Goal: Task Accomplishment & Management: Use online tool/utility

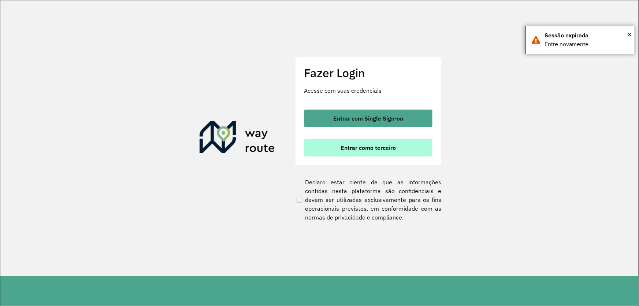
click at [337, 149] on button "Entrar como terceiro" at bounding box center [368, 148] width 128 height 18
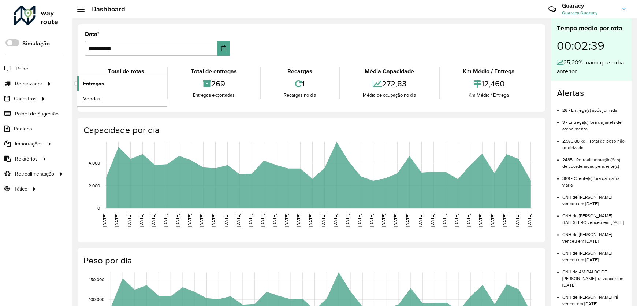
click at [134, 80] on link "Entregas" at bounding box center [122, 83] width 90 height 15
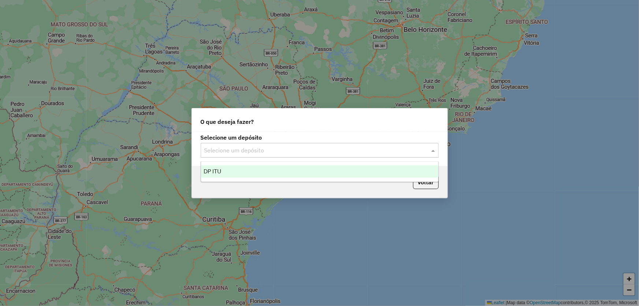
click at [237, 151] on input "text" at bounding box center [312, 150] width 216 height 9
click at [230, 165] on div "DP ITU" at bounding box center [319, 171] width 237 height 12
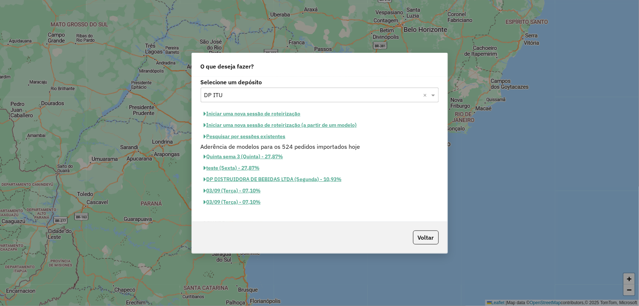
click at [249, 116] on button "Iniciar uma nova sessão de roteirização" at bounding box center [252, 113] width 103 height 11
select select "*"
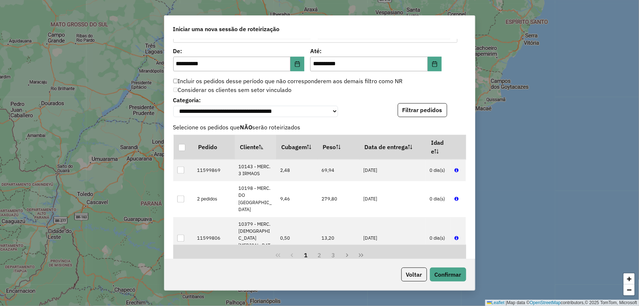
scroll to position [860, 0]
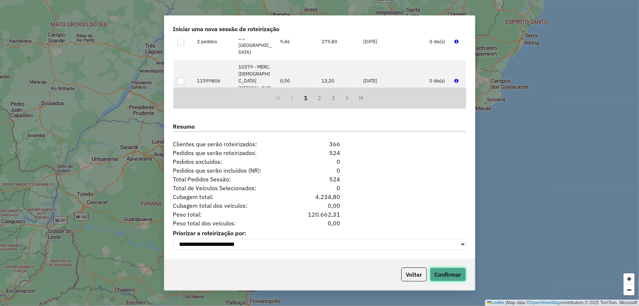
click at [450, 277] on button "Confirmar" at bounding box center [448, 274] width 36 height 14
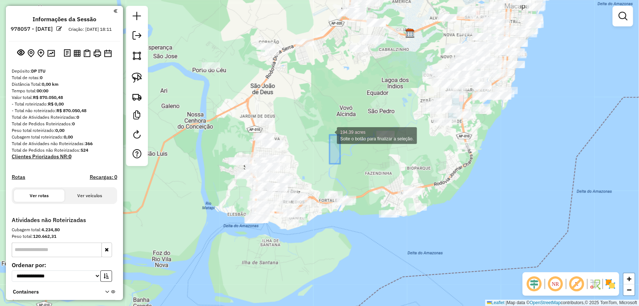
drag, startPoint x: 340, startPoint y: 164, endPoint x: 330, endPoint y: 135, distance: 30.8
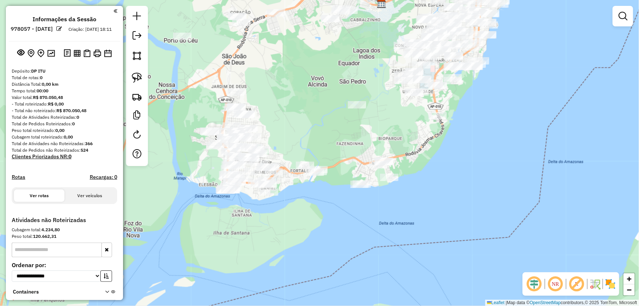
drag, startPoint x: 349, startPoint y: 149, endPoint x: 319, endPoint y: 115, distance: 45.9
click at [319, 115] on div "Janela de atendimento Grade de atendimento Capacidade Transportadoras Veículos …" at bounding box center [319, 153] width 639 height 306
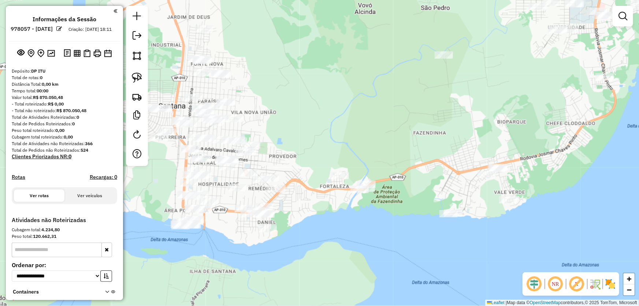
drag, startPoint x: 317, startPoint y: 127, endPoint x: 360, endPoint y: 90, distance: 55.8
click at [362, 94] on div "Janela de atendimento Grade de atendimento Capacidade Transportadoras Veículos …" at bounding box center [319, 153] width 639 height 306
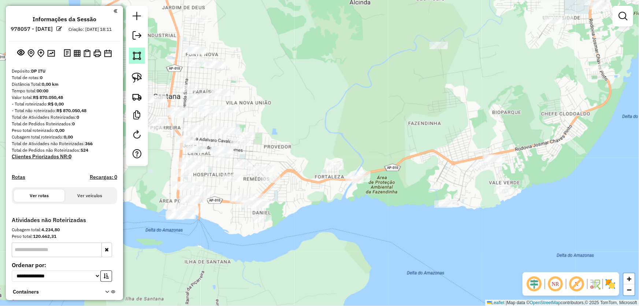
click at [143, 58] on link at bounding box center [137, 56] width 16 height 16
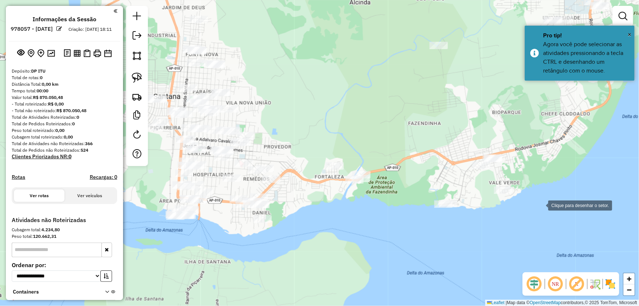
drag, startPoint x: 541, startPoint y: 205, endPoint x: 515, endPoint y: 129, distance: 79.7
click at [541, 205] on div at bounding box center [541, 204] width 15 height 15
click at [508, 122] on div at bounding box center [515, 129] width 15 height 15
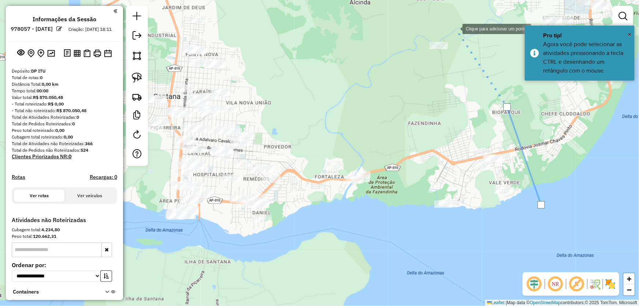
click at [453, 28] on div at bounding box center [455, 28] width 15 height 15
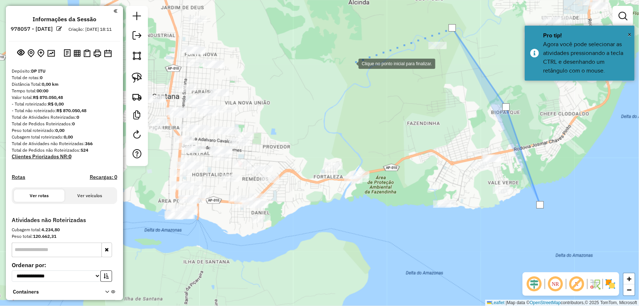
click at [351, 63] on div at bounding box center [351, 63] width 15 height 15
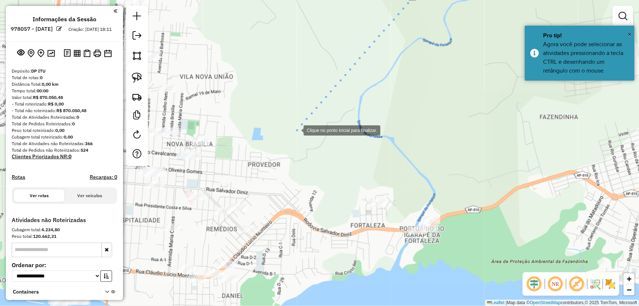
drag, startPoint x: 289, startPoint y: 134, endPoint x: 404, endPoint y: 58, distance: 137.2
click at [304, 122] on div at bounding box center [296, 129] width 15 height 15
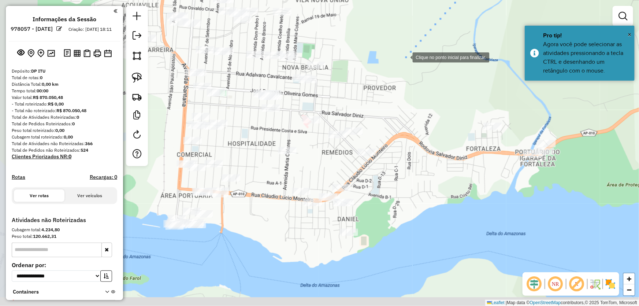
click at [403, 59] on div at bounding box center [405, 56] width 15 height 15
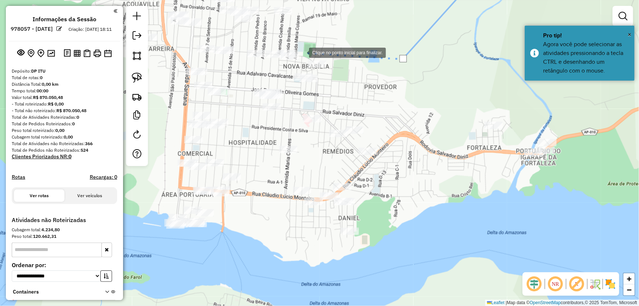
click at [302, 52] on div at bounding box center [301, 52] width 15 height 15
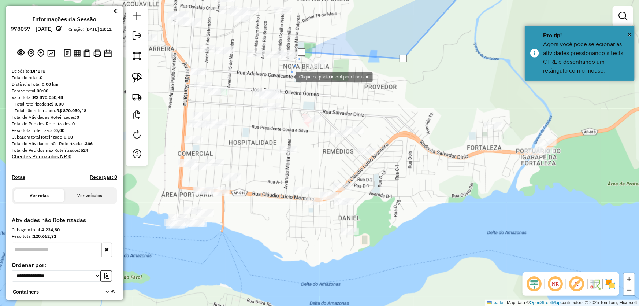
click at [281, 79] on div at bounding box center [288, 76] width 15 height 15
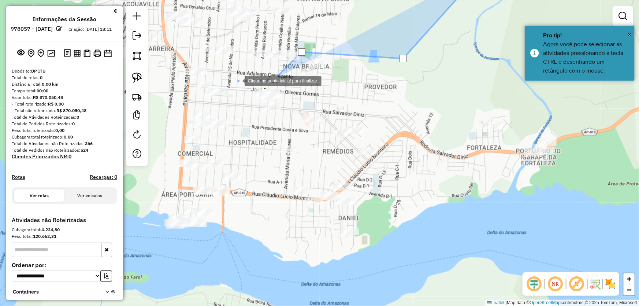
click at [237, 80] on div at bounding box center [237, 80] width 15 height 15
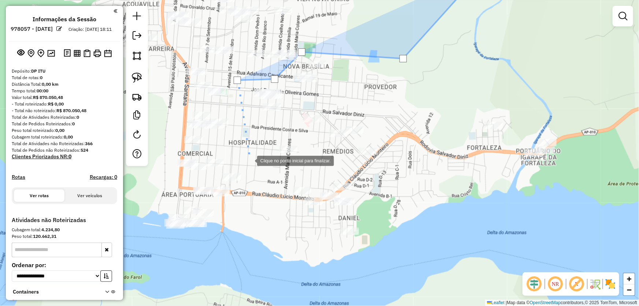
click at [250, 163] on div at bounding box center [249, 160] width 15 height 15
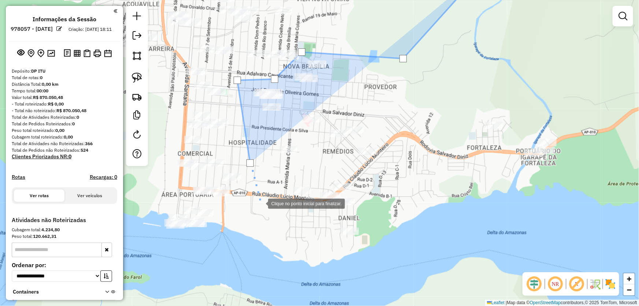
click at [268, 210] on div at bounding box center [260, 203] width 15 height 15
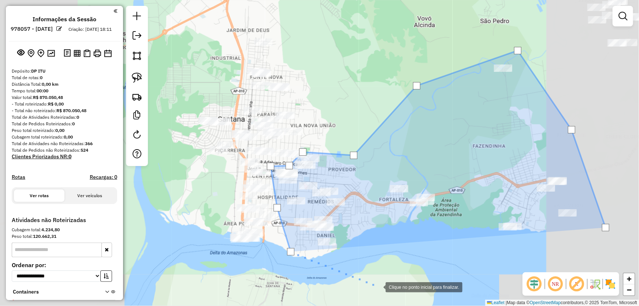
click at [386, 285] on div at bounding box center [378, 286] width 15 height 15
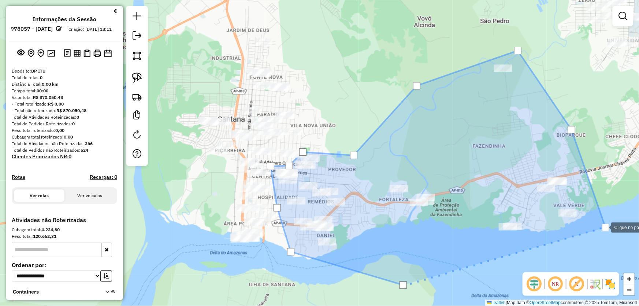
click at [604, 227] on div at bounding box center [605, 227] width 7 height 7
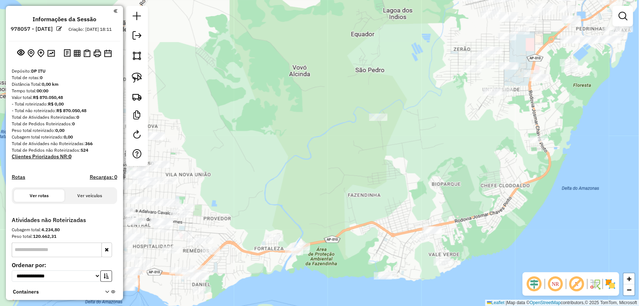
drag, startPoint x: 511, startPoint y: 117, endPoint x: 431, endPoint y: 112, distance: 80.0
click at [431, 112] on div "Janela de atendimento Grade de atendimento Capacidade Transportadoras Veículos …" at bounding box center [319, 153] width 639 height 306
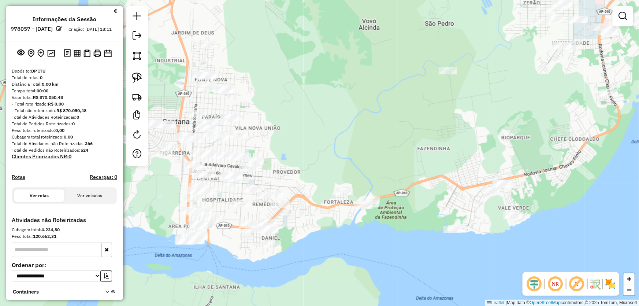
click at [406, 132] on div "Janela de atendimento Grade de atendimento Capacidade Transportadoras Veículos …" at bounding box center [319, 153] width 639 height 306
click at [142, 56] on img at bounding box center [137, 56] width 10 height 10
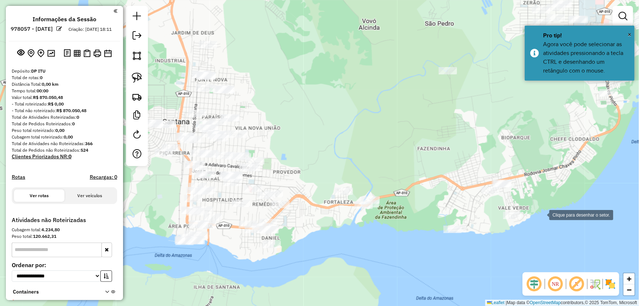
click at [542, 214] on div at bounding box center [542, 214] width 15 height 15
click at [476, 62] on div at bounding box center [476, 66] width 15 height 15
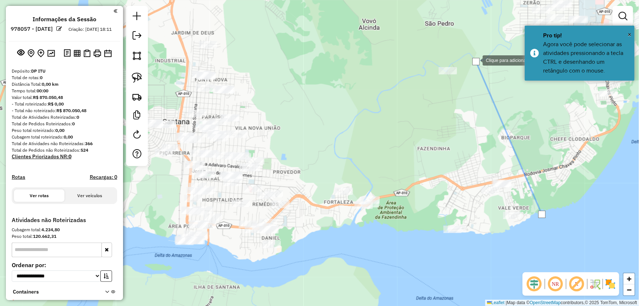
click at [468, 52] on div at bounding box center [475, 59] width 15 height 15
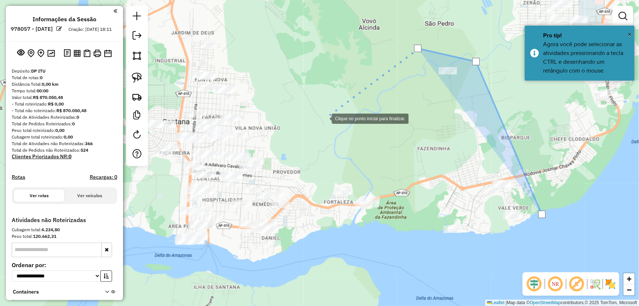
click at [324, 118] on div at bounding box center [324, 118] width 15 height 15
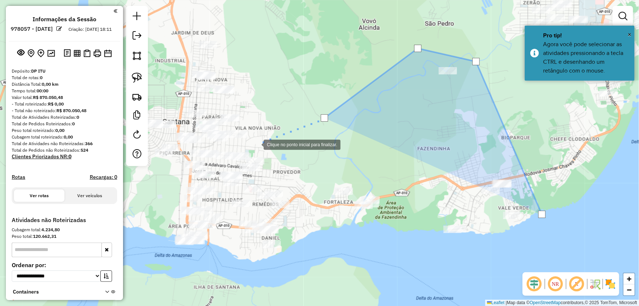
click at [256, 144] on div at bounding box center [256, 144] width 15 height 15
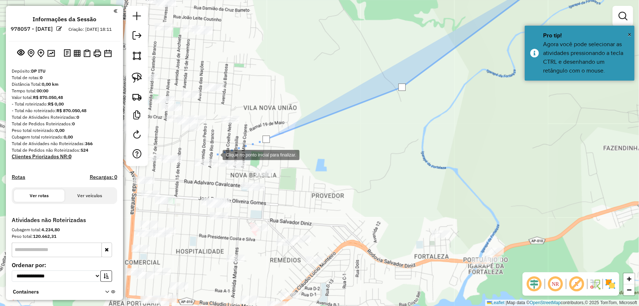
click at [215, 154] on div at bounding box center [215, 154] width 15 height 15
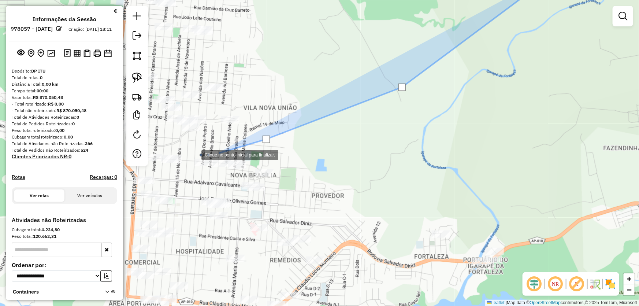
click at [194, 154] on div at bounding box center [194, 154] width 15 height 15
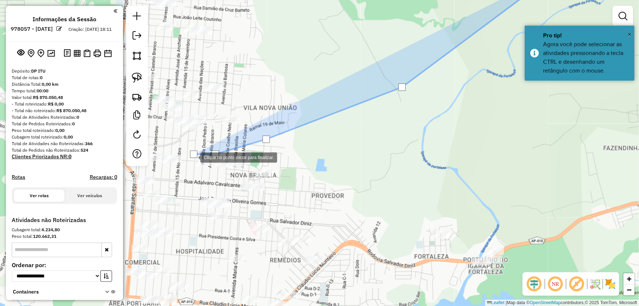
click at [188, 164] on div at bounding box center [193, 156] width 15 height 15
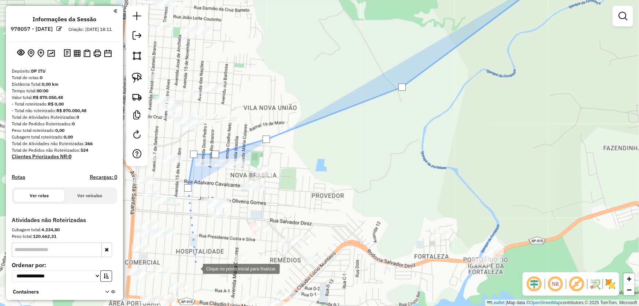
click at [196, 268] on div at bounding box center [195, 268] width 15 height 15
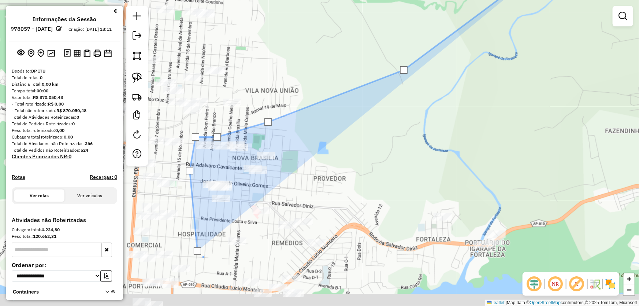
drag, startPoint x: 205, startPoint y: 285, endPoint x: 191, endPoint y: 160, distance: 125.6
click at [200, 253] on div at bounding box center [207, 260] width 15 height 15
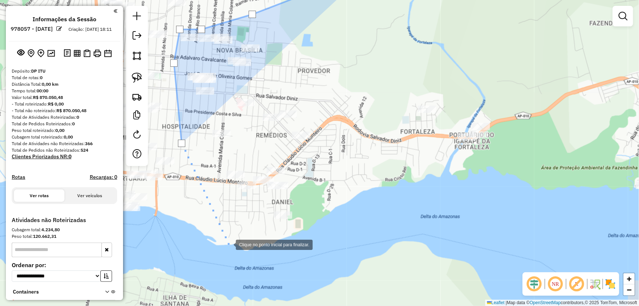
click at [229, 244] on div at bounding box center [228, 244] width 15 height 15
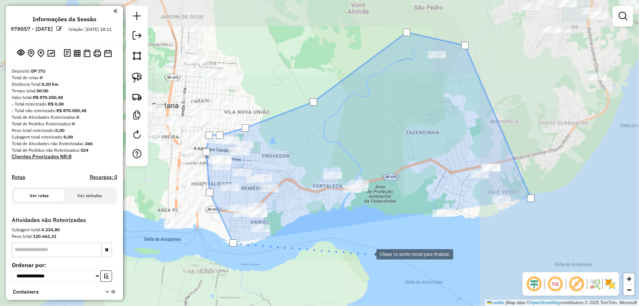
drag, startPoint x: 369, startPoint y: 254, endPoint x: 405, endPoint y: 246, distance: 36.6
click at [369, 254] on div at bounding box center [369, 253] width 15 height 15
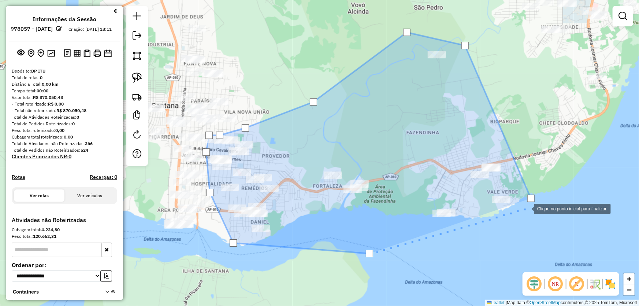
click at [528, 209] on div at bounding box center [526, 208] width 15 height 15
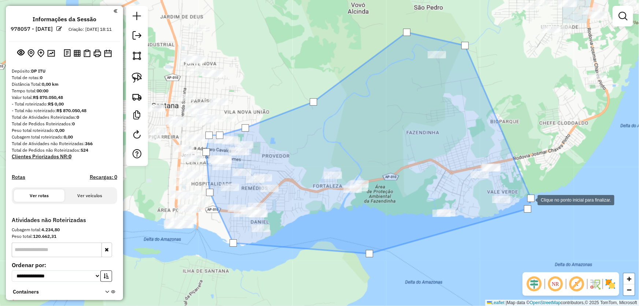
click at [530, 198] on div at bounding box center [530, 197] width 7 height 7
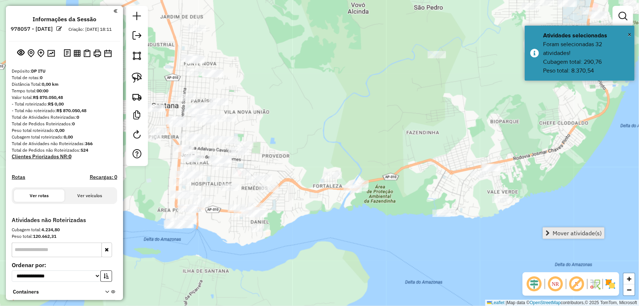
click at [553, 232] on span "Mover atividade(s)" at bounding box center [577, 233] width 49 height 6
click at [568, 233] on span "Mover atividade(s)" at bounding box center [577, 233] width 49 height 6
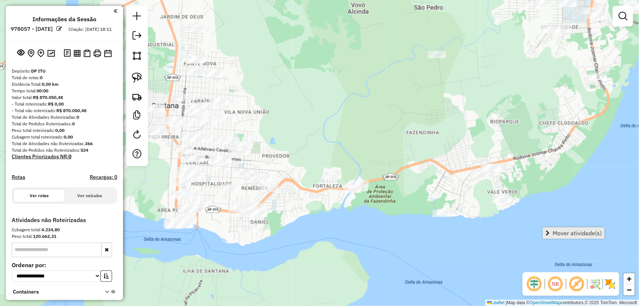
click at [551, 231] on link "Mover atividade(s)" at bounding box center [573, 232] width 61 height 11
click at [420, 241] on div "Janela de atendimento Grade de atendimento Capacidade Transportadoras Veículos …" at bounding box center [319, 153] width 639 height 306
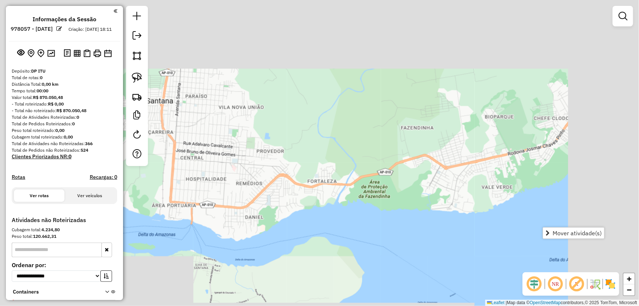
click at [408, 231] on div "Janela de atendimento Grade de atendimento Capacidade Transportadoras Veículos …" at bounding box center [319, 153] width 639 height 306
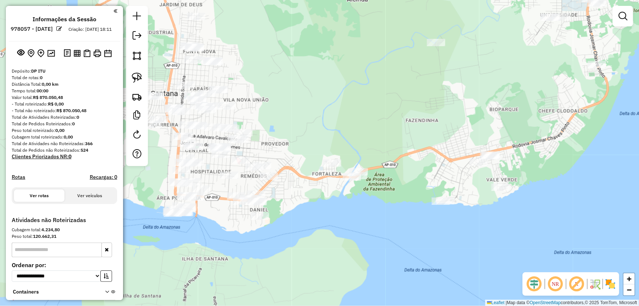
drag, startPoint x: 302, startPoint y: 116, endPoint x: 402, endPoint y: 99, distance: 101.1
click at [402, 99] on div "Janela de atendimento Grade de atendimento Capacidade Transportadoras Veículos …" at bounding box center [319, 153] width 639 height 306
click at [136, 55] on img at bounding box center [137, 56] width 10 height 10
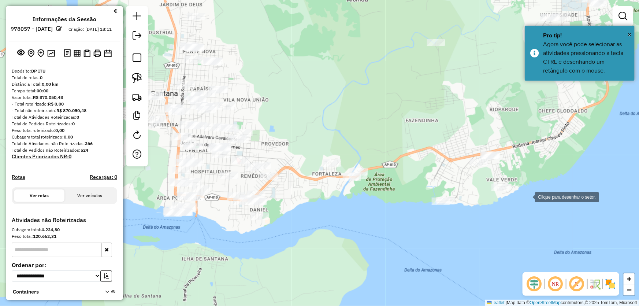
click at [528, 196] on div at bounding box center [527, 196] width 15 height 15
drag, startPoint x: 471, startPoint y: 28, endPoint x: 415, endPoint y: 27, distance: 56.4
click at [471, 27] on div at bounding box center [471, 28] width 15 height 15
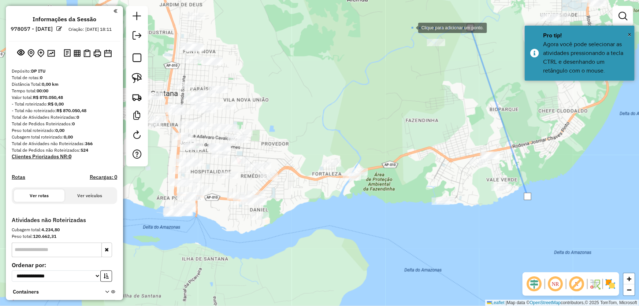
click at [411, 27] on div at bounding box center [411, 27] width 15 height 15
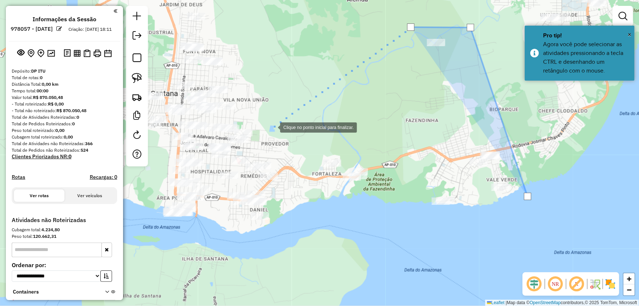
click at [265, 134] on div at bounding box center [272, 126] width 15 height 15
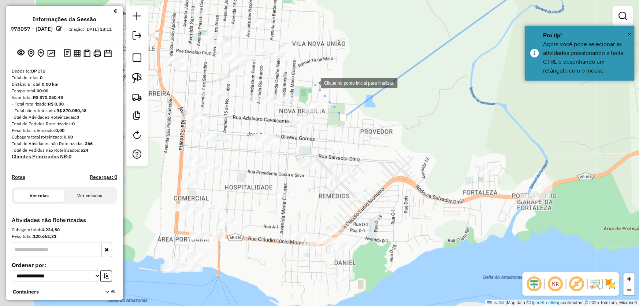
drag, startPoint x: 226, startPoint y: 102, endPoint x: 312, endPoint y: 82, distance: 88.7
click at [312, 82] on div at bounding box center [313, 82] width 15 height 15
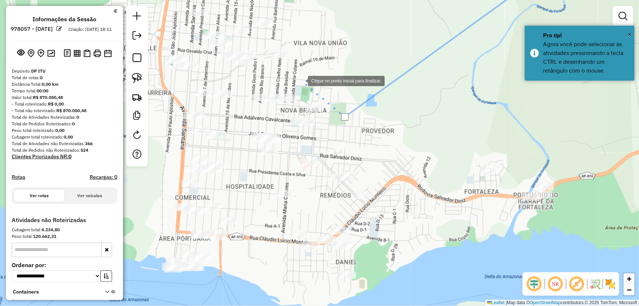
click at [301, 80] on div at bounding box center [300, 80] width 15 height 15
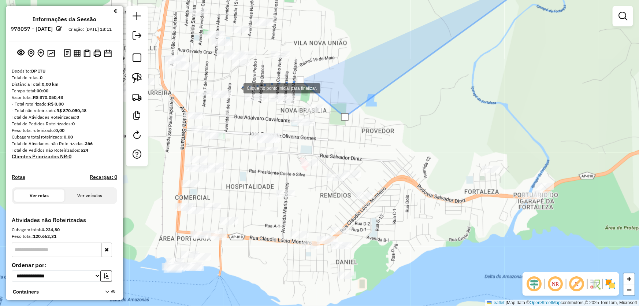
click at [235, 88] on div at bounding box center [236, 87] width 15 height 15
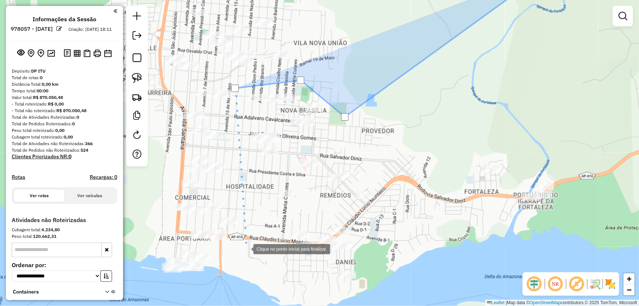
click at [252, 256] on div at bounding box center [246, 248] width 15 height 15
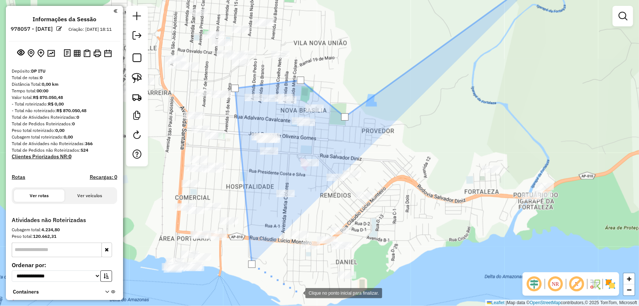
click at [298, 292] on div at bounding box center [298, 292] width 15 height 15
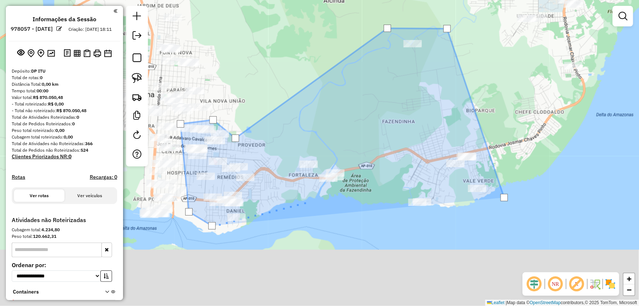
drag, startPoint x: 417, startPoint y: 282, endPoint x: 297, endPoint y: 192, distance: 150.7
click at [304, 194] on div at bounding box center [311, 201] width 15 height 15
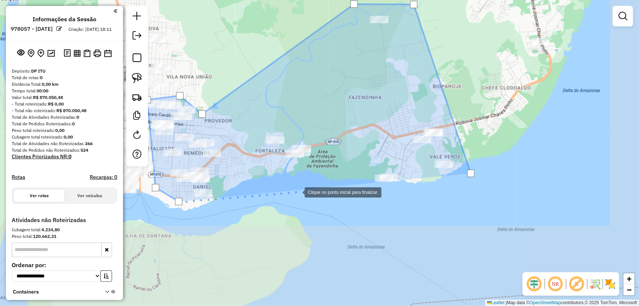
click at [305, 199] on div at bounding box center [297, 191] width 15 height 15
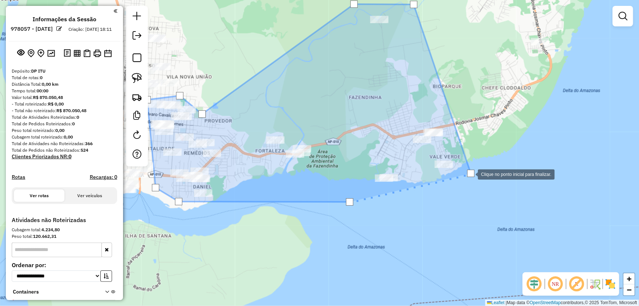
click at [471, 174] on div at bounding box center [470, 173] width 7 height 7
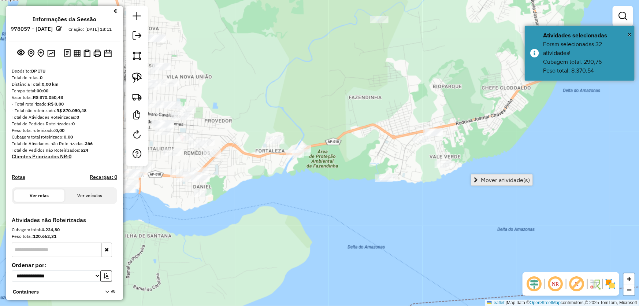
click at [480, 178] on link "Mover atividade(s)" at bounding box center [501, 179] width 61 height 11
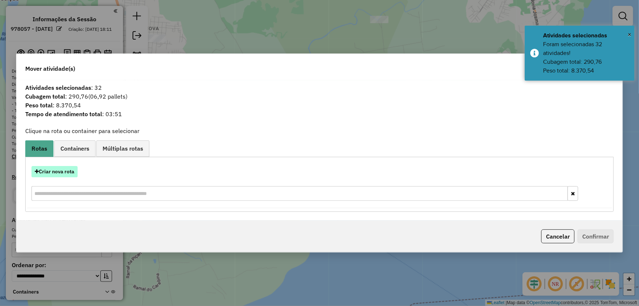
click at [59, 168] on button "Criar nova rota" at bounding box center [54, 171] width 46 height 11
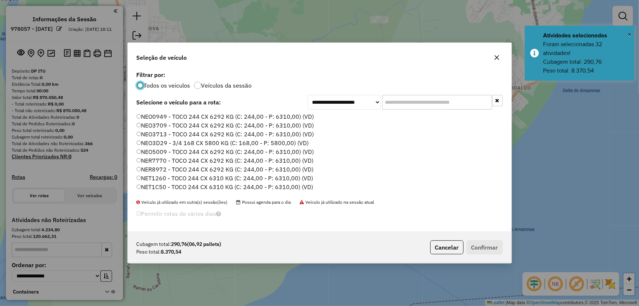
scroll to position [66, 0]
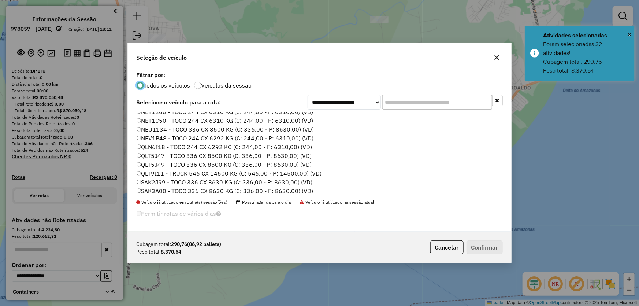
click at [168, 180] on label "SAK2J99 - TOCO 336 CX 8630 KG (C: 336,00 - P: 8630,00) (VD)" at bounding box center [225, 182] width 176 height 9
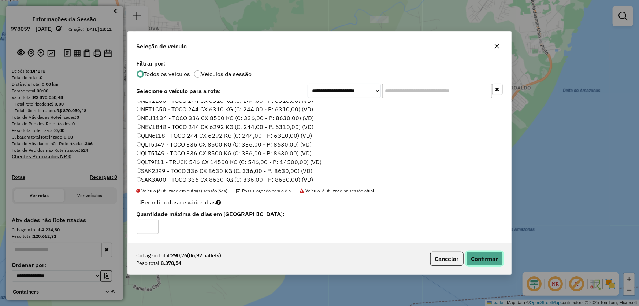
click at [478, 263] on button "Confirmar" at bounding box center [485, 259] width 36 height 14
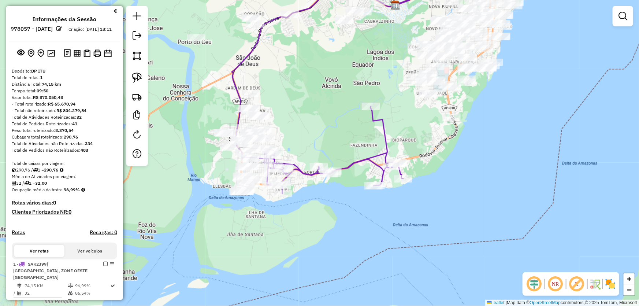
drag, startPoint x: 365, startPoint y: 203, endPoint x: 503, endPoint y: 182, distance: 139.2
click at [503, 182] on div "Janela de atendimento Grade de atendimento Capacidade Transportadoras Veículos …" at bounding box center [319, 153] width 639 height 306
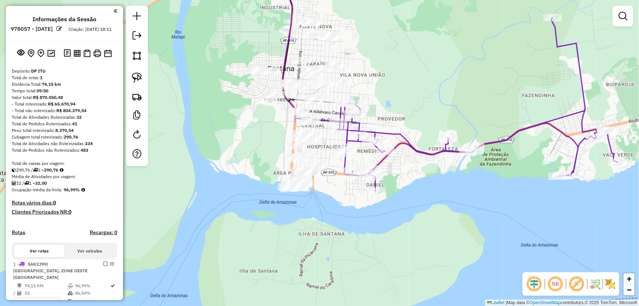
drag, startPoint x: 450, startPoint y: 184, endPoint x: 428, endPoint y: 230, distance: 50.4
click at [428, 230] on div "Janela de atendimento Grade de atendimento Capacidade Transportadoras Veículos …" at bounding box center [319, 153] width 639 height 306
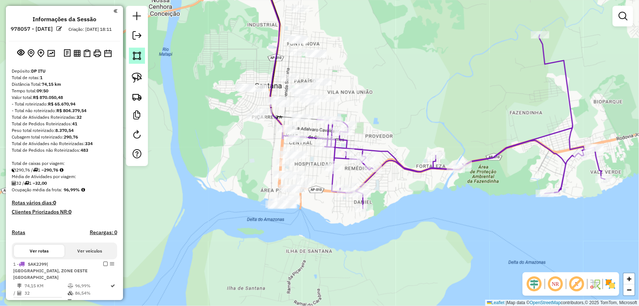
drag, startPoint x: 135, startPoint y: 59, endPoint x: 153, endPoint y: 60, distance: 18.3
click at [135, 59] on img at bounding box center [137, 56] width 10 height 10
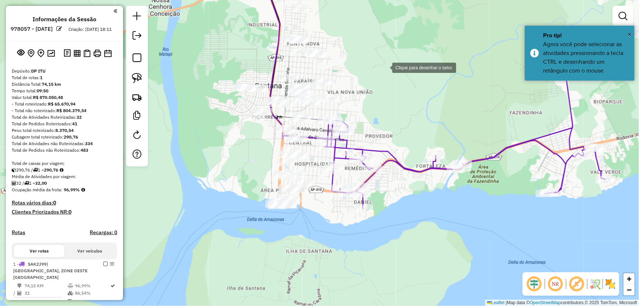
drag, startPoint x: 385, startPoint y: 67, endPoint x: 360, endPoint y: 67, distance: 24.9
click at [385, 67] on div at bounding box center [385, 67] width 15 height 15
click at [228, 58] on div at bounding box center [228, 58] width 15 height 15
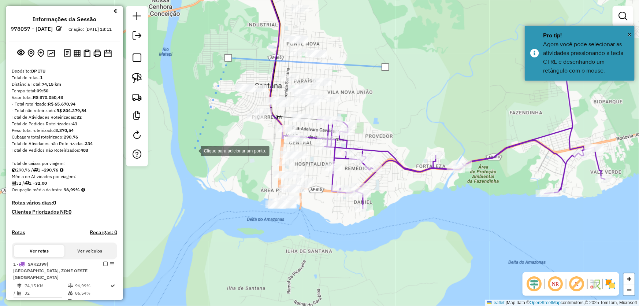
click at [193, 150] on div at bounding box center [193, 150] width 15 height 15
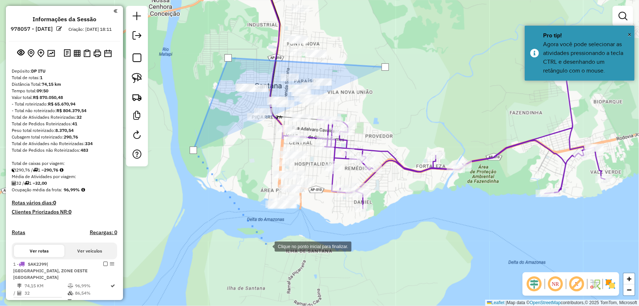
click at [271, 250] on div at bounding box center [267, 245] width 15 height 15
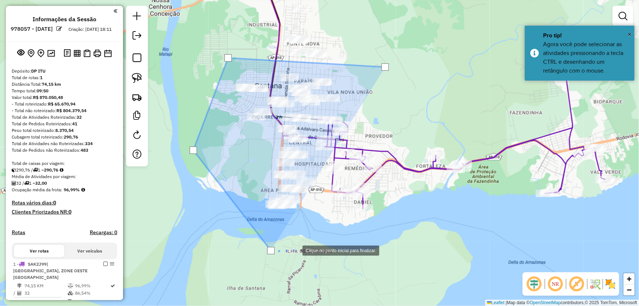
click at [302, 242] on div at bounding box center [295, 249] width 15 height 15
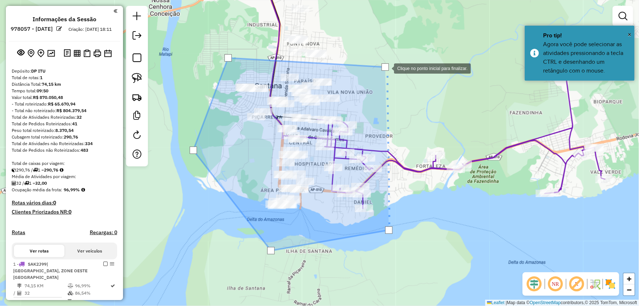
click at [387, 68] on div at bounding box center [385, 66] width 7 height 7
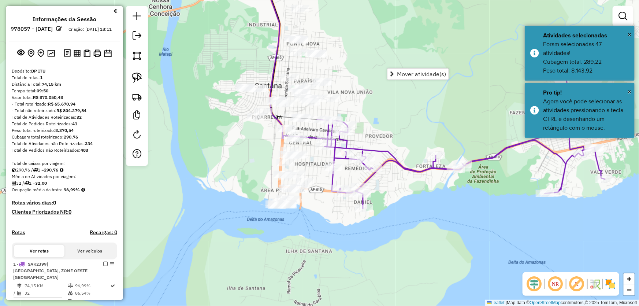
click at [399, 76] on span "Mover atividade(s)" at bounding box center [421, 74] width 49 height 6
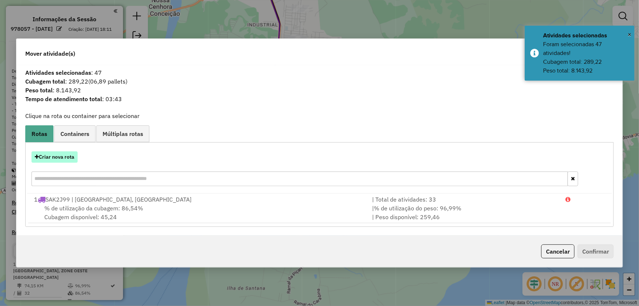
click at [66, 152] on button "Criar nova rota" at bounding box center [54, 156] width 46 height 11
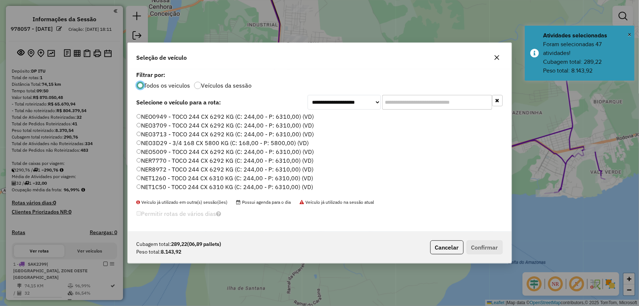
scroll to position [33, 0]
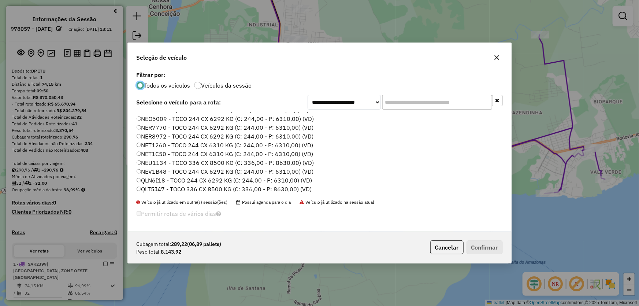
click at [164, 187] on label "QLT5J47 - TOCO 336 CX 8500 KG (C: 336,00 - P: 8630,00) (VD)" at bounding box center [224, 189] width 175 height 9
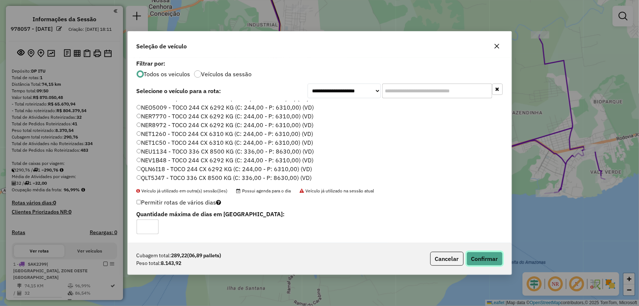
click at [478, 257] on button "Confirmar" at bounding box center [485, 259] width 36 height 14
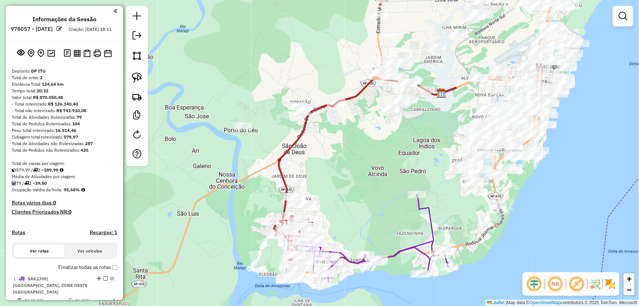
drag, startPoint x: 449, startPoint y: 78, endPoint x: 360, endPoint y: 188, distance: 141.9
click at [360, 188] on div "Janela de atendimento Grade de atendimento Capacidade Transportadoras Veículos …" at bounding box center [319, 153] width 639 height 306
click at [135, 54] on img at bounding box center [137, 56] width 10 height 10
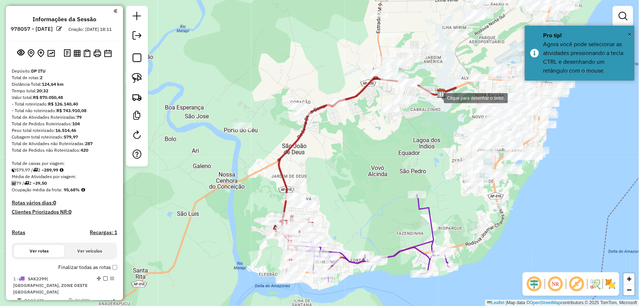
click at [437, 97] on div at bounding box center [436, 97] width 15 height 15
click at [452, 45] on div at bounding box center [451, 44] width 15 height 15
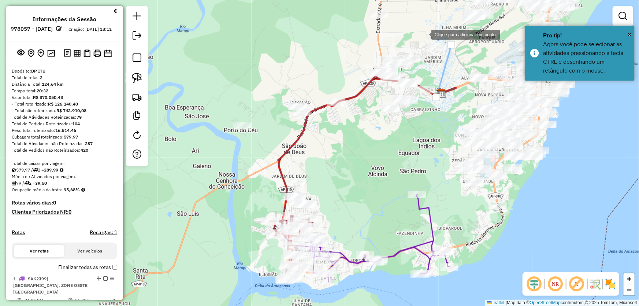
drag, startPoint x: 424, startPoint y: 34, endPoint x: 282, endPoint y: 69, distance: 146.4
click at [423, 34] on div at bounding box center [424, 34] width 15 height 15
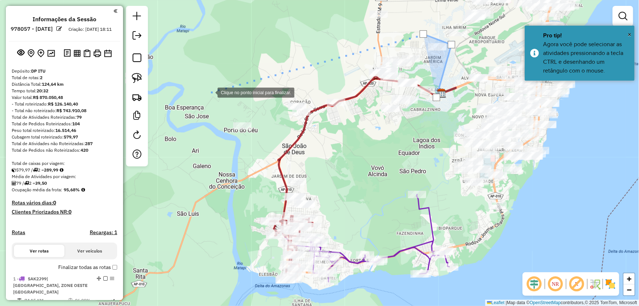
click at [209, 92] on div at bounding box center [210, 92] width 15 height 15
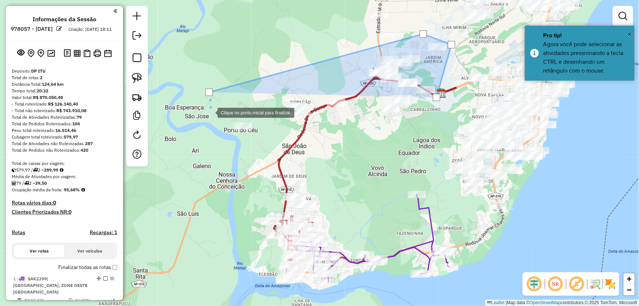
click at [205, 119] on div at bounding box center [210, 112] width 15 height 15
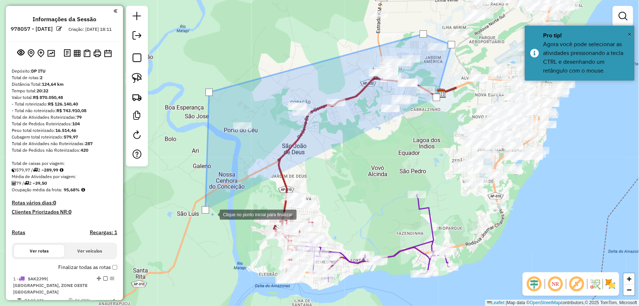
click at [220, 221] on div at bounding box center [212, 214] width 15 height 15
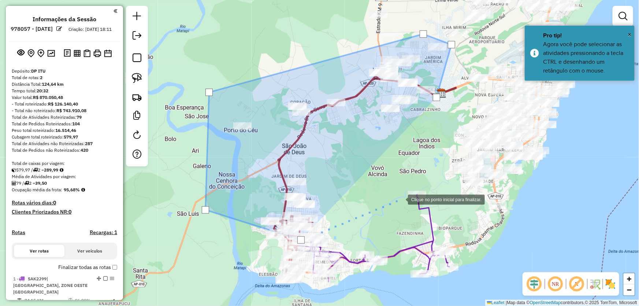
click at [401, 198] on div at bounding box center [400, 199] width 15 height 15
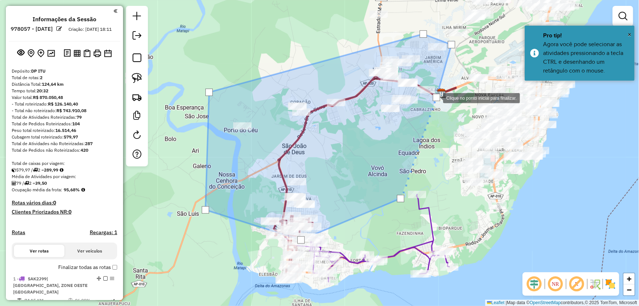
click at [436, 98] on div at bounding box center [436, 97] width 7 height 7
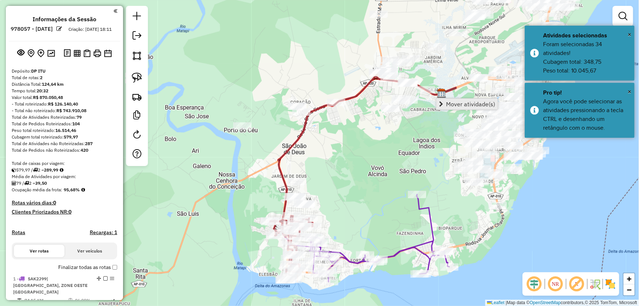
click at [446, 106] on span "Mover atividade(s)" at bounding box center [470, 104] width 49 height 6
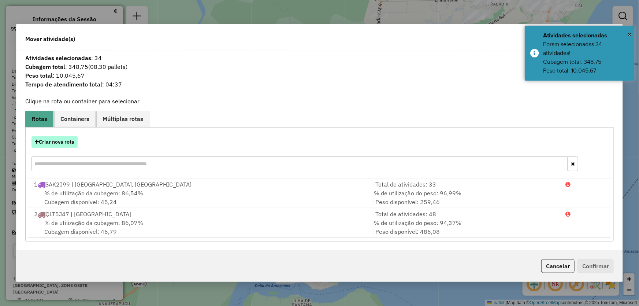
click at [58, 139] on button "Criar nova rota" at bounding box center [54, 141] width 46 height 11
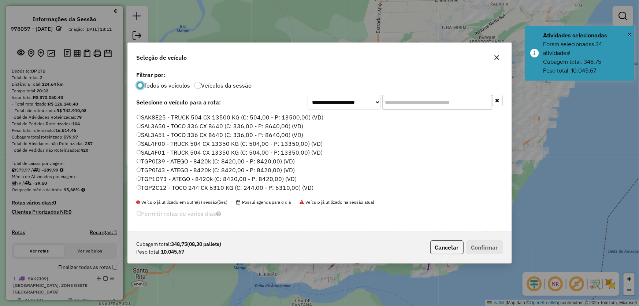
scroll to position [174, 0]
click at [162, 168] on label "TGP1G73 - ATEGO - 8420k (C: 8420,00 - P: 8420,00) (VD)" at bounding box center [217, 171] width 160 height 9
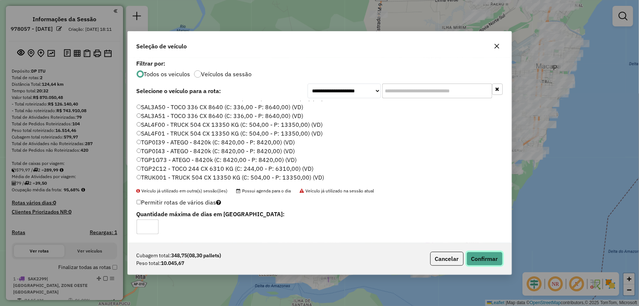
click at [497, 256] on button "Confirmar" at bounding box center [485, 259] width 36 height 14
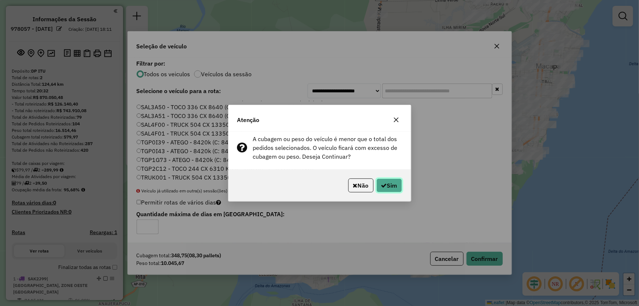
click at [386, 183] on button "Sim" at bounding box center [389, 185] width 26 height 14
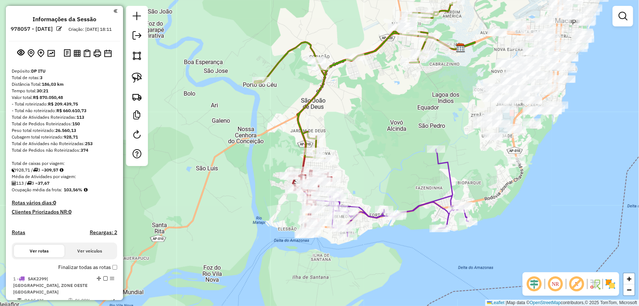
drag, startPoint x: 328, startPoint y: 192, endPoint x: 348, endPoint y: 145, distance: 50.3
click at [348, 146] on div "Janela de atendimento Grade de atendimento Capacidade Transportadoras Veículos …" at bounding box center [319, 153] width 639 height 306
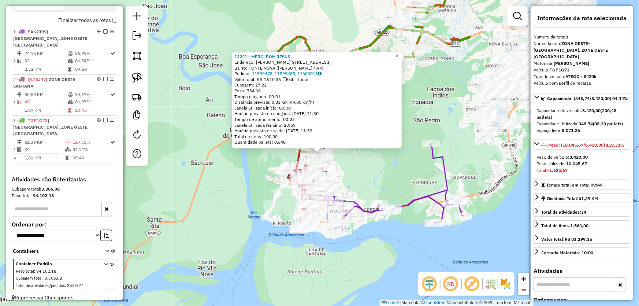
scroll to position [100, 0]
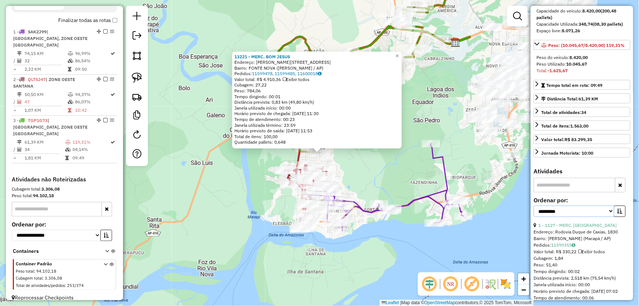
click at [555, 215] on select "**********" at bounding box center [574, 210] width 81 height 11
select select "*********"
click at [534, 212] on select "**********" at bounding box center [574, 210] width 81 height 11
click at [617, 213] on icon "button" at bounding box center [619, 210] width 5 height 5
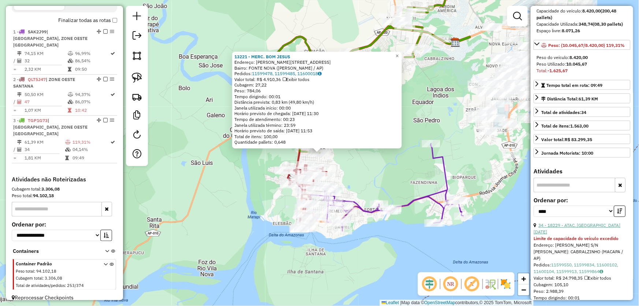
click at [582, 231] on link "34 - 18229 - ATAC. SANTA LUCIA" at bounding box center [577, 228] width 87 height 12
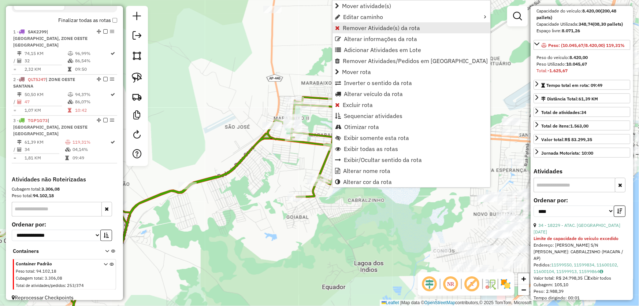
click at [348, 28] on span "Remover Atividade(s) da rota" at bounding box center [381, 28] width 77 height 6
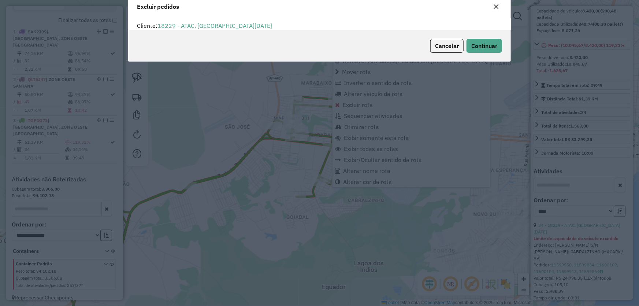
scroll to position [4, 2]
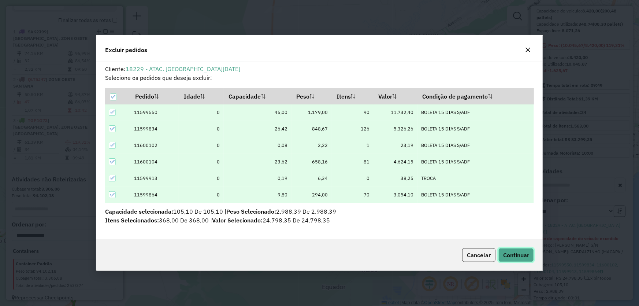
click at [516, 253] on span "Continuar" at bounding box center [516, 254] width 26 height 7
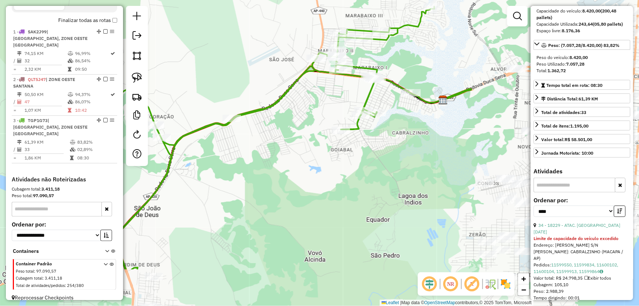
drag, startPoint x: 280, startPoint y: 246, endPoint x: 356, endPoint y: 109, distance: 157.0
click at [375, 110] on div "Janela de atendimento Grade de atendimento Capacidade Transportadoras Veículos …" at bounding box center [319, 153] width 639 height 306
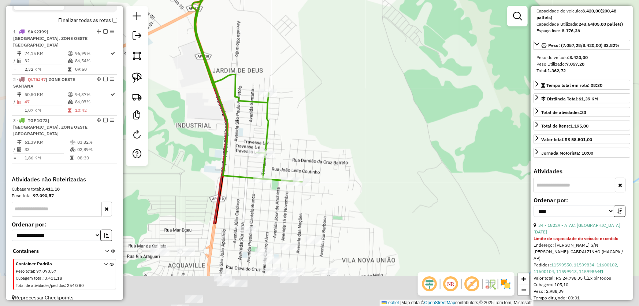
drag, startPoint x: 285, startPoint y: 193, endPoint x: 390, endPoint y: 49, distance: 177.8
click at [390, 51] on div "Janela de atendimento Grade de atendimento Capacidade Transportadoras Veículos …" at bounding box center [319, 153] width 639 height 306
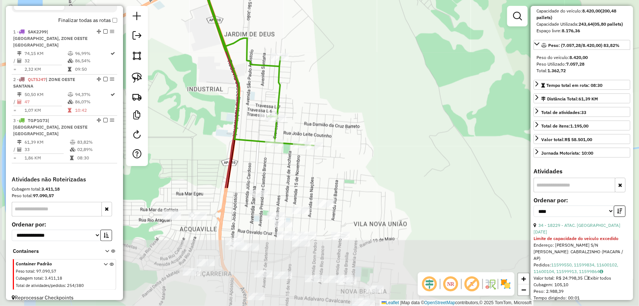
click at [382, 119] on div "Janela de atendimento Grade de atendimento Capacidade Transportadoras Veículos …" at bounding box center [319, 153] width 639 height 306
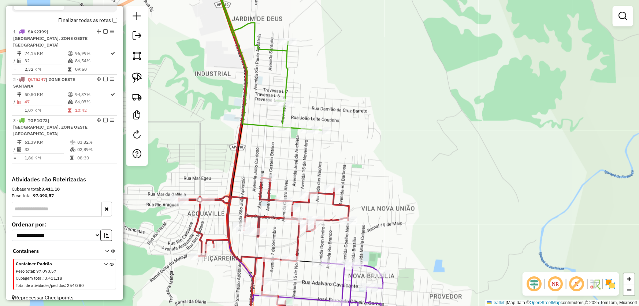
drag, startPoint x: 395, startPoint y: 143, endPoint x: 398, endPoint y: 131, distance: 12.4
click at [398, 131] on div "Janela de atendimento Grade de atendimento Capacidade Transportadoras Veículos …" at bounding box center [319, 153] width 639 height 306
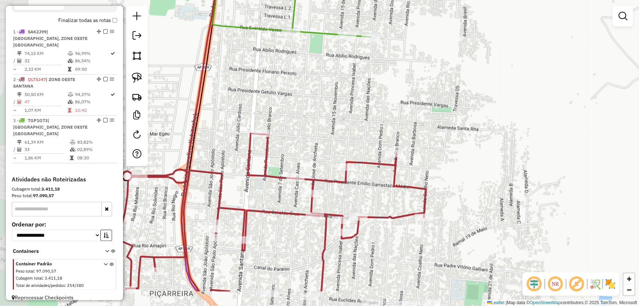
drag, startPoint x: 387, startPoint y: 154, endPoint x: 432, endPoint y: 96, distance: 73.8
click at [500, 107] on div "Janela de atendimento Grade de atendimento Capacidade Transportadoras Veículos …" at bounding box center [319, 153] width 639 height 306
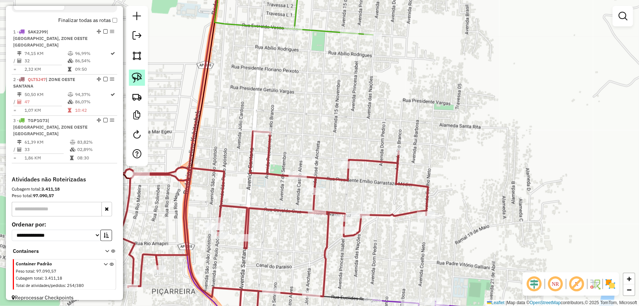
click at [137, 77] on img at bounding box center [137, 78] width 10 height 10
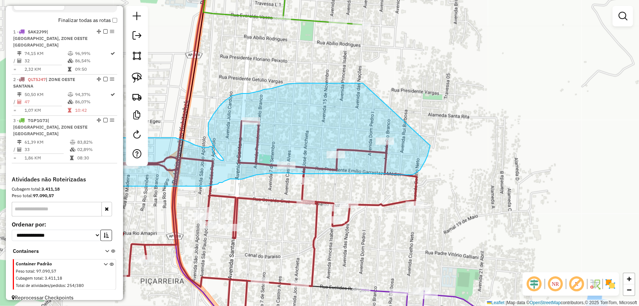
drag, startPoint x: 374, startPoint y: 93, endPoint x: 431, endPoint y: 141, distance: 73.8
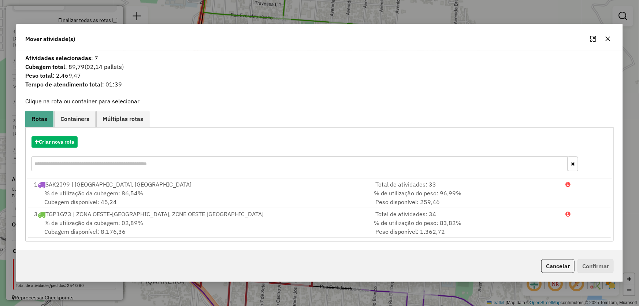
click at [613, 41] on button "button" at bounding box center [608, 39] width 12 height 12
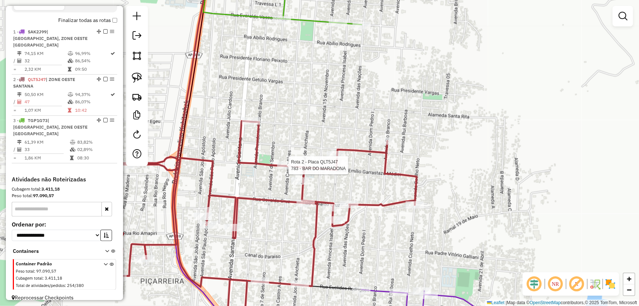
select select "*********"
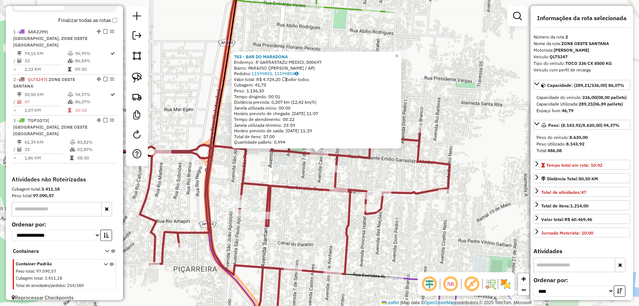
click at [289, 175] on div "783 - BAR DO MARADONA Endereço: R GARRASTAZU MEDICI, 000697 Bairro: PARAISO (SA…" at bounding box center [319, 153] width 639 height 306
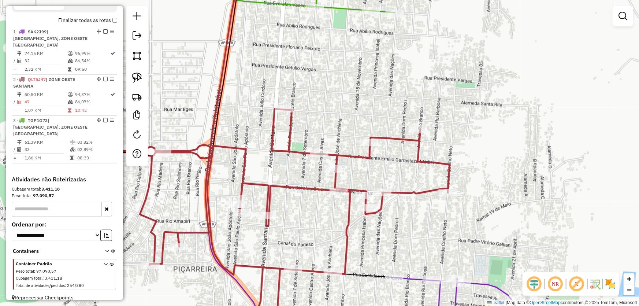
click at [391, 19] on div "Janela de atendimento Grade de atendimento Capacidade Transportadoras Veículos …" at bounding box center [319, 153] width 639 height 306
click at [392, 17] on div at bounding box center [395, 13] width 18 height 7
select select "*********"
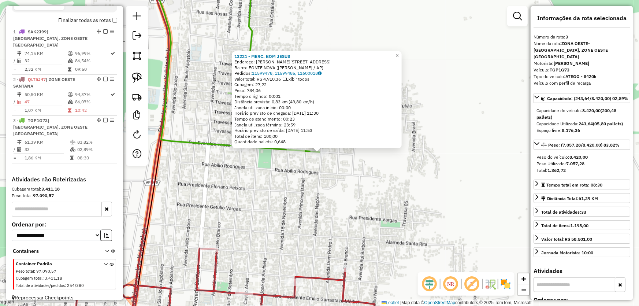
click at [293, 213] on div "13221 - MERC. BOM JESUS Endereço: R EVERALDO VASCONCELOS 1006 Bairro: FONTE NOV…" at bounding box center [319, 153] width 639 height 306
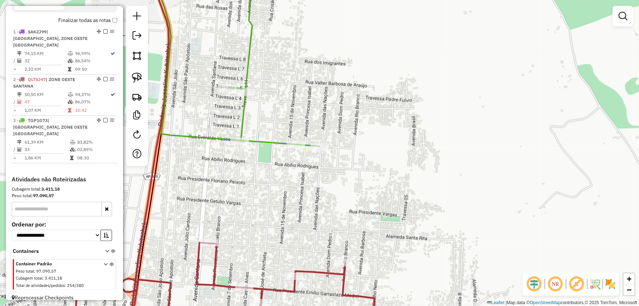
drag, startPoint x: 282, startPoint y: 210, endPoint x: 312, endPoint y: 123, distance: 92.2
click at [312, 123] on div "Janela de atendimento Grade de atendimento Capacidade Transportadoras Veículos …" at bounding box center [319, 153] width 639 height 306
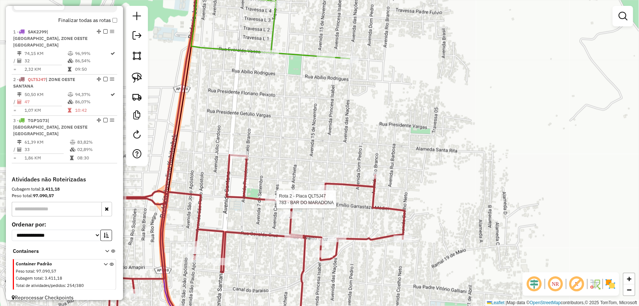
select select "*********"
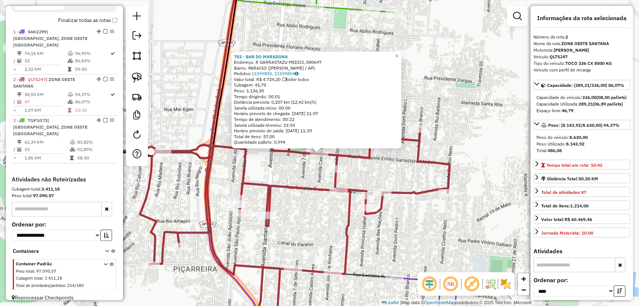
click at [281, 177] on div "783 - BAR DO MARADONA Endereço: R GARRASTAZU MEDICI, 000697 Bairro: PARAISO (SA…" at bounding box center [319, 153] width 639 height 306
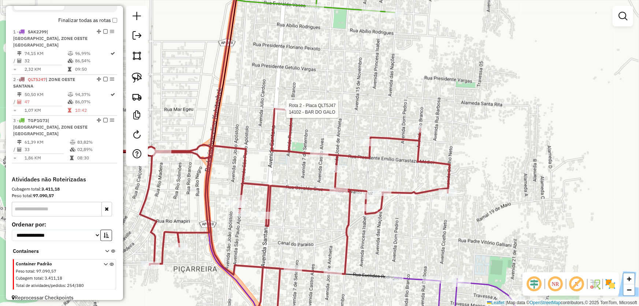
select select "*********"
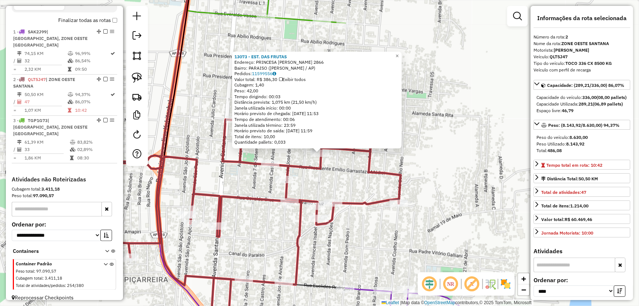
click at [356, 179] on div "13073 - EST. DAS FRUTAS Endereço: PRINCESA IZABEL 2866 Bairro: PARAISO (SANTANA…" at bounding box center [319, 153] width 639 height 306
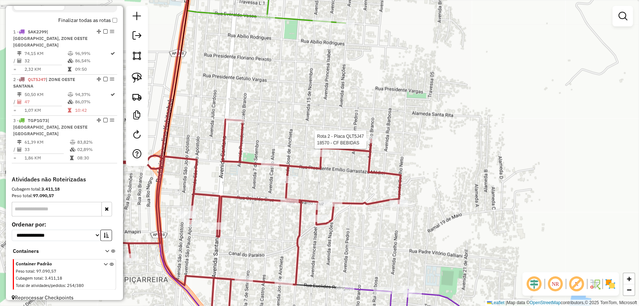
select select "*********"
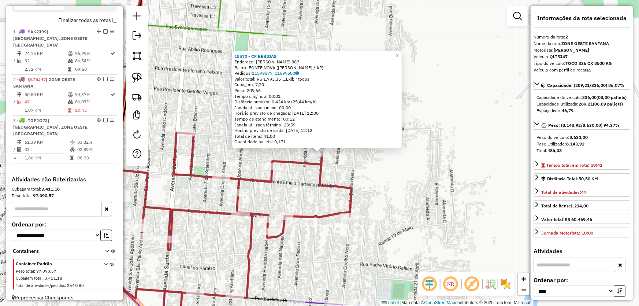
click at [382, 170] on div "18570 - CF BEBIDAS Endereço: DAMIAO DA CRUZ BARRETO 867 Bairro: FONTE NOVA (SAN…" at bounding box center [319, 153] width 639 height 306
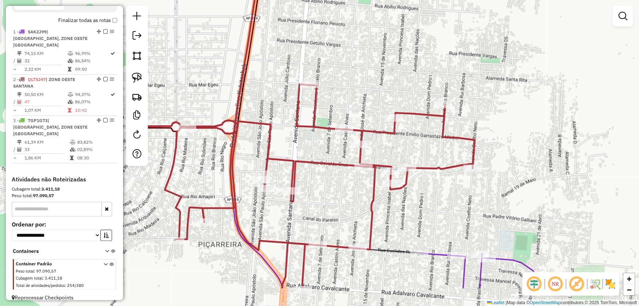
drag, startPoint x: 368, startPoint y: 174, endPoint x: 497, endPoint y: 125, distance: 138.7
click at [497, 125] on div "Janela de atendimento Grade de atendimento Capacidade Transportadoras Veículos …" at bounding box center [319, 153] width 639 height 306
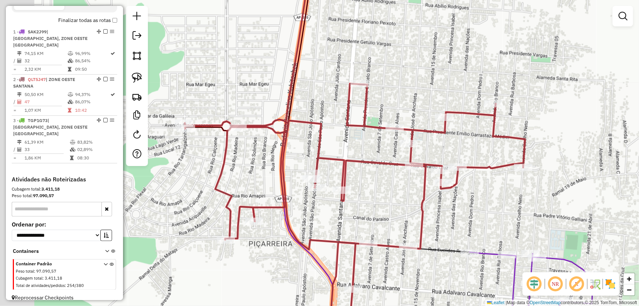
drag, startPoint x: 230, startPoint y: 95, endPoint x: 274, endPoint y: 96, distance: 43.9
click at [274, 96] on div "Janela de atendimento Grade de atendimento Capacidade Transportadoras Veículos …" at bounding box center [319, 153] width 639 height 306
drag, startPoint x: 142, startPoint y: 79, endPoint x: 327, endPoint y: 76, distance: 184.6
click at [142, 79] on link at bounding box center [137, 78] width 16 height 16
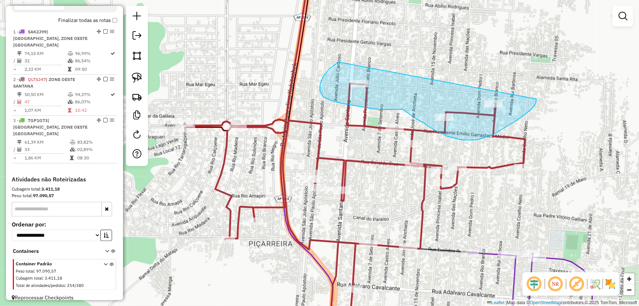
drag, startPoint x: 340, startPoint y: 62, endPoint x: 536, endPoint y: 94, distance: 198.8
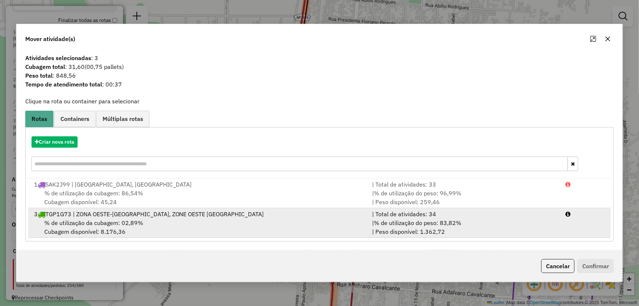
click at [90, 212] on div "3 TGP1G73 | ZONA OESTE-SANTANA, ZONE OESTE SANTANA" at bounding box center [199, 213] width 338 height 9
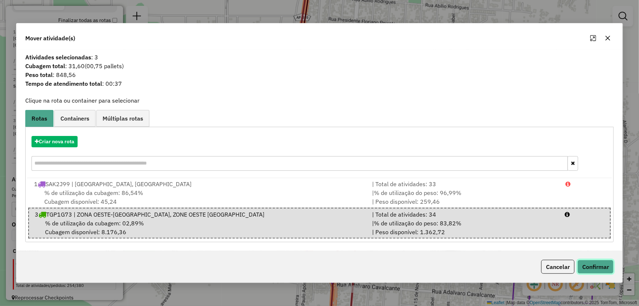
click at [582, 262] on button "Confirmar" at bounding box center [595, 267] width 36 height 14
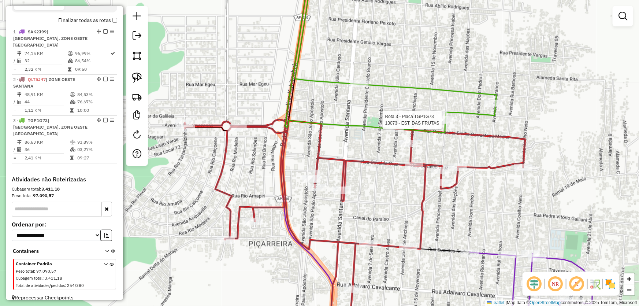
select select "*********"
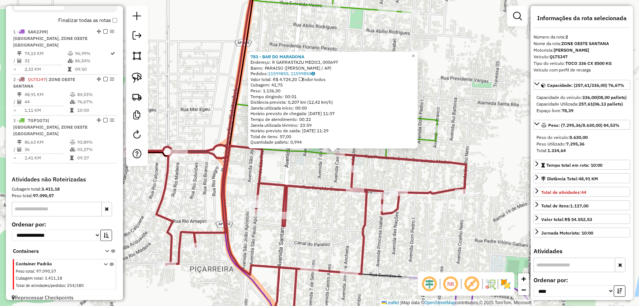
drag, startPoint x: 257, startPoint y: 166, endPoint x: 403, endPoint y: 163, distance: 146.1
click at [403, 163] on div "783 - BAR DO MARADONA Endereço: R GARRASTAZU MEDICI, 000697 Bairro: PARAISO (SA…" at bounding box center [319, 153] width 639 height 306
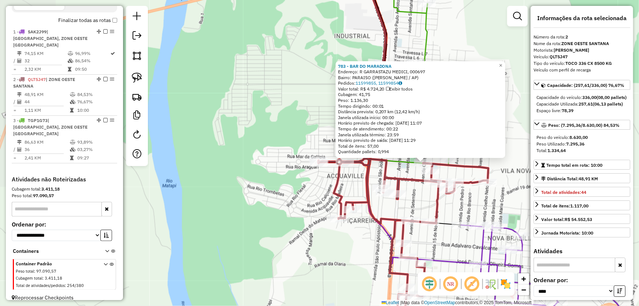
drag, startPoint x: 422, startPoint y: 206, endPoint x: 326, endPoint y: 124, distance: 126.2
click at [326, 124] on div "783 - BAR DO MARADONA Endereço: R GARRASTAZU MEDICI, 000697 Bairro: PARAISO (SA…" at bounding box center [319, 153] width 639 height 306
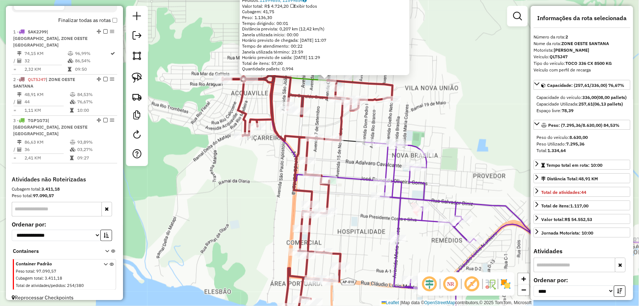
click at [359, 137] on icon at bounding box center [318, 56] width 93 height 172
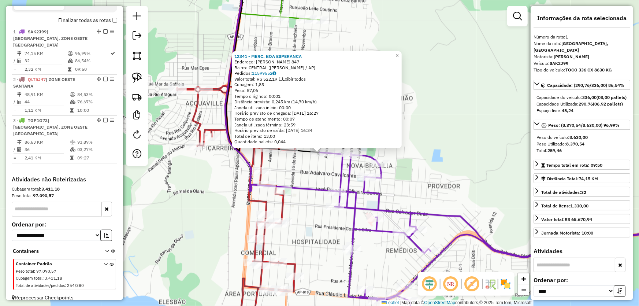
click at [317, 175] on div "12341 - MERC. BOA ESPERANCA Endereço: EUCLIDES RODRIGUES 847 Bairro: CENTRAL (S…" at bounding box center [319, 153] width 639 height 306
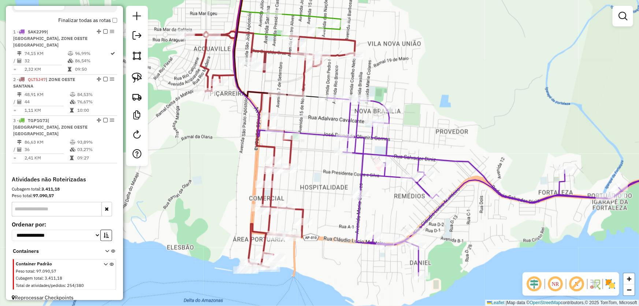
drag, startPoint x: 308, startPoint y: 175, endPoint x: 320, endPoint y: 132, distance: 45.3
click at [320, 130] on div "Janela de atendimento Grade de atendimento Capacidade Transportadoras Veículos …" at bounding box center [319, 153] width 639 height 306
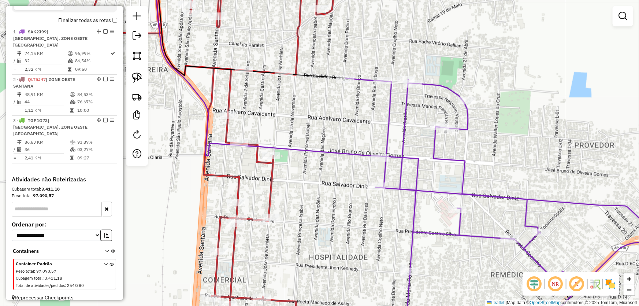
drag, startPoint x: 303, startPoint y: 154, endPoint x: 318, endPoint y: 124, distance: 33.6
click at [318, 124] on icon at bounding box center [268, 60] width 224 height 191
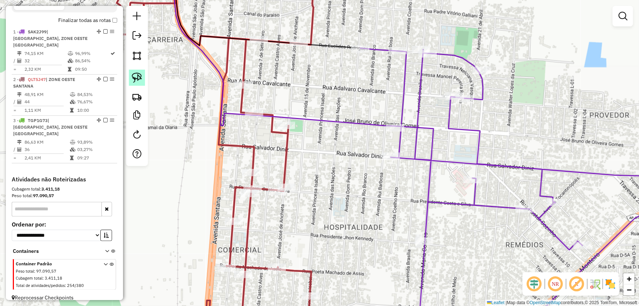
click at [137, 73] on img at bounding box center [137, 78] width 10 height 10
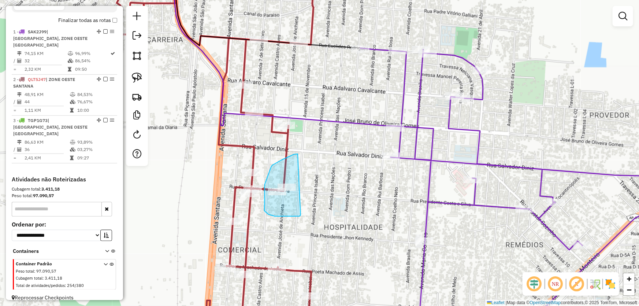
drag, startPoint x: 298, startPoint y: 154, endPoint x: 301, endPoint y: 214, distance: 60.1
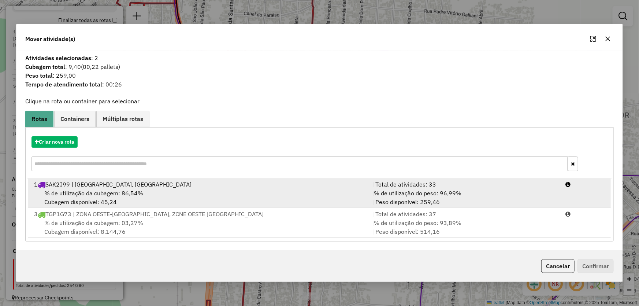
click at [79, 200] on div "% de utilização da cubagem: 86,54% Cubagem disponível: 45,24" at bounding box center [199, 198] width 338 height 18
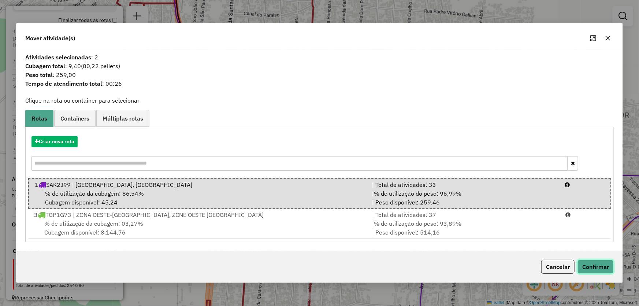
click at [594, 271] on button "Confirmar" at bounding box center [595, 267] width 36 height 14
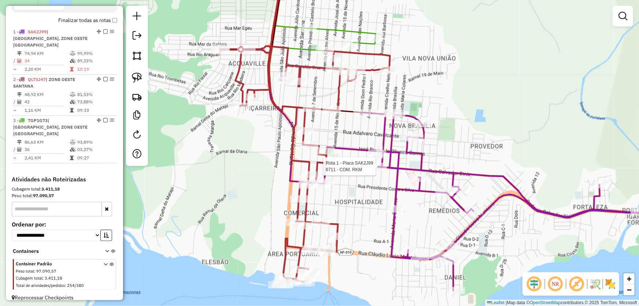
select select "*********"
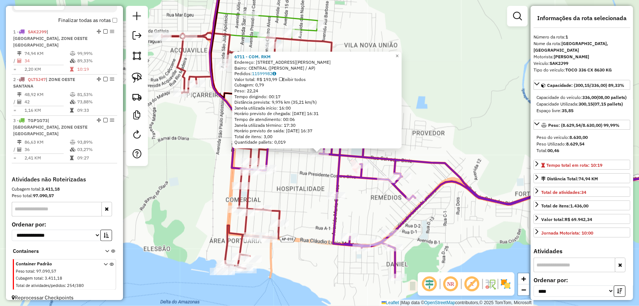
click at [308, 191] on div "6711 - COM. RKM Endereço: R PEDRO SALVADOR DINIZ 1096 Bairro: CENTRAL (SANTANA …" at bounding box center [319, 153] width 639 height 306
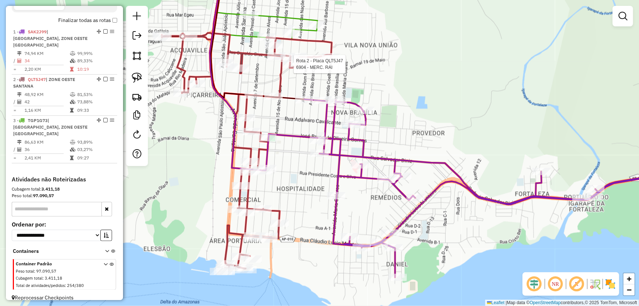
select select "*********"
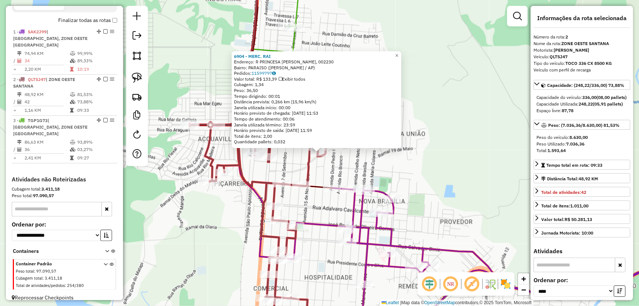
drag, startPoint x: 389, startPoint y: 177, endPoint x: 385, endPoint y: 175, distance: 4.8
click at [389, 178] on div "6904 - MERC. RAI Endereço: R PRINCESA IZABEL, 002230 Bairro: PARAISO (SANTANA /…" at bounding box center [319, 153] width 639 height 306
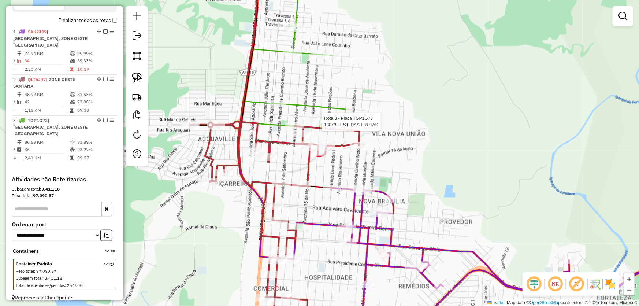
select select "*********"
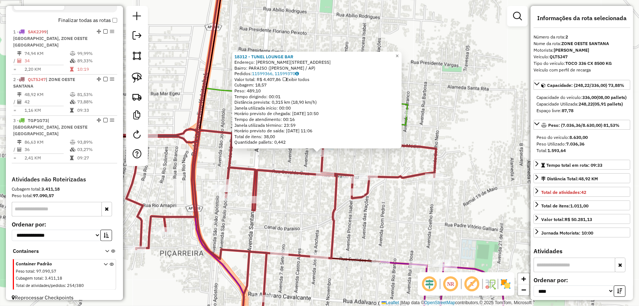
click at [285, 163] on div "18312 - TUNEL LOUNGE BAR Endereço: JOSE DE ANCHIETA 2373 Bairro: PARAISO (SANTA…" at bounding box center [319, 153] width 639 height 306
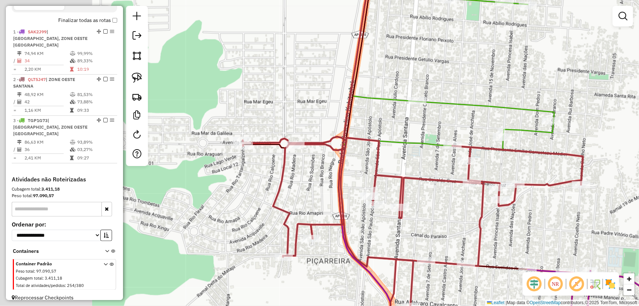
drag, startPoint x: 238, startPoint y: 139, endPoint x: 387, endPoint y: 147, distance: 148.9
click at [387, 147] on div "Janela de atendimento Grade de atendimento Capacidade Transportadoras Veículos …" at bounding box center [319, 153] width 639 height 306
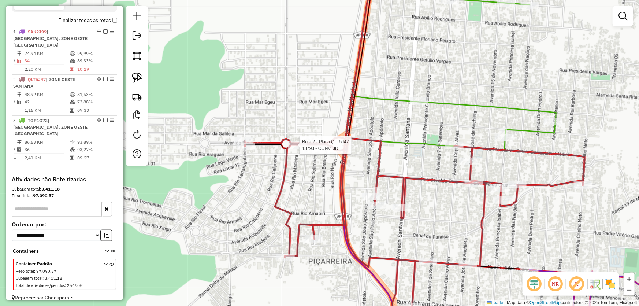
select select "*********"
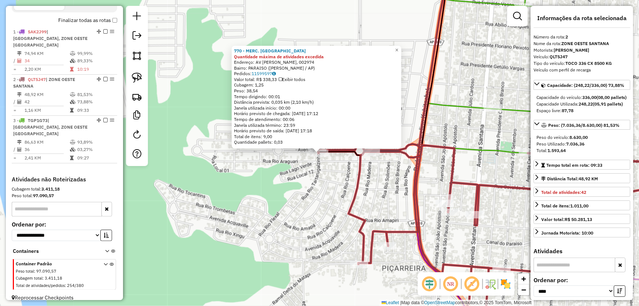
click at [295, 181] on div "770 - MERC. GUERREIRO Quantidade máxima de atividades excedida Endereço: AV SAN…" at bounding box center [319, 153] width 639 height 306
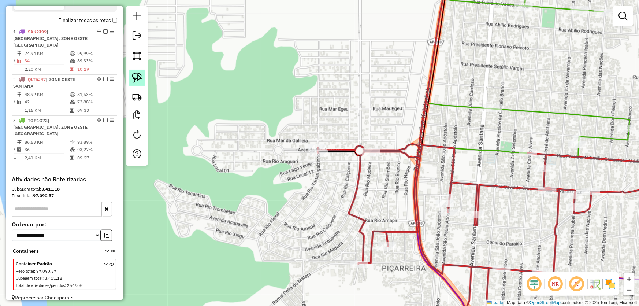
click at [141, 78] on img at bounding box center [137, 78] width 10 height 10
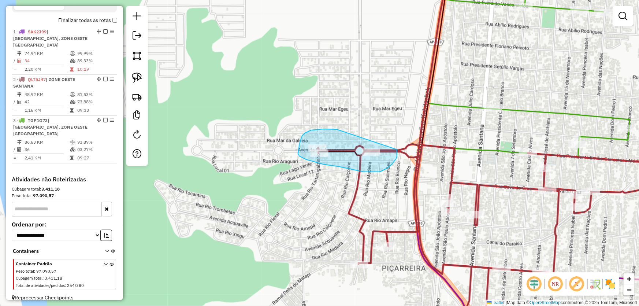
drag, startPoint x: 337, startPoint y: 129, endPoint x: 397, endPoint y: 149, distance: 63.1
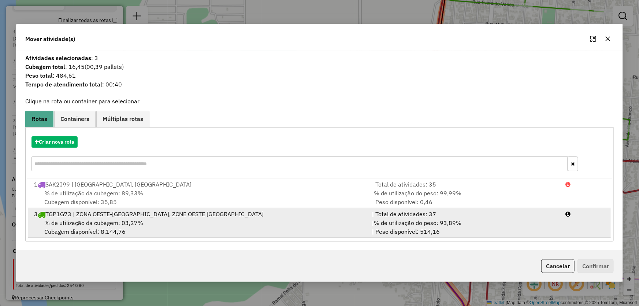
click at [128, 220] on span "% de utilização da cubagem: 03,27%" at bounding box center [93, 222] width 99 height 7
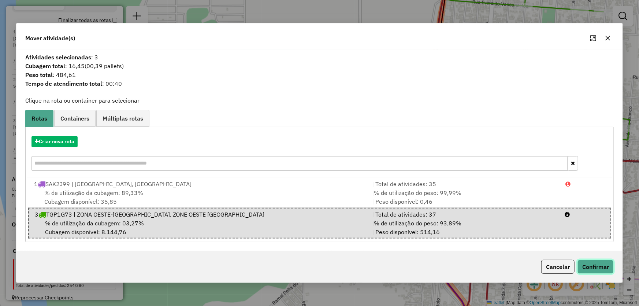
click at [602, 264] on button "Confirmar" at bounding box center [595, 267] width 36 height 14
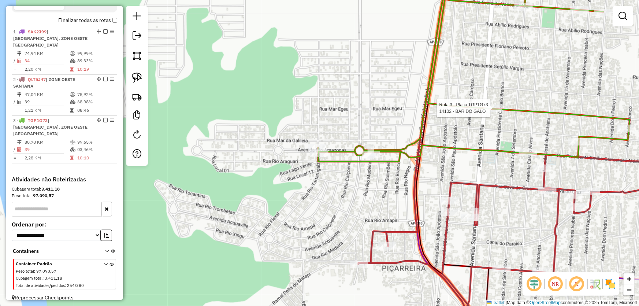
select select "*********"
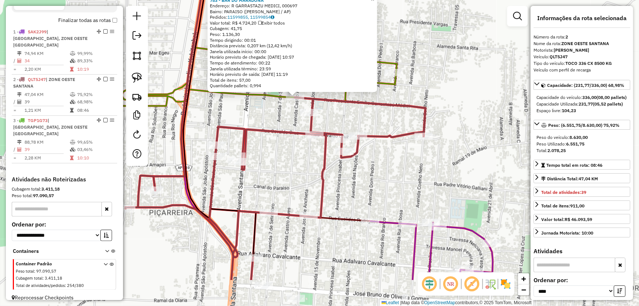
drag, startPoint x: 421, startPoint y: 229, endPoint x: 364, endPoint y: 64, distance: 174.2
click at [365, 65] on div "783 - BAR DO MARADONA Endereço: R GARRASTAZU MEDICI, 000697 Bairro: PARAISO (SA…" at bounding box center [319, 153] width 639 height 306
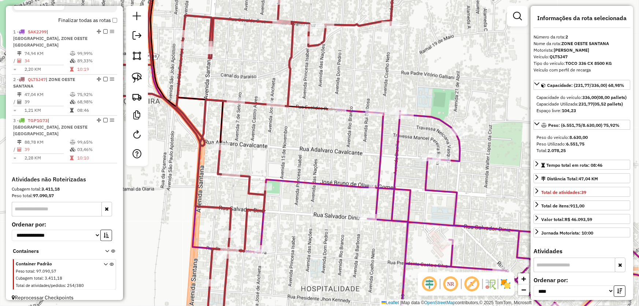
drag, startPoint x: 297, startPoint y: 202, endPoint x: 353, endPoint y: 87, distance: 128.2
click at [353, 87] on div "783 - BAR DO MARADONA Endereço: R GARRASTAZU MEDICI, 000697 Bairro: PARAISO (SA…" at bounding box center [319, 153] width 639 height 306
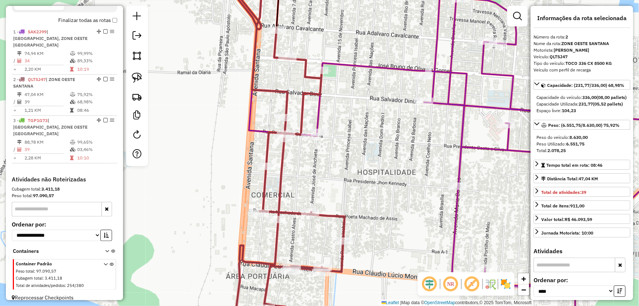
click at [350, 125] on div "783 - BAR DO MARADONA Endereço: R GARRASTAZU MEDICI, 000697 Bairro: PARAISO (SA…" at bounding box center [319, 153] width 639 height 306
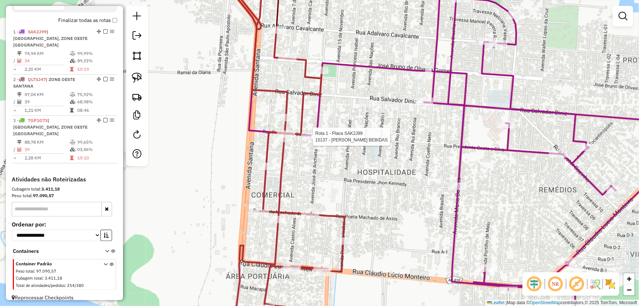
select select "*********"
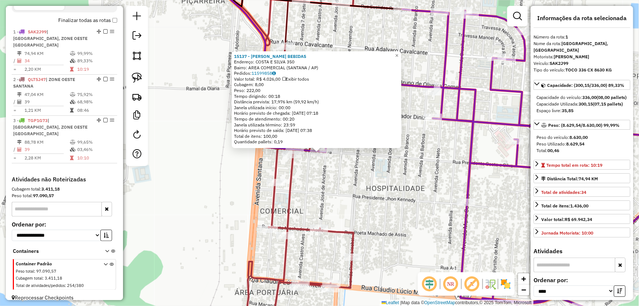
click at [347, 175] on div "15137 - EMERSON BEBIDAS Endereço: COSTA E SILVA 350 Bairro: AREA COMERCIAL (SAN…" at bounding box center [319, 153] width 639 height 306
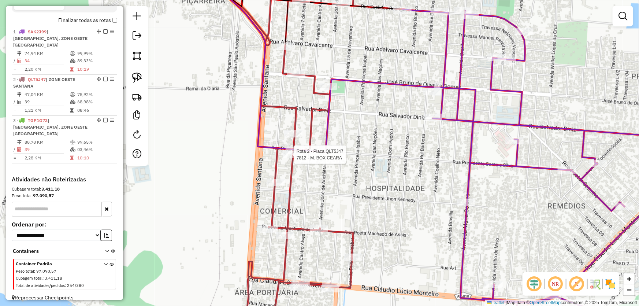
select select "*********"
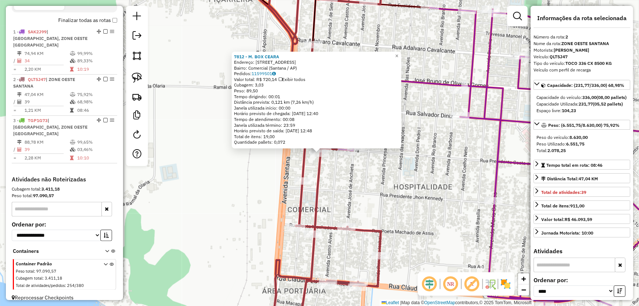
click at [376, 170] on div "7812 - M. BOX CEARA Endereço: Avenida Sete de Setembro, 817 Bairro: Comercial (…" at bounding box center [319, 153] width 639 height 306
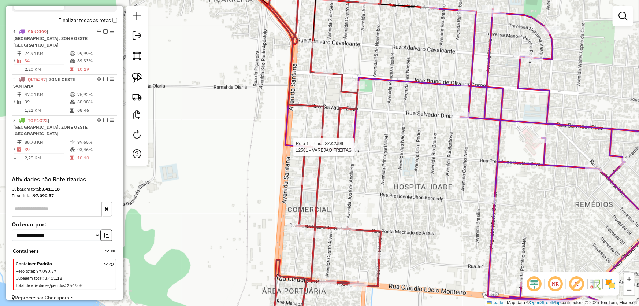
select select "*********"
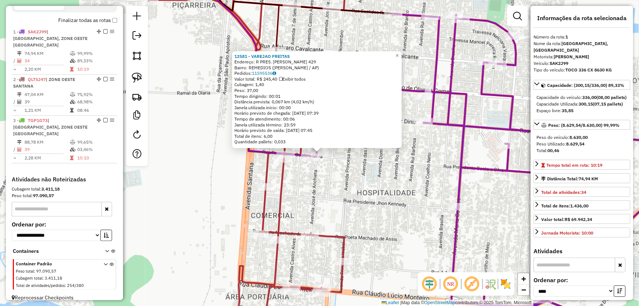
click at [377, 177] on div "12581 - VAREJAO FREITAS Endereço: R PRES. ARTHUR COSTA E SILVA 429 Bairro: REME…" at bounding box center [319, 153] width 639 height 306
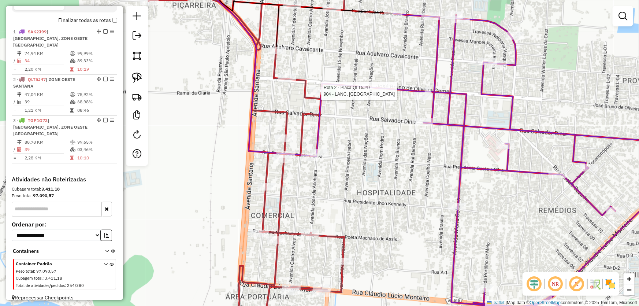
click at [322, 94] on div at bounding box center [319, 90] width 18 height 7
select select "*********"
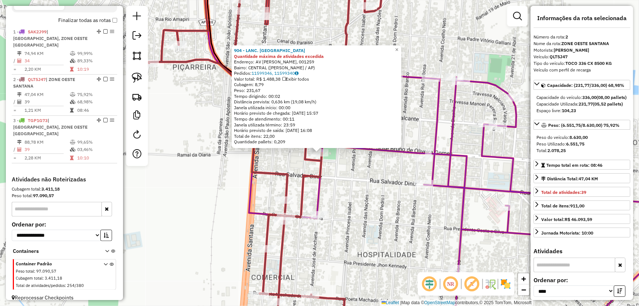
click at [388, 177] on div "904 - LANC. MONALISA Quantidade máxima de atividades excedida Endereço: AV JOSE…" at bounding box center [319, 153] width 639 height 306
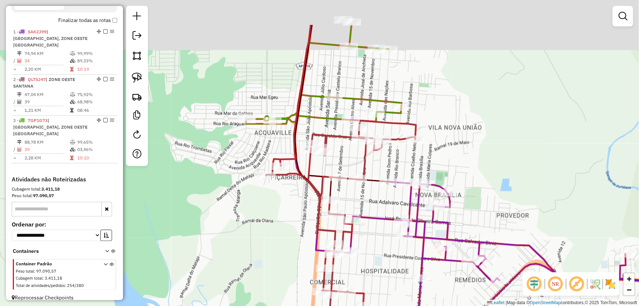
drag, startPoint x: 433, startPoint y: 66, endPoint x: 431, endPoint y: 121, distance: 55.3
click at [431, 121] on div "Janela de atendimento Grade de atendimento Capacidade Transportadoras Veículos …" at bounding box center [319, 153] width 639 height 306
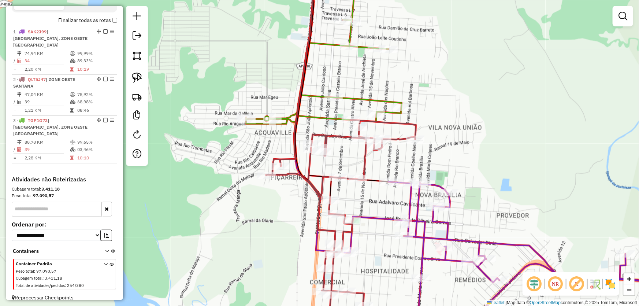
click at [376, 109] on icon at bounding box center [324, 47] width 156 height 154
select select "*********"
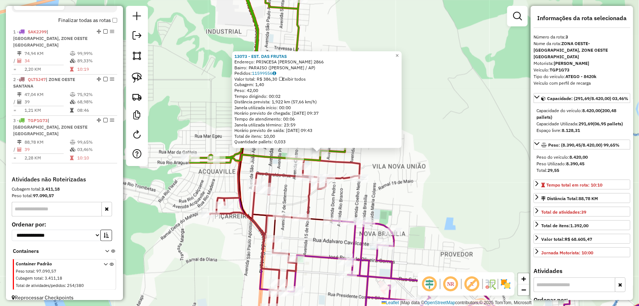
click at [396, 178] on div "13073 - EST. DAS FRUTAS Endereço: PRINCESA IZABEL 2866 Bairro: PARAISO (SANTANA…" at bounding box center [319, 153] width 639 height 306
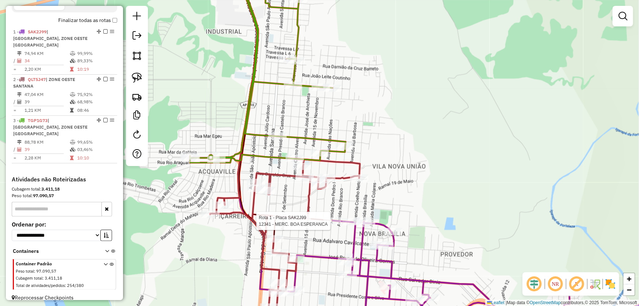
select select "*********"
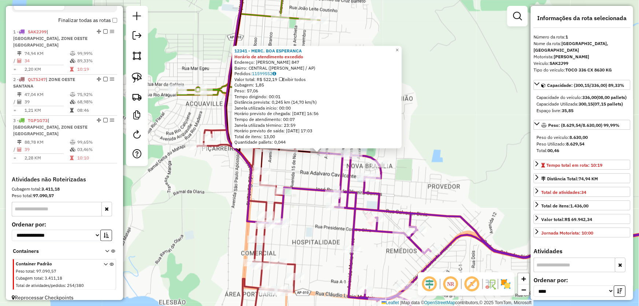
click at [425, 178] on div "12341 - MERC. BOA ESPERANCA Horário de atendimento excedido Endereço: EUCLIDES …" at bounding box center [319, 153] width 639 height 306
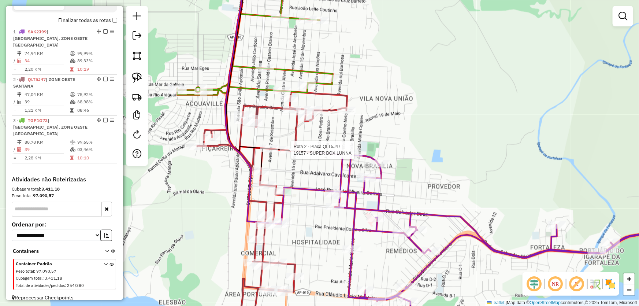
select select "*********"
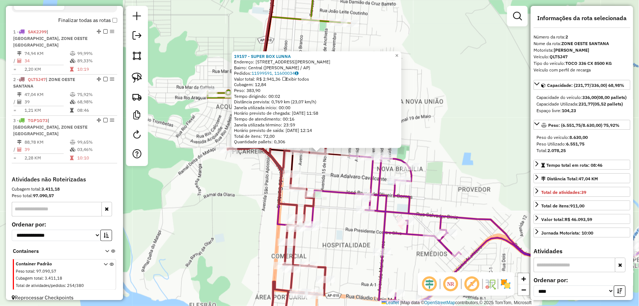
click at [450, 157] on div "19157 - SUPER BOX LUNNA Endereço: Rua Euclides Rodrigues, 343 Bairro: Central (…" at bounding box center [319, 153] width 639 height 306
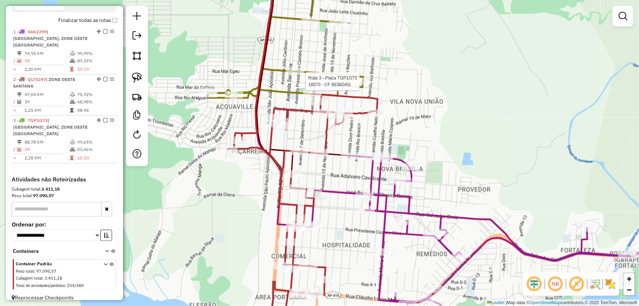
select select "*********"
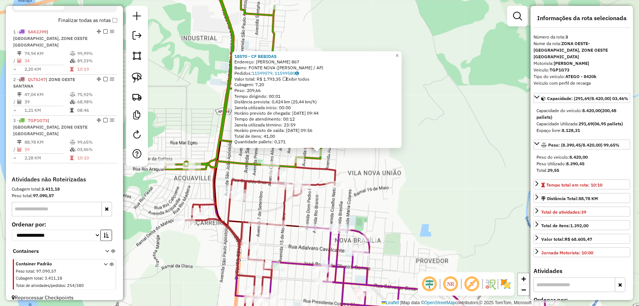
click at [406, 171] on div "18570 - CF BEBIDAS Endereço: DAMIAO DA CRUZ BARRETO 867 Bairro: FONTE NOVA (SAN…" at bounding box center [319, 153] width 639 height 306
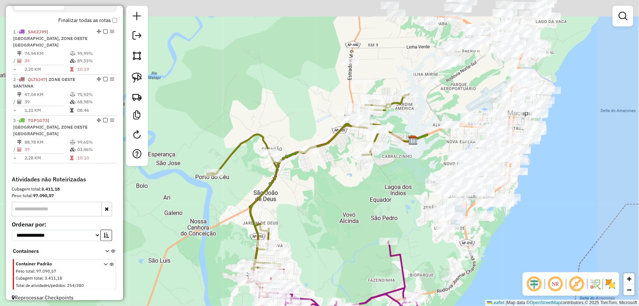
drag, startPoint x: 429, startPoint y: 129, endPoint x: 412, endPoint y: 139, distance: 19.8
click at [325, 226] on div "Janela de atendimento Grade de atendimento Capacidade Transportadoras Veículos …" at bounding box center [319, 153] width 639 height 306
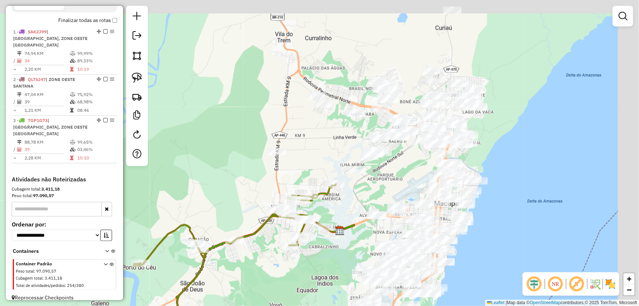
drag, startPoint x: 432, startPoint y: 109, endPoint x: 353, endPoint y: 211, distance: 128.7
click at [353, 211] on div "Janela de atendimento Grade de atendimento Capacidade Transportadoras Veículos …" at bounding box center [319, 153] width 639 height 306
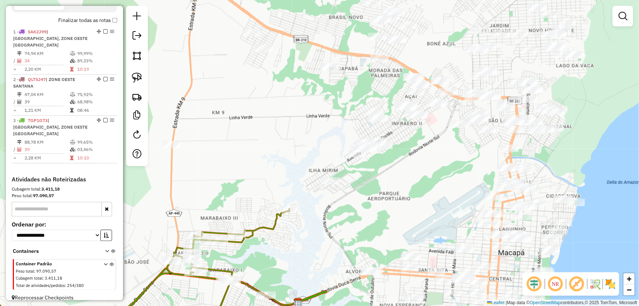
drag, startPoint x: 369, startPoint y: 190, endPoint x: 367, endPoint y: 201, distance: 11.9
click at [367, 201] on div "Janela de atendimento Grade de atendimento Capacidade Transportadoras Veículos …" at bounding box center [319, 153] width 639 height 306
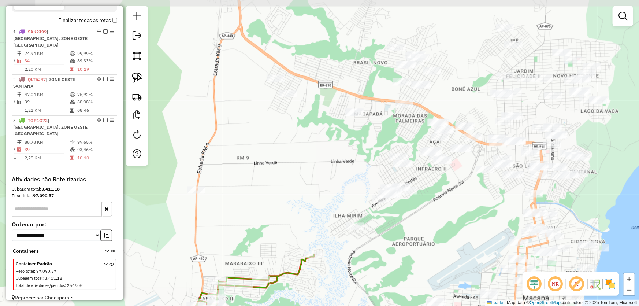
drag, startPoint x: 383, startPoint y: 186, endPoint x: 408, endPoint y: 232, distance: 51.6
click at [408, 232] on div "Janela de atendimento Grade de atendimento Capacidade Transportadoras Veículos …" at bounding box center [319, 153] width 639 height 306
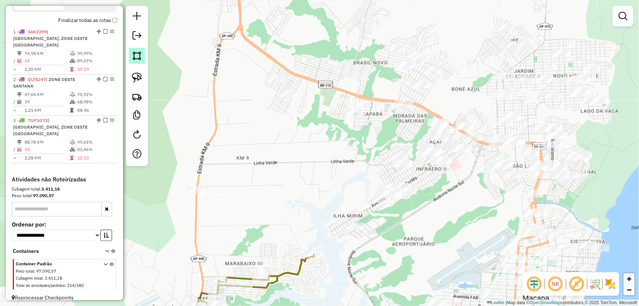
click at [143, 57] on link at bounding box center [137, 56] width 16 height 16
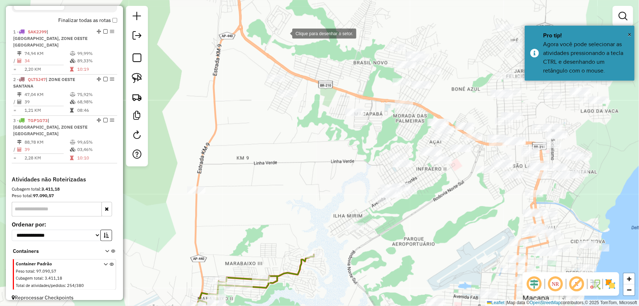
click at [285, 33] on div at bounding box center [285, 33] width 15 height 15
click at [174, 107] on div at bounding box center [180, 100] width 15 height 15
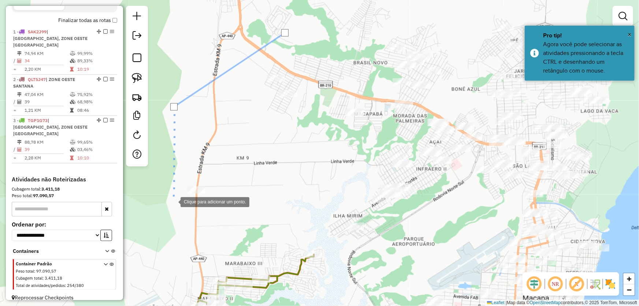
click at [173, 201] on div at bounding box center [173, 201] width 15 height 15
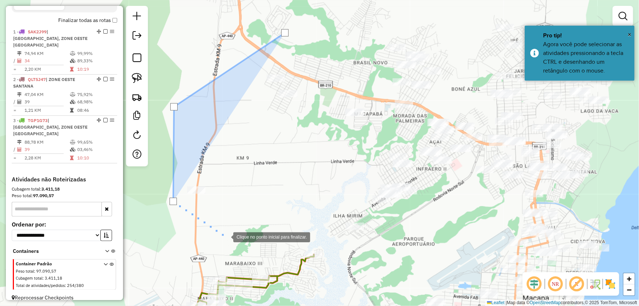
drag, startPoint x: 226, startPoint y: 237, endPoint x: 298, endPoint y: 238, distance: 72.2
click at [226, 237] on div at bounding box center [226, 236] width 15 height 15
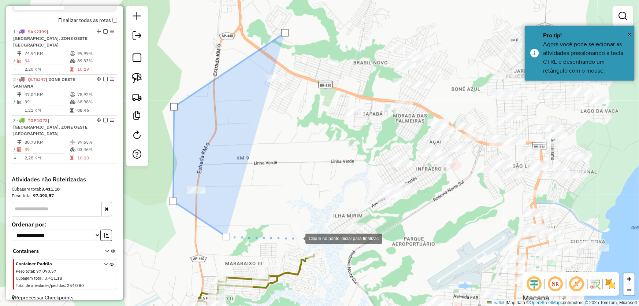
click at [305, 241] on div at bounding box center [298, 238] width 15 height 15
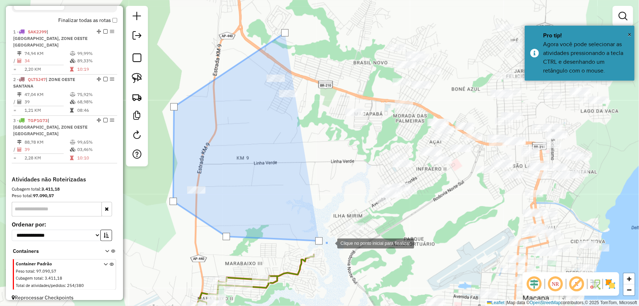
click at [337, 250] on div at bounding box center [330, 242] width 15 height 15
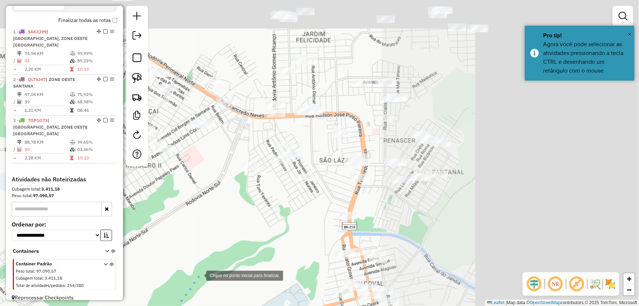
drag, startPoint x: 473, startPoint y: 219, endPoint x: 206, endPoint y: 273, distance: 272.3
click at [205, 273] on div at bounding box center [199, 274] width 15 height 15
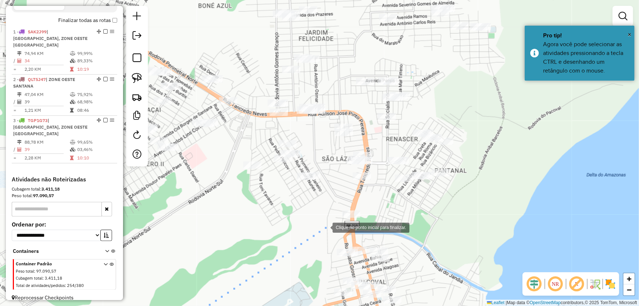
click at [326, 227] on div at bounding box center [325, 226] width 15 height 15
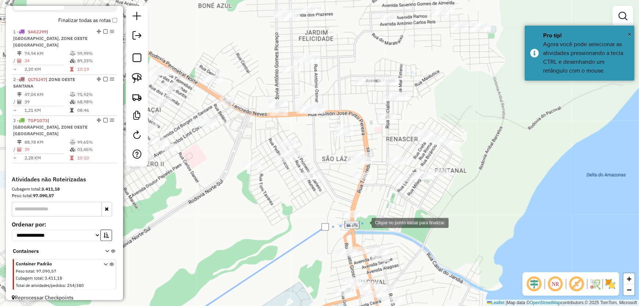
click at [367, 222] on div at bounding box center [364, 222] width 15 height 15
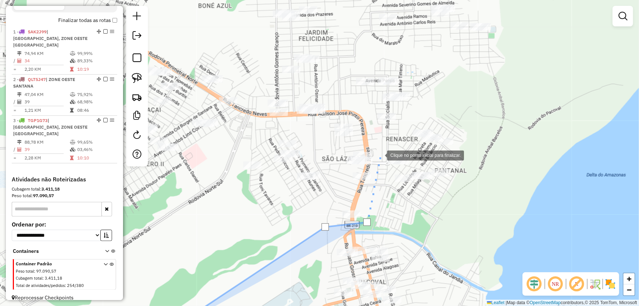
click at [380, 155] on div at bounding box center [379, 154] width 15 height 15
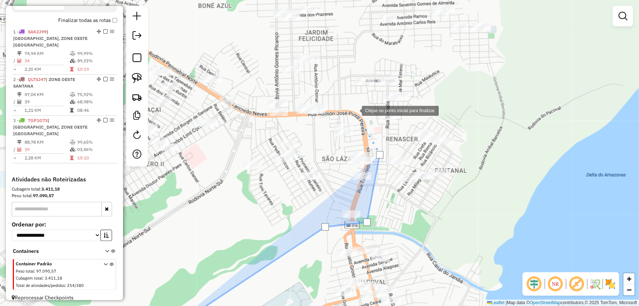
click at [355, 110] on div at bounding box center [354, 110] width 15 height 15
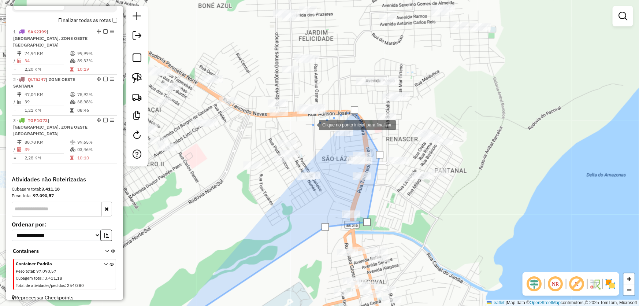
click at [312, 125] on div at bounding box center [311, 124] width 15 height 15
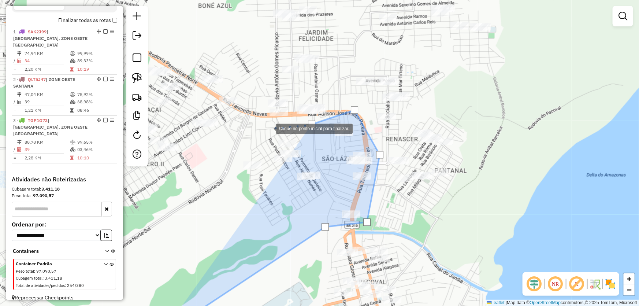
click at [261, 128] on div at bounding box center [268, 127] width 15 height 15
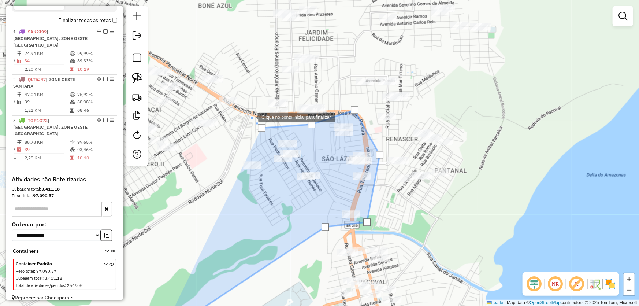
click at [249, 109] on div at bounding box center [251, 116] width 15 height 15
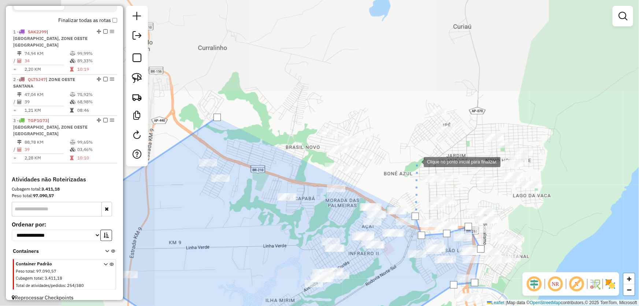
drag, startPoint x: 249, startPoint y: 34, endPoint x: 416, endPoint y: 161, distance: 209.1
click at [416, 161] on div at bounding box center [416, 161] width 15 height 15
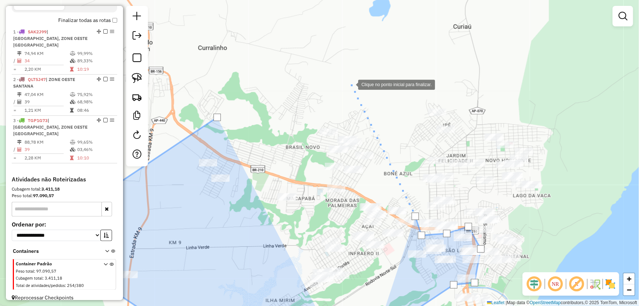
drag, startPoint x: 343, startPoint y: 73, endPoint x: 332, endPoint y: 79, distance: 13.4
click at [343, 77] on div at bounding box center [350, 84] width 15 height 15
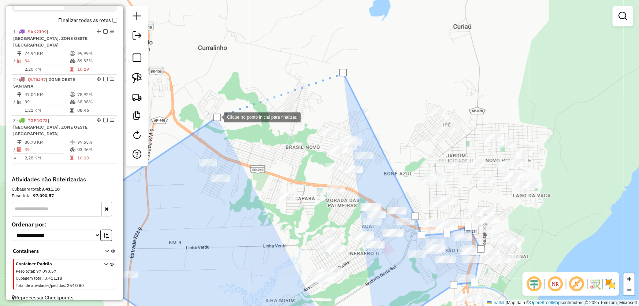
click at [216, 116] on div at bounding box center [216, 117] width 7 height 7
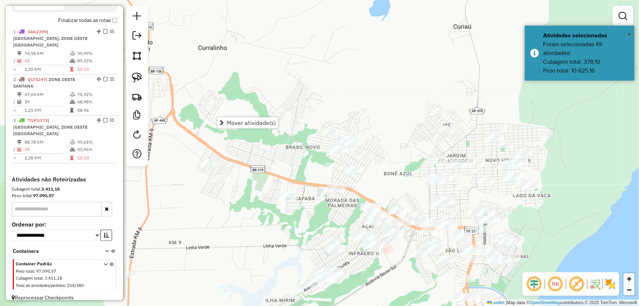
click at [241, 121] on span "Mover atividade(s)" at bounding box center [251, 123] width 49 height 6
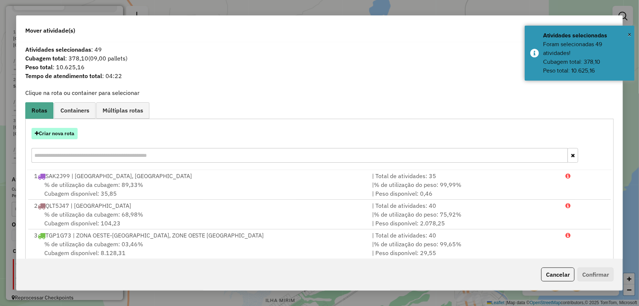
click at [63, 131] on button "Criar nova rota" at bounding box center [54, 133] width 46 height 11
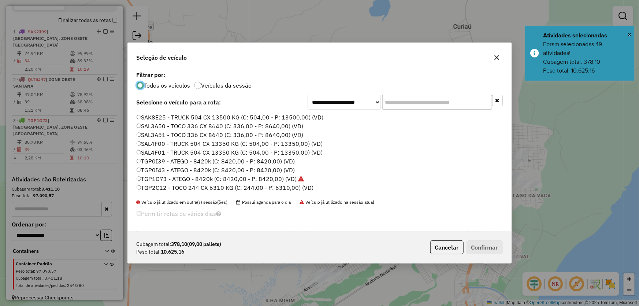
scroll to position [174, 0]
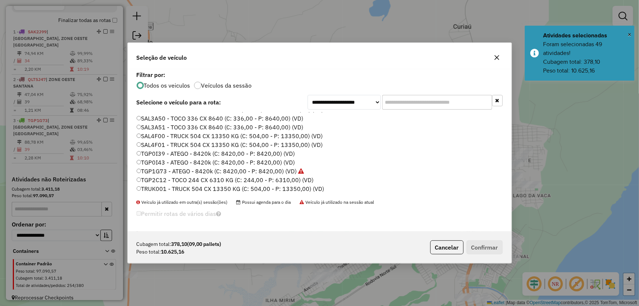
click at [159, 151] on label "TGP0I39 - ATEGO - 8420k (C: 8420,00 - P: 8420,00) (VD)" at bounding box center [216, 153] width 159 height 9
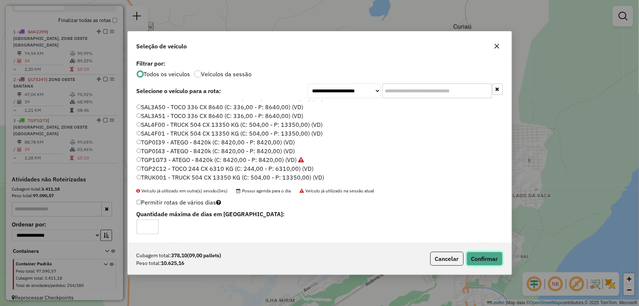
click at [475, 259] on button "Confirmar" at bounding box center [485, 259] width 36 height 14
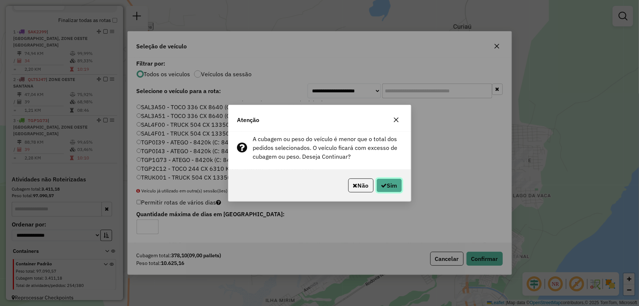
click at [397, 187] on button "Sim" at bounding box center [389, 185] width 26 height 14
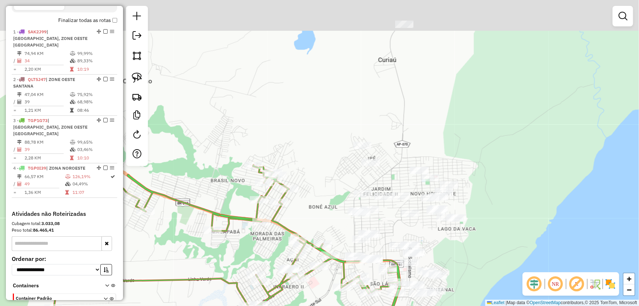
drag, startPoint x: 621, startPoint y: 108, endPoint x: 544, endPoint y: 144, distance: 85.7
click at [544, 144] on div "Janela de atendimento Grade de atendimento Capacidade Transportadoras Veículos …" at bounding box center [319, 153] width 639 height 306
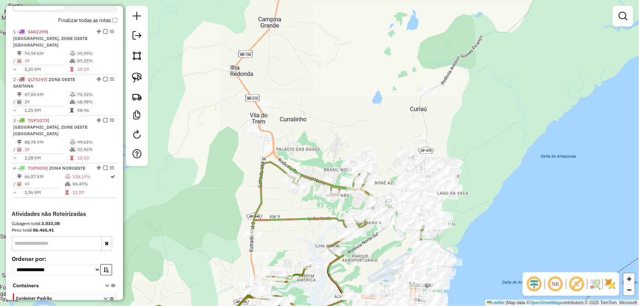
drag, startPoint x: 558, startPoint y: 132, endPoint x: 513, endPoint y: 138, distance: 45.7
click at [513, 138] on div "Janela de atendimento Grade de atendimento Capacidade Transportadoras Veículos …" at bounding box center [319, 153] width 639 height 306
click at [140, 60] on link at bounding box center [137, 56] width 16 height 16
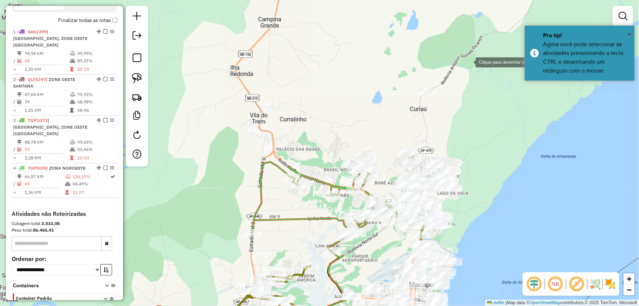
click at [469, 62] on div at bounding box center [468, 61] width 15 height 15
drag, startPoint x: 408, startPoint y: 70, endPoint x: 383, endPoint y: 101, distance: 40.6
click at [408, 70] on div at bounding box center [408, 69] width 15 height 15
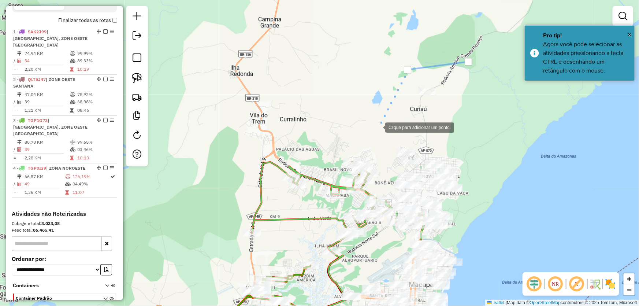
click at [378, 127] on div at bounding box center [378, 126] width 15 height 15
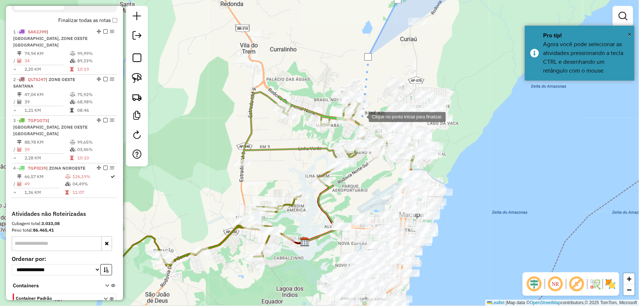
drag, startPoint x: 372, startPoint y: 189, endPoint x: 361, endPoint y: 111, distance: 79.1
click at [361, 111] on div at bounding box center [361, 116] width 15 height 15
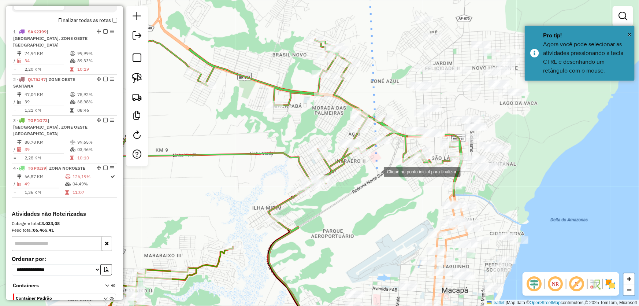
click at [376, 171] on div at bounding box center [376, 171] width 15 height 15
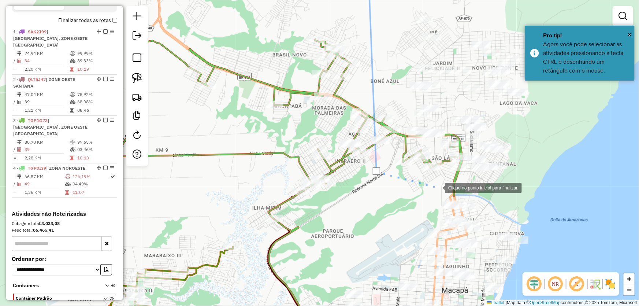
click at [438, 187] on div at bounding box center [437, 187] width 15 height 15
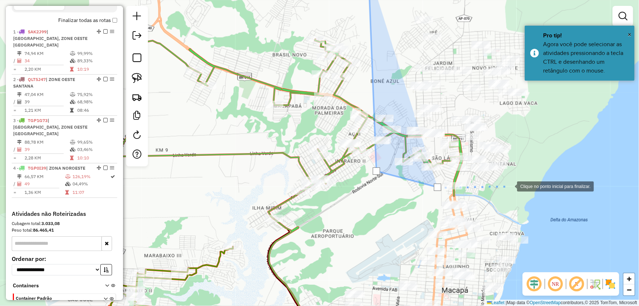
click at [517, 185] on div at bounding box center [509, 185] width 15 height 15
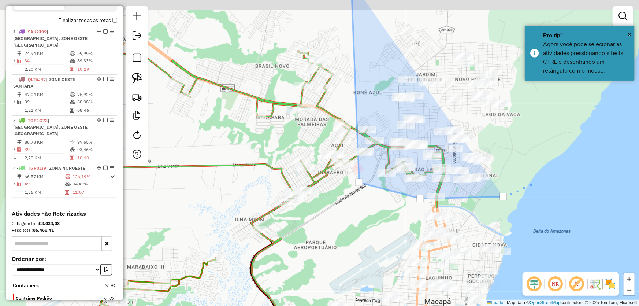
drag, startPoint x: 562, startPoint y: 164, endPoint x: 435, endPoint y: 250, distance: 153.2
click at [528, 189] on div at bounding box center [535, 182] width 15 height 15
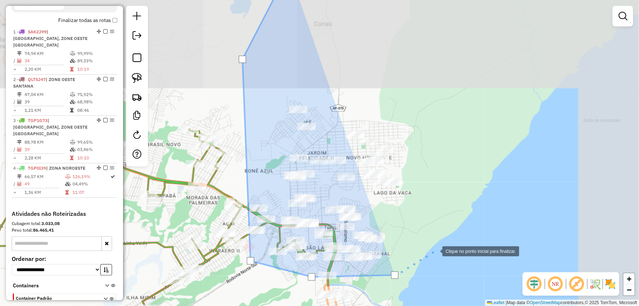
click at [436, 243] on div at bounding box center [435, 250] width 15 height 15
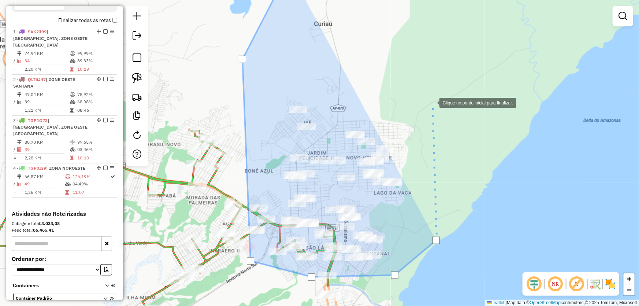
click at [432, 102] on div at bounding box center [432, 102] width 15 height 15
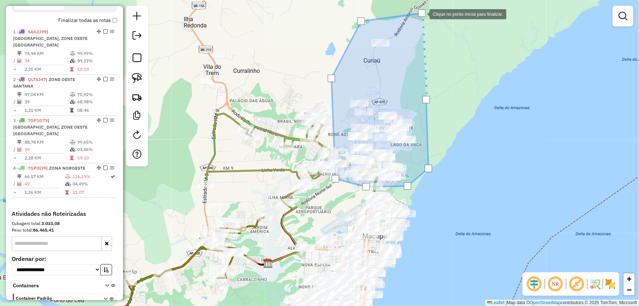
click at [422, 14] on div at bounding box center [421, 13] width 7 height 7
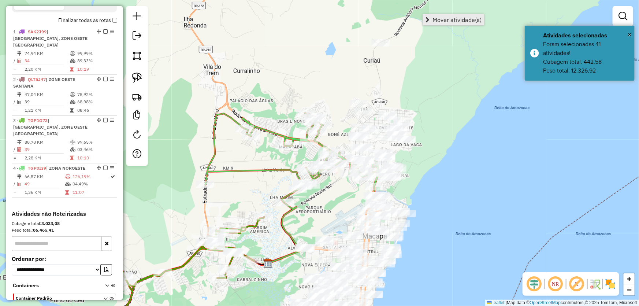
click at [436, 22] on span "Mover atividade(s)" at bounding box center [456, 20] width 49 height 6
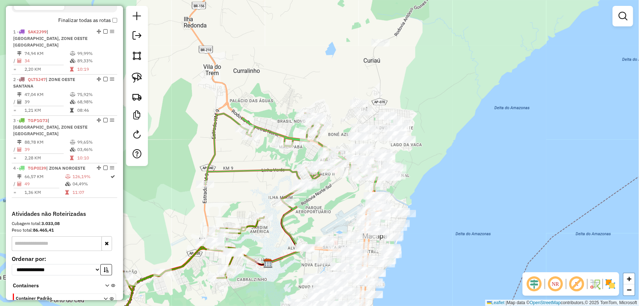
drag, startPoint x: 406, startPoint y: 75, endPoint x: 406, endPoint y: 57, distance: 17.9
click at [406, 57] on div "Janela de atendimento Grade de atendimento Capacidade Transportadoras Veículos …" at bounding box center [319, 153] width 639 height 306
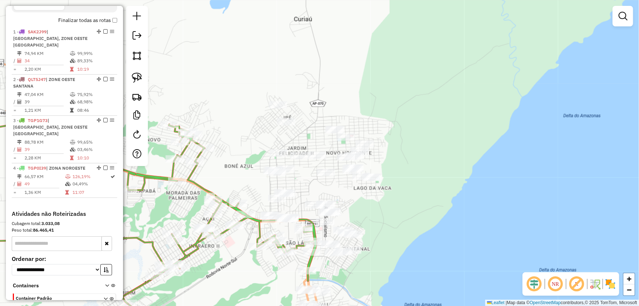
drag, startPoint x: 409, startPoint y: 98, endPoint x: 376, endPoint y: 129, distance: 45.3
click at [376, 129] on div "Janela de atendimento Grade de atendimento Capacidade Transportadoras Veículos …" at bounding box center [319, 153] width 639 height 306
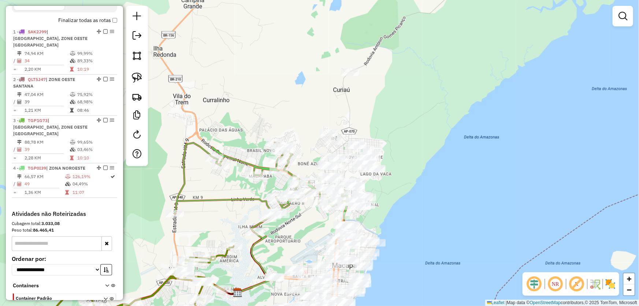
drag, startPoint x: 423, startPoint y: 154, endPoint x: 409, endPoint y: 157, distance: 13.9
click at [409, 157] on div "Janela de atendimento Grade de atendimento Capacidade Transportadoras Veículos …" at bounding box center [319, 153] width 639 height 306
click at [137, 56] on img at bounding box center [137, 56] width 10 height 10
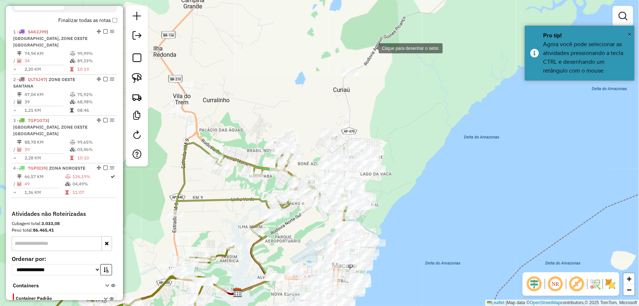
click at [371, 48] on div at bounding box center [371, 47] width 15 height 15
click at [316, 51] on div at bounding box center [316, 51] width 15 height 15
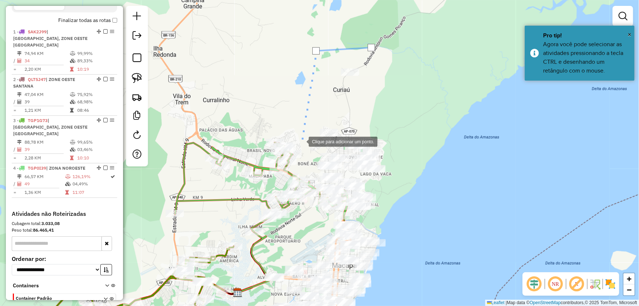
click at [301, 141] on div at bounding box center [301, 141] width 15 height 15
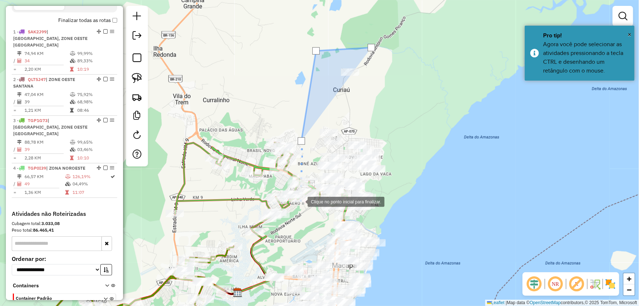
click at [301, 202] on div at bounding box center [300, 201] width 15 height 15
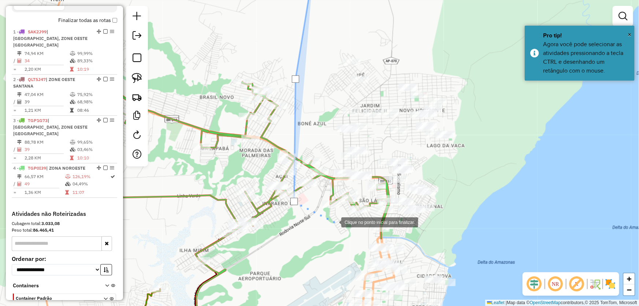
click at [338, 222] on div at bounding box center [334, 221] width 15 height 15
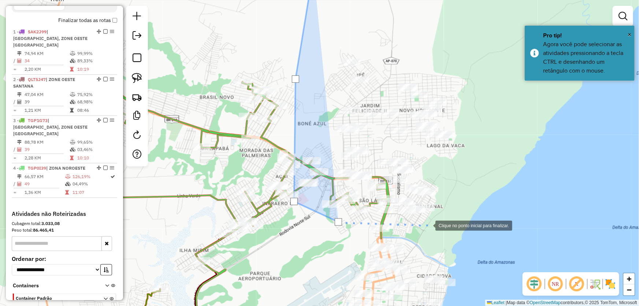
click at [428, 225] on div at bounding box center [428, 225] width 15 height 15
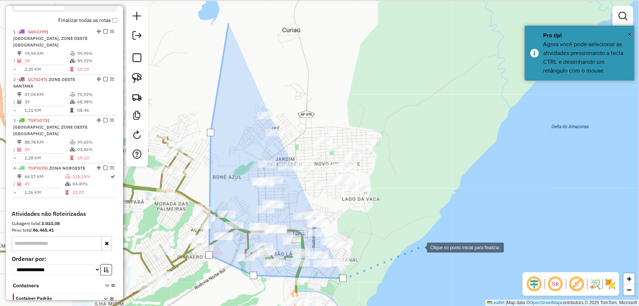
drag, startPoint x: 505, startPoint y: 193, endPoint x: 420, endPoint y: 247, distance: 101.4
click at [420, 247] on div at bounding box center [419, 246] width 15 height 15
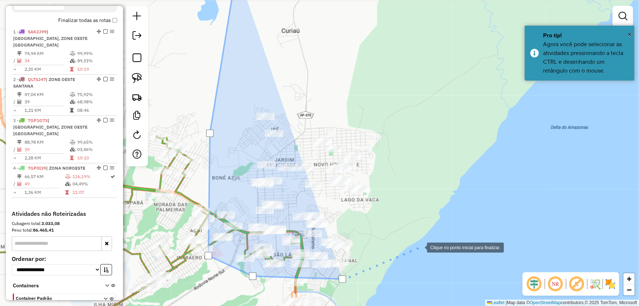
click at [419, 247] on div at bounding box center [419, 246] width 15 height 15
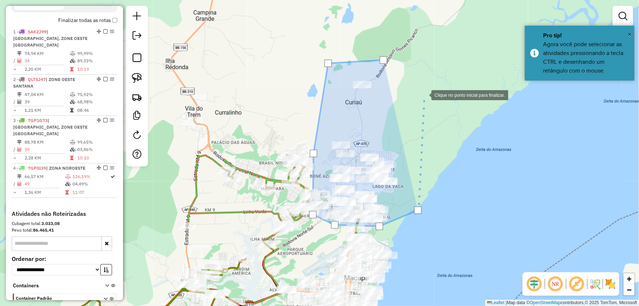
click at [424, 94] on div at bounding box center [424, 94] width 15 height 15
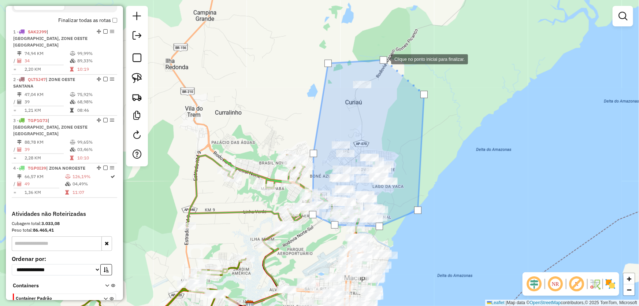
click at [384, 59] on div at bounding box center [383, 59] width 7 height 7
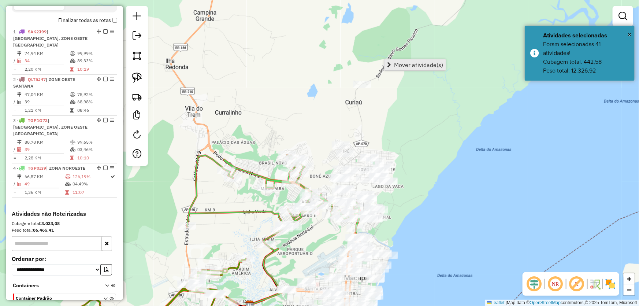
click at [389, 63] on span "Mover atividade(s)" at bounding box center [389, 65] width 4 height 6
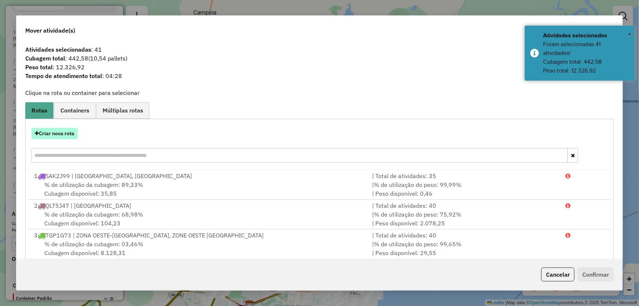
click at [70, 136] on button "Criar nova rota" at bounding box center [54, 133] width 46 height 11
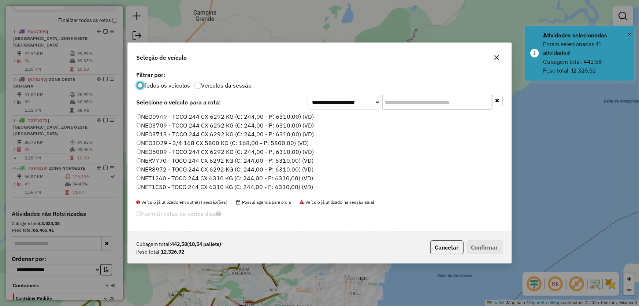
scroll to position [166, 0]
click at [159, 124] on label "SAL3A50 - TOCO 336 CX 8640 (C: 336,00 - P: 8640,00) (VD)" at bounding box center [220, 126] width 167 height 9
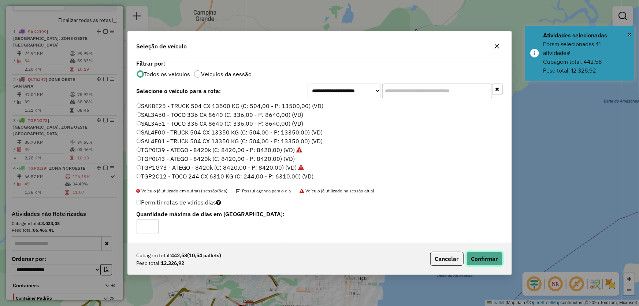
click at [486, 263] on button "Confirmar" at bounding box center [485, 259] width 36 height 14
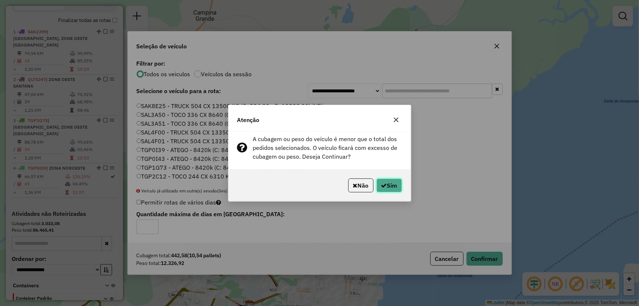
click at [389, 186] on button "Sim" at bounding box center [389, 185] width 26 height 14
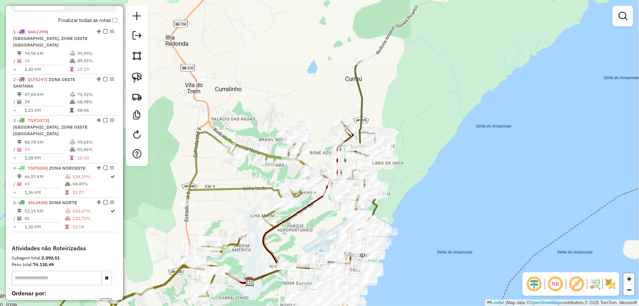
drag, startPoint x: 450, startPoint y: 233, endPoint x: 448, endPoint y: 198, distance: 34.9
click at [449, 200] on div "Janela de atendimento Grade de atendimento Capacidade Transportadoras Veículos …" at bounding box center [319, 153] width 639 height 306
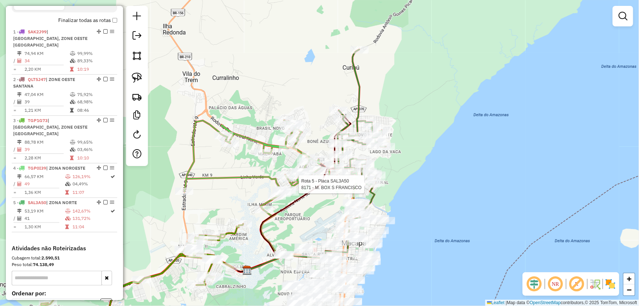
select select "*********"
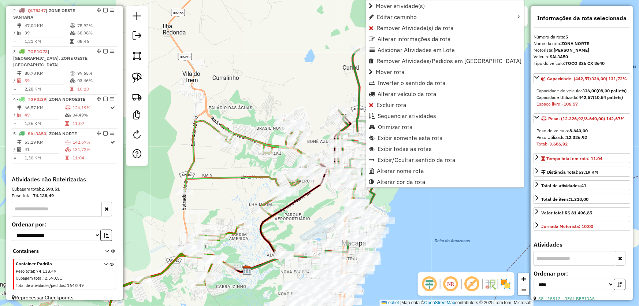
scroll to position [316, 0]
click at [373, 182] on span "Alterar cor da rota" at bounding box center [371, 182] width 5 height 6
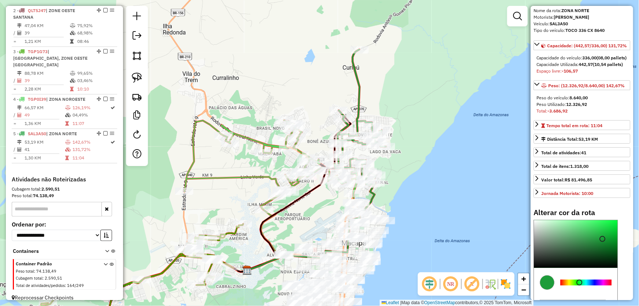
scroll to position [66, 0]
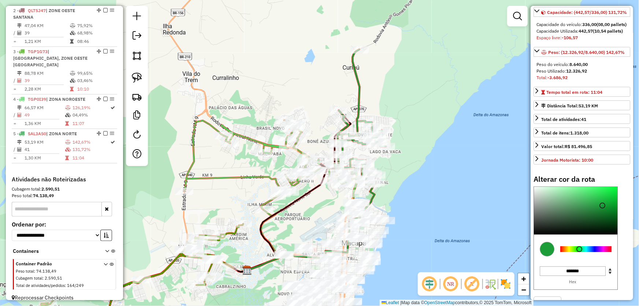
click at [570, 252] on div at bounding box center [585, 249] width 51 height 6
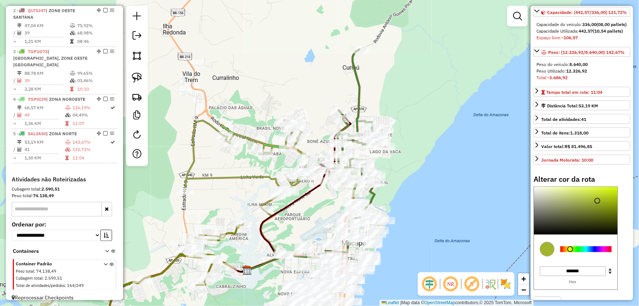
type input "*******"
drag, startPoint x: 597, startPoint y: 220, endPoint x: 619, endPoint y: 201, distance: 29.6
click at [619, 201] on div "Alterar cor da rota C M Y K ** *** ** H S L *** *** * R G B ******* Hex Fechar" at bounding box center [582, 248] width 97 height 146
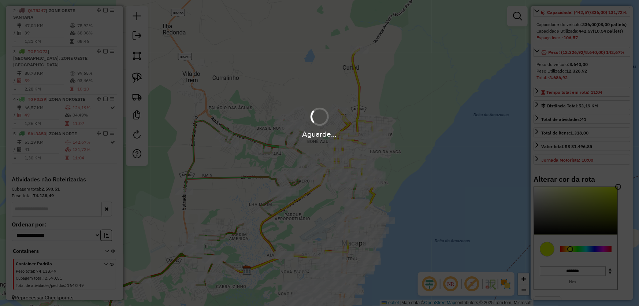
click at [432, 183] on hb-app "Aguarde... Pop-up bloqueado! Seu navegador bloqueou automáticamente a abertura …" at bounding box center [319, 153] width 639 height 306
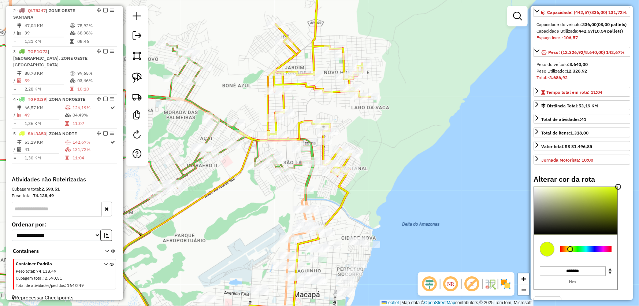
click at [396, 201] on div "Janela de atendimento Grade de atendimento Capacidade Transportadoras Veículos …" at bounding box center [319, 153] width 639 height 306
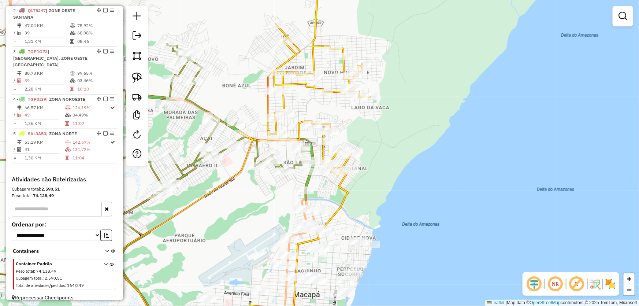
drag, startPoint x: 393, startPoint y: 204, endPoint x: 431, endPoint y: 119, distance: 92.6
click at [430, 120] on div "Janela de atendimento Grade de atendimento Capacidade Transportadoras Veículos …" at bounding box center [319, 153] width 639 height 306
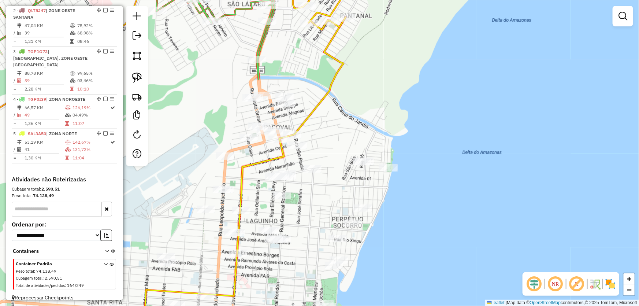
drag, startPoint x: 437, startPoint y: 146, endPoint x: 497, endPoint y: 114, distance: 68.8
click at [498, 114] on div "Janela de atendimento Grade de atendimento Capacidade Transportadoras Veículos …" at bounding box center [319, 153] width 639 height 306
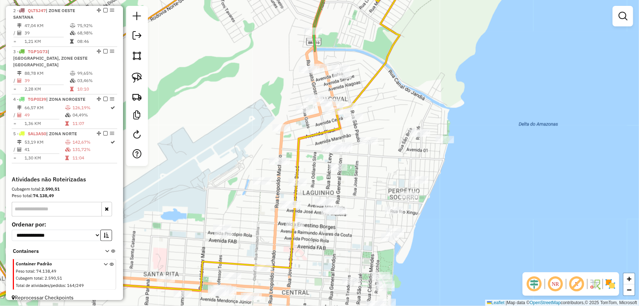
drag, startPoint x: 456, startPoint y: 135, endPoint x: 519, endPoint y: 106, distance: 69.5
click at [519, 106] on div "Janela de atendimento Grade de atendimento Capacidade Transportadoras Veículos …" at bounding box center [319, 153] width 639 height 306
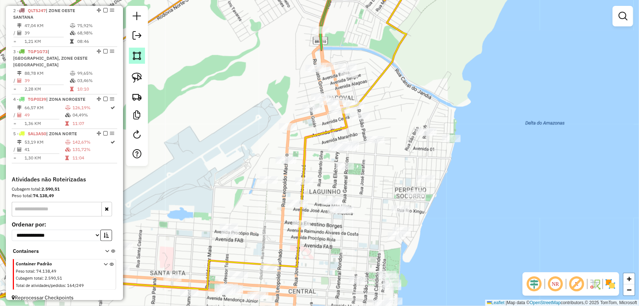
click at [141, 59] on img at bounding box center [137, 56] width 10 height 10
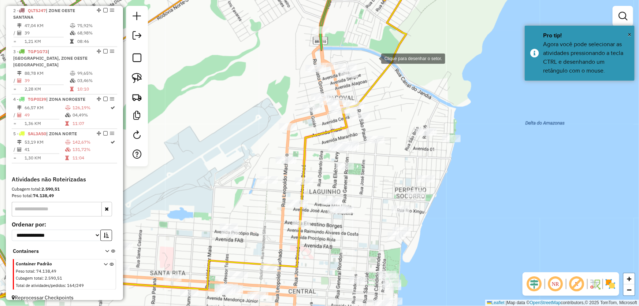
click at [376, 58] on div at bounding box center [374, 58] width 15 height 15
click at [265, 49] on div at bounding box center [267, 49] width 15 height 15
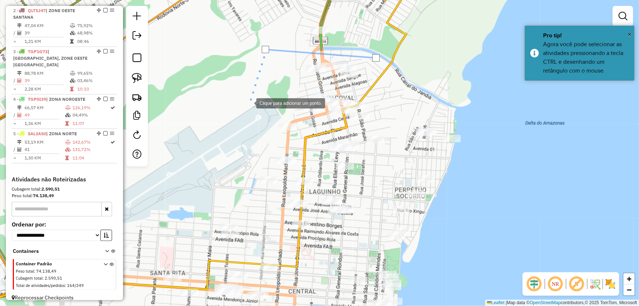
click at [249, 103] on div at bounding box center [249, 102] width 15 height 15
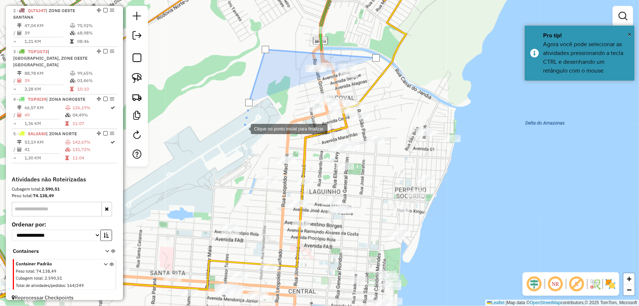
click at [244, 128] on div at bounding box center [243, 128] width 15 height 15
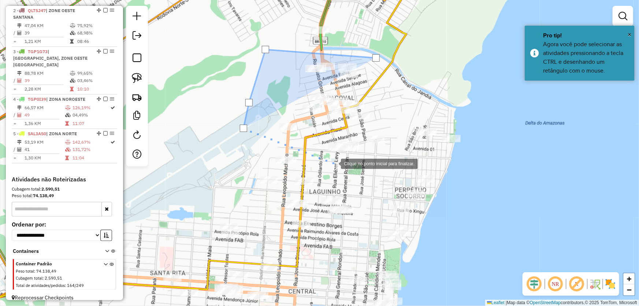
click at [334, 163] on div at bounding box center [333, 163] width 15 height 15
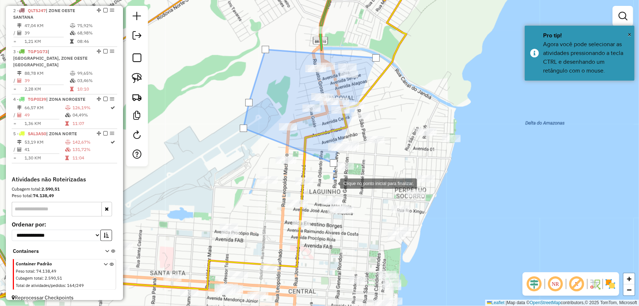
click at [333, 183] on div at bounding box center [333, 182] width 15 height 15
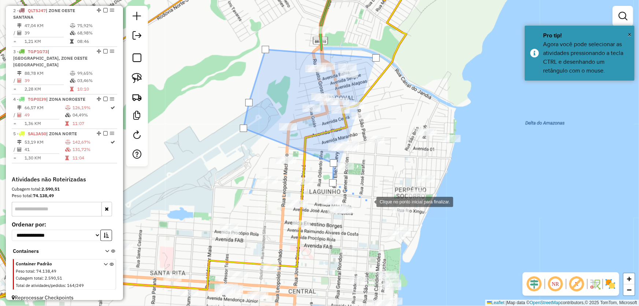
click at [369, 201] on div at bounding box center [369, 201] width 15 height 15
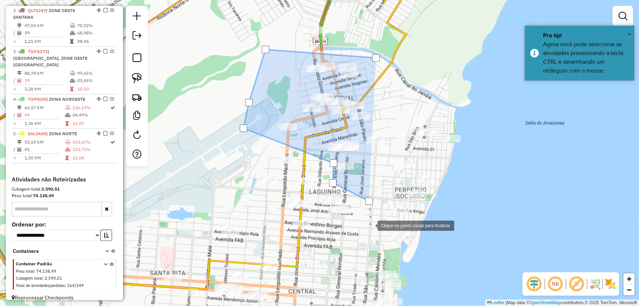
click at [371, 232] on div at bounding box center [370, 225] width 15 height 15
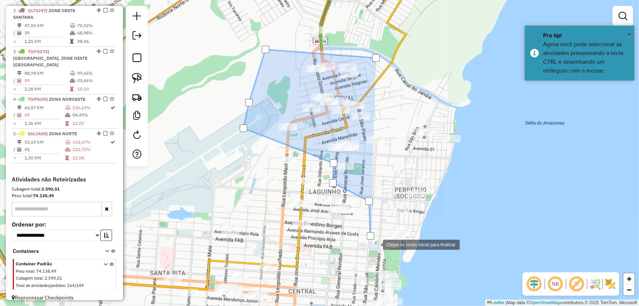
click at [383, 251] on div at bounding box center [375, 244] width 15 height 15
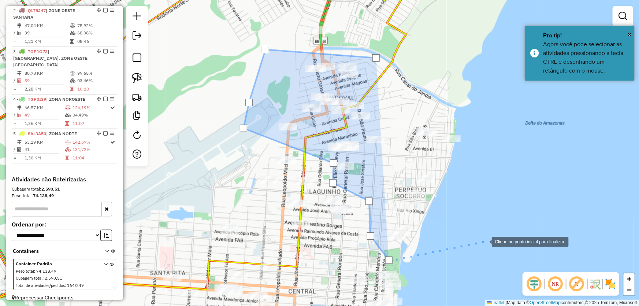
drag, startPoint x: 484, startPoint y: 241, endPoint x: 491, endPoint y: 148, distance: 93.3
click at [485, 241] on div at bounding box center [484, 241] width 15 height 15
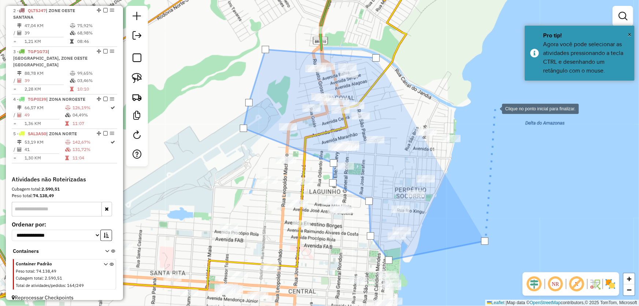
click at [495, 108] on div at bounding box center [494, 108] width 15 height 15
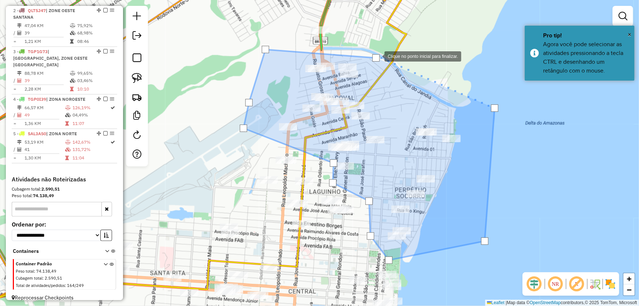
click at [377, 56] on div at bounding box center [375, 57] width 7 height 7
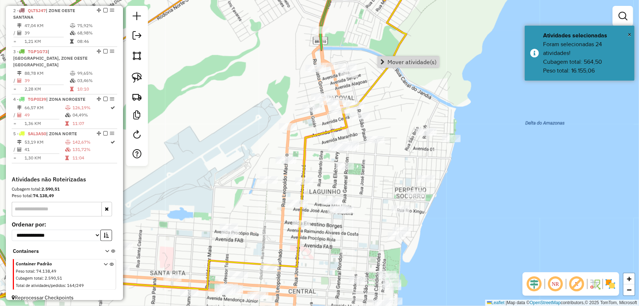
click at [393, 66] on link "Mover atividade(s)" at bounding box center [408, 61] width 61 height 11
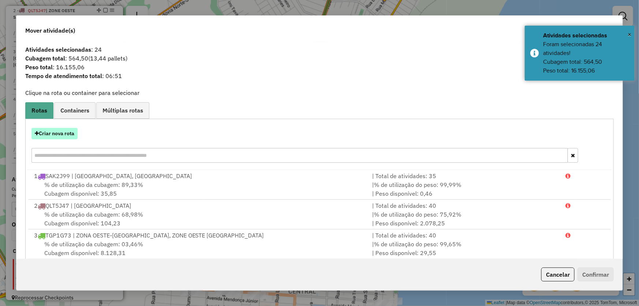
click at [68, 130] on button "Criar nova rota" at bounding box center [54, 133] width 46 height 11
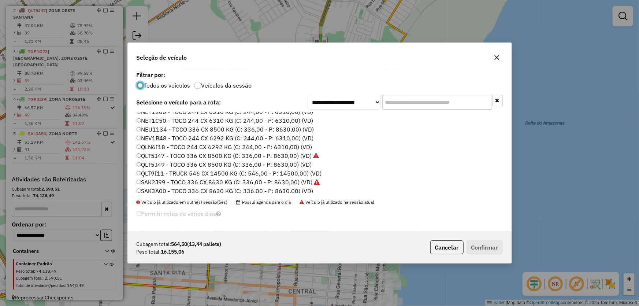
drag, startPoint x: 156, startPoint y: 190, endPoint x: 167, endPoint y: 190, distance: 10.6
click at [156, 190] on label "SAK3A00 - TOCO 336 CX 8630 KG (C: 336,00 - P: 8630,00) (VD)" at bounding box center [225, 190] width 177 height 9
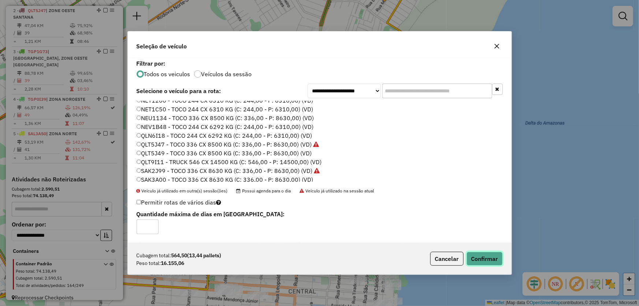
click at [482, 257] on button "Confirmar" at bounding box center [485, 259] width 36 height 14
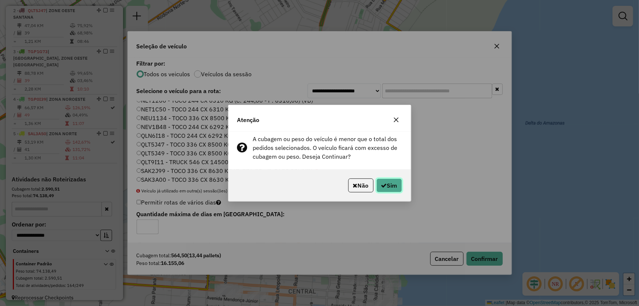
click at [401, 188] on button "Sim" at bounding box center [389, 185] width 26 height 14
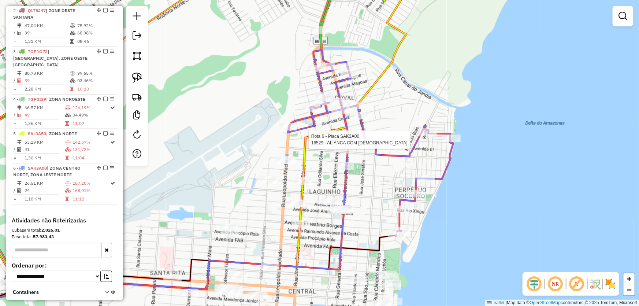
select select "*********"
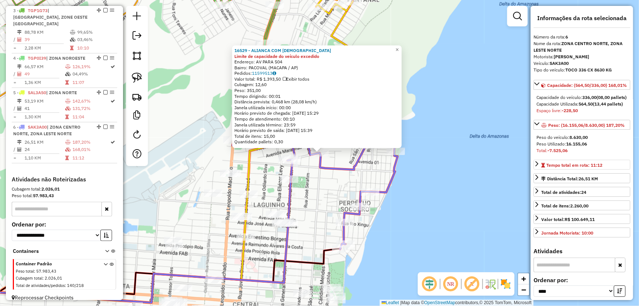
scroll to position [100, 0]
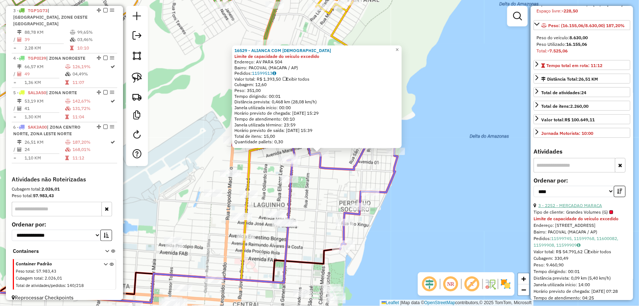
click at [564, 208] on link "3 - 2252 - MERCADAO MARACA" at bounding box center [570, 205] width 64 height 5
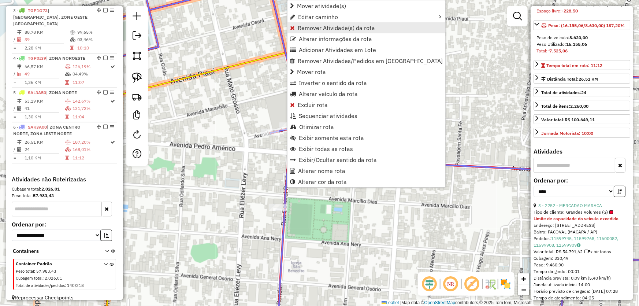
click at [328, 31] on span "Remover Atividade(s) da rota" at bounding box center [336, 28] width 77 height 6
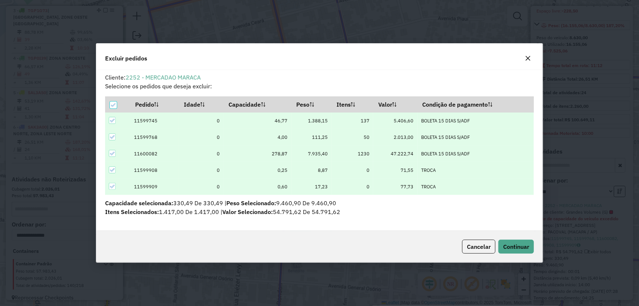
scroll to position [4, 2]
click at [512, 250] on button "Continuar" at bounding box center [516, 246] width 36 height 14
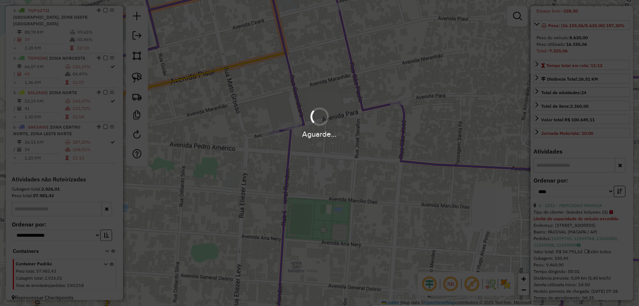
scroll to position [93, 0]
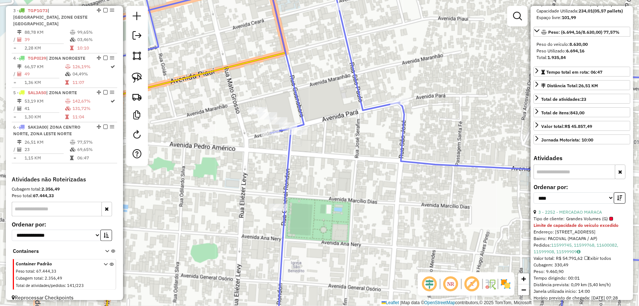
click at [391, 212] on div "Janela de atendimento Grade de atendimento Capacidade Transportadoras Veículos …" at bounding box center [319, 153] width 639 height 306
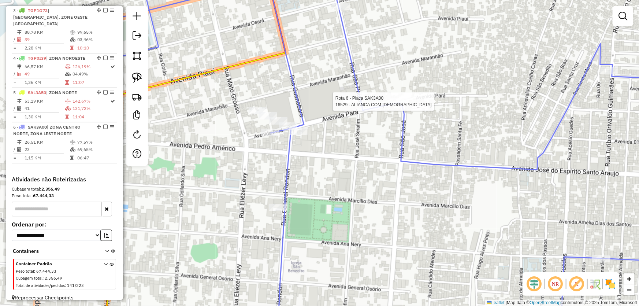
select select "*********"
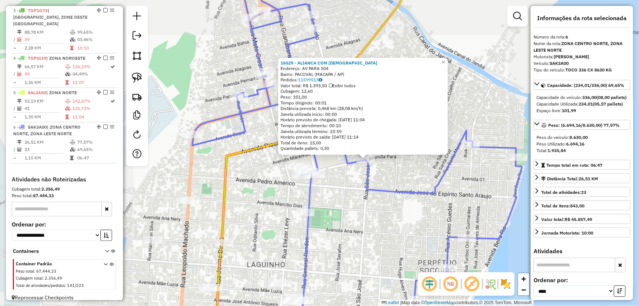
click at [411, 223] on div "16529 - ALIANCA COM DEUS Endereço: AV PARA 504 Bairro: PACOVAL (MACAPA / AP) Pe…" at bounding box center [319, 153] width 639 height 306
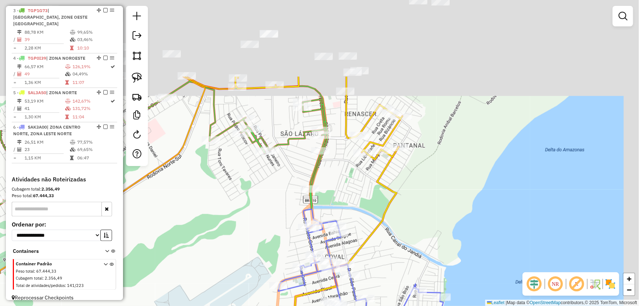
drag, startPoint x: 415, startPoint y: 112, endPoint x: 392, endPoint y: 221, distance: 111.6
click at [392, 221] on div "Janela de atendimento Grade de atendimento Capacidade Transportadoras Veículos …" at bounding box center [319, 153] width 639 height 306
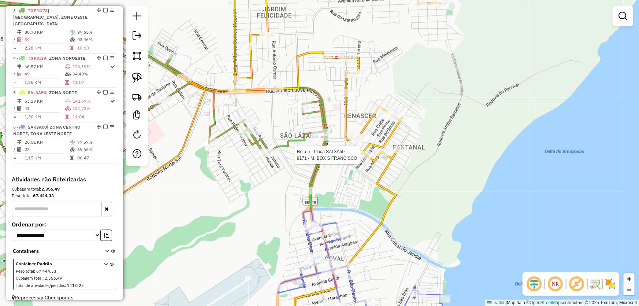
select select "*********"
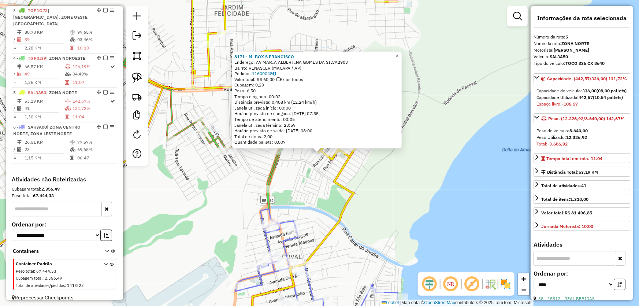
click at [343, 183] on icon at bounding box center [302, 242] width 105 height 190
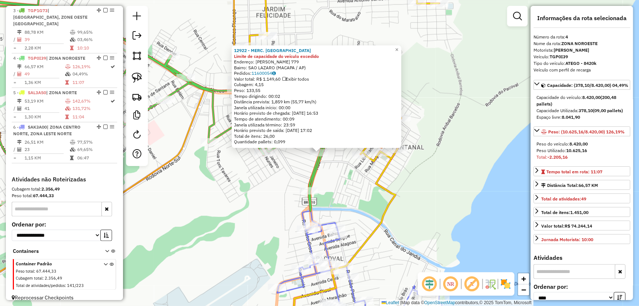
click at [260, 174] on div "12922 - MERC. CEARA Limite de capacidade do veículo excedido Endereço: R ADILSO…" at bounding box center [319, 153] width 639 height 306
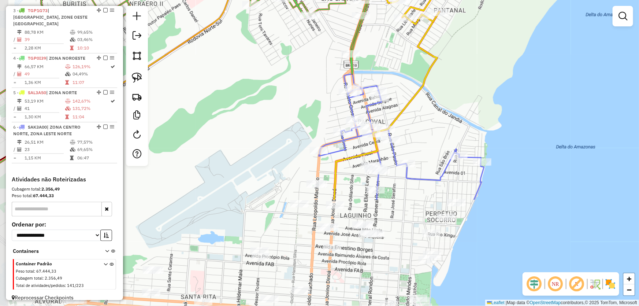
drag, startPoint x: 345, startPoint y: 189, endPoint x: 380, endPoint y: 51, distance: 142.3
click at [387, 48] on div "Janela de atendimento Grade de atendimento Capacidade Transportadoras Veículos …" at bounding box center [319, 153] width 639 height 306
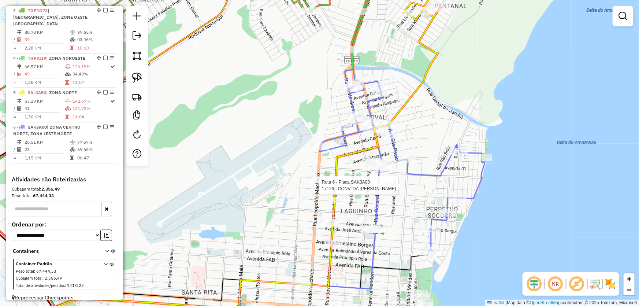
select select "*********"
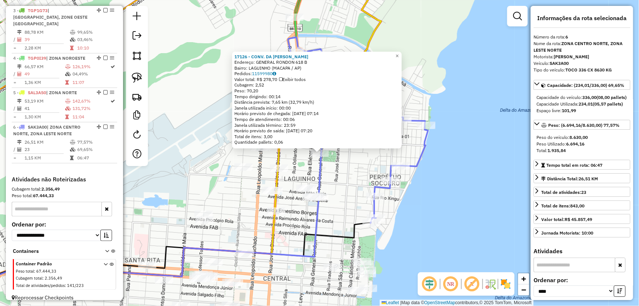
click at [320, 218] on icon at bounding box center [128, 226] width 385 height 147
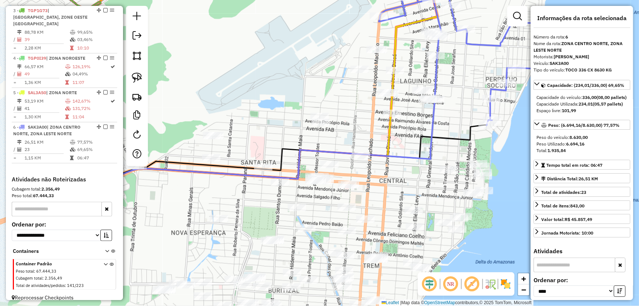
drag, startPoint x: 316, startPoint y: 219, endPoint x: 432, endPoint y: 121, distance: 151.8
click at [432, 121] on icon at bounding box center [244, 128] width 385 height 147
click at [130, 57] on link at bounding box center [137, 56] width 16 height 16
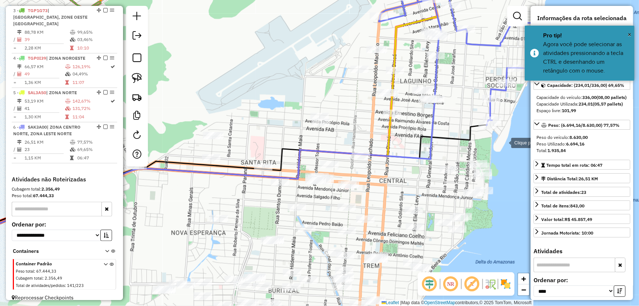
click at [504, 142] on div at bounding box center [504, 142] width 15 height 15
drag, startPoint x: 449, startPoint y: 79, endPoint x: 439, endPoint y: 70, distance: 13.2
click at [448, 78] on div at bounding box center [453, 83] width 15 height 15
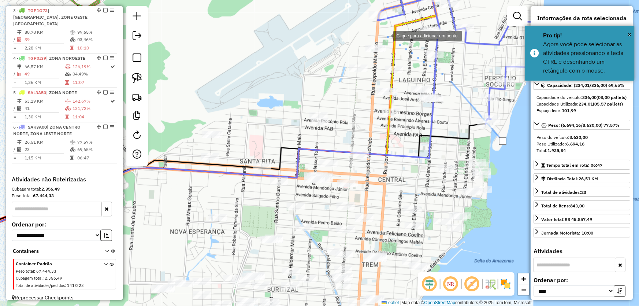
click at [386, 35] on div at bounding box center [386, 35] width 15 height 15
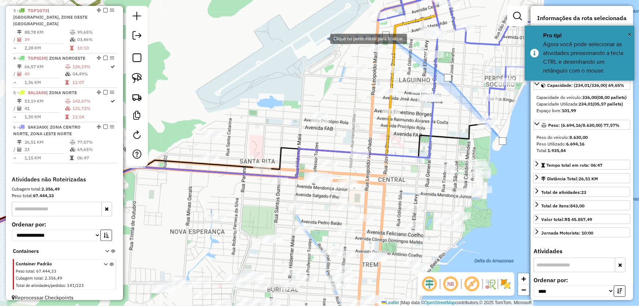
click at [317, 40] on div at bounding box center [323, 38] width 15 height 15
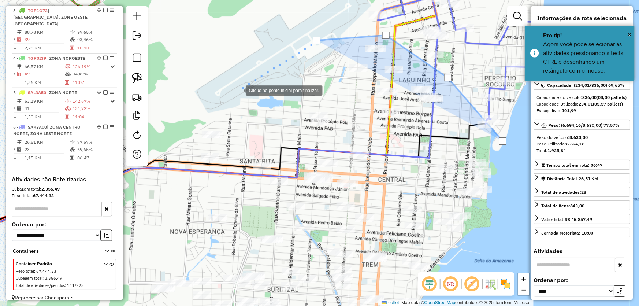
drag, startPoint x: 238, startPoint y: 90, endPoint x: 362, endPoint y: 52, distance: 129.5
click at [246, 82] on div at bounding box center [238, 89] width 15 height 15
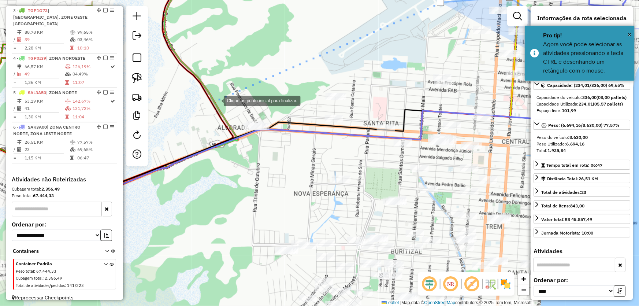
click at [216, 100] on div at bounding box center [216, 100] width 15 height 15
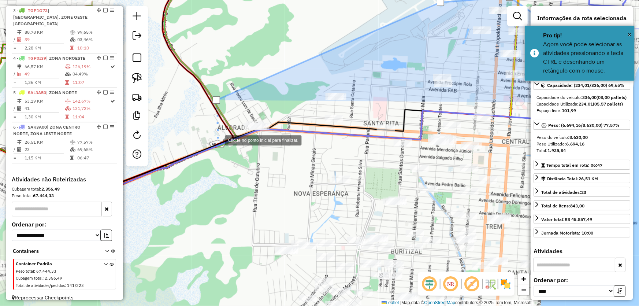
click at [218, 140] on div at bounding box center [217, 139] width 15 height 15
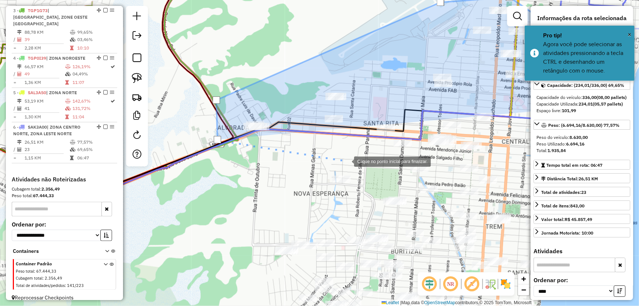
click at [347, 161] on div at bounding box center [346, 160] width 15 height 15
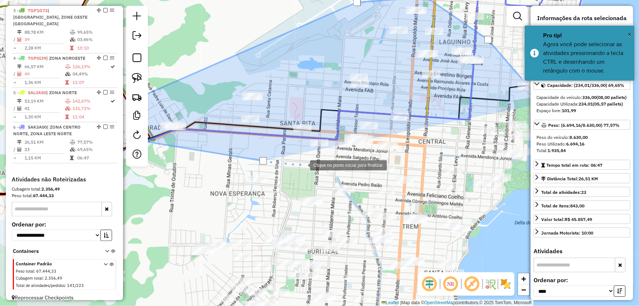
drag, startPoint x: 387, startPoint y: 164, endPoint x: 303, endPoint y: 164, distance: 83.5
click at [303, 164] on div at bounding box center [303, 164] width 15 height 15
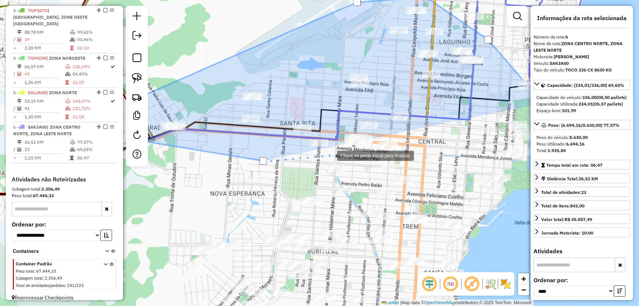
click at [330, 155] on div at bounding box center [330, 155] width 15 height 15
click at [350, 157] on div at bounding box center [343, 155] width 15 height 15
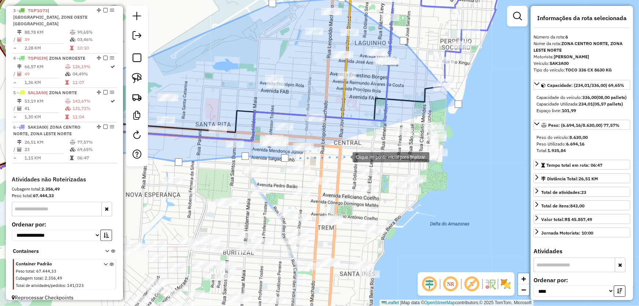
drag, startPoint x: 436, startPoint y: 155, endPoint x: 328, endPoint y: 156, distance: 107.3
click at [338, 156] on div at bounding box center [345, 156] width 15 height 15
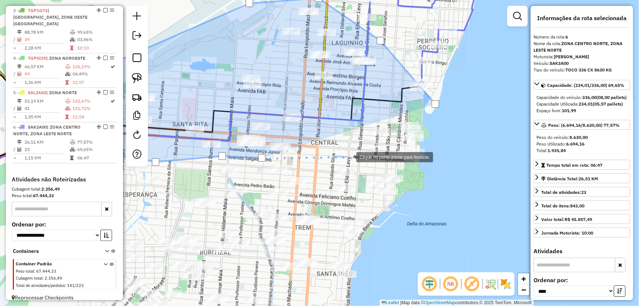
click at [353, 156] on div at bounding box center [349, 156] width 15 height 15
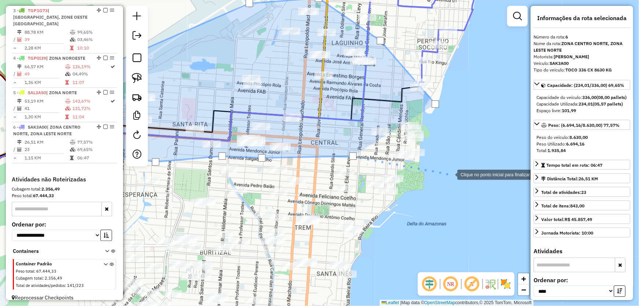
click at [450, 174] on div at bounding box center [450, 174] width 15 height 15
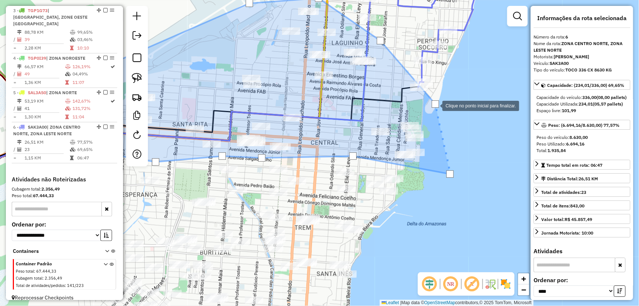
click at [435, 105] on div at bounding box center [435, 103] width 7 height 7
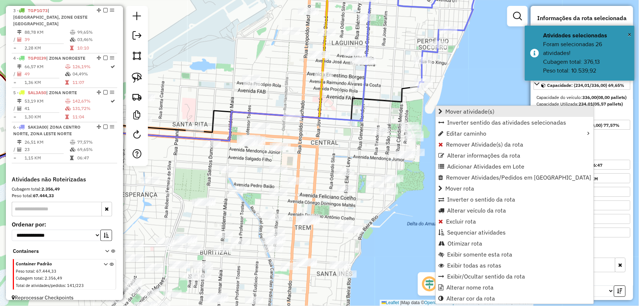
click at [451, 113] on span "Mover atividade(s)" at bounding box center [469, 111] width 49 height 6
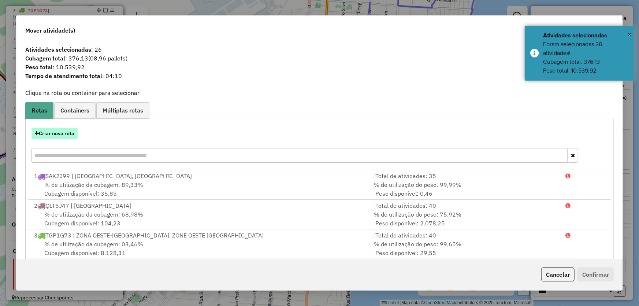
click at [67, 137] on button "Criar nova rota" at bounding box center [54, 133] width 46 height 11
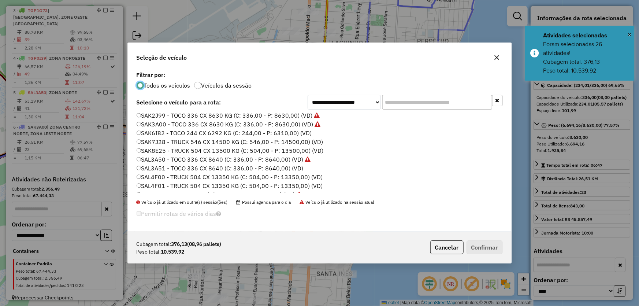
scroll to position [174, 0]
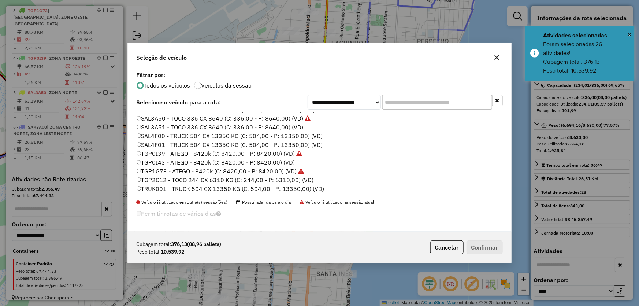
click at [156, 161] on label "TGP0I43 - ATEGO - 8420k (C: 8420,00 - P: 8420,00) (VD)" at bounding box center [216, 162] width 159 height 9
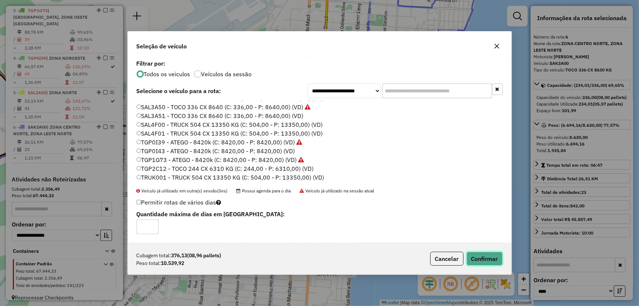
click at [474, 253] on button "Confirmar" at bounding box center [485, 259] width 36 height 14
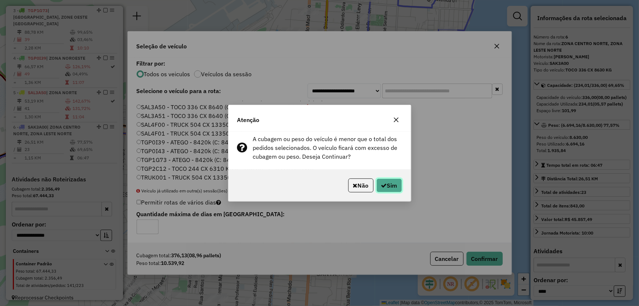
click at [389, 190] on button "Sim" at bounding box center [389, 185] width 26 height 14
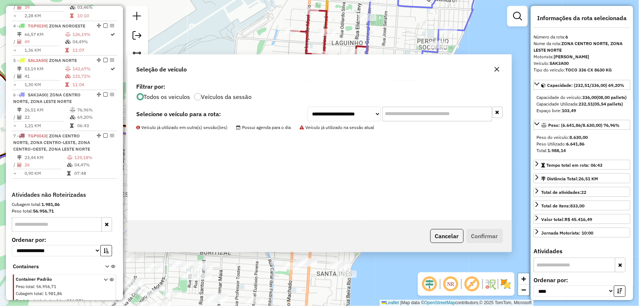
scroll to position [411, 0]
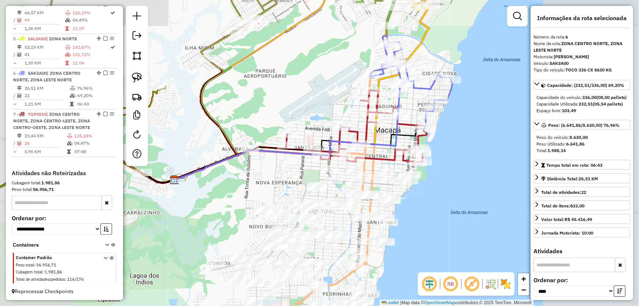
click at [464, 119] on div "Janela de atendimento Grade de atendimento Capacidade Transportadoras Veículos …" at bounding box center [319, 153] width 639 height 306
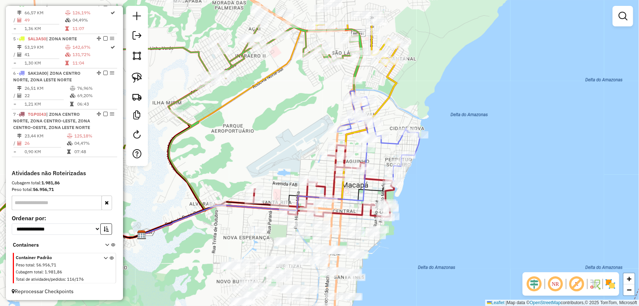
drag, startPoint x: 469, startPoint y: 117, endPoint x: 371, endPoint y: 286, distance: 194.9
click at [371, 286] on div "Janela de atendimento Grade de atendimento Capacidade Transportadoras Veículos …" at bounding box center [319, 153] width 639 height 306
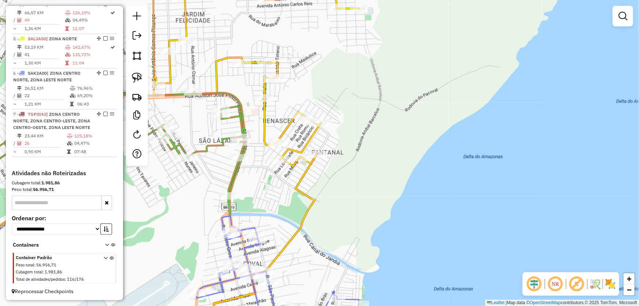
drag, startPoint x: 337, startPoint y: 185, endPoint x: 355, endPoint y: 186, distance: 18.0
click at [355, 186] on div "Janela de atendimento Grade de atendimento Capacidade Transportadoras Veículos …" at bounding box center [319, 153] width 639 height 306
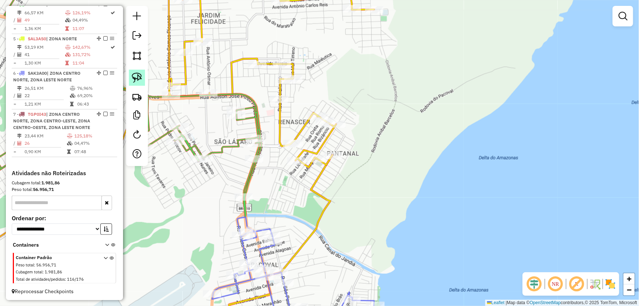
click at [136, 78] on img at bounding box center [137, 78] width 10 height 10
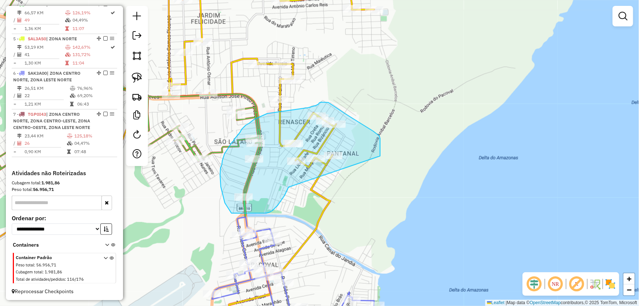
drag, startPoint x: 289, startPoint y: 187, endPoint x: 379, endPoint y: 161, distance: 94.4
click at [379, 161] on div "Janela de atendimento Grade de atendimento Capacidade Transportadoras Veículos …" at bounding box center [319, 153] width 639 height 306
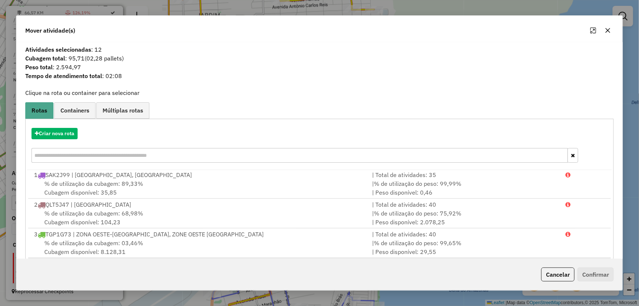
scroll to position [70, 0]
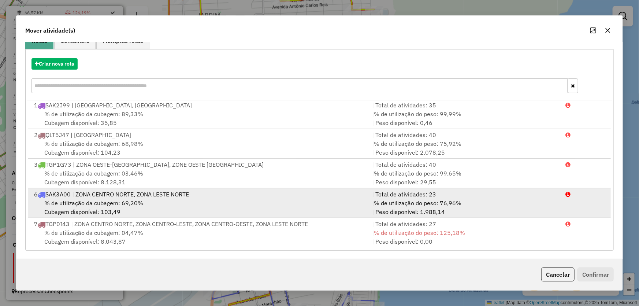
click at [110, 200] on span "% de utilização da cubagem: 69,20%" at bounding box center [93, 202] width 99 height 7
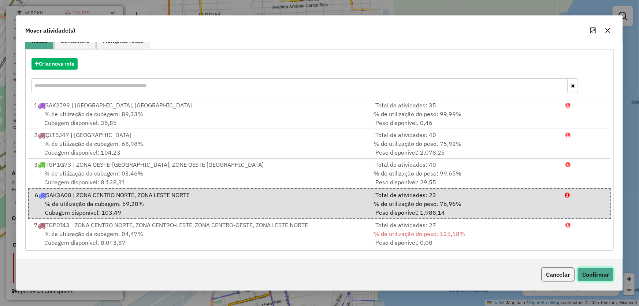
click at [592, 279] on button "Confirmar" at bounding box center [595, 274] width 36 height 14
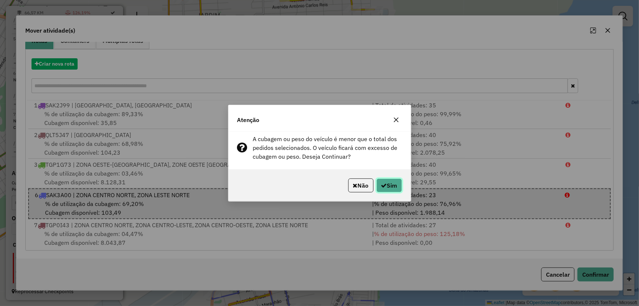
click at [391, 186] on button "Sim" at bounding box center [389, 185] width 26 height 14
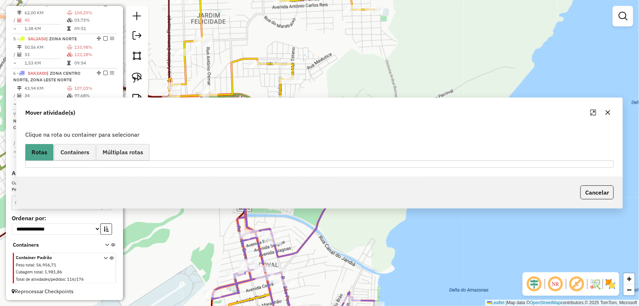
scroll to position [301, 0]
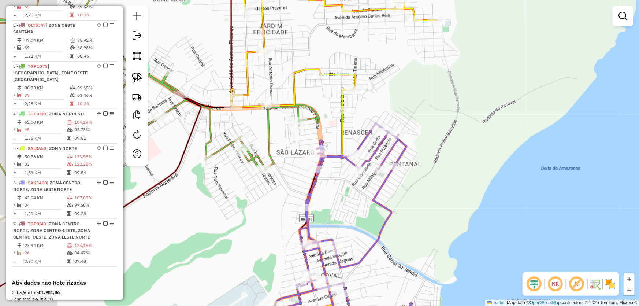
drag, startPoint x: 322, startPoint y: 191, endPoint x: 385, endPoint y: 193, distance: 62.6
click at [395, 204] on div "Janela de atendimento Grade de atendimento Capacidade Transportadoras Veículos …" at bounding box center [319, 153] width 639 height 306
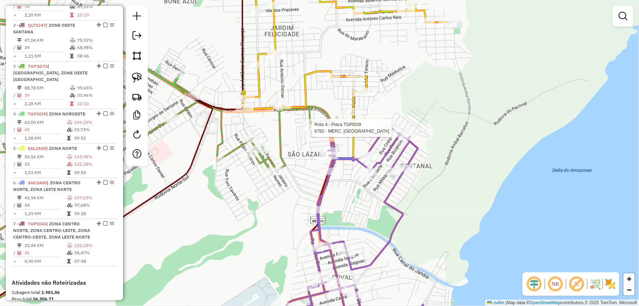
select select "*********"
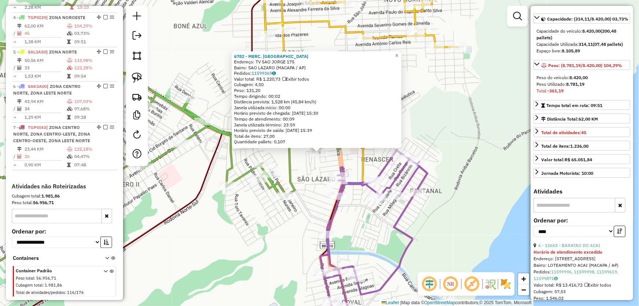
scroll to position [100, 0]
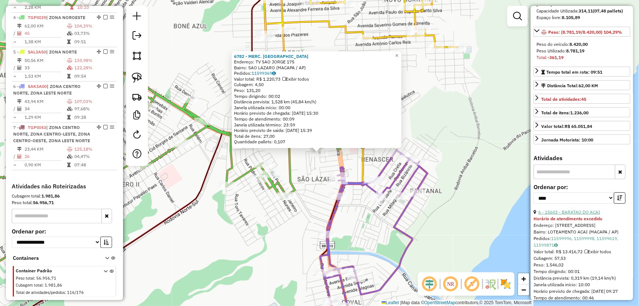
click at [556, 215] on link "6 - 15603 - BARATAO DO ACAI" at bounding box center [569, 211] width 62 height 5
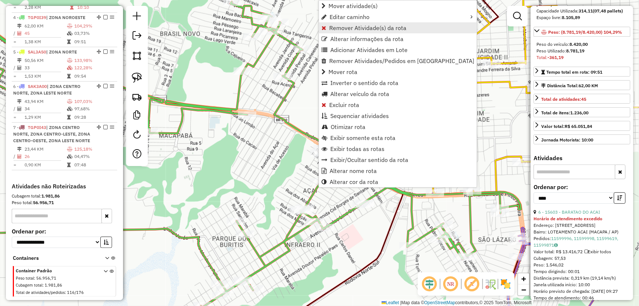
click at [351, 29] on span "Remover Atividade(s) da rota" at bounding box center [367, 28] width 77 height 6
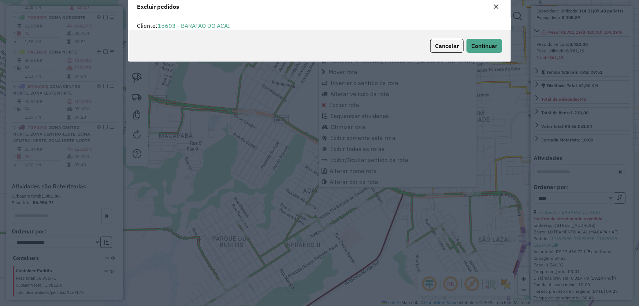
scroll to position [0, 0]
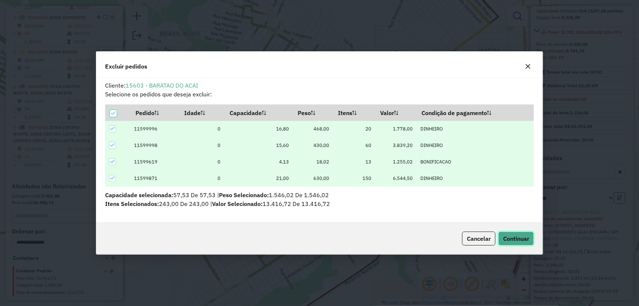
click at [518, 240] on span "Continuar" at bounding box center [516, 238] width 26 height 7
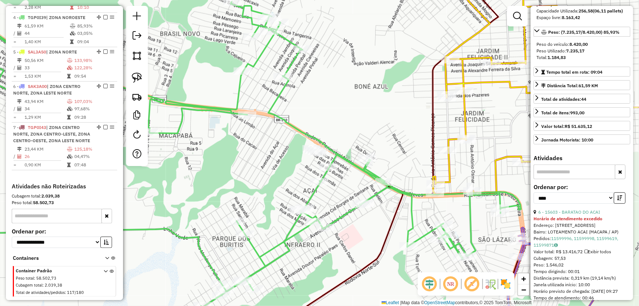
click at [399, 138] on div "Janela de atendimento Grade de atendimento Capacidade Transportadoras Veículos …" at bounding box center [319, 153] width 639 height 306
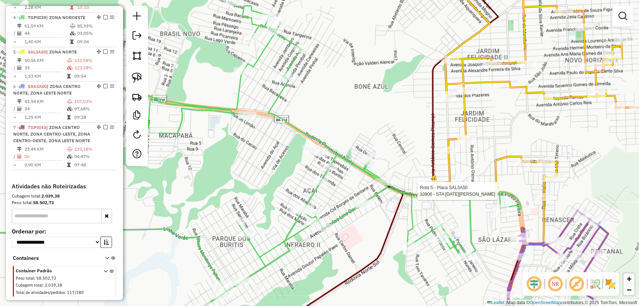
select select "*********"
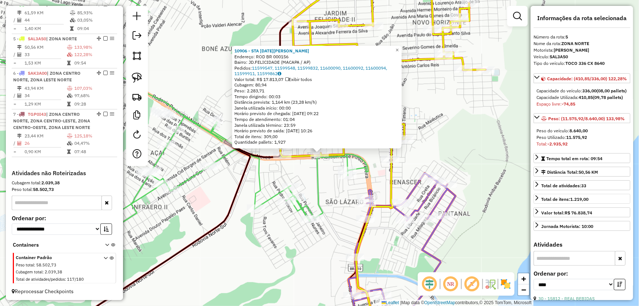
scroll to position [100, 0]
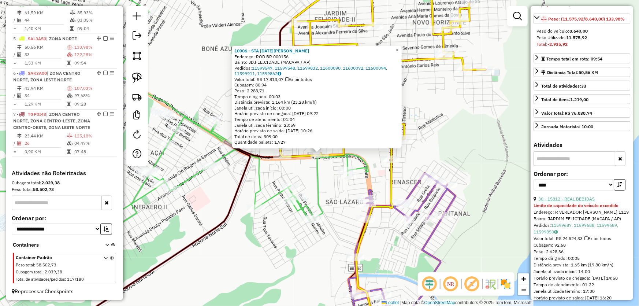
click at [571, 201] on link "30 - 15812 - REAL BEBIDAS" at bounding box center [566, 198] width 56 height 5
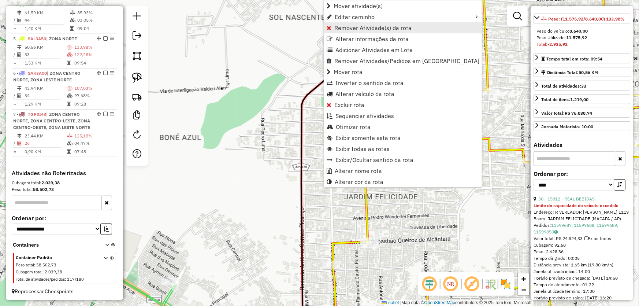
click at [351, 29] on span "Remover Atividade(s) da rota" at bounding box center [372, 28] width 77 height 6
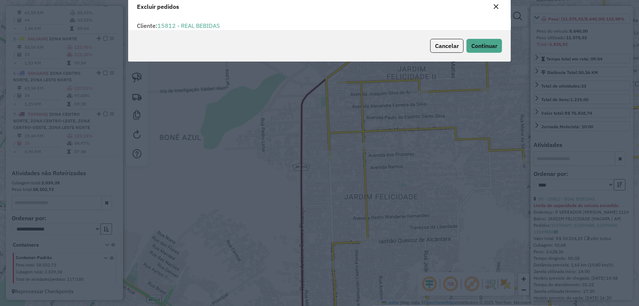
scroll to position [4, 2]
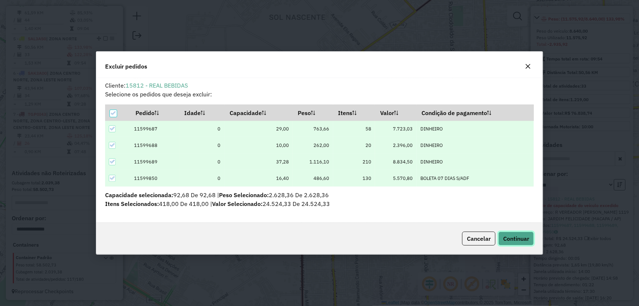
click at [508, 235] on span "Continuar" at bounding box center [516, 238] width 26 height 7
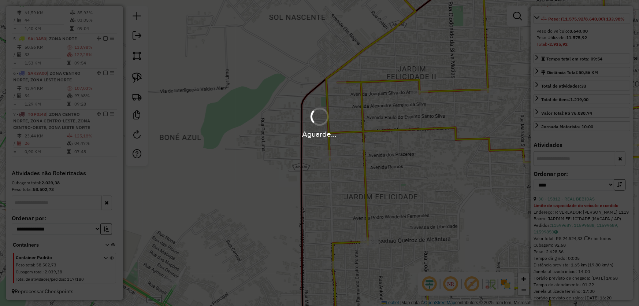
scroll to position [93, 0]
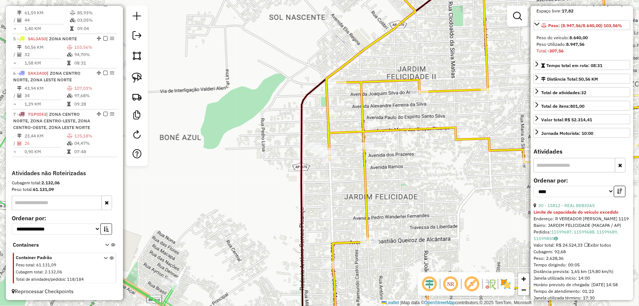
click at [460, 190] on div "Janela de atendimento Grade de atendimento Capacidade Transportadoras Veículos …" at bounding box center [319, 153] width 639 height 306
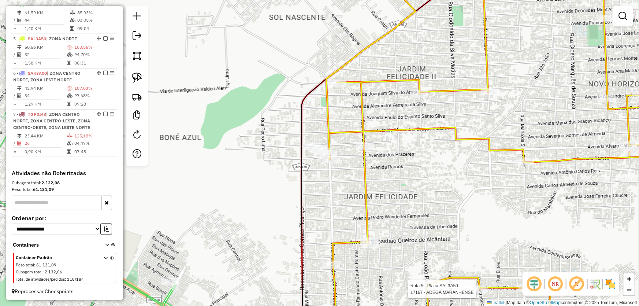
select select "*********"
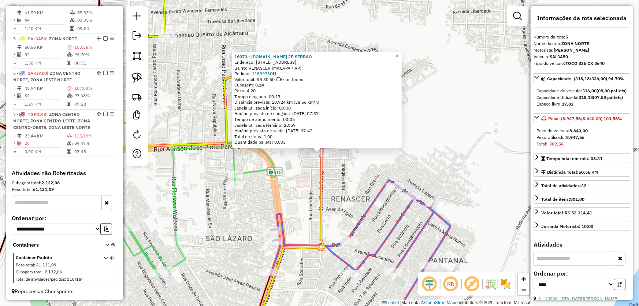
click at [359, 192] on div "16073 - M.BOX JP SERRAO Endereço: R SOCIALISMO 811 A Bairro: RENASCER (MACAPA /…" at bounding box center [319, 153] width 639 height 306
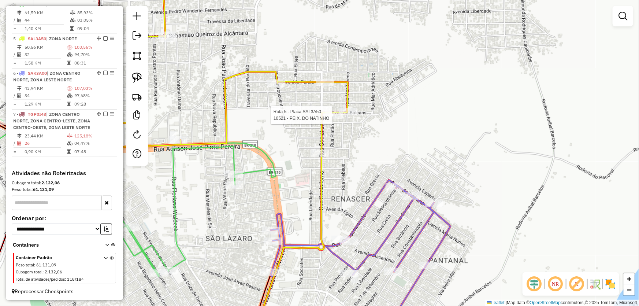
select select "*********"
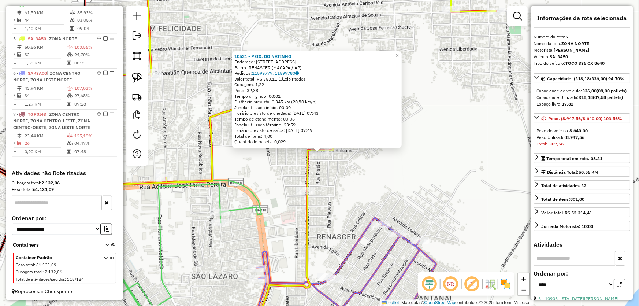
click at [352, 195] on div "10521 - PEIX. DO NATINHO Endereço: AV BALCANS 408 Bairro: RENASCER (MACAPA / AP…" at bounding box center [319, 153] width 639 height 306
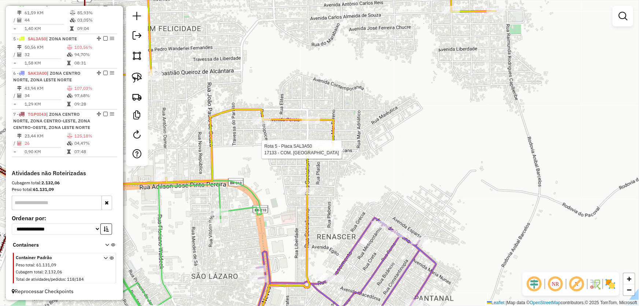
select select "*********"
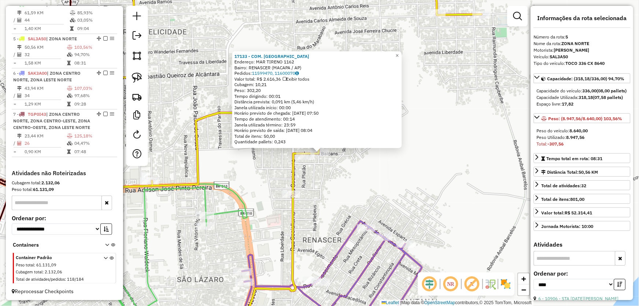
click at [345, 214] on div "17133 - COM. SANTA QUITERIA Endereço: MAR TIRENO 1162 Bairro: RENASCER (MACAPA …" at bounding box center [319, 153] width 639 height 306
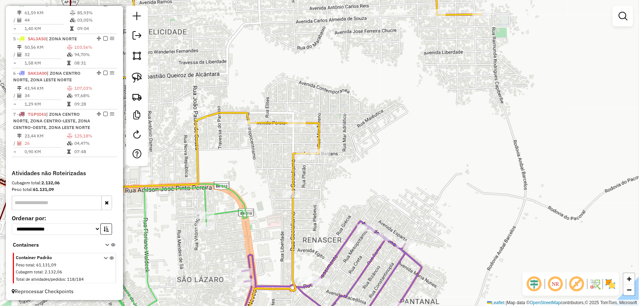
drag, startPoint x: 168, startPoint y: 151, endPoint x: 271, endPoint y: 138, distance: 104.0
click at [271, 138] on div "Janela de atendimento Grade de atendimento Capacidade Transportadoras Veículos …" at bounding box center [319, 153] width 639 height 306
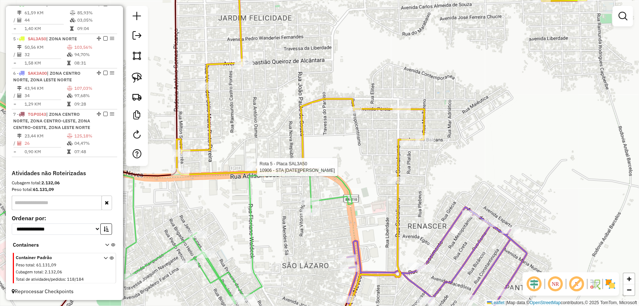
select select "*********"
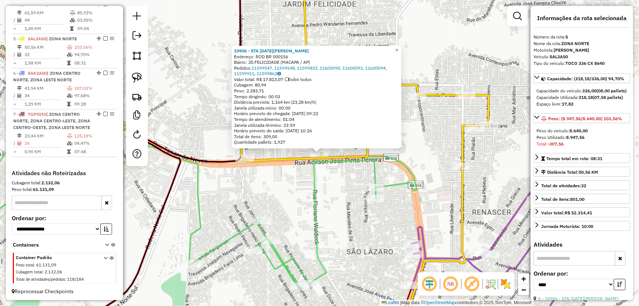
click at [351, 208] on div "10906 - STA LUCIA BR Endereço: ROD BR 000156 Bairro: JD.FELICIDADE (MACAPA / AP…" at bounding box center [319, 153] width 639 height 306
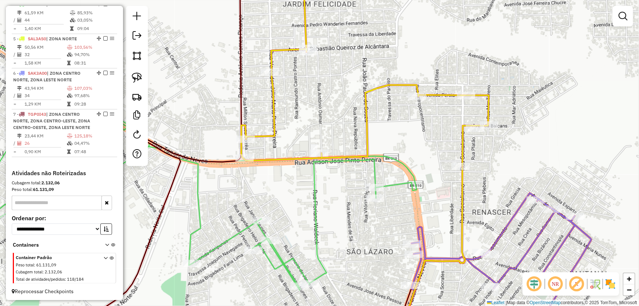
click at [348, 211] on div "Janela de atendimento Grade de atendimento Capacidade Transportadoras Veículos …" at bounding box center [319, 153] width 639 height 306
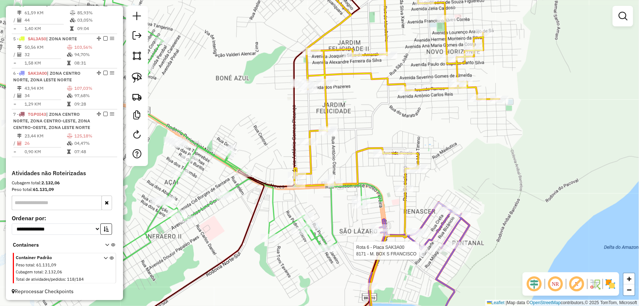
select select "*********"
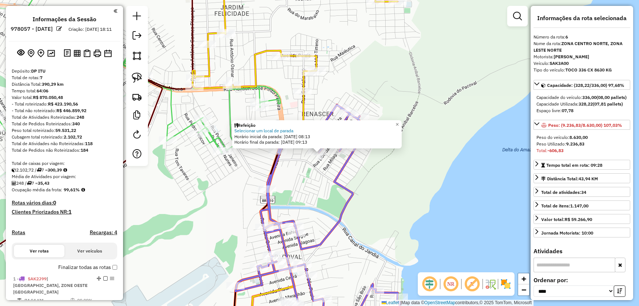
select select "*********"
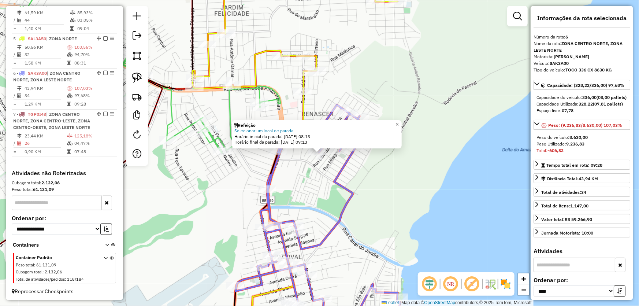
click at [405, 220] on div "Refeição Selecionar um local de parada Horário inicial da parada: [DATE] 08:13 …" at bounding box center [319, 153] width 639 height 306
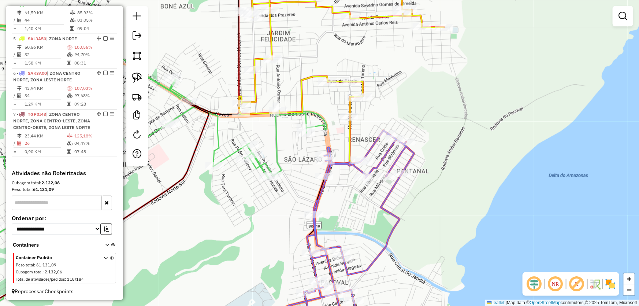
drag, startPoint x: 364, startPoint y: 200, endPoint x: 412, endPoint y: 226, distance: 55.2
click at [412, 226] on div "Janela de atendimento Grade de atendimento Capacidade Transportadoras Veículos …" at bounding box center [319, 153] width 639 height 306
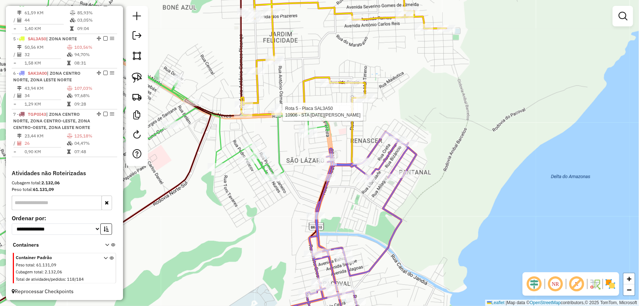
select select "*********"
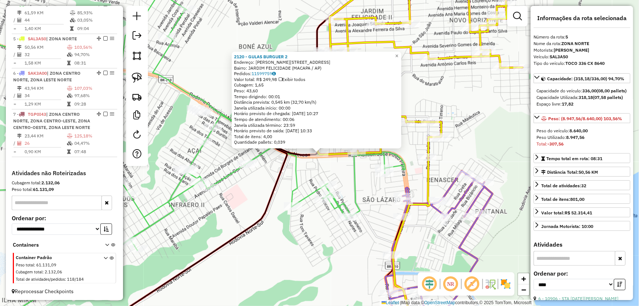
click at [322, 166] on div "2120 - GULAS BURGUER 2 Endereço: [PERSON_NAME] 2763 Bairro: JARDIM FELICIDADE (…" at bounding box center [319, 153] width 639 height 306
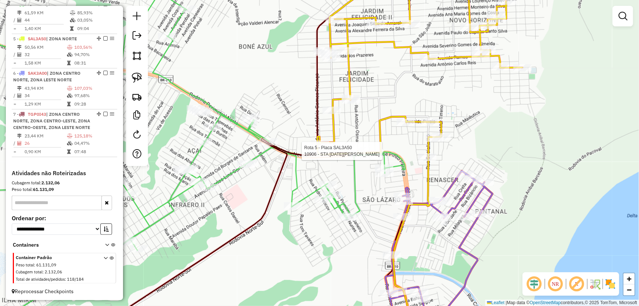
select select "*********"
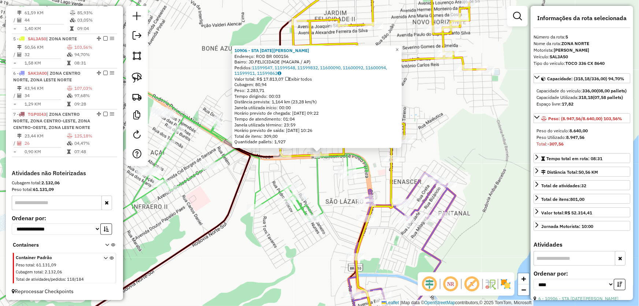
click at [320, 175] on icon at bounding box center [152, 146] width 432 height 353
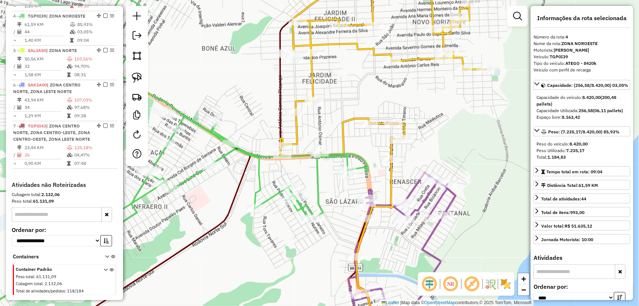
scroll to position [397, 0]
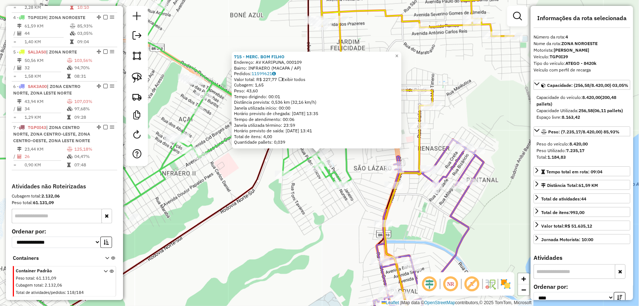
click at [453, 119] on div "715 - MERC. BOM FILHO Endereço: AV KARIPUNA, 000109 Bairro: INFRAERO (MACAPA / …" at bounding box center [319, 153] width 639 height 306
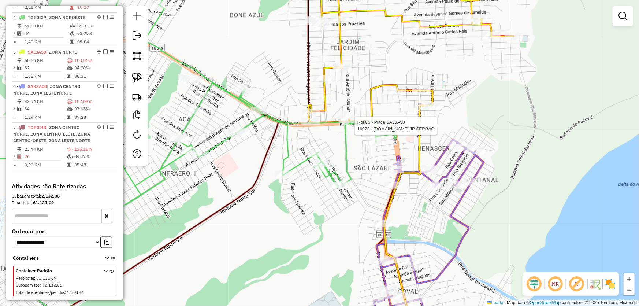
select select "*********"
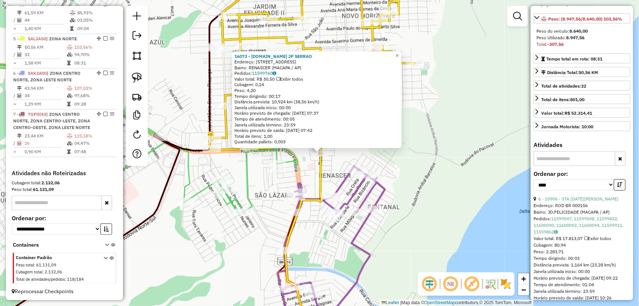
scroll to position [200, 0]
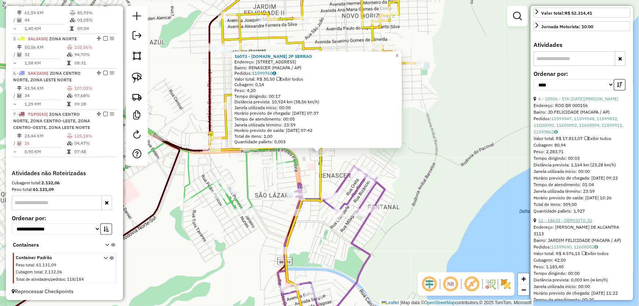
click at [569, 223] on link "11 - 18632 - DEPOSITO JG" at bounding box center [565, 220] width 54 height 5
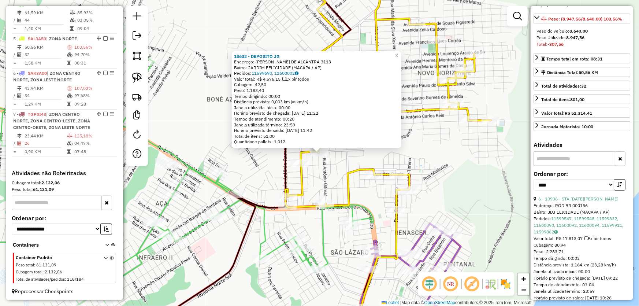
scroll to position [33, 0]
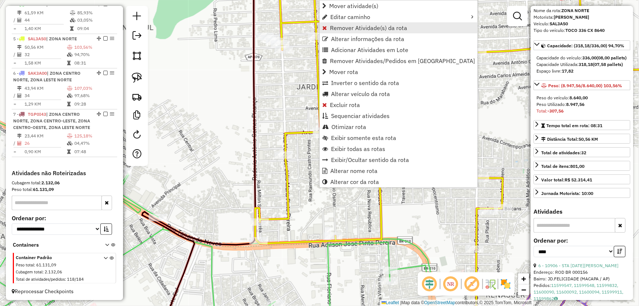
click at [348, 27] on span "Remover Atividade(s) da rota" at bounding box center [368, 28] width 77 height 6
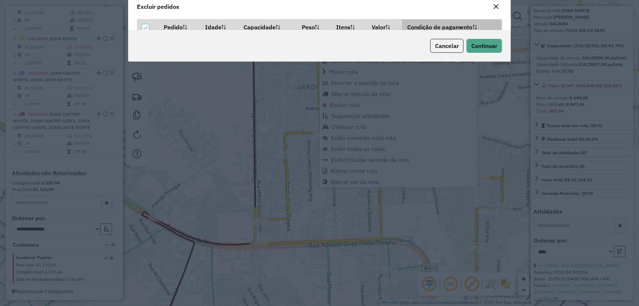
scroll to position [0, 0]
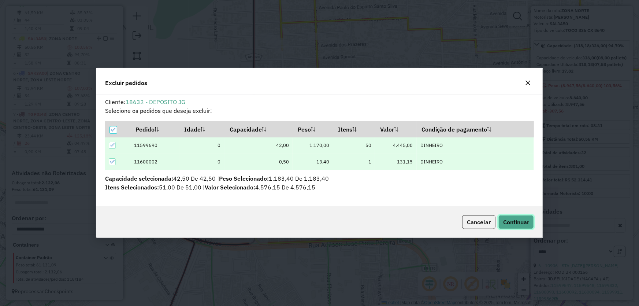
click at [521, 221] on span "Continuar" at bounding box center [516, 221] width 26 height 7
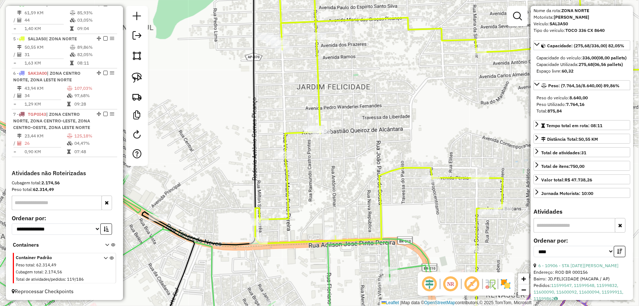
click at [387, 174] on icon at bounding box center [460, 109] width 410 height 279
click at [406, 125] on div "Janela de atendimento Grade de atendimento Capacidade Transportadoras Veículos …" at bounding box center [319, 153] width 639 height 306
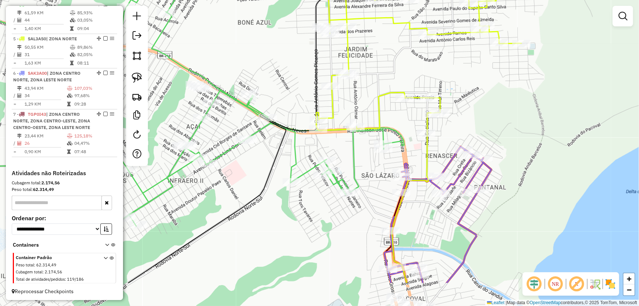
drag, startPoint x: 481, startPoint y: 157, endPoint x: 466, endPoint y: 120, distance: 40.6
click at [466, 103] on div "Janela de atendimento Grade de atendimento Capacidade Transportadoras Veículos …" at bounding box center [319, 153] width 639 height 306
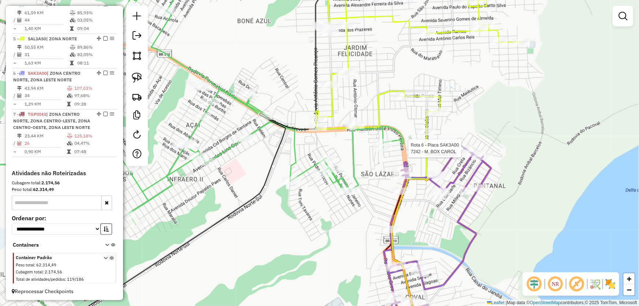
select select "*********"
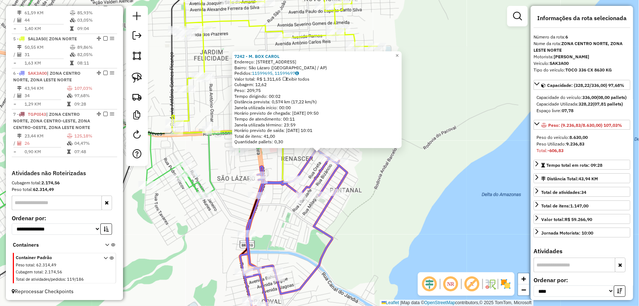
click at [388, 203] on div "7242 - M. BOX CAROL Endereço: Rua 53, 580 Bairro: São Lázaro (Macapá / AP) Pedi…" at bounding box center [319, 153] width 639 height 306
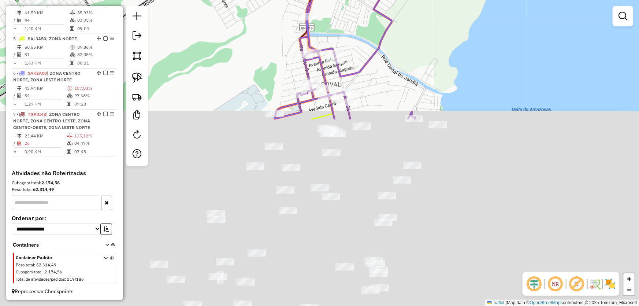
drag, startPoint x: 396, startPoint y: 235, endPoint x: 469, endPoint y: 5, distance: 241.7
click at [476, 0] on html "Aguarde... Pop-up bloqueado! Seu navegador bloqueou automáticamente a abertura …" at bounding box center [319, 153] width 639 height 306
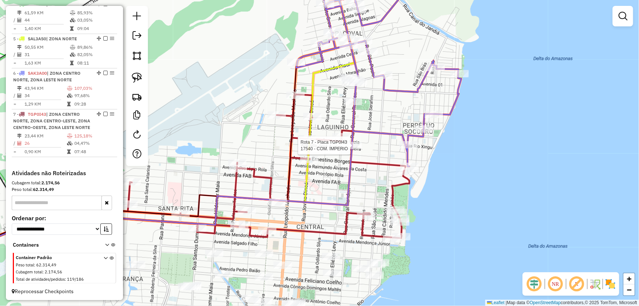
select select "*********"
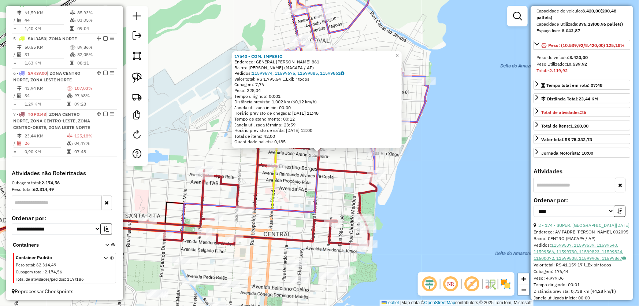
scroll to position [133, 0]
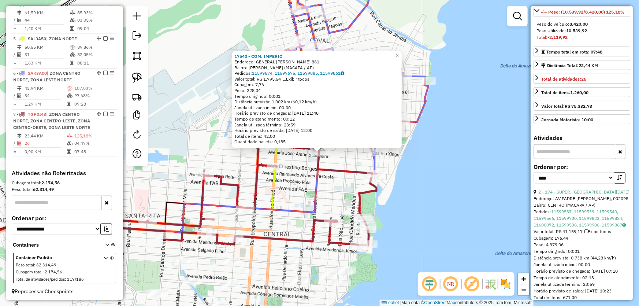
click at [561, 194] on link "2 - 174 - SUPER. SANTA LUCIA" at bounding box center [583, 191] width 91 height 5
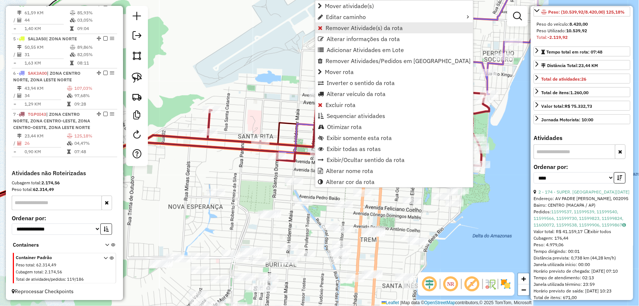
click at [351, 25] on span "Remover Atividade(s) da rota" at bounding box center [364, 28] width 77 height 6
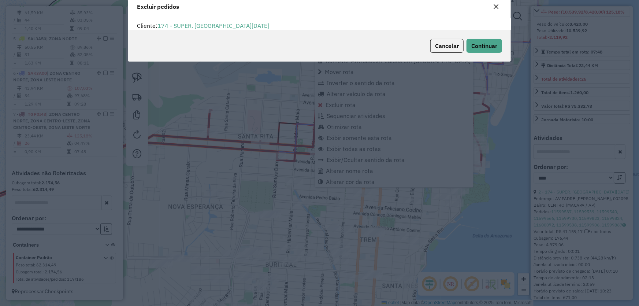
scroll to position [4, 2]
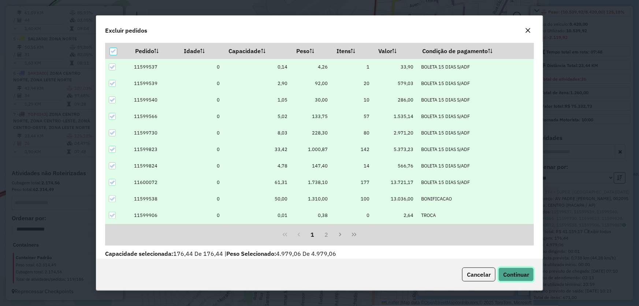
click at [517, 273] on span "Continuar" at bounding box center [516, 274] width 26 height 7
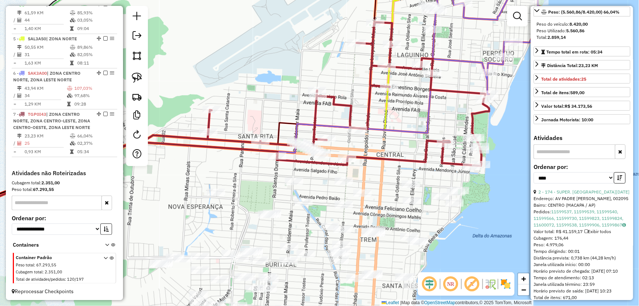
click at [384, 116] on icon at bounding box center [209, 85] width 451 height 231
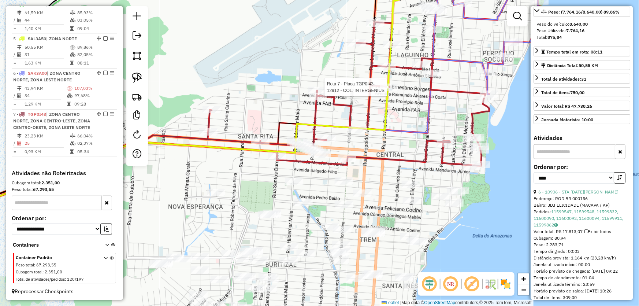
scroll to position [133, 0]
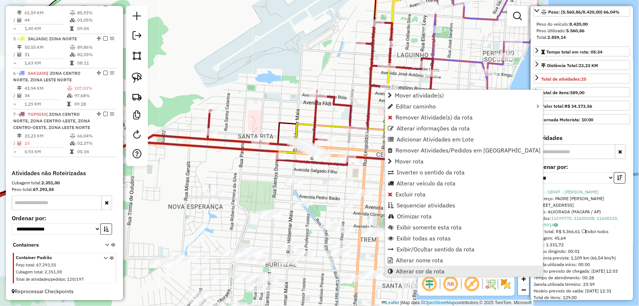
click at [405, 270] on span "Alterar cor da rota" at bounding box center [420, 271] width 49 height 6
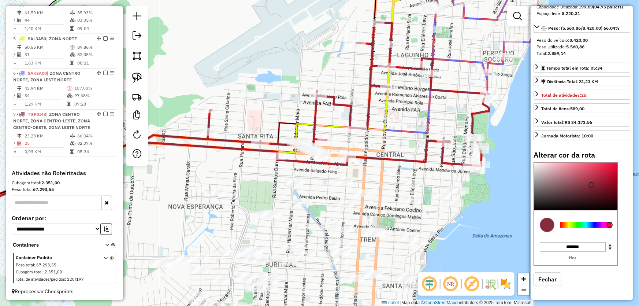
click at [570, 224] on div at bounding box center [585, 225] width 51 height 6
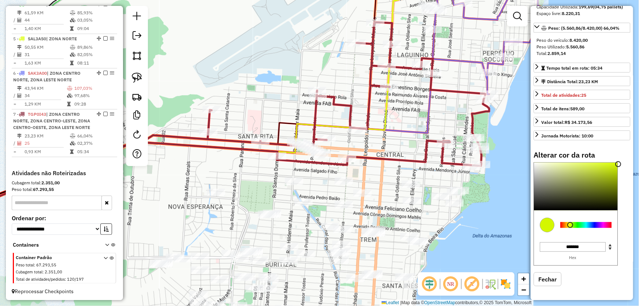
type input "*******"
drag, startPoint x: 597, startPoint y: 179, endPoint x: 621, endPoint y: 158, distance: 32.0
click at [621, 158] on div "Alterar cor da rota C M Y K ** *** ** H S L *** *** * R G B ******* Hex Fechar" at bounding box center [582, 224] width 97 height 146
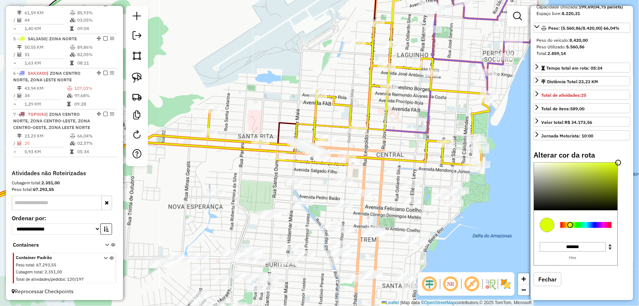
click at [297, 57] on div "Janela de atendimento Grade de atendimento Capacidade Transportadoras Veículos …" at bounding box center [319, 153] width 639 height 306
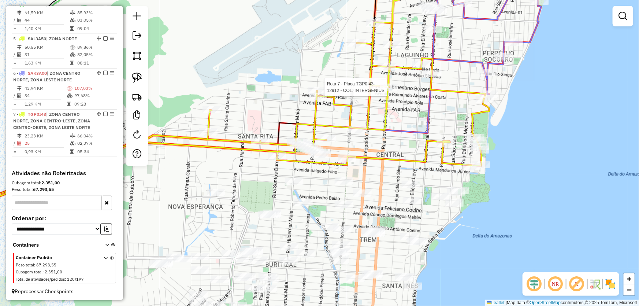
select select "*********"
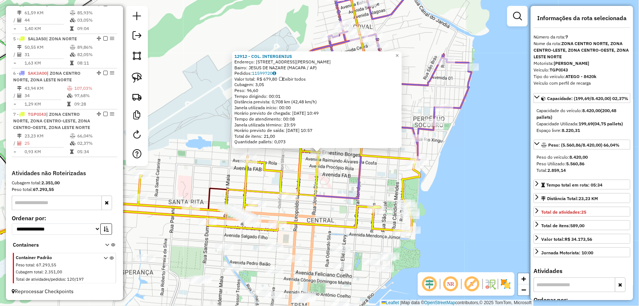
click at [378, 168] on div "12912 - COL. INTERGENIUS Endereço: AV ERNESTINO BORGES 997 Bairro: JESUS DE NAZ…" at bounding box center [319, 153] width 639 height 306
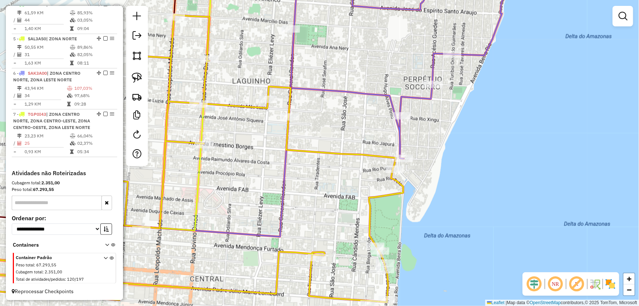
drag, startPoint x: 387, startPoint y: 145, endPoint x: 305, endPoint y: 125, distance: 84.6
click at [342, 138] on div "Janela de atendimento Grade de atendimento Capacidade Transportadoras Veículos …" at bounding box center [319, 153] width 639 height 306
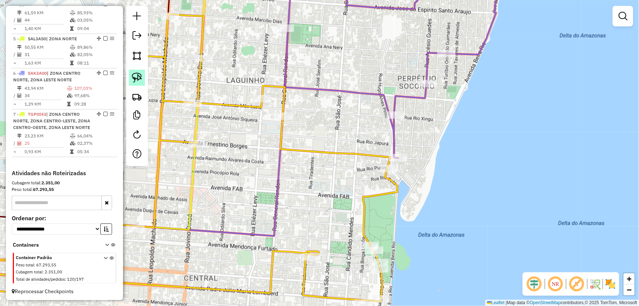
drag, startPoint x: 134, startPoint y: 74, endPoint x: 193, endPoint y: 71, distance: 59.0
click at [135, 74] on img at bounding box center [137, 78] width 10 height 10
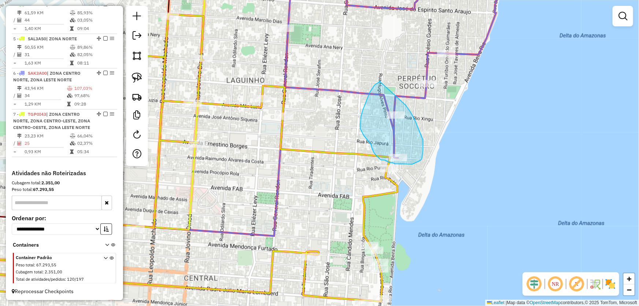
drag, startPoint x: 379, startPoint y: 81, endPoint x: 404, endPoint y: 100, distance: 31.3
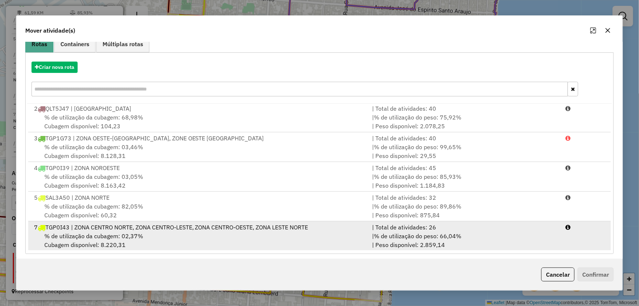
scroll to position [70, 0]
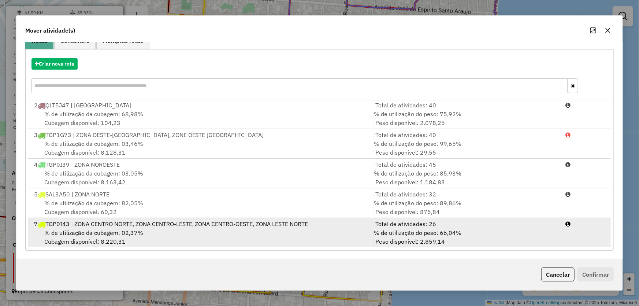
click at [82, 230] on span "% de utilização da cubagem: 02,37%" at bounding box center [93, 232] width 99 height 7
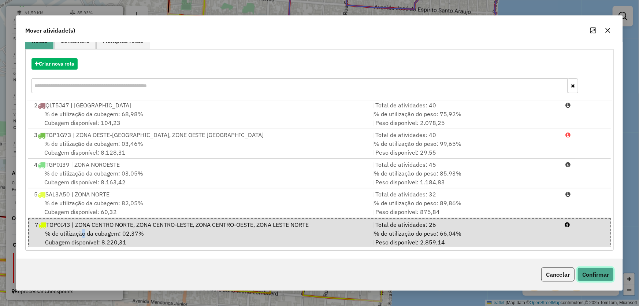
click at [582, 277] on button "Confirmar" at bounding box center [595, 274] width 36 height 14
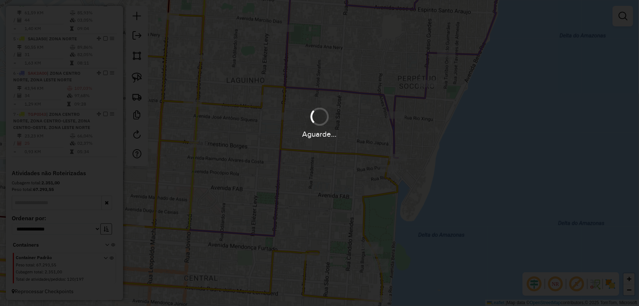
scroll to position [0, 0]
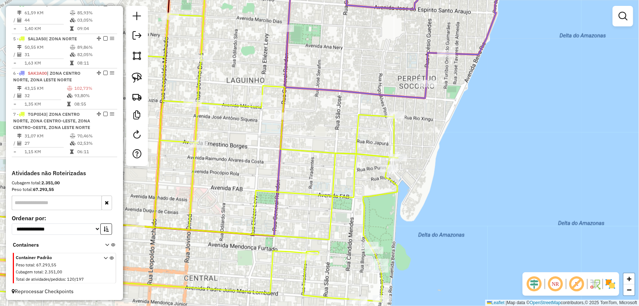
select select "*********"
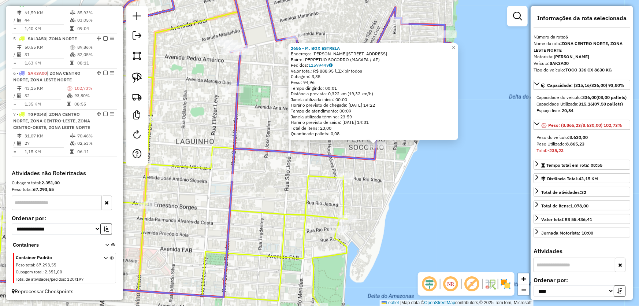
drag, startPoint x: 405, startPoint y: 191, endPoint x: 475, endPoint y: 181, distance: 70.2
click at [475, 181] on div "2656 - M. BOX ESTRELA Endereço: R ACESIO GUEDES, 333 Bairro: PERPETUO SOCORRO (…" at bounding box center [319, 153] width 639 height 306
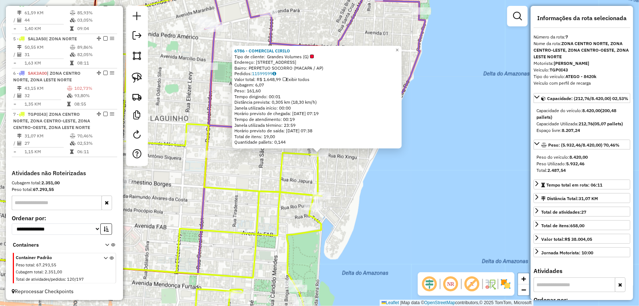
click at [402, 189] on div "6786 - COMERCIAL CIRILO Tipo de cliente: Grandes Volumes (G) Endereço: AV RIO X…" at bounding box center [319, 153] width 639 height 306
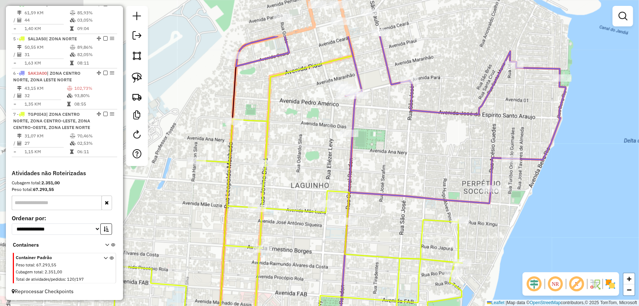
drag, startPoint x: 209, startPoint y: 107, endPoint x: 360, endPoint y: 180, distance: 168.2
click at [360, 180] on icon at bounding box center [401, 119] width 330 height 167
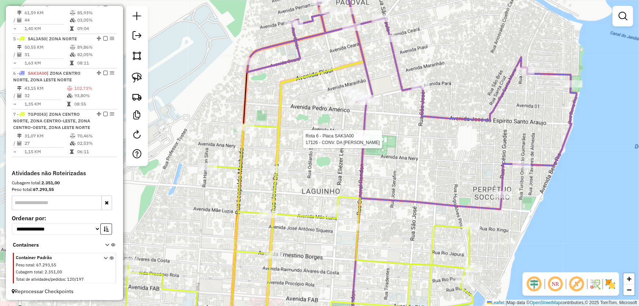
select select "*********"
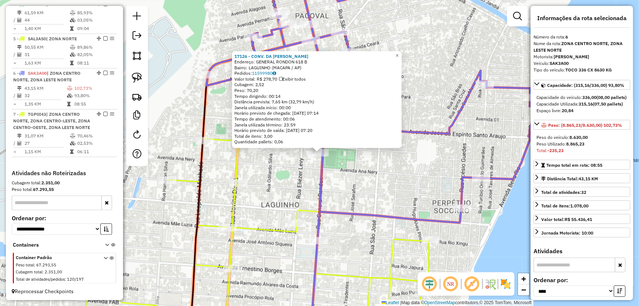
drag, startPoint x: 332, startPoint y: 190, endPoint x: 299, endPoint y: 173, distance: 37.7
click at [333, 190] on div "17126 - CONV. DA ANNE Endereço: GENERAL RONDON 618 B Bairro: LAGUINHO (MACAPA /…" at bounding box center [319, 153] width 639 height 306
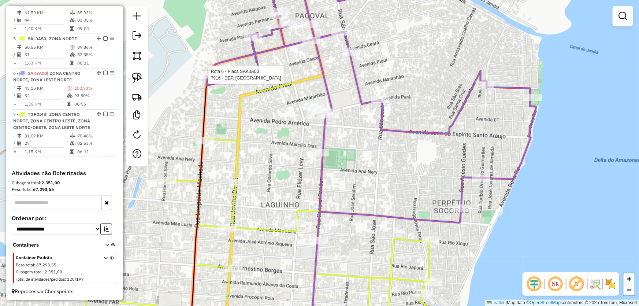
select select "*********"
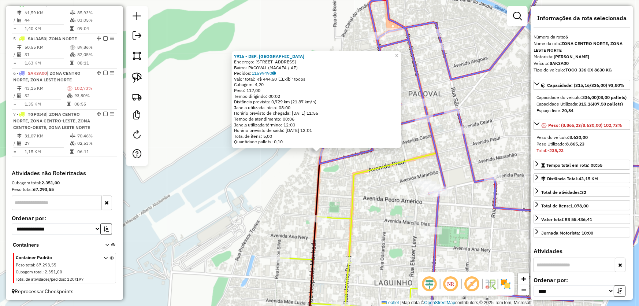
click at [286, 199] on div "7916 - DEP. NEYZAO Endereço: AV RIO GRANDE DO NORTE 12206 Bairro: PACOVAL (MACA…" at bounding box center [319, 153] width 639 height 306
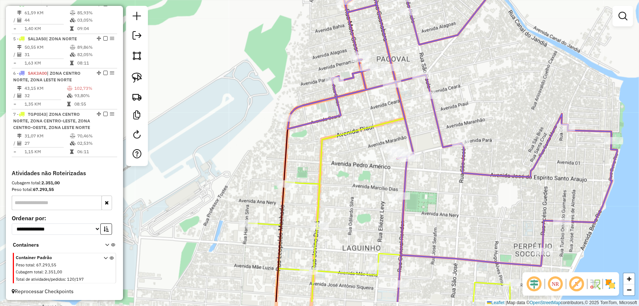
drag, startPoint x: 293, startPoint y: 200, endPoint x: 244, endPoint y: 145, distance: 73.7
click at [244, 145] on div "Janela de atendimento Grade de atendimento Capacidade Transportadoras Veículos …" at bounding box center [319, 153] width 639 height 306
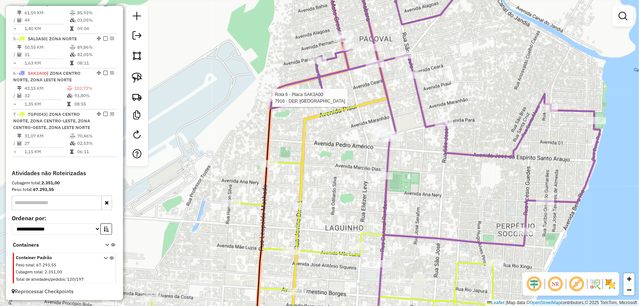
select select "*********"
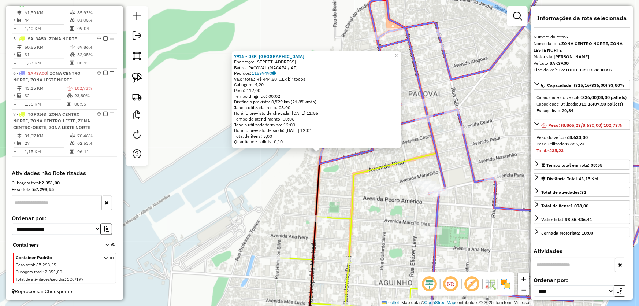
click at [257, 183] on div "7916 - DEP. NEYZAO Endereço: AV RIO GRANDE DO NORTE 12206 Bairro: PACOVAL (MACA…" at bounding box center [319, 153] width 639 height 306
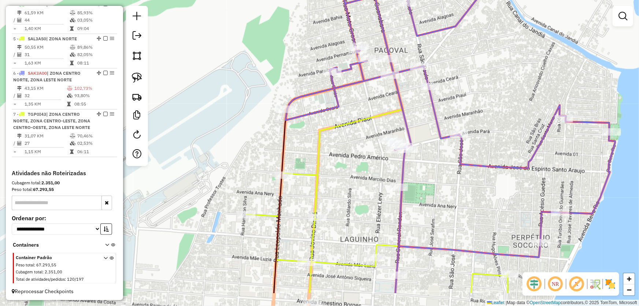
drag, startPoint x: 237, startPoint y: 161, endPoint x: 222, endPoint y: 139, distance: 26.3
click at [222, 139] on div "Janela de atendimento Grade de atendimento Capacidade Transportadoras Veículos …" at bounding box center [319, 153] width 639 height 306
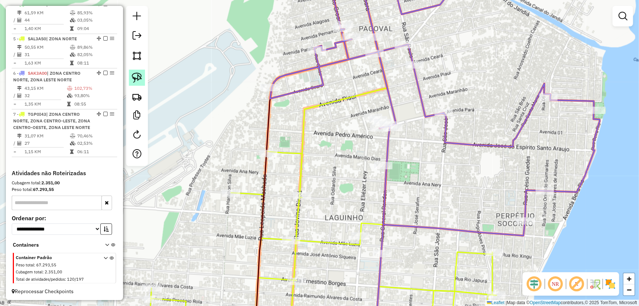
click at [141, 78] on img at bounding box center [137, 78] width 10 height 10
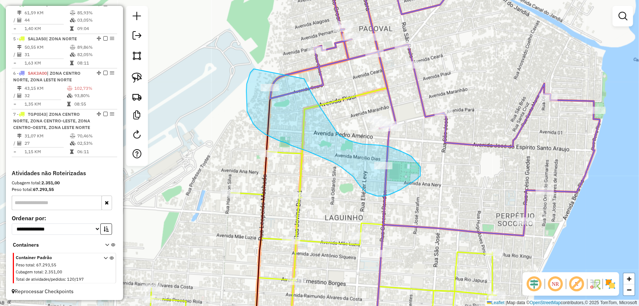
drag, startPoint x: 254, startPoint y: 68, endPoint x: 304, endPoint y: 79, distance: 51.6
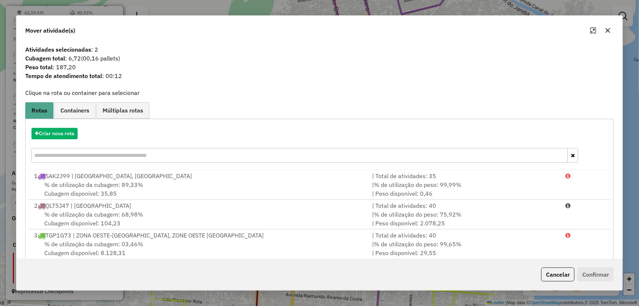
click at [606, 28] on icon "button" at bounding box center [608, 30] width 5 height 5
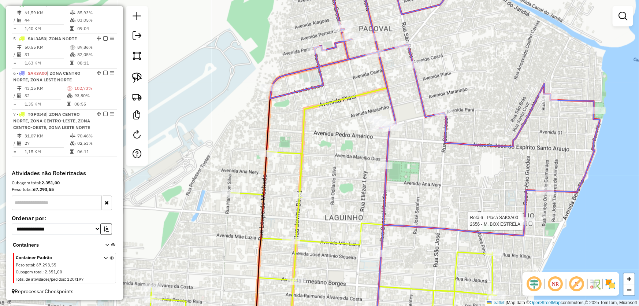
select select "*********"
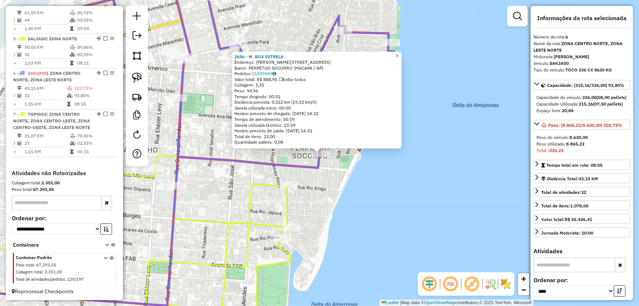
click at [358, 193] on div "2656 - M. BOX ESTRELA Endereço: R ACESIO GUEDES, 333 Bairro: PERPETUO SOCORRO (…" at bounding box center [319, 153] width 639 height 306
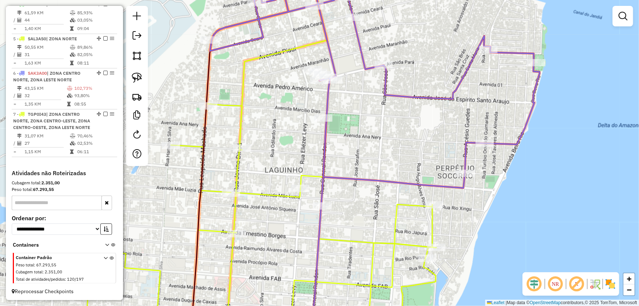
drag, startPoint x: 227, startPoint y: 140, endPoint x: 365, endPoint y: 161, distance: 139.6
click at [365, 161] on div "Janela de atendimento Grade de atendimento Capacidade Transportadoras Veículos …" at bounding box center [319, 153] width 639 height 306
click at [139, 74] on img at bounding box center [137, 78] width 10 height 10
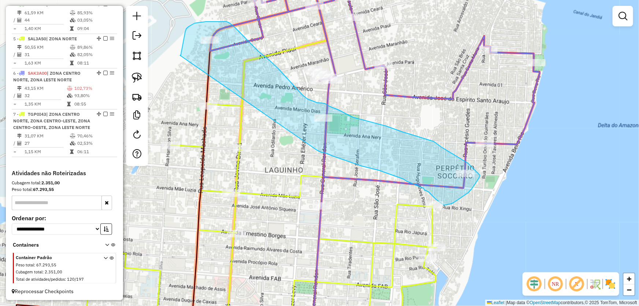
drag, startPoint x: 180, startPoint y: 55, endPoint x: 301, endPoint y: 143, distance: 149.2
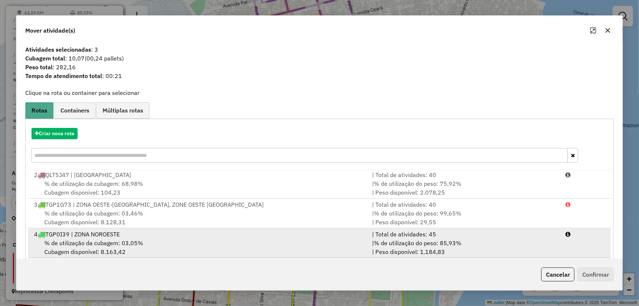
scroll to position [33, 0]
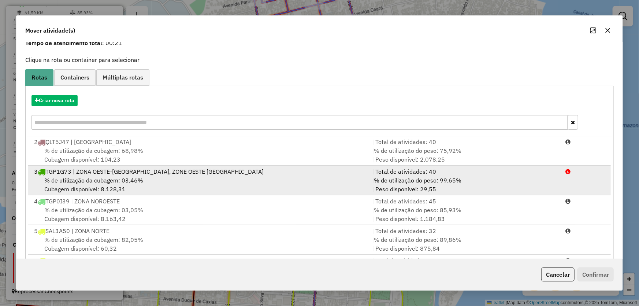
click at [88, 174] on div "3 TGP1G73 | ZONA OESTE-SANTANA, ZONE OESTE SANTANA" at bounding box center [199, 171] width 338 height 9
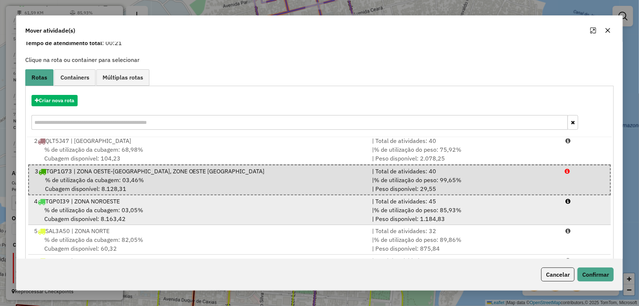
scroll to position [70, 0]
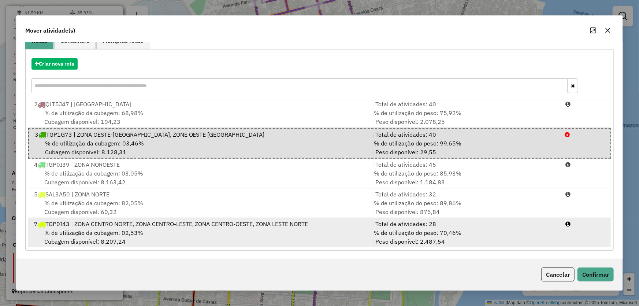
click at [122, 229] on span "% de utilização da cubagem: 02,53%" at bounding box center [93, 232] width 99 height 7
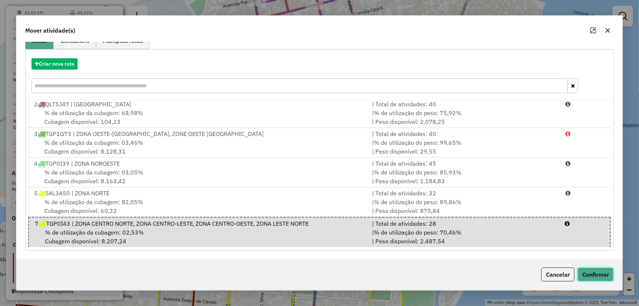
click at [597, 275] on button "Confirmar" at bounding box center [595, 274] width 36 height 14
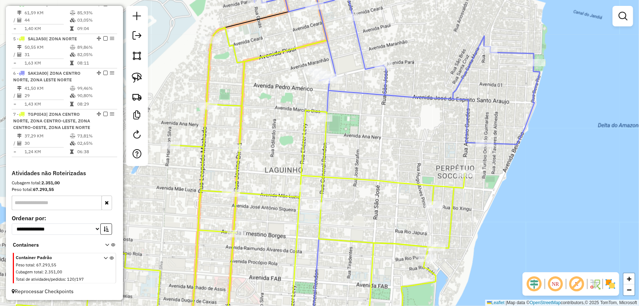
scroll to position [0, 0]
select select "*********"
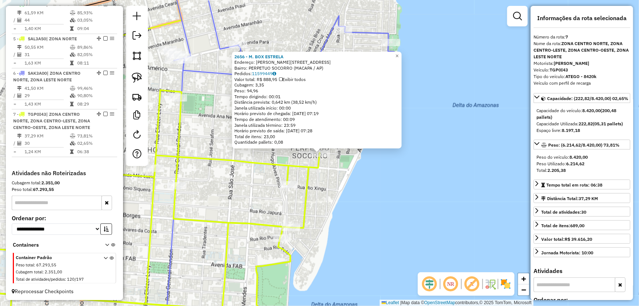
click at [423, 182] on div "2656 - M. BOX ESTRELA Endereço: R ACESIO GUEDES, 333 Bairro: PERPETUO SOCORRO (…" at bounding box center [319, 153] width 639 height 306
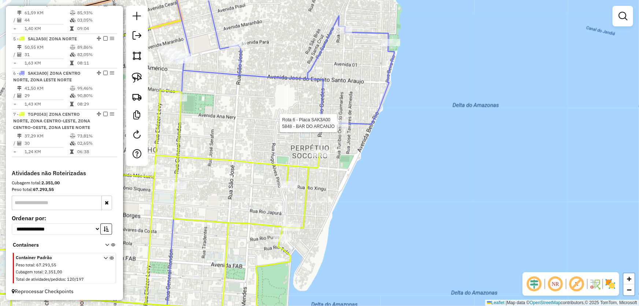
select select "*********"
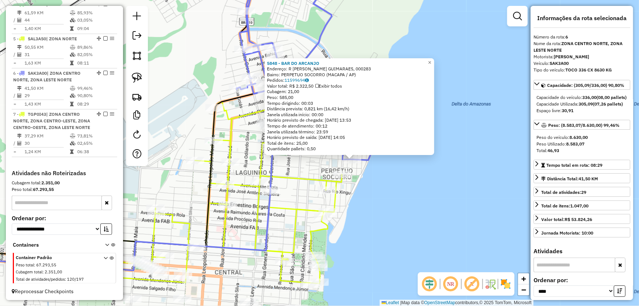
click at [401, 195] on div "5848 - BAR DO ARCANJO Endereço: R TURIBIO O. GUIMARAES, 000283 Bairro: PERPETUO…" at bounding box center [319, 153] width 639 height 306
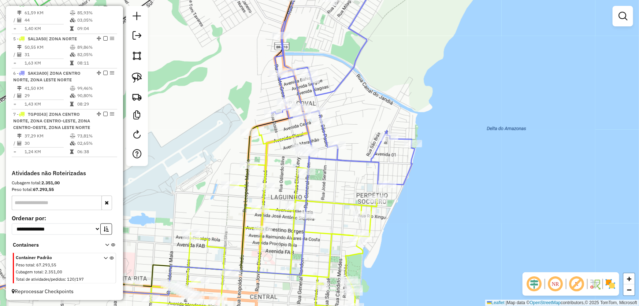
drag, startPoint x: 395, startPoint y: 168, endPoint x: 430, endPoint y: 193, distance: 42.9
click at [430, 193] on div "Janela de atendimento Grade de atendimento Capacidade Transportadoras Veículos …" at bounding box center [319, 153] width 639 height 306
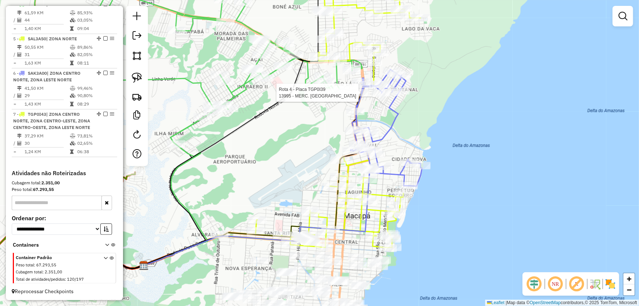
select select "*********"
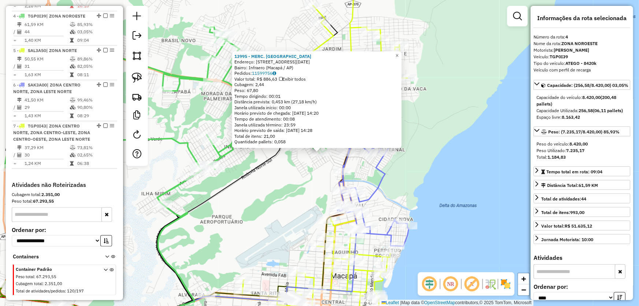
scroll to position [397, 0]
click at [275, 178] on div "13995 - MERC. ARAUJO Endereço: Rua Primeiro de Janeiro, 184 Bairro: Infraero (M…" at bounding box center [319, 153] width 639 height 306
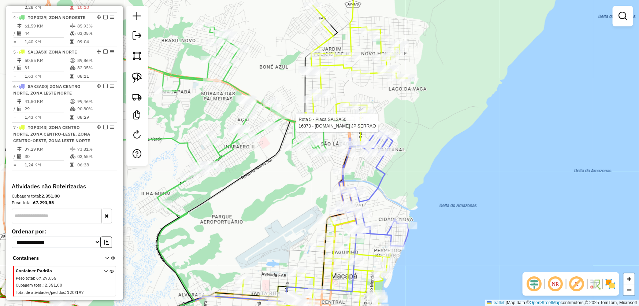
scroll to position [411, 0]
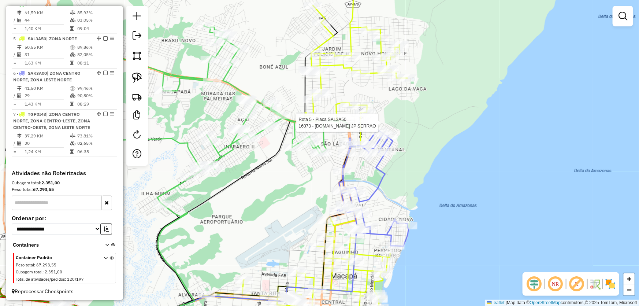
select select "*********"
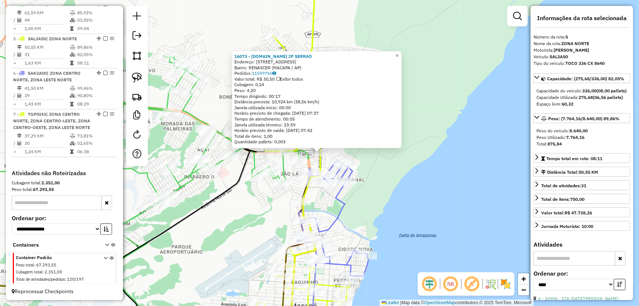
click at [249, 242] on div "16073 - M.BOX JP SERRAO Endereço: R SOCIALISMO 811 A Bairro: RENASCER (MACAPA /…" at bounding box center [319, 153] width 639 height 306
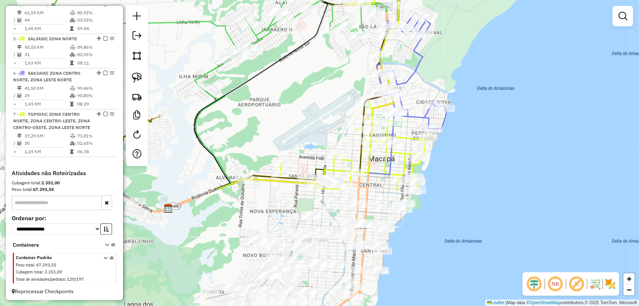
drag, startPoint x: 257, startPoint y: 208, endPoint x: 333, endPoint y: 41, distance: 183.7
click at [333, 42] on div "Janela de atendimento Grade de atendimento Capacidade Transportadoras Veículos …" at bounding box center [319, 153] width 639 height 306
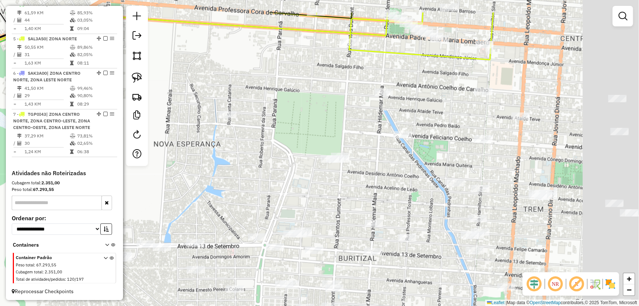
drag, startPoint x: 323, startPoint y: 154, endPoint x: 177, endPoint y: 198, distance: 152.8
click at [177, 198] on div "Janela de atendimento Grade de atendimento Capacidade Transportadoras Veículos …" at bounding box center [319, 153] width 639 height 306
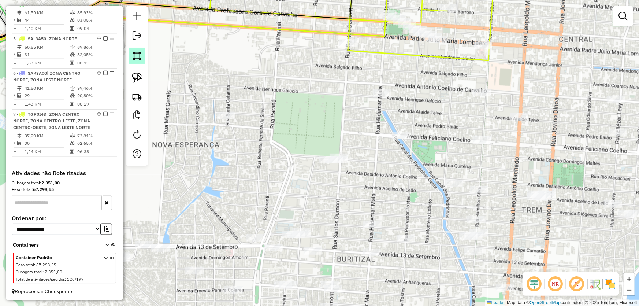
click at [138, 60] on link at bounding box center [137, 56] width 16 height 16
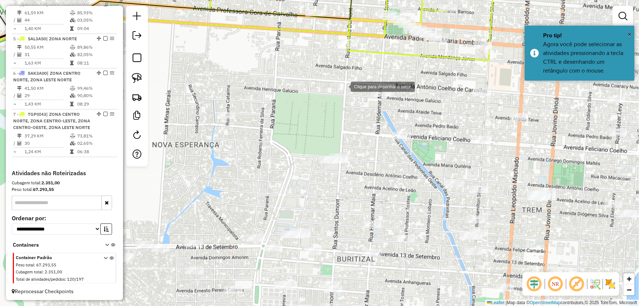
click at [344, 82] on div at bounding box center [343, 86] width 15 height 15
click at [361, 155] on div at bounding box center [361, 154] width 15 height 15
click at [352, 196] on div at bounding box center [355, 189] width 15 height 15
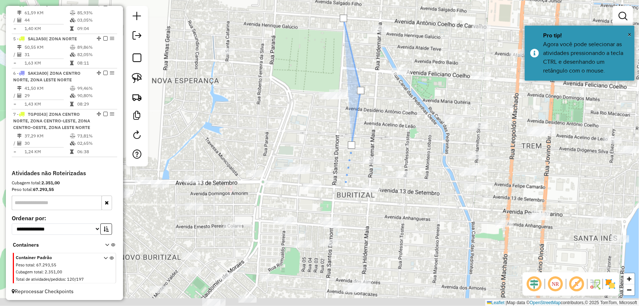
drag, startPoint x: 345, startPoint y: 260, endPoint x: 344, endPoint y: 136, distance: 124.1
click at [344, 180] on div at bounding box center [344, 187] width 15 height 15
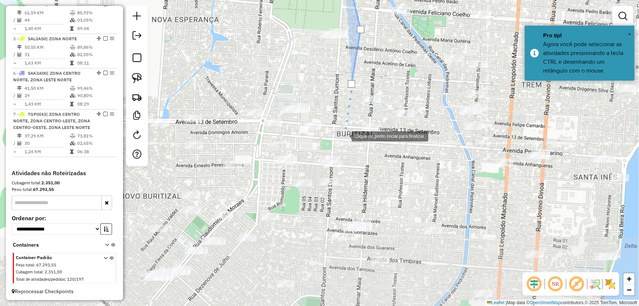
click at [343, 143] on div at bounding box center [344, 135] width 15 height 15
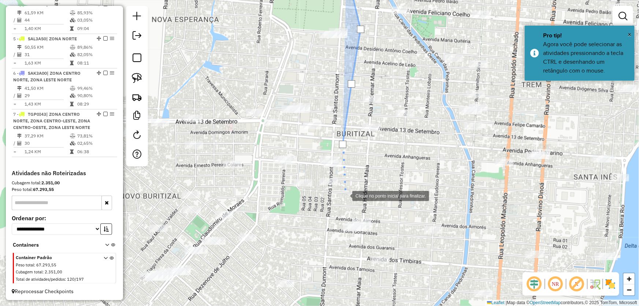
click at [345, 195] on div at bounding box center [345, 195] width 15 height 15
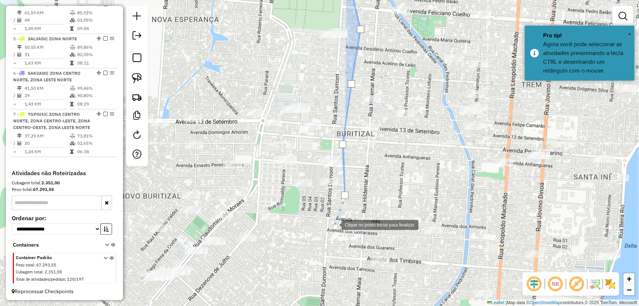
click at [330, 231] on div at bounding box center [334, 224] width 15 height 15
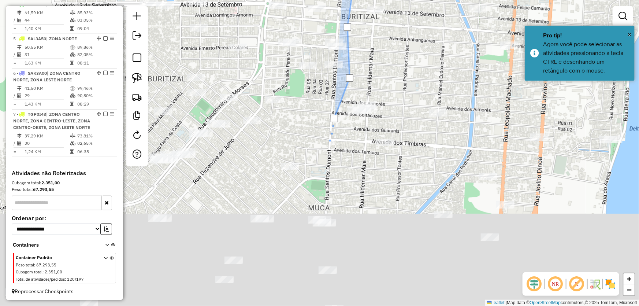
drag, startPoint x: 324, startPoint y: 273, endPoint x: 329, endPoint y: 103, distance: 170.7
click at [329, 136] on div at bounding box center [329, 143] width 15 height 15
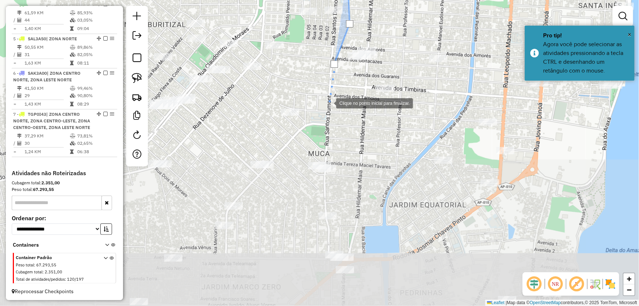
click at [329, 110] on div at bounding box center [329, 102] width 15 height 15
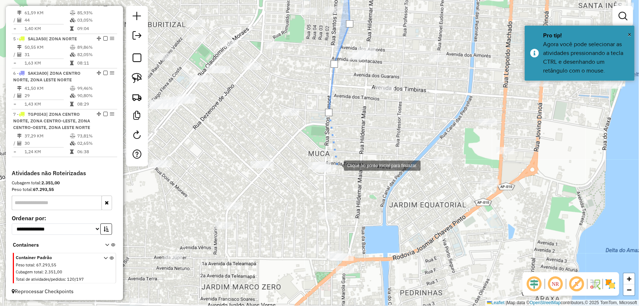
click at [339, 171] on div at bounding box center [336, 164] width 15 height 15
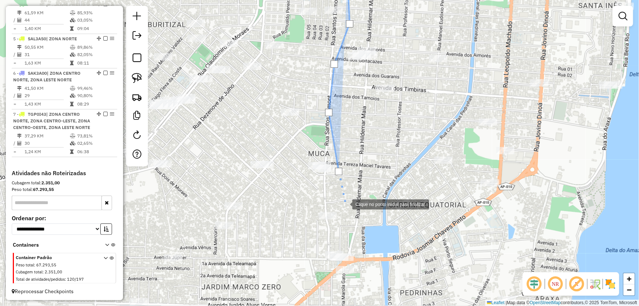
click at [345, 204] on div at bounding box center [345, 203] width 15 height 15
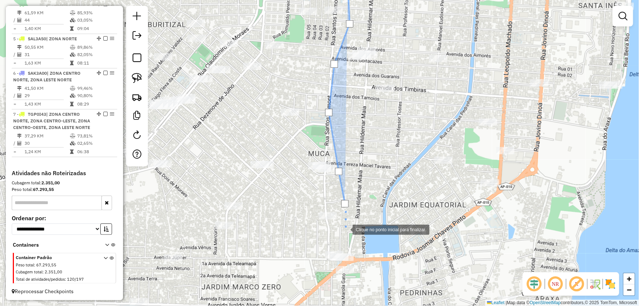
click at [345, 229] on div at bounding box center [345, 229] width 15 height 15
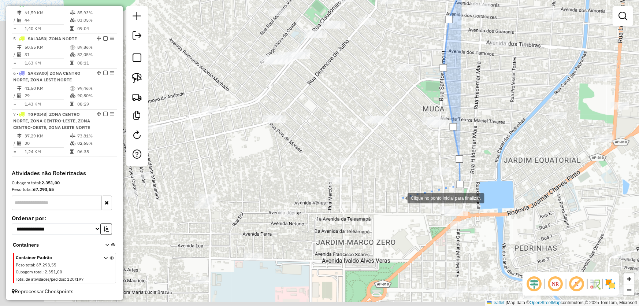
drag, startPoint x: 281, startPoint y: 244, endPoint x: 399, endPoint y: 197, distance: 127.2
click at [406, 196] on div at bounding box center [400, 197] width 15 height 15
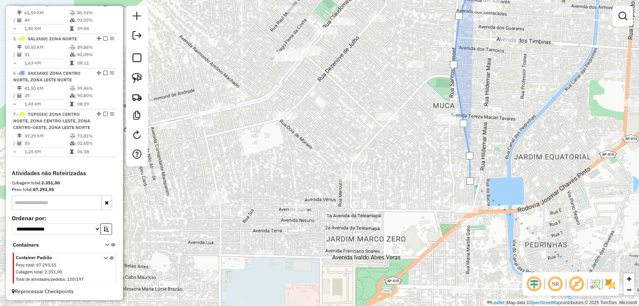
click at [609, 284] on img at bounding box center [611, 284] width 12 height 12
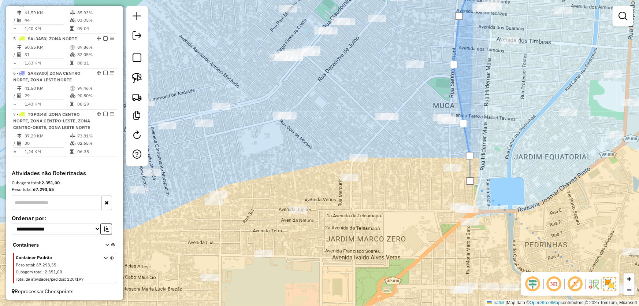
click at [609, 284] on img at bounding box center [609, 283] width 13 height 13
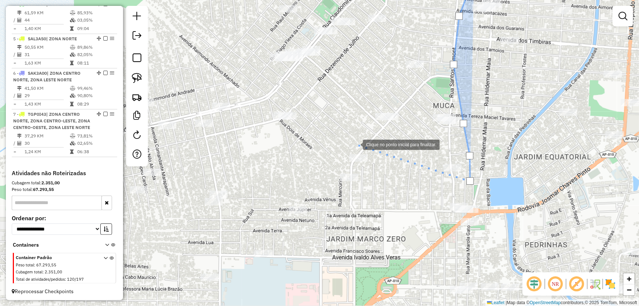
click at [356, 144] on div at bounding box center [355, 144] width 15 height 15
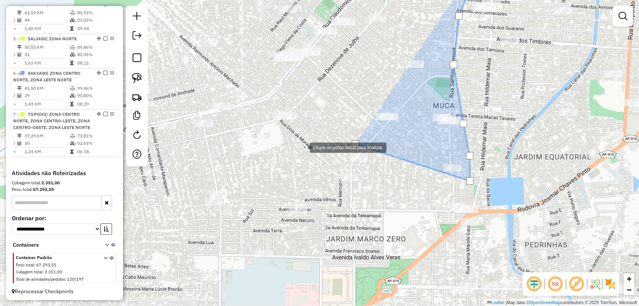
click at [302, 147] on div at bounding box center [302, 147] width 15 height 15
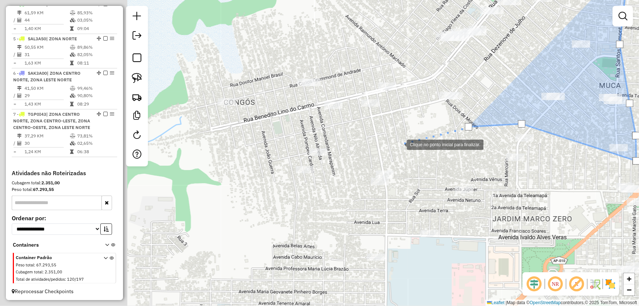
drag, startPoint x: 233, startPoint y: 164, endPoint x: 399, endPoint y: 144, distance: 167.8
click at [399, 144] on div at bounding box center [399, 144] width 15 height 15
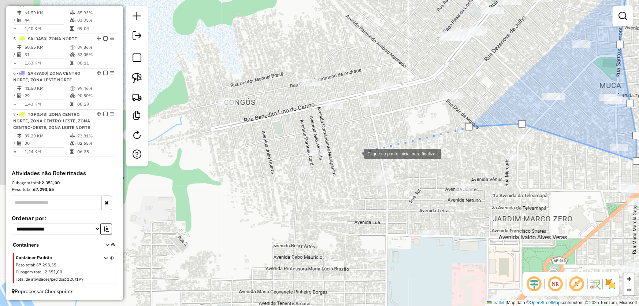
drag, startPoint x: 357, startPoint y: 153, endPoint x: 340, endPoint y: 180, distance: 32.1
click at [357, 153] on div at bounding box center [357, 153] width 15 height 15
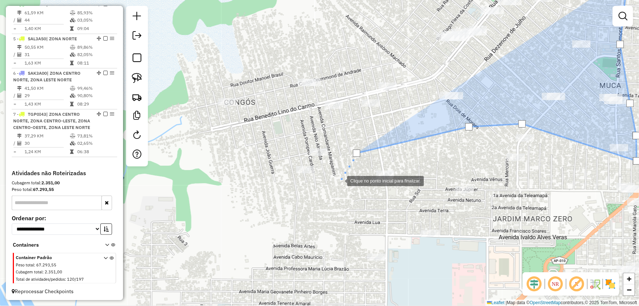
click at [333, 187] on div at bounding box center [340, 180] width 15 height 15
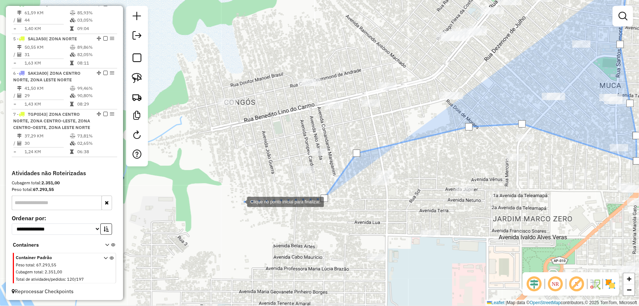
click at [233, 194] on div at bounding box center [240, 201] width 15 height 15
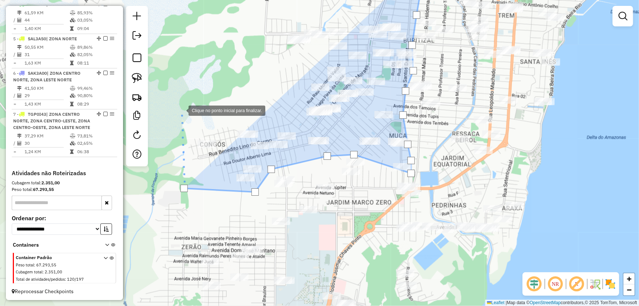
drag, startPoint x: 181, startPoint y: 110, endPoint x: 162, endPoint y: 194, distance: 86.3
click at [174, 117] on div at bounding box center [181, 110] width 15 height 15
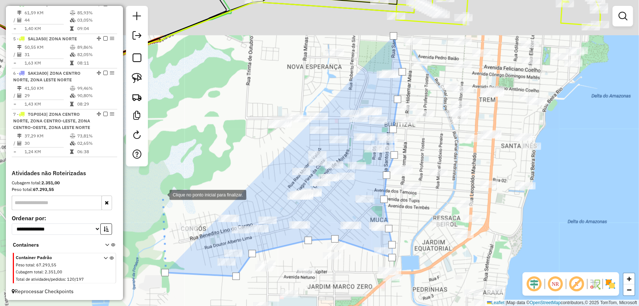
click at [166, 187] on div at bounding box center [162, 194] width 15 height 15
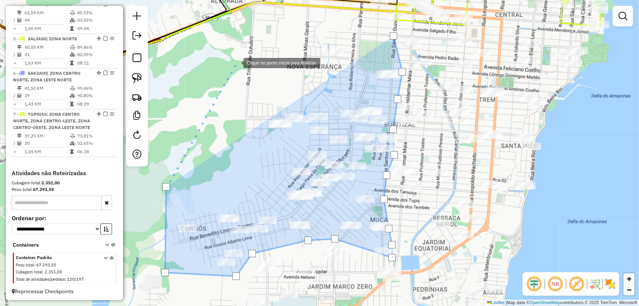
drag, startPoint x: 236, startPoint y: 62, endPoint x: 282, endPoint y: 39, distance: 51.3
click at [240, 59] on div at bounding box center [236, 62] width 15 height 15
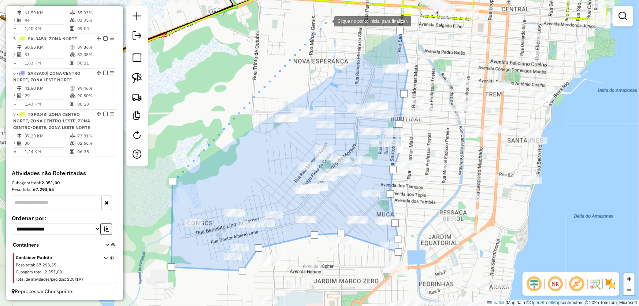
drag, startPoint x: 327, startPoint y: 21, endPoint x: 377, endPoint y: 33, distance: 51.3
click at [327, 21] on div at bounding box center [327, 20] width 15 height 15
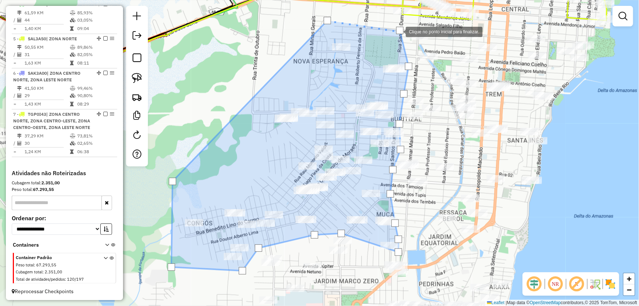
click at [398, 30] on div at bounding box center [399, 30] width 7 height 7
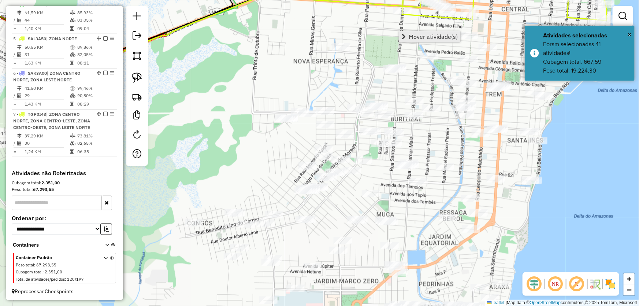
click at [407, 32] on link "Mover atividade(s)" at bounding box center [429, 36] width 61 height 11
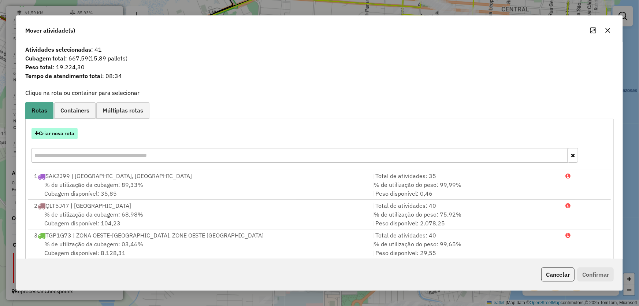
click at [70, 129] on button "Criar nova rota" at bounding box center [54, 133] width 46 height 11
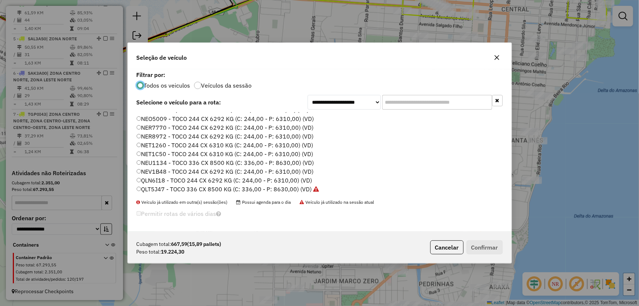
scroll to position [133, 0]
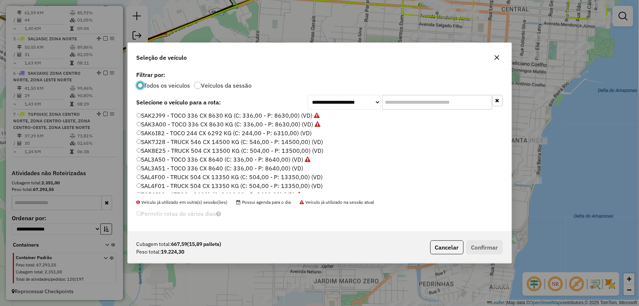
click at [166, 167] on label "SAL3A51 - TOCO 336 CX 8640 (C: 336,00 - P: 8640,00) (VD)" at bounding box center [220, 168] width 167 height 9
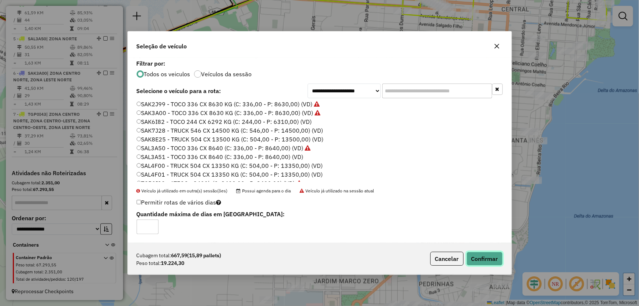
click at [491, 257] on button "Confirmar" at bounding box center [485, 259] width 36 height 14
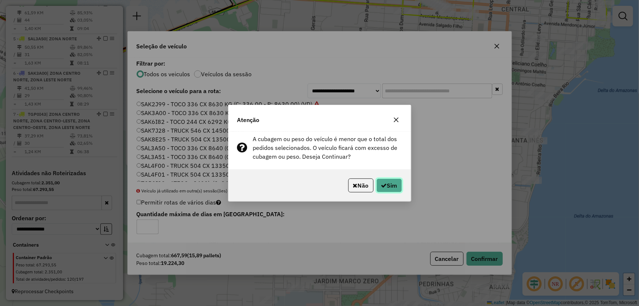
click at [390, 185] on button "Sim" at bounding box center [389, 185] width 26 height 14
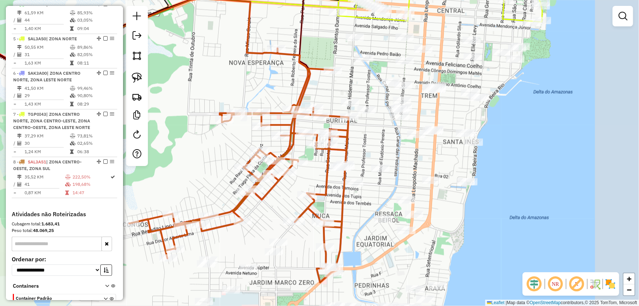
drag, startPoint x: 546, startPoint y: 153, endPoint x: 469, endPoint y: 158, distance: 76.7
click at [475, 158] on div "Janela de atendimento Grade de atendimento Capacidade Transportadoras Veículos …" at bounding box center [319, 153] width 639 height 306
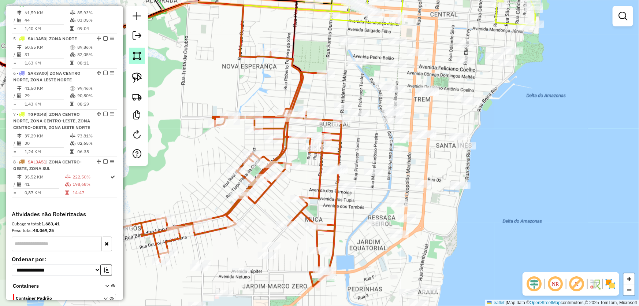
click at [144, 55] on link at bounding box center [137, 56] width 16 height 16
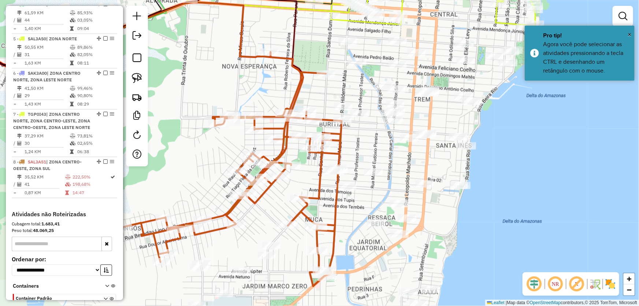
drag, startPoint x: 517, startPoint y: 32, endPoint x: 433, endPoint y: 33, distance: 84.6
click at [517, 32] on div at bounding box center [517, 32] width 15 height 15
click at [316, 25] on div at bounding box center [316, 25] width 15 height 15
click at [309, 32] on div at bounding box center [316, 25] width 15 height 15
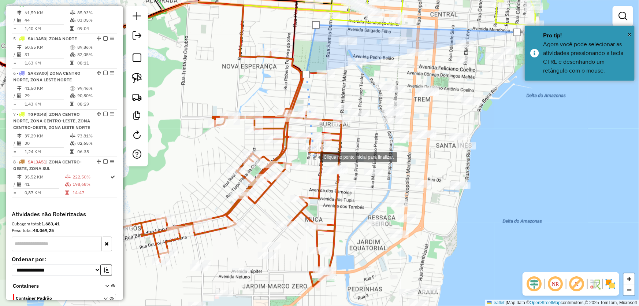
drag, startPoint x: 313, startPoint y: 156, endPoint x: 322, endPoint y: 200, distance: 44.9
click at [313, 157] on div at bounding box center [313, 156] width 15 height 15
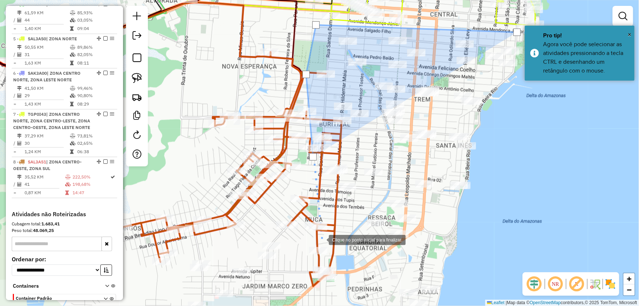
click at [321, 240] on div at bounding box center [321, 239] width 15 height 15
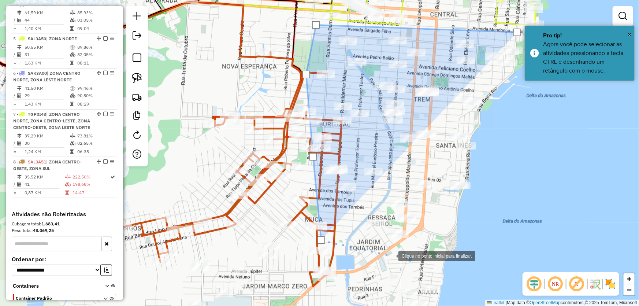
click at [391, 255] on div at bounding box center [391, 255] width 15 height 15
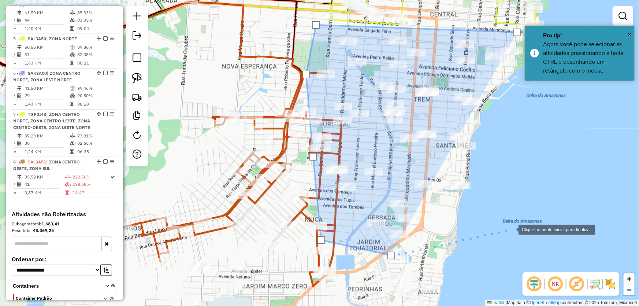
click at [512, 228] on div at bounding box center [511, 229] width 15 height 15
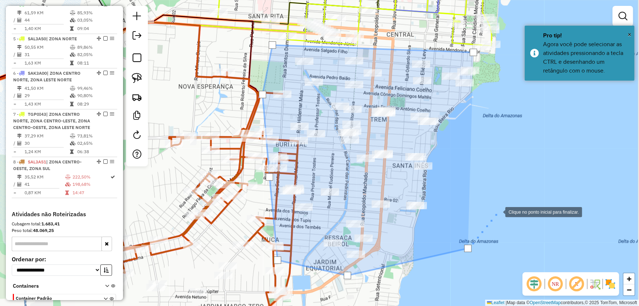
drag, startPoint x: 549, startPoint y: 187, endPoint x: 474, endPoint y: 202, distance: 75.8
click at [491, 219] on div at bounding box center [498, 211] width 15 height 15
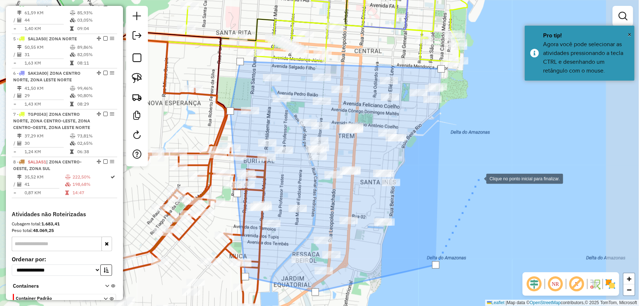
click at [479, 173] on div at bounding box center [479, 178] width 15 height 15
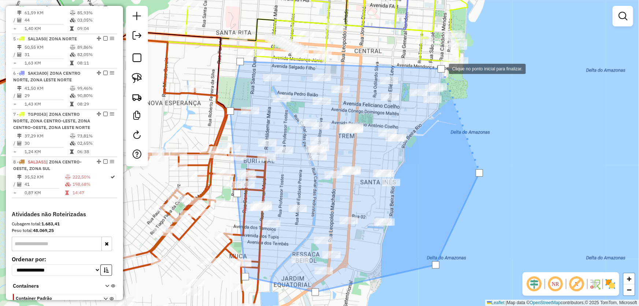
click at [442, 68] on div at bounding box center [441, 68] width 7 height 7
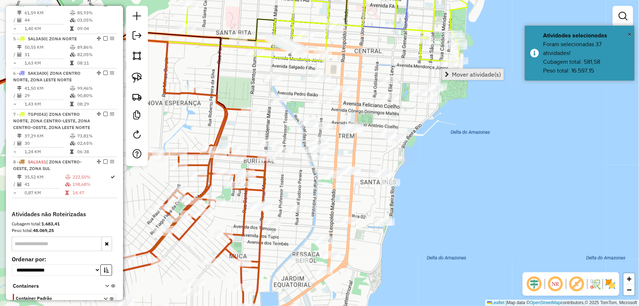
click at [450, 74] on link "Mover atividade(s)" at bounding box center [472, 74] width 61 height 11
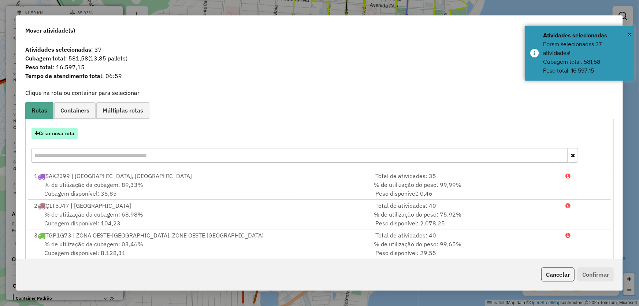
click at [63, 135] on button "Criar nova rota" at bounding box center [54, 133] width 46 height 11
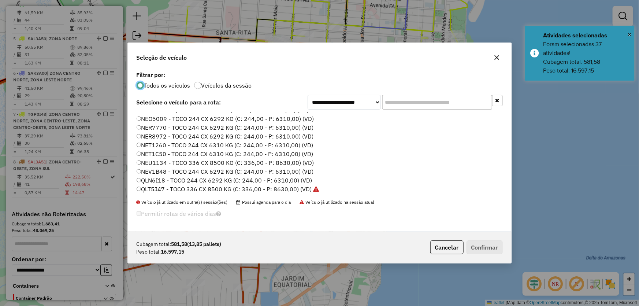
scroll to position [66, 0]
click at [163, 164] on label "QLT5J49 - TOCO 336 CX 8500 KG (C: 336,00 - P: 8630,00) (VD)" at bounding box center [224, 164] width 175 height 9
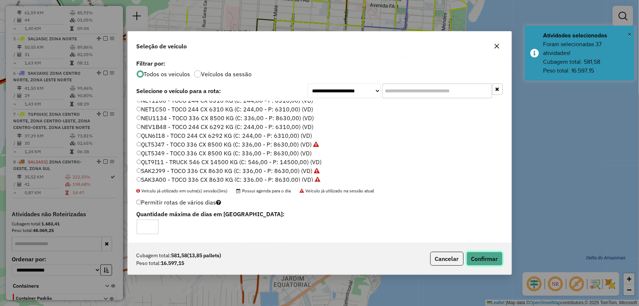
click at [494, 262] on button "Confirmar" at bounding box center [485, 259] width 36 height 14
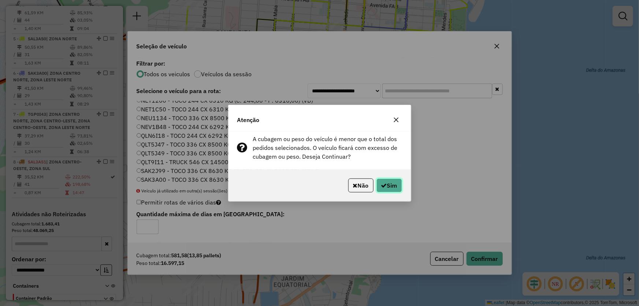
click at [390, 184] on button "Sim" at bounding box center [389, 185] width 26 height 14
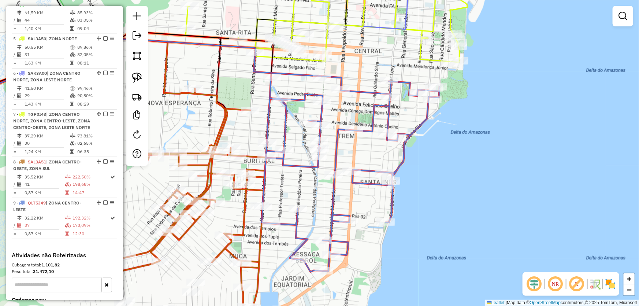
drag, startPoint x: 438, startPoint y: 198, endPoint x: 528, endPoint y: 180, distance: 91.8
click at [528, 180] on div "Janela de atendimento Grade de atendimento Capacidade Transportadoras Veículos …" at bounding box center [319, 153] width 639 height 306
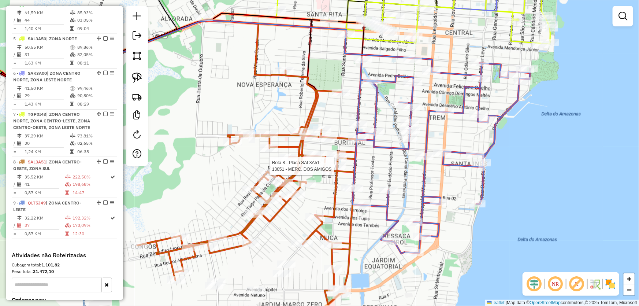
select select "*********"
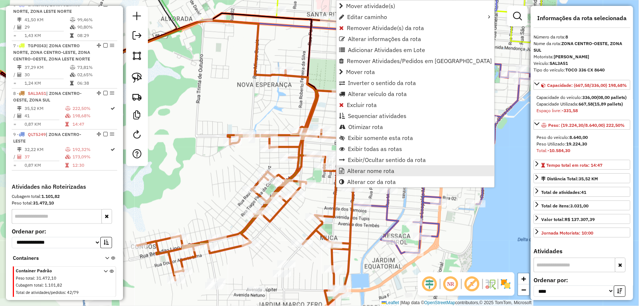
scroll to position [493, 0]
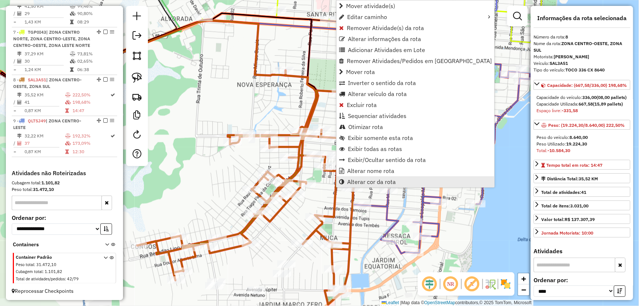
click at [366, 179] on span "Alterar cor da rota" at bounding box center [371, 182] width 49 height 6
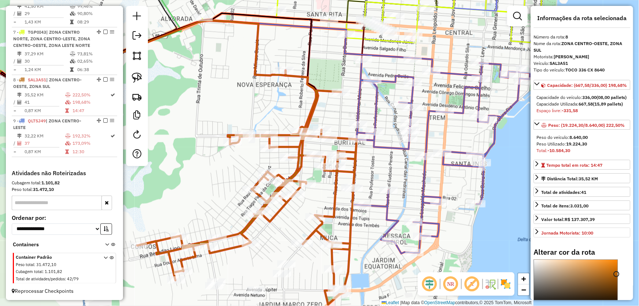
scroll to position [66, 0]
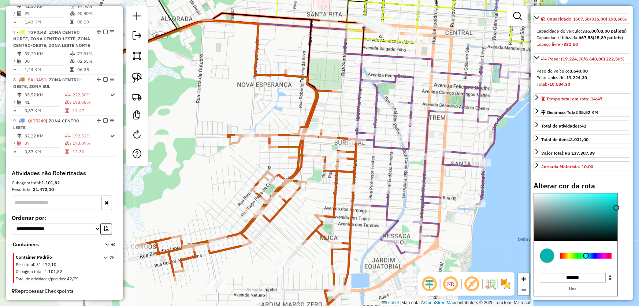
click at [586, 259] on div at bounding box center [585, 256] width 51 height 6
type input "*******"
drag, startPoint x: 606, startPoint y: 231, endPoint x: 620, endPoint y: 213, distance: 22.1
click at [620, 213] on div "Alterar cor da rota C M Y K *** *** ** H S L * *** *** R G B ******* Hex Fechar" at bounding box center [582, 254] width 97 height 146
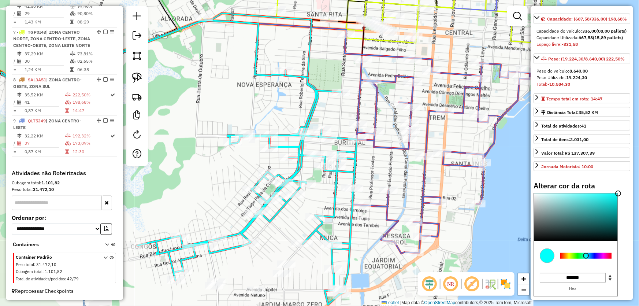
click at [407, 182] on div "Janela de atendimento Grade de atendimento Capacidade Transportadoras Veículos …" at bounding box center [319, 153] width 639 height 306
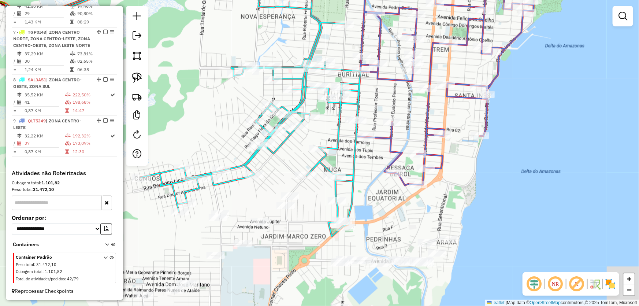
drag, startPoint x: 403, startPoint y: 182, endPoint x: 411, endPoint y: 23, distance: 158.7
click at [410, 25] on div "Janela de atendimento Grade de atendimento Capacidade Transportadoras Veículos …" at bounding box center [319, 153] width 639 height 306
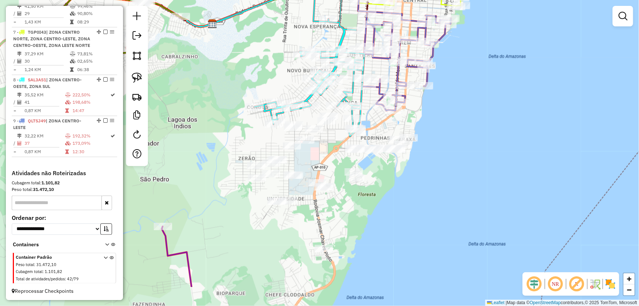
drag, startPoint x: 465, startPoint y: 238, endPoint x: 410, endPoint y: 188, distance: 74.9
click at [417, 185] on div "Janela de atendimento Grade de atendimento Capacidade Transportadoras Veículos …" at bounding box center [319, 153] width 639 height 306
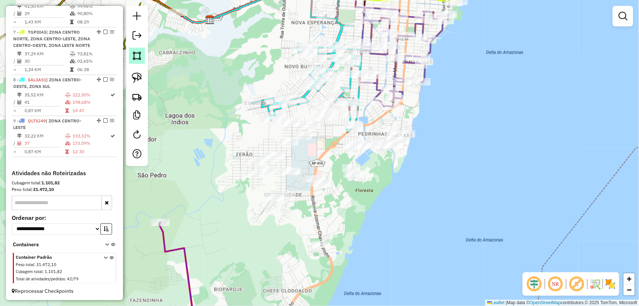
click at [138, 59] on img at bounding box center [137, 56] width 10 height 10
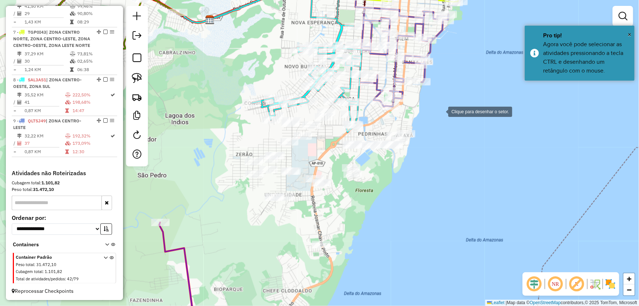
click at [445, 111] on div at bounding box center [441, 111] width 15 height 15
click at [428, 102] on div at bounding box center [435, 109] width 15 height 15
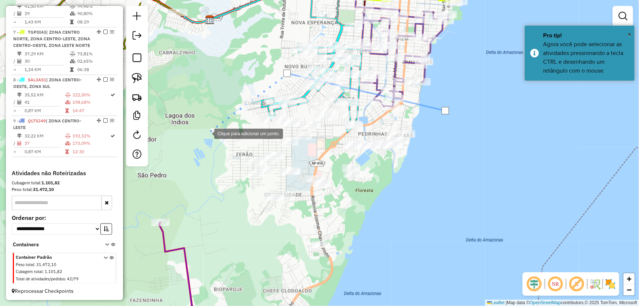
click at [207, 133] on div at bounding box center [207, 133] width 15 height 15
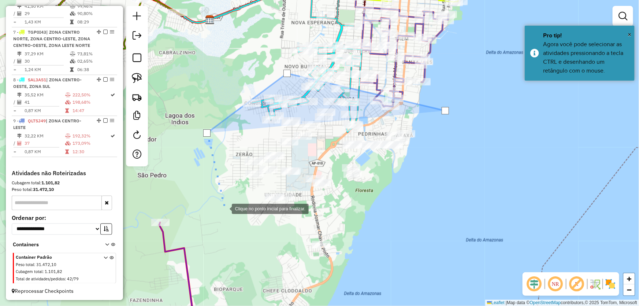
click at [224, 208] on div at bounding box center [224, 208] width 15 height 15
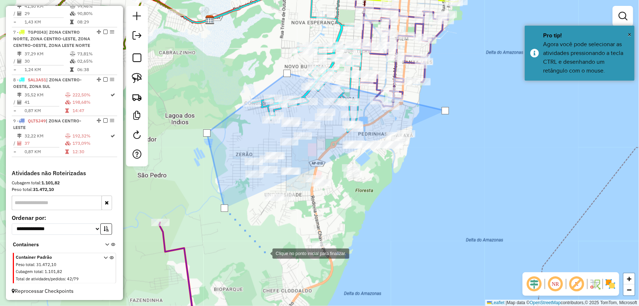
drag, startPoint x: 265, startPoint y: 253, endPoint x: 368, endPoint y: 272, distance: 104.8
click at [269, 253] on div at bounding box center [265, 252] width 15 height 15
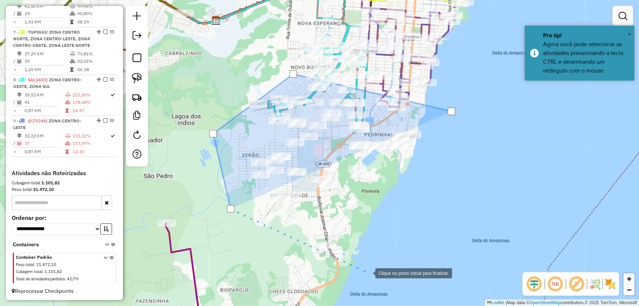
click at [371, 272] on div at bounding box center [368, 272] width 15 height 15
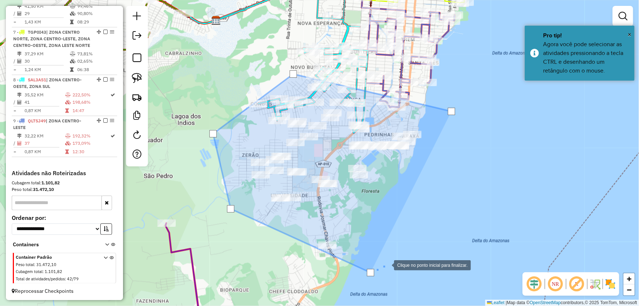
click at [394, 257] on div at bounding box center [386, 264] width 15 height 15
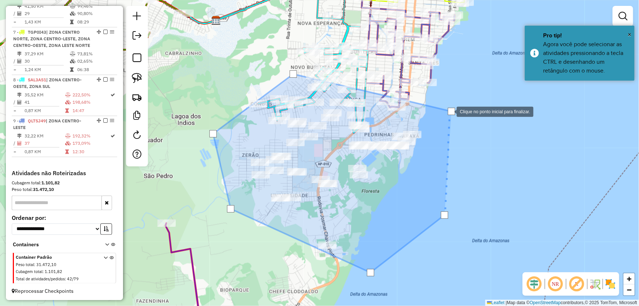
click at [449, 111] on div at bounding box center [451, 111] width 7 height 7
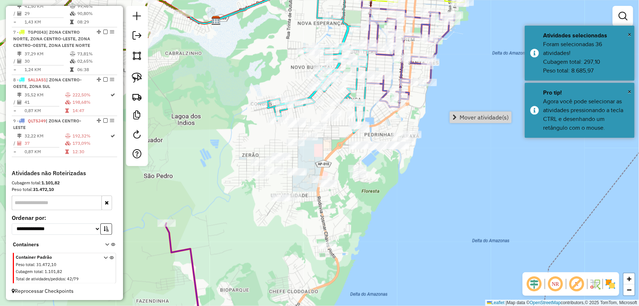
click at [458, 114] on link "Mover atividade(s)" at bounding box center [480, 117] width 61 height 11
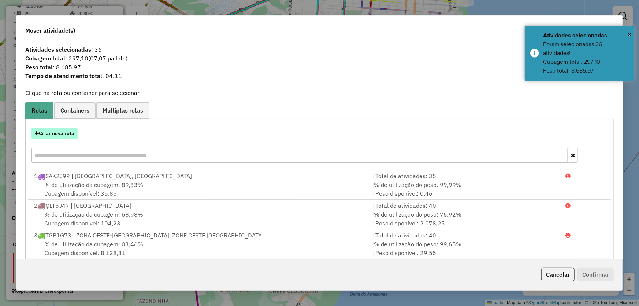
click at [70, 132] on button "Criar nova rota" at bounding box center [54, 133] width 46 height 11
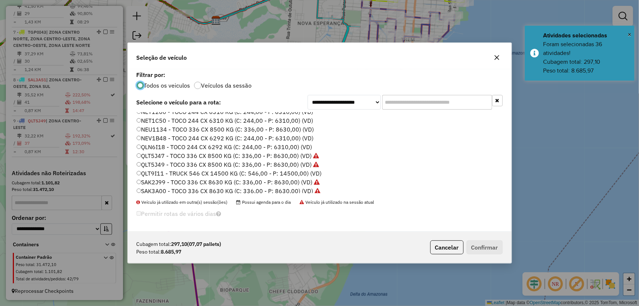
click at [162, 146] on label "QLN6I18 - TOCO 244 CX 6292 KG (C: 244,00 - P: 6310,00) (VD)" at bounding box center [225, 146] width 176 height 9
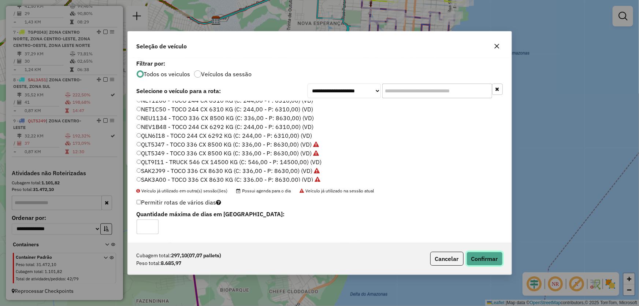
click at [490, 260] on button "Confirmar" at bounding box center [485, 259] width 36 height 14
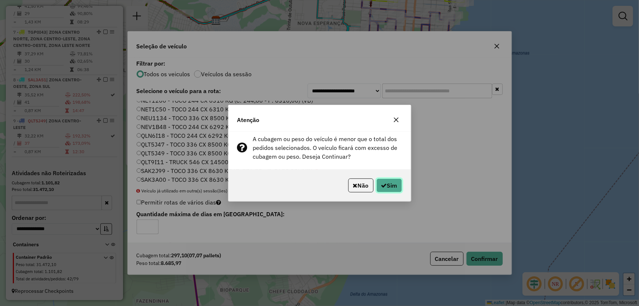
click at [395, 185] on button "Sim" at bounding box center [389, 185] width 26 height 14
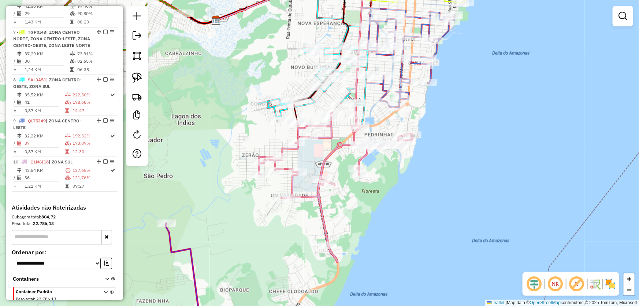
drag, startPoint x: 424, startPoint y: 161, endPoint x: 417, endPoint y: 207, distance: 47.0
click at [426, 213] on div "Janela de atendimento Grade de atendimento Capacidade Transportadoras Veículos …" at bounding box center [319, 153] width 639 height 306
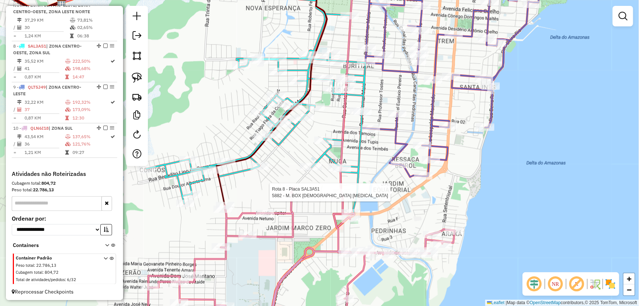
select select "*********"
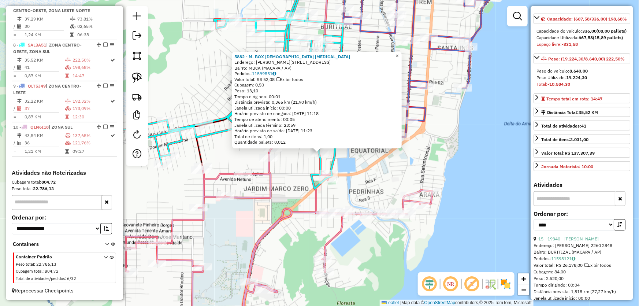
scroll to position [100, 0]
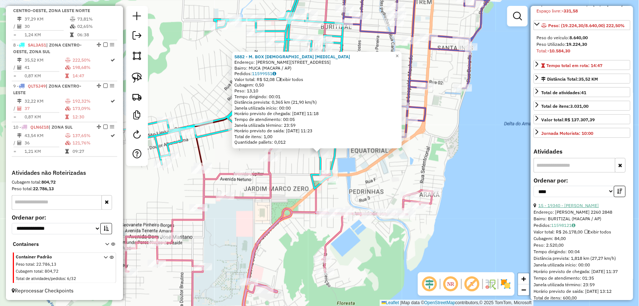
click at [560, 208] on link "15 - 19340 - CASA GOMES" at bounding box center [568, 205] width 60 height 5
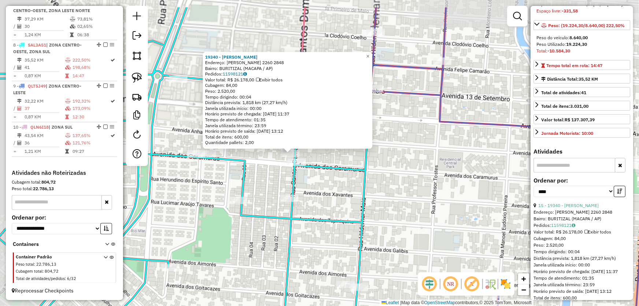
drag, startPoint x: 346, startPoint y: 165, endPoint x: 373, endPoint y: 194, distance: 40.2
click at [384, 200] on div "19340 - CASA GOMES Endereço: SANTOS DUMONT 2260 2848 Bairro: BURITIZAL (MACAPA …" at bounding box center [319, 153] width 639 height 306
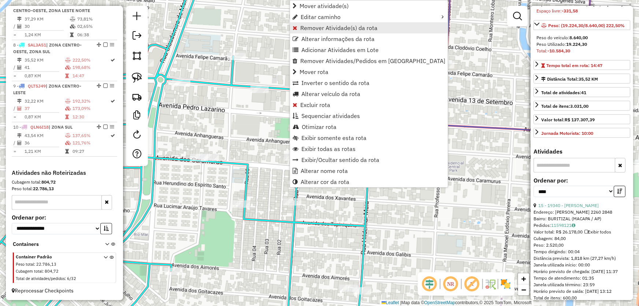
click at [304, 30] on span "Remover Atividade(s) da rota" at bounding box center [338, 28] width 77 height 6
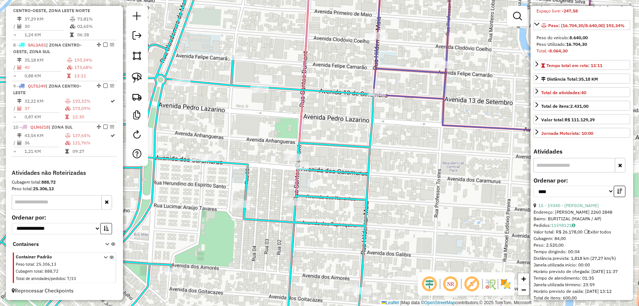
click at [422, 196] on div "Janela de atendimento Grade de atendimento Capacidade Transportadoras Veículos …" at bounding box center [319, 153] width 639 height 306
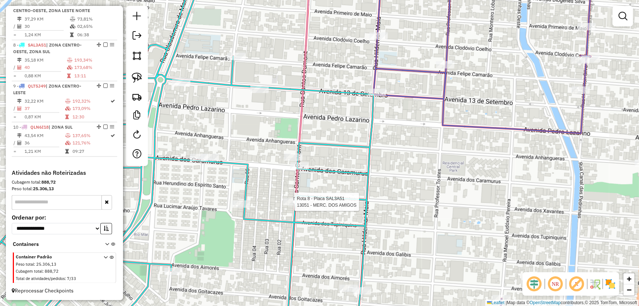
select select "*********"
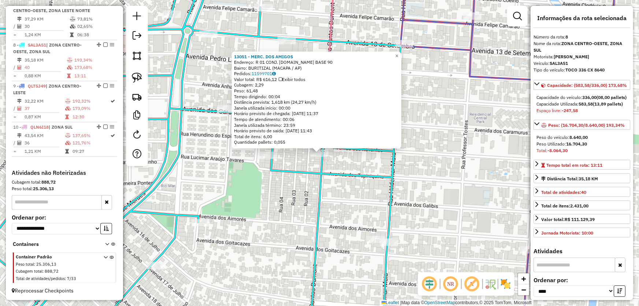
scroll to position [133, 0]
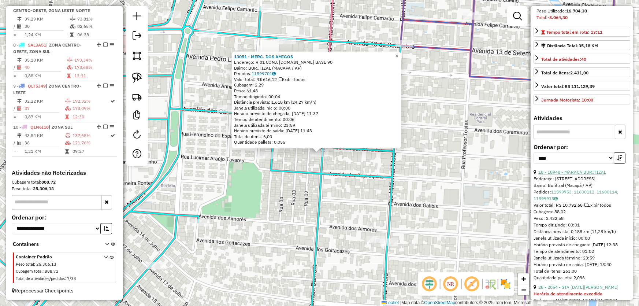
click at [569, 175] on link "18 - 18948 - MARACA BURITIZAL" at bounding box center [572, 171] width 68 height 5
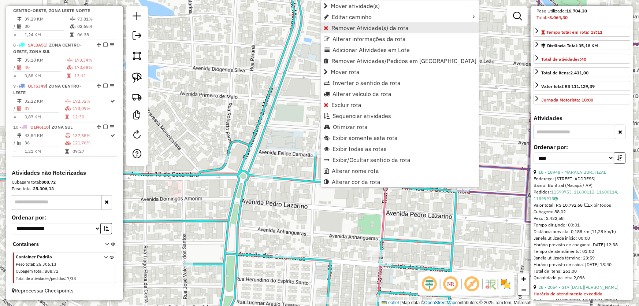
click at [342, 29] on span "Remover Atividade(s) da rota" at bounding box center [369, 28] width 77 height 6
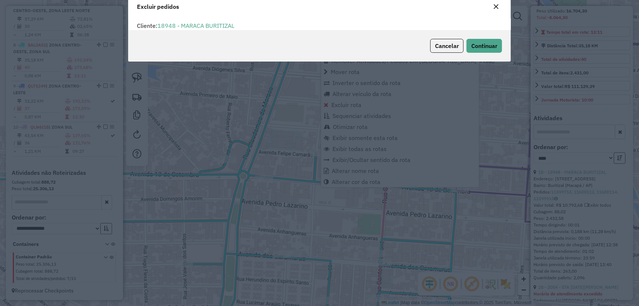
scroll to position [4, 2]
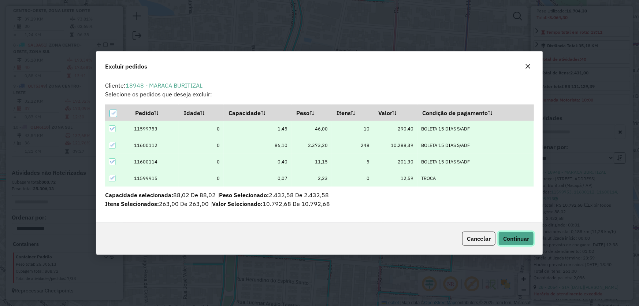
click at [511, 245] on button "Continuar" at bounding box center [516, 238] width 36 height 14
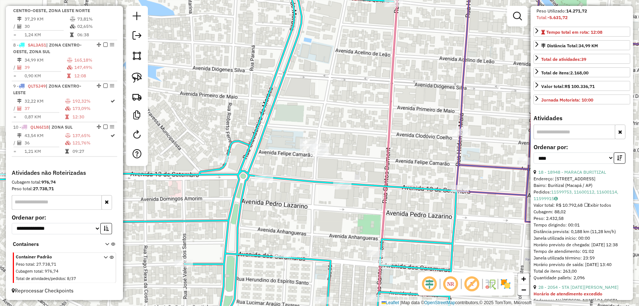
click at [399, 152] on div "Janela de atendimento Grade de atendimento Capacidade Transportadoras Veículos …" at bounding box center [319, 153] width 639 height 306
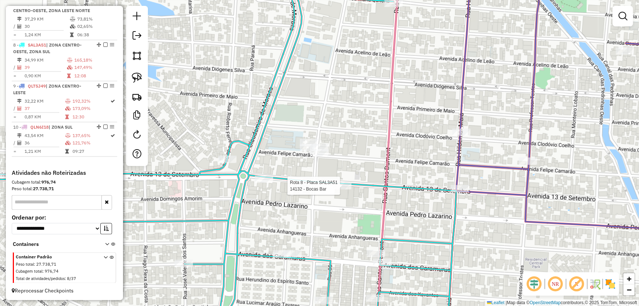
select select "*********"
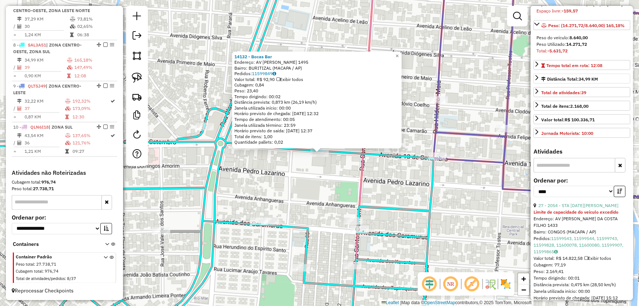
scroll to position [133, 0]
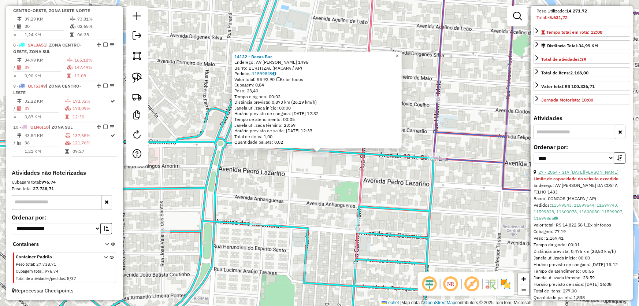
click at [558, 175] on link "27 - 2054 - STA LUCIA BURITIZAL" at bounding box center [578, 171] width 80 height 5
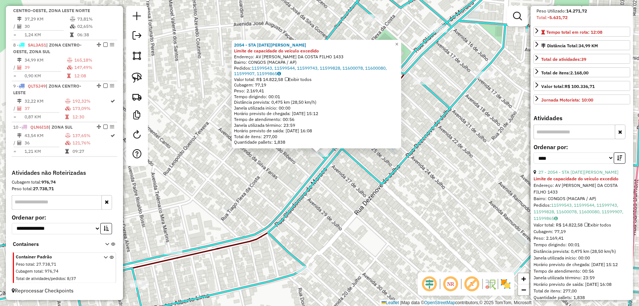
click at [443, 206] on div "2054 - STA LUCIA BURITIZAL Limite de capacidade do veículo excedido Endereço: A…" at bounding box center [319, 153] width 639 height 306
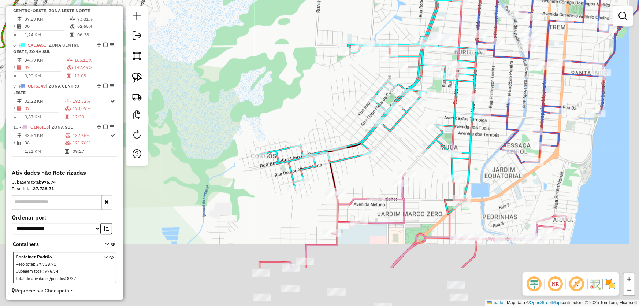
drag, startPoint x: 436, startPoint y: 211, endPoint x: 397, endPoint y: 139, distance: 82.3
click at [397, 139] on div "Janela de atendimento Grade de atendimento Capacidade Transportadoras Veículos …" at bounding box center [319, 153] width 639 height 306
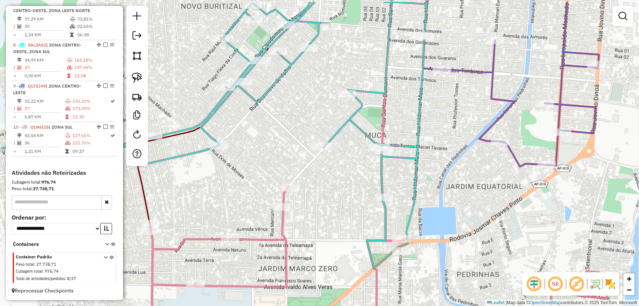
drag, startPoint x: 478, startPoint y: 181, endPoint x: 424, endPoint y: 220, distance: 66.9
click at [424, 220] on div "Janela de atendimento Grade de atendimento Capacidade Transportadoras Veículos …" at bounding box center [319, 153] width 639 height 306
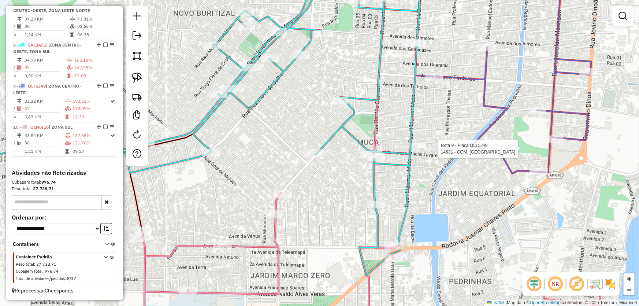
select select "*********"
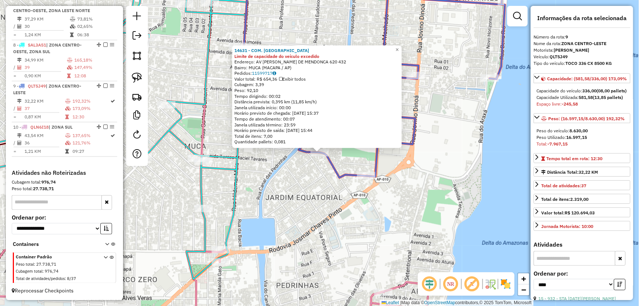
scroll to position [100, 0]
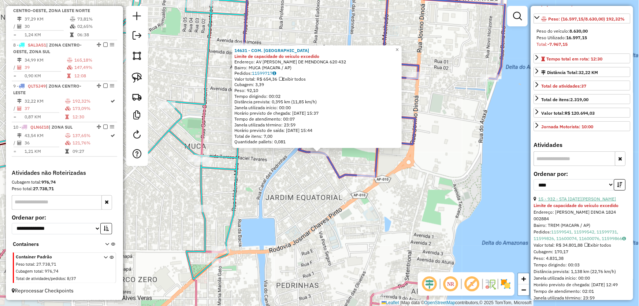
click at [575, 201] on link "15 - 932 - STA LUCIA JOVINO" at bounding box center [577, 198] width 78 height 5
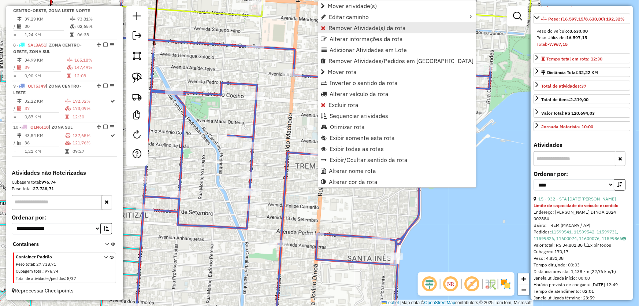
click at [337, 27] on span "Remover Atividade(s) da rota" at bounding box center [366, 28] width 77 height 6
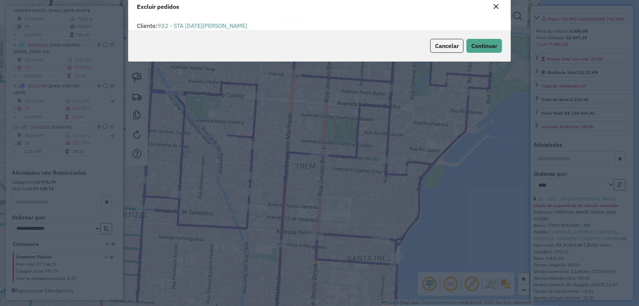
scroll to position [4, 2]
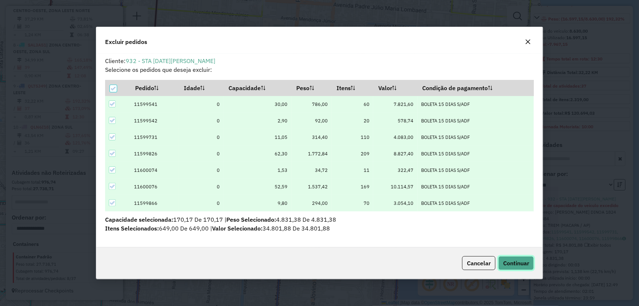
click at [516, 261] on span "Continuar" at bounding box center [516, 262] width 26 height 7
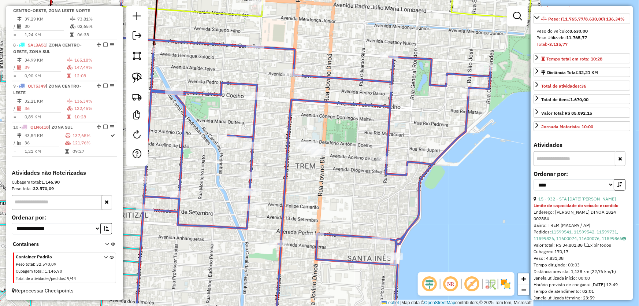
click at [484, 221] on div "Janela de atendimento Grade de atendimento Capacidade Transportadoras Veículos …" at bounding box center [319, 153] width 639 height 306
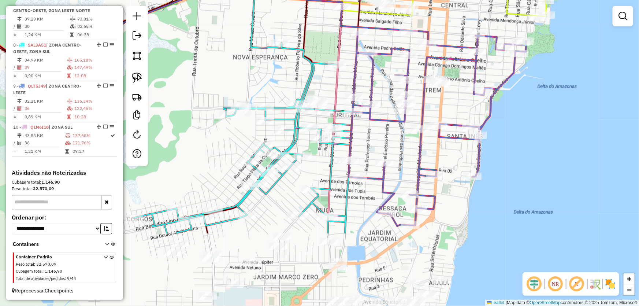
drag, startPoint x: 486, startPoint y: 225, endPoint x: 510, endPoint y: 134, distance: 93.4
click at [514, 133] on div "Janela de atendimento Grade de atendimento Capacidade Transportadoras Veículos …" at bounding box center [319, 153] width 639 height 306
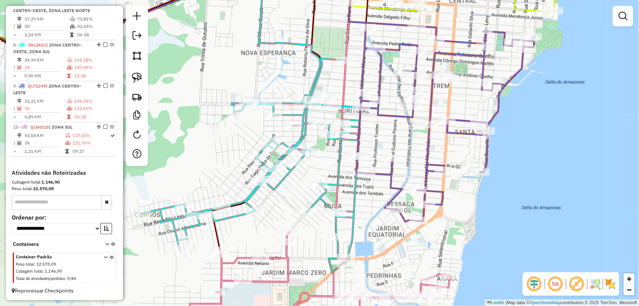
drag, startPoint x: 359, startPoint y: 241, endPoint x: 367, endPoint y: 238, distance: 8.2
click at [367, 238] on div "Janela de atendimento Grade de atendimento Capacidade Transportadoras Veículos …" at bounding box center [319, 153] width 639 height 306
click at [132, 73] on img at bounding box center [137, 78] width 10 height 10
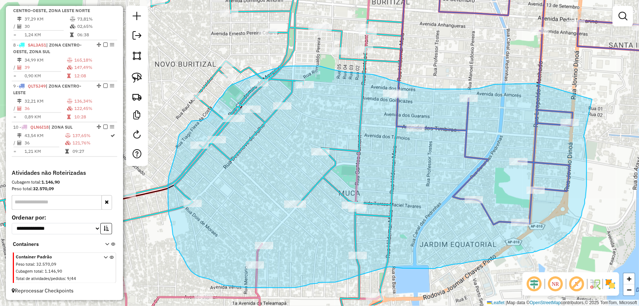
drag, startPoint x: 584, startPoint y: 137, endPoint x: 592, endPoint y: 99, distance: 38.6
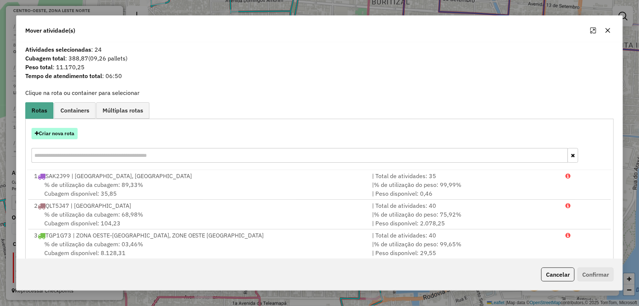
click at [64, 135] on button "Criar nova rota" at bounding box center [54, 133] width 46 height 11
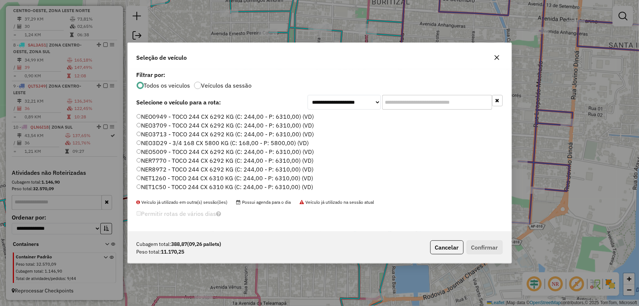
drag, startPoint x: 160, startPoint y: 126, endPoint x: 175, endPoint y: 124, distance: 14.7
click at [160, 125] on label "NEO3709 - TOCO 244 CX 6292 KG (C: 244,00 - P: 6310,00) (VD)" at bounding box center [226, 125] width 178 height 9
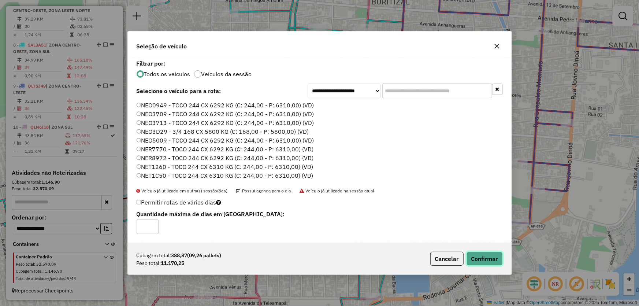
click at [483, 261] on button "Confirmar" at bounding box center [485, 259] width 36 height 14
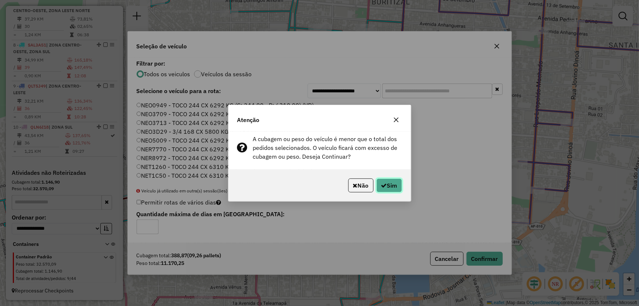
click at [391, 186] on button "Sim" at bounding box center [389, 185] width 26 height 14
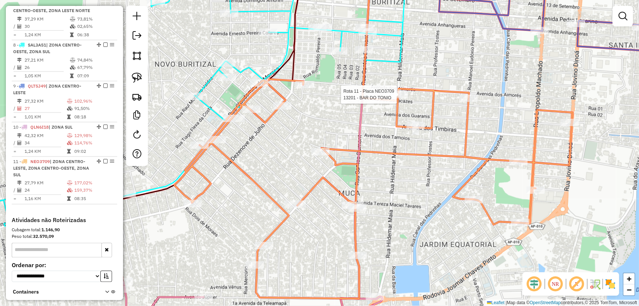
select select "*********"
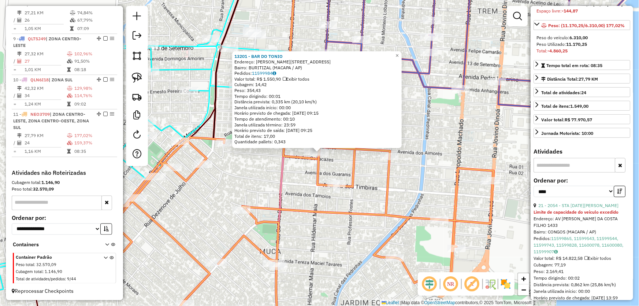
scroll to position [133, 0]
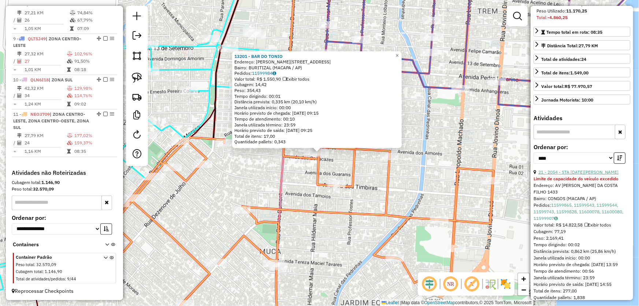
click at [569, 175] on link "21 - 2054 - STA LUCIA BURITIZAL" at bounding box center [578, 171] width 80 height 5
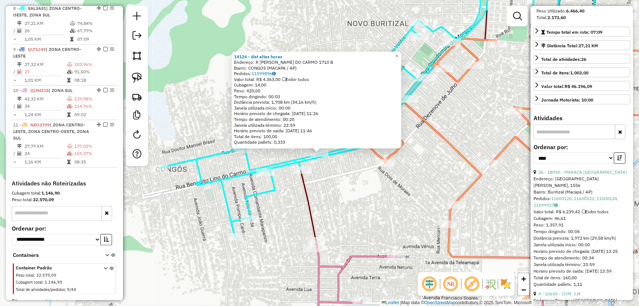
scroll to position [561, 0]
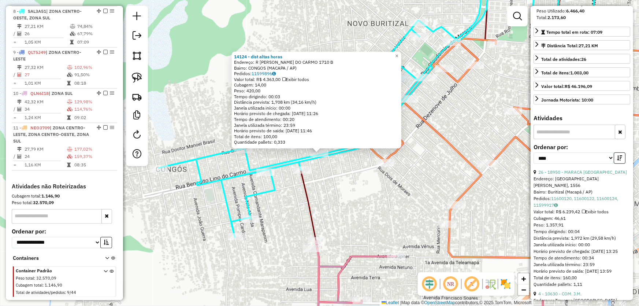
click at [331, 176] on div "14124 - dist altas horas Endereço: R BENEDITO LINO DO CARMO 1710 B Bairro: CONG…" at bounding box center [319, 153] width 639 height 306
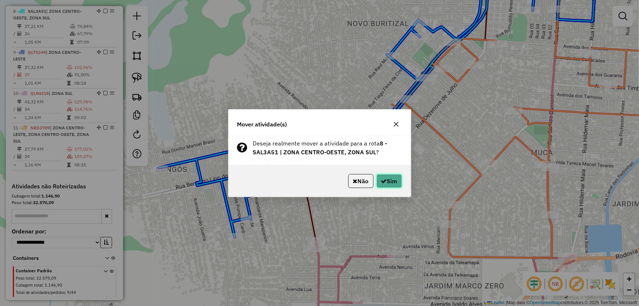
click at [388, 182] on button "Sim" at bounding box center [389, 181] width 26 height 14
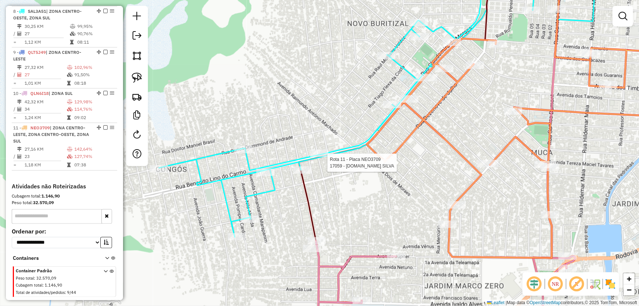
select select "*********"
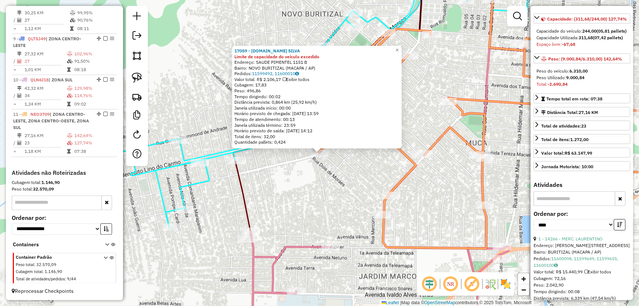
scroll to position [100, 0]
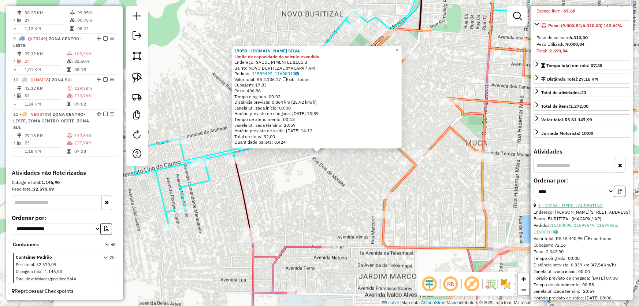
drag, startPoint x: 573, startPoint y: 224, endPoint x: 522, endPoint y: 206, distance: 53.9
click at [573, 208] on link "1 - 14266 - MERC. LAURENTINO" at bounding box center [570, 205] width 64 height 5
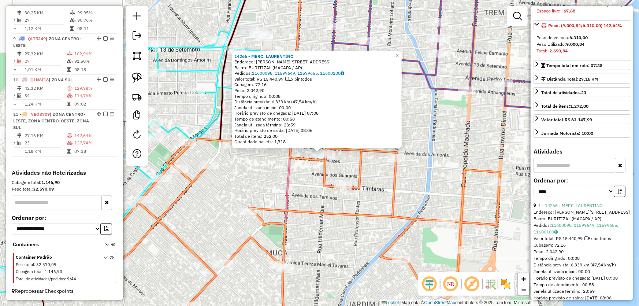
drag, startPoint x: 434, startPoint y: 187, endPoint x: 418, endPoint y: 179, distance: 17.9
click at [434, 187] on div "14266 - MERC. LAURENTINO Endereço: R HILDEMAR MAIA 1639 3304 A Bairro: BURITIZA…" at bounding box center [319, 153] width 639 height 306
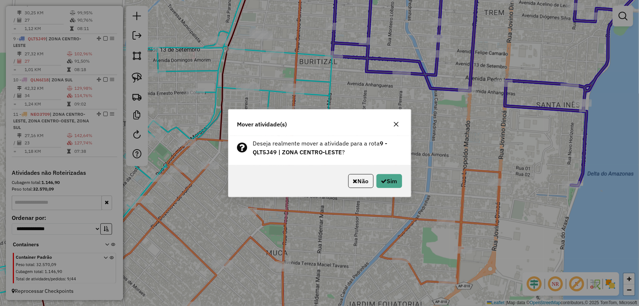
click at [394, 173] on div "Não Sim" at bounding box center [320, 180] width 182 height 31
click at [392, 178] on button "Sim" at bounding box center [389, 181] width 26 height 14
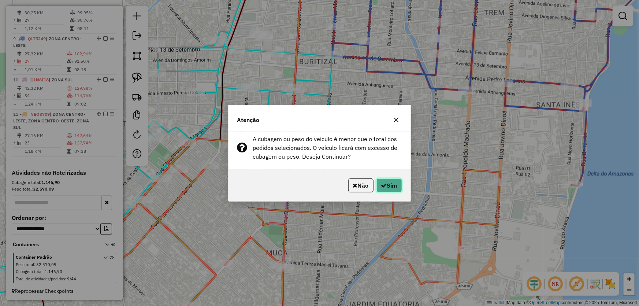
click at [392, 179] on button "Sim" at bounding box center [389, 185] width 26 height 14
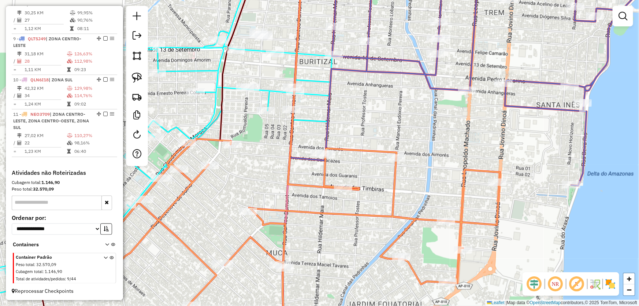
select select "*********"
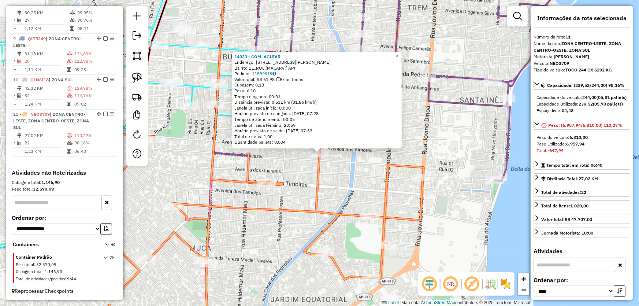
click at [438, 138] on div "14033 - COM. AGUIAR Endereço: R MANOEL EUDOXIO PEREIRA 2927 3616 Bairro: BEIROL…" at bounding box center [319, 153] width 639 height 306
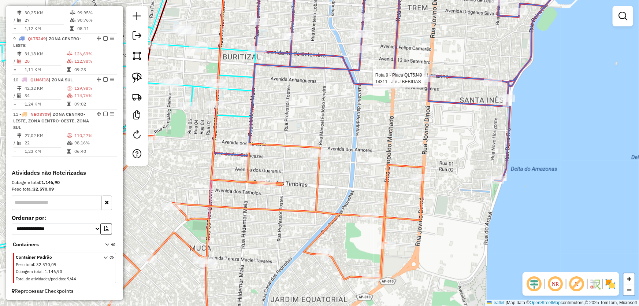
select select "*********"
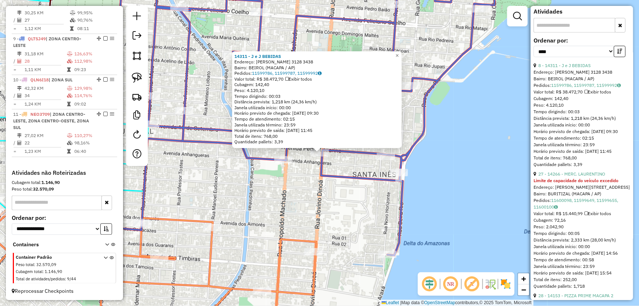
scroll to position [133, 0]
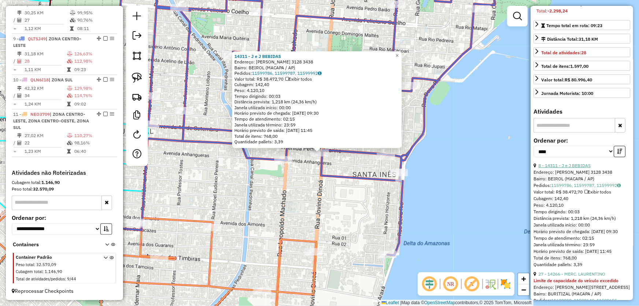
click at [571, 168] on link "8 - 14311 - J e J BEBIDAS" at bounding box center [564, 165] width 52 height 5
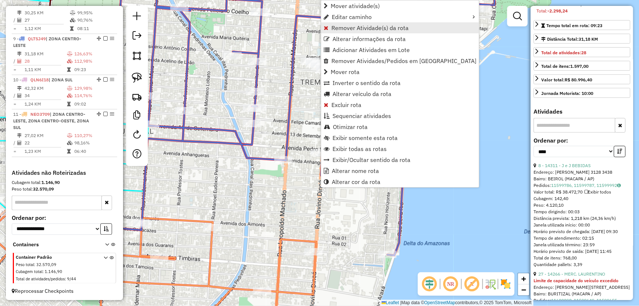
click at [351, 29] on span "Remover Atividade(s) da rota" at bounding box center [369, 28] width 77 height 6
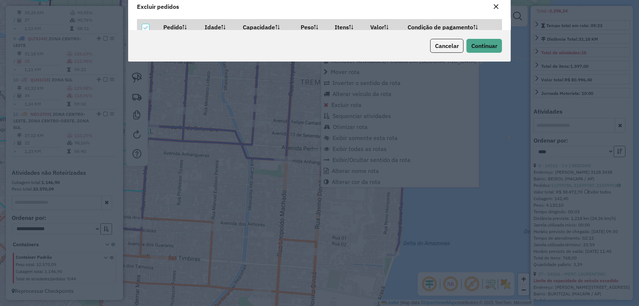
scroll to position [0, 0]
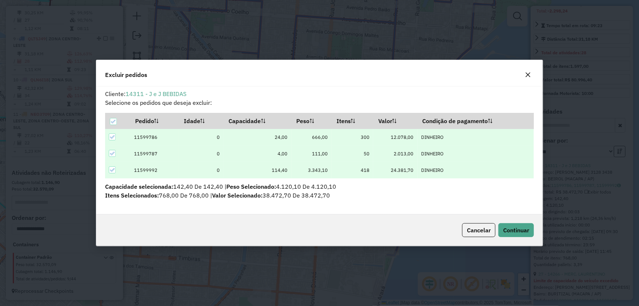
click at [506, 222] on div "Cancelar Continuar" at bounding box center [319, 229] width 447 height 31
drag, startPoint x: 508, startPoint y: 225, endPoint x: 500, endPoint y: 226, distance: 7.8
click at [500, 226] on button "Continuar" at bounding box center [516, 230] width 36 height 14
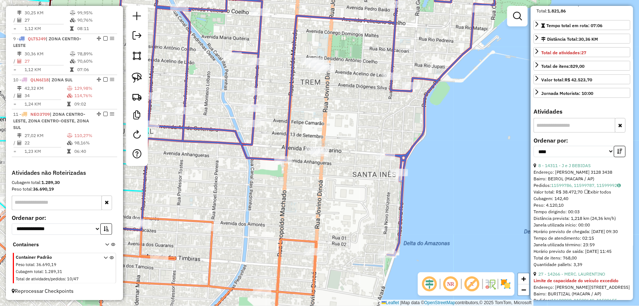
scroll to position [126, 0]
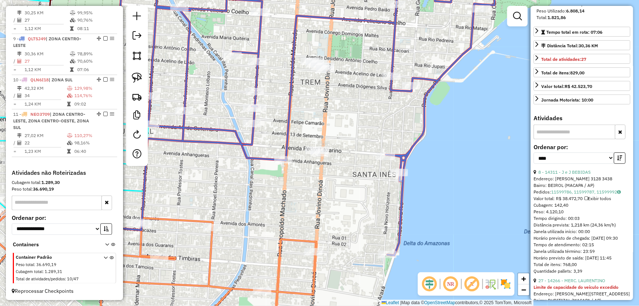
click at [309, 247] on div "Janela de atendimento Grade de atendimento Capacidade Transportadoras Veículos …" at bounding box center [319, 153] width 639 height 306
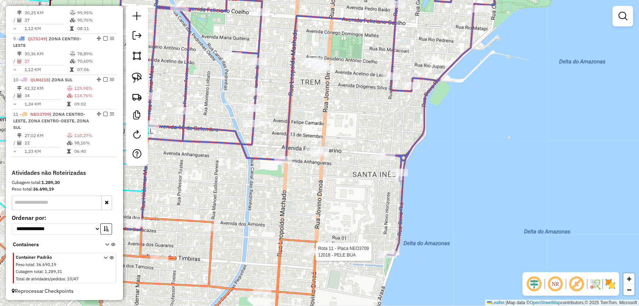
select select "*********"
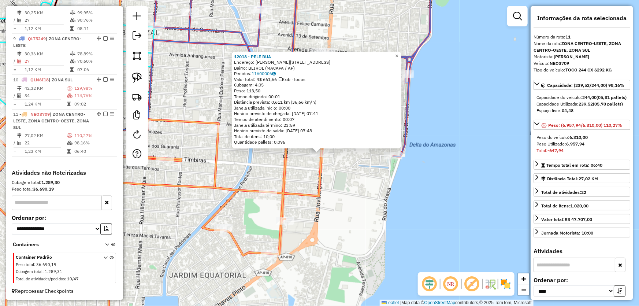
click at [258, 162] on div "12018 - PELE BUA Endereço: R JOVINO DINOA 4088D Bairro: BEIROL (MACAPA / AP) Pe…" at bounding box center [319, 153] width 639 height 306
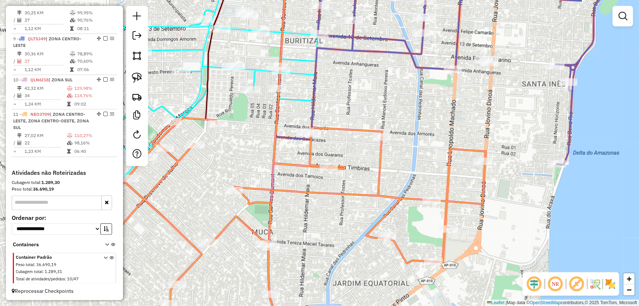
drag, startPoint x: 313, startPoint y: 164, endPoint x: 431, endPoint y: 172, distance: 118.2
click at [431, 172] on div "Janela de atendimento Grade de atendimento Capacidade Transportadoras Veículos …" at bounding box center [319, 153] width 639 height 306
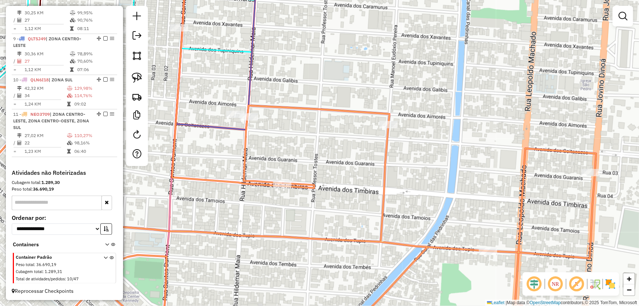
drag, startPoint x: 429, startPoint y: 158, endPoint x: 401, endPoint y: 161, distance: 28.0
click at [402, 161] on div "Janela de atendimento Grade de atendimento Capacidade Transportadoras Veículos …" at bounding box center [319, 153] width 639 height 306
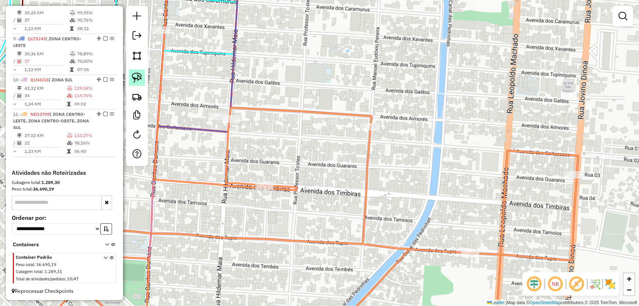
click at [131, 81] on link at bounding box center [137, 78] width 16 height 16
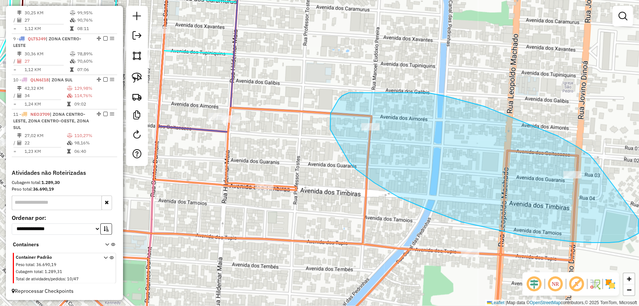
drag, startPoint x: 596, startPoint y: 162, endPoint x: 639, endPoint y: 219, distance: 70.9
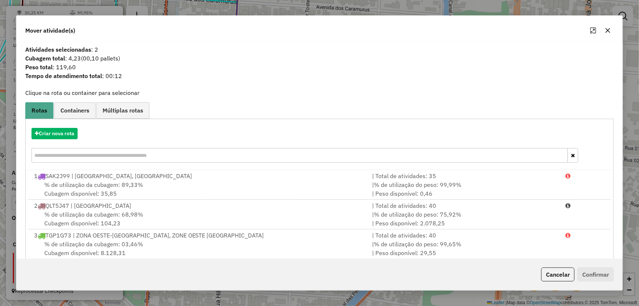
click at [610, 29] on icon "button" at bounding box center [608, 30] width 5 height 5
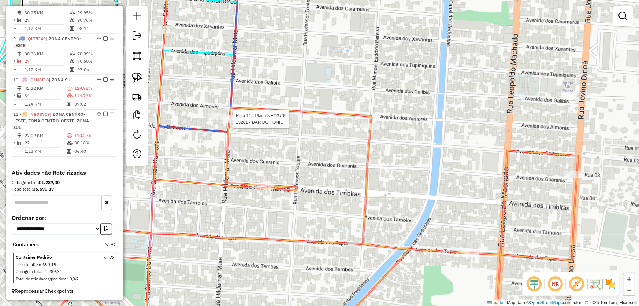
select select "*********"
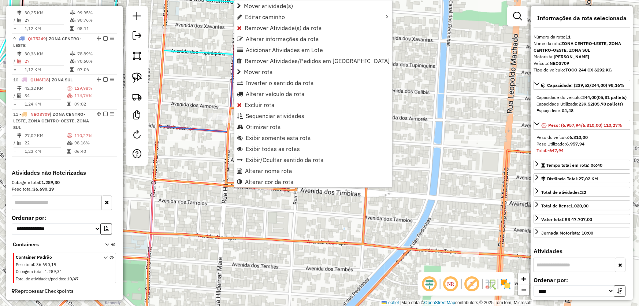
click at [426, 75] on div "Janela de atendimento Grade de atendimento Capacidade Transportadoras Veículos …" at bounding box center [319, 153] width 639 height 306
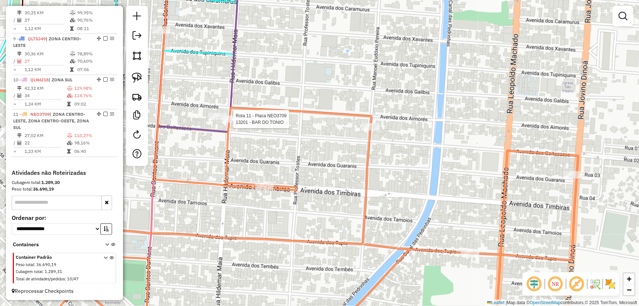
select select "*********"
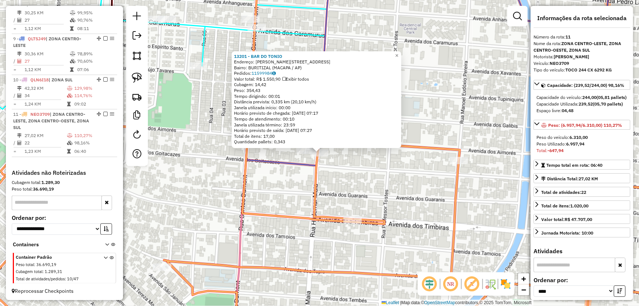
click at [345, 175] on div "13201 - BAR DO TONIO Endereço: R HILDEMAR MAIA 3347 Bairro: BURITIZAL (MACAPA /…" at bounding box center [319, 153] width 639 height 306
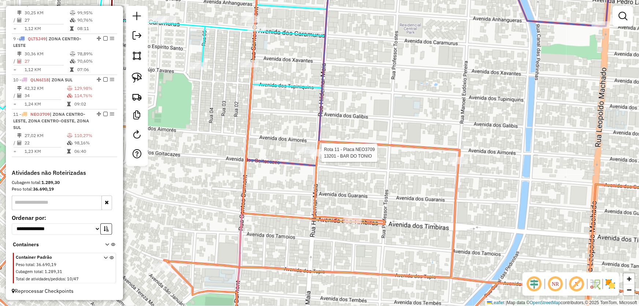
select select "*********"
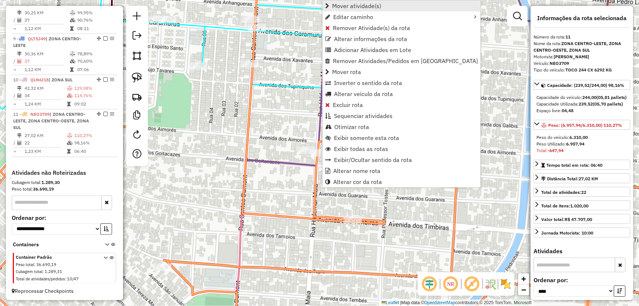
click at [355, 3] on span "Mover atividade(s)" at bounding box center [356, 6] width 49 height 6
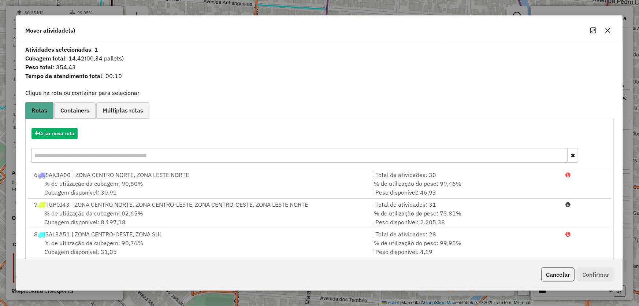
scroll to position [70, 0]
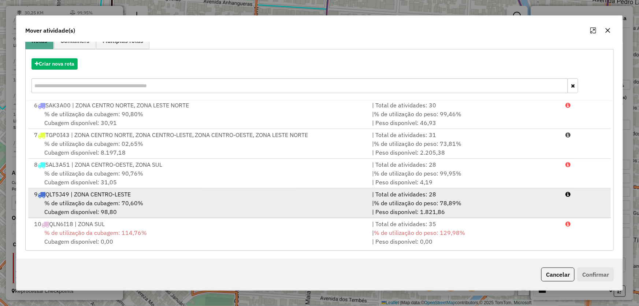
click at [107, 202] on span "% de utilização da cubagem: 70,60%" at bounding box center [93, 202] width 99 height 7
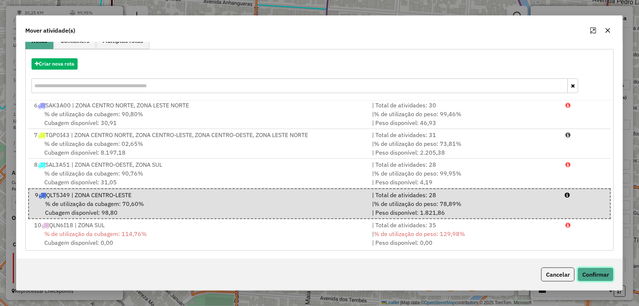
click at [601, 271] on button "Confirmar" at bounding box center [595, 274] width 36 height 14
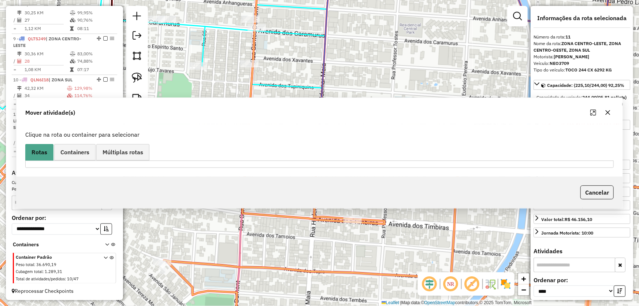
scroll to position [0, 0]
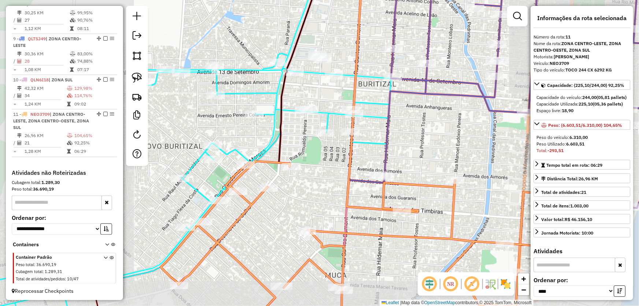
click at [449, 205] on icon at bounding box center [360, 248] width 398 height 175
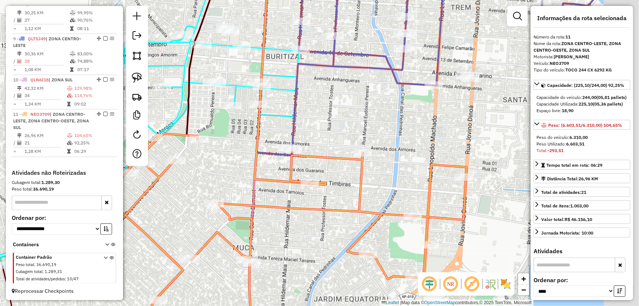
drag, startPoint x: 476, startPoint y: 211, endPoint x: 370, endPoint y: 179, distance: 110.3
click at [370, 179] on div "Janela de atendimento Grade de atendimento Capacidade Transportadoras Veículos …" at bounding box center [319, 153] width 639 height 306
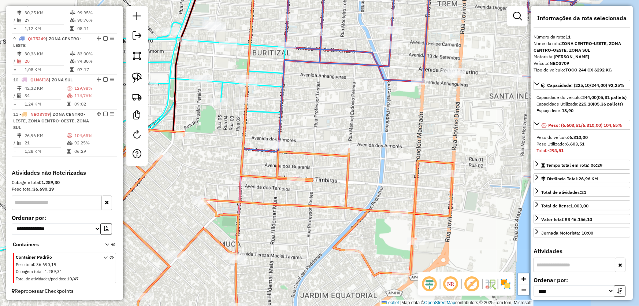
click at [370, 179] on div "Janela de atendimento Grade de atendimento Capacidade Transportadoras Veículos …" at bounding box center [319, 153] width 639 height 306
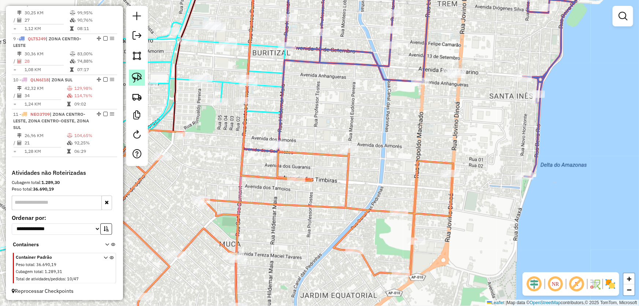
click at [139, 77] on img at bounding box center [137, 78] width 10 height 10
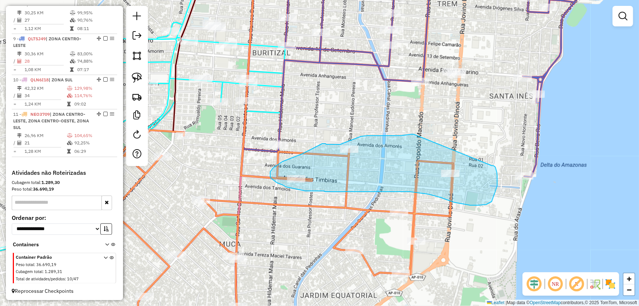
drag, startPoint x: 415, startPoint y: 134, endPoint x: 489, endPoint y: 164, distance: 80.5
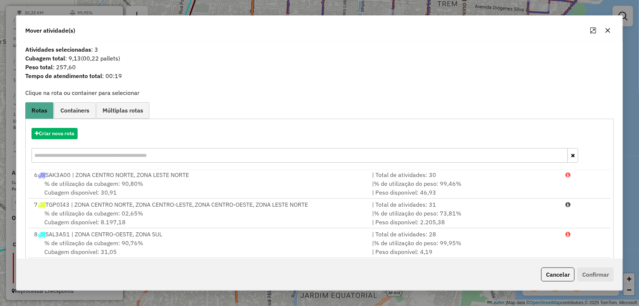
scroll to position [66, 0]
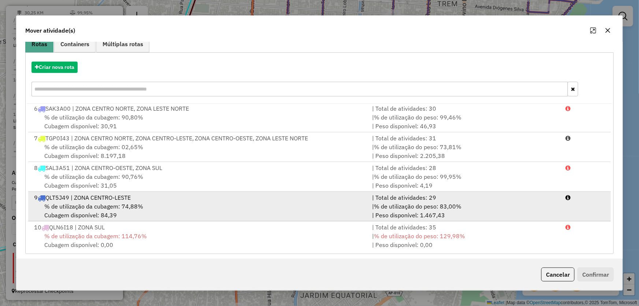
click at [80, 207] on span "% de utilização da cubagem: 74,88%" at bounding box center [93, 206] width 99 height 7
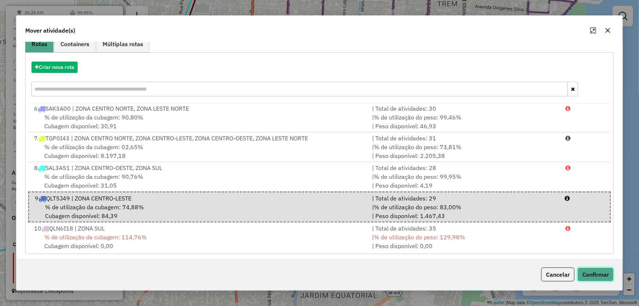
click at [597, 272] on button "Confirmar" at bounding box center [595, 274] width 36 height 14
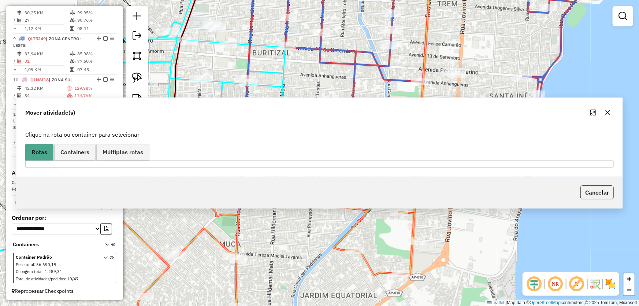
scroll to position [0, 0]
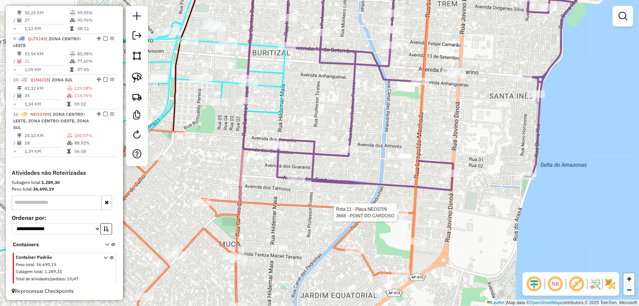
select select "*********"
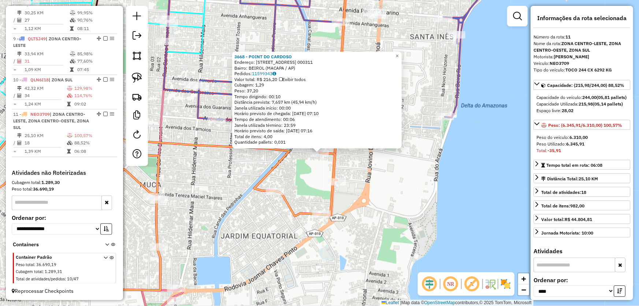
click at [400, 203] on div "3668 - POINT DO CARDOSO Endereço: AV DOS TUPIS 1 000311 Bairro: BEIROL (MACAPA …" at bounding box center [319, 153] width 639 height 306
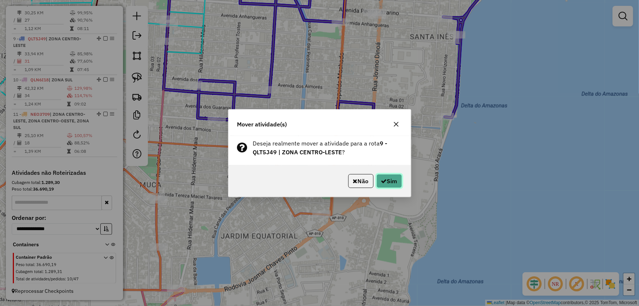
click at [388, 183] on button "Sim" at bounding box center [389, 181] width 26 height 14
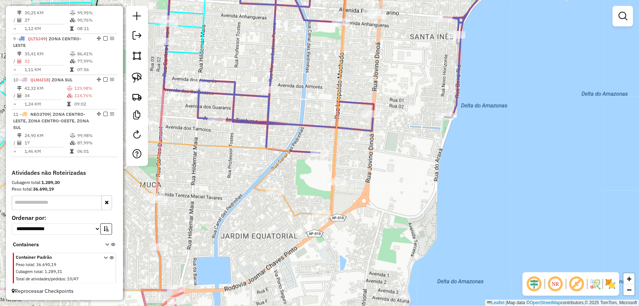
drag, startPoint x: 352, startPoint y: 231, endPoint x: 456, endPoint y: 125, distance: 148.4
click at [454, 132] on div "Janela de atendimento Grade de atendimento Capacidade Transportadoras Veículos …" at bounding box center [319, 153] width 639 height 306
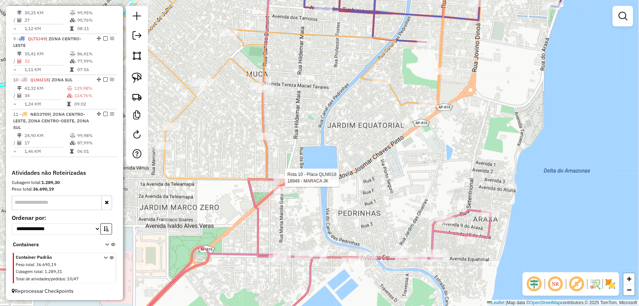
select select "*********"
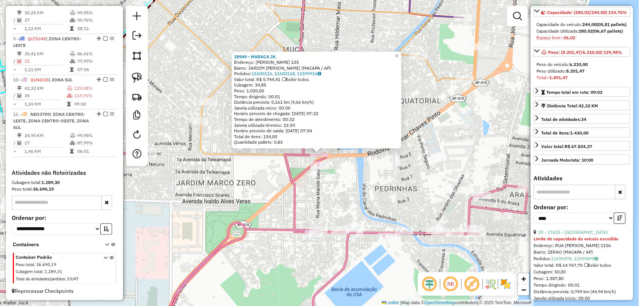
scroll to position [100, 0]
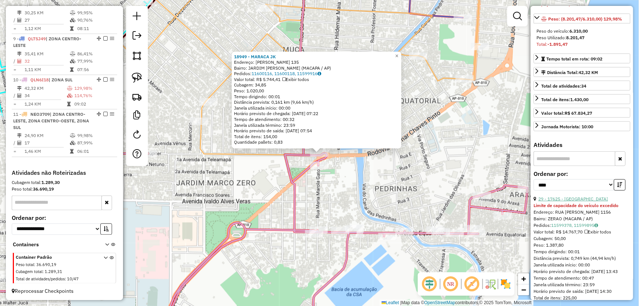
click at [575, 201] on link "29 - 17625 - DOM VILLE BAR" at bounding box center [573, 198] width 70 height 5
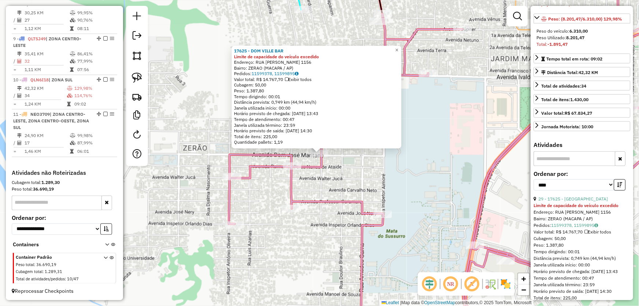
click at [406, 189] on div "17625 - DOM VILLE BAR Limite de capacidade do veículo excedido Endereço: RUA ZE…" at bounding box center [319, 153] width 639 height 306
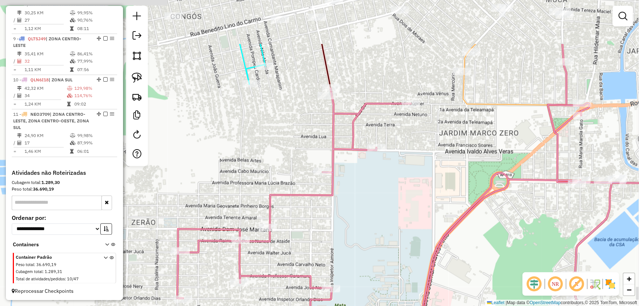
drag, startPoint x: 433, startPoint y: 161, endPoint x: 332, endPoint y: 298, distance: 170.6
click at [333, 298] on div "Janela de atendimento Grade de atendimento Capacidade Transportadoras Veículos …" at bounding box center [319, 153] width 639 height 306
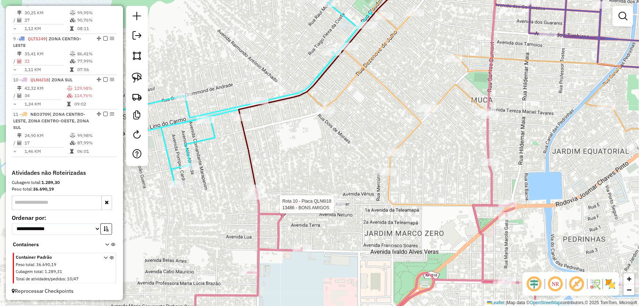
select select "*********"
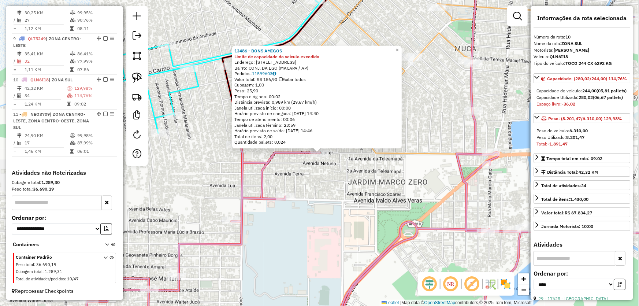
drag, startPoint x: 332, startPoint y: 218, endPoint x: 308, endPoint y: 187, distance: 39.1
click at [333, 218] on div "13486 - BONS AMIGOS Limite de capacidade do veículo excedido Endereço: AV JUPIT…" at bounding box center [319, 153] width 639 height 306
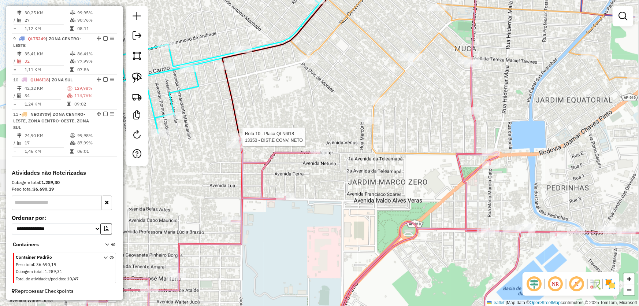
select select "*********"
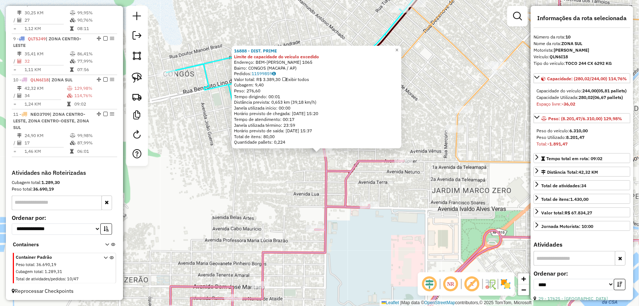
click at [310, 171] on div "16888 - DIST. PRIME Limite de capacidade do veículo excedido Endereço: BEM-HUR …" at bounding box center [319, 153] width 639 height 306
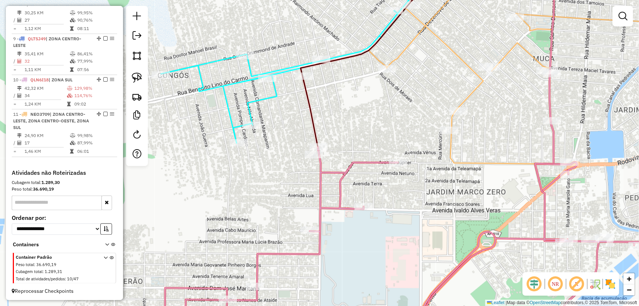
drag, startPoint x: 438, startPoint y: 201, endPoint x: 385, endPoint y: 206, distance: 53.6
click at [385, 207] on div "Janela de atendimento Grade de atendimento Capacidade Transportadoras Veículos …" at bounding box center [319, 153] width 639 height 306
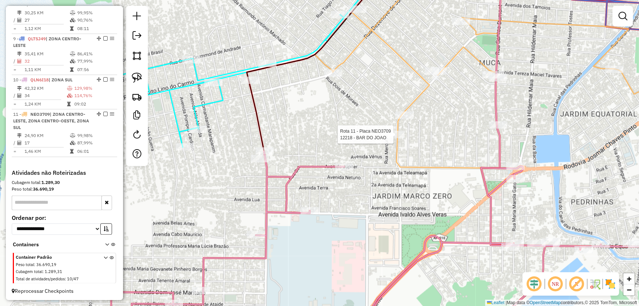
select select "*********"
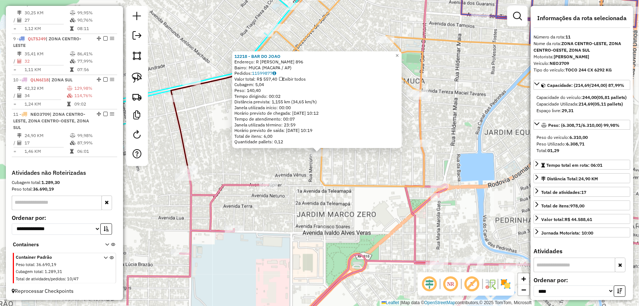
click at [388, 204] on div "12218 - BAR DO JOAO Endereço: R REMO AMORAS DE OLIVEIRA 896 Bairro: MUCA (MACAP…" at bounding box center [319, 153] width 639 height 306
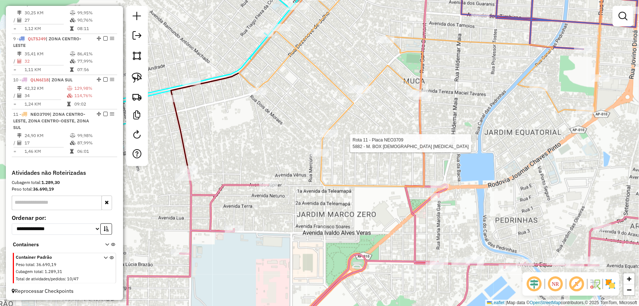
select select "*********"
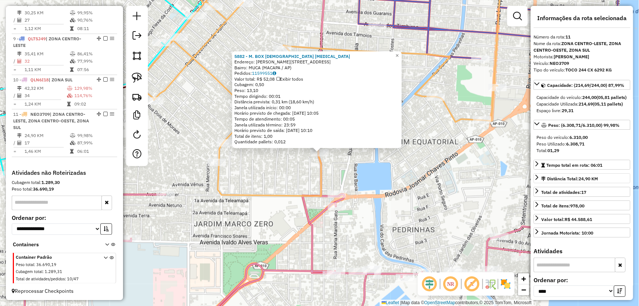
scroll to position [66, 0]
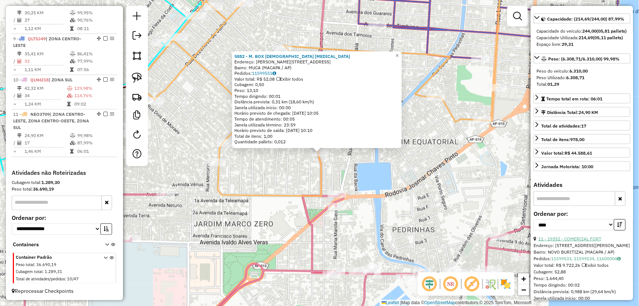
click at [568, 241] on link "11 - 19352 - COMERCIAL FORT" at bounding box center [569, 238] width 63 height 5
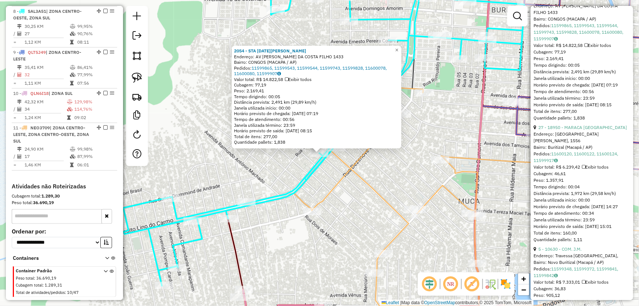
scroll to position [339, 0]
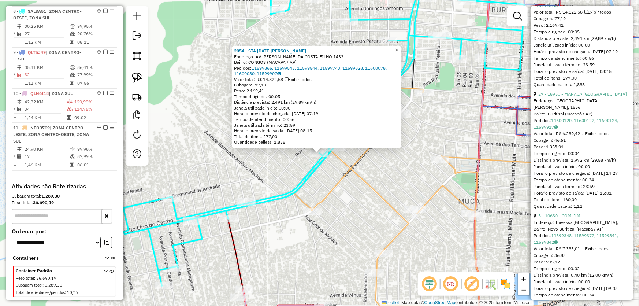
click at [456, 137] on div "2054 - STA [DATE][PERSON_NAME]: AV [PERSON_NAME] DA COSTA FILHO 1433 Bairro: CO…" at bounding box center [319, 153] width 639 height 306
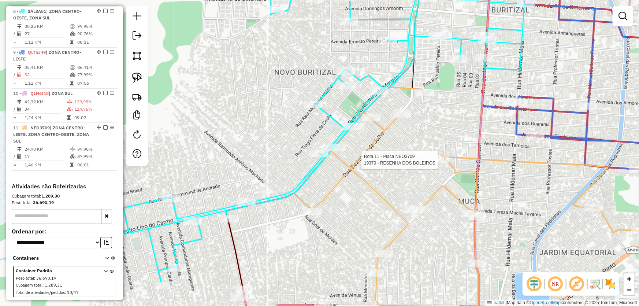
select select "*********"
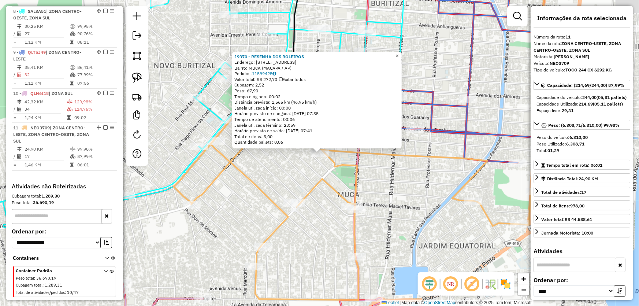
scroll to position [575, 0]
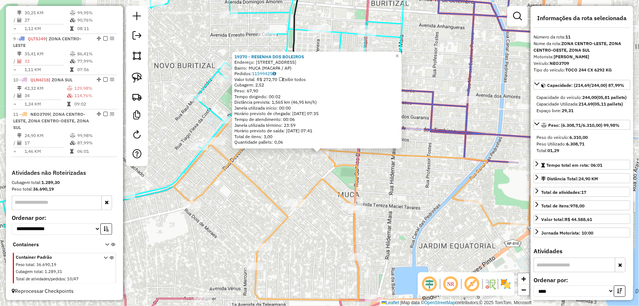
click at [399, 192] on div "19370 - RESENHA DOS BOLEIROS Endereço: Avenida dos Tupis 1029 Bairro: MUCA (MAC…" at bounding box center [319, 153] width 639 height 306
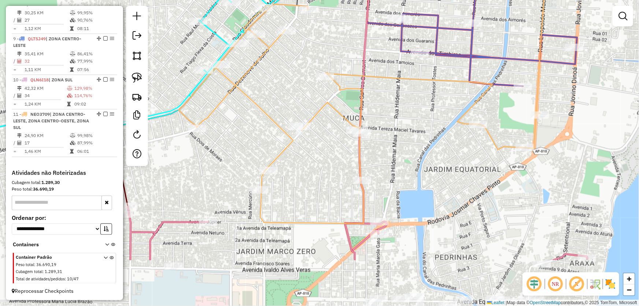
drag, startPoint x: 399, startPoint y: 235, endPoint x: 406, endPoint y: 132, distance: 103.5
click at [406, 133] on div "Janela de atendimento Grade de atendimento Capacidade Transportadoras Veículos …" at bounding box center [319, 153] width 639 height 306
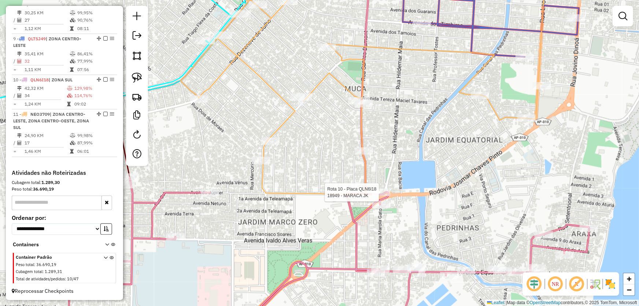
select select "*********"
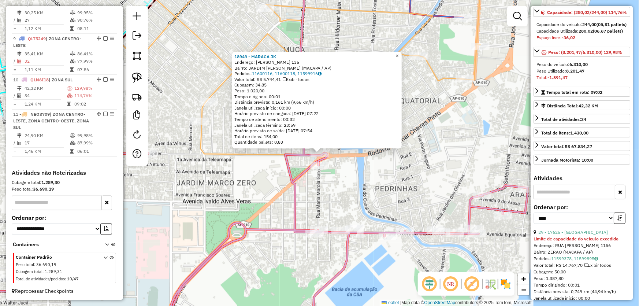
scroll to position [100, 0]
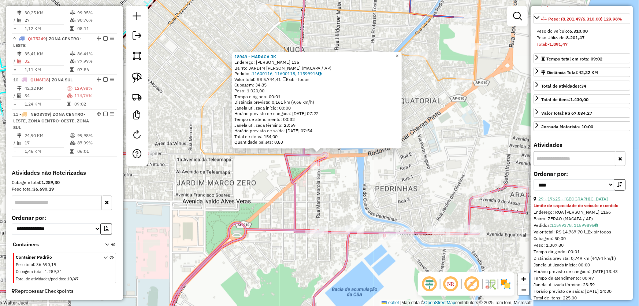
click at [560, 201] on link "29 - 17625 - DOM VILLE BAR" at bounding box center [573, 198] width 70 height 5
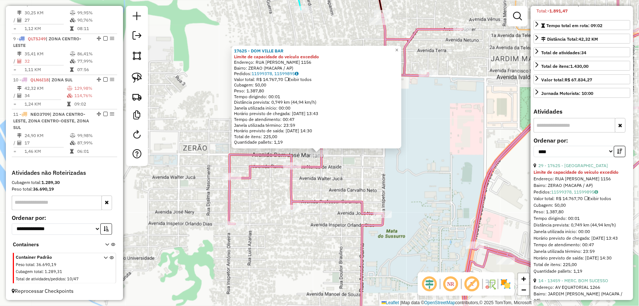
scroll to position [200, 0]
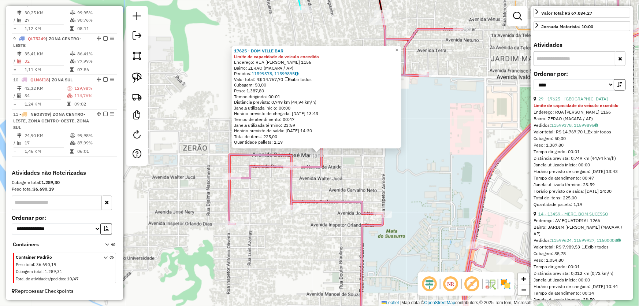
click at [562, 216] on link "14 - 13459 - MERC. BOM SUCESSO" at bounding box center [573, 213] width 70 height 5
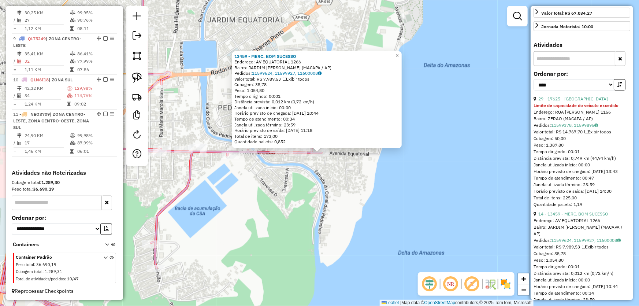
scroll to position [300, 0]
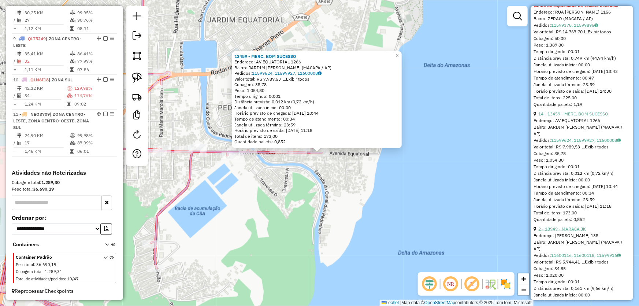
click at [575, 231] on link "2 - 18949 - MARACA JK" at bounding box center [562, 228] width 48 height 5
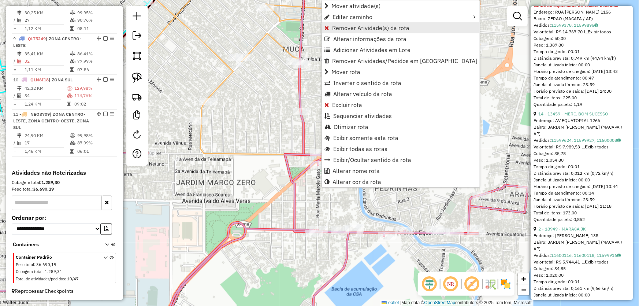
click at [339, 31] on span "Remover Atividade(s) da rota" at bounding box center [370, 28] width 77 height 6
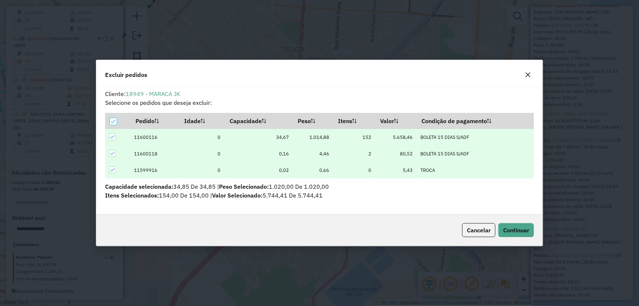
scroll to position [4, 2]
click at [509, 222] on div "Cancelar Continuar" at bounding box center [319, 229] width 447 height 31
click at [509, 225] on button "Continuar" at bounding box center [516, 230] width 36 height 14
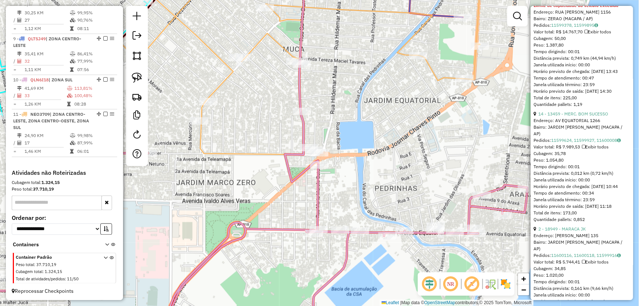
click at [390, 163] on div "Janela de atendimento Grade de atendimento Capacidade Transportadoras Veículos …" at bounding box center [319, 153] width 639 height 306
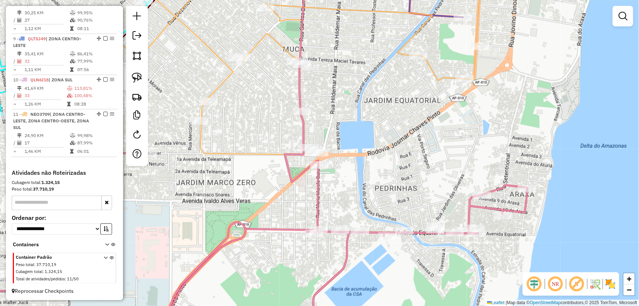
drag, startPoint x: 359, startPoint y: 183, endPoint x: 539, endPoint y: 168, distance: 181.2
click at [539, 168] on div "Janela de atendimento Grade de atendimento Capacidade Transportadoras Veículos …" at bounding box center [319, 153] width 639 height 306
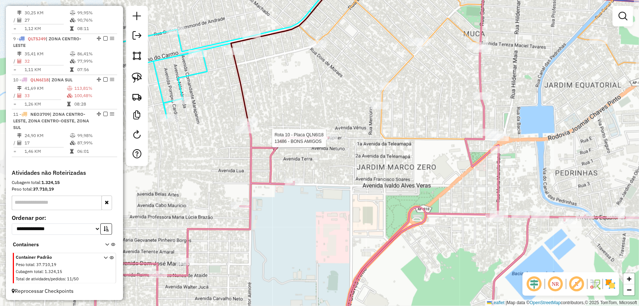
select select "*********"
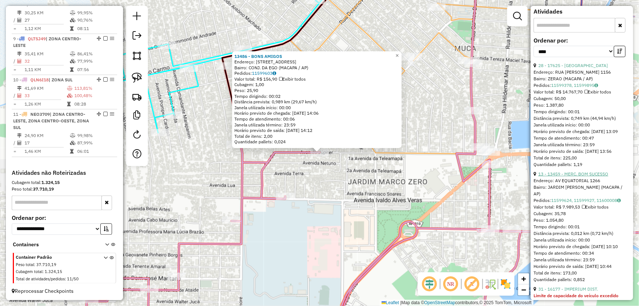
scroll to position [266, 0]
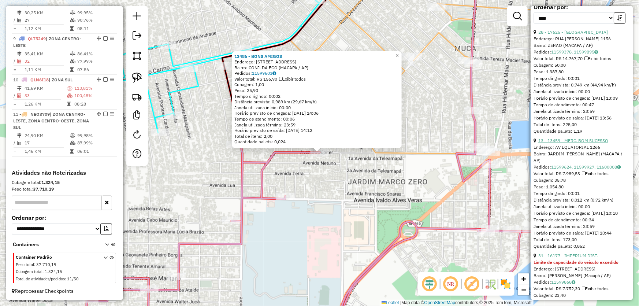
click at [569, 143] on link "13 - 13459 - MERC. BOM SUCESSO" at bounding box center [573, 140] width 70 height 5
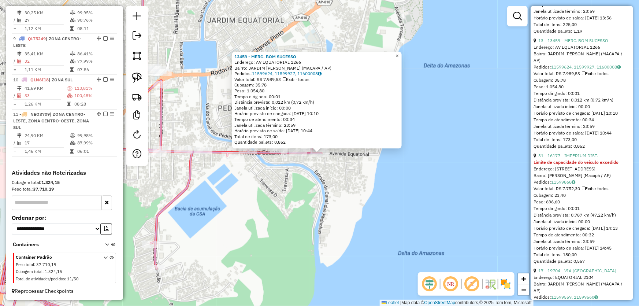
scroll to position [399, 0]
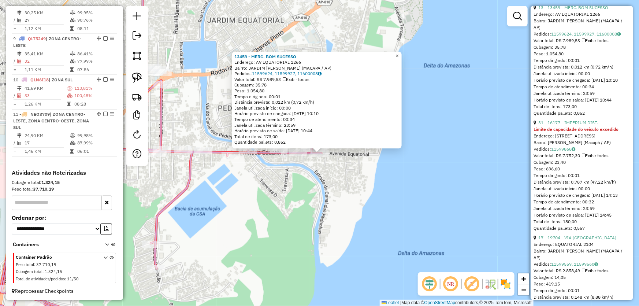
click at [560, 132] on strong "Limite de capacidade do veículo excedido" at bounding box center [576, 128] width 85 height 5
click at [560, 125] on link "31 - 16177 - IMPERIUM DIST." at bounding box center [568, 122] width 60 height 5
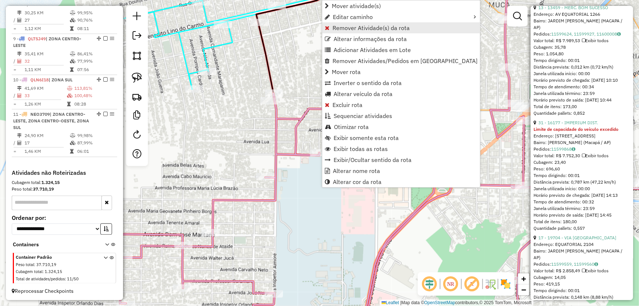
click at [352, 30] on span "Remover Atividade(s) da rota" at bounding box center [371, 28] width 77 height 6
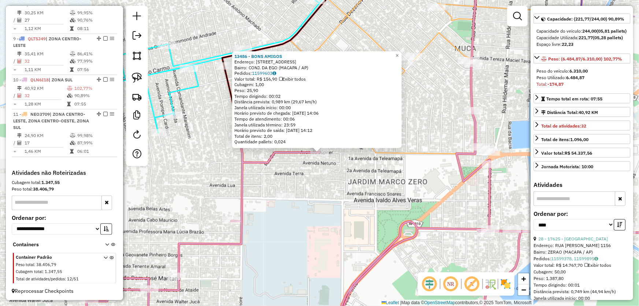
scroll to position [0, 0]
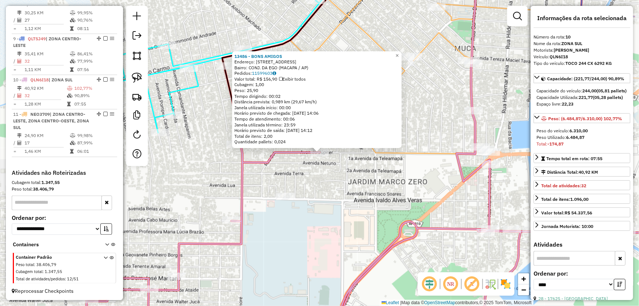
click at [382, 204] on div "13486 - BONS AMIGOS Endereço: AV JUPITER 860 Bairro: CONJ. DA EGO (MACAPA / AP)…" at bounding box center [319, 153] width 639 height 306
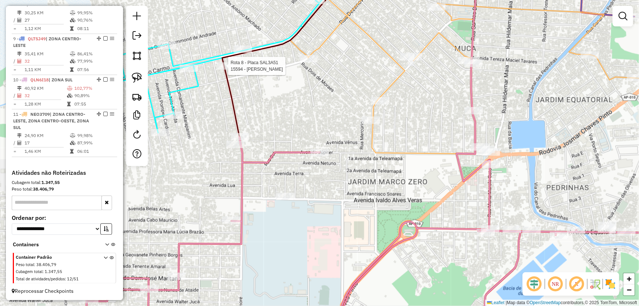
click at [231, 70] on div at bounding box center [226, 65] width 18 height 7
select select "*********"
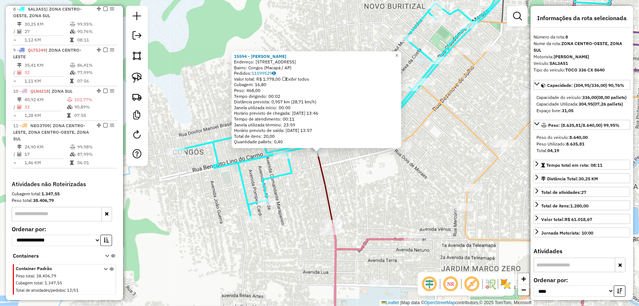
scroll to position [561, 0]
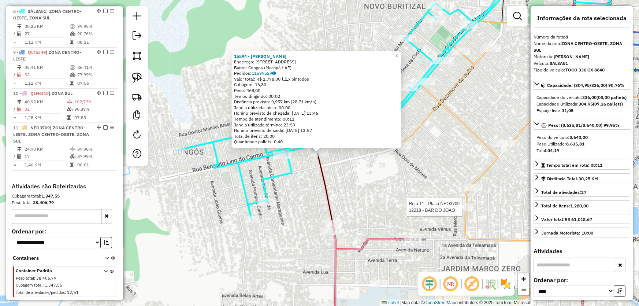
click at [462, 211] on div at bounding box center [464, 206] width 18 height 7
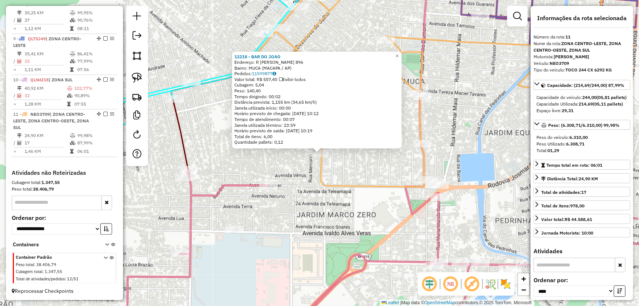
click at [367, 212] on div "12218 - BAR DO JOAO Endereço: R REMO AMORAS DE OLIVEIRA 896 Bairro: MUCA (MACAP…" at bounding box center [319, 153] width 639 height 306
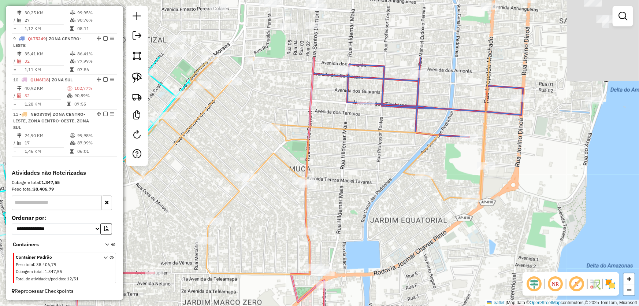
drag, startPoint x: 494, startPoint y: 123, endPoint x: 329, endPoint y: 260, distance: 214.3
click at [329, 260] on div "Janela de atendimento Grade de atendimento Capacidade Transportadoras Veículos …" at bounding box center [319, 153] width 639 height 306
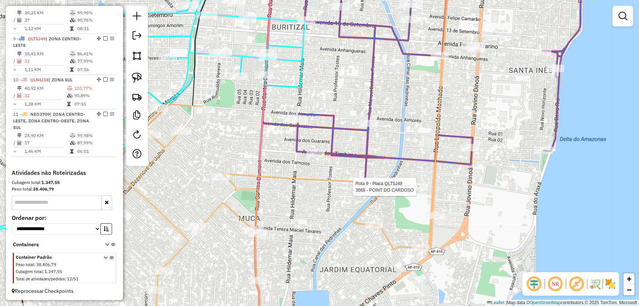
select select "*********"
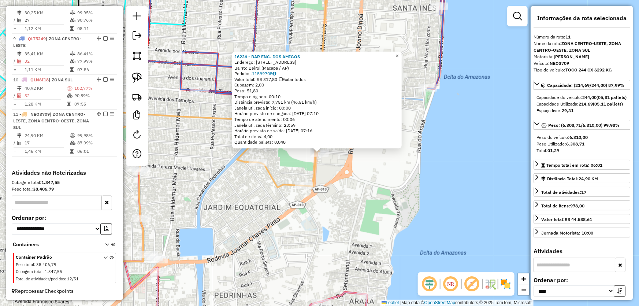
click at [339, 185] on div "16236 - BAR ENC. DOS AMIGOS Endereço: Avenida Odete Castelo, 133 Bairro: Beirol…" at bounding box center [319, 153] width 639 height 306
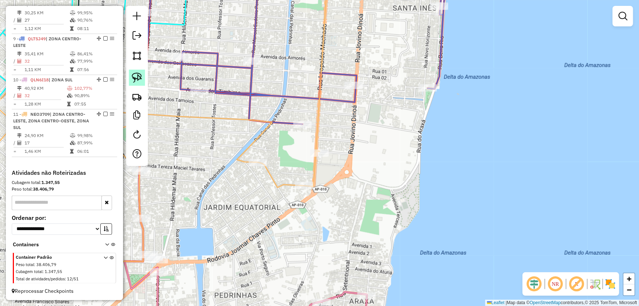
click at [133, 77] on img at bounding box center [137, 78] width 10 height 10
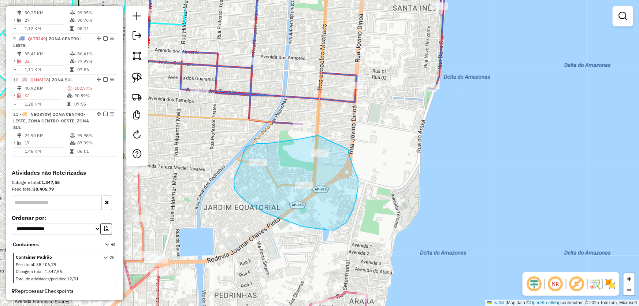
drag, startPoint x: 318, startPoint y: 135, endPoint x: 348, endPoint y: 149, distance: 32.6
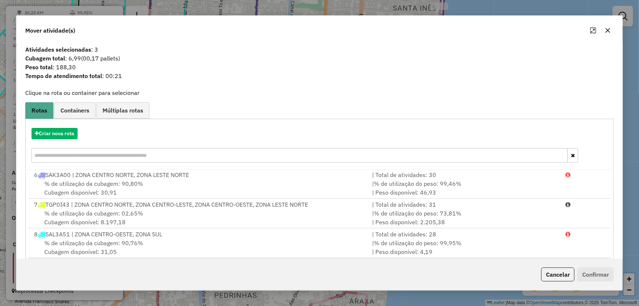
scroll to position [70, 0]
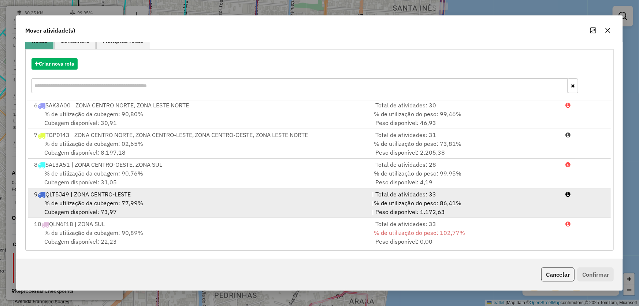
click at [86, 200] on span "% de utilização da cubagem: 77,99%" at bounding box center [93, 202] width 99 height 7
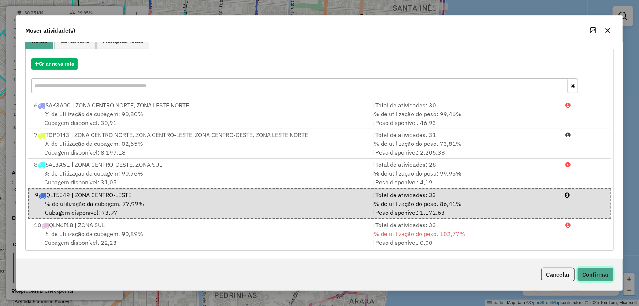
click at [594, 276] on button "Confirmar" at bounding box center [595, 274] width 36 height 14
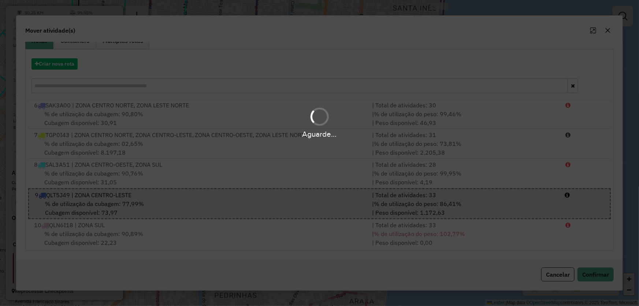
scroll to position [0, 0]
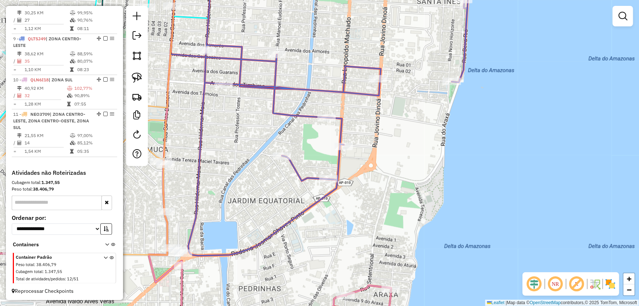
drag, startPoint x: 183, startPoint y: 161, endPoint x: 410, endPoint y: 109, distance: 232.8
click at [410, 109] on div "Janela de atendimento Grade de atendimento Capacidade Transportadoras Veículos …" at bounding box center [319, 153] width 639 height 306
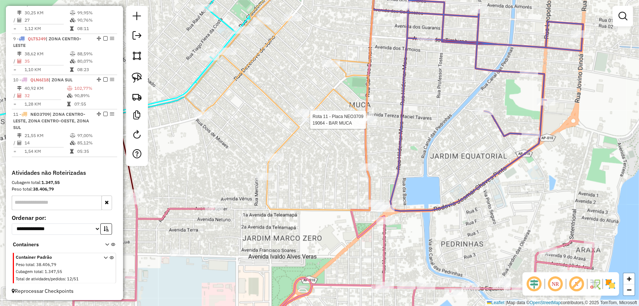
select select "*********"
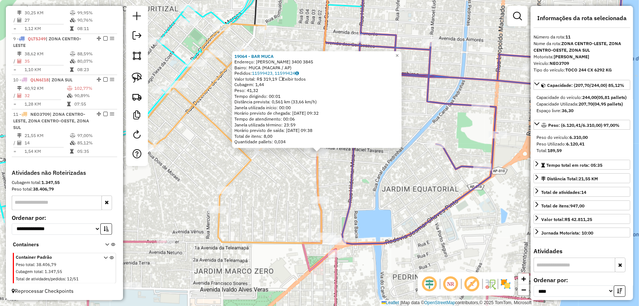
click at [294, 198] on div "19064 - BAR MUCA Endereço: SANTOS DUMONT 3400 3845 Bairro: MUCA (MACAPA / AP) P…" at bounding box center [319, 153] width 639 height 306
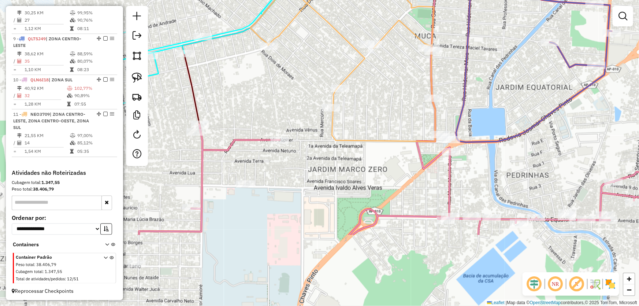
drag, startPoint x: 289, startPoint y: 199, endPoint x: 404, endPoint y: 94, distance: 155.6
click at [405, 94] on div "Janela de atendimento Grade de atendimento Capacidade Transportadoras Veículos …" at bounding box center [319, 153] width 639 height 306
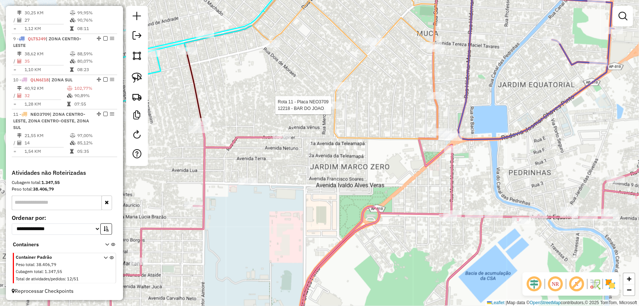
click at [330, 109] on div at bounding box center [333, 104] width 18 height 7
select select "*********"
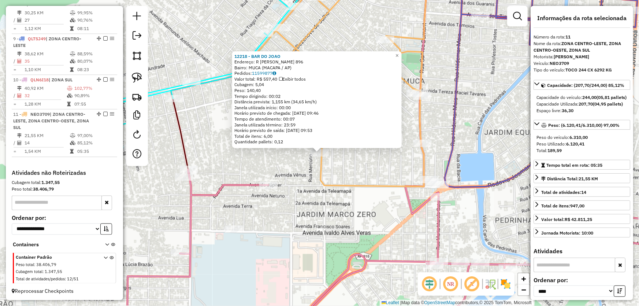
scroll to position [100, 0]
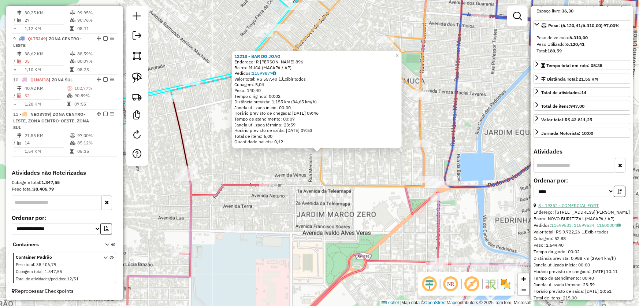
click at [573, 208] on link "8 - 19352 - COMERCIAL FORT" at bounding box center [568, 205] width 60 height 5
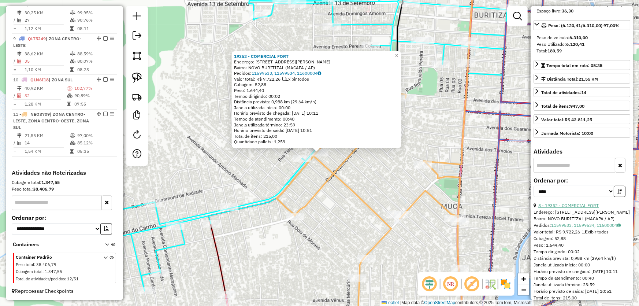
scroll to position [166, 0]
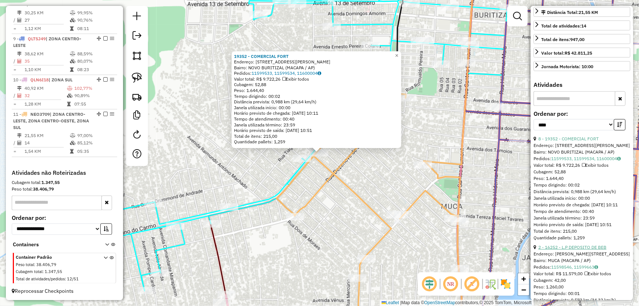
click at [562, 250] on link "2 - 16252 - L.P DEPOSITO DE BEB" at bounding box center [572, 246] width 68 height 5
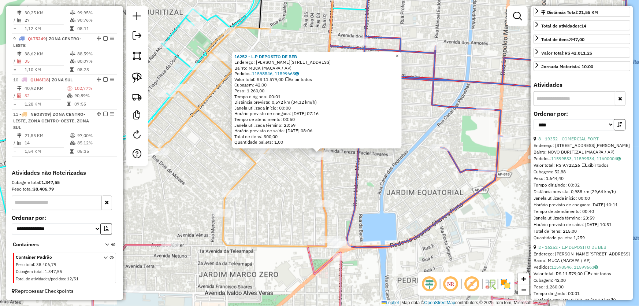
click at [286, 177] on div "16252 - L.P DEPOSITO DE BEB Endereço: R SANTOS DUMONT 3400 3820 Bairro: MUCA (M…" at bounding box center [319, 153] width 639 height 306
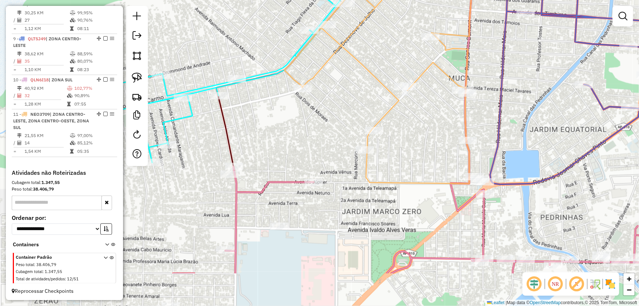
drag, startPoint x: 282, startPoint y: 172, endPoint x: 465, endPoint y: 95, distance: 198.9
click at [465, 95] on div "Janela de atendimento Grade de atendimento Capacidade Transportadoras Veículos …" at bounding box center [319, 153] width 639 height 306
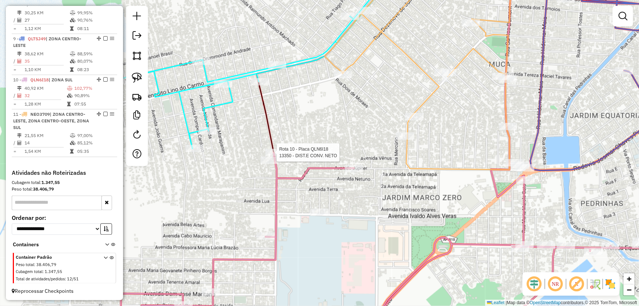
select select "*********"
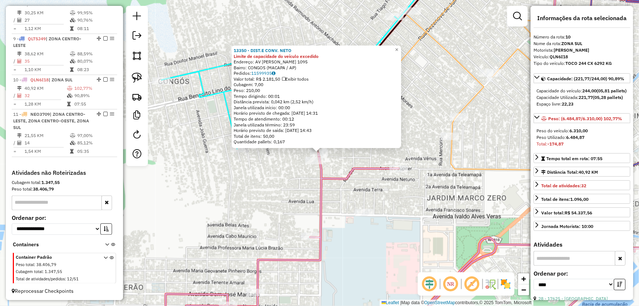
click at [281, 171] on div "13350 - DIST.E CONV. NETO Limite de capacidade do veículo excedido Endereço: AV…" at bounding box center [319, 153] width 639 height 306
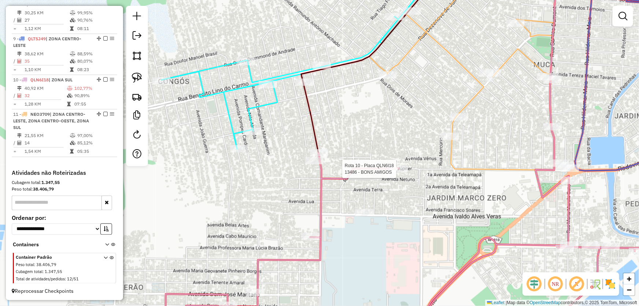
select select "*********"
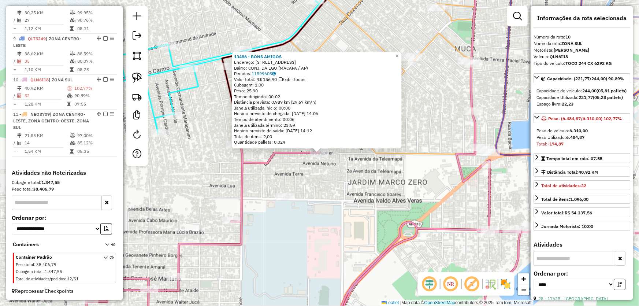
click at [368, 182] on div "13486 - BONS AMIGOS Endereço: AV JUPITER 860 Bairro: CONJ. DA EGO (MACAPA / AP)…" at bounding box center [319, 153] width 639 height 306
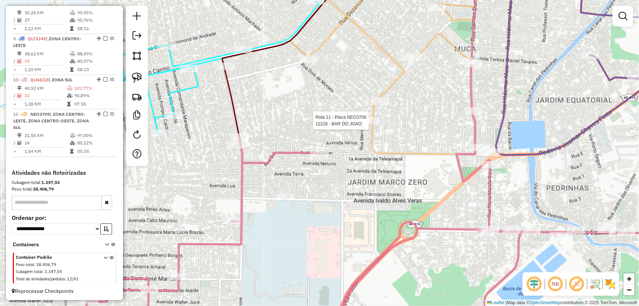
select select "*********"
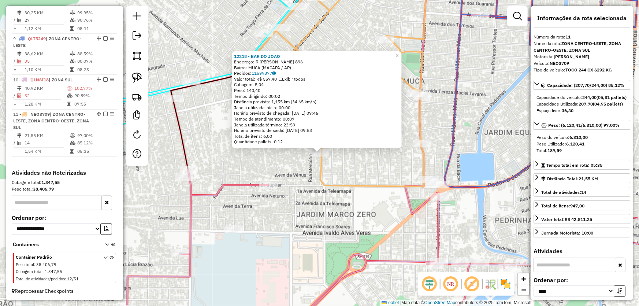
click at [339, 199] on div "12218 - BAR DO JOAO Endereço: R REMO AMORAS DE OLIVEIRA 896 Bairro: MUCA (MACAP…" at bounding box center [319, 153] width 639 height 306
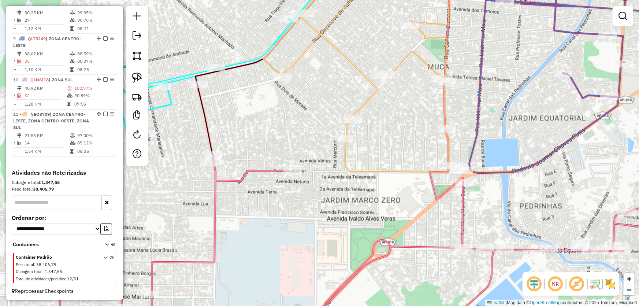
drag, startPoint x: 337, startPoint y: 199, endPoint x: 379, endPoint y: 164, distance: 54.4
click at [382, 169] on div "Janela de atendimento Grade de atendimento Capacidade Transportadoras Veículos …" at bounding box center [319, 153] width 639 height 306
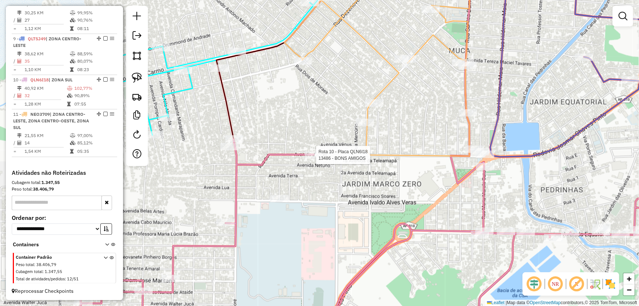
select select "*********"
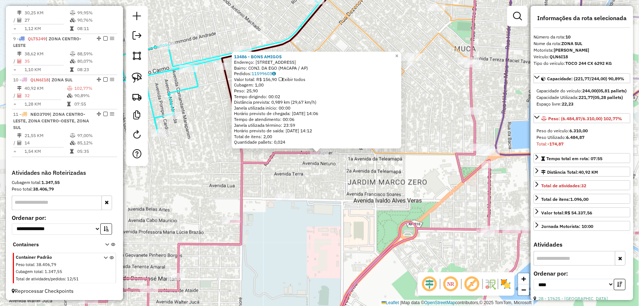
click at [337, 169] on div "13486 - BONS AMIGOS Endereço: AV JUPITER 860 Bairro: CONJ. DA EGO (MACAPA / AP)…" at bounding box center [319, 153] width 639 height 306
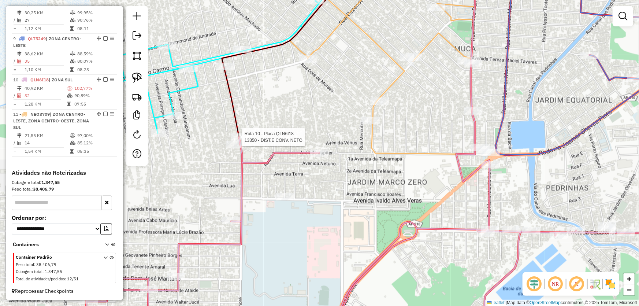
select select "*********"
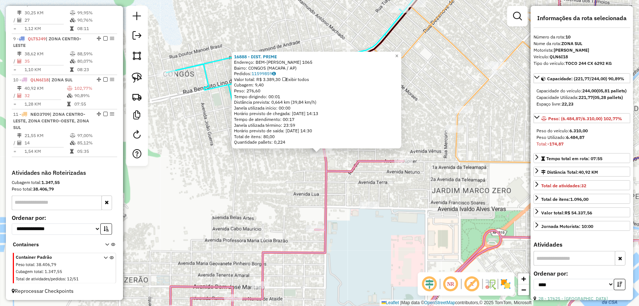
click at [309, 169] on div "16888 - DIST. PRIME Endereço: BEM-HUR CORREA ALVES 1065 Bairro: CONGOS (MACAPA …" at bounding box center [319, 153] width 639 height 306
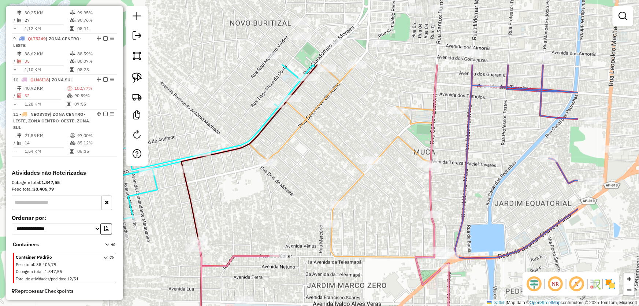
drag, startPoint x: 445, startPoint y: 91, endPoint x: 320, endPoint y: 186, distance: 156.8
click at [320, 186] on div "Janela de atendimento Grade de atendimento Capacidade Transportadoras Veículos …" at bounding box center [319, 153] width 639 height 306
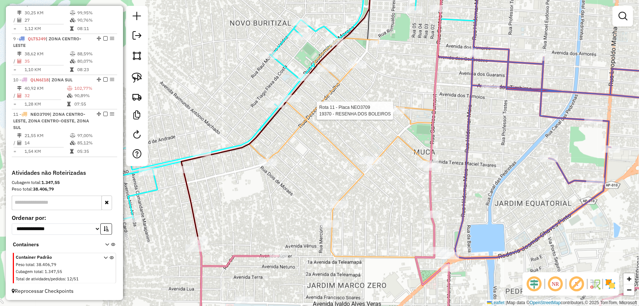
select select "*********"
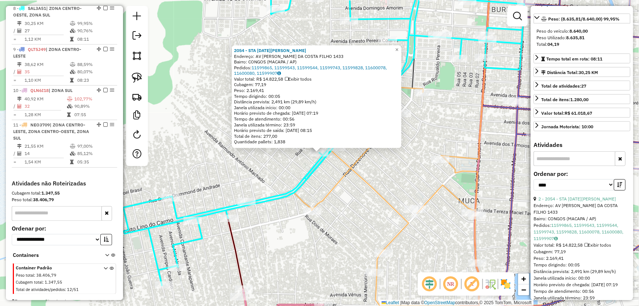
scroll to position [561, 0]
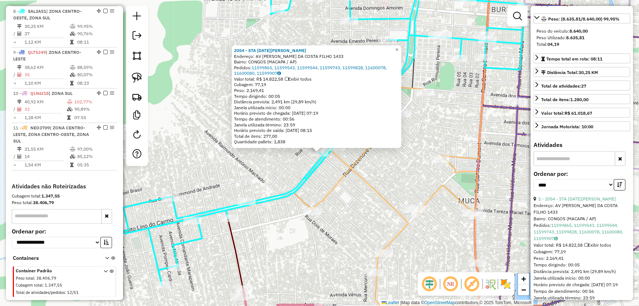
click at [325, 174] on div "2054 - STA [DATE][PERSON_NAME]: AV [PERSON_NAME] DA COSTA FILHO 1433 Bairro: CO…" at bounding box center [319, 153] width 639 height 306
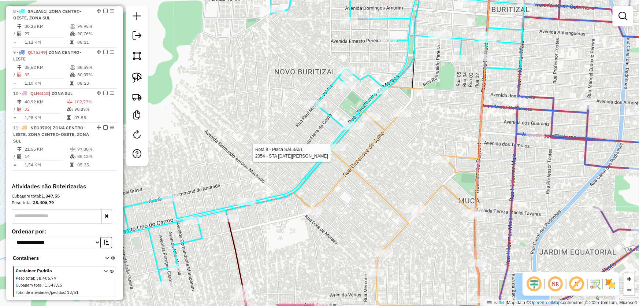
select select "*********"
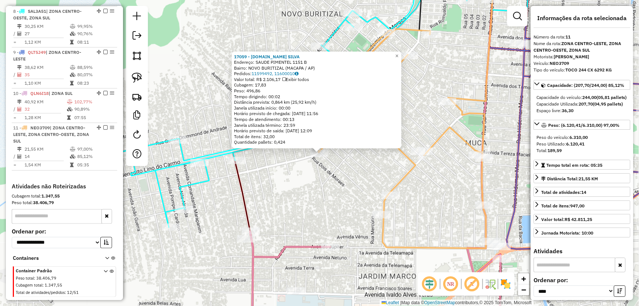
scroll to position [575, 0]
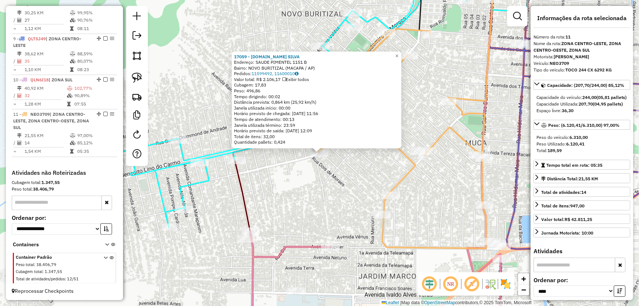
click at [321, 197] on div "17059 - M.BOX SILVA Endereço: SAUDE PIMENTEL 1151 B Bairro: NOVO BURITIZAL (MAC…" at bounding box center [319, 153] width 639 height 306
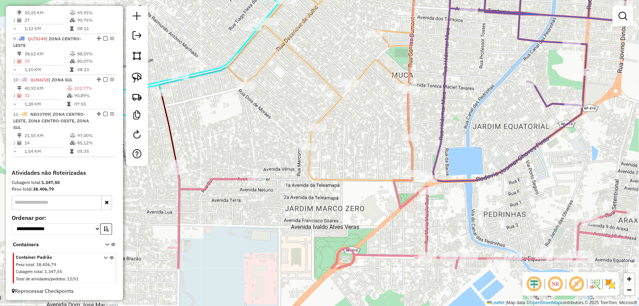
drag, startPoint x: 332, startPoint y: 214, endPoint x: 234, endPoint y: 134, distance: 126.2
click at [234, 135] on div "Janela de atendimento Grade de atendimento Capacidade Transportadoras Veículos …" at bounding box center [319, 153] width 639 height 306
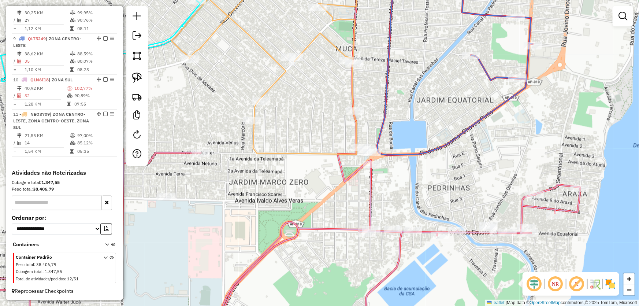
drag, startPoint x: 498, startPoint y: 154, endPoint x: 465, endPoint y: 139, distance: 36.2
click at [465, 139] on div "Janela de atendimento Grade de atendimento Capacidade Transportadoras Veículos …" at bounding box center [319, 153] width 639 height 306
select select "*********"
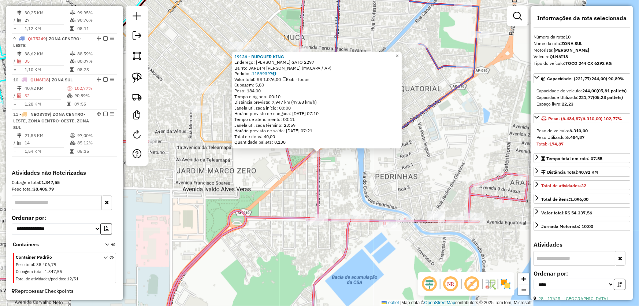
click at [362, 173] on div "19136 - BURGUER KING Endereço: MARIA MAROLA GATO 2297 Bairro: JARDIM MARCO ZERO…" at bounding box center [319, 153] width 639 height 306
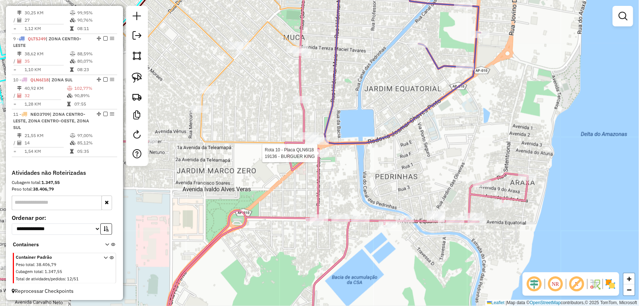
select select "*********"
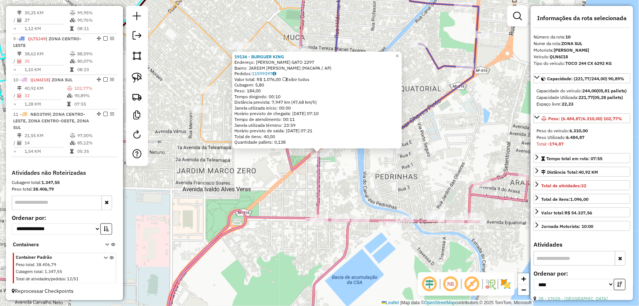
click at [363, 172] on div "19136 - BURGUER KING Endereço: MARIA MAROLA GATO 2297 Bairro: JARDIM MARCO ZERO…" at bounding box center [319, 153] width 639 height 306
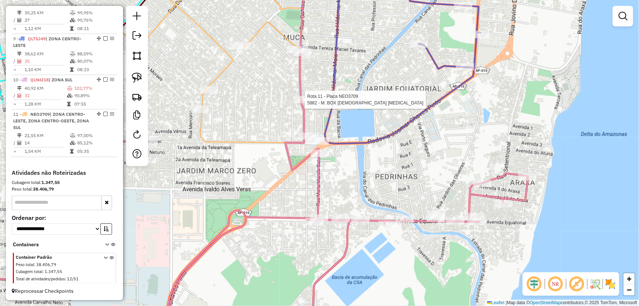
select select "*********"
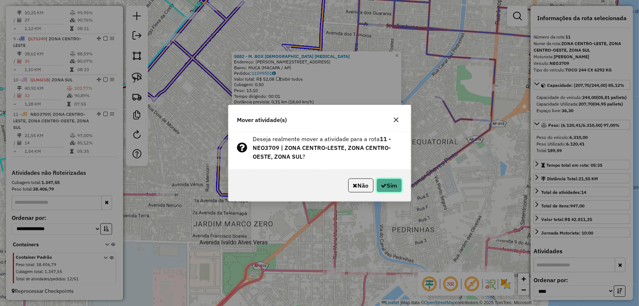
click at [392, 186] on button "Sim" at bounding box center [389, 185] width 26 height 14
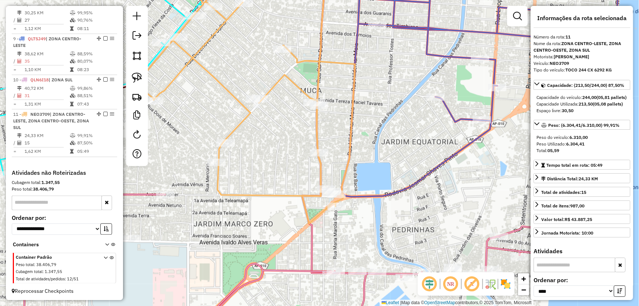
click at [402, 194] on icon at bounding box center [472, 83] width 296 height 227
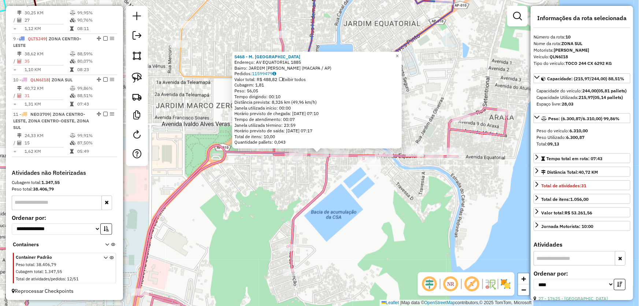
click at [395, 223] on div "5468 - M. BOX BERG Endereço: AV EQUATORIAL 1885 Bairro: JARDIM MARCO ZERO (MACA…" at bounding box center [319, 153] width 639 height 306
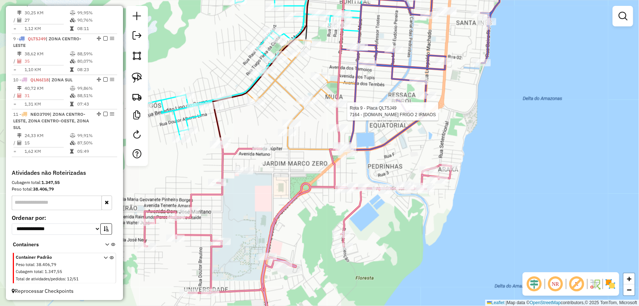
select select "*********"
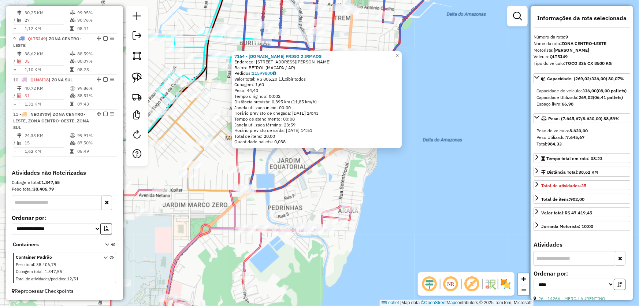
click at [436, 172] on div "7164 - M.BOX FRIGO 2 IRMAOS Endereço: R LEOPOLDO MACHADO 4556 Bairro: BEIROL (M…" at bounding box center [319, 153] width 639 height 306
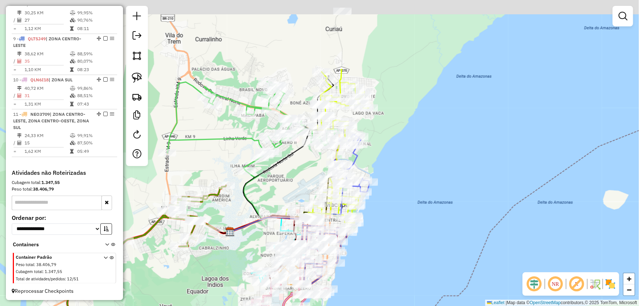
drag, startPoint x: 442, startPoint y: 193, endPoint x: 356, endPoint y: 297, distance: 135.0
click at [356, 297] on div "Janela de atendimento Grade de atendimento Capacidade Transportadoras Veículos …" at bounding box center [319, 153] width 639 height 306
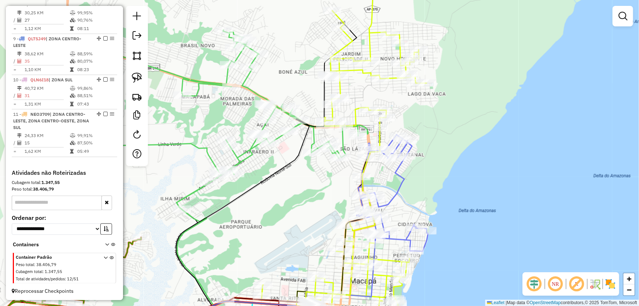
drag, startPoint x: 307, startPoint y: 164, endPoint x: 293, endPoint y: 197, distance: 36.6
click at [293, 197] on div "Janela de atendimento Grade de atendimento Capacidade Transportadoras Veículos …" at bounding box center [319, 153] width 639 height 306
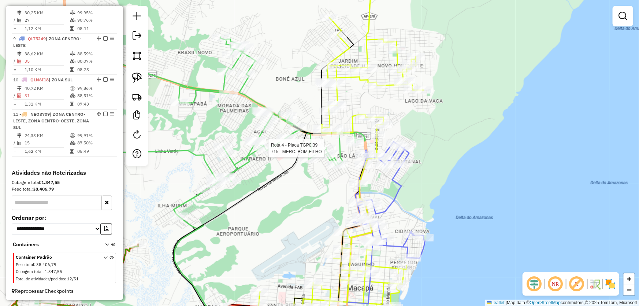
select select "*********"
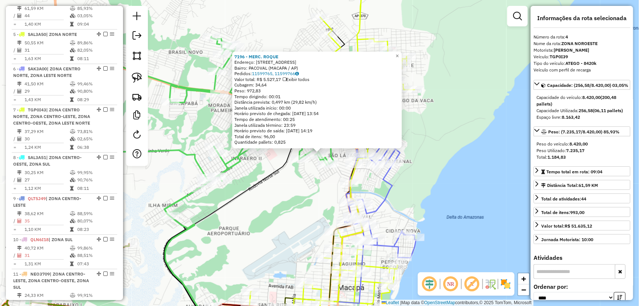
scroll to position [397, 0]
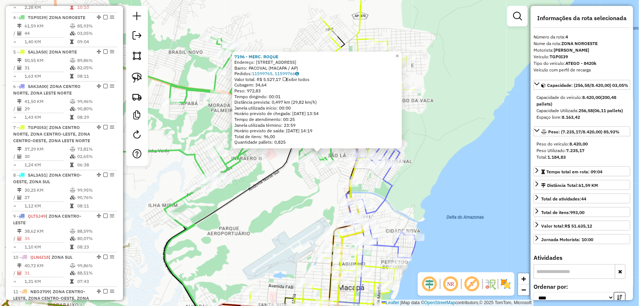
click at [279, 216] on div "7196 - MERC. ROQUE Endereço: AV ACRE 232 Bairro: PACOVAL (MACAPA / AP) Pedidos:…" at bounding box center [319, 153] width 639 height 306
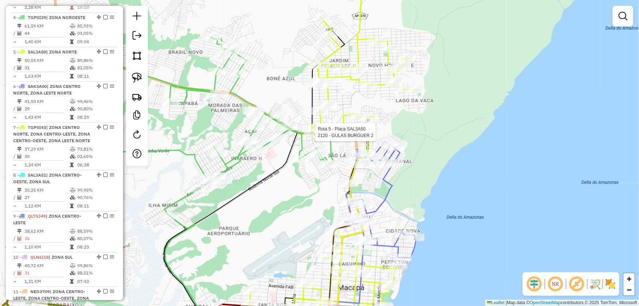
select select "*********"
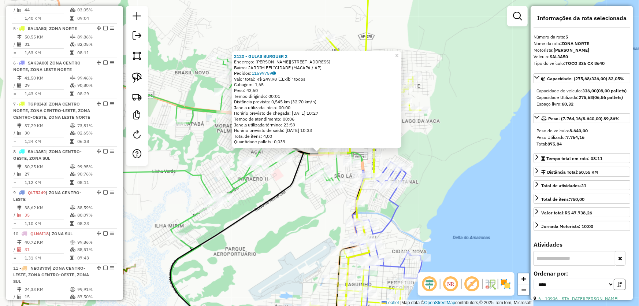
scroll to position [432, 0]
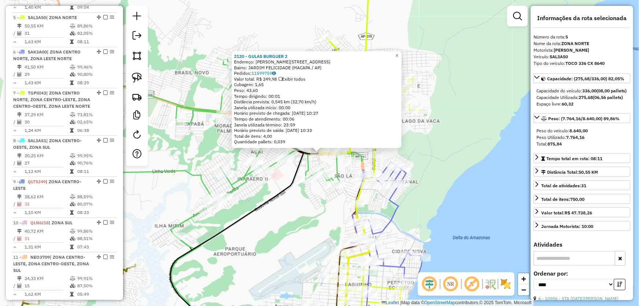
click at [300, 232] on div "2120 - GULAS BURGUER 2 Endereço: CLODOALDO DA SILVA 2763 Bairro: JARDIM FELICID…" at bounding box center [319, 153] width 639 height 306
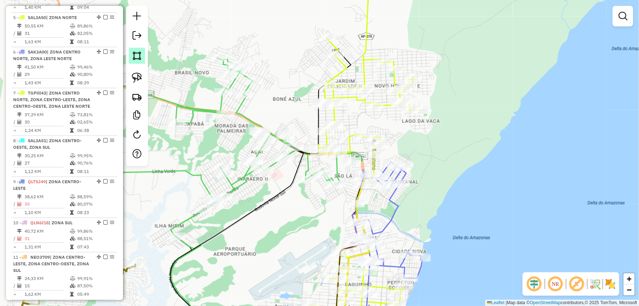
click at [130, 49] on link at bounding box center [137, 56] width 16 height 16
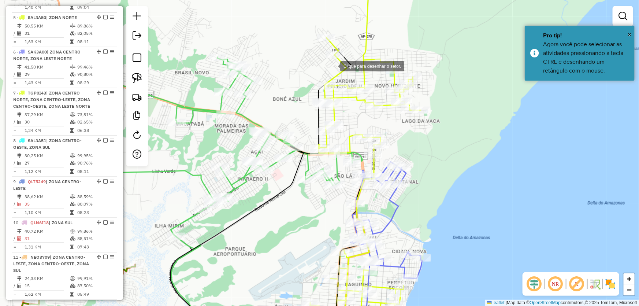
click at [333, 66] on div at bounding box center [333, 65] width 15 height 15
click at [219, 83] on div at bounding box center [218, 83] width 15 height 15
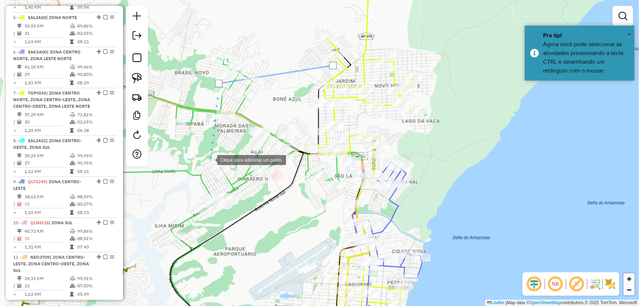
click at [210, 159] on div at bounding box center [210, 159] width 15 height 15
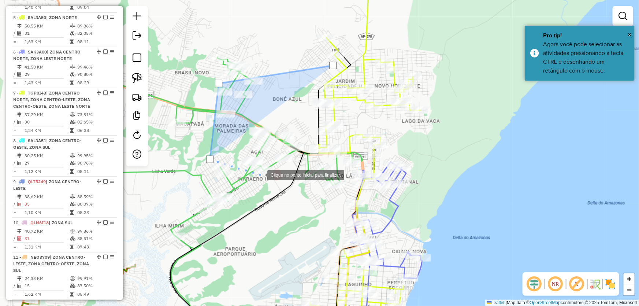
click at [267, 179] on div at bounding box center [260, 174] width 15 height 15
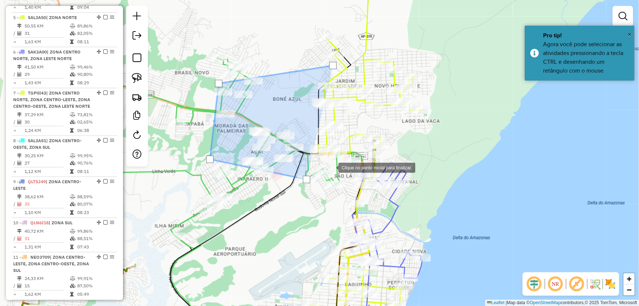
click at [338, 160] on div at bounding box center [331, 167] width 15 height 15
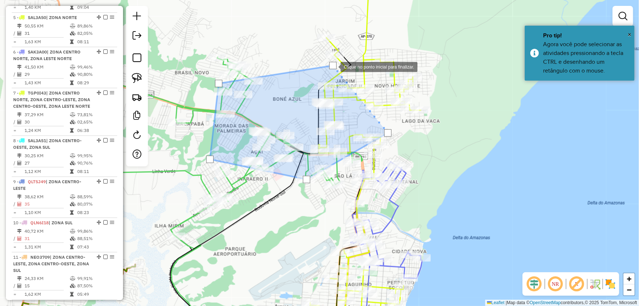
click at [333, 66] on div at bounding box center [332, 65] width 7 height 7
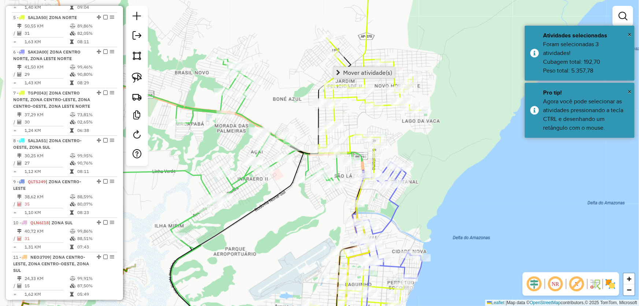
click at [342, 73] on link "Mover atividade(s)" at bounding box center [364, 72] width 61 height 11
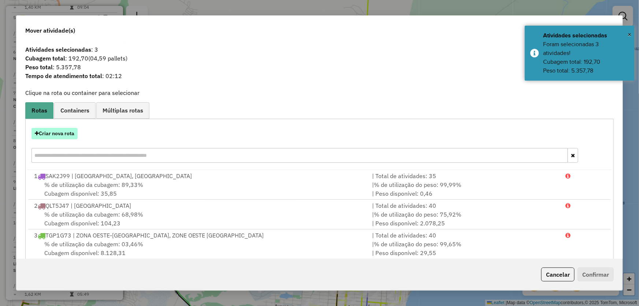
click at [71, 134] on button "Criar nova rota" at bounding box center [54, 133] width 46 height 11
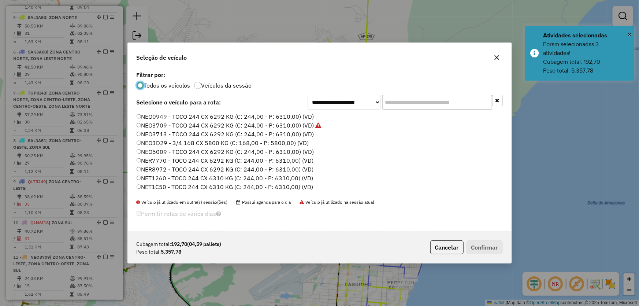
scroll to position [33, 0]
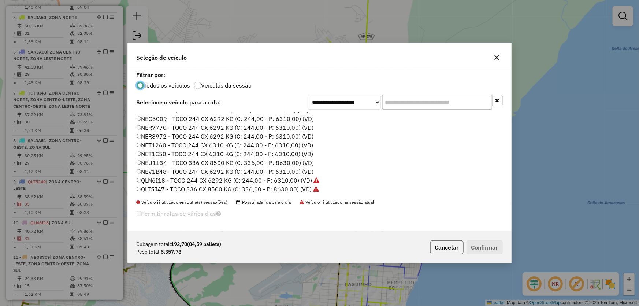
click at [443, 245] on button "Cancelar" at bounding box center [446, 247] width 33 height 14
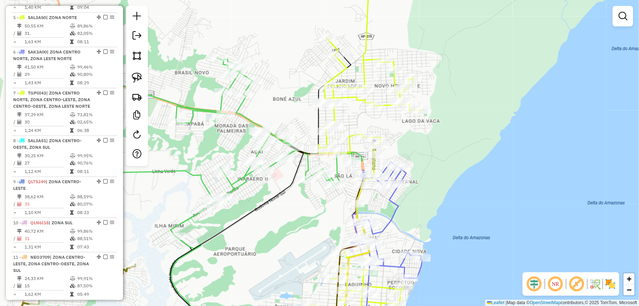
click at [483, 185] on div "Janela de atendimento Grade de atendimento Capacidade Transportadoras Veículos …" at bounding box center [319, 153] width 639 height 306
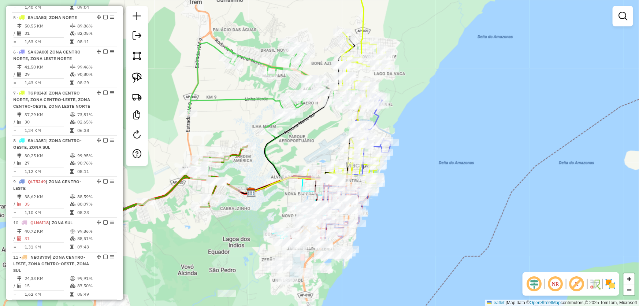
drag, startPoint x: 519, startPoint y: 223, endPoint x: 442, endPoint y: 125, distance: 124.9
click at [442, 125] on div "Janela de atendimento Grade de atendimento Capacidade Transportadoras Veículos …" at bounding box center [319, 153] width 639 height 306
click at [139, 61] on link at bounding box center [137, 56] width 16 height 16
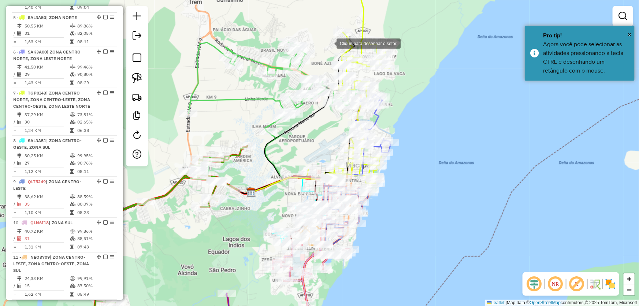
click at [337, 37] on div at bounding box center [329, 43] width 15 height 15
click at [265, 48] on div at bounding box center [265, 47] width 15 height 15
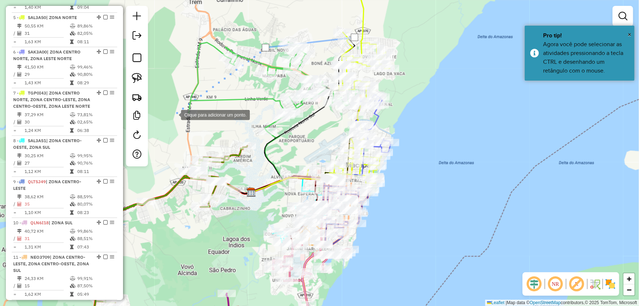
click at [173, 115] on div at bounding box center [173, 114] width 15 height 15
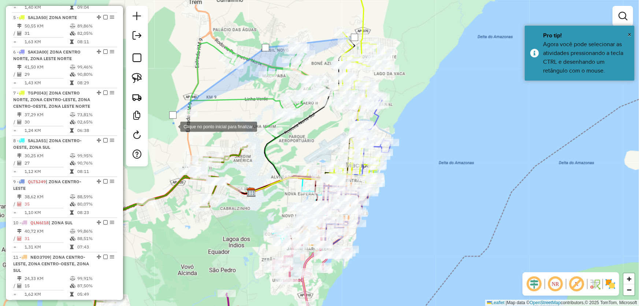
click at [177, 133] on div at bounding box center [173, 126] width 15 height 15
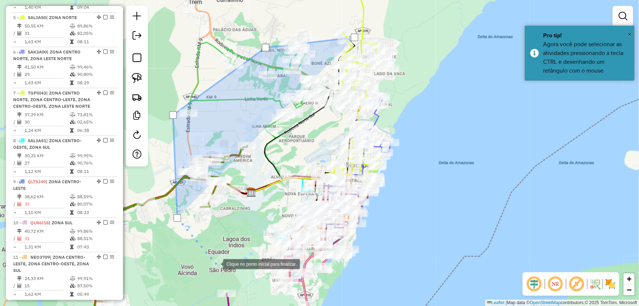
click at [216, 263] on div at bounding box center [215, 263] width 15 height 15
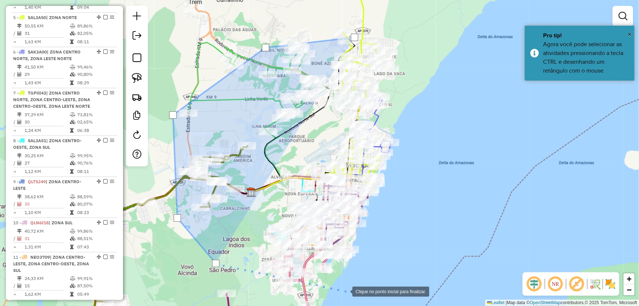
click at [345, 291] on div at bounding box center [345, 290] width 15 height 15
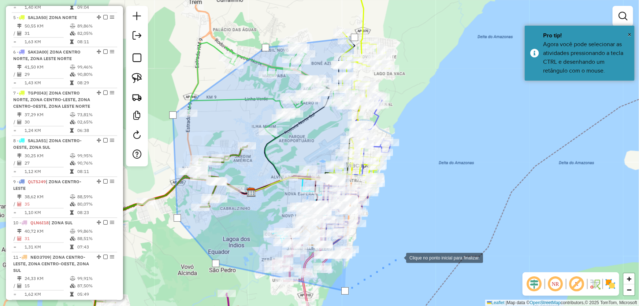
drag, startPoint x: 465, startPoint y: 215, endPoint x: 468, endPoint y: 185, distance: 30.2
click at [406, 250] on div at bounding box center [398, 257] width 15 height 15
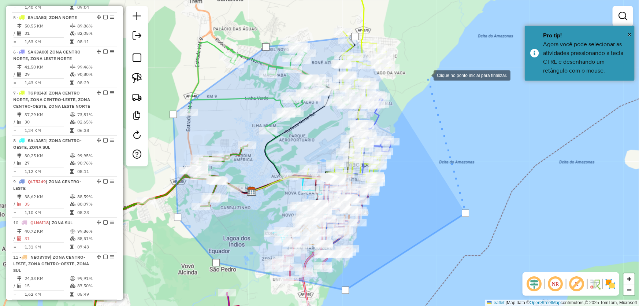
click at [427, 75] on div at bounding box center [426, 74] width 15 height 15
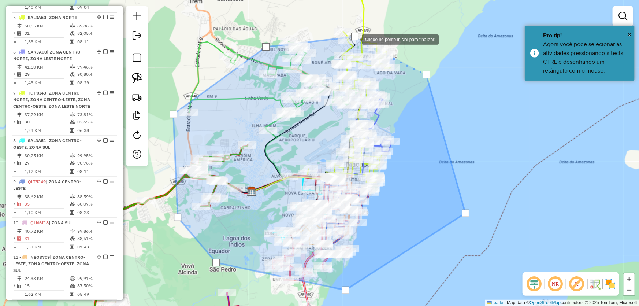
click at [355, 38] on div at bounding box center [354, 36] width 7 height 7
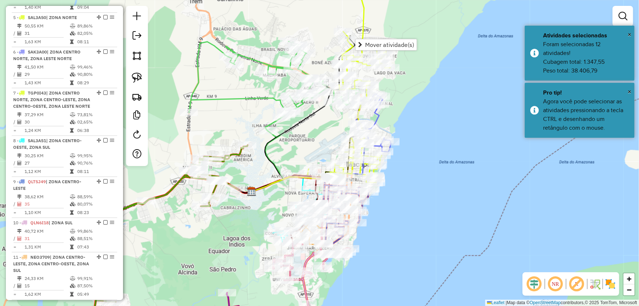
click at [396, 16] on div "Janela de atendimento Grade de atendimento Capacidade Transportadoras Veículos …" at bounding box center [319, 153] width 639 height 306
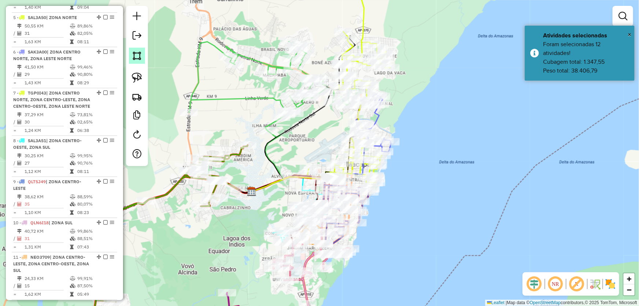
click at [140, 56] on img at bounding box center [137, 56] width 10 height 10
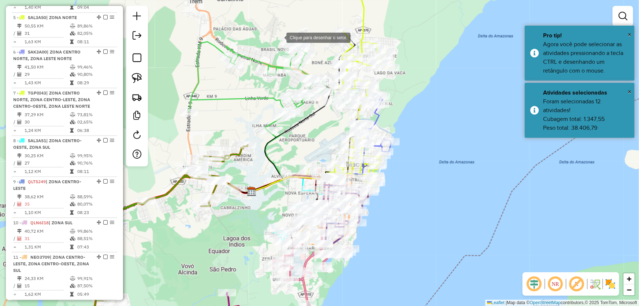
click at [286, 30] on div at bounding box center [279, 37] width 15 height 15
click at [218, 80] on div at bounding box center [218, 80] width 15 height 15
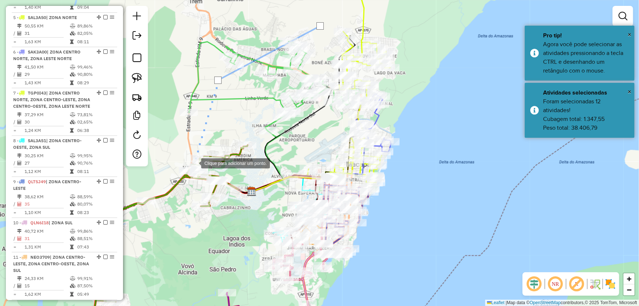
click at [194, 163] on div at bounding box center [193, 162] width 15 height 15
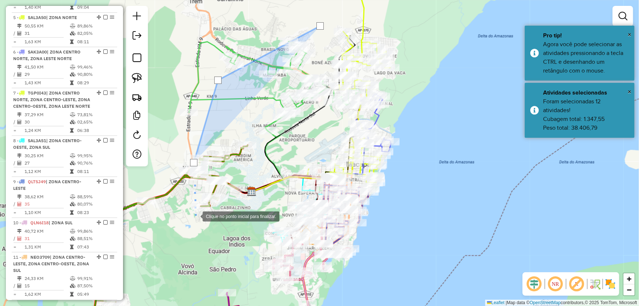
click at [195, 216] on div at bounding box center [195, 215] width 15 height 15
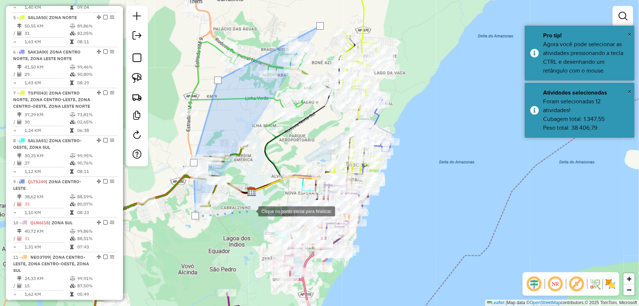
drag, startPoint x: 251, startPoint y: 211, endPoint x: 286, endPoint y: 161, distance: 60.7
click at [251, 210] on div at bounding box center [251, 210] width 15 height 15
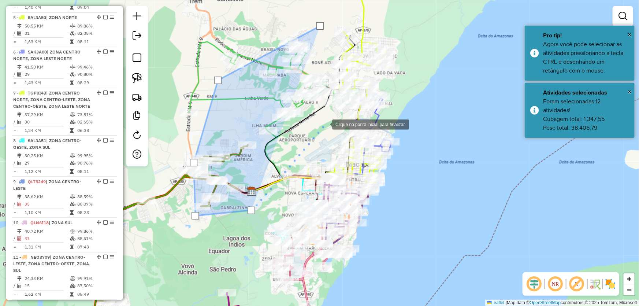
click at [327, 121] on div at bounding box center [324, 123] width 15 height 15
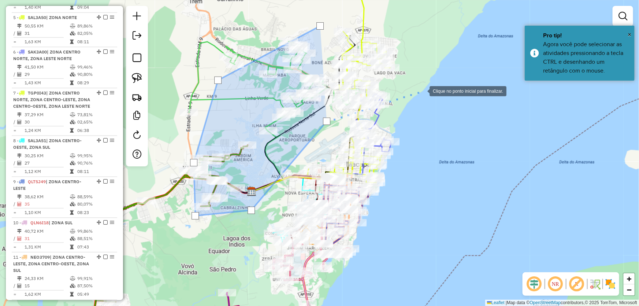
drag, startPoint x: 423, startPoint y: 90, endPoint x: 403, endPoint y: 34, distance: 60.1
click at [423, 88] on div at bounding box center [422, 90] width 15 height 15
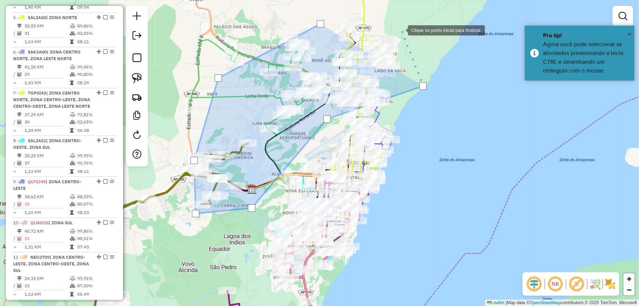
click at [401, 30] on div at bounding box center [400, 29] width 15 height 15
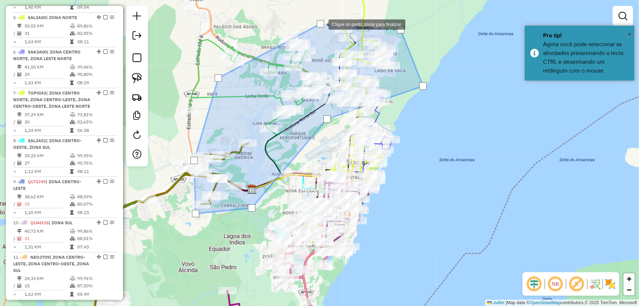
click at [322, 24] on div at bounding box center [320, 23] width 7 height 7
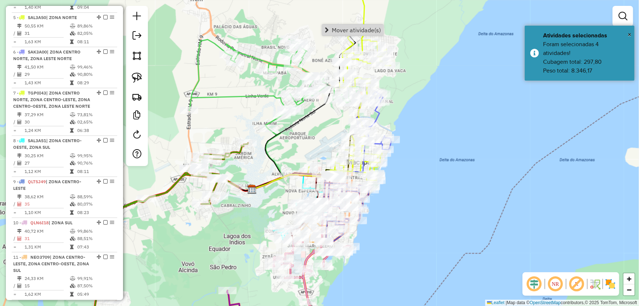
click at [421, 105] on div "Janela de atendimento Grade de atendimento Capacidade Transportadoras Veículos …" at bounding box center [319, 153] width 639 height 306
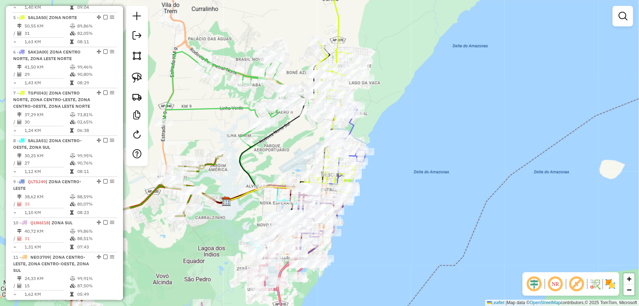
drag, startPoint x: 428, startPoint y: 166, endPoint x: 413, endPoint y: 180, distance: 20.7
click at [414, 179] on div "Janela de atendimento Grade de atendimento Capacidade Transportadoras Veículos …" at bounding box center [319, 153] width 639 height 306
click at [138, 56] on img at bounding box center [137, 56] width 10 height 10
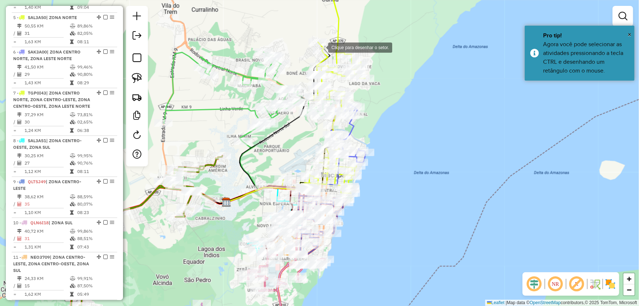
click at [321, 47] on div at bounding box center [320, 47] width 15 height 15
click at [230, 66] on div at bounding box center [230, 66] width 15 height 15
click at [237, 119] on div at bounding box center [237, 119] width 15 height 15
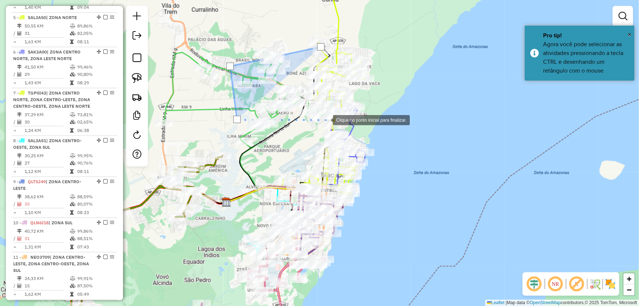
click at [327, 119] on div at bounding box center [325, 119] width 15 height 15
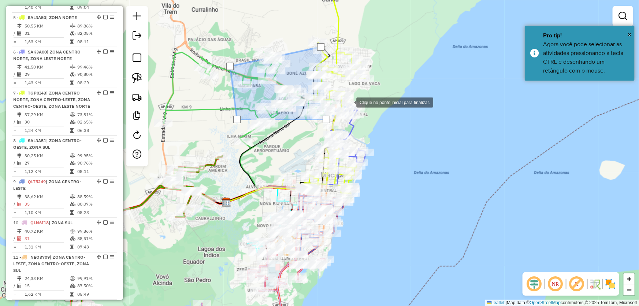
click at [354, 94] on div at bounding box center [349, 101] width 15 height 15
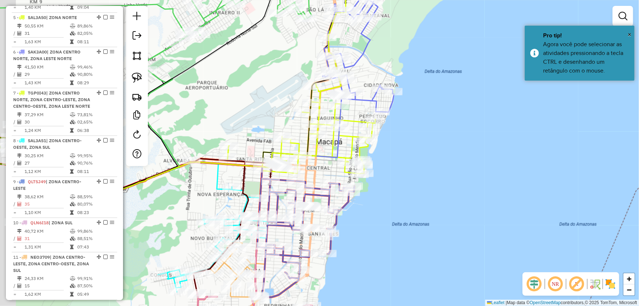
drag, startPoint x: 385, startPoint y: 163, endPoint x: 424, endPoint y: 137, distance: 46.6
click at [424, 137] on div "Janela de atendimento Grade de atendimento Capacidade Transportadoras Veículos …" at bounding box center [319, 153] width 639 height 306
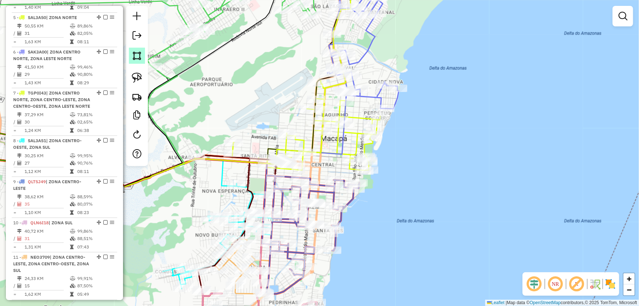
click at [135, 59] on img at bounding box center [137, 56] width 10 height 10
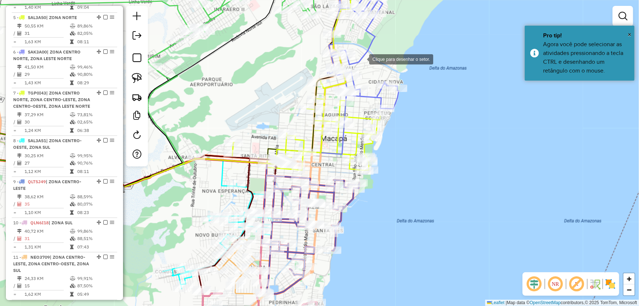
click at [362, 59] on div at bounding box center [361, 58] width 15 height 15
click at [278, 82] on div at bounding box center [282, 81] width 15 height 15
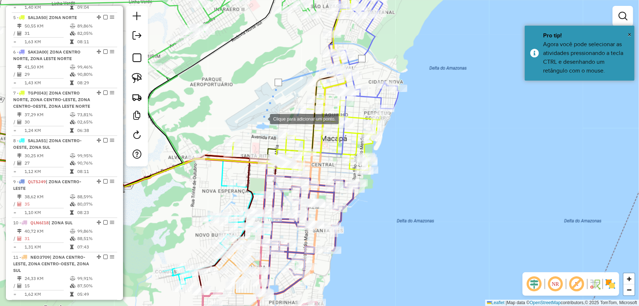
click at [255, 126] on div at bounding box center [262, 118] width 15 height 15
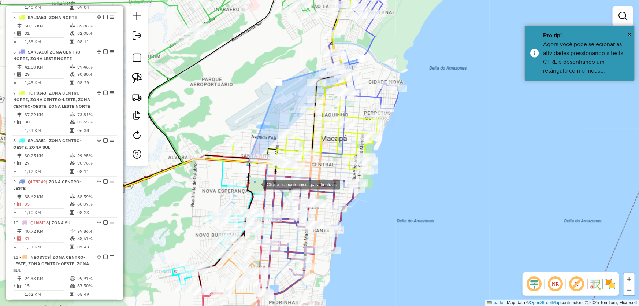
click at [256, 184] on div at bounding box center [256, 184] width 15 height 15
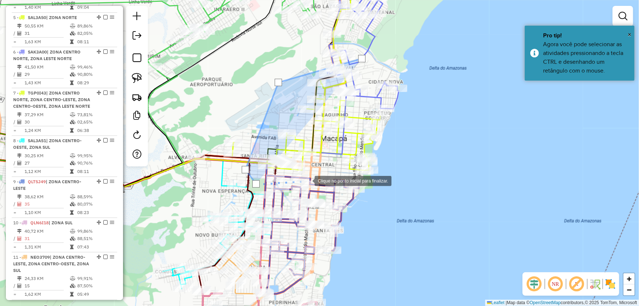
click at [308, 180] on div at bounding box center [307, 180] width 15 height 15
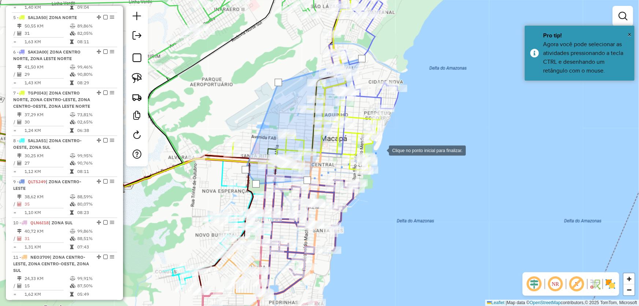
drag, startPoint x: 382, startPoint y: 150, endPoint x: 382, endPoint y: 99, distance: 50.9
click at [382, 149] on div at bounding box center [381, 149] width 15 height 15
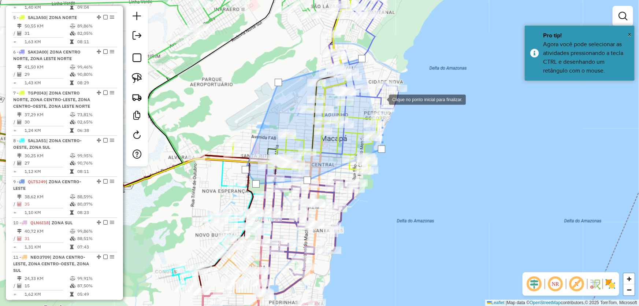
click at [382, 99] on div at bounding box center [381, 99] width 15 height 15
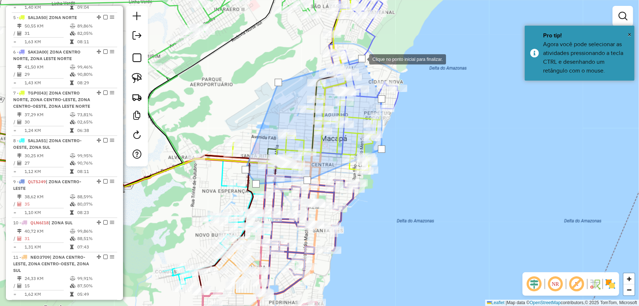
click at [362, 59] on div at bounding box center [361, 58] width 7 height 7
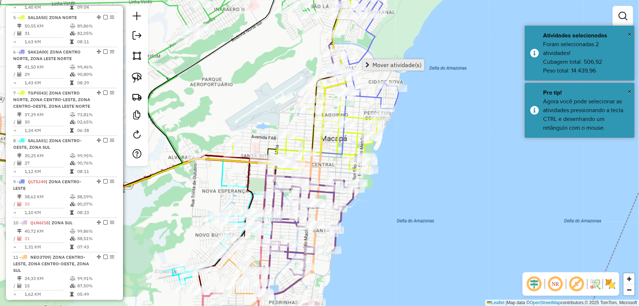
click at [376, 65] on span "Mover atividade(s)" at bounding box center [396, 65] width 49 height 6
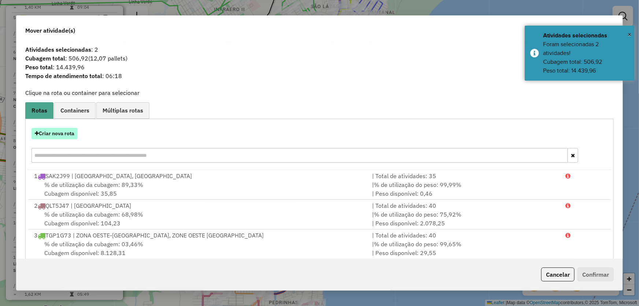
click at [70, 135] on button "Criar nova rota" at bounding box center [54, 133] width 46 height 11
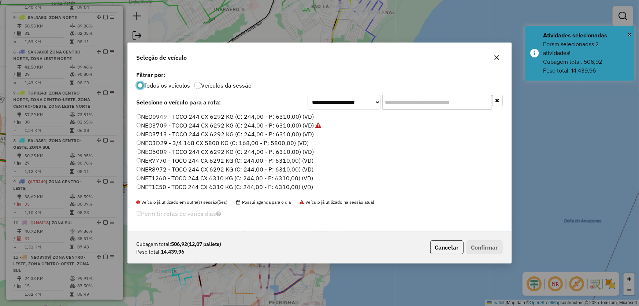
scroll to position [4, 2]
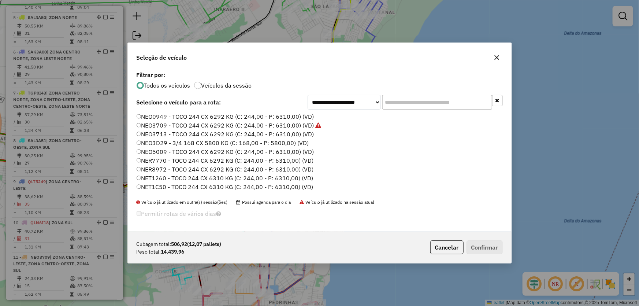
click at [496, 60] on button "button" at bounding box center [497, 58] width 12 height 12
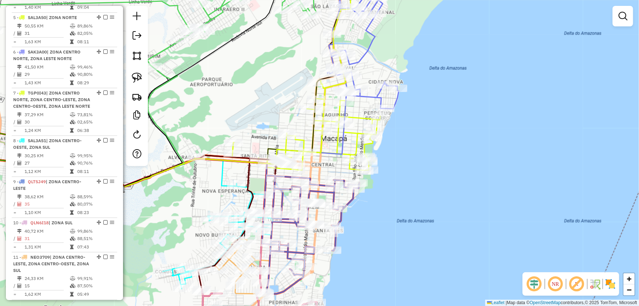
click at [269, 103] on div "Janela de atendimento Grade de atendimento Capacidade Transportadoras Veículos …" at bounding box center [319, 153] width 639 height 306
click at [135, 51] on img at bounding box center [137, 56] width 10 height 10
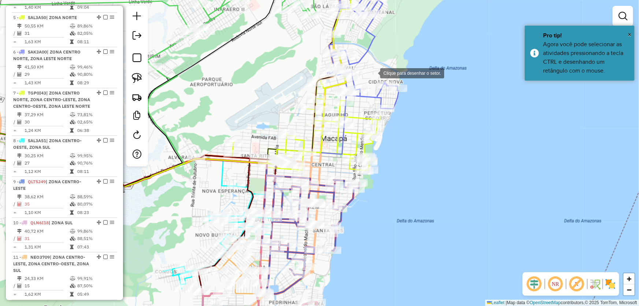
drag, startPoint x: 373, startPoint y: 73, endPoint x: 360, endPoint y: 73, distance: 12.8
click at [373, 73] on div at bounding box center [372, 72] width 15 height 15
click at [353, 73] on div at bounding box center [360, 72] width 15 height 15
click at [258, 112] on div at bounding box center [257, 111] width 15 height 15
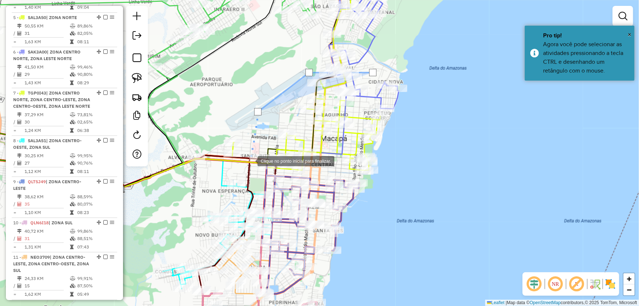
click at [250, 165] on div at bounding box center [250, 160] width 15 height 15
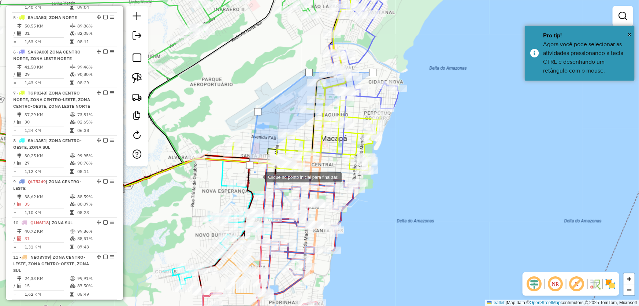
click at [257, 177] on div at bounding box center [257, 176] width 15 height 15
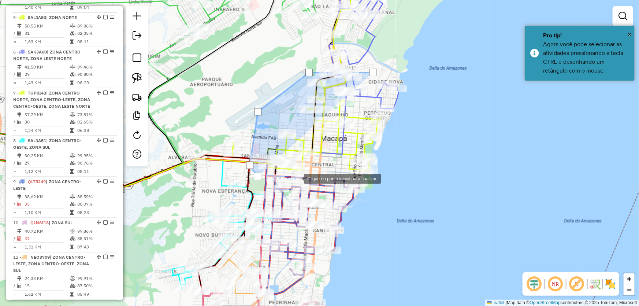
click at [297, 178] on div at bounding box center [296, 178] width 15 height 15
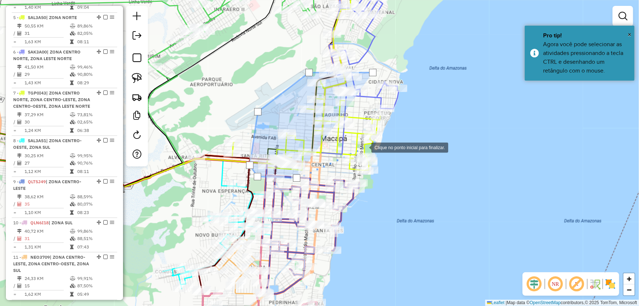
click at [371, 142] on div at bounding box center [364, 147] width 15 height 15
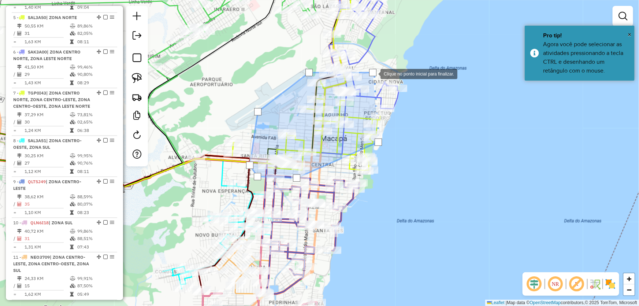
click at [374, 73] on div at bounding box center [372, 72] width 7 height 7
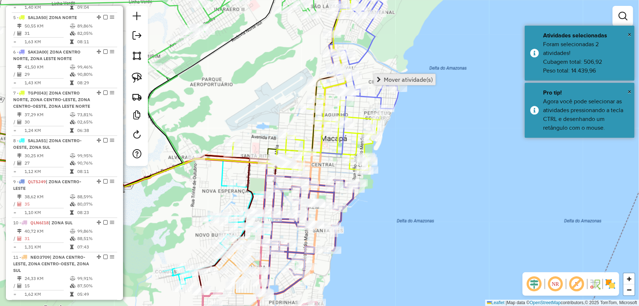
click at [383, 76] on link "Mover atividade(s)" at bounding box center [404, 79] width 61 height 11
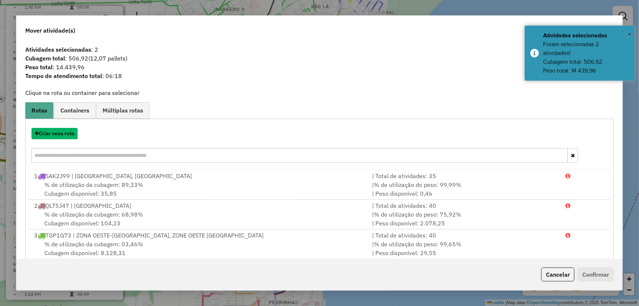
click at [58, 135] on button "Criar nova rota" at bounding box center [54, 133] width 46 height 11
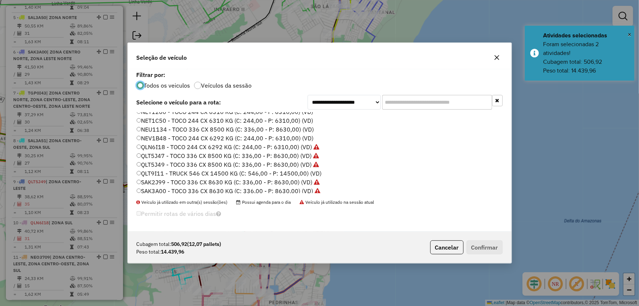
scroll to position [133, 0]
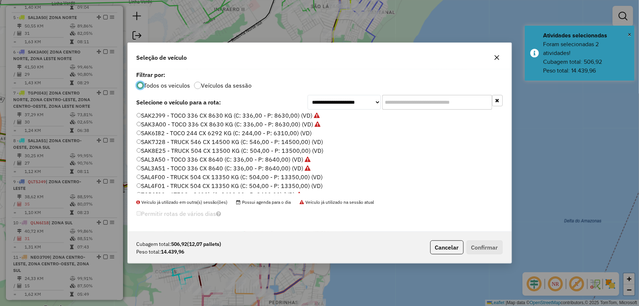
click at [159, 139] on label "SAK7J28 - TRUCK 546 CX 14500 KG (C: 546,00 - P: 14500,00) (VD)" at bounding box center [230, 141] width 187 height 9
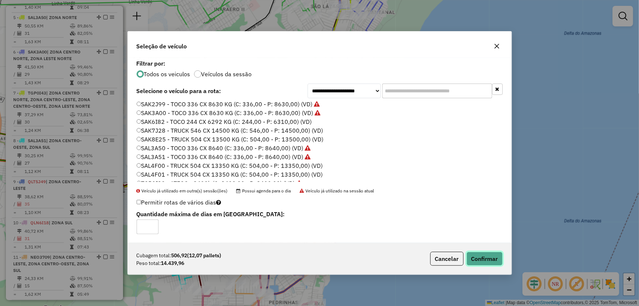
click at [483, 258] on button "Confirmar" at bounding box center [485, 259] width 36 height 14
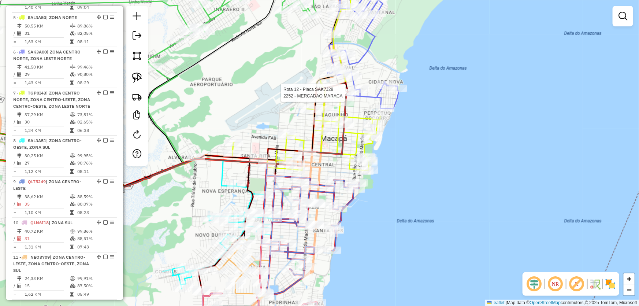
select select "*********"
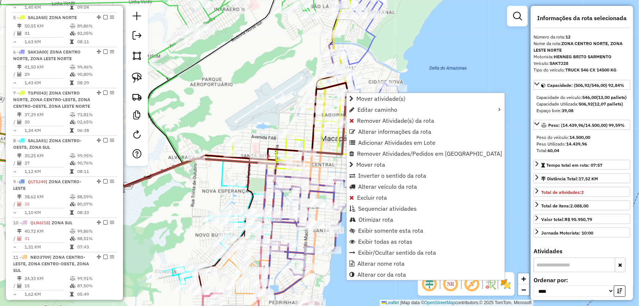
scroll to position [615, 0]
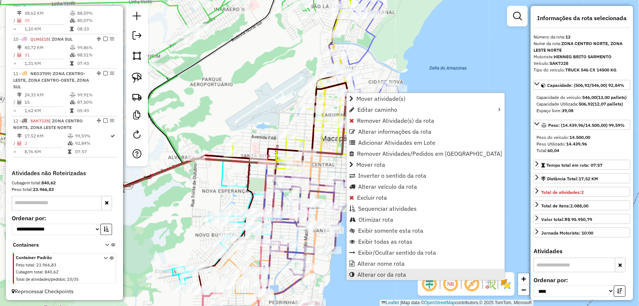
click at [377, 272] on span "Alterar cor da rota" at bounding box center [381, 274] width 49 height 6
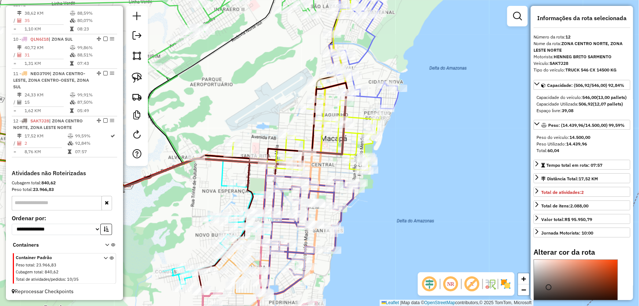
scroll to position [66, 0]
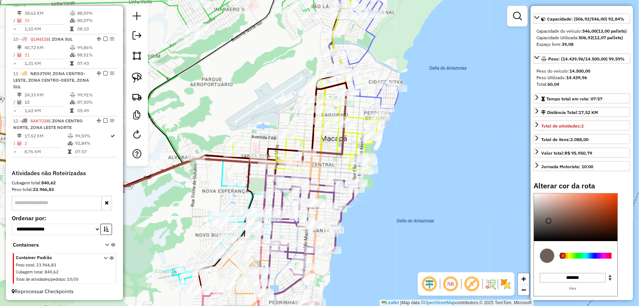
click at [603, 259] on div at bounding box center [585, 256] width 51 height 6
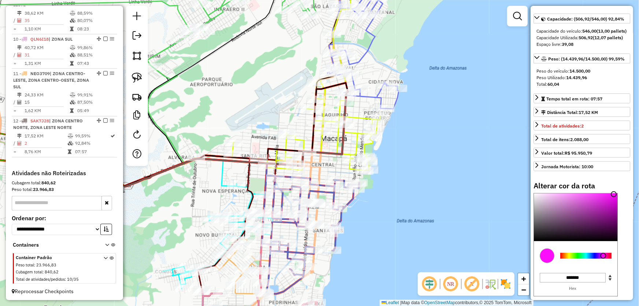
drag, startPoint x: 603, startPoint y: 216, endPoint x: 618, endPoint y: 202, distance: 20.8
click at [618, 203] on div "Alterar cor da rota C M Y K *** *** ** H S L *** * *** R G B ******* Hex Fechar" at bounding box center [582, 254] width 97 height 146
type input "*******"
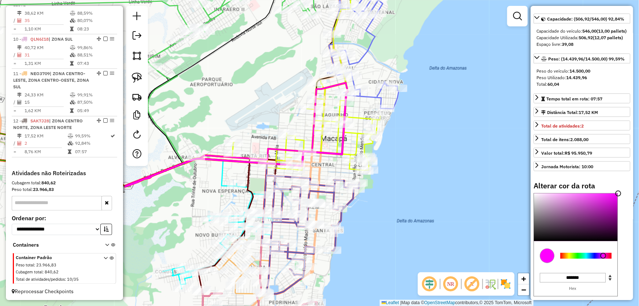
click at [452, 189] on div "Janela de atendimento Grade de atendimento Capacidade Transportadoras Veículos …" at bounding box center [319, 153] width 639 height 306
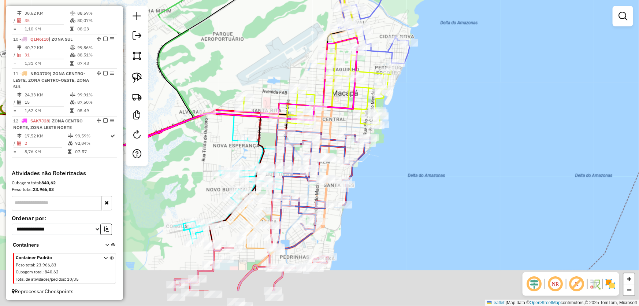
drag, startPoint x: 426, startPoint y: 198, endPoint x: 442, endPoint y: 120, distance: 79.6
click at [442, 121] on div "Janela de atendimento Grade de atendimento Capacidade Transportadoras Veículos …" at bounding box center [319, 153] width 639 height 306
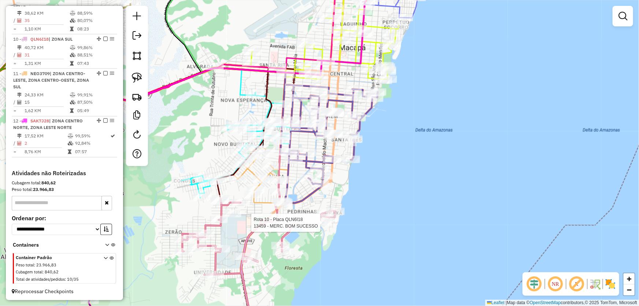
select select "*********"
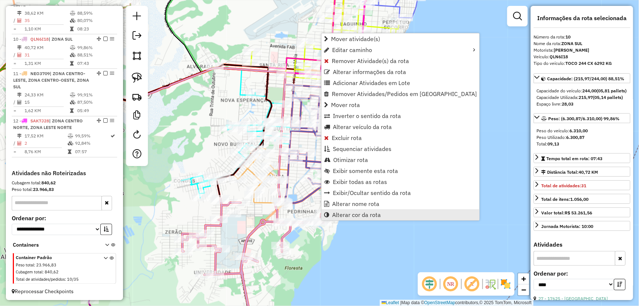
click at [348, 215] on span "Alterar cor da rota" at bounding box center [356, 215] width 49 height 6
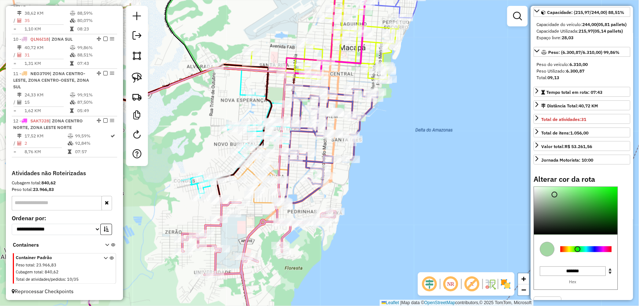
click at [577, 252] on div at bounding box center [585, 249] width 51 height 6
type input "*******"
click at [604, 227] on div at bounding box center [575, 211] width 83 height 48
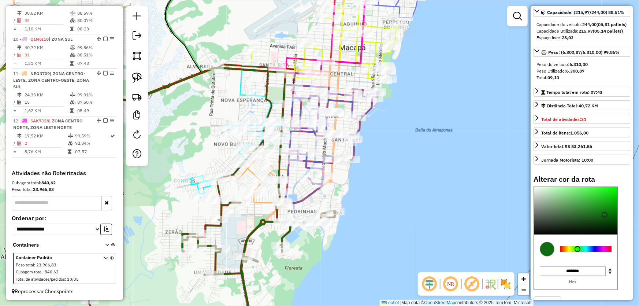
click at [434, 179] on div "Janela de atendimento Grade de atendimento Capacidade Transportadoras Veículos …" at bounding box center [319, 153] width 639 height 306
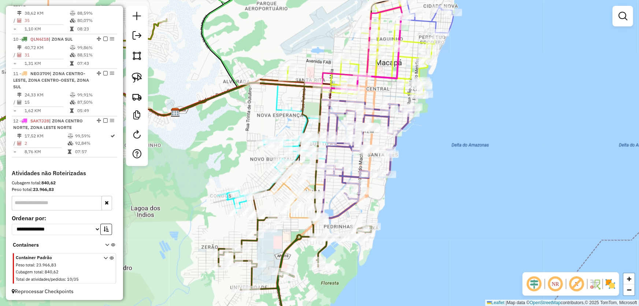
drag, startPoint x: 417, startPoint y: 171, endPoint x: 453, endPoint y: 186, distance: 39.2
click at [453, 186] on div "Janela de atendimento Grade de atendimento Capacidade Transportadoras Veículos …" at bounding box center [319, 153] width 639 height 306
click at [141, 54] on img at bounding box center [137, 56] width 10 height 10
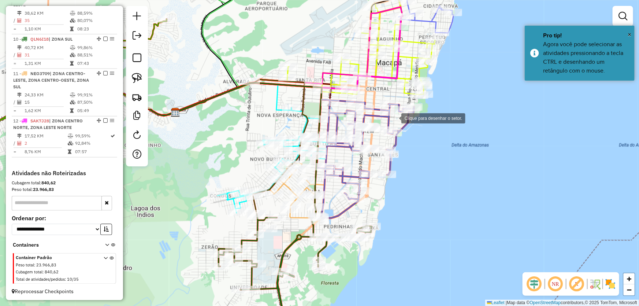
drag, startPoint x: 400, startPoint y: 117, endPoint x: 393, endPoint y: 117, distance: 6.6
click at [400, 117] on div at bounding box center [394, 117] width 15 height 15
click at [333, 113] on div at bounding box center [333, 113] width 15 height 15
drag, startPoint x: 257, startPoint y: 123, endPoint x: 261, endPoint y: 154, distance: 31.0
click at [257, 123] on div at bounding box center [256, 123] width 15 height 15
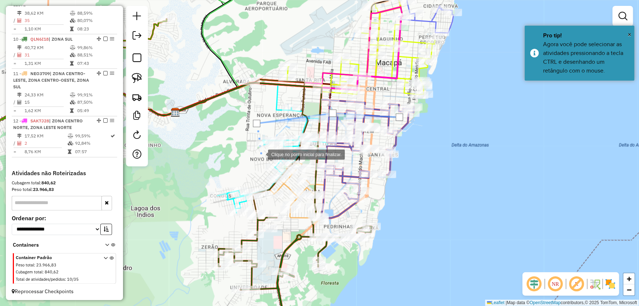
click at [263, 159] on div at bounding box center [260, 153] width 15 height 15
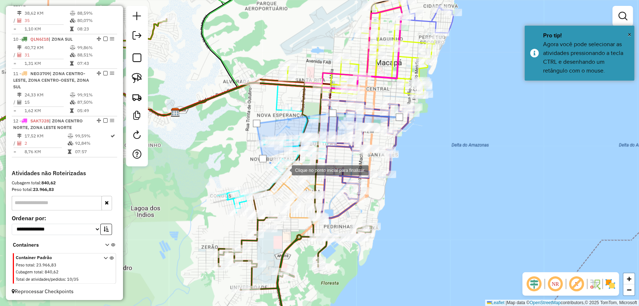
drag, startPoint x: 312, startPoint y: 179, endPoint x: 325, endPoint y: 179, distance: 13.5
click at [292, 177] on div at bounding box center [284, 169] width 15 height 15
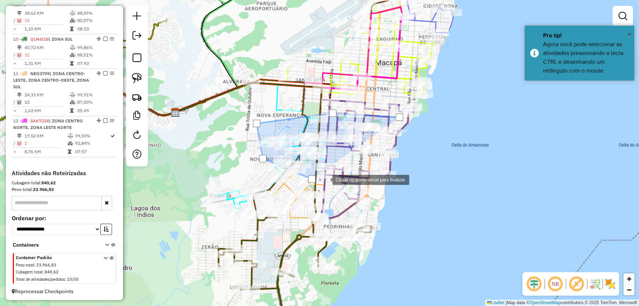
click at [333, 172] on div at bounding box center [325, 179] width 15 height 15
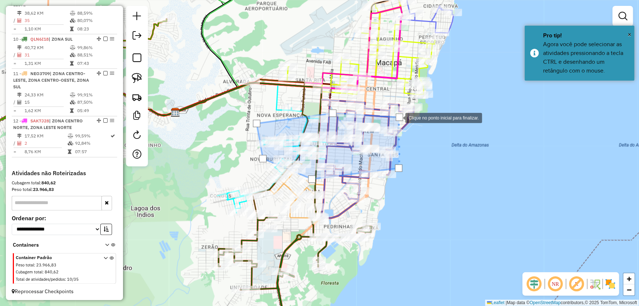
click at [398, 117] on div at bounding box center [399, 117] width 7 height 7
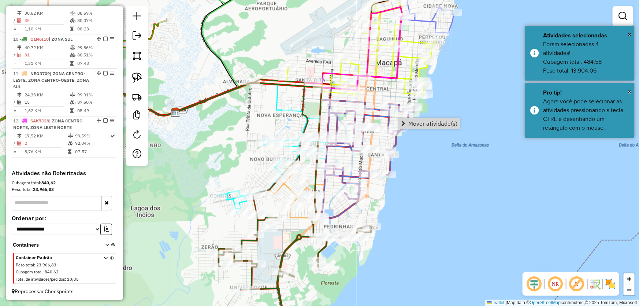
click at [422, 195] on div "Rota 9 - Placa QLT5J49 13742 - M.BOX SANTA FE Janela de atendimento Grade de at…" at bounding box center [319, 153] width 639 height 306
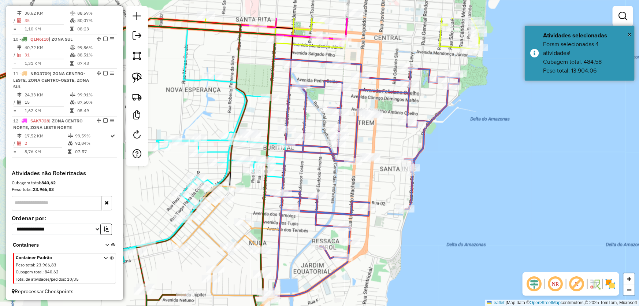
drag, startPoint x: 418, startPoint y: 186, endPoint x: 458, endPoint y: 226, distance: 55.9
click at [458, 226] on div "Janela de atendimento Grade de atendimento Capacidade Transportadoras Veículos …" at bounding box center [319, 153] width 639 height 306
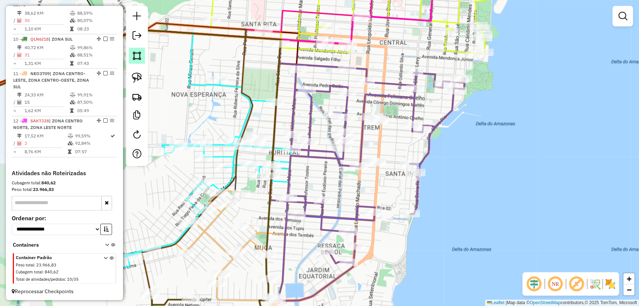
click at [139, 57] on img at bounding box center [137, 56] width 10 height 10
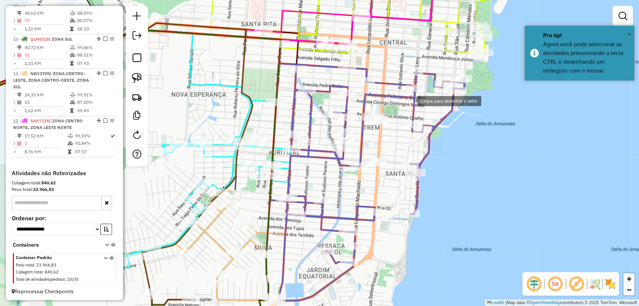
click at [410, 100] on div at bounding box center [410, 100] width 15 height 15
click at [331, 100] on div at bounding box center [338, 100] width 15 height 15
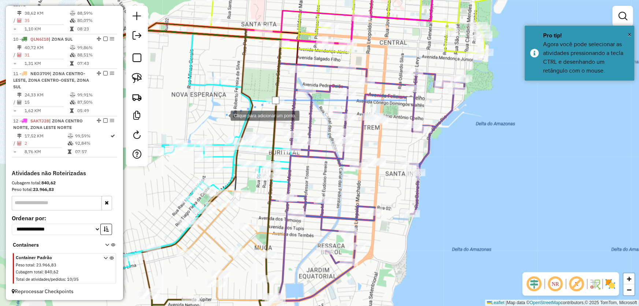
click at [223, 115] on div at bounding box center [223, 115] width 15 height 15
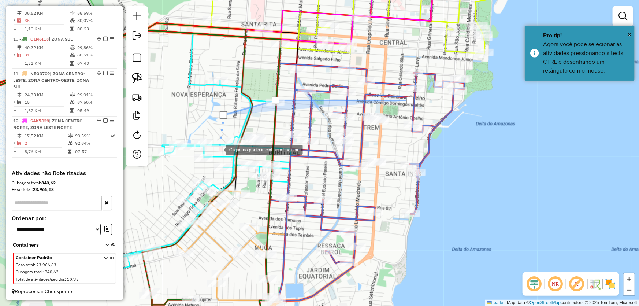
click at [224, 156] on div at bounding box center [218, 149] width 15 height 15
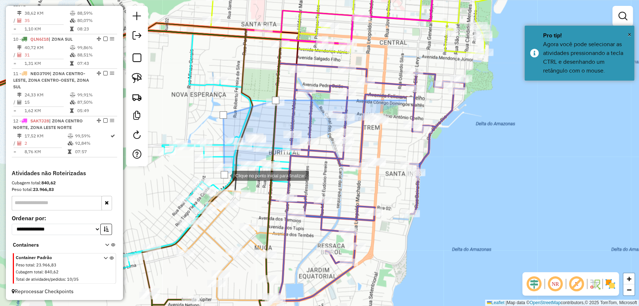
click at [232, 182] on div at bounding box center [225, 175] width 15 height 15
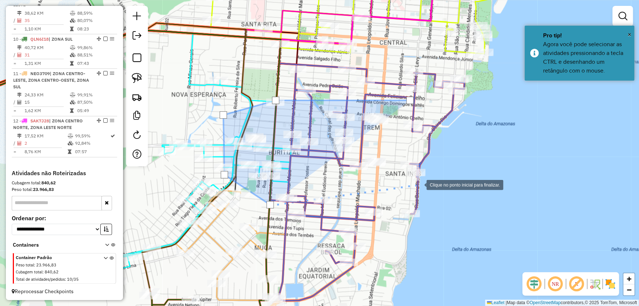
click at [419, 184] on div at bounding box center [419, 184] width 15 height 15
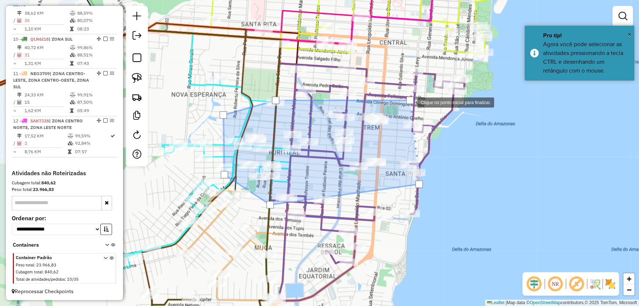
click at [410, 101] on div at bounding box center [409, 100] width 7 height 7
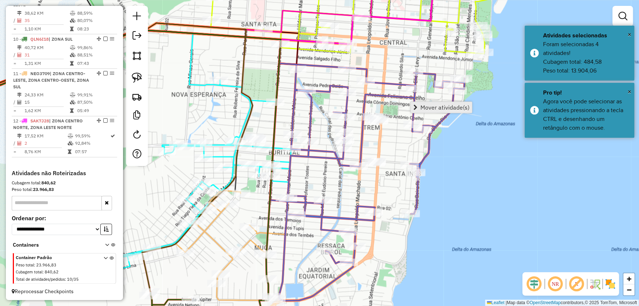
click at [424, 106] on span "Mover atividade(s)" at bounding box center [444, 107] width 49 height 6
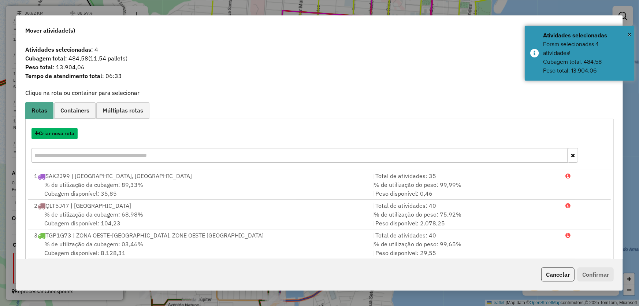
click at [63, 132] on button "Criar nova rota" at bounding box center [54, 133] width 46 height 11
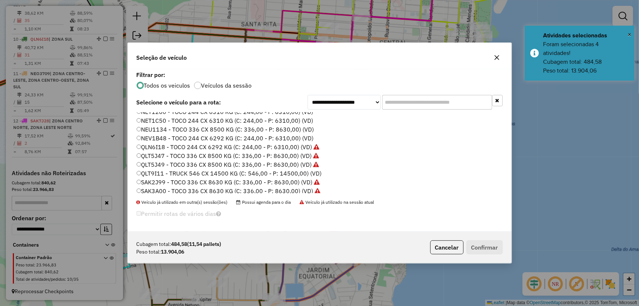
click at [153, 172] on label "QLT9I11 - TRUCK 546 CX 14500 KG (C: 546,00 - P: 14500,00) (VD)" at bounding box center [229, 173] width 185 height 9
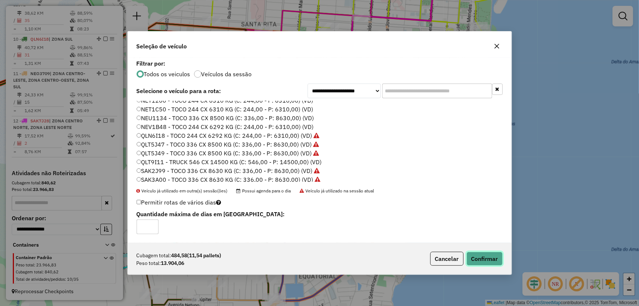
click at [476, 254] on button "Confirmar" at bounding box center [485, 259] width 36 height 14
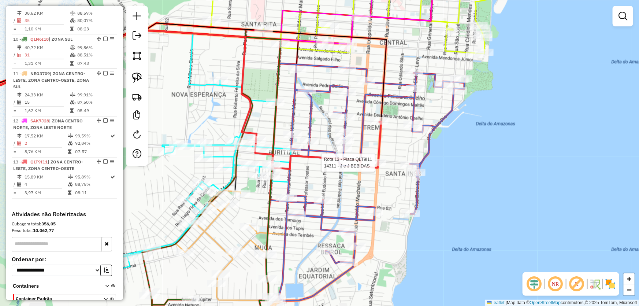
select select "*********"
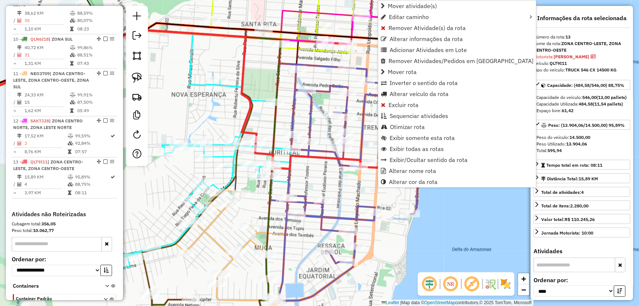
scroll to position [656, 0]
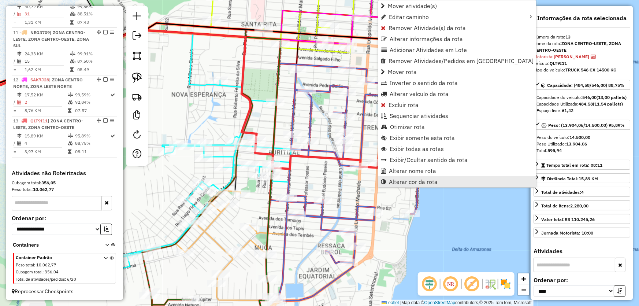
click at [401, 182] on span "Alterar cor da rota" at bounding box center [413, 182] width 49 height 6
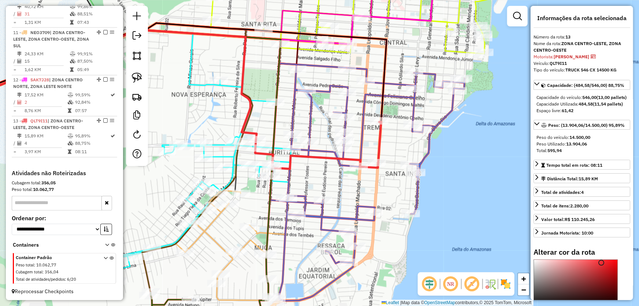
scroll to position [66, 0]
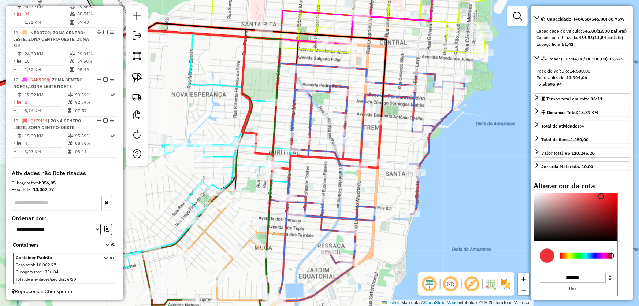
click at [601, 259] on div at bounding box center [585, 256] width 51 height 6
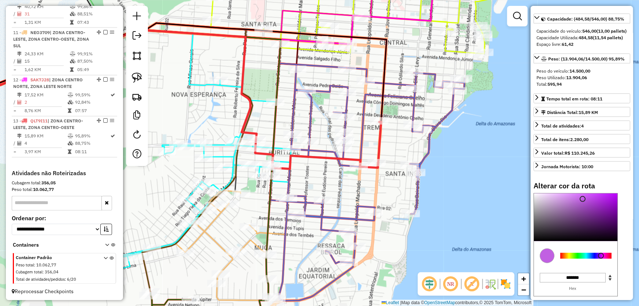
drag, startPoint x: 602, startPoint y: 213, endPoint x: 582, endPoint y: 212, distance: 19.9
click at [582, 212] on div at bounding box center [575, 217] width 83 height 48
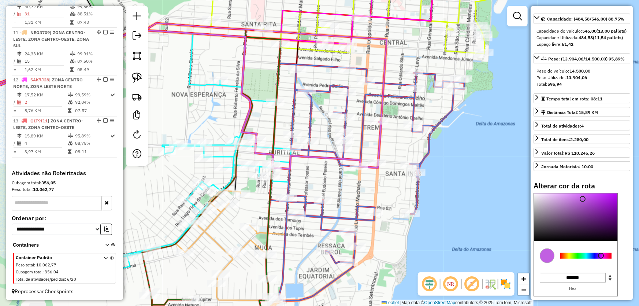
type input "*******"
click at [558, 212] on div at bounding box center [575, 217] width 83 height 48
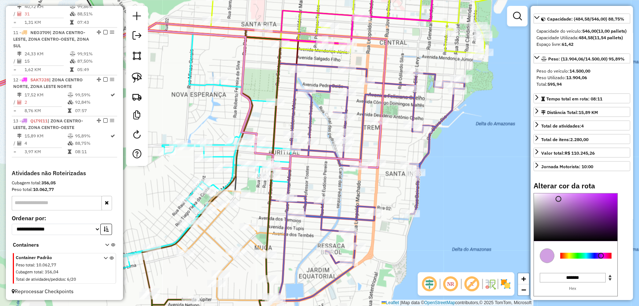
click at [458, 183] on div "Janela de atendimento Grade de atendimento Capacidade Transportadoras Veículos …" at bounding box center [319, 153] width 639 height 306
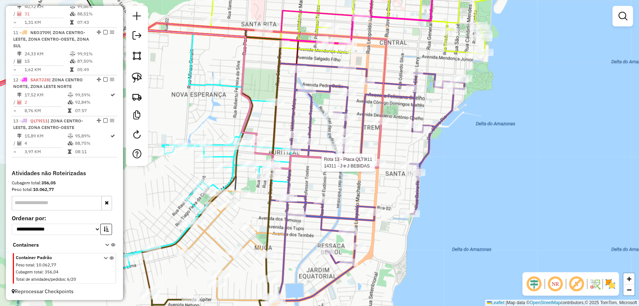
select select "*********"
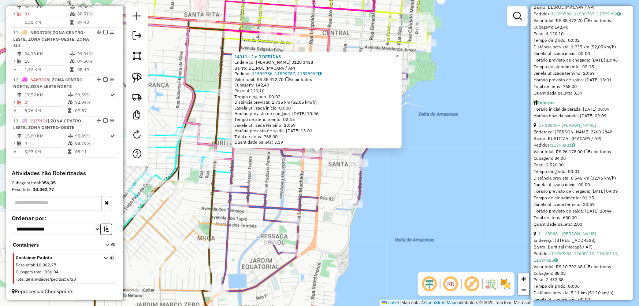
scroll to position [466, 0]
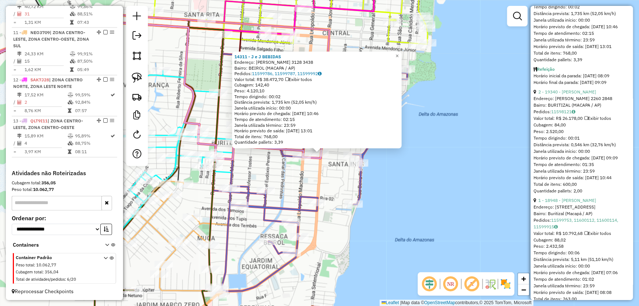
click at [482, 193] on div "14311 - J e J BEBIDAS Endereço: JOVINO DINOA 3128 3438 Bairro: BEIROL (MACAPA /…" at bounding box center [319, 153] width 639 height 306
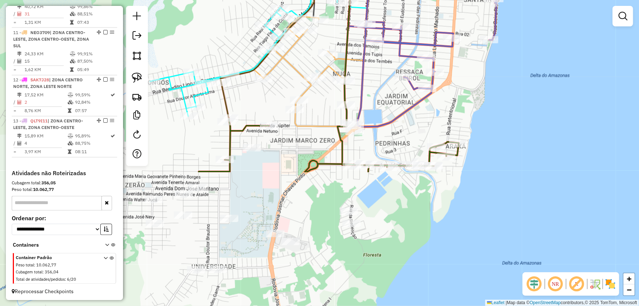
drag, startPoint x: 432, startPoint y: 230, endPoint x: 567, endPoint y: 66, distance: 213.1
click at [567, 66] on div "Janela de atendimento Grade de atendimento Capacidade Transportadoras Veículos …" at bounding box center [319, 153] width 639 height 306
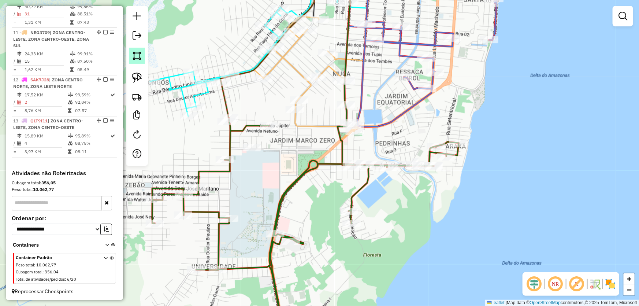
click at [139, 55] on img at bounding box center [137, 56] width 10 height 10
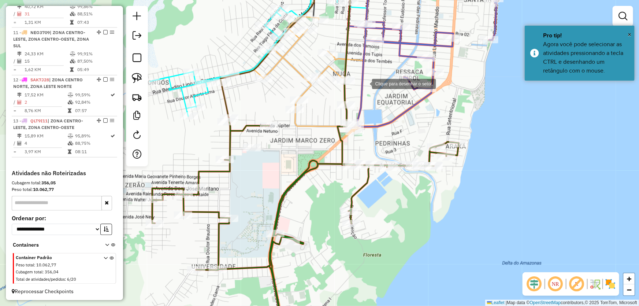
click at [365, 83] on div at bounding box center [364, 83] width 15 height 15
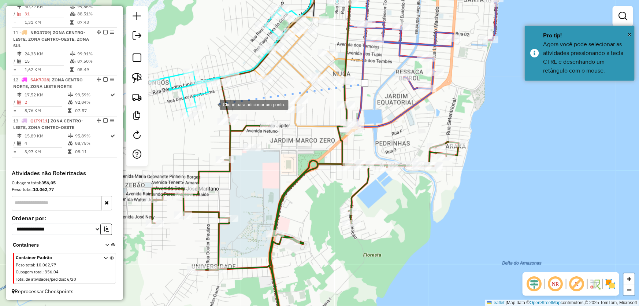
click at [212, 104] on div at bounding box center [212, 104] width 15 height 15
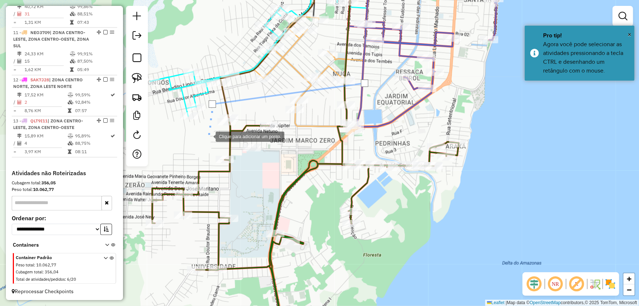
click at [207, 143] on div at bounding box center [208, 136] width 15 height 15
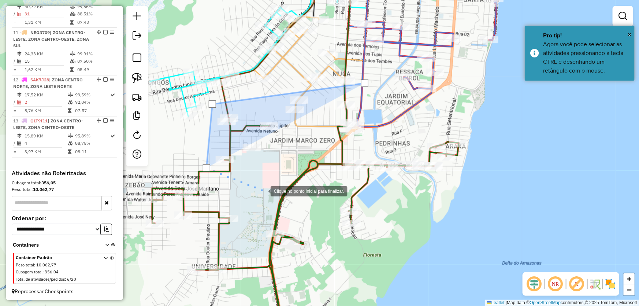
drag, startPoint x: 364, startPoint y: 209, endPoint x: 364, endPoint y: 197, distance: 11.7
click at [271, 198] on div at bounding box center [263, 190] width 15 height 15
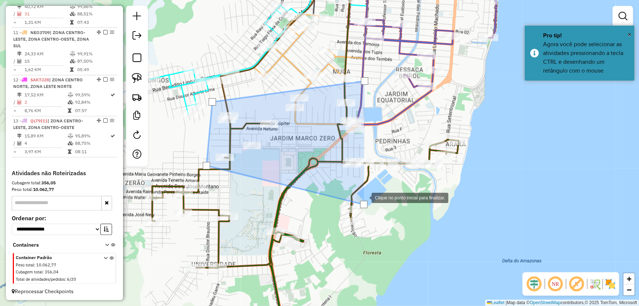
click at [372, 190] on div at bounding box center [364, 197] width 15 height 15
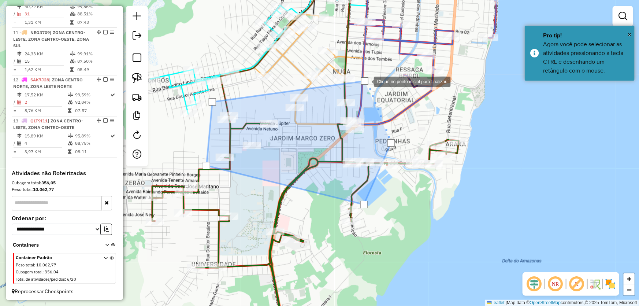
click at [367, 81] on div at bounding box center [364, 80] width 7 height 7
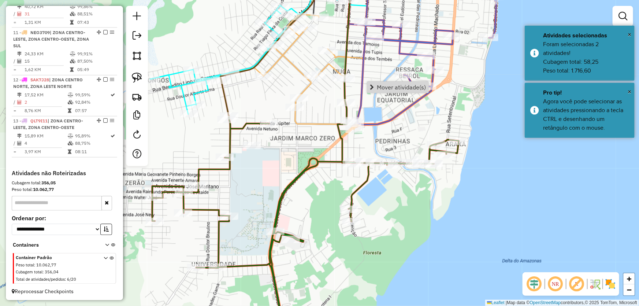
drag, startPoint x: 482, startPoint y: 267, endPoint x: 477, endPoint y: 265, distance: 5.1
click at [481, 267] on div "Rota 10 - Placa QLN6I18 13224 - M.BOX VIDA BOA Janela de atendimento Grade de a…" at bounding box center [319, 153] width 639 height 306
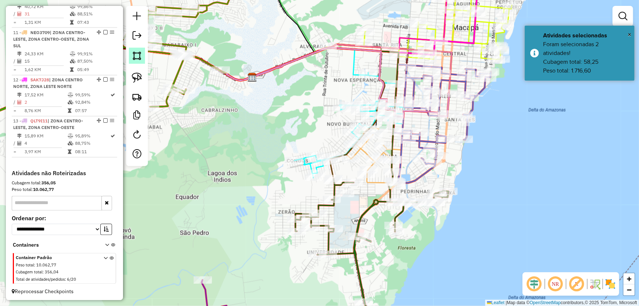
click at [135, 51] on img at bounding box center [137, 56] width 10 height 10
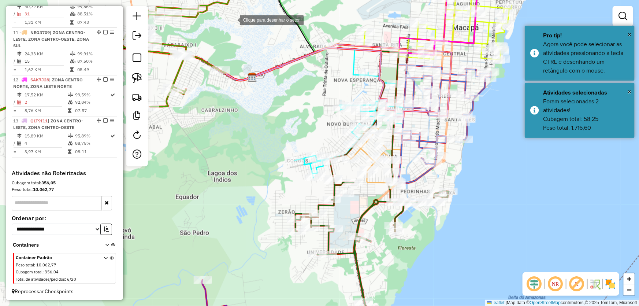
click at [233, 19] on div at bounding box center [232, 19] width 15 height 15
click at [161, 21] on div at bounding box center [160, 20] width 15 height 15
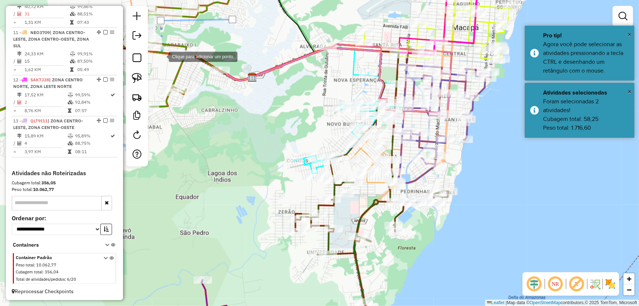
click at [161, 56] on div at bounding box center [161, 56] width 15 height 15
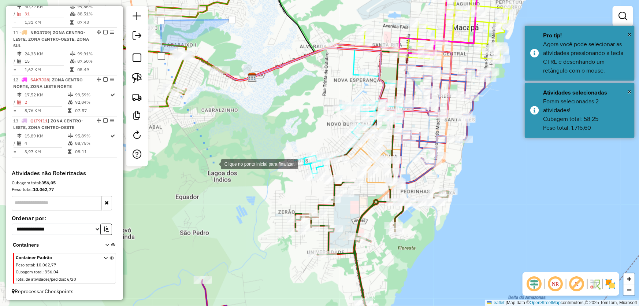
drag, startPoint x: 214, startPoint y: 163, endPoint x: 270, endPoint y: 215, distance: 76.5
click at [214, 164] on div at bounding box center [214, 163] width 15 height 15
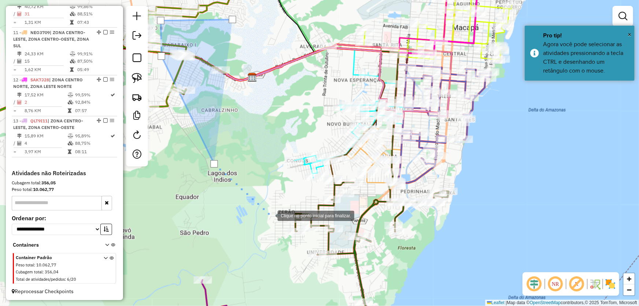
click at [278, 222] on div at bounding box center [270, 215] width 15 height 15
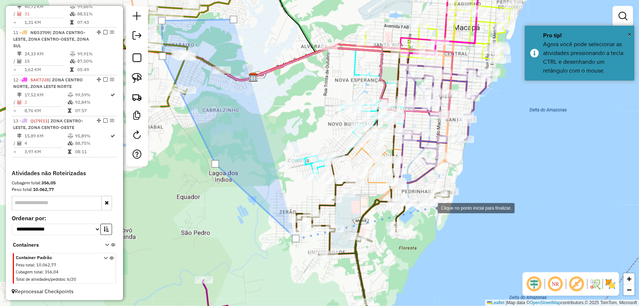
click at [431, 207] on div at bounding box center [430, 207] width 15 height 15
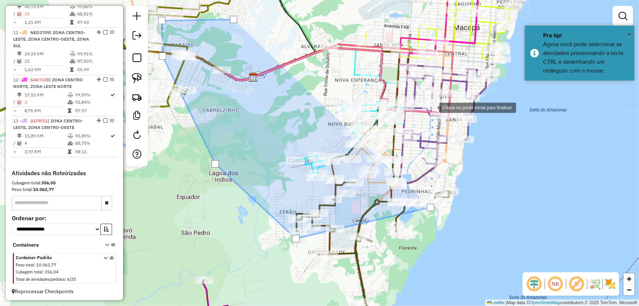
click at [429, 100] on div at bounding box center [432, 107] width 15 height 15
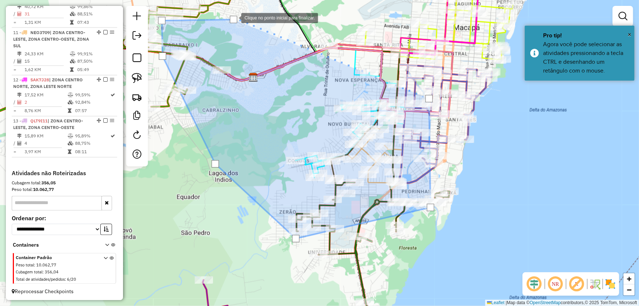
click at [234, 17] on div at bounding box center [233, 19] width 7 height 7
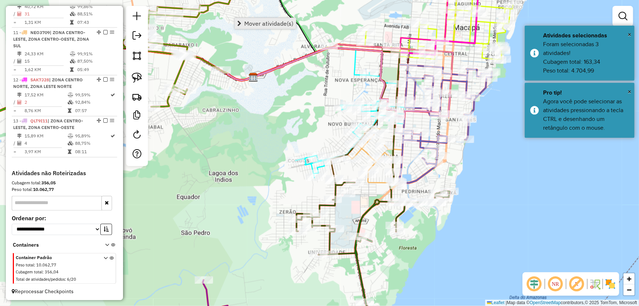
click at [246, 23] on span "Mover atividade(s)" at bounding box center [268, 24] width 49 height 6
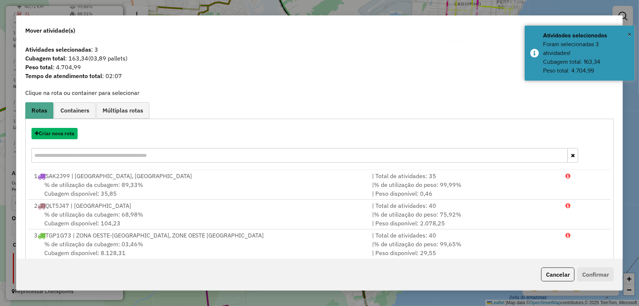
click at [52, 135] on button "Criar nova rota" at bounding box center [54, 133] width 46 height 11
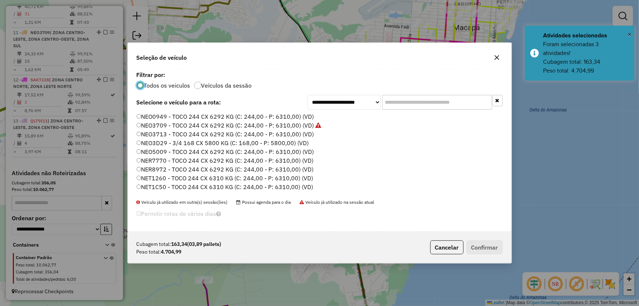
scroll to position [166, 0]
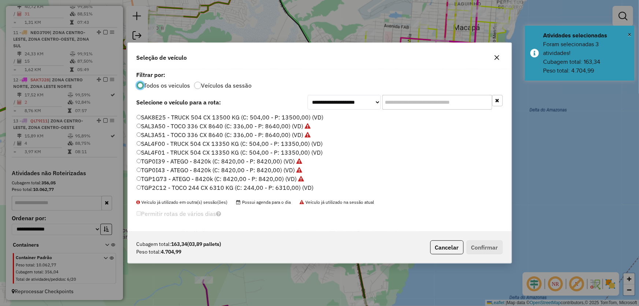
click at [160, 187] on label "TGP2C12 - TOCO 244 CX 6310 KG (C: 244,00 - P: 6310,00) (VD)" at bounding box center [225, 187] width 177 height 9
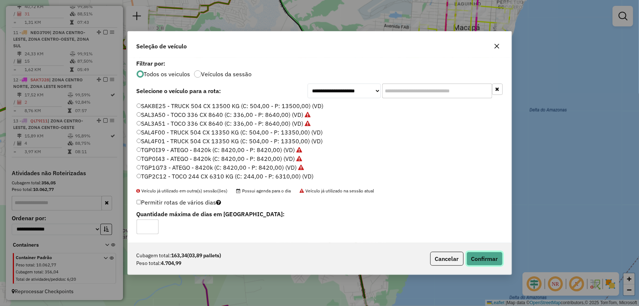
click at [474, 257] on button "Confirmar" at bounding box center [485, 259] width 36 height 14
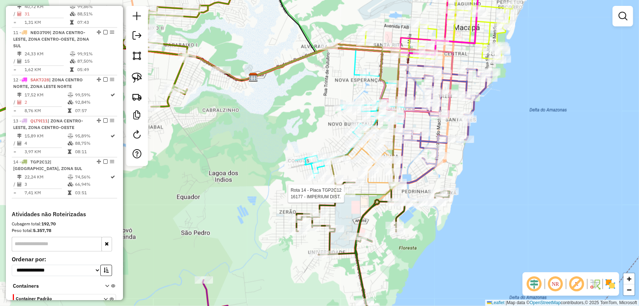
select select "*********"
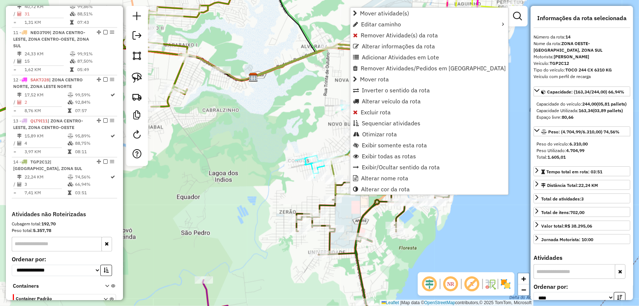
scroll to position [697, 0]
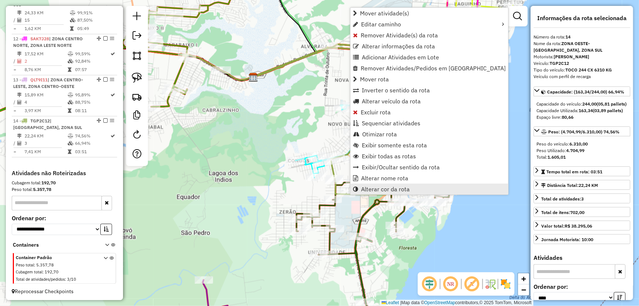
click at [370, 189] on span "Alterar cor da rota" at bounding box center [385, 189] width 49 height 6
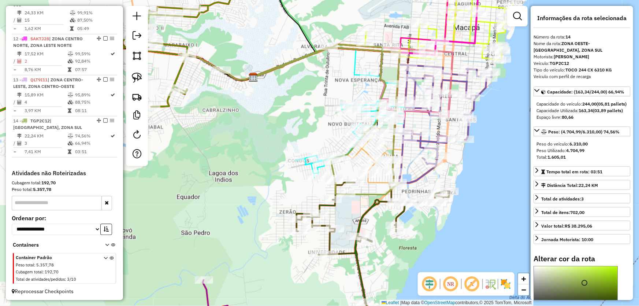
scroll to position [66, 0]
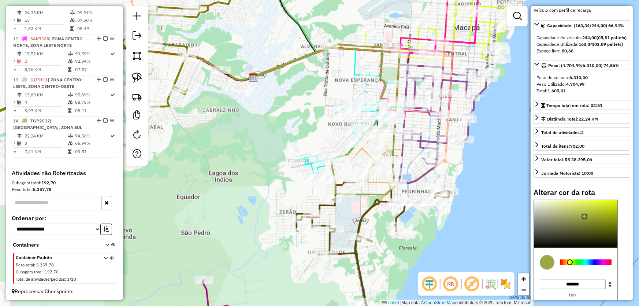
click at [570, 265] on div at bounding box center [570, 262] width 6 height 6
drag, startPoint x: 600, startPoint y: 228, endPoint x: 623, endPoint y: 210, distance: 29.0
click at [623, 210] on div "Alterar cor da rota C M Y K ** *** ** H S L *** *** * R G B ******* Hex Fechar" at bounding box center [582, 261] width 97 height 146
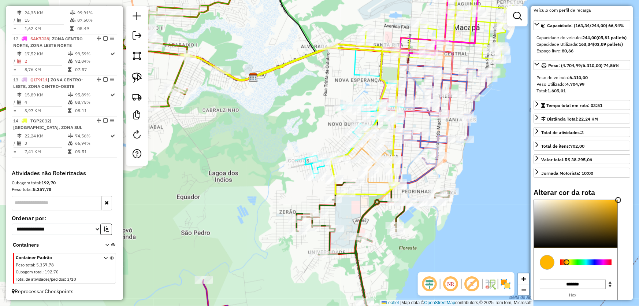
type input "*******"
click at [566, 265] on div at bounding box center [566, 262] width 6 height 6
click at [455, 230] on div "Janela de atendimento Grade de atendimento Capacidade Transportadoras Veículos …" at bounding box center [319, 153] width 639 height 306
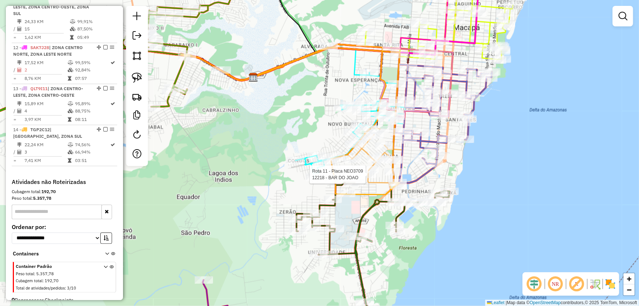
select select "*********"
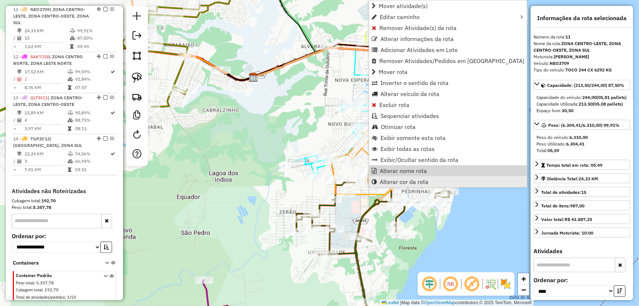
scroll to position [677, 0]
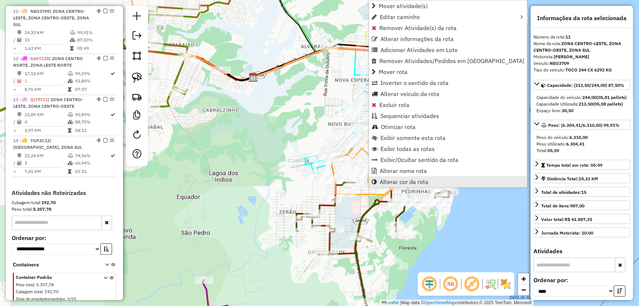
click at [381, 179] on span "Alterar cor da rota" at bounding box center [404, 182] width 49 height 6
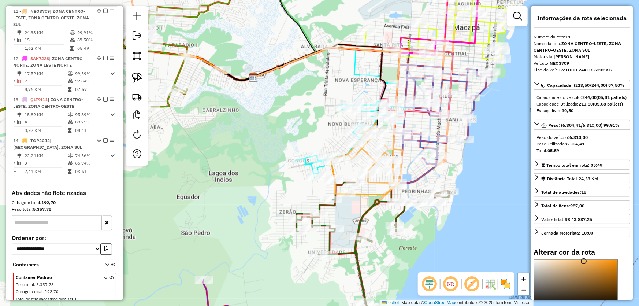
scroll to position [66, 0]
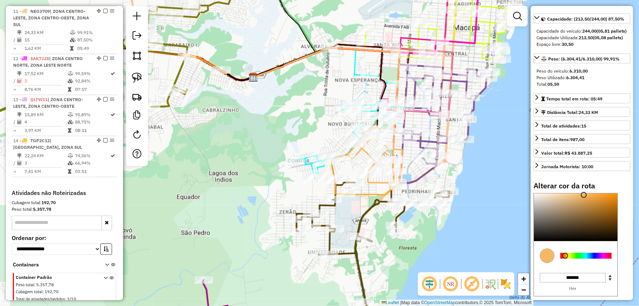
type input "*******"
click at [579, 259] on div at bounding box center [585, 256] width 51 height 6
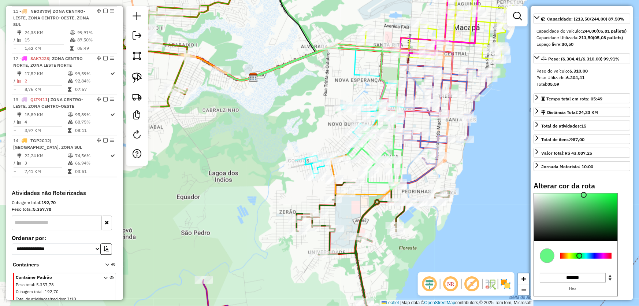
click at [480, 195] on div "Janela de atendimento Grade de atendimento Capacidade Transportadoras Veículos …" at bounding box center [319, 153] width 639 height 306
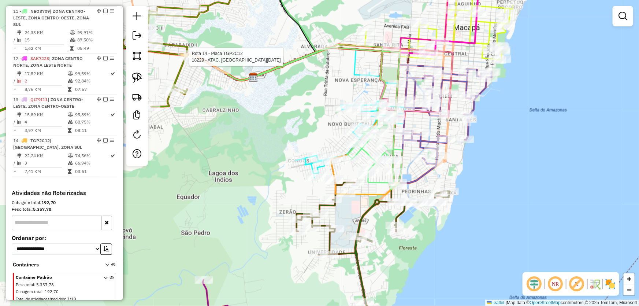
select select "*********"
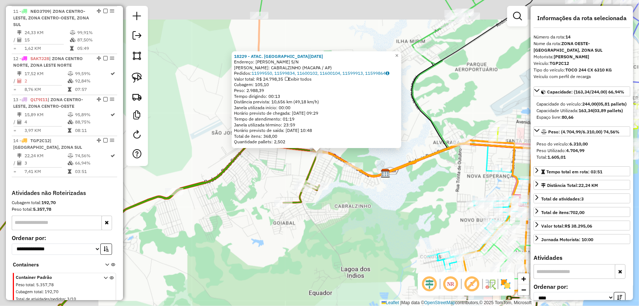
scroll to position [697, 0]
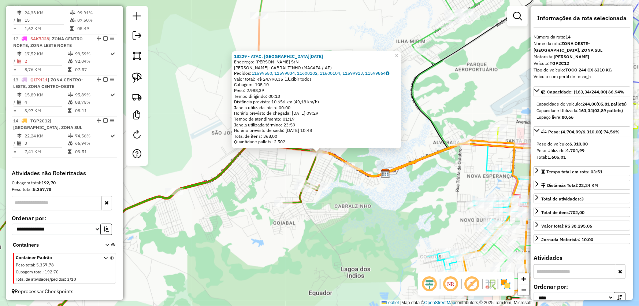
click at [309, 249] on div "18229 - ATAC. SANTA LUCIA Endereço: DUCA SERRA S/N Bairro: CABRALZINHO (MACAPA …" at bounding box center [319, 153] width 639 height 306
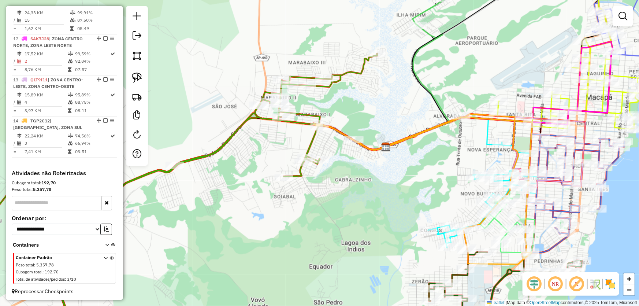
drag, startPoint x: 292, startPoint y: 260, endPoint x: 292, endPoint y: 234, distance: 26.4
click at [292, 234] on div "Janela de atendimento Grade de atendimento Capacidade Transportadoras Veículos …" at bounding box center [319, 153] width 639 height 306
select select "*********"
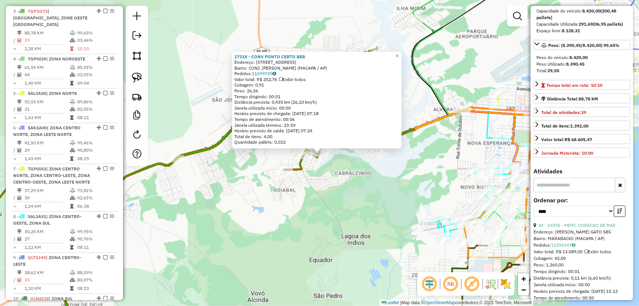
scroll to position [133, 0]
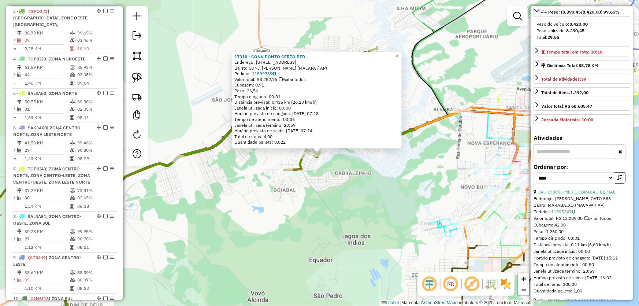
click at [561, 194] on link "34 - 19305 - MERC. CORACAO DE MAE" at bounding box center [576, 191] width 77 height 5
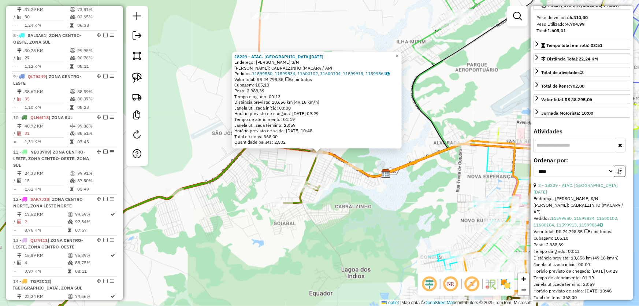
scroll to position [697, 0]
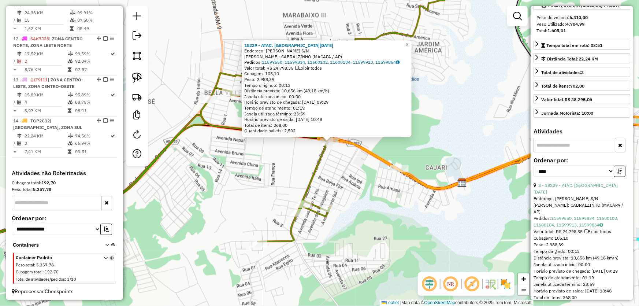
click at [359, 170] on div "18229 - ATAC. SANTA LUCIA Endereço: DUCA SERRA S/N Bairro: CABRALZINHO (MACAPA …" at bounding box center [319, 153] width 639 height 306
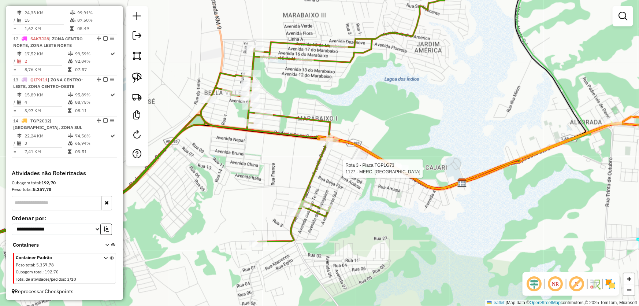
select select "*********"
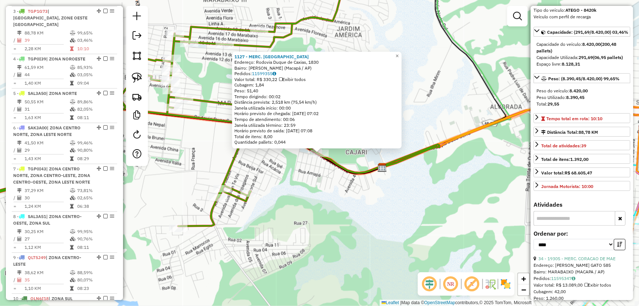
scroll to position [100, 0]
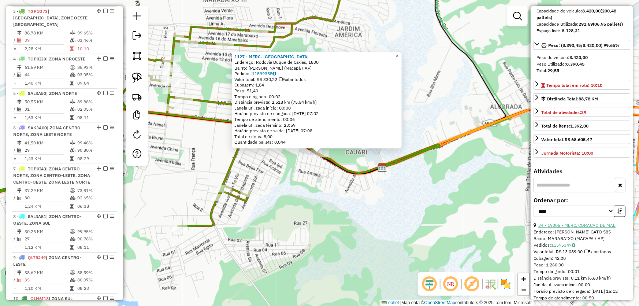
click at [557, 228] on link "34 - 19305 - MERC. CORACAO DE MAE" at bounding box center [576, 224] width 77 height 5
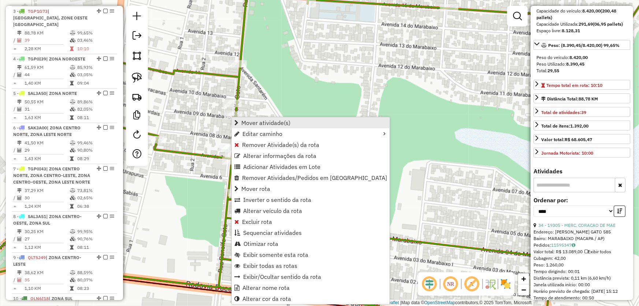
click at [278, 124] on span "Mover atividade(s)" at bounding box center [265, 123] width 49 height 6
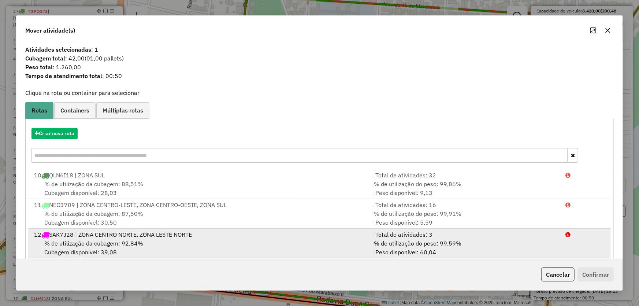
scroll to position [33, 0]
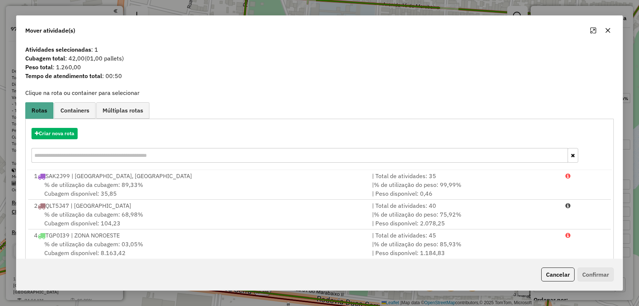
select select "*********"
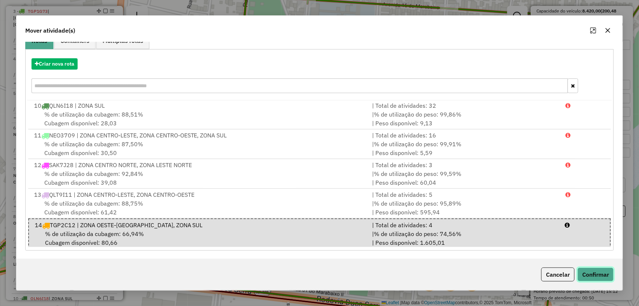
click at [593, 272] on button "Confirmar" at bounding box center [595, 274] width 36 height 14
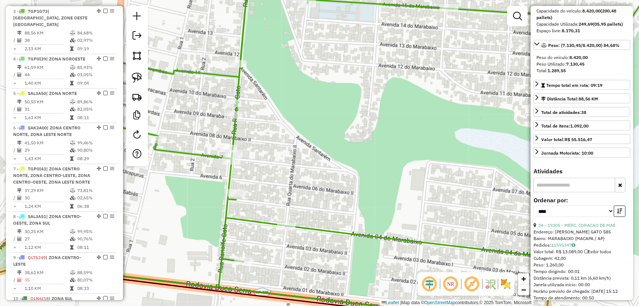
scroll to position [0, 0]
click at [361, 140] on div "Janela de atendimento Grade de atendimento Capacidade Transportadoras Veículos …" at bounding box center [319, 153] width 639 height 306
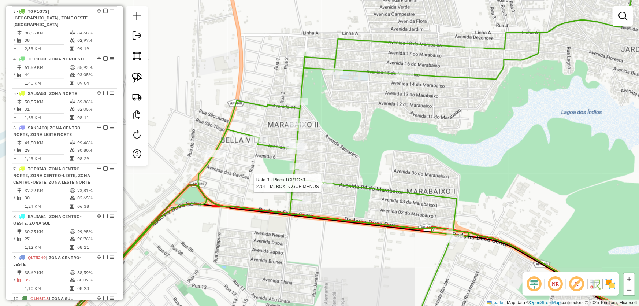
select select "*********"
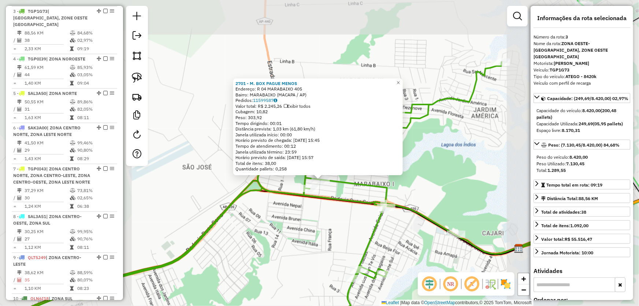
click at [298, 257] on div "2701 - M. BOX PAGUE MENOS Endereço: R 04 MARABAIXO 405 Bairro: MARABAIXO (MACAP…" at bounding box center [319, 153] width 639 height 306
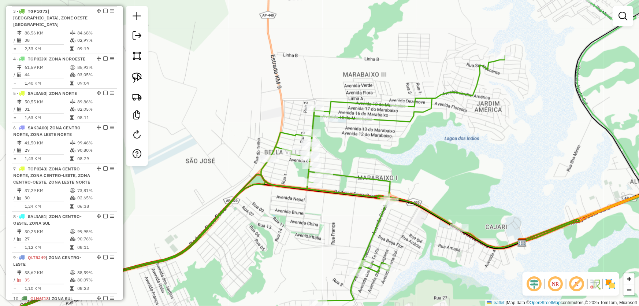
drag, startPoint x: 279, startPoint y: 259, endPoint x: 410, endPoint y: 23, distance: 270.3
click at [400, 37] on div "Janela de atendimento Grade de atendimento Capacidade Transportadoras Veículos …" at bounding box center [319, 153] width 639 height 306
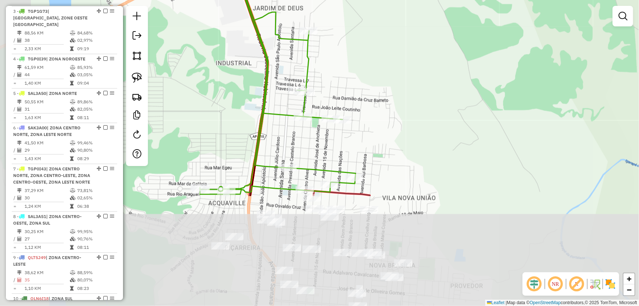
drag, startPoint x: 267, startPoint y: 131, endPoint x: 365, endPoint y: -6, distance: 169.0
click at [365, 0] on html "Aguarde... Pop-up bloqueado! Seu navegador bloqueou automáticamente a abertura …" at bounding box center [319, 153] width 639 height 306
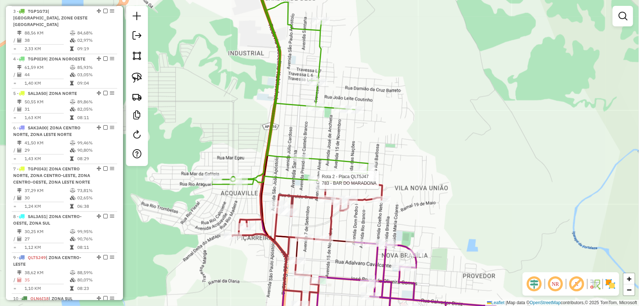
select select "*********"
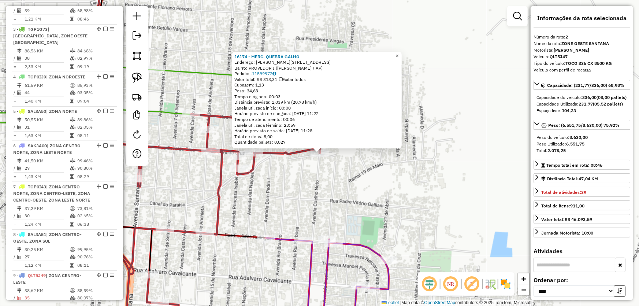
scroll to position [315, 0]
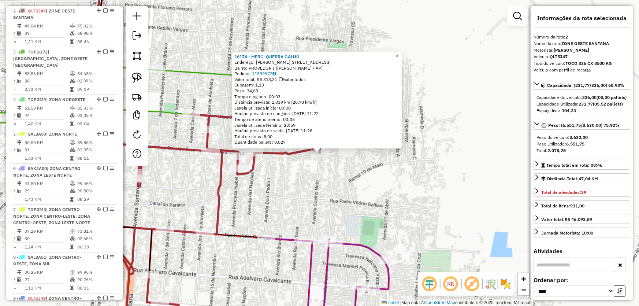
click at [284, 181] on div "16174 - MERC. QUEBRA GALHO Endereço: COELHO NETO 2151 A Bairro: PROVEDOR I (SAN…" at bounding box center [319, 153] width 639 height 306
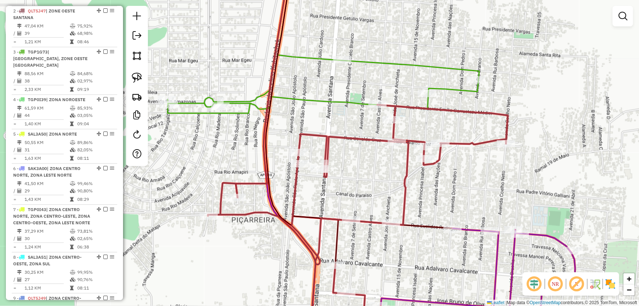
drag, startPoint x: 279, startPoint y: 186, endPoint x: 466, endPoint y: 177, distance: 186.6
click at [466, 177] on div "Janela de atendimento Grade de atendimento Capacidade Transportadoras Veículos …" at bounding box center [319, 153] width 639 height 306
select select "*********"
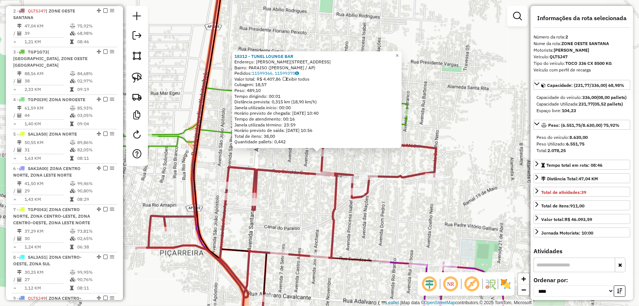
click at [375, 163] on div "18312 - TUNEL LOUNGE BAR Endereço: JOSE DE ANCHIETA 2373 Bairro: PARAISO (SANTA…" at bounding box center [319, 153] width 639 height 306
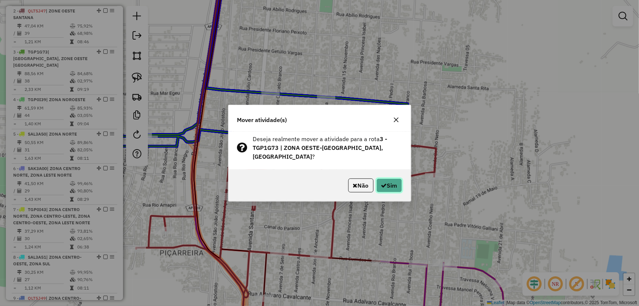
click at [386, 182] on button "Sim" at bounding box center [389, 185] width 26 height 14
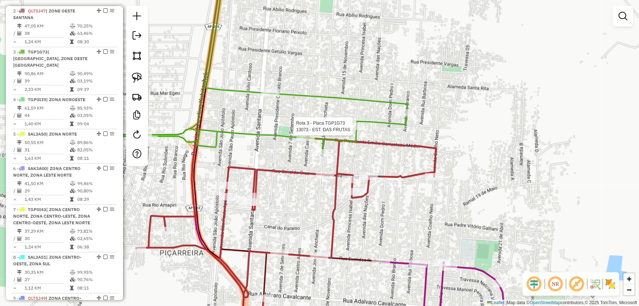
select select "*********"
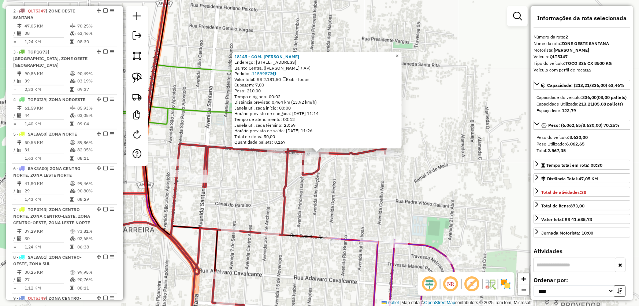
click at [356, 208] on div "18145 - COM. GABRIEL Endereço: Avenida das Nações, 732 Bairro: Central (Santana…" at bounding box center [319, 153] width 639 height 306
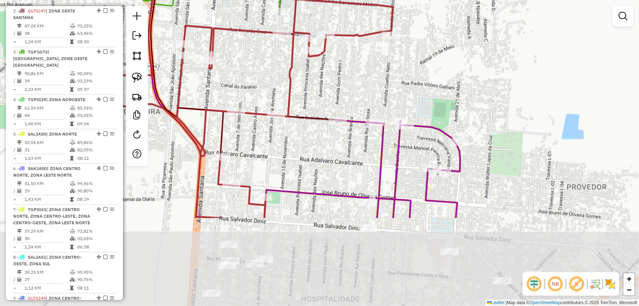
drag, startPoint x: 347, startPoint y: 209, endPoint x: 356, endPoint y: 62, distance: 147.1
click at [356, 62] on div "Janela de atendimento Grade de atendimento Capacidade Transportadoras Veículos …" at bounding box center [319, 153] width 639 height 306
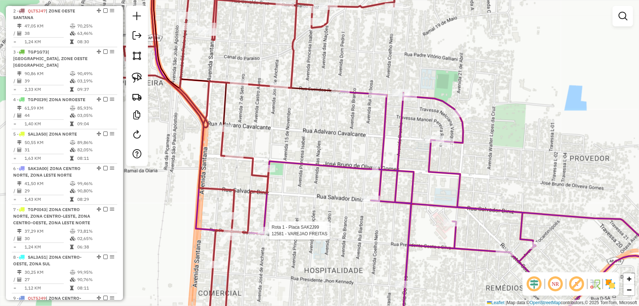
select select "*********"
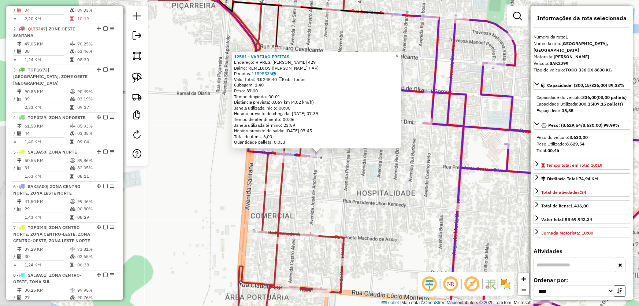
scroll to position [275, 0]
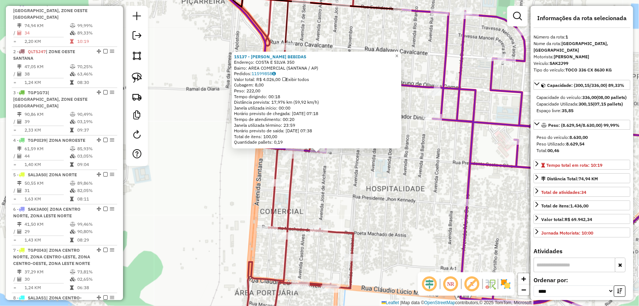
click at [317, 185] on div "15137 - EMERSON BEBIDAS Endereço: COSTA E SILVA 350 Bairro: AREA COMERCIAL (SAN…" at bounding box center [319, 153] width 639 height 306
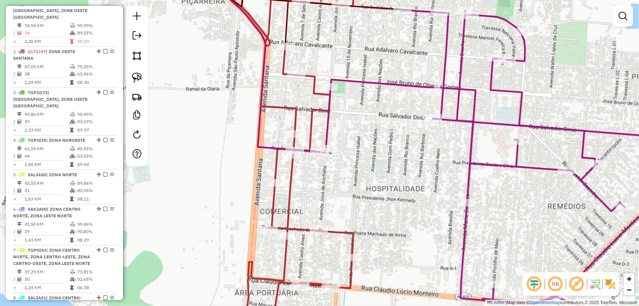
click at [320, 157] on div "Janela de atendimento Grade de atendimento Capacidade Transportadoras Veículos …" at bounding box center [319, 153] width 639 height 306
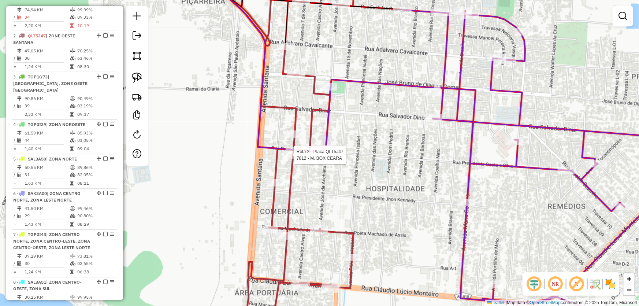
select select "*********"
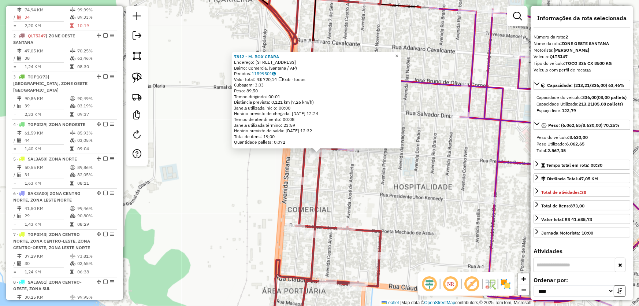
scroll to position [315, 0]
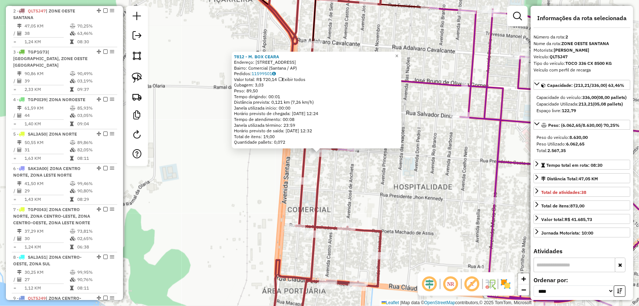
click at [361, 173] on div "7812 - M. BOX CEARA Endereço: Avenida Sete de Setembro, 817 Bairro: Comercial (…" at bounding box center [319, 153] width 639 height 306
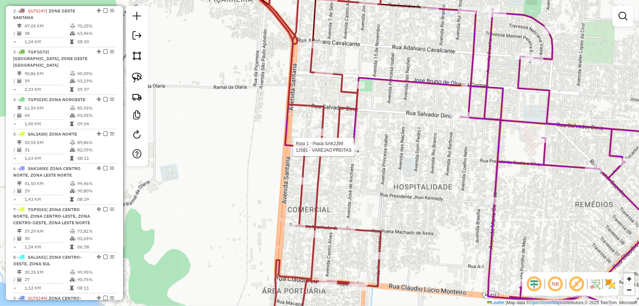
select select "*********"
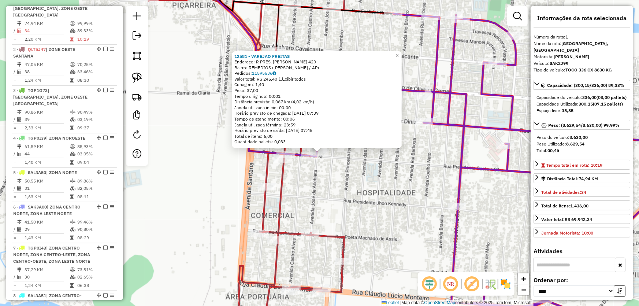
scroll to position [275, 0]
click at [349, 179] on div "12581 - VAREJAO FREITAS Endereço: R PRES. ARTHUR COSTA E SILVA 429 Bairro: REME…" at bounding box center [319, 153] width 639 height 306
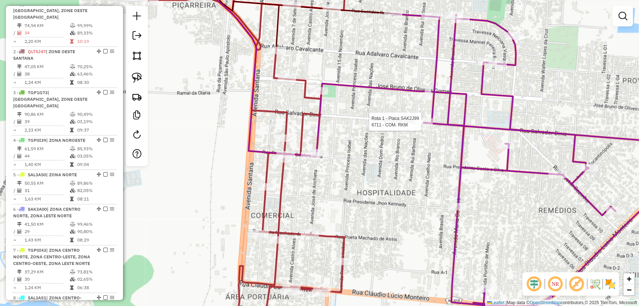
select select "*********"
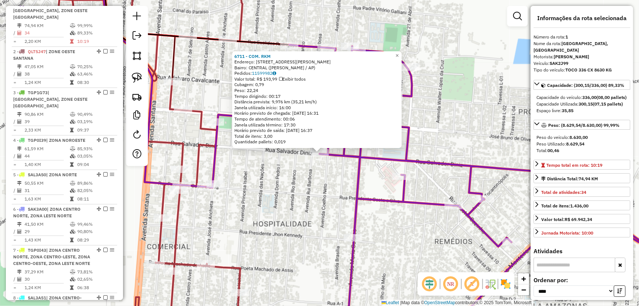
click at [312, 193] on div "6711 - COM. RKM Endereço: R PEDRO SALVADOR DINIZ 1096 Bairro: CENTRAL (SANTANA …" at bounding box center [319, 153] width 639 height 306
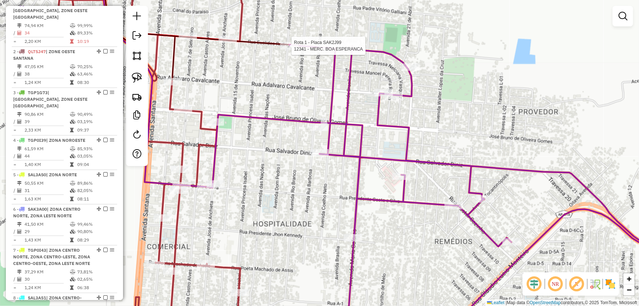
select select "*********"
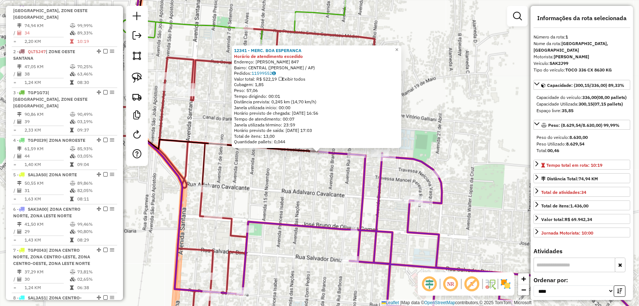
click at [335, 164] on div "12341 - MERC. BOA ESPERANCA Horário de atendimento excedido Endereço: EUCLIDES …" at bounding box center [319, 153] width 639 height 306
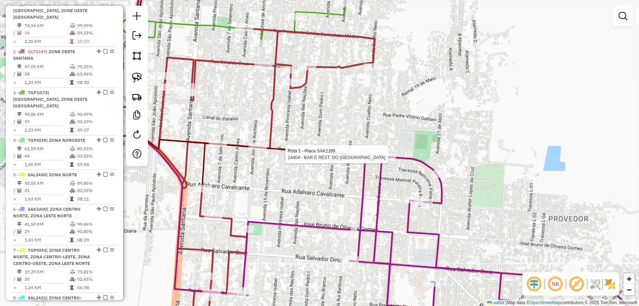
select select "*********"
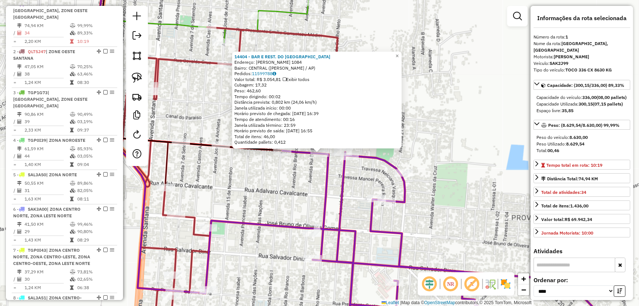
click at [278, 178] on div "14404 - BAR E REST. DO ARAO Endereço: EUCLIDES RODRIGUES 1084 Bairro: CENTRAL (…" at bounding box center [319, 153] width 639 height 306
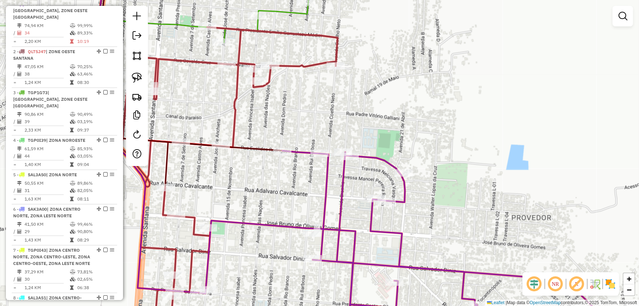
click at [245, 78] on div "Rota 2 - Placa QLT5J47 6904 - MERC. RAI Janela de atendimento Grade de atendime…" at bounding box center [319, 153] width 639 height 306
select select "*********"
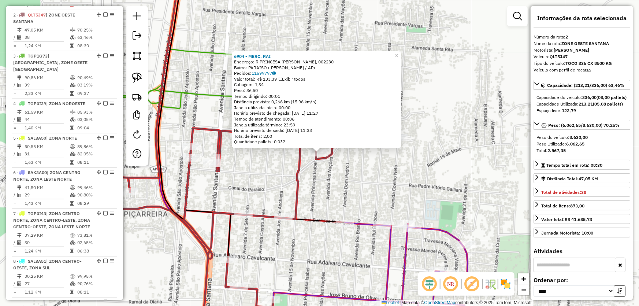
scroll to position [315, 0]
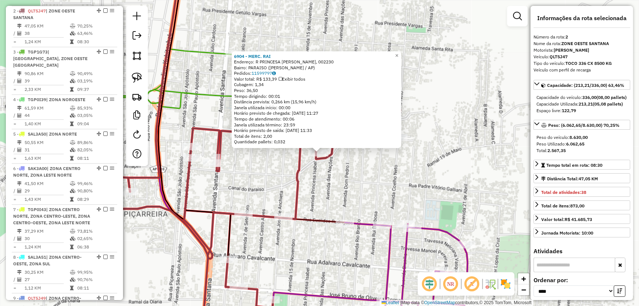
click at [294, 259] on div "6904 - MERC. RAI Endereço: R PRINCESA IZABEL, 002230 Bairro: PARAISO (SANTANA /…" at bounding box center [319, 153] width 639 height 306
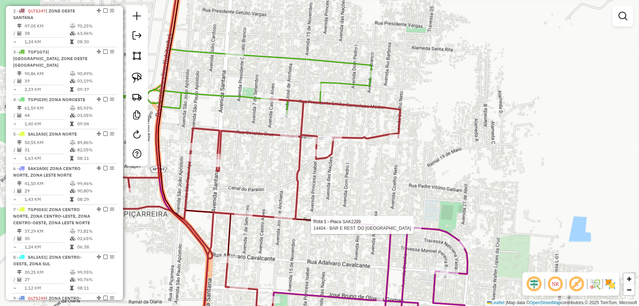
select select "*********"
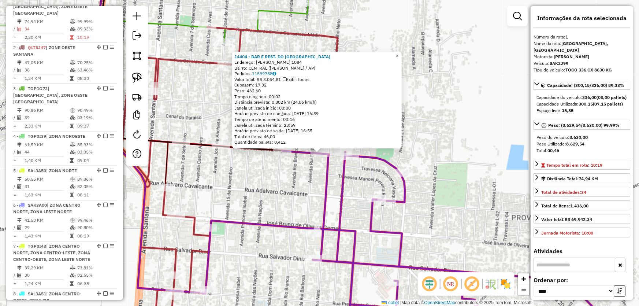
scroll to position [275, 0]
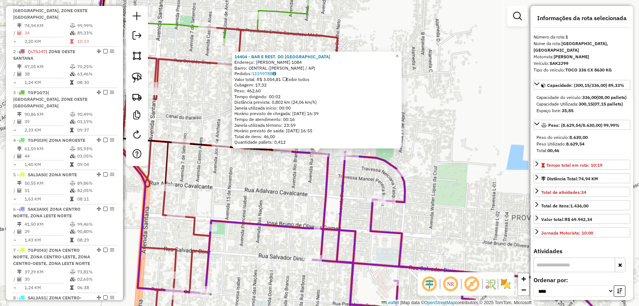
drag, startPoint x: 282, startPoint y: 207, endPoint x: 304, endPoint y: 167, distance: 44.9
click at [282, 205] on div "14404 - BAR E REST. DO ARAO Endereço: EUCLIDES RODRIGUES 1084 Bairro: CENTRAL (…" at bounding box center [319, 153] width 639 height 306
click at [303, 187] on div "Rota 1 - Placa SAK2J99 14404 - BAR E REST. DO ARAO × 14404 - BAR E REST. DO ARA…" at bounding box center [319, 153] width 639 height 306
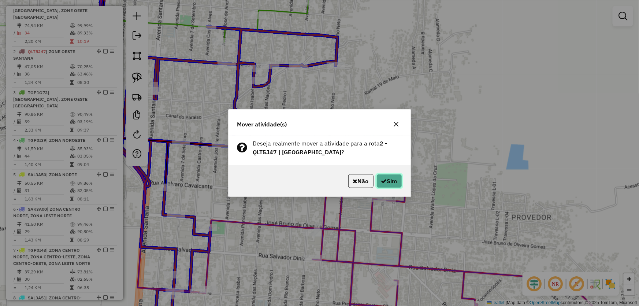
click at [387, 186] on button "Sim" at bounding box center [389, 181] width 26 height 14
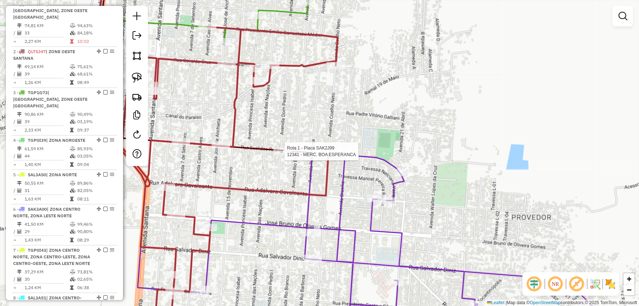
select select "*********"
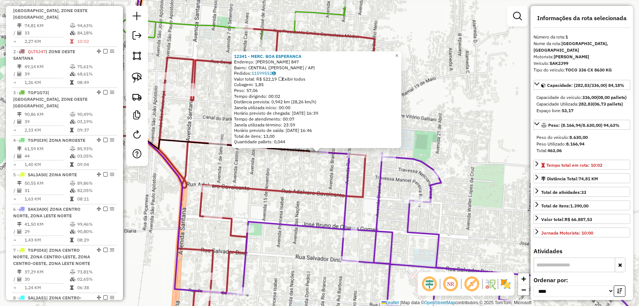
click at [279, 172] on div "12341 - MERC. BOA ESPERANCA Endereço: EUCLIDES RODRIGUES 847 Bairro: CENTRAL (S…" at bounding box center [319, 153] width 639 height 306
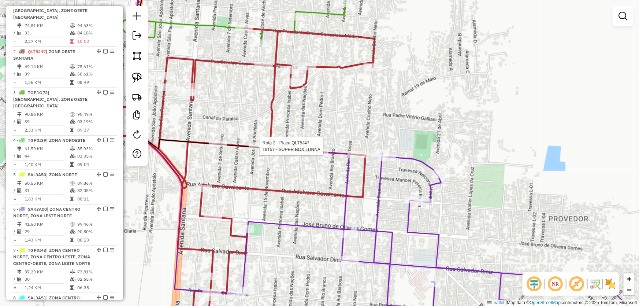
select select "*********"
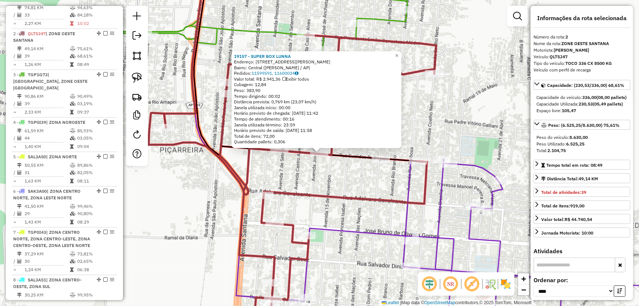
scroll to position [315, 0]
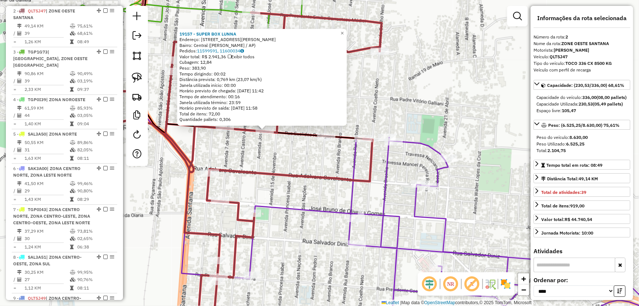
drag, startPoint x: 340, startPoint y: 180, endPoint x: 286, endPoint y: 157, distance: 59.0
click at [286, 157] on div "19157 - SUPER BOX LUNNA Endereço: Rua Euclides Rodrigues, 343 Bairro: Central (…" at bounding box center [319, 153] width 639 height 306
click at [293, 168] on div "19157 - SUPER BOX LUNNA Endereço: Rua Euclides Rodrigues, 343 Bairro: Central (…" at bounding box center [319, 153] width 639 height 306
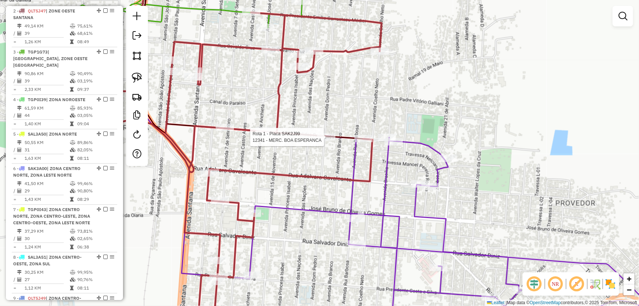
select select "*********"
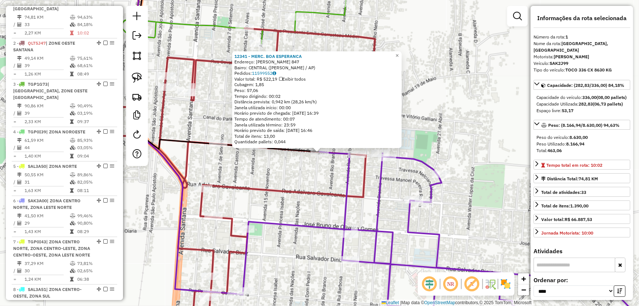
scroll to position [275, 0]
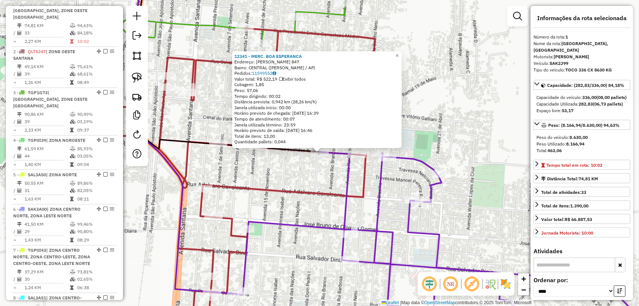
click at [297, 184] on div "12341 - MERC. BOA ESPERANCA Endereço: EUCLIDES RODRIGUES 847 Bairro: CENTRAL (S…" at bounding box center [319, 153] width 639 height 306
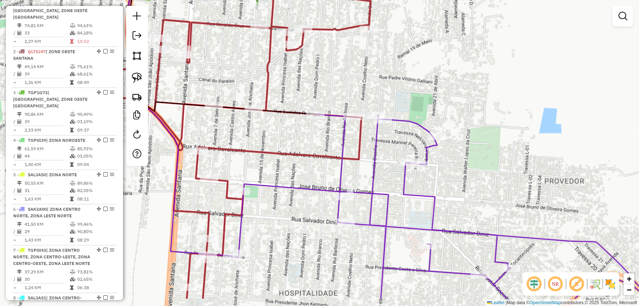
drag, startPoint x: 297, startPoint y: 181, endPoint x: 293, endPoint y: 142, distance: 39.4
click at [293, 142] on div "Janela de atendimento Grade de atendimento Capacidade Transportadoras Veículos …" at bounding box center [319, 153] width 639 height 306
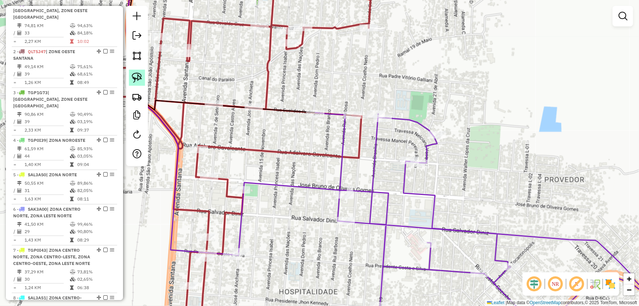
click at [139, 78] on img at bounding box center [137, 78] width 10 height 10
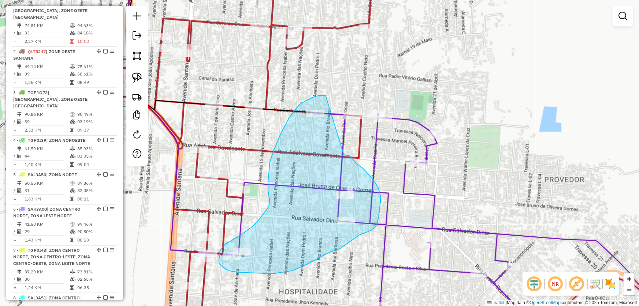
drag, startPoint x: 326, startPoint y: 95, endPoint x: 342, endPoint y: 154, distance: 60.8
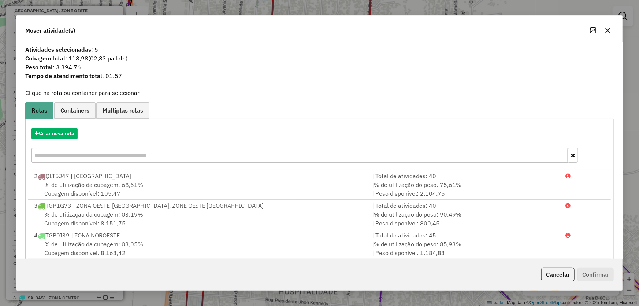
click at [608, 27] on icon "button" at bounding box center [608, 30] width 6 height 6
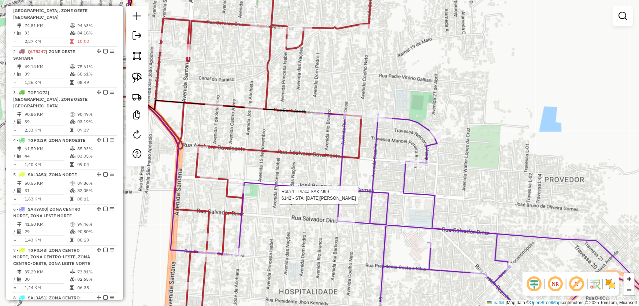
select select "*********"
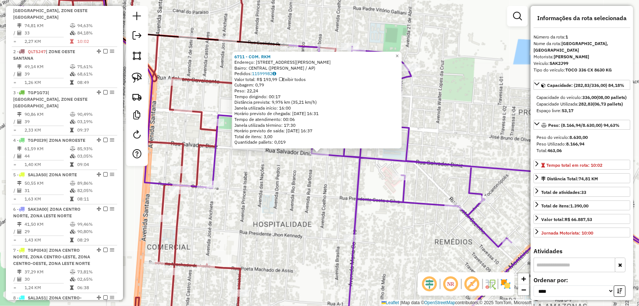
click at [300, 185] on div "6711 - COM. RKM Endereço: R PEDRO SALVADOR DINIZ 1096 Bairro: CENTRAL (SANTANA …" at bounding box center [319, 153] width 639 height 306
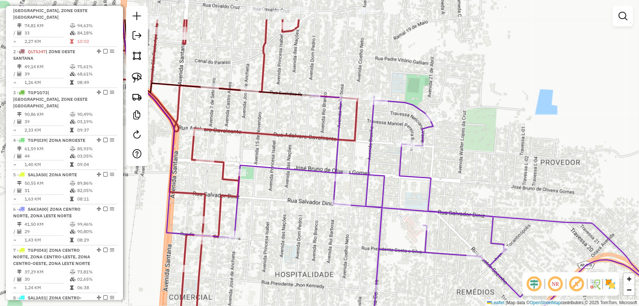
drag, startPoint x: 273, startPoint y: 152, endPoint x: 295, endPoint y: 203, distance: 54.8
click at [295, 203] on div "Janela de atendimento Grade de atendimento Capacidade Transportadoras Veículos …" at bounding box center [319, 153] width 639 height 306
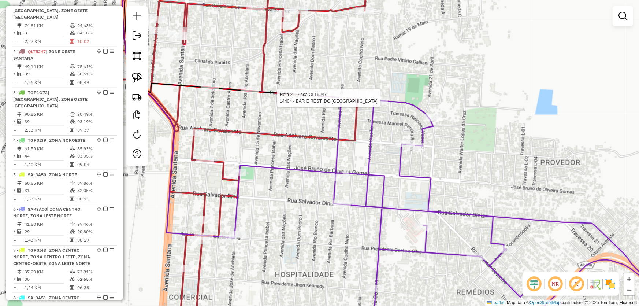
select select "*********"
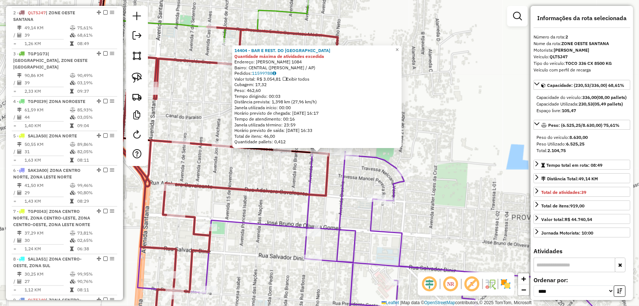
scroll to position [315, 0]
click at [221, 148] on div at bounding box center [221, 144] width 18 height 7
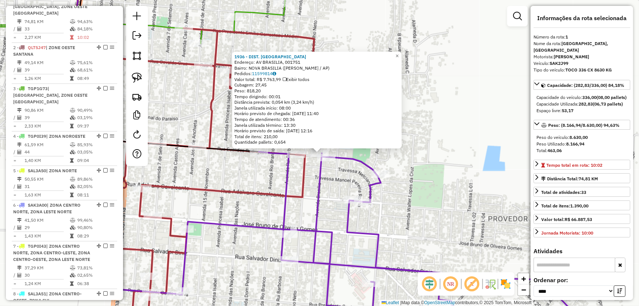
scroll to position [275, 0]
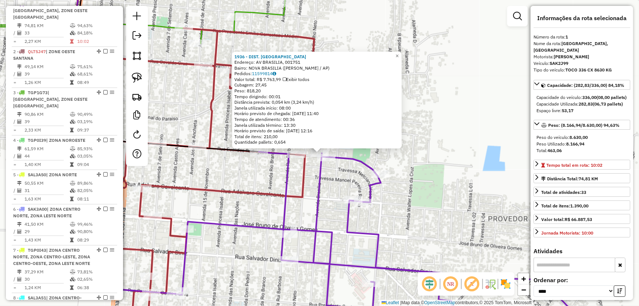
click at [260, 158] on div "1936 - DIST. PONTO ROCHA Endereço: AV BRASILIA, 001751 Bairro: NOVA BRASILIA (S…" at bounding box center [319, 153] width 639 height 306
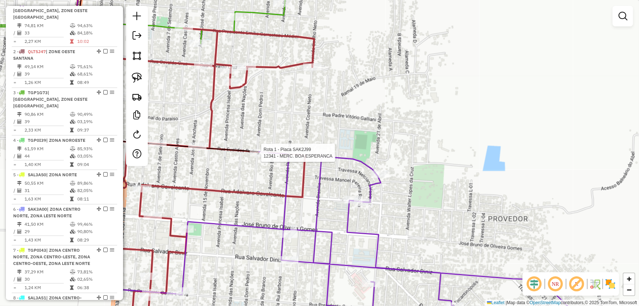
click at [260, 156] on div at bounding box center [259, 152] width 18 height 7
select select "*********"
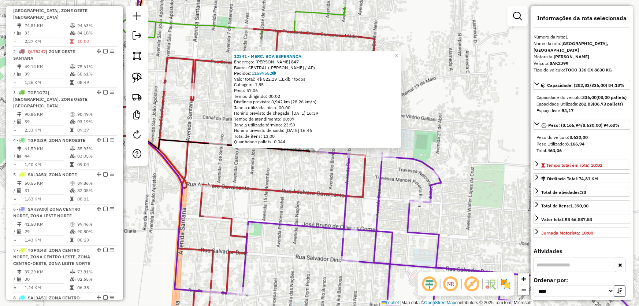
click at [315, 174] on div "12341 - MERC. BOA ESPERANCA Endereço: EUCLIDES RODRIGUES 847 Bairro: CENTRAL (S…" at bounding box center [319, 153] width 639 height 306
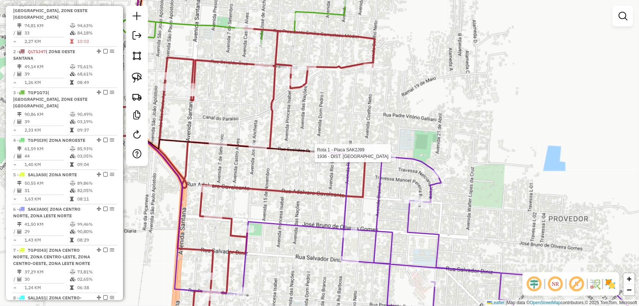
select select "*********"
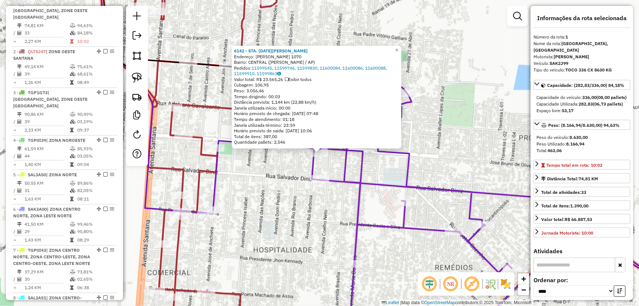
click at [281, 189] on div "6142 - STA. LUCIA SANTANA Endereço: R UBALDO FIGUEIRA 1070 Bairro: CENTRAL (SAN…" at bounding box center [319, 153] width 639 height 306
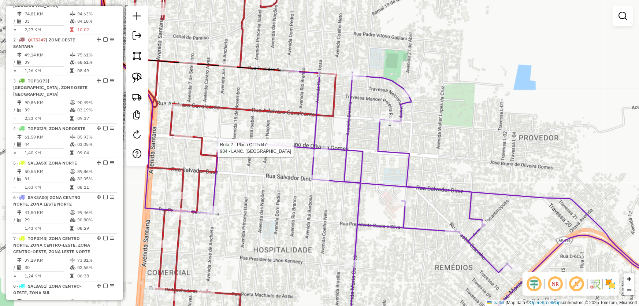
select select "*********"
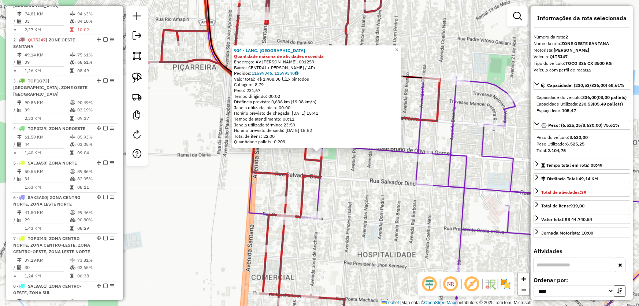
scroll to position [315, 0]
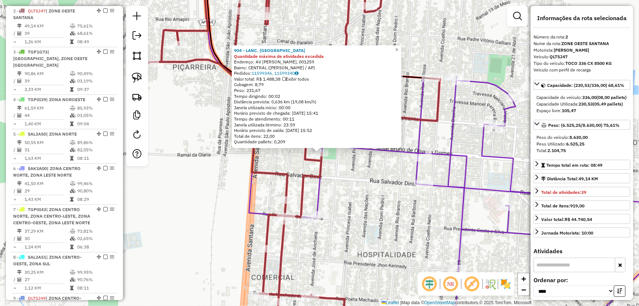
drag, startPoint x: 375, startPoint y: 181, endPoint x: 380, endPoint y: 179, distance: 5.2
click at [376, 181] on div "904 - LANC. MONALISA Quantidade máxima de atividades excedida Endereço: AV JOSE…" at bounding box center [319, 153] width 639 height 306
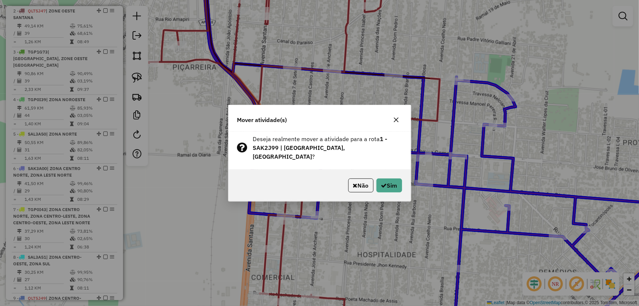
click at [402, 179] on div "Não Sim" at bounding box center [320, 185] width 182 height 31
click at [391, 184] on button "Sim" at bounding box center [389, 185] width 26 height 14
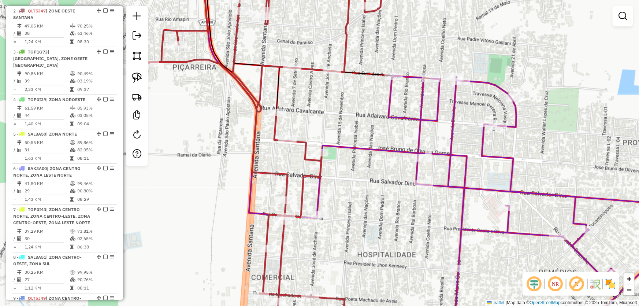
click at [379, 166] on div "Janela de atendimento Grade de atendimento Capacidade Transportadoras Veículos …" at bounding box center [319, 153] width 639 height 306
select select "*********"
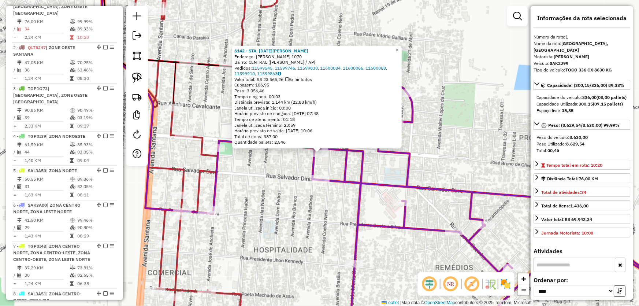
scroll to position [275, 0]
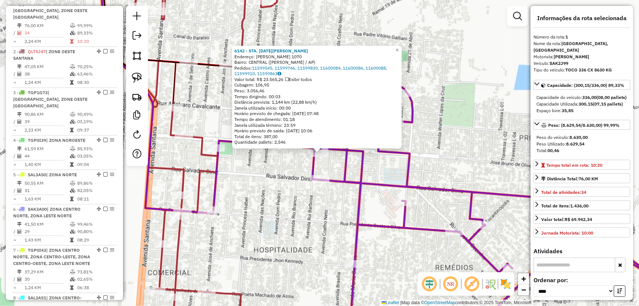
click at [282, 200] on div "6142 - STA. LUCIA SANTANA Endereço: R UBALDO FIGUEIRA 1070 Bairro: CENTRAL (SAN…" at bounding box center [319, 153] width 639 height 306
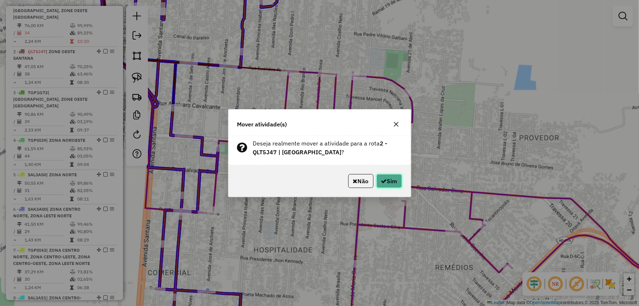
click at [391, 178] on button "Sim" at bounding box center [389, 181] width 26 height 14
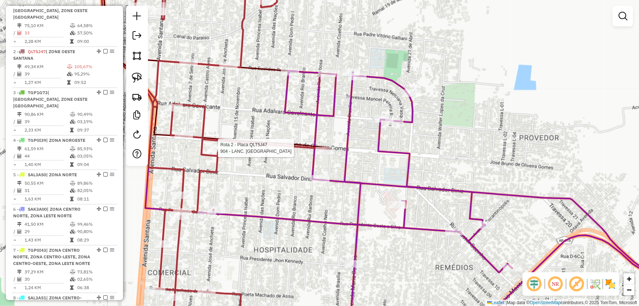
select select "*********"
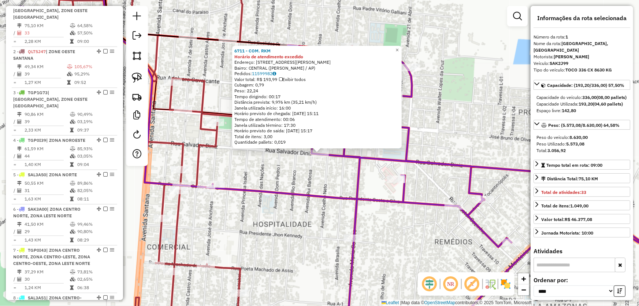
click at [301, 217] on div "6711 - COM. RKM Horário de atendimento excedido Endereço: R PEDRO SALVADOR DINI…" at bounding box center [319, 153] width 639 height 306
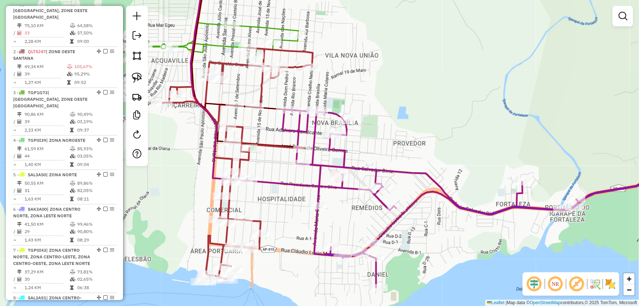
drag, startPoint x: 281, startPoint y: 226, endPoint x: 285, endPoint y: 209, distance: 18.0
click at [285, 209] on div "Janela de atendimento Grade de atendimento Capacidade Transportadoras Veículos …" at bounding box center [319, 153] width 639 height 306
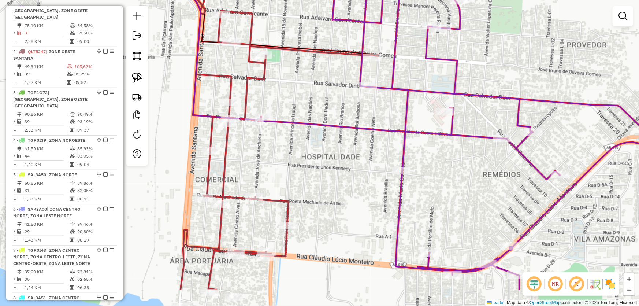
drag, startPoint x: 259, startPoint y: 193, endPoint x: 281, endPoint y: 148, distance: 50.8
click at [281, 148] on div "Janela de atendimento Grade de atendimento Capacidade Transportadoras Veículos …" at bounding box center [319, 153] width 639 height 306
click at [139, 77] on img at bounding box center [137, 78] width 10 height 10
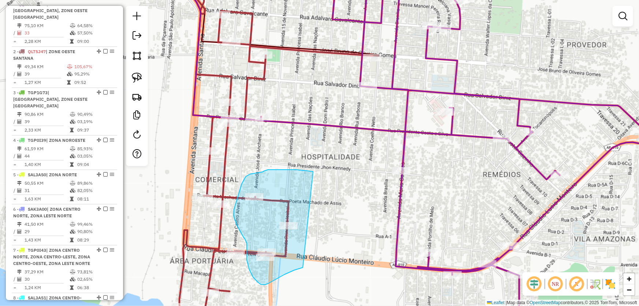
drag, startPoint x: 303, startPoint y: 170, endPoint x: 307, endPoint y: 267, distance: 96.7
click at [307, 267] on div "Janela de atendimento Grade de atendimento Capacidade Transportadoras Veículos …" at bounding box center [319, 153] width 639 height 306
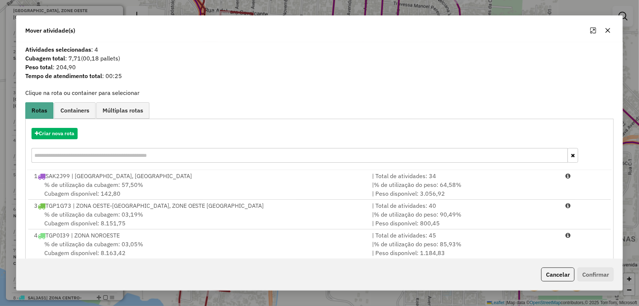
click at [609, 32] on icon "button" at bounding box center [608, 30] width 6 height 6
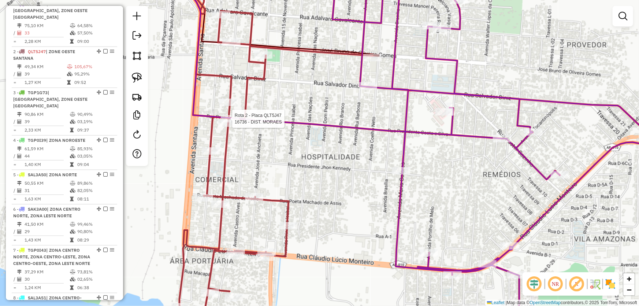
select select "*********"
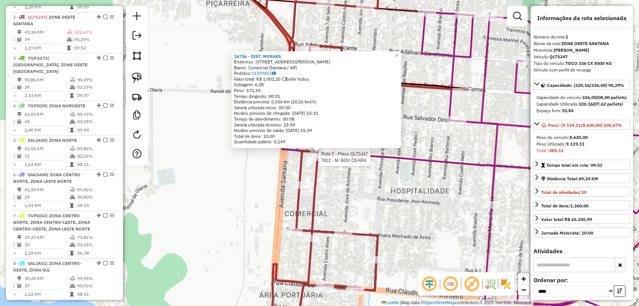
scroll to position [315, 0]
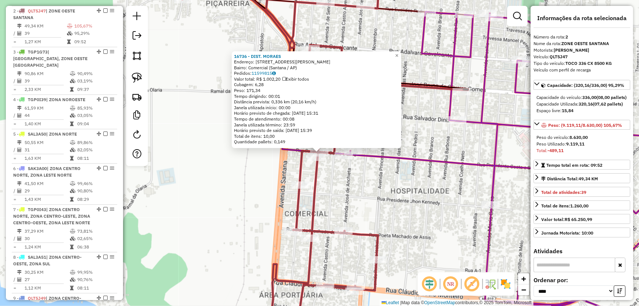
click at [417, 200] on div "16736 - DIST. MORAES Endereço: Rua Presidente Costa e Silva, 264 Bairro: Comerc…" at bounding box center [319, 153] width 639 height 306
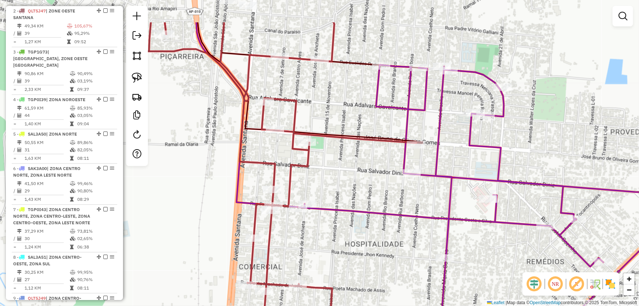
drag, startPoint x: 394, startPoint y: 121, endPoint x: 347, endPoint y: 176, distance: 71.9
click at [347, 176] on div "Janela de atendimento Grade de atendimento Capacidade Transportadoras Veículos …" at bounding box center [319, 153] width 639 height 306
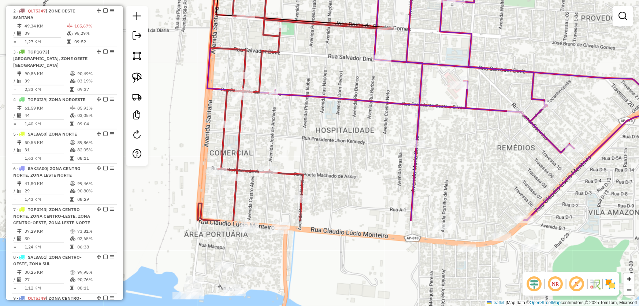
drag, startPoint x: 353, startPoint y: 203, endPoint x: 325, endPoint y: 86, distance: 119.9
click at [325, 86] on div "Janela de atendimento Grade de atendimento Capacidade Transportadoras Veículos …" at bounding box center [319, 153] width 639 height 306
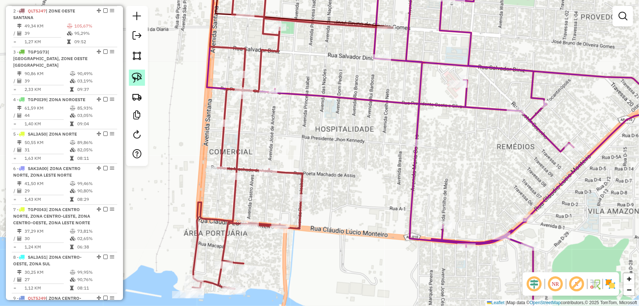
click at [142, 81] on link at bounding box center [137, 78] width 16 height 16
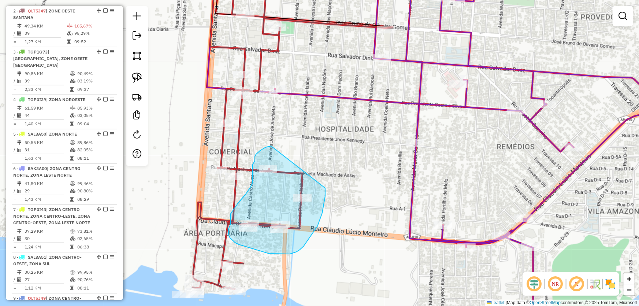
drag, startPoint x: 271, startPoint y: 146, endPoint x: 325, endPoint y: 188, distance: 68.6
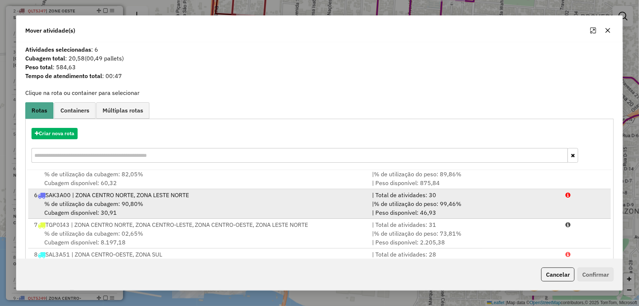
scroll to position [0, 0]
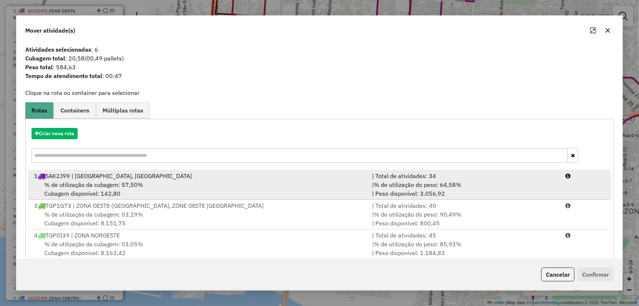
click at [79, 179] on div "1 SAK2J99 | ZONA SUL SANTANA, ZONE OESTE SANTANA" at bounding box center [199, 175] width 338 height 9
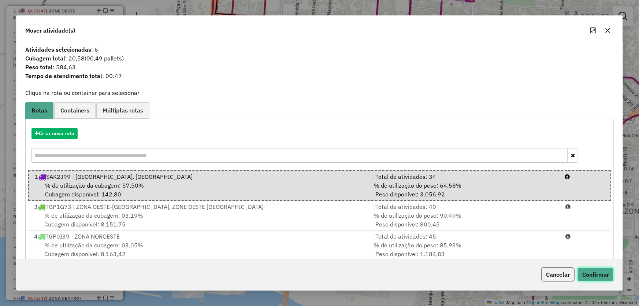
click at [605, 274] on button "Confirmar" at bounding box center [595, 274] width 36 height 14
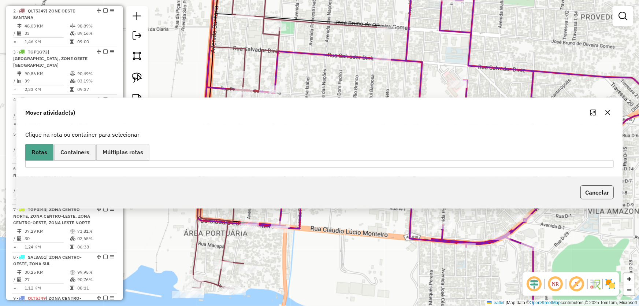
scroll to position [234, 0]
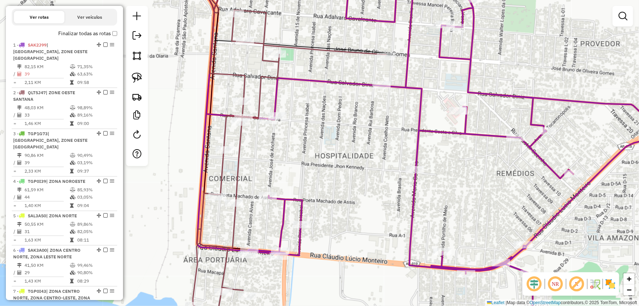
drag, startPoint x: 330, startPoint y: 110, endPoint x: 328, endPoint y: 194, distance: 83.9
click at [328, 194] on div "Janela de atendimento Grade de atendimento Capacidade Transportadoras Veículos …" at bounding box center [319, 153] width 639 height 306
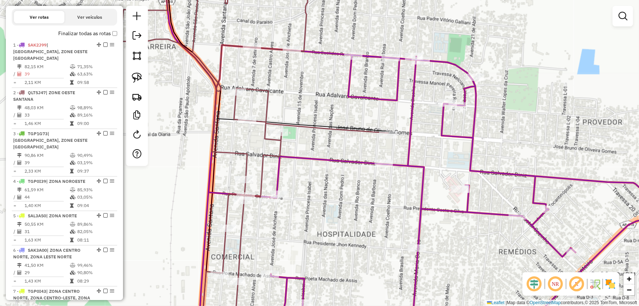
drag, startPoint x: 300, startPoint y: 103, endPoint x: 303, endPoint y: 125, distance: 22.5
click at [303, 125] on icon at bounding box center [248, 173] width 279 height 367
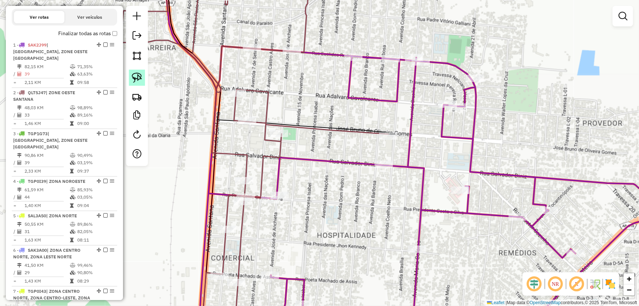
click at [139, 71] on link at bounding box center [137, 78] width 16 height 16
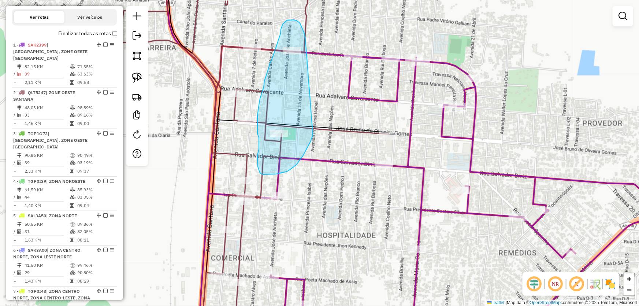
drag, startPoint x: 313, startPoint y: 133, endPoint x: 305, endPoint y: 39, distance: 94.0
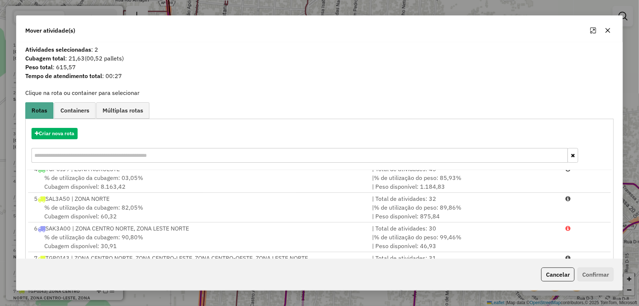
scroll to position [0, 0]
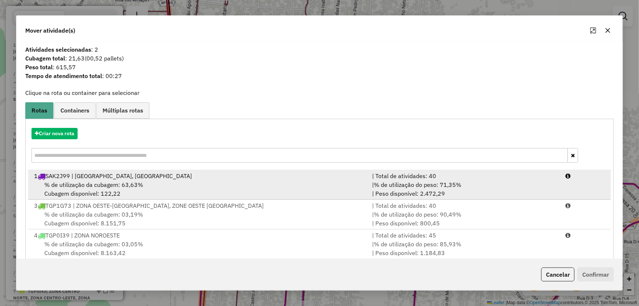
click at [123, 182] on span "% de utilização da cubagem: 63,63%" at bounding box center [93, 184] width 99 height 7
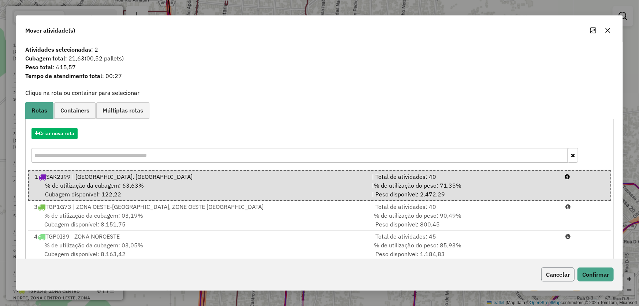
click at [555, 269] on button "Cancelar" at bounding box center [557, 274] width 33 height 14
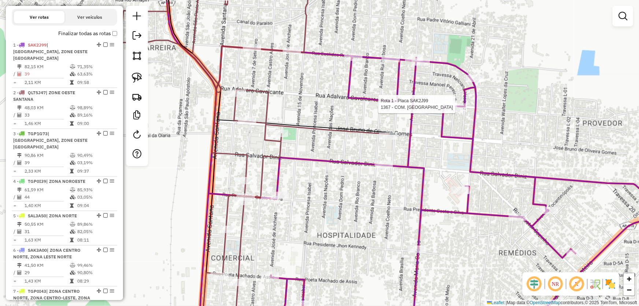
click at [445, 108] on div at bounding box center [448, 103] width 18 height 7
select select "*********"
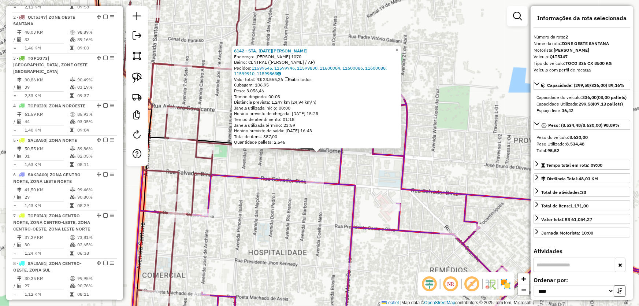
scroll to position [315, 0]
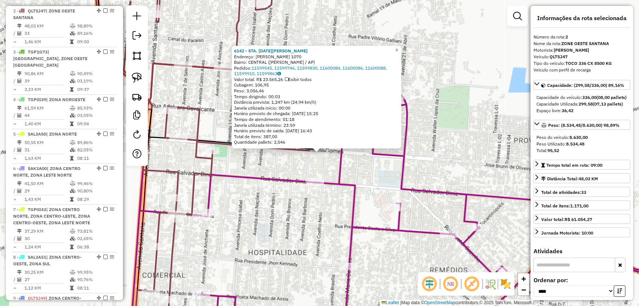
click at [245, 215] on div "6142 - STA. LUCIA SANTANA Endereço: R UBALDO FIGUEIRA 1070 Bairro: CENTRAL (SAN…" at bounding box center [319, 153] width 639 height 306
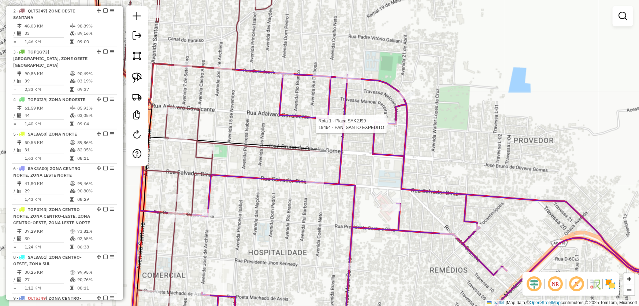
select select "*********"
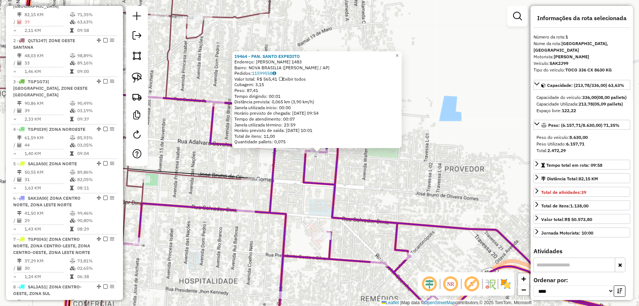
scroll to position [275, 0]
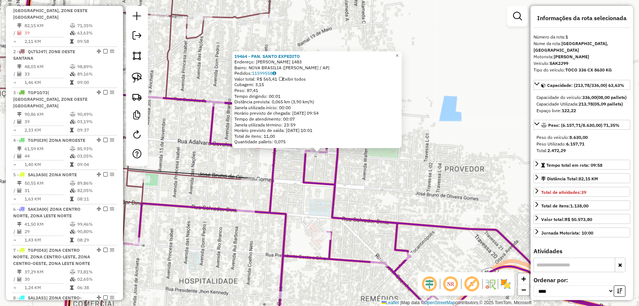
click at [408, 178] on div "19464 - PAN. SANTO EXPEDITO Endereço: ADALVARO CAVALCANTE 1483 Bairro: NOVA BRA…" at bounding box center [319, 153] width 639 height 306
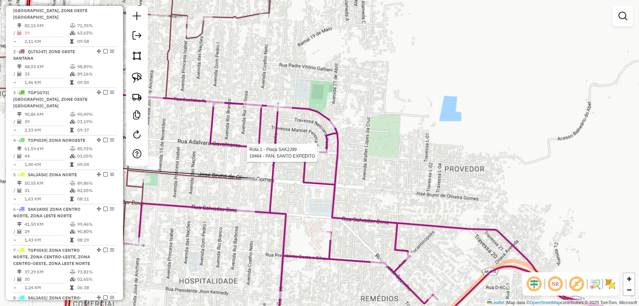
select select "*********"
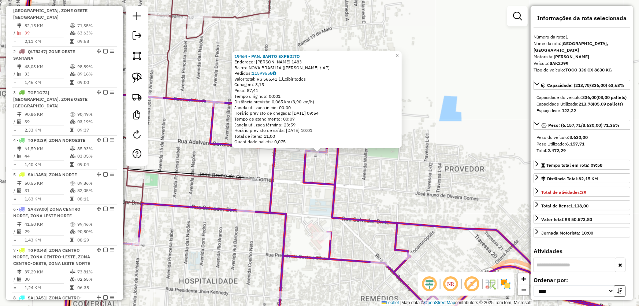
click at [216, 249] on div "19464 - PAN. SANTO EXPEDITO Endereço: ADALVARO CAVALCANTE 1483 Bairro: NOVA BRA…" at bounding box center [319, 153] width 639 height 306
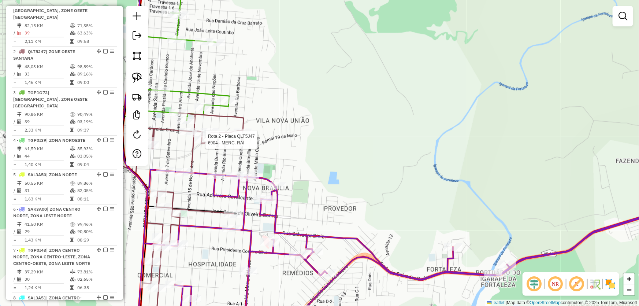
select select "*********"
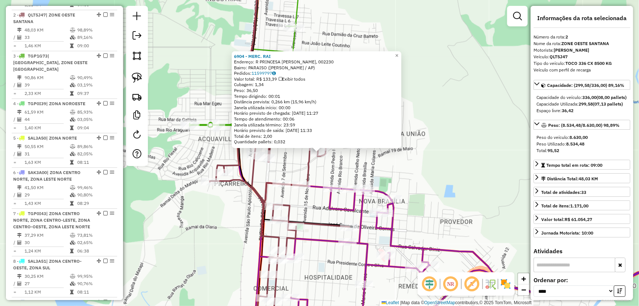
scroll to position [315, 0]
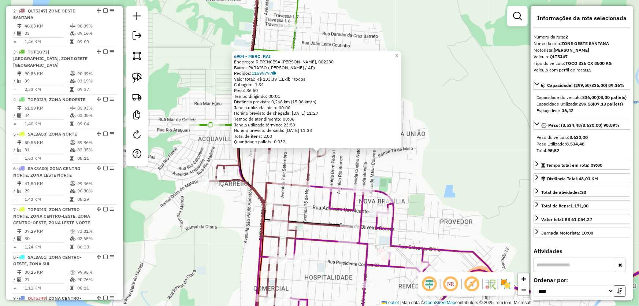
click at [439, 159] on div "6904 - MERC. RAI Endereço: R PRINCESA IZABEL, 002230 Bairro: PARAISO (SANTANA /…" at bounding box center [319, 153] width 639 height 306
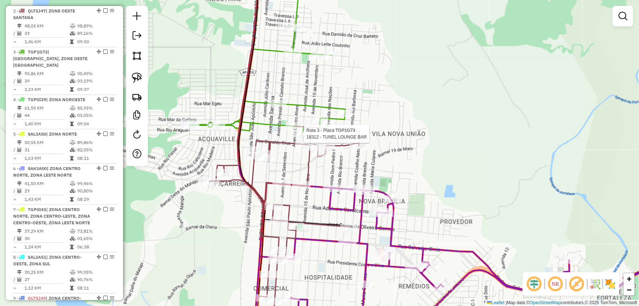
select select "*********"
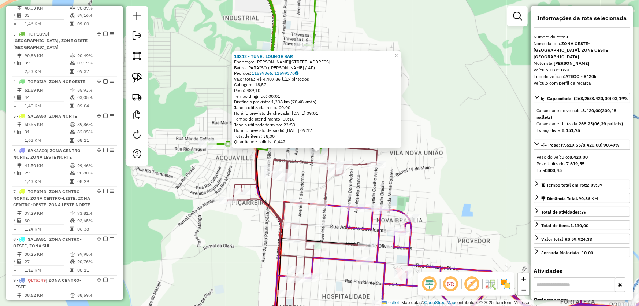
scroll to position [356, 0]
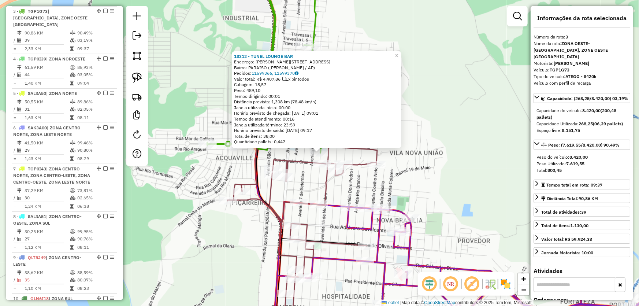
click at [446, 175] on div "18312 - TUNEL LOUNGE BAR Endereço: JOSE DE ANCHIETA 2373 Bairro: PARAISO (SANTA…" at bounding box center [319, 153] width 639 height 306
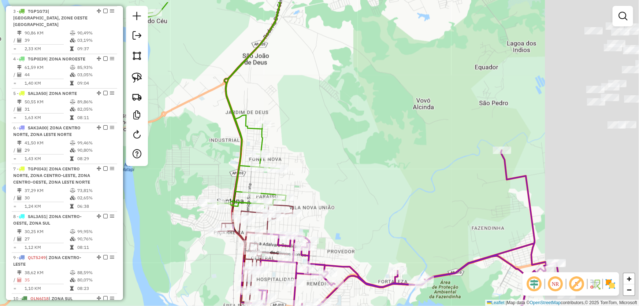
drag, startPoint x: 504, startPoint y: 155, endPoint x: 238, endPoint y: 217, distance: 273.0
click at [231, 229] on div "Janela de atendimento Grade de atendimento Capacidade Transportadoras Veículos …" at bounding box center [319, 153] width 639 height 306
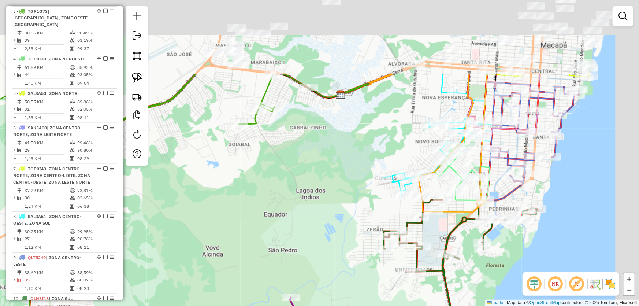
drag, startPoint x: 366, startPoint y: 125, endPoint x: 332, endPoint y: 194, distance: 76.8
click at [317, 234] on div "Janela de atendimento Grade de atendimento Capacidade Transportadoras Veículos …" at bounding box center [319, 153] width 639 height 306
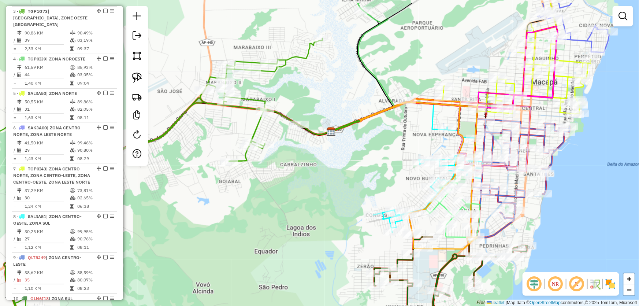
drag, startPoint x: 357, startPoint y: 129, endPoint x: 317, endPoint y: 276, distance: 153.0
click at [317, 276] on div "Janela de atendimento Grade de atendimento Capacidade Transportadoras Veículos …" at bounding box center [319, 153] width 639 height 306
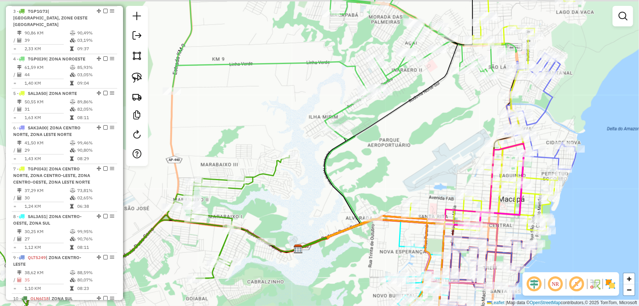
drag, startPoint x: 374, startPoint y: 144, endPoint x: 326, endPoint y: 218, distance: 87.5
click at [326, 218] on div "Janela de atendimento Grade de atendimento Capacidade Transportadoras Veículos …" at bounding box center [319, 153] width 639 height 306
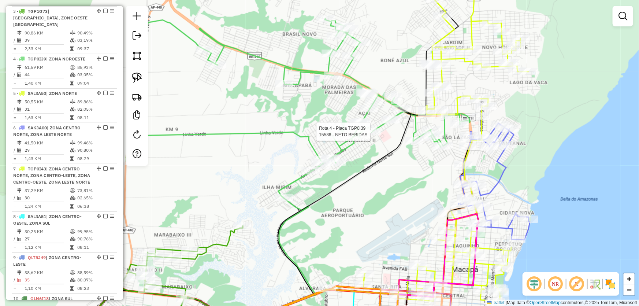
select select "*********"
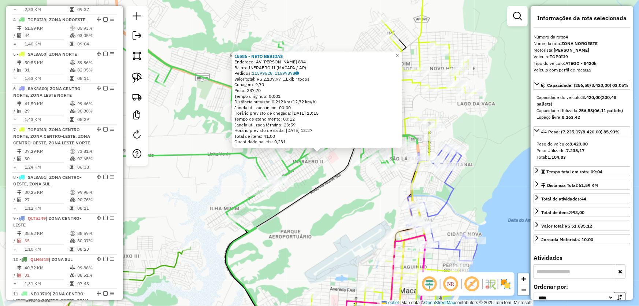
scroll to position [397, 0]
click at [368, 195] on div "15586 - NETO BEBIDAS Endereço: AV CARLOS LINS CORTES 894 Bairro: INFRAERO II (M…" at bounding box center [319, 153] width 639 height 306
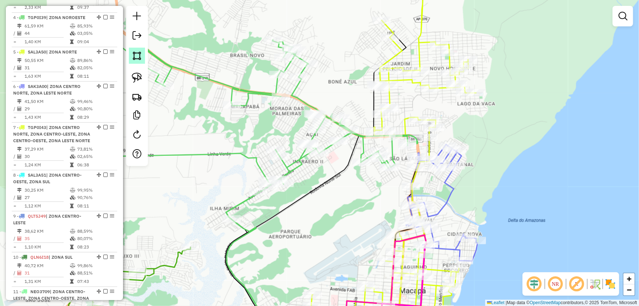
click at [132, 57] on img at bounding box center [137, 56] width 10 height 10
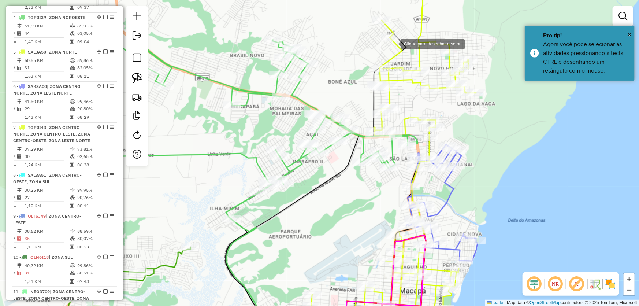
click at [394, 44] on div at bounding box center [393, 43] width 15 height 15
click at [347, 63] on div at bounding box center [354, 56] width 15 height 15
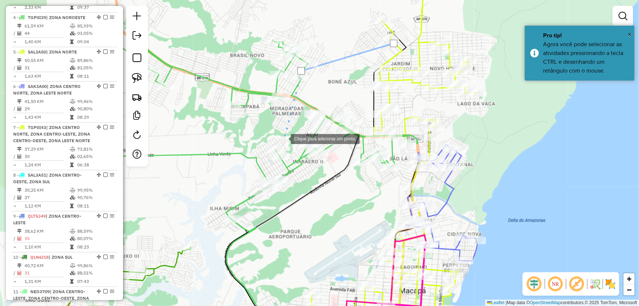
click at [284, 138] on div at bounding box center [283, 138] width 15 height 15
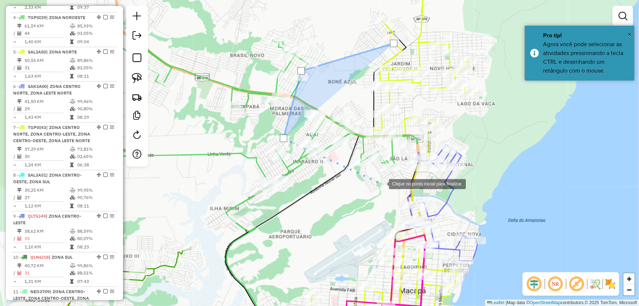
click at [382, 183] on div at bounding box center [381, 183] width 15 height 15
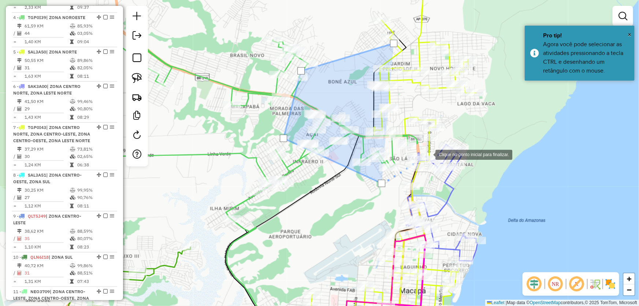
click at [435, 146] on div at bounding box center [428, 153] width 15 height 15
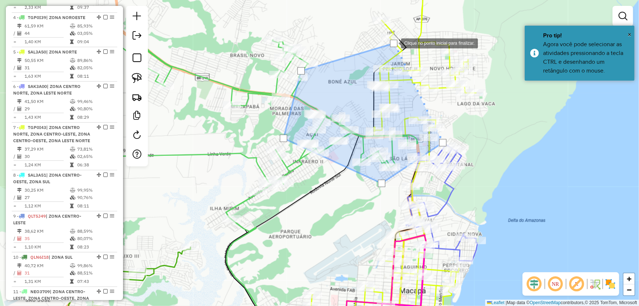
click at [394, 43] on div at bounding box center [393, 43] width 7 height 7
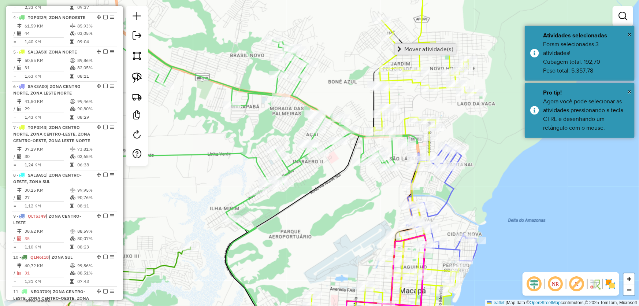
click at [419, 53] on link "Mover atividade(s)" at bounding box center [425, 49] width 61 height 11
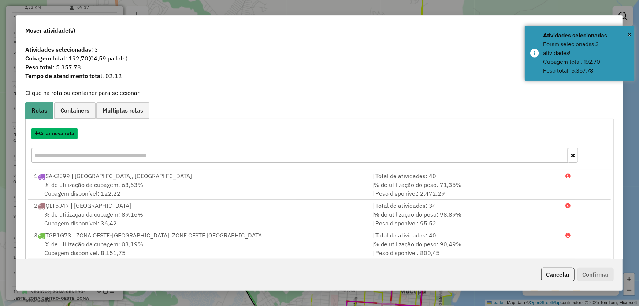
click at [57, 133] on button "Criar nova rota" at bounding box center [54, 133] width 46 height 11
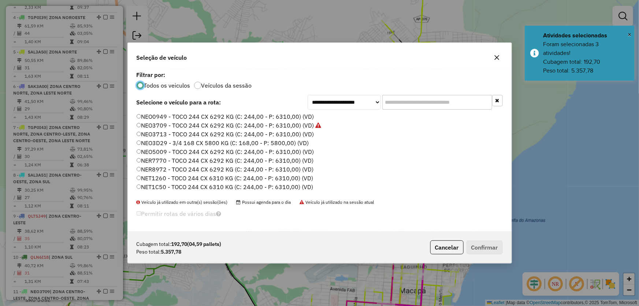
scroll to position [4, 2]
click at [155, 133] on label "NEO3713 - TOCO 244 CX 6292 KG (C: 244,00 - P: 6310,00) (VD)" at bounding box center [226, 134] width 178 height 9
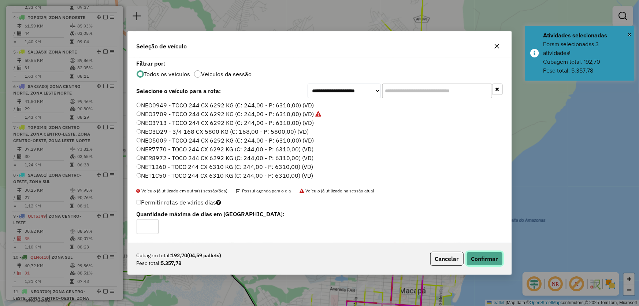
click at [494, 259] on button "Confirmar" at bounding box center [485, 259] width 36 height 14
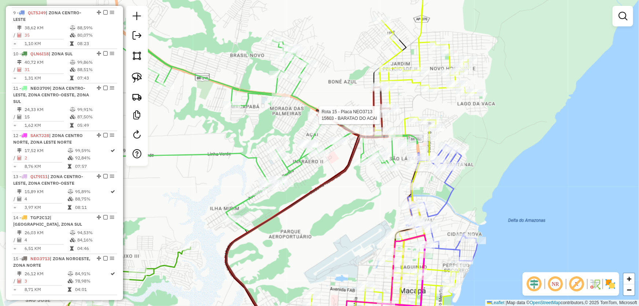
select select "*********"
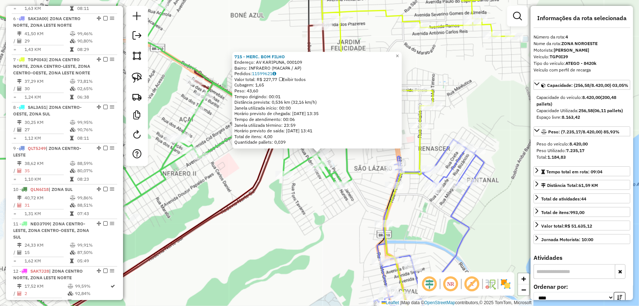
scroll to position [397, 0]
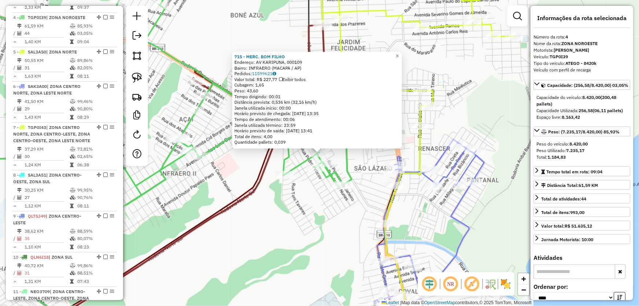
click at [319, 199] on div "715 - MERC. BOM FILHO Endereço: AV KARIPUNA, 000109 Bairro: INFRAERO (MACAPA / …" at bounding box center [319, 153] width 639 height 306
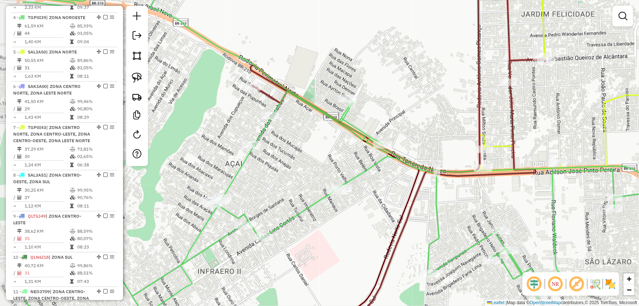
drag, startPoint x: 235, startPoint y: 103, endPoint x: 311, endPoint y: 120, distance: 77.7
click at [313, 121] on div "Janela de atendimento Grade de atendimento Capacidade Transportadoras Veículos …" at bounding box center [319, 153] width 639 height 306
click at [140, 75] on img at bounding box center [137, 78] width 10 height 10
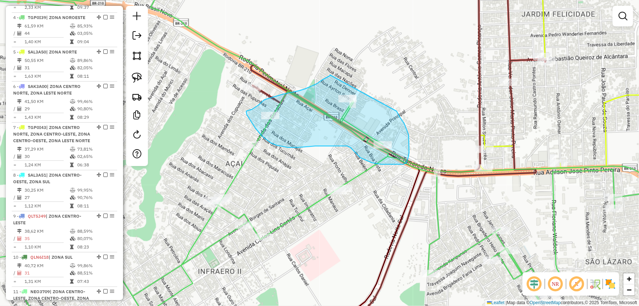
drag, startPoint x: 330, startPoint y: 75, endPoint x: 385, endPoint y: 92, distance: 57.1
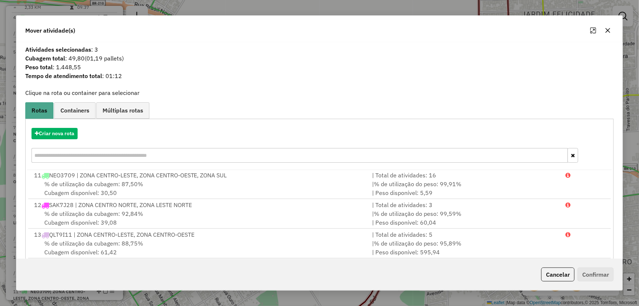
scroll to position [70, 0]
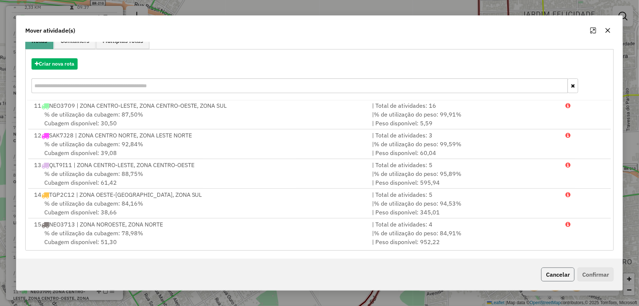
click at [556, 273] on button "Cancelar" at bounding box center [557, 274] width 33 height 14
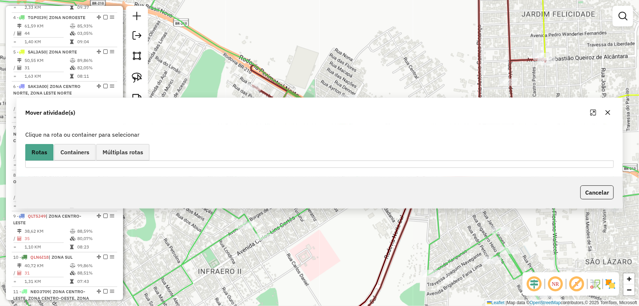
scroll to position [0, 0]
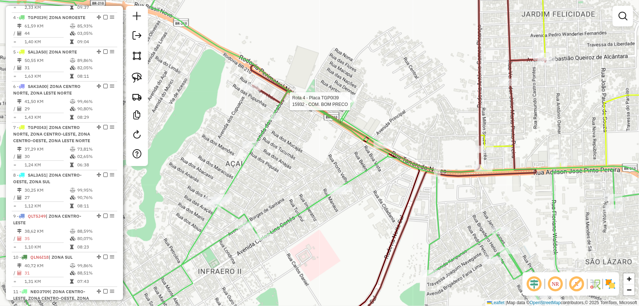
select select "*********"
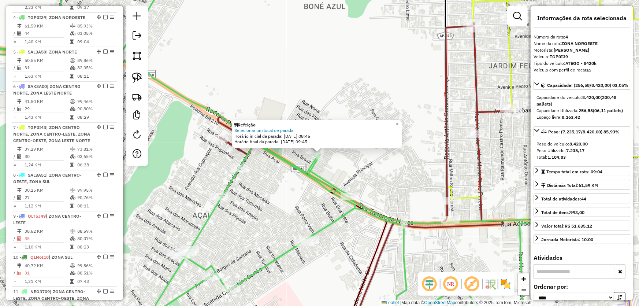
click at [291, 203] on div "Refeição Selecionar um local de parada Horário inicial da parada: 12/08/2025 08…" at bounding box center [319, 153] width 639 height 306
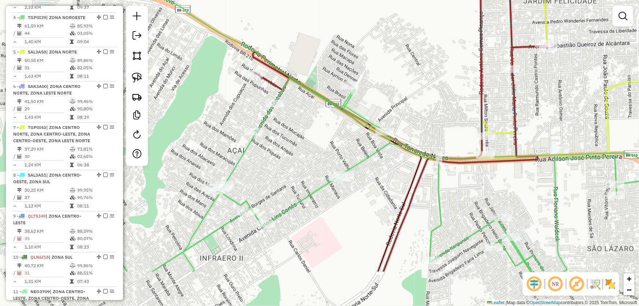
drag, startPoint x: 289, startPoint y: 198, endPoint x: 323, endPoint y: 136, distance: 70.5
click at [323, 136] on div "Janela de atendimento Grade de atendimento Capacidade Transportadoras Veículos …" at bounding box center [319, 153] width 639 height 306
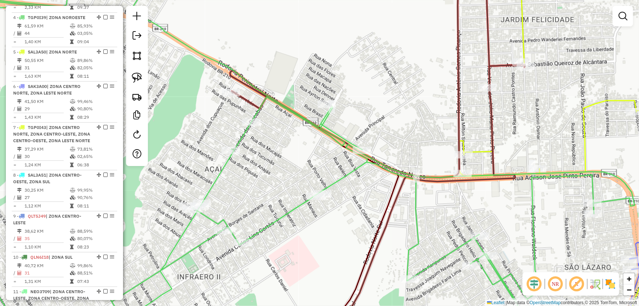
drag, startPoint x: 342, startPoint y: 52, endPoint x: 320, endPoint y: 70, distance: 29.4
click at [320, 70] on div "Janela de atendimento Grade de atendimento Capacidade Transportadoras Veículos …" at bounding box center [319, 153] width 639 height 306
click at [139, 81] on img at bounding box center [137, 78] width 10 height 10
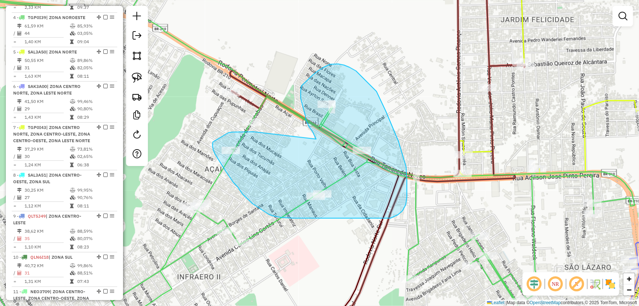
drag, startPoint x: 253, startPoint y: 132, endPoint x: 316, endPoint y: 139, distance: 63.4
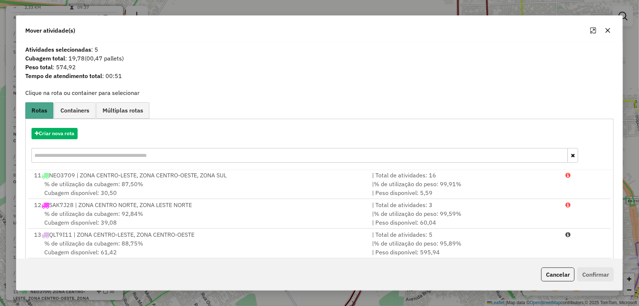
scroll to position [70, 0]
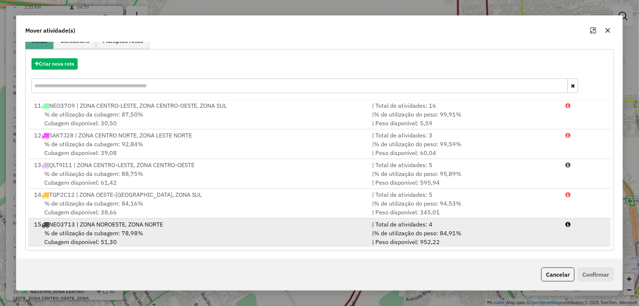
drag, startPoint x: 97, startPoint y: 226, endPoint x: 221, endPoint y: 226, distance: 123.8
click at [97, 226] on div "15 NEO3713 | ZONA NOROESTE, ZONA NORTE" at bounding box center [199, 224] width 338 height 9
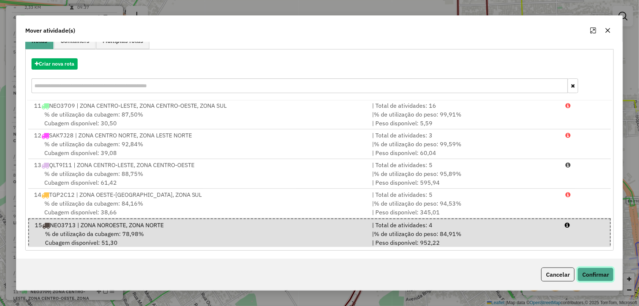
click at [583, 271] on button "Confirmar" at bounding box center [595, 274] width 36 height 14
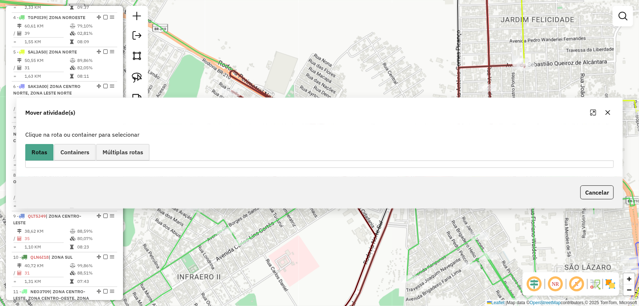
scroll to position [363, 0]
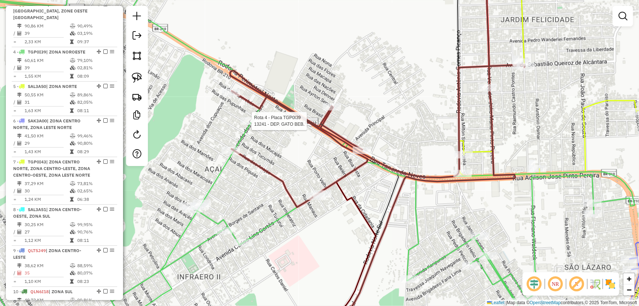
select select "*********"
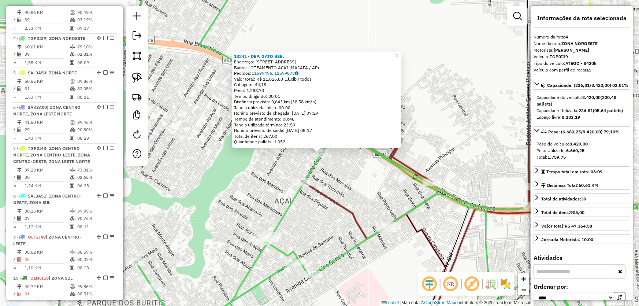
scroll to position [397, 0]
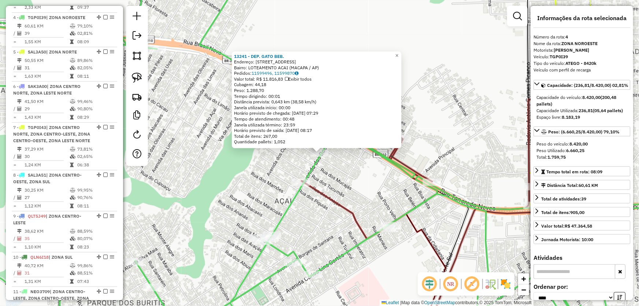
click at [351, 190] on div "13241 - DEP. GATO BEB. Endereço: AV DAS BACABAS 258 Bairro: LOTEAMENTO ACAI (MA…" at bounding box center [319, 153] width 639 height 306
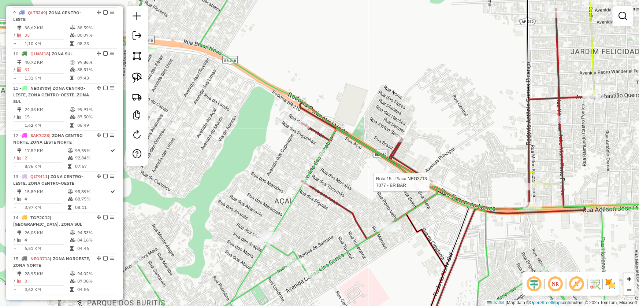
select select "*********"
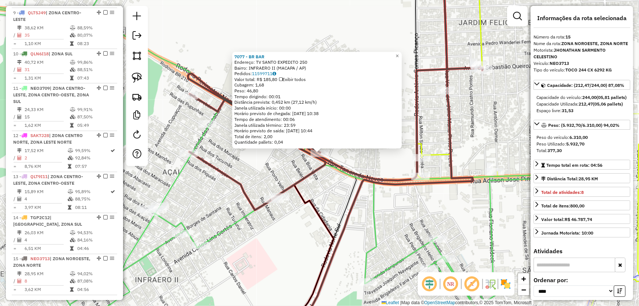
scroll to position [623, 0]
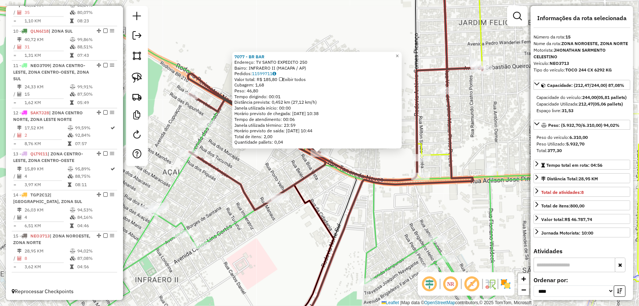
click at [397, 216] on div "7077 - BR BAR Endereço: TV SANTO EXPEDITO 250 Bairro: INFRAERO II (MACAPA / AP)…" at bounding box center [319, 153] width 639 height 306
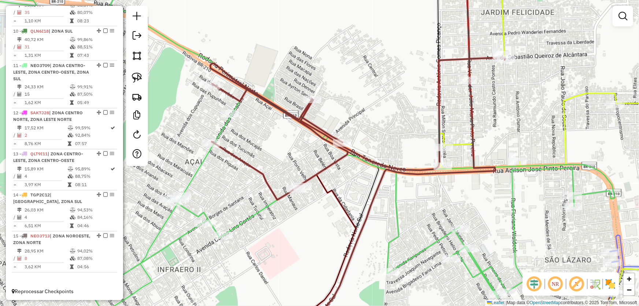
drag, startPoint x: 365, startPoint y: 201, endPoint x: 433, endPoint y: 163, distance: 77.7
click at [434, 167] on div "Janela de atendimento Grade de atendimento Capacidade Transportadoras Veículos …" at bounding box center [319, 153] width 639 height 306
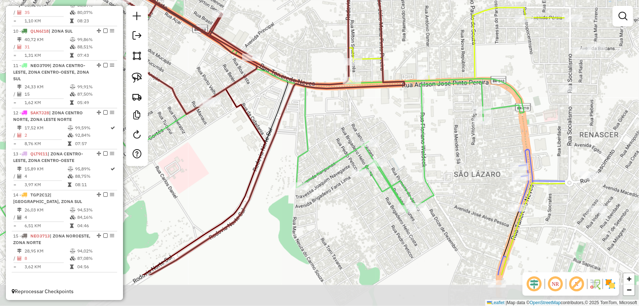
drag, startPoint x: 441, startPoint y: 178, endPoint x: 300, endPoint y: 117, distance: 153.2
click at [300, 117] on icon at bounding box center [161, 91] width 726 height 367
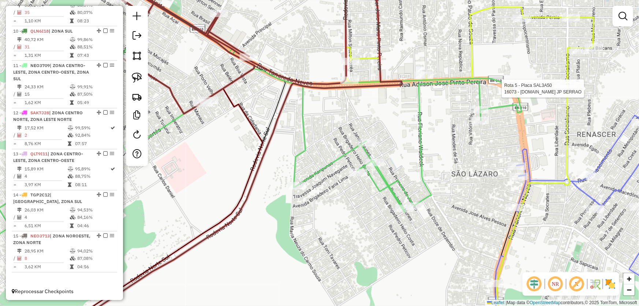
select select "*********"
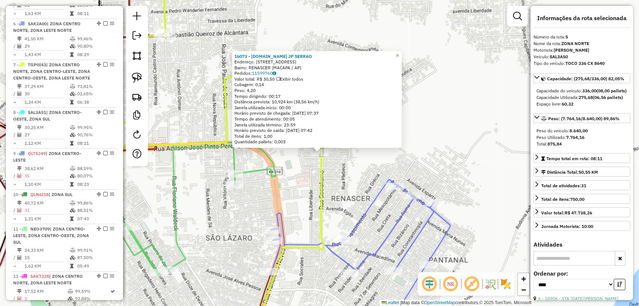
scroll to position [432, 0]
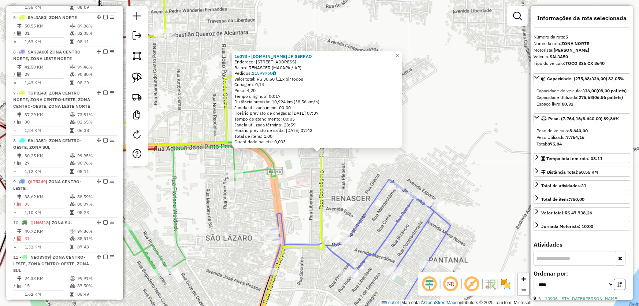
click at [304, 189] on div "16073 - M.BOX JP SERRAO Endereço: R SOCIALISMO 811 A Bairro: RENASCER (MACAPA /…" at bounding box center [319, 153] width 639 height 306
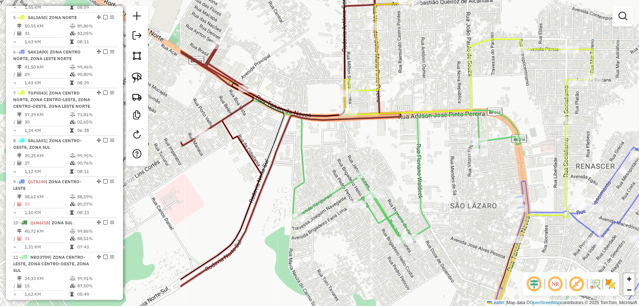
drag, startPoint x: 257, startPoint y: 212, endPoint x: 536, endPoint y: 171, distance: 281.8
click at [547, 172] on div "Janela de atendimento Grade de atendimento Capacidade Transportadoras Veículos …" at bounding box center [319, 153] width 639 height 306
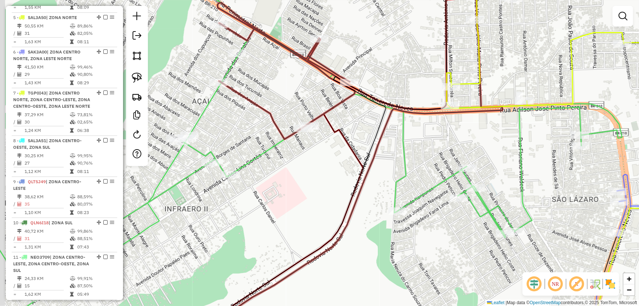
drag, startPoint x: 231, startPoint y: 92, endPoint x: 316, endPoint y: 91, distance: 85.7
click at [316, 92] on div "Janela de atendimento Grade de atendimento Capacidade Transportadoras Veículos …" at bounding box center [319, 153] width 639 height 306
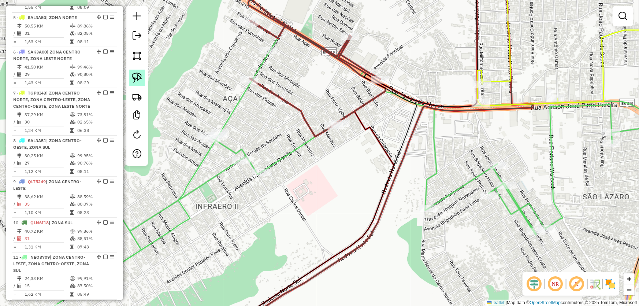
click at [136, 78] on img at bounding box center [137, 78] width 10 height 10
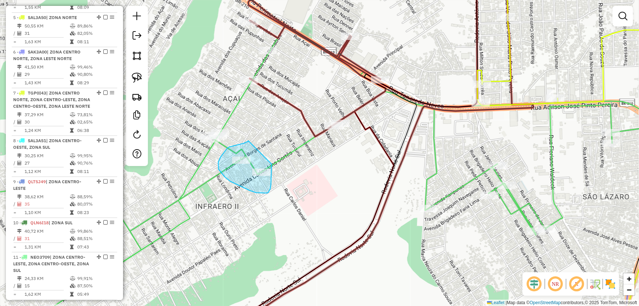
drag, startPoint x: 248, startPoint y: 141, endPoint x: 272, endPoint y: 164, distance: 33.1
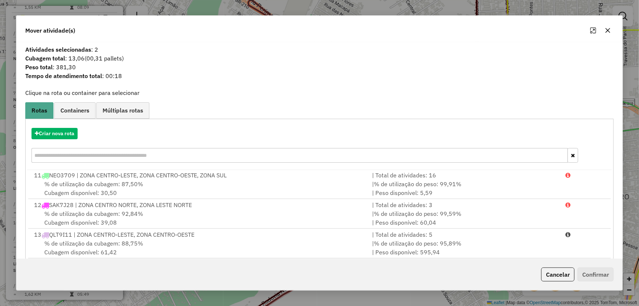
scroll to position [70, 0]
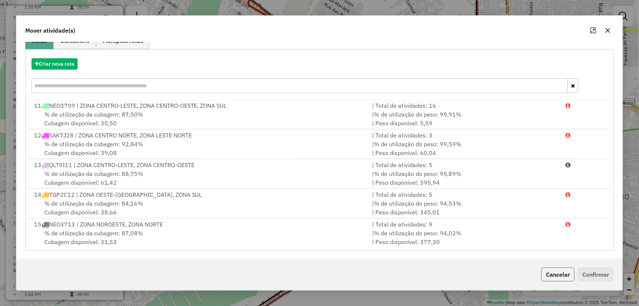
click at [556, 268] on button "Cancelar" at bounding box center [557, 274] width 33 height 14
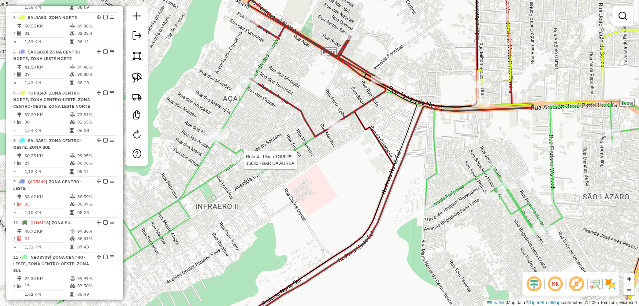
select select "*********"
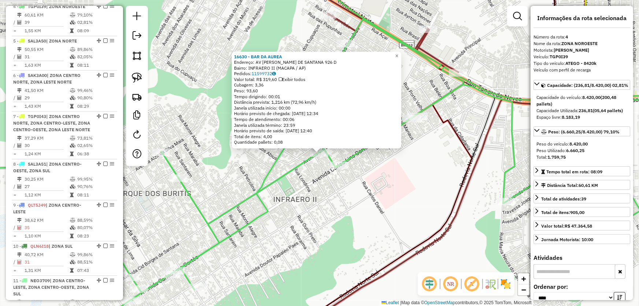
scroll to position [397, 0]
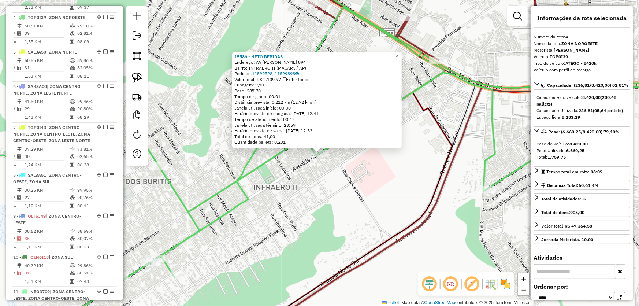
click at [346, 182] on div "15586 - NETO BEBIDAS Endereço: AV CARLOS LINS CORTES 894 Bairro: INFRAERO II (M…" at bounding box center [319, 153] width 639 height 306
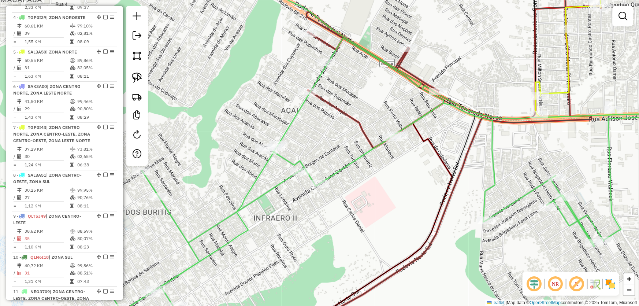
drag, startPoint x: 342, startPoint y: 122, endPoint x: 342, endPoint y: 153, distance: 30.8
click at [342, 153] on div "Janela de atendimento Grade de atendimento Capacidade Transportadoras Veículos …" at bounding box center [319, 153] width 639 height 306
select select "*********"
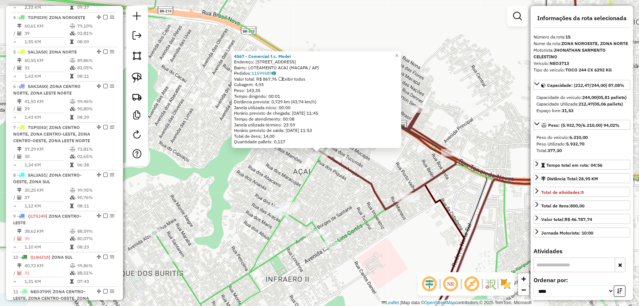
scroll to position [623, 0]
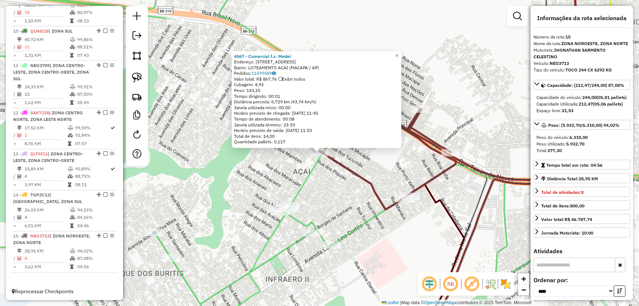
click at [304, 168] on div "4567 - Comercial f.c. Medei Endereço: AV DAS BACABAS 470 Bairro: LOTEAMENTO ACA…" at bounding box center [319, 153] width 639 height 306
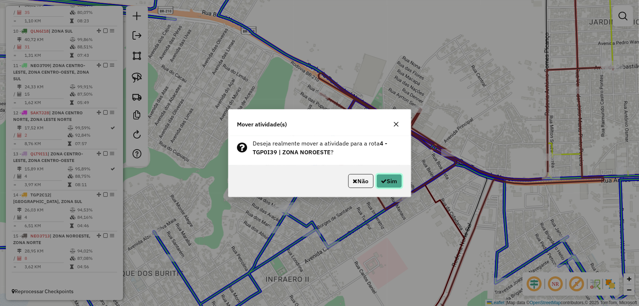
click at [388, 180] on button "Sim" at bounding box center [389, 181] width 26 height 14
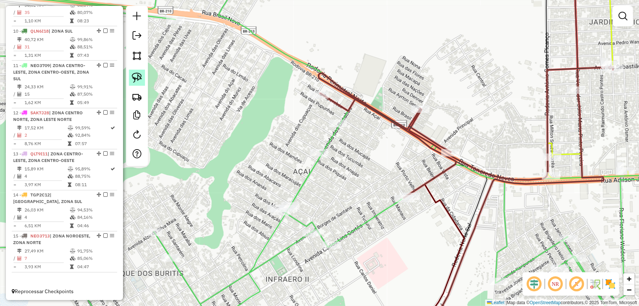
click at [137, 81] on img at bounding box center [137, 78] width 10 height 10
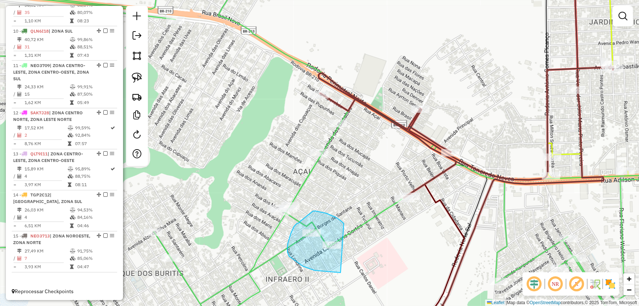
drag, startPoint x: 336, startPoint y: 217, endPoint x: 367, endPoint y: 253, distance: 47.5
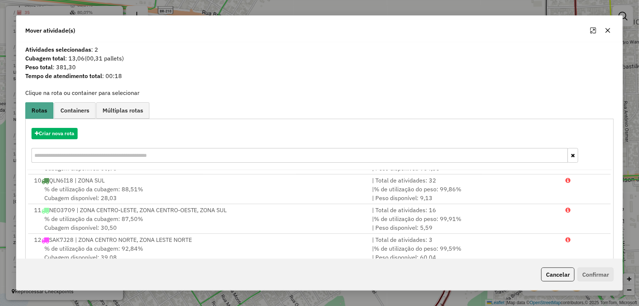
scroll to position [70, 0]
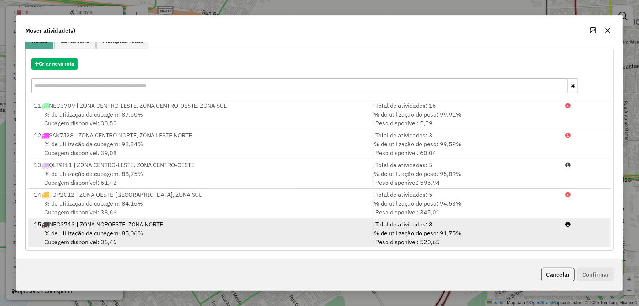
drag, startPoint x: 88, startPoint y: 230, endPoint x: 103, endPoint y: 235, distance: 15.4
click at [89, 230] on span "% de utilização da cubagem: 85,06%" at bounding box center [93, 232] width 99 height 7
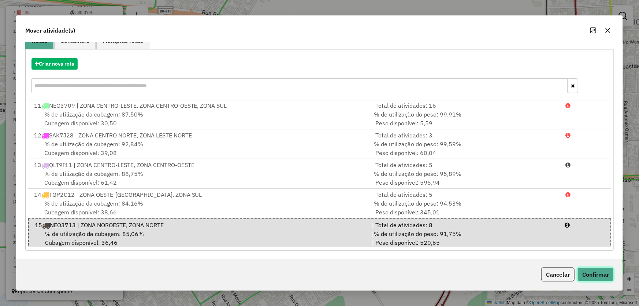
click at [593, 273] on button "Confirmar" at bounding box center [595, 274] width 36 height 14
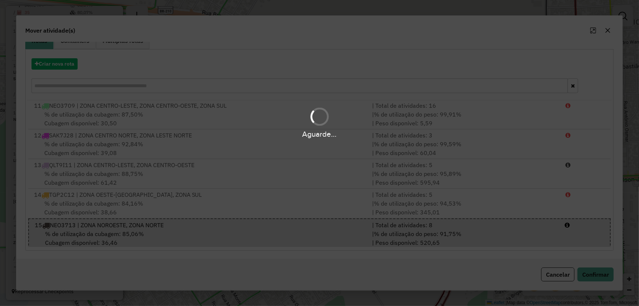
scroll to position [0, 0]
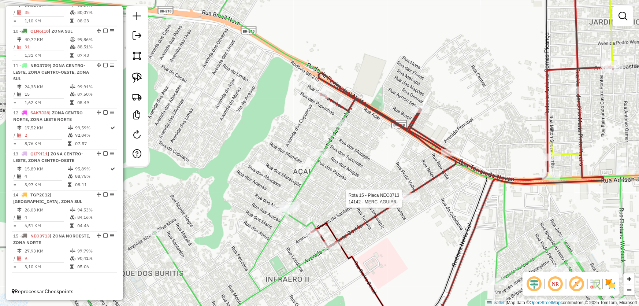
select select "*********"
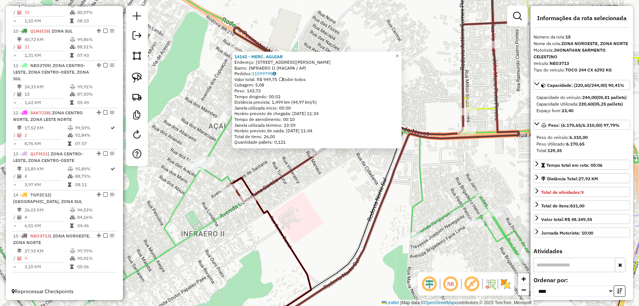
click at [348, 198] on div "14142 - MERC. AGUIAR Endereço: AV CARLOS LINS CORTES 375 Bairro: INFRAERO II (M…" at bounding box center [319, 153] width 639 height 306
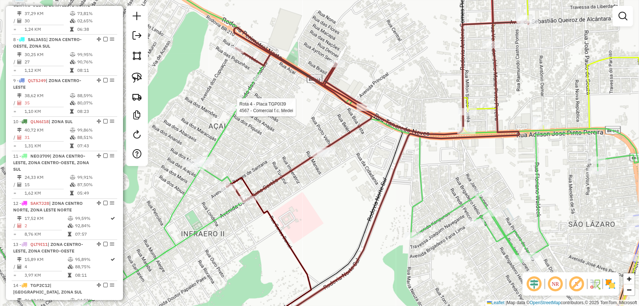
select select "*********"
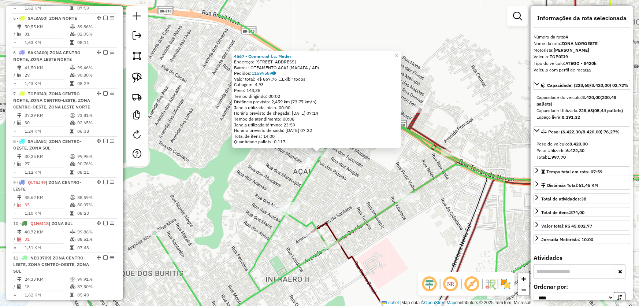
scroll to position [397, 0]
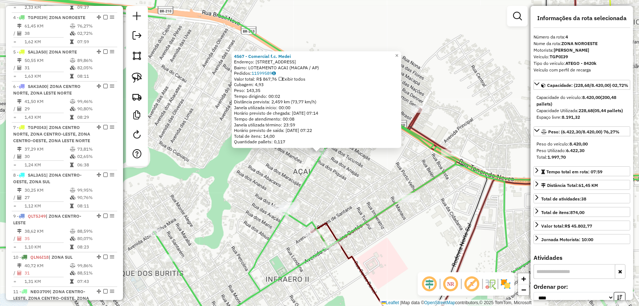
click at [428, 244] on div "4567 - Comercial f.c. Medei Endereço: AV DAS BACABAS 470 Bairro: LOTEAMENTO ACA…" at bounding box center [319, 153] width 639 height 306
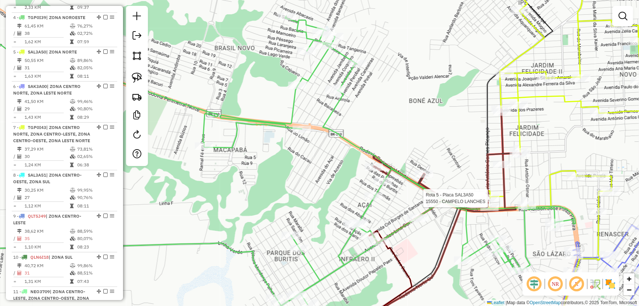
select select "*********"
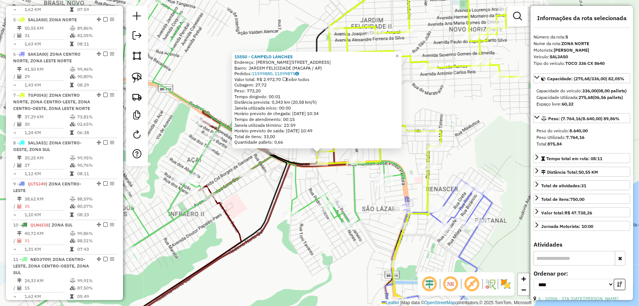
scroll to position [432, 0]
click at [367, 187] on div "15550 - CAMPELO LANCHES Endereço: R MILTON DE SOUZA CORREA 170 Bairro: JARDIM F…" at bounding box center [319, 153] width 639 height 306
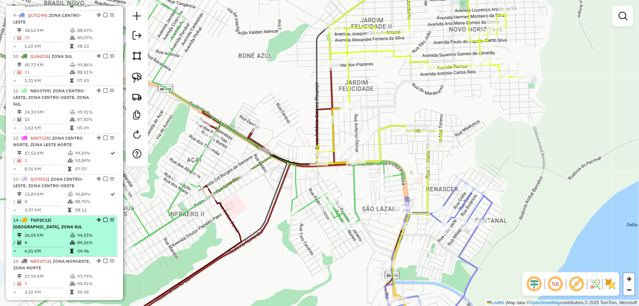
scroll to position [623, 0]
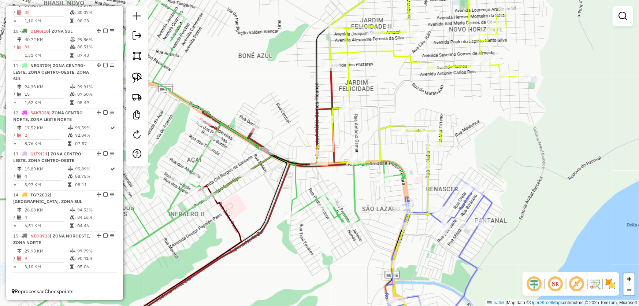
click at [344, 270] on div "Janela de atendimento Grade de atendimento Capacidade Transportadoras Veículos …" at bounding box center [319, 153] width 639 height 306
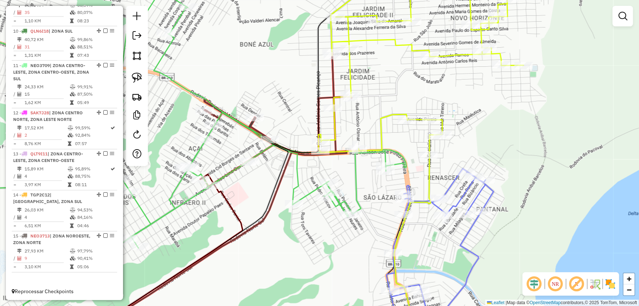
drag, startPoint x: 333, startPoint y: 276, endPoint x: 330, endPoint y: 127, distance: 148.7
click at [330, 131] on div "Janela de atendimento Grade de atendimento Capacidade Transportadoras Veículos …" at bounding box center [319, 153] width 639 height 306
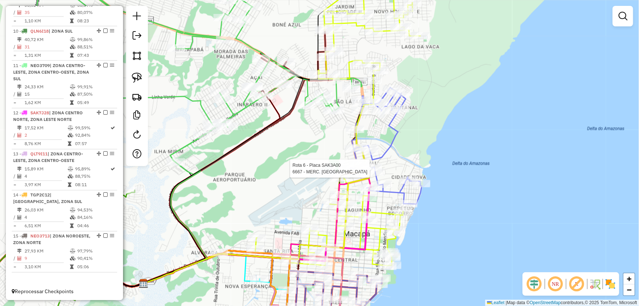
select select "*********"
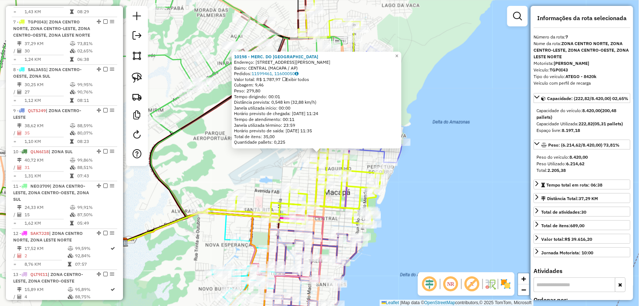
scroll to position [507, 0]
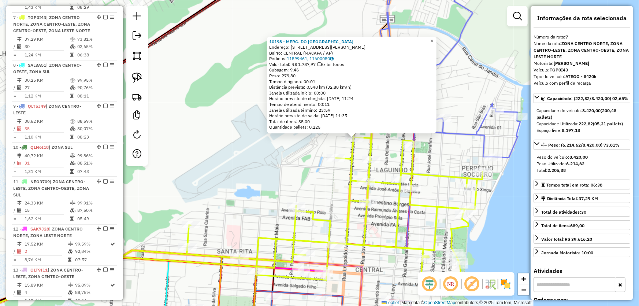
click at [284, 168] on div "10198 - MERC. DO BARAO Endereço: AV MARCILIO DIAS 103A Bairro: CENTRAL (MACAPA …" at bounding box center [319, 153] width 639 height 306
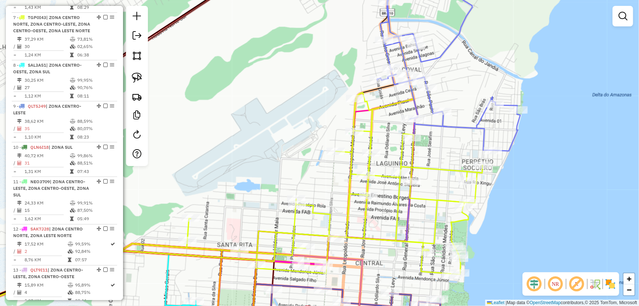
drag, startPoint x: 275, startPoint y: 160, endPoint x: 294, endPoint y: 78, distance: 84.4
click at [292, 83] on div "Janela de atendimento Grade de atendimento Capacidade Transportadoras Veículos …" at bounding box center [319, 153] width 639 height 306
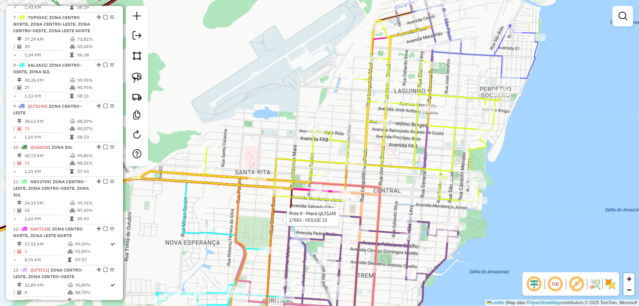
select select "*********"
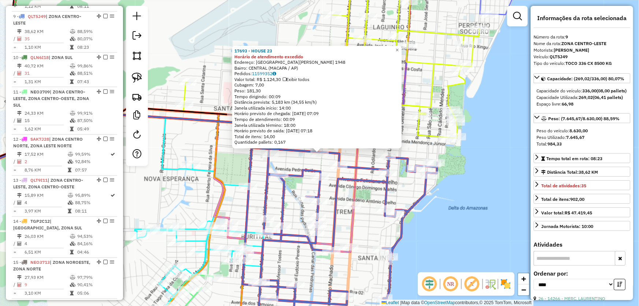
scroll to position [602, 0]
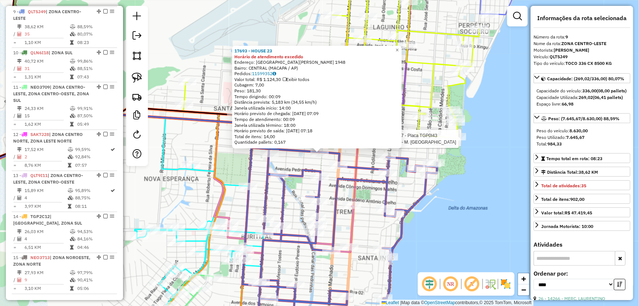
click at [443, 142] on div at bounding box center [448, 138] width 18 height 7
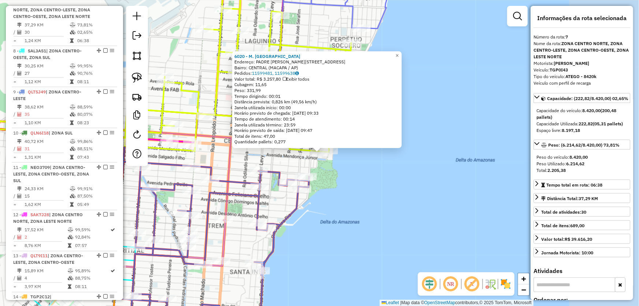
scroll to position [507, 0]
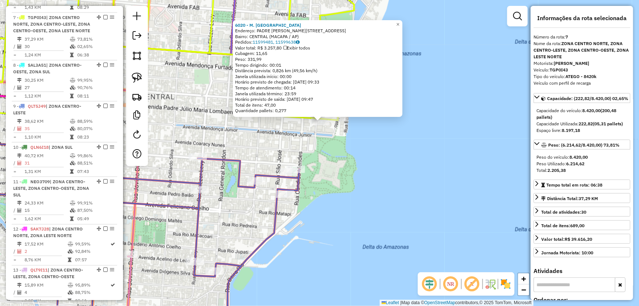
click at [322, 183] on div "6020 - M. BOX BEIRA RIO Endereço: PADRE JULIO MARIA LOMBARD 1 64 Bairro: CENTRA…" at bounding box center [319, 153] width 639 height 306
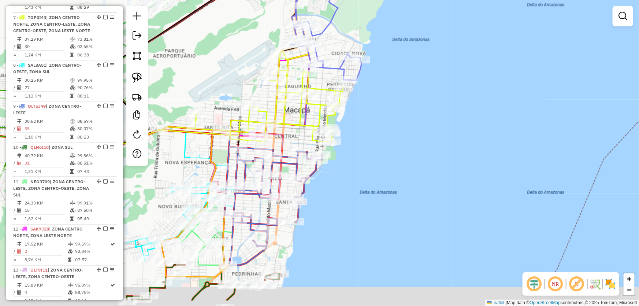
drag, startPoint x: 365, startPoint y: 238, endPoint x: 418, endPoint y: 12, distance: 232.5
click at [414, 17] on div "Janela de atendimento Grade de atendimento Capacidade Transportadoras Veículos …" at bounding box center [319, 153] width 639 height 306
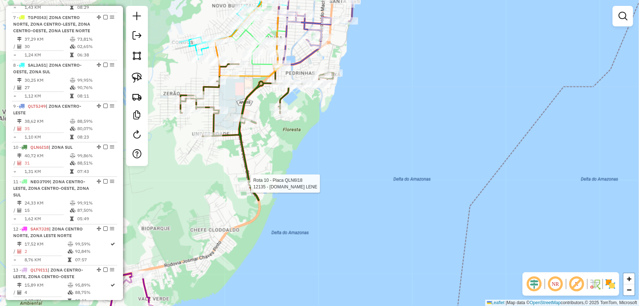
click at [246, 187] on div at bounding box center [248, 183] width 18 height 7
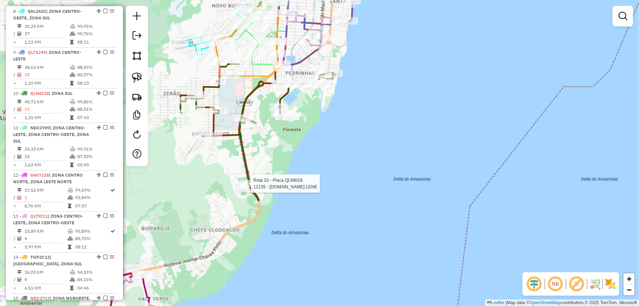
select select "*********"
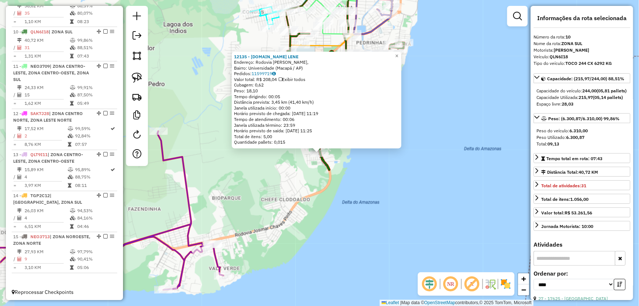
scroll to position [623, 0]
click at [428, 170] on div "12135 - M.BOX LENE Endereço: Rodovia Juscelino Kubitschek, Bairro: Universidade…" at bounding box center [319, 153] width 639 height 306
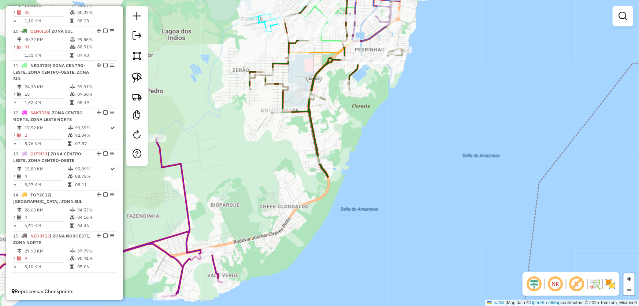
drag, startPoint x: 455, startPoint y: 67, endPoint x: 371, endPoint y: 230, distance: 184.3
click at [371, 230] on div "Janela de atendimento Grade de atendimento Capacidade Transportadoras Veículos …" at bounding box center [319, 153] width 639 height 306
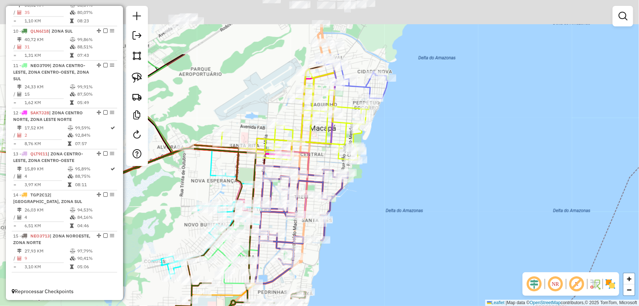
drag, startPoint x: 385, startPoint y: 89, endPoint x: 364, endPoint y: 168, distance: 82.0
click at [370, 172] on div "Janela de atendimento Grade de atendimento Capacidade Transportadoras Veículos …" at bounding box center [319, 153] width 639 height 306
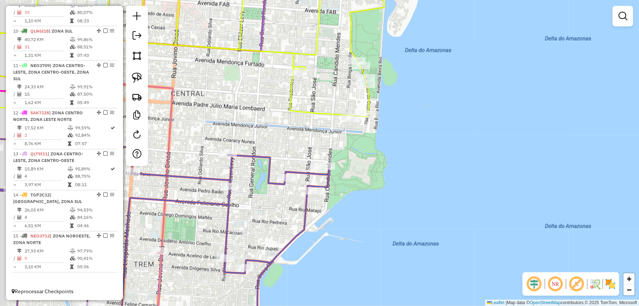
drag, startPoint x: 346, startPoint y: 179, endPoint x: 391, endPoint y: 154, distance: 52.1
click at [391, 154] on div "Janela de atendimento Grade de atendimento Capacidade Transportadoras Veículos …" at bounding box center [319, 153] width 639 height 306
click at [135, 77] on img at bounding box center [137, 78] width 10 height 10
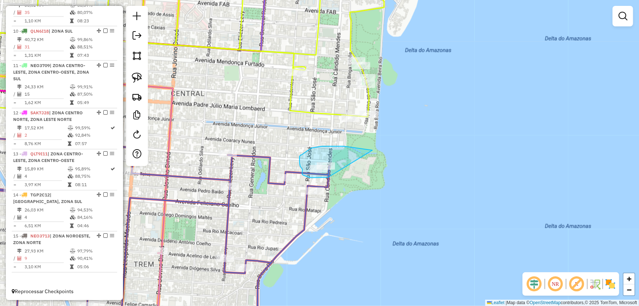
drag, startPoint x: 372, startPoint y: 150, endPoint x: 344, endPoint y: 179, distance: 40.9
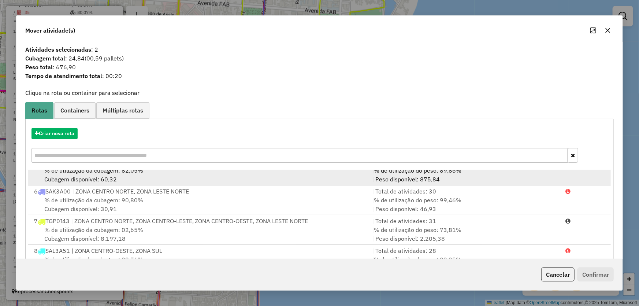
scroll to position [166, 0]
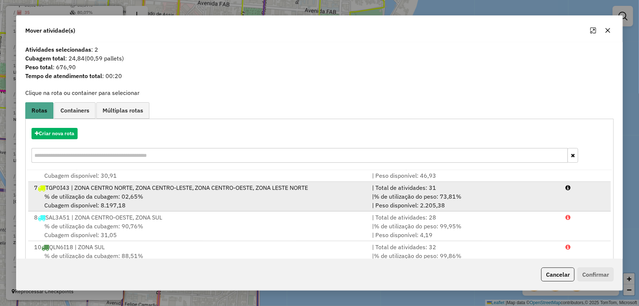
click at [94, 201] on div "% de utilização da cubagem: 02,65% Cubagem disponível: 8.197,18" at bounding box center [199, 201] width 338 height 18
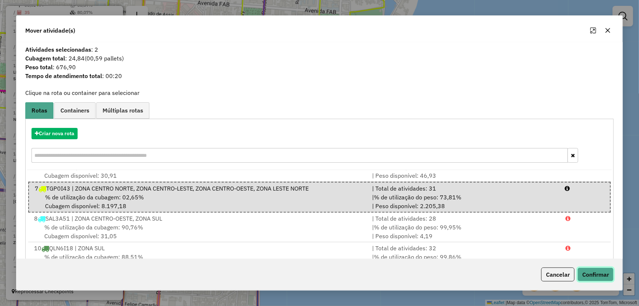
click at [593, 274] on button "Confirmar" at bounding box center [595, 274] width 36 height 14
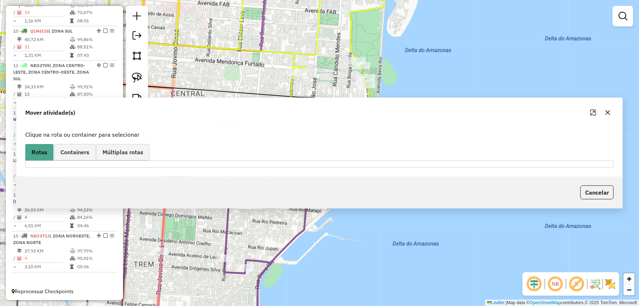
scroll to position [583, 0]
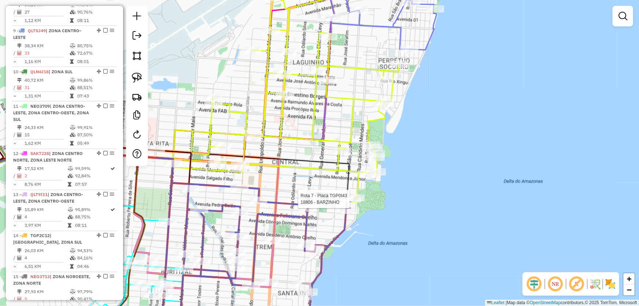
select select "*********"
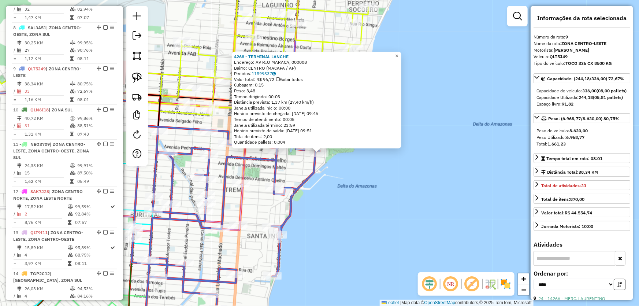
scroll to position [602, 0]
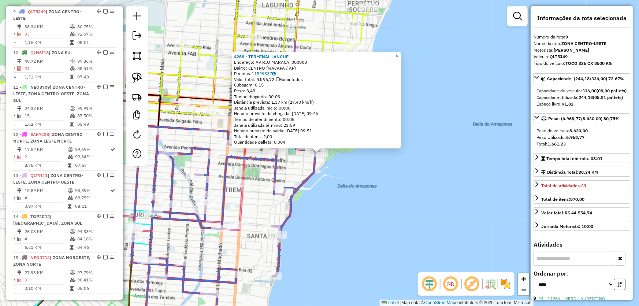
click at [383, 194] on div "4268 - TERMINAL LANCHE Endereço: AV RIO MARACA, 000008 Bairro: CENTRO (MACAPA /…" at bounding box center [319, 153] width 639 height 306
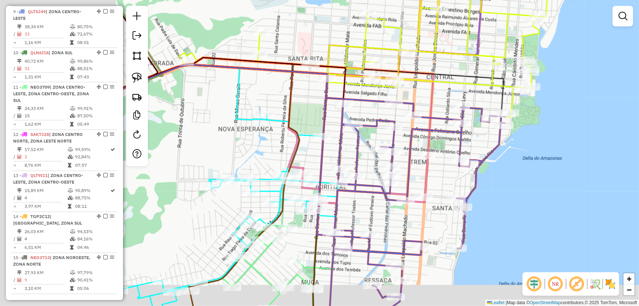
drag, startPoint x: 364, startPoint y: 198, endPoint x: 550, endPoint y: 167, distance: 188.3
click at [551, 169] on div "Janela de atendimento Grade de atendimento Capacidade Transportadoras Veículos …" at bounding box center [319, 153] width 639 height 306
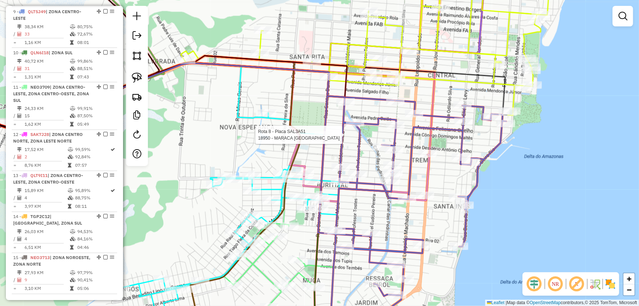
select select "*********"
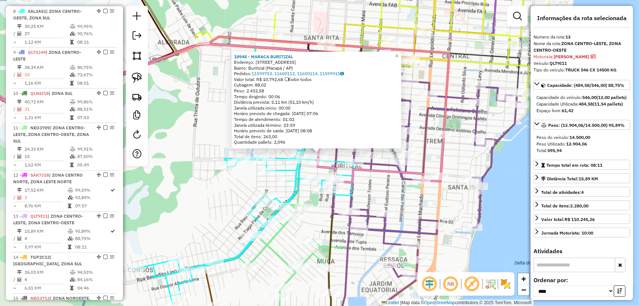
scroll to position [623, 0]
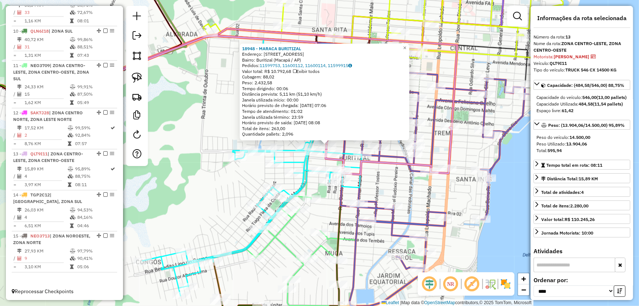
drag, startPoint x: 353, startPoint y: 249, endPoint x: 391, endPoint y: 159, distance: 97.8
click at [391, 159] on div "18948 - MARACA BURITIZAL Endereço: [STREET_ADDRESS] Pedidos: 11599753, 11600112…" at bounding box center [319, 153] width 639 height 306
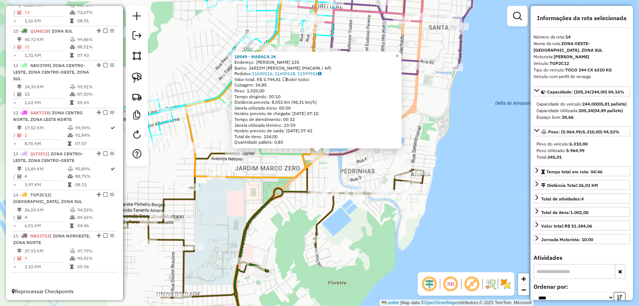
click at [366, 235] on div "18949 - MARACA JK Endereço: [PERSON_NAME] 135 Bairro: JARDIM [PERSON_NAME] (MAC…" at bounding box center [319, 153] width 639 height 306
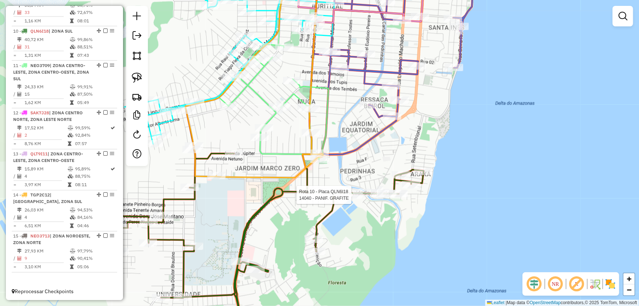
select select "*********"
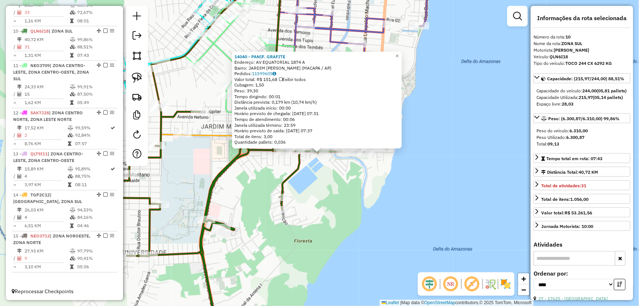
click at [379, 222] on div "Rota 10 - Placa QLN6I18 14040 - PANIF. GRAFITE 14040 - PANIF. GRAFITE Endereço:…" at bounding box center [319, 153] width 639 height 306
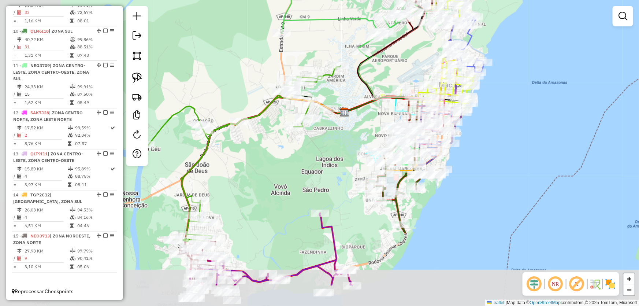
drag, startPoint x: 203, startPoint y: 210, endPoint x: 310, endPoint y: 155, distance: 120.4
click at [309, 155] on div "Janela de atendimento Grade de atendimento Capacidade Transportadoras Veículos …" at bounding box center [319, 153] width 639 height 306
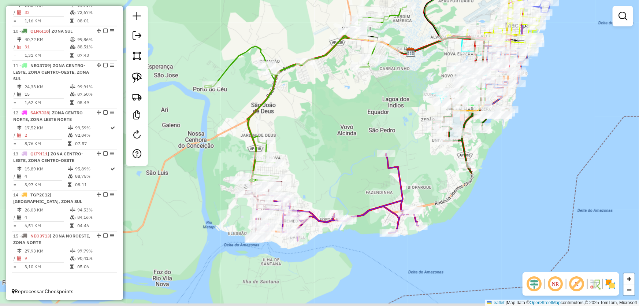
drag, startPoint x: 282, startPoint y: 203, endPoint x: 312, endPoint y: 167, distance: 46.8
click at [312, 167] on div "Janela de atendimento Grade de atendimento Capacidade Transportadoras Veículos …" at bounding box center [319, 153] width 639 height 306
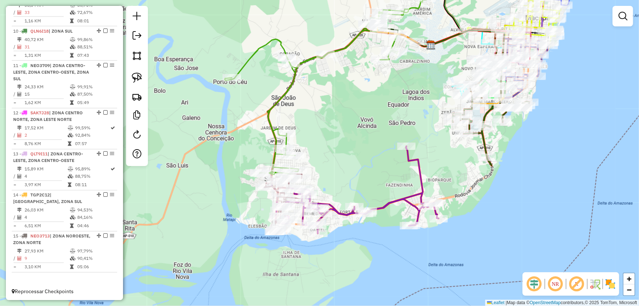
drag, startPoint x: 340, startPoint y: 180, endPoint x: 355, endPoint y: 161, distance: 24.0
click at [355, 161] on div "Janela de atendimento Grade de atendimento Capacidade Transportadoras Veículos …" at bounding box center [319, 153] width 639 height 306
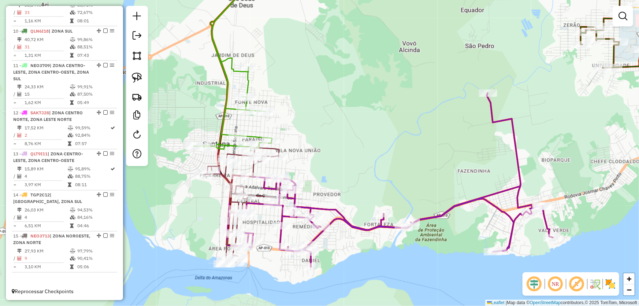
drag, startPoint x: 340, startPoint y: 174, endPoint x: 346, endPoint y: 152, distance: 22.1
click at [346, 152] on div "Janela de atendimento Grade de atendimento Capacidade Transportadoras Veículos …" at bounding box center [319, 153] width 639 height 306
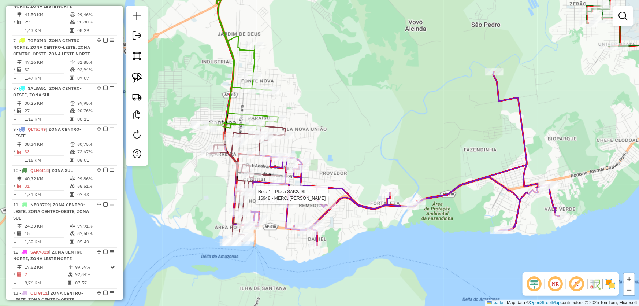
select select "*********"
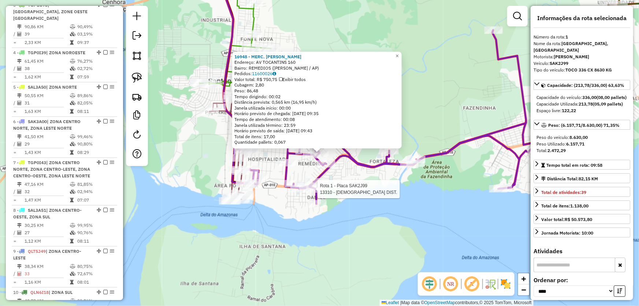
scroll to position [275, 0]
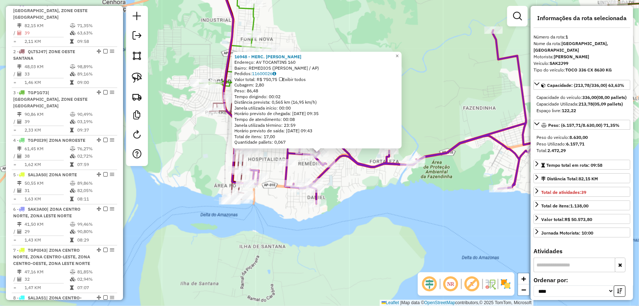
click at [363, 194] on div "16948 - MERC. GUILHERME Endereço: AV TOCANTINS 160 Bairro: REMEDIOS (SANTANA / …" at bounding box center [319, 153] width 639 height 306
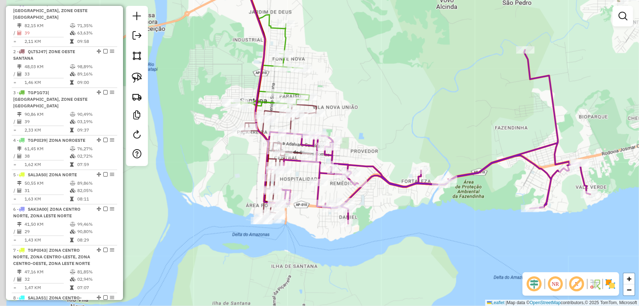
drag, startPoint x: 398, startPoint y: 212, endPoint x: 412, endPoint y: 224, distance: 19.0
click at [412, 224] on div "Janela de atendimento Grade de atendimento Capacidade Transportadoras Veículos …" at bounding box center [319, 153] width 639 height 306
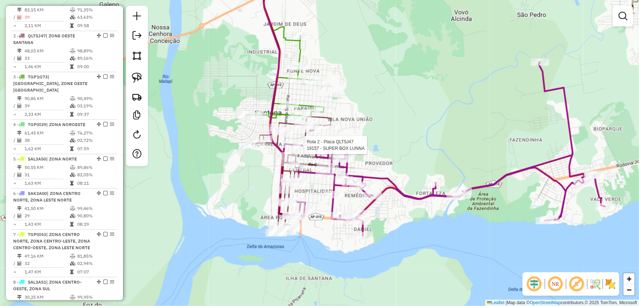
select select "*********"
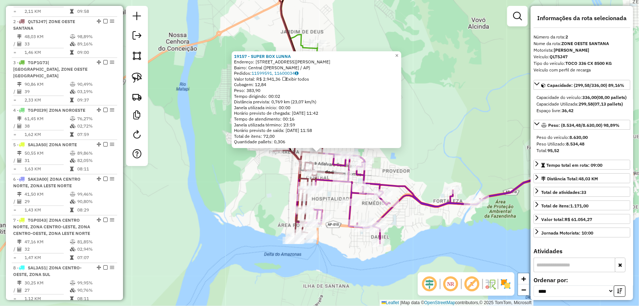
scroll to position [315, 0]
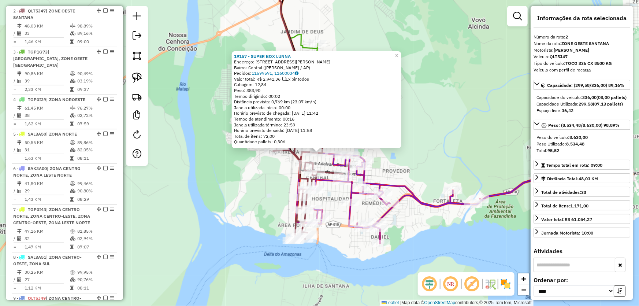
drag, startPoint x: 548, startPoint y: 163, endPoint x: 564, endPoint y: 163, distance: 16.1
click at [564, 154] on div "Total: 95,52" at bounding box center [581, 150] width 91 height 7
click at [462, 148] on div "19157 - SUPER BOX LUNNA Endereço: Rua Euclides Rodrigues, 343 Bairro: Central (…" at bounding box center [319, 153] width 639 height 306
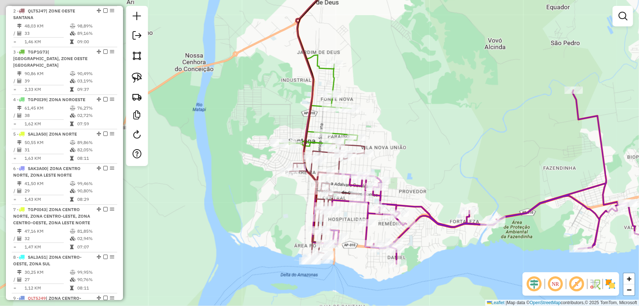
drag, startPoint x: 427, startPoint y: 111, endPoint x: 422, endPoint y: 137, distance: 25.7
click at [443, 133] on div "Janela de atendimento Grade de atendimento Capacidade Transportadoras Veículos …" at bounding box center [319, 153] width 639 height 306
select select "*********"
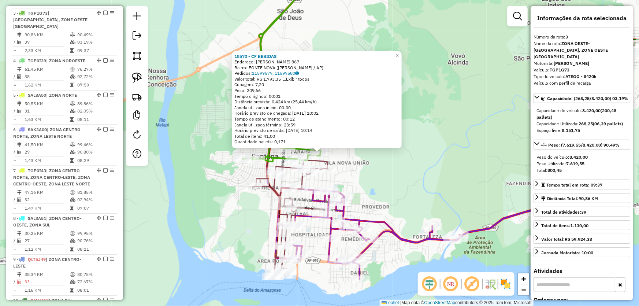
scroll to position [356, 0]
drag, startPoint x: 549, startPoint y: 178, endPoint x: 568, endPoint y: 178, distance: 19.0
click at [568, 174] on div "Total: 800,45" at bounding box center [581, 170] width 91 height 7
click at [438, 184] on div "18570 - CF BEBIDAS Endereço: DAMIAO DA CRUZ BARRETO 867 Bairro: FONTE NOVA (SAN…" at bounding box center [319, 153] width 639 height 306
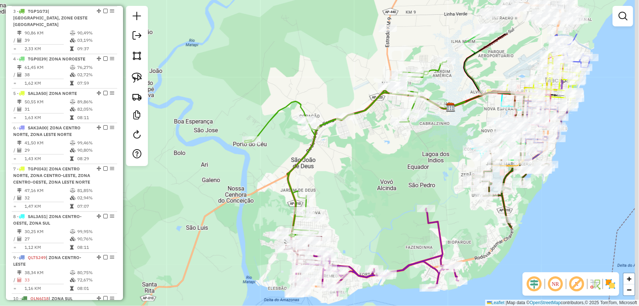
drag, startPoint x: 466, startPoint y: 126, endPoint x: 405, endPoint y: 190, distance: 88.8
click at [405, 190] on div "Janela de atendimento Grade de atendimento Capacidade Transportadoras Veículos …" at bounding box center [319, 153] width 639 height 306
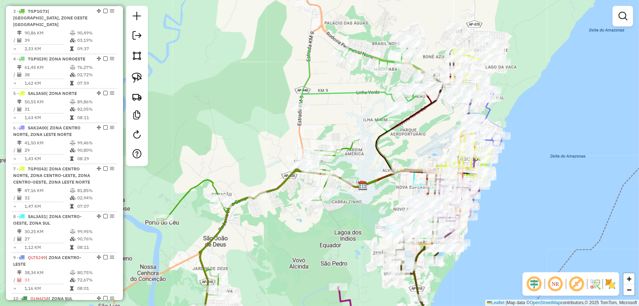
drag, startPoint x: 453, startPoint y: 146, endPoint x: 366, endPoint y: 223, distance: 116.4
click at [366, 223] on div "Janela de atendimento Grade de atendimento Capacidade Transportadoras Veículos …" at bounding box center [319, 153] width 639 height 306
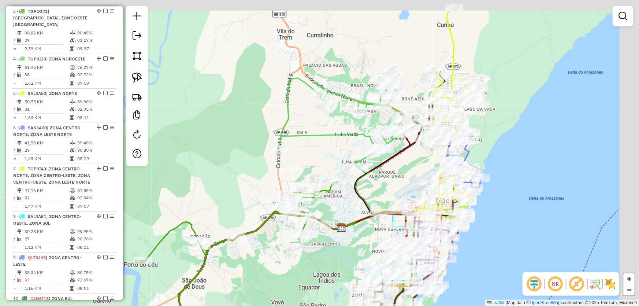
drag, startPoint x: 428, startPoint y: 110, endPoint x: 406, endPoint y: 154, distance: 48.5
click at [406, 154] on icon at bounding box center [387, 148] width 116 height 161
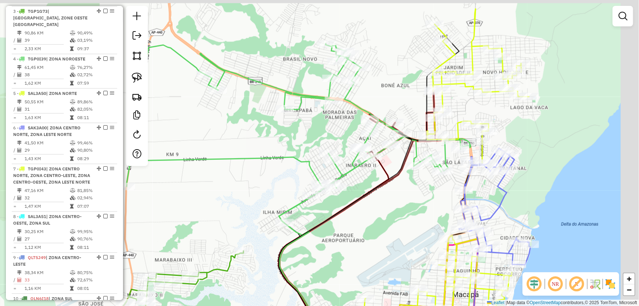
drag, startPoint x: 430, startPoint y: 150, endPoint x: 400, endPoint y: 197, distance: 56.2
click at [401, 198] on div "Janela de atendimento Grade de atendimento Capacidade Transportadoras Veículos …" at bounding box center [319, 153] width 639 height 306
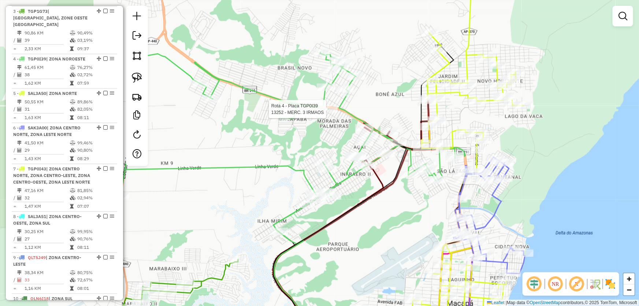
select select "*********"
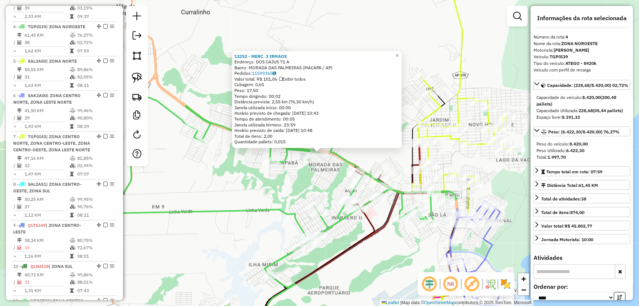
scroll to position [397, 0]
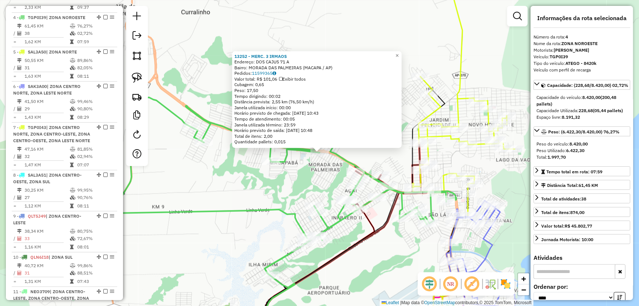
drag, startPoint x: 549, startPoint y: 170, endPoint x: 574, endPoint y: 172, distance: 24.7
click at [574, 160] on div "Total: 1.997,70" at bounding box center [581, 157] width 91 height 7
click at [493, 168] on div "13252 - MERC. 3 IRMAOS Endereço: DOS CAJUS 71 A Bairro: MORADA DAS PALMEIRAS (M…" at bounding box center [319, 153] width 639 height 306
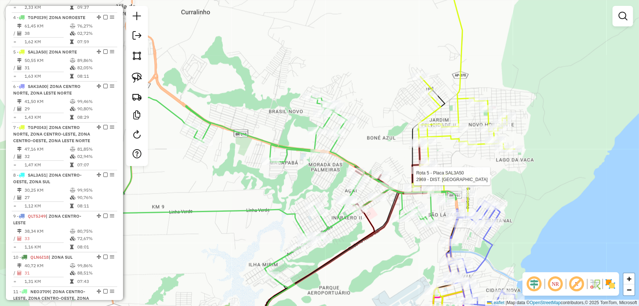
select select "*********"
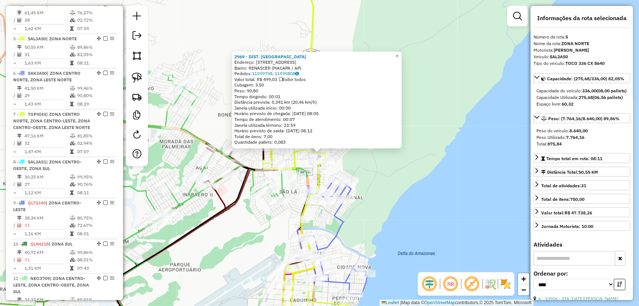
scroll to position [432, 0]
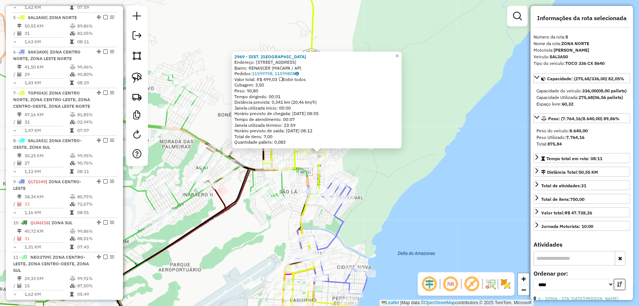
drag, startPoint x: 547, startPoint y: 157, endPoint x: 568, endPoint y: 159, distance: 20.3
click at [568, 147] on div "Total: 875,84" at bounding box center [581, 144] width 91 height 7
click at [390, 192] on div "2969 - DIST. NECTA Endereço: R SOCIALISMO, 1240 Bairro: RENASCER (MACAPA / AP) …" at bounding box center [319, 153] width 639 height 306
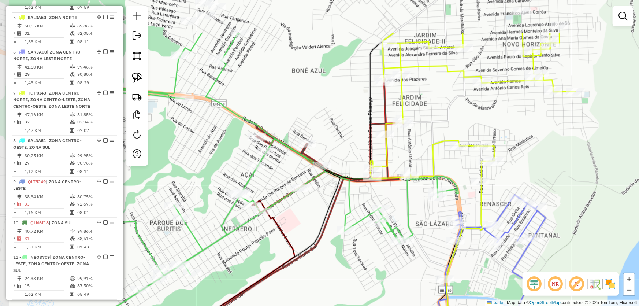
drag, startPoint x: 241, startPoint y: 217, endPoint x: 330, endPoint y: 282, distance: 110.0
click at [330, 282] on div "Janela de atendimento Grade de atendimento Capacidade Transportadoras Veículos …" at bounding box center [319, 153] width 639 height 306
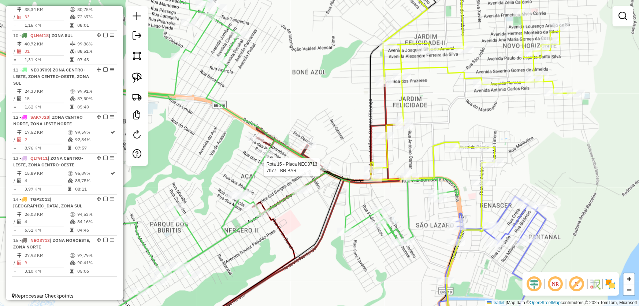
select select "*********"
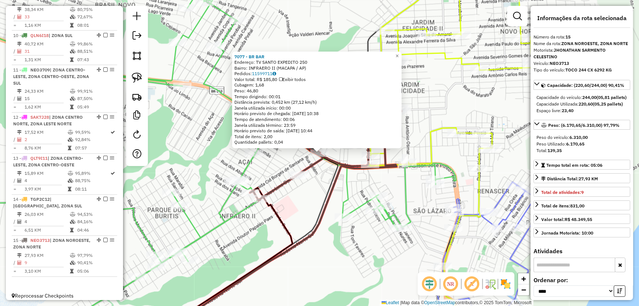
scroll to position [623, 0]
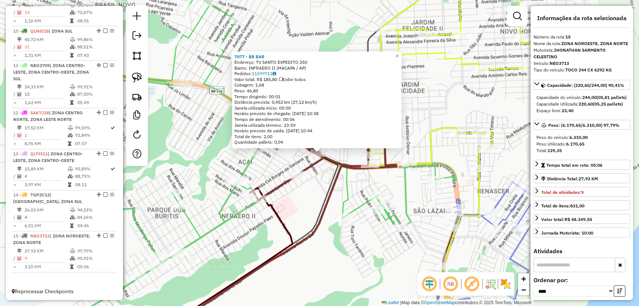
click at [347, 186] on icon at bounding box center [196, 152] width 520 height 359
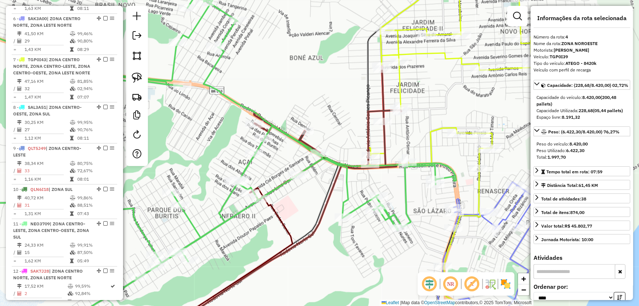
scroll to position [397, 0]
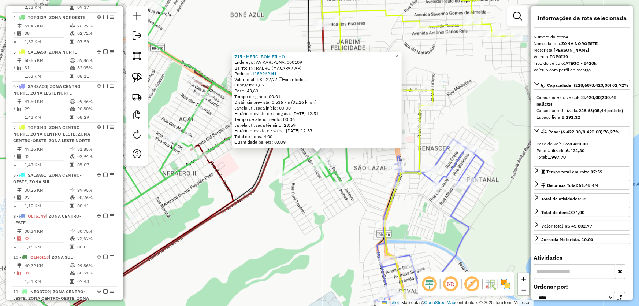
click at [298, 223] on div "715 - MERC. BOM FILHO Endereço: AV KARIPUNA, 000109 Bairro: INFRAERO (MACAPA / …" at bounding box center [319, 153] width 639 height 306
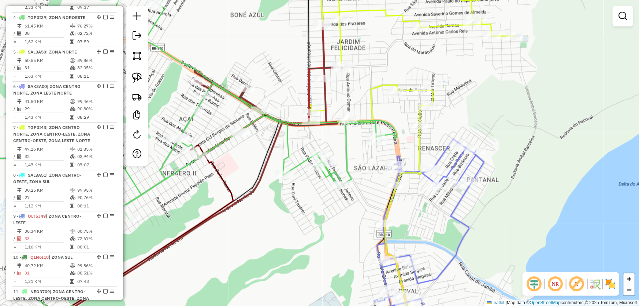
drag, startPoint x: 295, startPoint y: 220, endPoint x: 312, endPoint y: 223, distance: 16.8
click at [312, 223] on div "Janela de atendimento Grade de atendimento Capacidade Transportadoras Veículos …" at bounding box center [319, 153] width 639 height 306
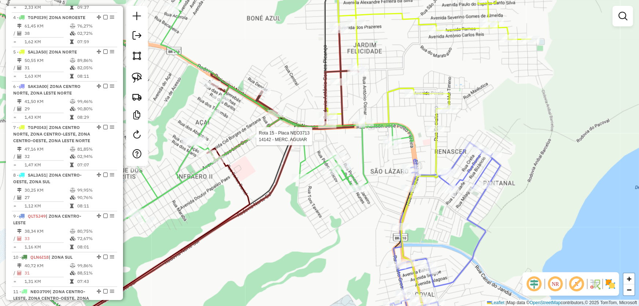
select select "*********"
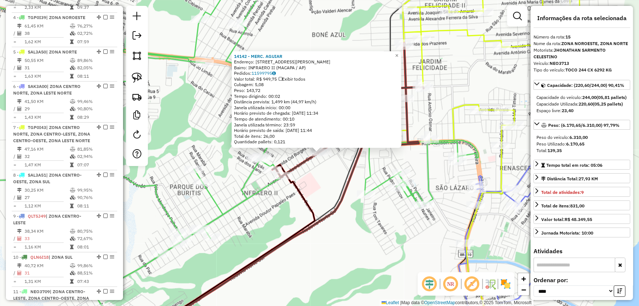
scroll to position [623, 0]
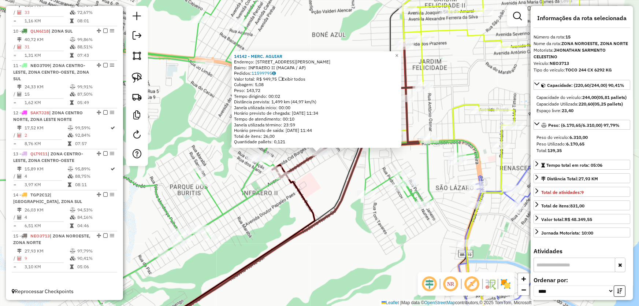
click at [361, 229] on div "14142 - MERC. AGUIAR Endereço: AV CARLOS LINS CORTES 375 Bairro: INFRAERO II (M…" at bounding box center [319, 153] width 639 height 306
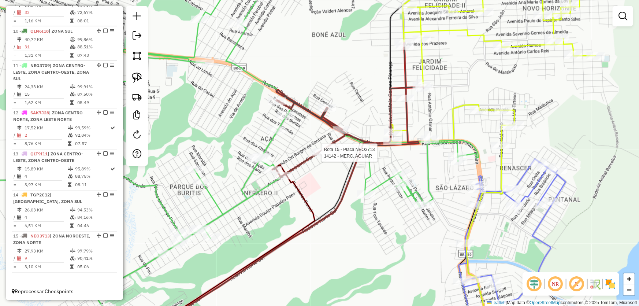
select select "*********"
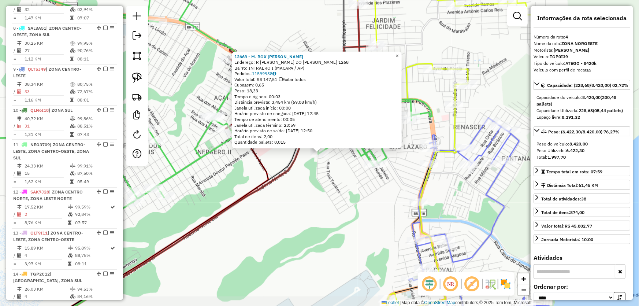
scroll to position [397, 0]
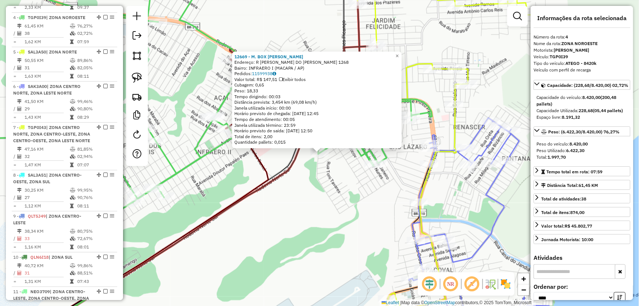
click at [345, 194] on div "12669 - M. BOX DANIELE Endereço: R MARIA NEUZA DO CARMO DE SOUZA 1268 Bairro: I…" at bounding box center [319, 153] width 639 height 306
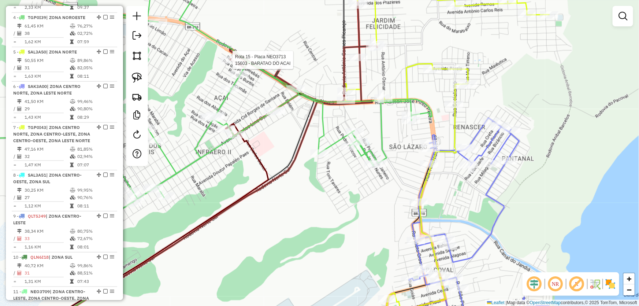
select select "*********"
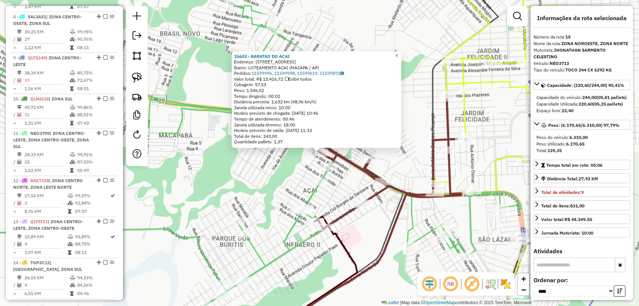
scroll to position [623, 0]
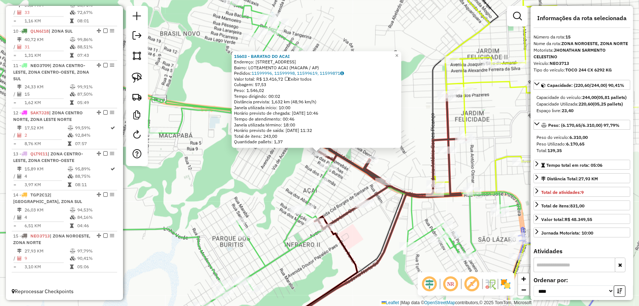
click at [304, 168] on div "15603 - BARATAO DO ACAI Endereço: AV DOS CUPUACUS 140 Bairro: LOTEAMENTO ACAI (…" at bounding box center [319, 153] width 639 height 306
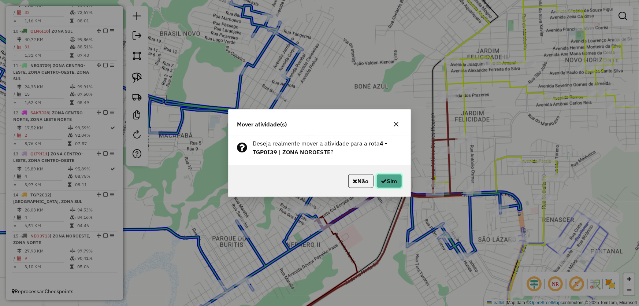
click at [390, 186] on button "Sim" at bounding box center [389, 181] width 26 height 14
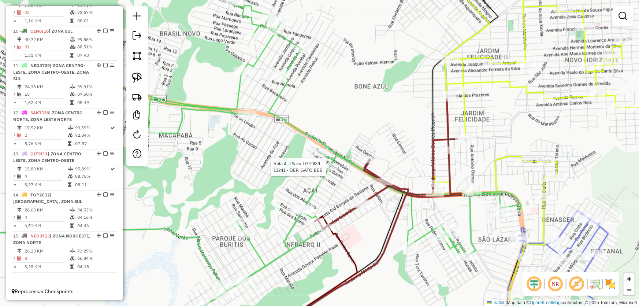
select select "*********"
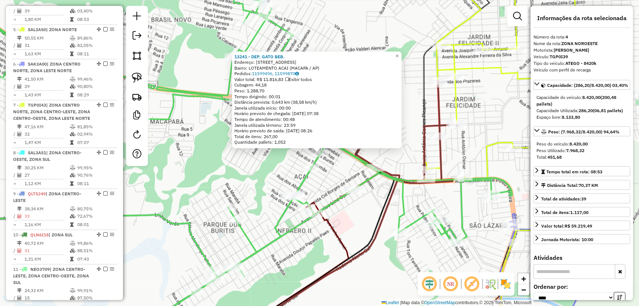
scroll to position [397, 0]
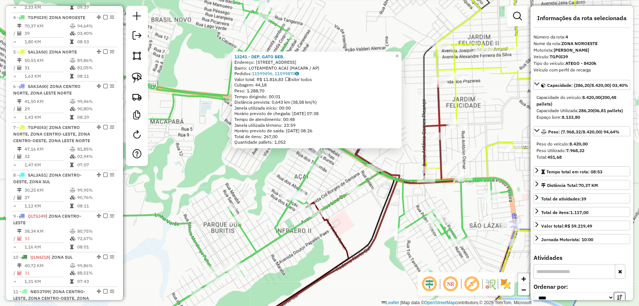
click at [396, 260] on div "13241 - DEP. GATO BEB. Endereço: AV DAS BACABAS 258 Bairro: LOTEAMENTO ACAI (MA…" at bounding box center [319, 153] width 639 height 306
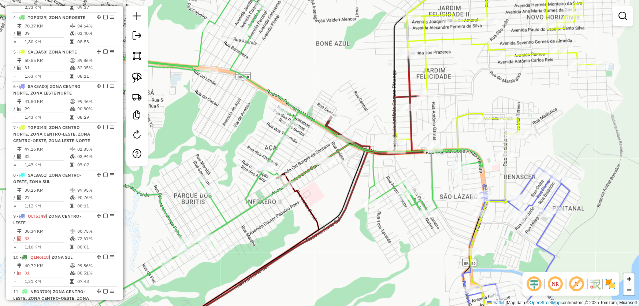
drag, startPoint x: 399, startPoint y: 253, endPoint x: 375, endPoint y: 225, distance: 37.1
click at [376, 229] on div "Janela de atendimento Grade de atendimento Capacidade Transportadoras Veículos …" at bounding box center [319, 153] width 639 height 306
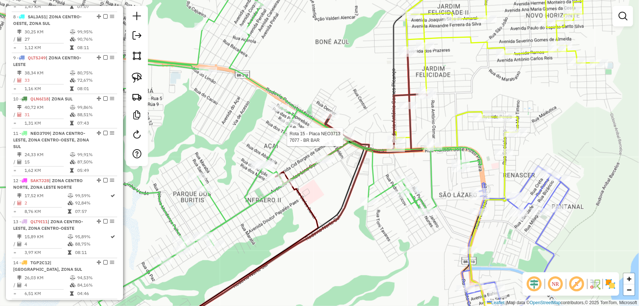
select select "*********"
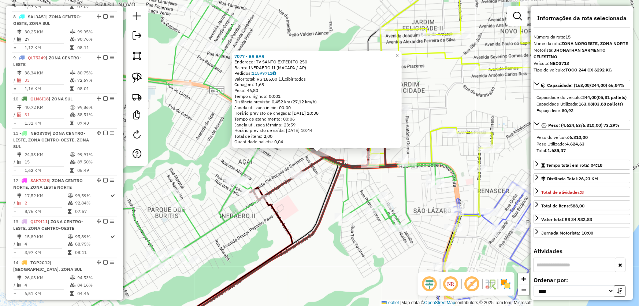
scroll to position [623, 0]
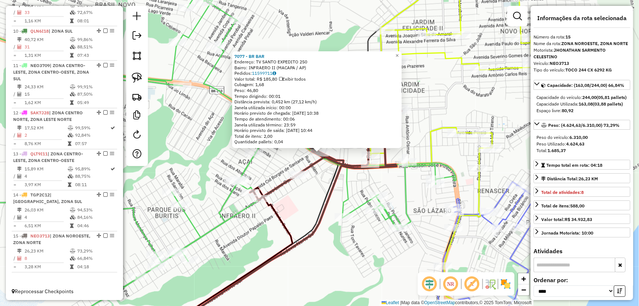
click at [353, 185] on div "7077 - BR BAR Endereço: TV SANTO EXPEDITO 250 Bairro: INFRAERO II (MACAPA / AP)…" at bounding box center [319, 153] width 639 height 306
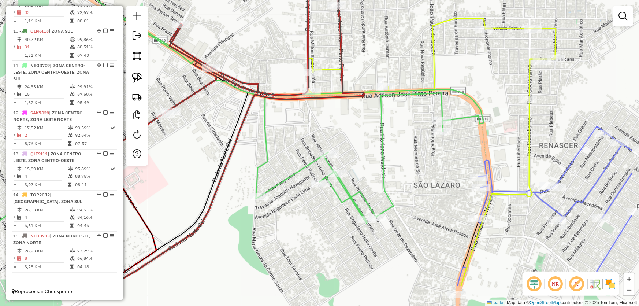
drag, startPoint x: 354, startPoint y: 174, endPoint x: 286, endPoint y: 135, distance: 77.9
click at [286, 135] on div "Janela de atendimento Grade de atendimento Capacidade Transportadoras Veículos …" at bounding box center [319, 153] width 639 height 306
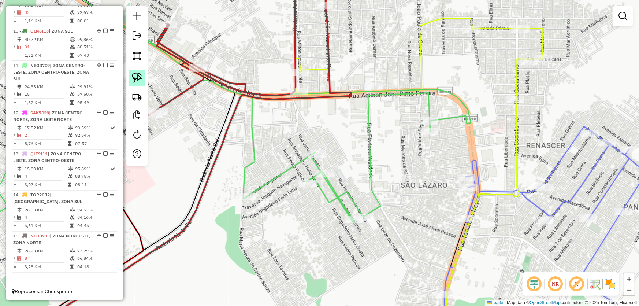
click at [135, 74] on img at bounding box center [137, 78] width 10 height 10
select select "*********"
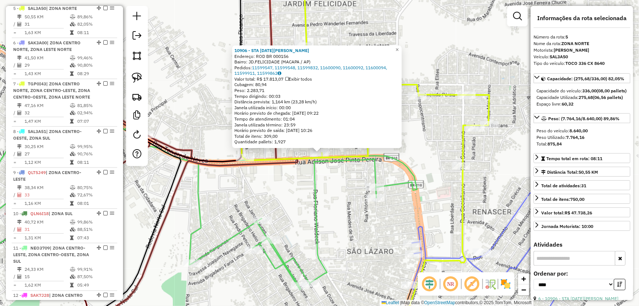
scroll to position [432, 0]
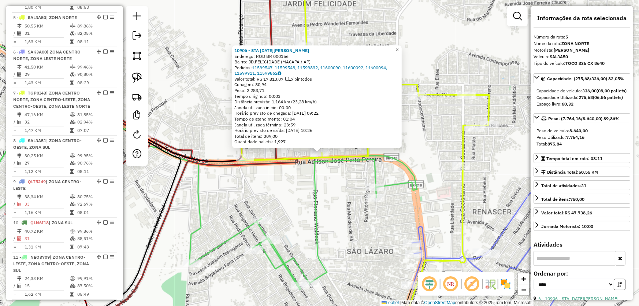
click at [323, 209] on div "10906 - STA LUCIA BR Endereço: ROD BR 000156 Bairro: JD.FELICIDADE (MACAPA / AP…" at bounding box center [319, 153] width 639 height 306
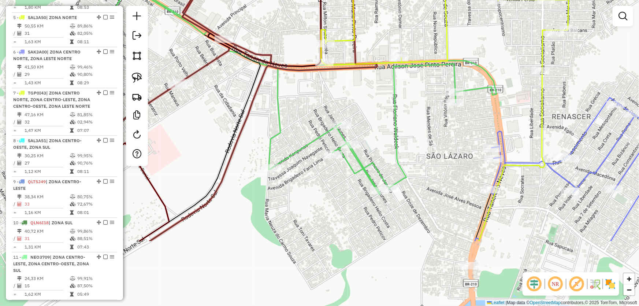
drag, startPoint x: 318, startPoint y: 209, endPoint x: 374, endPoint y: 102, distance: 120.7
click at [398, 112] on icon at bounding box center [255, 53] width 481 height 282
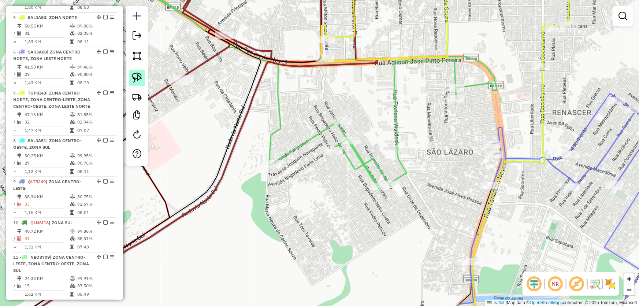
click at [132, 81] on img at bounding box center [137, 78] width 10 height 10
select select "*********"
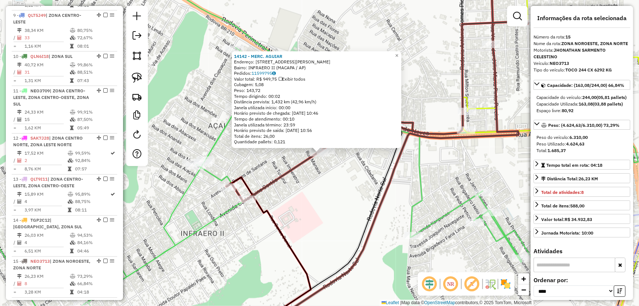
scroll to position [623, 0]
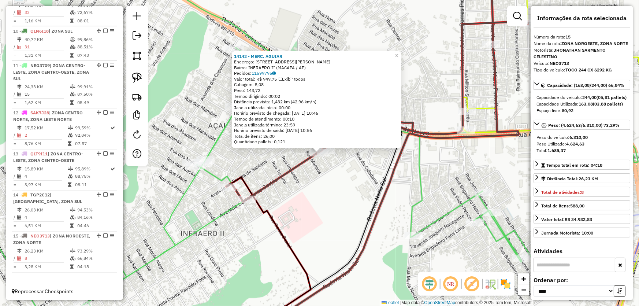
click at [438, 191] on div "14142 - MERC. AGUIAR Endereço: AV CARLOS LINS CORTES 375 Bairro: INFRAERO II (M…" at bounding box center [319, 153] width 639 height 306
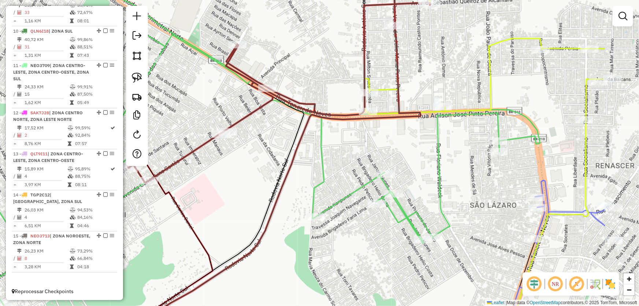
drag, startPoint x: 451, startPoint y: 168, endPoint x: 349, endPoint y: 149, distance: 103.5
click at [349, 149] on div "Janela de atendimento Grade de atendimento Capacidade Transportadoras Veículos …" at bounding box center [319, 153] width 639 height 306
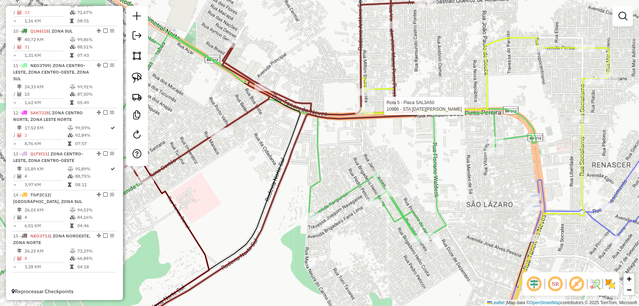
select select "*********"
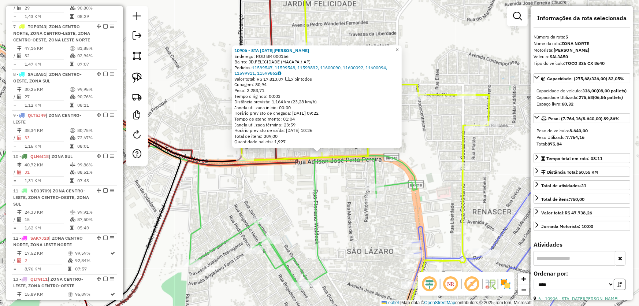
scroll to position [432, 0]
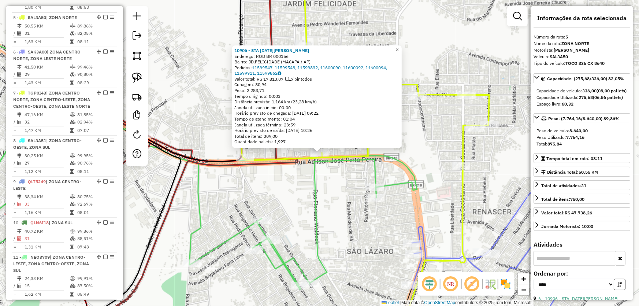
click at [311, 196] on div "10906 - STA LUCIA BR Endereço: ROD BR 000156 Bairro: JD.FELICIDADE (MACAPA / AP…" at bounding box center [319, 153] width 639 height 306
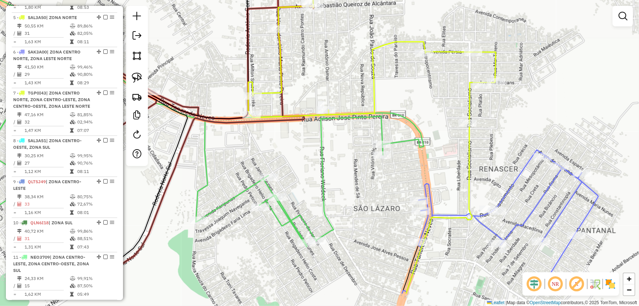
drag, startPoint x: 299, startPoint y: 192, endPoint x: 304, endPoint y: 144, distance: 47.8
click at [304, 145] on div "Janela de atendimento Grade de atendimento Capacidade Transportadoras Veículos …" at bounding box center [319, 153] width 639 height 306
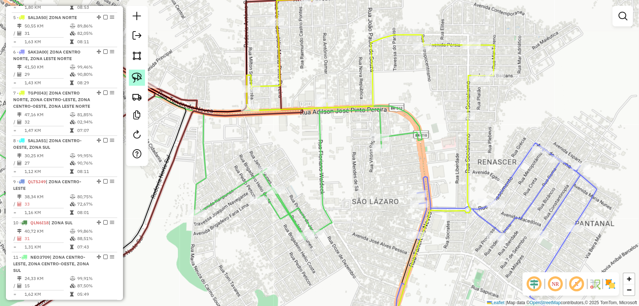
click at [136, 73] on img at bounding box center [137, 78] width 10 height 10
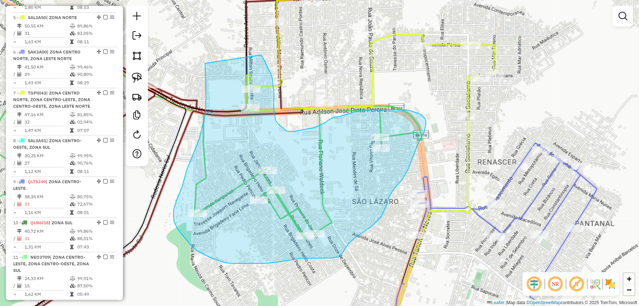
drag, startPoint x: 205, startPoint y: 75, endPoint x: 261, endPoint y: 55, distance: 59.3
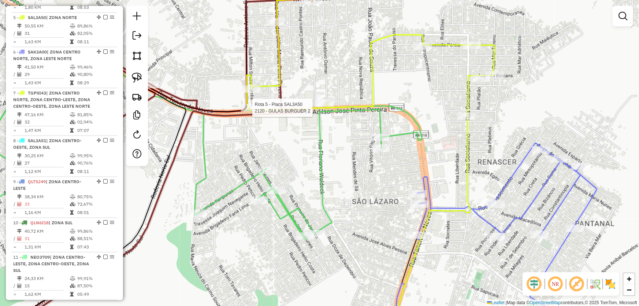
select select "*********"
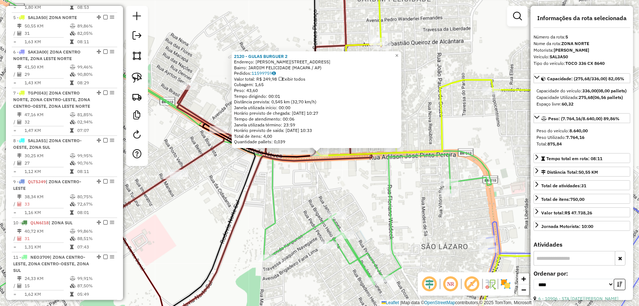
drag, startPoint x: 302, startPoint y: 203, endPoint x: 308, endPoint y: 164, distance: 39.2
click at [303, 202] on div "2120 - GULAS BURGUER 2 Endereço: CLODOALDO DA SILVA 2763 Bairro: JARDIM FELICID…" at bounding box center [319, 153] width 639 height 306
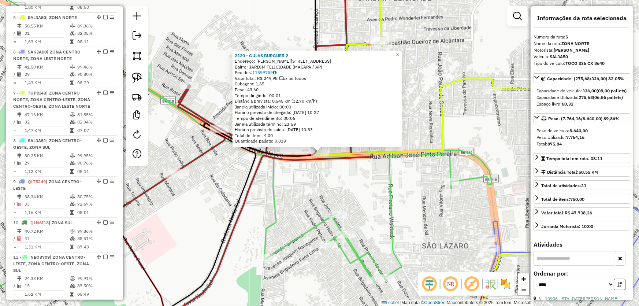
click at [308, 193] on div "Rota 5 - Placa SAL3A50 2120 - GULAS BURGUER 2 2120 - GULAS BURGUER 2 Endereço: …" at bounding box center [319, 153] width 639 height 306
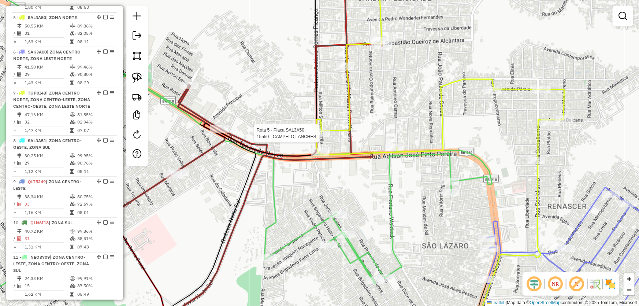
select select "*********"
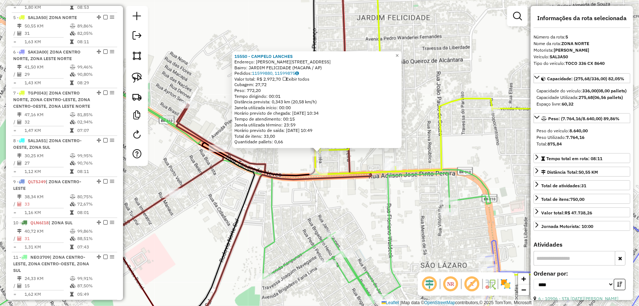
click at [311, 206] on div "15550 - CAMPELO LANCHES Endereço: R MILTON DE SOUZA CORREA 170 Bairro: JARDIM F…" at bounding box center [319, 153] width 639 height 306
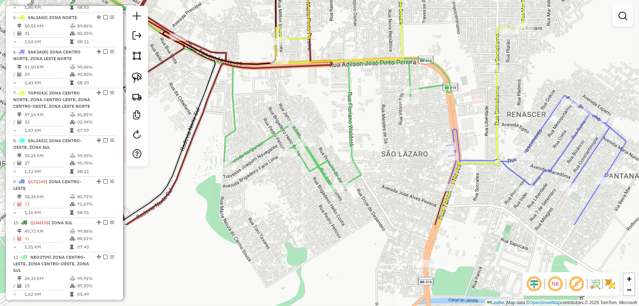
drag, startPoint x: 310, startPoint y: 216, endPoint x: 271, endPoint y: 105, distance: 118.0
click at [271, 105] on div "Janela de atendimento Grade de atendimento Capacidade Transportadoras Veículos …" at bounding box center [319, 153] width 639 height 306
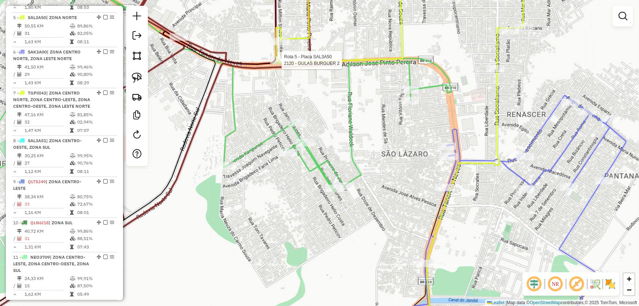
select select "*********"
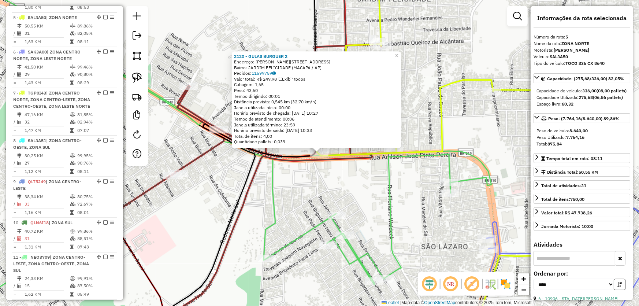
click at [373, 198] on div "2120 - GULAS BURGUER 2 Endereço: CLODOALDO DA SILVA 2763 Bairro: JARDIM FELICID…" at bounding box center [319, 153] width 639 height 306
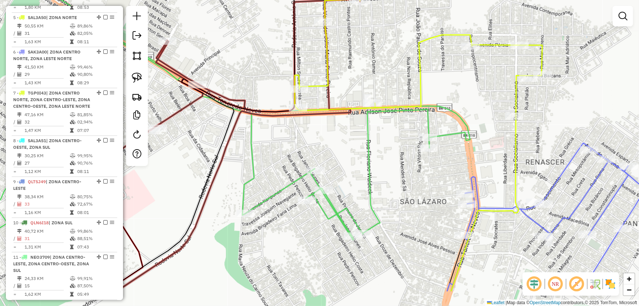
drag, startPoint x: 371, startPoint y: 200, endPoint x: 342, endPoint y: 151, distance: 56.3
click at [342, 151] on div "Janela de atendimento Grade de atendimento Capacidade Transportadoras Veículos …" at bounding box center [319, 153] width 639 height 306
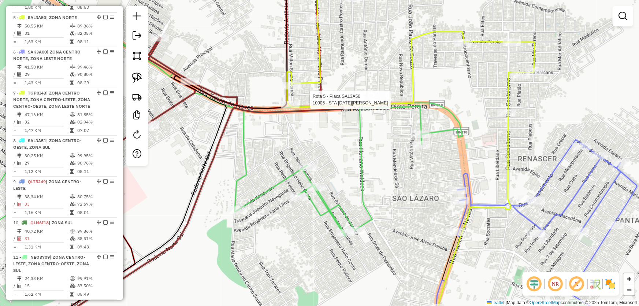
select select "*********"
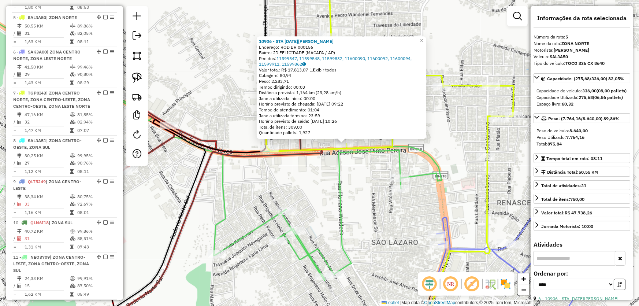
drag, startPoint x: 329, startPoint y: 213, endPoint x: 354, endPoint y: 204, distance: 26.2
click at [354, 204] on div "10906 - STA LUCIA BR Endereço: ROD BR 000156 Bairro: JD.FELICIDADE (MACAPA / AP…" at bounding box center [319, 153] width 639 height 306
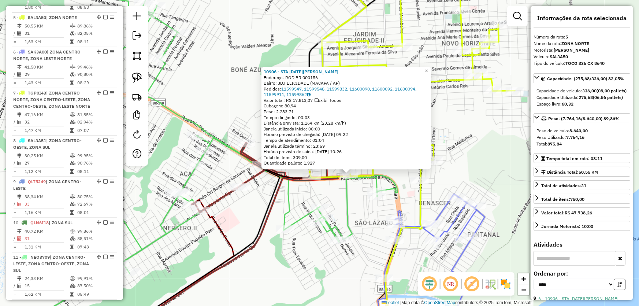
click at [351, 207] on icon at bounding box center [167, 160] width 462 height 351
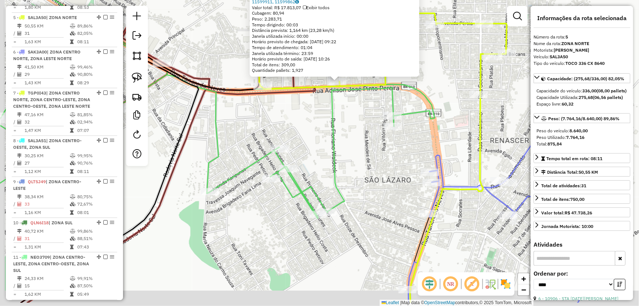
drag, startPoint x: 340, startPoint y: 193, endPoint x: 386, endPoint y: 159, distance: 57.3
click at [388, 159] on div "10906 - STA LUCIA BR Endereço: ROD BR 000156 Bairro: JD.FELICIDADE (MACAPA / AP…" at bounding box center [319, 153] width 639 height 306
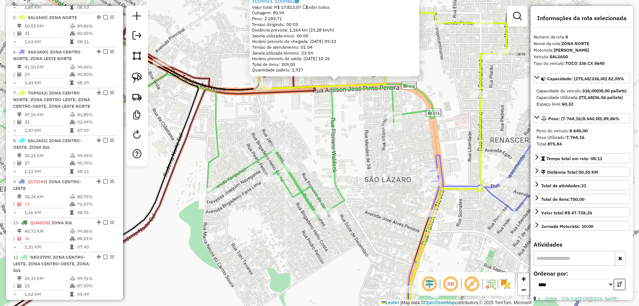
click at [374, 164] on div "10906 - STA LUCIA BR Endereço: ROD BR 000156 Bairro: JD.FELICIDADE (MACAPA / AP…" at bounding box center [319, 153] width 639 height 306
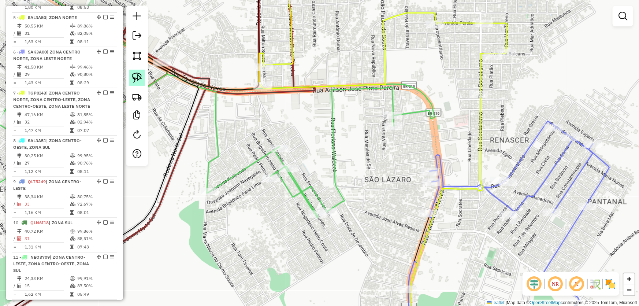
click at [142, 81] on link at bounding box center [137, 78] width 16 height 16
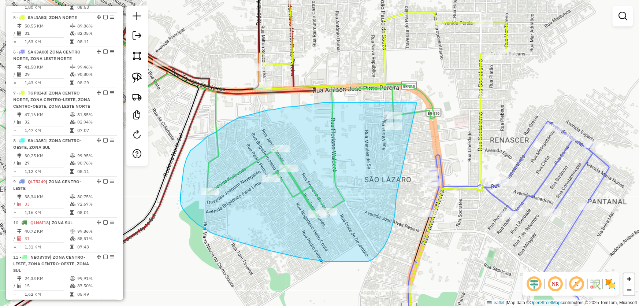
drag, startPoint x: 417, startPoint y: 103, endPoint x: 401, endPoint y: 173, distance: 72.3
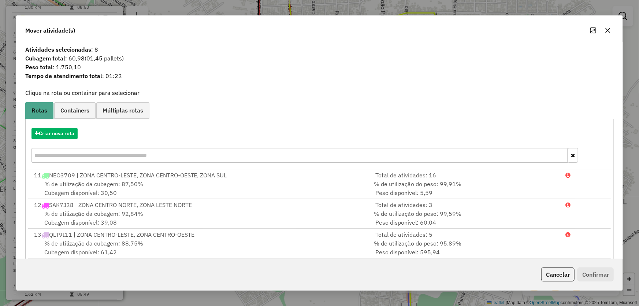
scroll to position [70, 0]
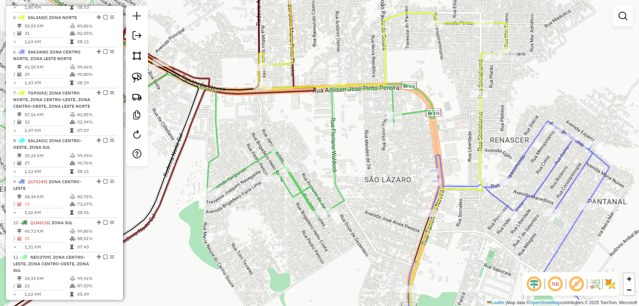
click at [239, 140] on div "Janela de atendimento Grade de atendimento Capacidade Transportadoras Veículos …" at bounding box center [319, 153] width 639 height 306
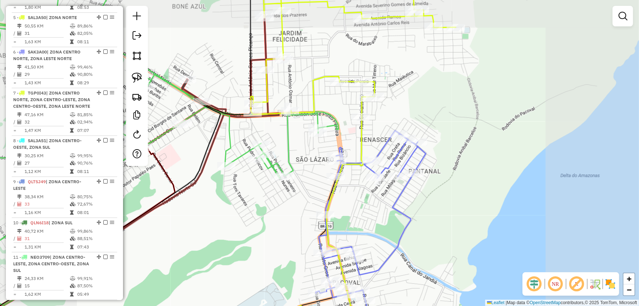
drag, startPoint x: 241, startPoint y: 140, endPoint x: 288, endPoint y: 147, distance: 47.4
click at [288, 147] on div "Janela de atendimento Grade de atendimento Capacidade Transportadoras Veículos …" at bounding box center [319, 153] width 639 height 306
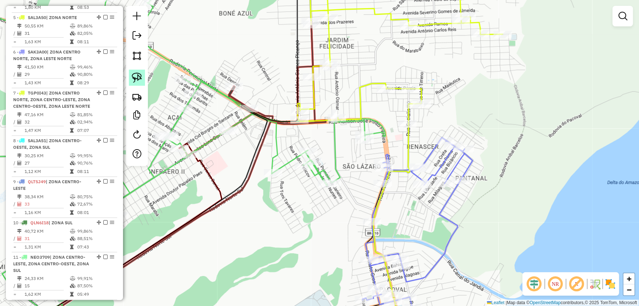
click at [133, 75] on img at bounding box center [137, 78] width 10 height 10
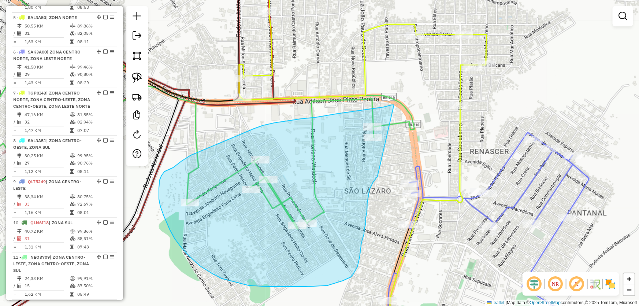
drag, startPoint x: 394, startPoint y: 105, endPoint x: 384, endPoint y: 165, distance: 61.3
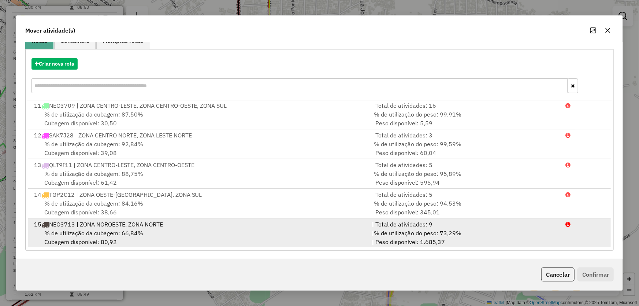
click at [108, 229] on span "% de utilização da cubagem: 66,84%" at bounding box center [93, 232] width 99 height 7
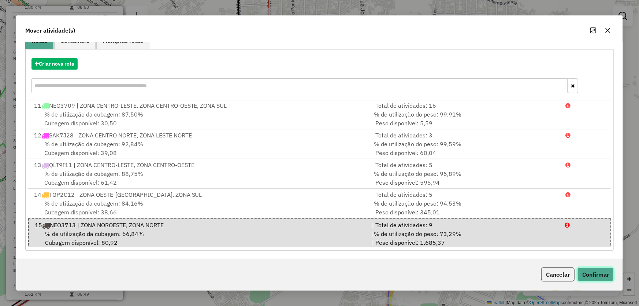
click at [599, 268] on button "Confirmar" at bounding box center [595, 274] width 36 height 14
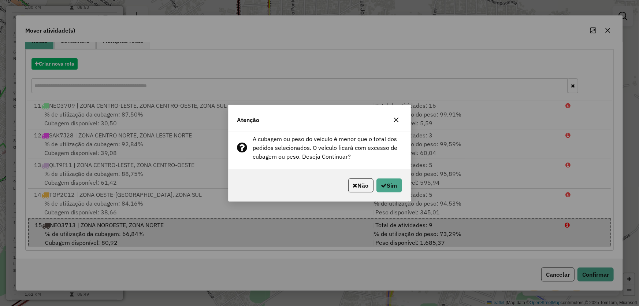
click at [373, 180] on p-footer "Não Sim" at bounding box center [373, 185] width 57 height 14
click at [378, 181] on button "Sim" at bounding box center [389, 185] width 26 height 14
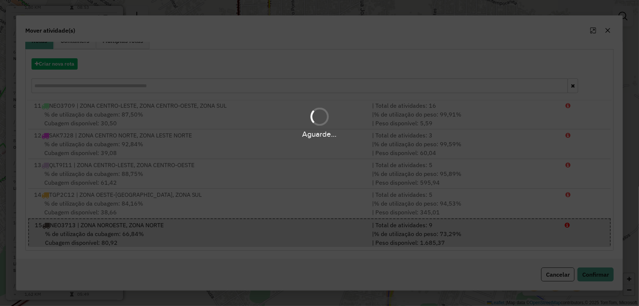
scroll to position [0, 0]
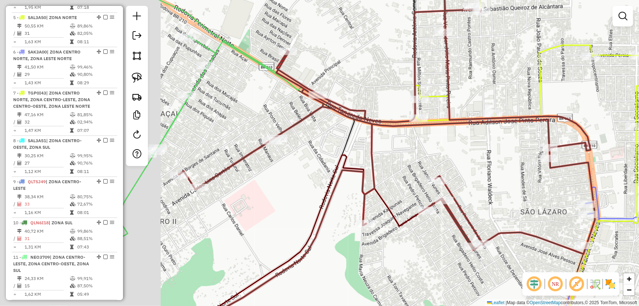
drag, startPoint x: 235, startPoint y: 145, endPoint x: 445, endPoint y: 172, distance: 211.5
click at [445, 172] on div "Janela de atendimento Grade de atendimento Capacidade Transportadoras Veículos …" at bounding box center [319, 153] width 639 height 306
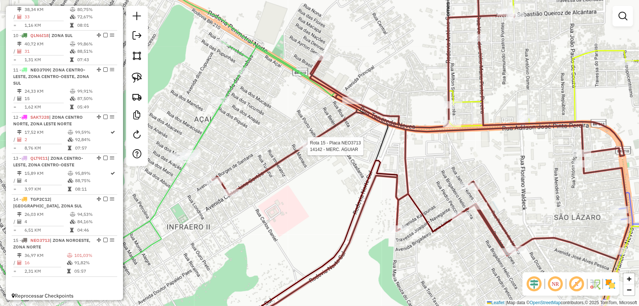
select select "*********"
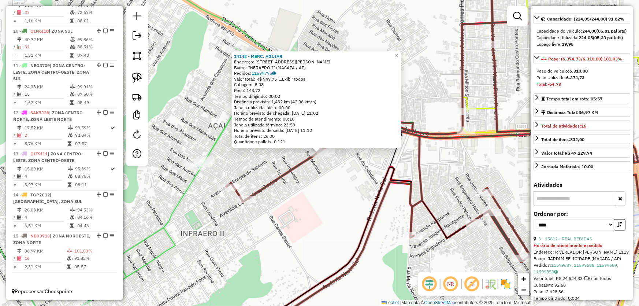
scroll to position [133, 0]
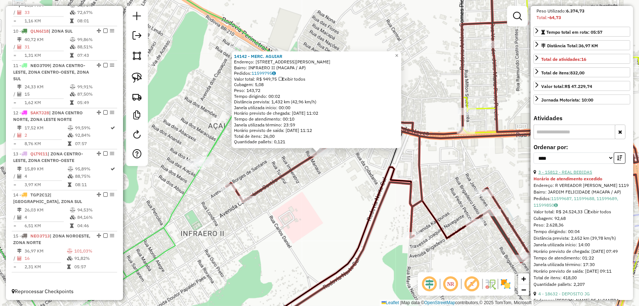
click at [575, 175] on link "3 - 15812 - REAL BEBIDAS" at bounding box center [565, 171] width 54 height 5
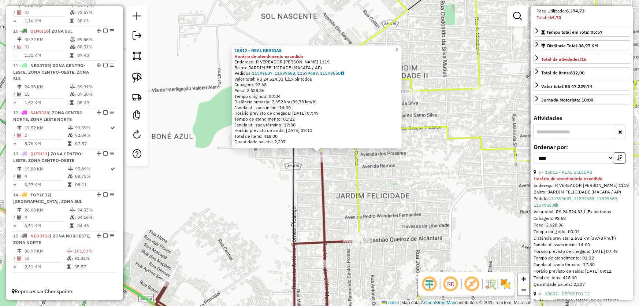
scroll to position [200, 0]
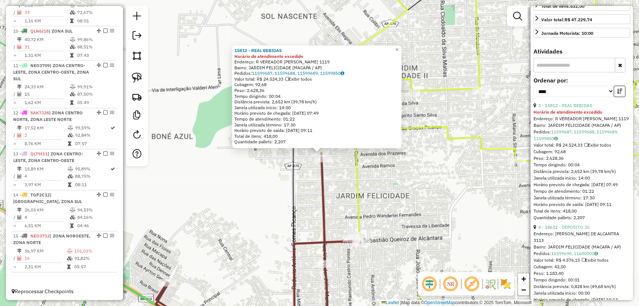
click at [567, 230] on link "4 - 18632 - DEPOSITO JG" at bounding box center [563, 226] width 51 height 5
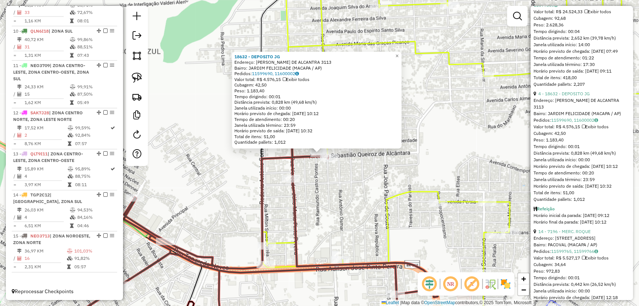
scroll to position [366, 0]
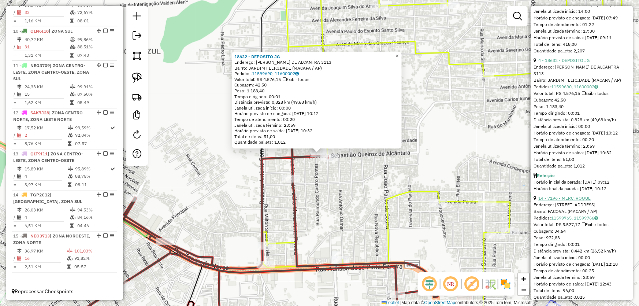
click at [557, 201] on link "14 - 7196 - MERC. ROQUE" at bounding box center [564, 197] width 52 height 5
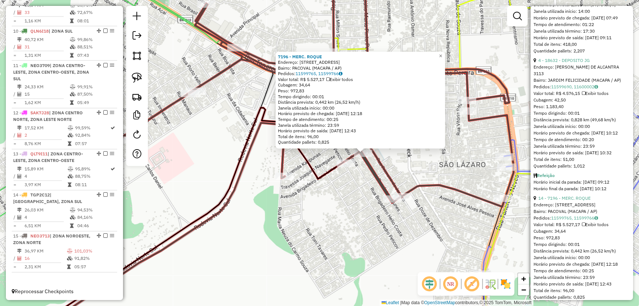
drag, startPoint x: 311, startPoint y: 233, endPoint x: 436, endPoint y: 242, distance: 124.8
click at [436, 242] on div "7196 - MERC. ROQUE Endereço: AV ACRE 232 Bairro: PACOVAL (MACAPA / AP) Pedidos:…" at bounding box center [319, 153] width 639 height 306
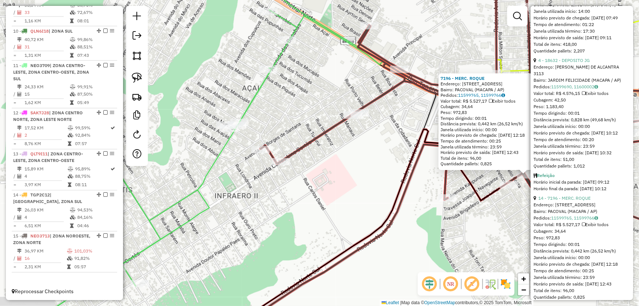
drag, startPoint x: 258, startPoint y: 155, endPoint x: 341, endPoint y: 168, distance: 83.4
click at [341, 168] on div "7196 - MERC. ROQUE Endereço: AV ACRE 232 Bairro: PACOVAL (MACAPA / AP) Pedidos:…" at bounding box center [319, 153] width 639 height 306
click at [251, 145] on div "7196 - MERC. ROQUE Endereço: AV ACRE 232 Bairro: PACOVAL (MACAPA / AP) Pedidos:…" at bounding box center [319, 153] width 639 height 306
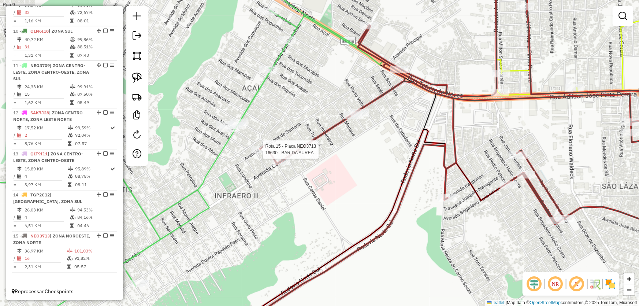
select select "*********"
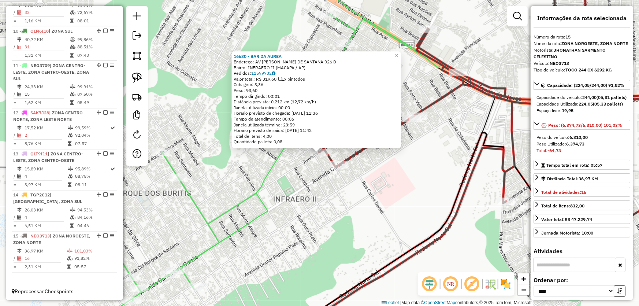
drag, startPoint x: 357, startPoint y: 176, endPoint x: 354, endPoint y: 179, distance: 4.4
click at [357, 177] on div "16630 - BAR DA AUREA Endereço: AV CID BORGES DE SANTANA 926 D Bairro: INFRAERO …" at bounding box center [319, 153] width 639 height 306
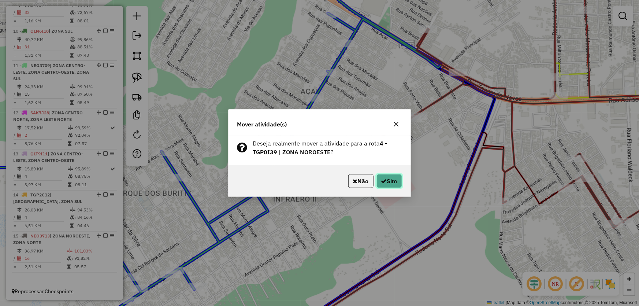
click at [386, 180] on button "Sim" at bounding box center [389, 181] width 26 height 14
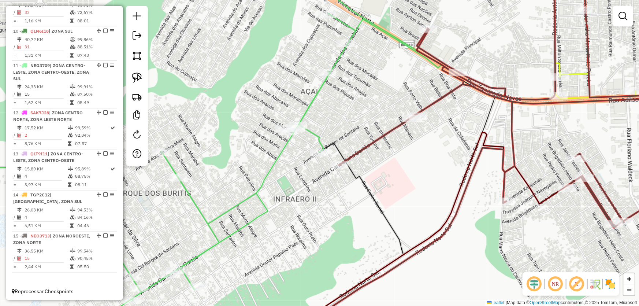
click at [383, 172] on div "Janela de atendimento Grade de atendimento Capacidade Transportadoras Veículos …" at bounding box center [319, 153] width 639 height 306
select select "*********"
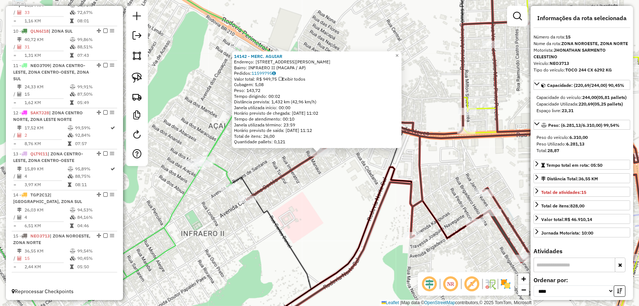
click at [350, 191] on div "14142 - MERC. AGUIAR Endereço: AV CARLOS LINS CORTES 375 Bairro: INFRAERO II (M…" at bounding box center [319, 153] width 639 height 306
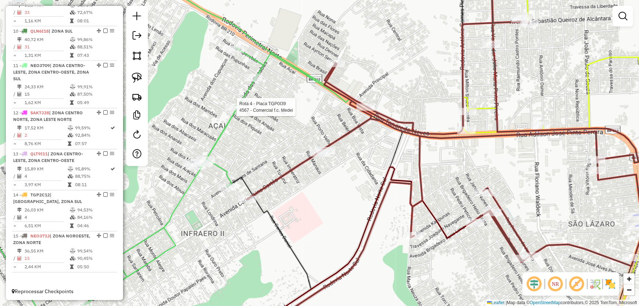
select select "*********"
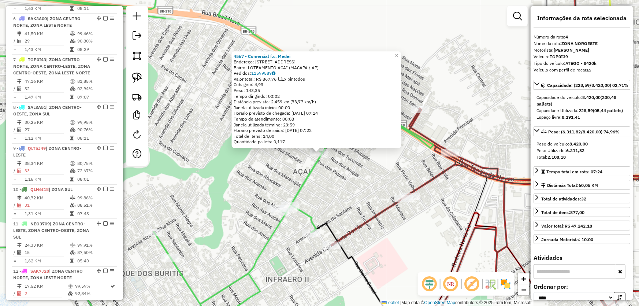
scroll to position [397, 0]
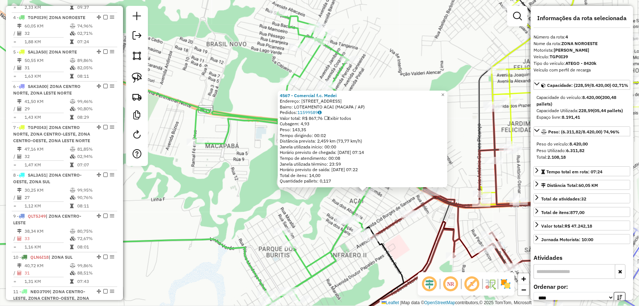
click at [417, 249] on div "4567 - Comercial f.c. Medei Endereço: AV DAS BACABAS 470 Bairro: LOTEAMENTO ACA…" at bounding box center [319, 153] width 639 height 306
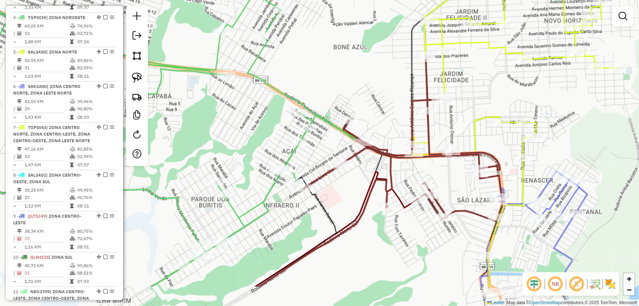
drag, startPoint x: 415, startPoint y: 249, endPoint x: 348, endPoint y: 200, distance: 83.8
click at [348, 200] on div "Janela de atendimento Grade de atendimento Capacidade Transportadoras Veículos …" at bounding box center [319, 153] width 639 height 306
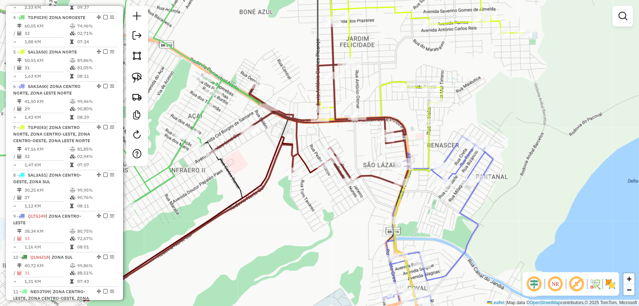
drag, startPoint x: 411, startPoint y: 251, endPoint x: 303, endPoint y: 204, distance: 117.6
click at [305, 209] on div "Janela de atendimento Grade de atendimento Capacidade Transportadoras Veículos …" at bounding box center [319, 153] width 639 height 306
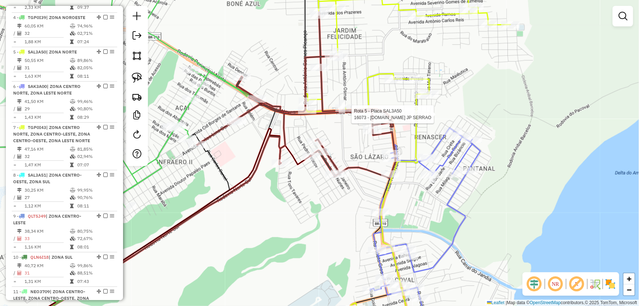
select select "*********"
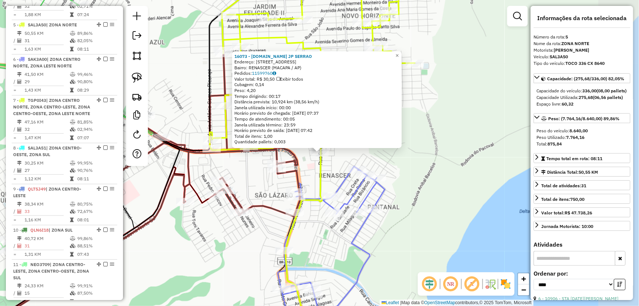
scroll to position [432, 0]
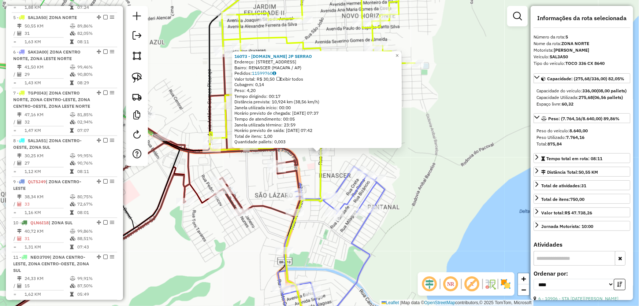
click at [468, 196] on div "16073 - M.BOX JP SERRAO Endereço: R SOCIALISMO 811 A Bairro: RENASCER (MACAPA /…" at bounding box center [319, 153] width 639 height 306
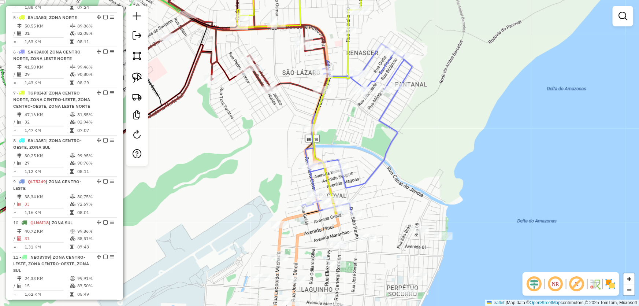
drag, startPoint x: 389, startPoint y: 246, endPoint x: 416, endPoint y: 123, distance: 125.7
click at [416, 123] on div "Janela de atendimento Grade de atendimento Capacidade Transportadoras Veículos …" at bounding box center [319, 153] width 639 height 306
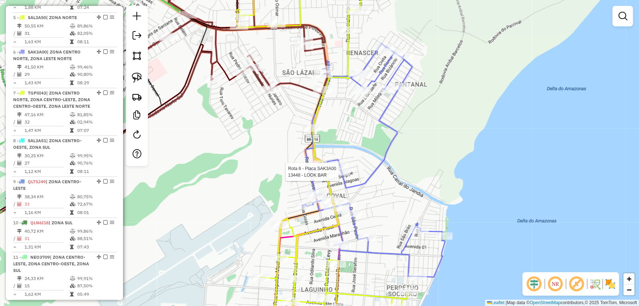
select select "*********"
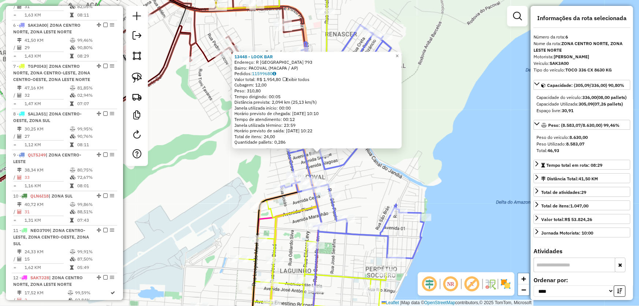
scroll to position [466, 0]
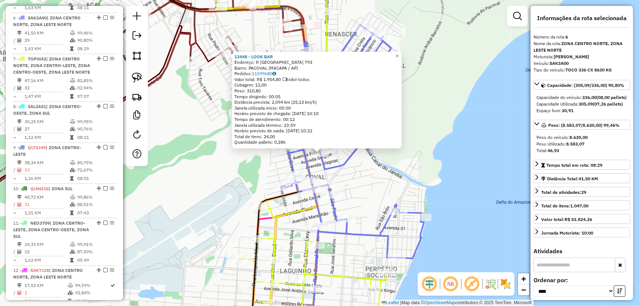
drag, startPoint x: 549, startPoint y: 164, endPoint x: 577, endPoint y: 164, distance: 28.2
click at [577, 154] on div "Total: 46,93" at bounding box center [581, 150] width 91 height 7
click at [464, 156] on div "13448 - LOOK BAR Endereço: R SAO PAULO 793 Bairro: PACOVAL (MACAPA / AP) Pedido…" at bounding box center [319, 153] width 639 height 306
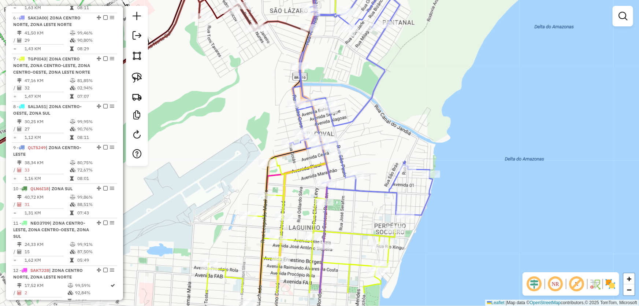
drag, startPoint x: 459, startPoint y: 179, endPoint x: 468, endPoint y: 127, distance: 53.2
click at [469, 127] on div "Janela de atendimento Grade de atendimento Capacidade Transportadoras Veículos …" at bounding box center [319, 153] width 639 height 306
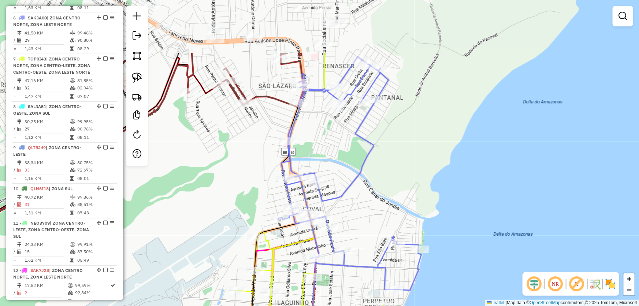
drag, startPoint x: 472, startPoint y: 190, endPoint x: 460, endPoint y: 274, distance: 84.8
click at [460, 274] on div "Janela de atendimento Grade de atendimento Capacidade Transportadoras Veículos …" at bounding box center [319, 153] width 639 height 306
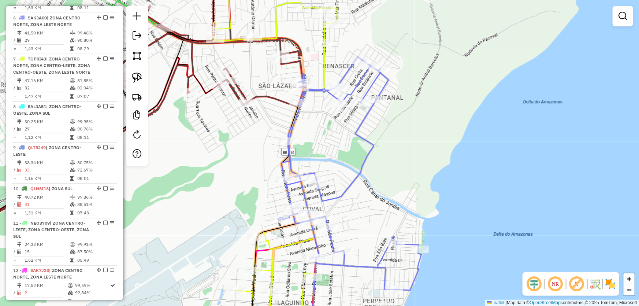
drag, startPoint x: 435, startPoint y: 169, endPoint x: 435, endPoint y: 207, distance: 37.7
click at [435, 207] on div "Janela de atendimento Grade de atendimento Capacidade Transportadoras Veículos …" at bounding box center [319, 153] width 639 height 306
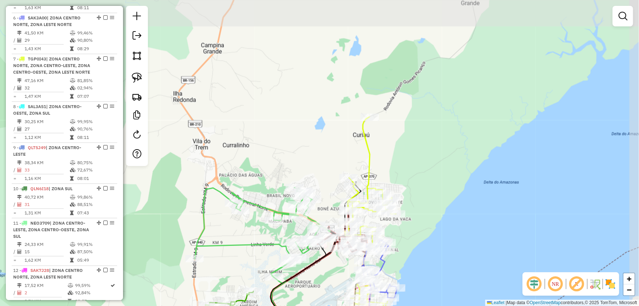
drag, startPoint x: 493, startPoint y: 102, endPoint x: 434, endPoint y: 186, distance: 102.9
click at [456, 212] on div "Janela de atendimento Grade de atendimento Capacidade Transportadoras Veículos …" at bounding box center [319, 153] width 639 height 306
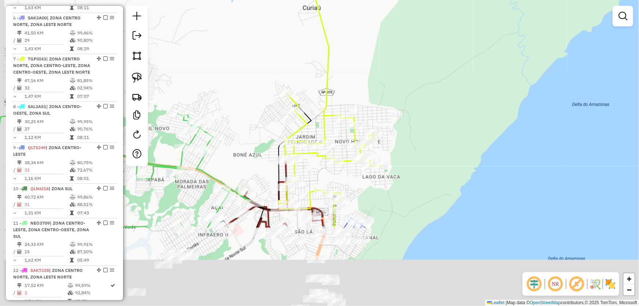
drag, startPoint x: 358, startPoint y: 164, endPoint x: 355, endPoint y: 24, distance: 140.3
click at [372, 0] on html "Aguarde... Pop-up bloqueado! Seu navegador bloqueou automáticamente a abertura …" at bounding box center [319, 153] width 639 height 306
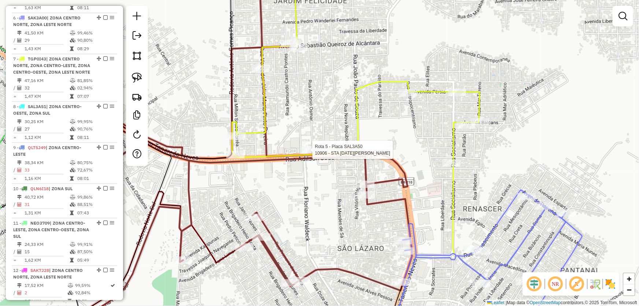
select select "*********"
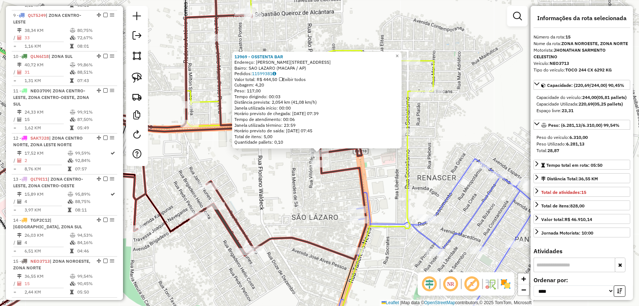
scroll to position [623, 0]
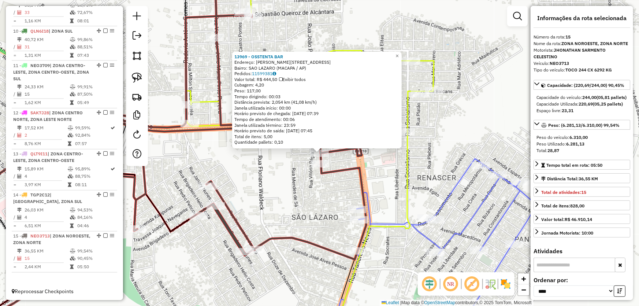
click at [291, 194] on div "13969 - OSSTENTA BAR Endereço: R [PERSON_NAME] 325 Bairro: SAO LAZARO (MACAPA /…" at bounding box center [319, 153] width 639 height 306
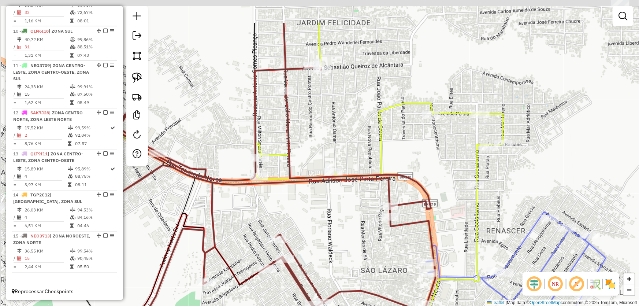
drag, startPoint x: 250, startPoint y: 167, endPoint x: 319, endPoint y: 220, distance: 87.2
click at [319, 220] on div "Janela de atendimento Grade de atendimento Capacidade Transportadoras Veículos …" at bounding box center [319, 153] width 639 height 306
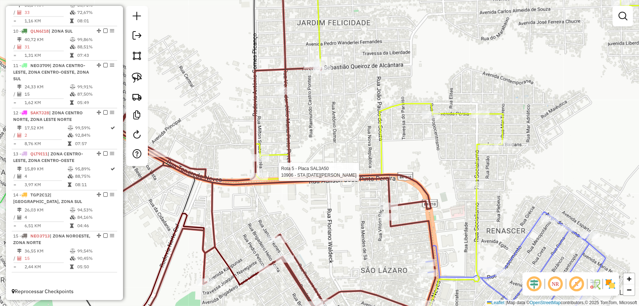
select select "*********"
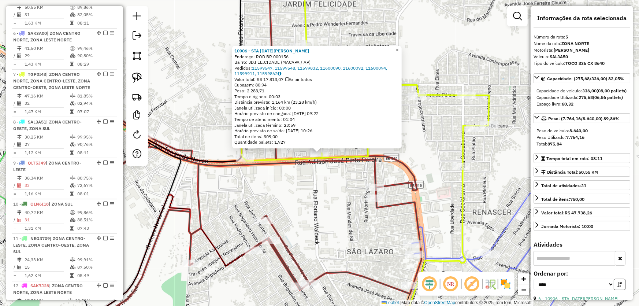
scroll to position [432, 0]
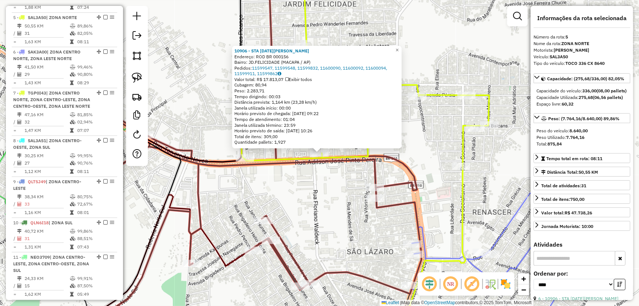
click at [333, 180] on div "10906 - STA LUCIA BR Endereço: ROD BR 000156 Bairro: JD.FELICIDADE (MACAPA / AP…" at bounding box center [319, 153] width 639 height 306
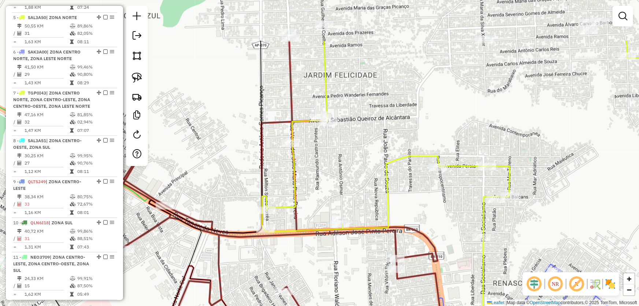
drag, startPoint x: 351, startPoint y: 96, endPoint x: 371, endPoint y: 167, distance: 73.9
click at [371, 167] on div "Janela de atendimento Grade de atendimento Capacidade Transportadoras Veículos …" at bounding box center [319, 153] width 639 height 306
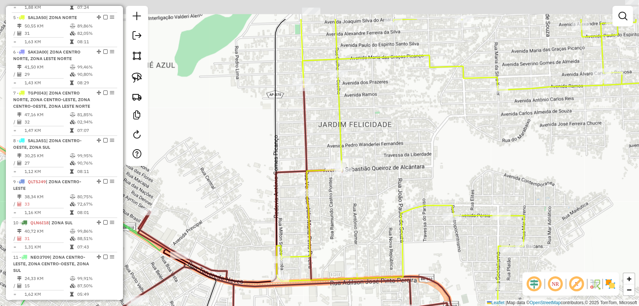
drag, startPoint x: 377, startPoint y: 146, endPoint x: 391, endPoint y: 195, distance: 51.6
click at [391, 195] on div "Janela de atendimento Grade de atendimento Capacidade Transportadoras Veículos …" at bounding box center [319, 153] width 639 height 306
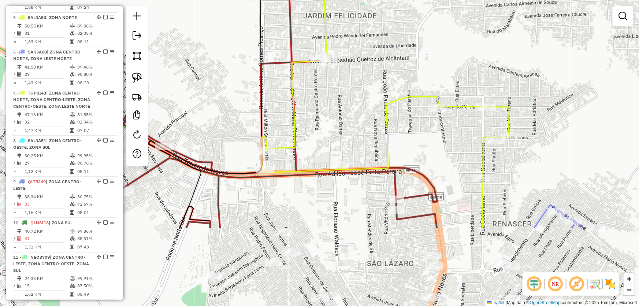
drag, startPoint x: 372, startPoint y: 127, endPoint x: 364, endPoint y: 76, distance: 52.0
click at [365, 74] on div "Janela de atendimento Grade de atendimento Capacidade Transportadoras Veículos …" at bounding box center [319, 153] width 639 height 306
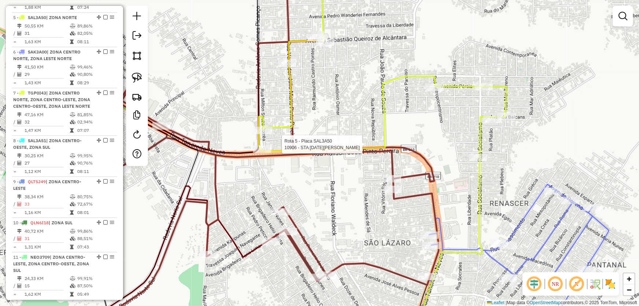
select select "*********"
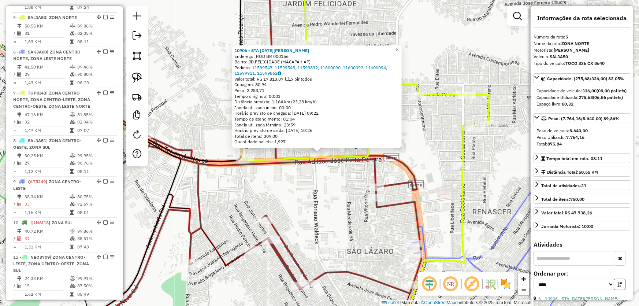
click at [326, 195] on div "10906 - STA LUCIA BR Endereço: ROD BR 000156 Bairro: JD.FELICIDADE (MACAPA / AP…" at bounding box center [319, 153] width 639 height 306
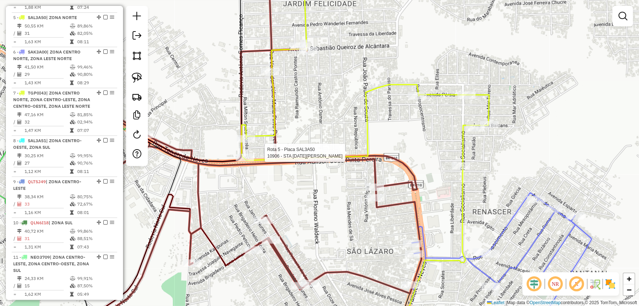
select select "*********"
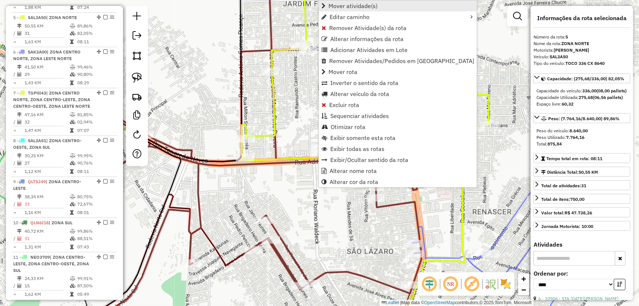
click at [347, 8] on span "Mover atividade(s)" at bounding box center [352, 6] width 49 height 6
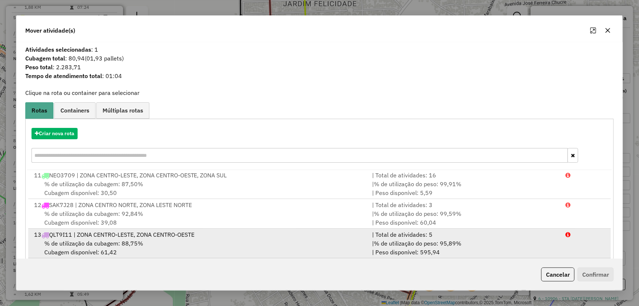
scroll to position [70, 0]
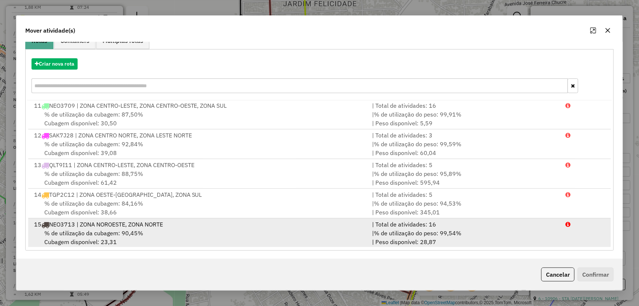
click at [84, 223] on div "15 NEO3713 | ZONA NOROESTE, ZONA NORTE" at bounding box center [199, 224] width 338 height 9
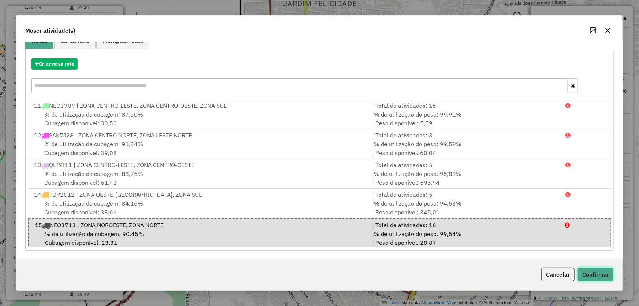
click at [601, 273] on button "Confirmar" at bounding box center [595, 274] width 36 height 14
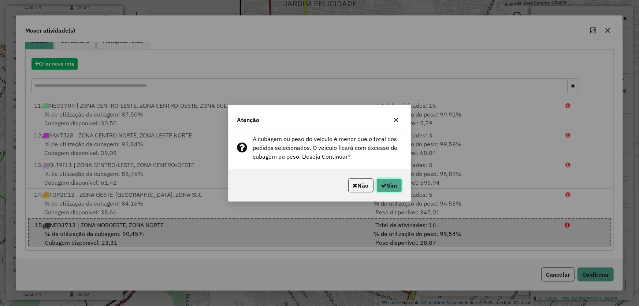
click at [382, 187] on icon "button" at bounding box center [384, 185] width 6 height 6
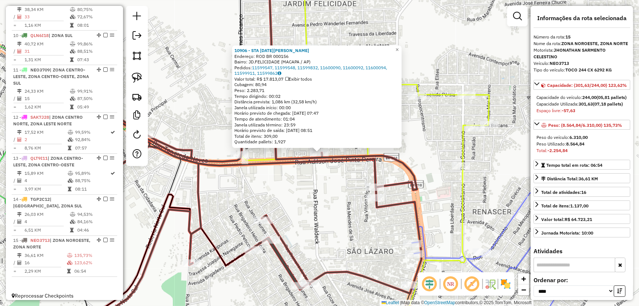
scroll to position [623, 0]
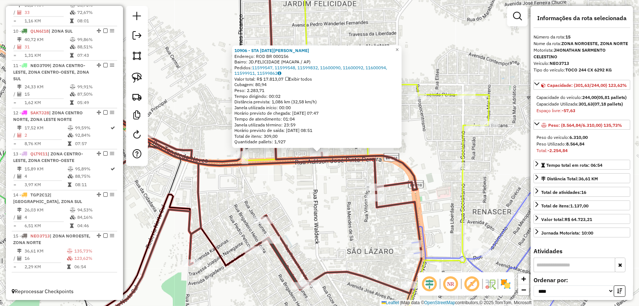
click at [316, 203] on div "10906 - STA LUCIA BR Endereço: ROD BR 000156 Bairro: JD.FELICIDADE (MACAPA / AP…" at bounding box center [319, 153] width 639 height 306
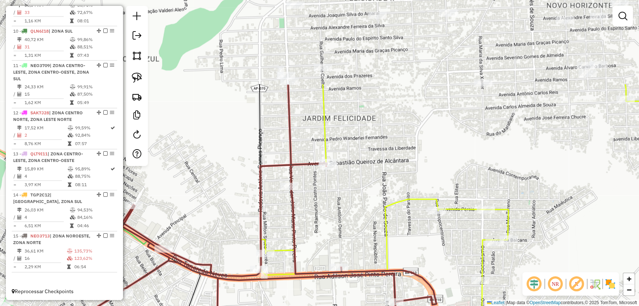
drag, startPoint x: 342, startPoint y: 64, endPoint x: 361, endPoint y: 179, distance: 116.2
click at [361, 179] on div "Janela de atendimento Grade de atendimento Capacidade Transportadoras Veículos …" at bounding box center [319, 153] width 639 height 306
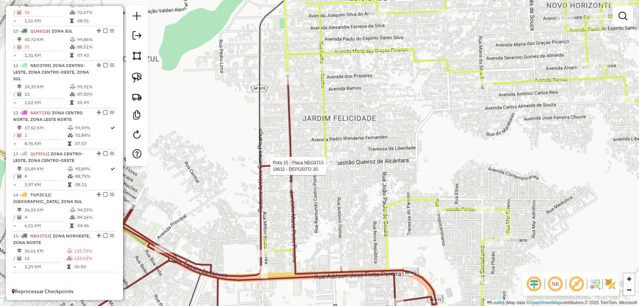
select select "*********"
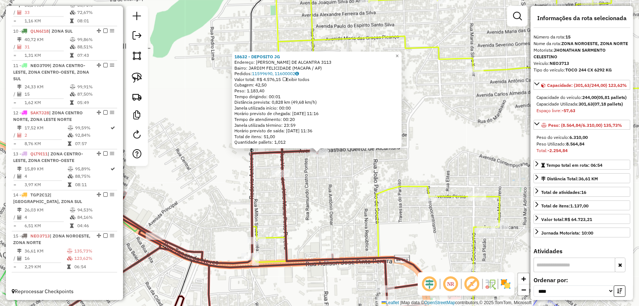
click at [329, 187] on div "18632 - DEPOSITO JG Endereço: SEBASTIAO QUEIROZ DE ALCANTRA 3113 Bairro: JARDIM…" at bounding box center [319, 153] width 639 height 306
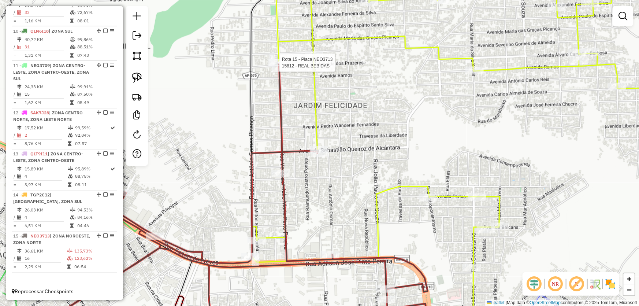
select select "*********"
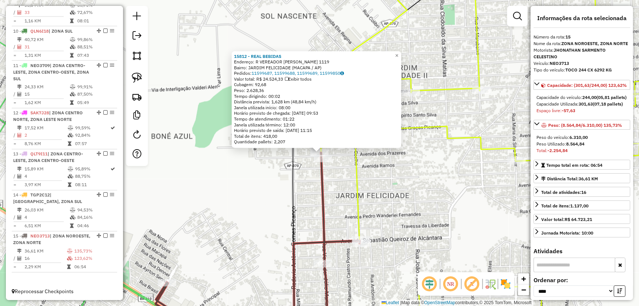
click at [251, 175] on div "15812 - REAL BEBIDAS Endereço: R VEREADOR JULIO PEREIRA 1119 Bairro: JARDIM FEL…" at bounding box center [319, 153] width 639 height 306
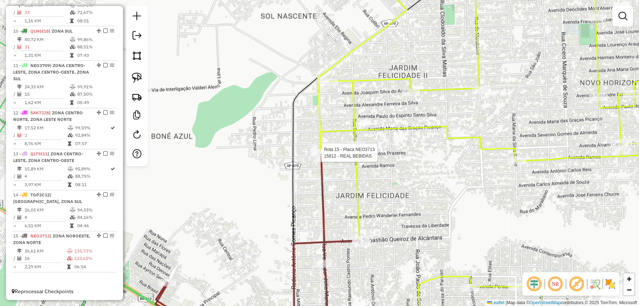
select select "*********"
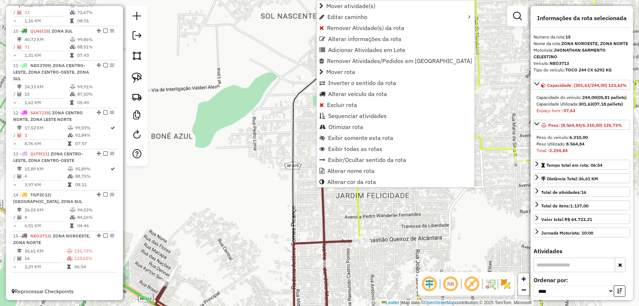
drag, startPoint x: 226, startPoint y: 128, endPoint x: 258, endPoint y: 154, distance: 41.2
click at [226, 129] on div "Janela de atendimento Grade de atendimento Capacidade Transportadoras Veículos …" at bounding box center [319, 153] width 639 height 306
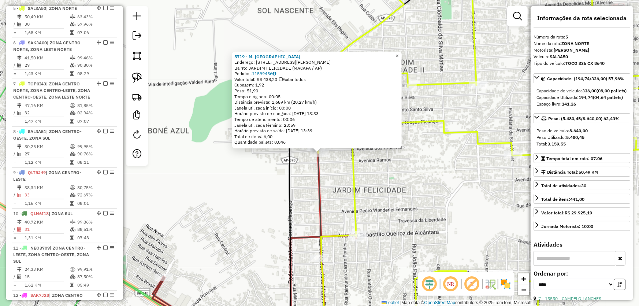
scroll to position [432, 0]
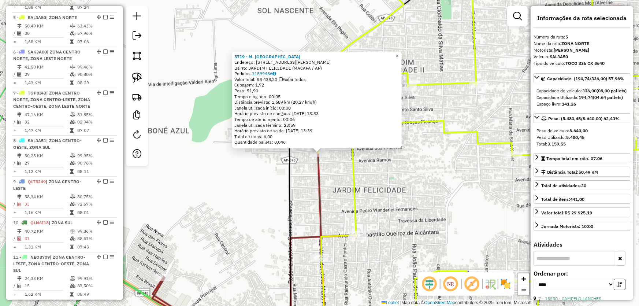
click at [383, 184] on div "5719 - M. BOX SOFIA Endereço: R JULIO MARIA PINTO PEREIRA 1100 Bairro: JARDIM F…" at bounding box center [319, 153] width 639 height 306
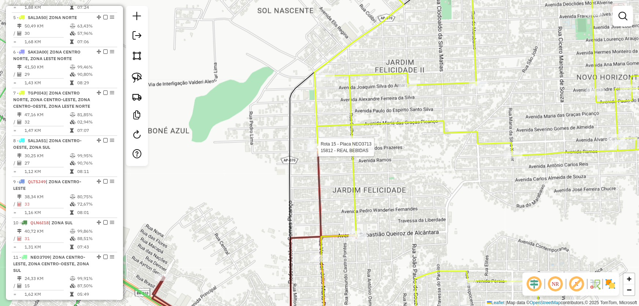
select select "*********"
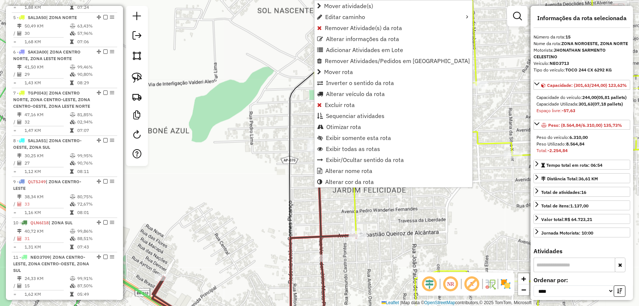
scroll to position [623, 0]
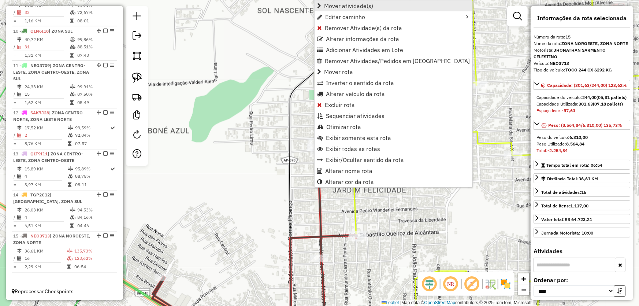
click at [331, 6] on span "Mover atividade(s)" at bounding box center [348, 6] width 49 height 6
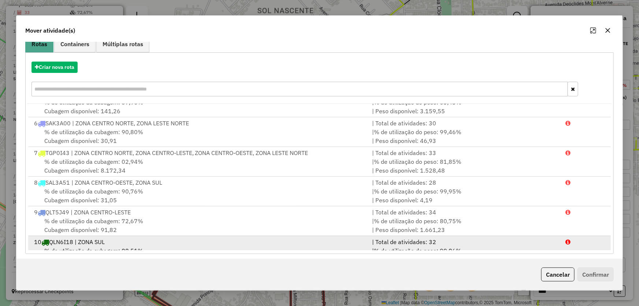
scroll to position [101, 0]
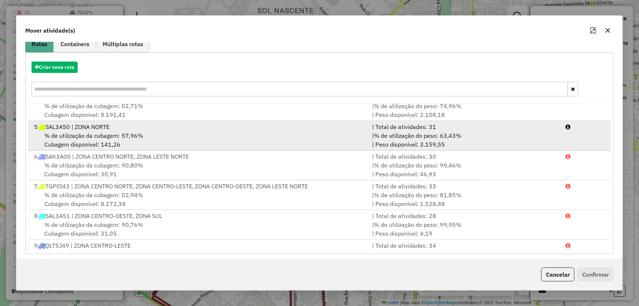
click at [117, 135] on span "% de utilização da cubagem: 57,96%" at bounding box center [93, 135] width 99 height 7
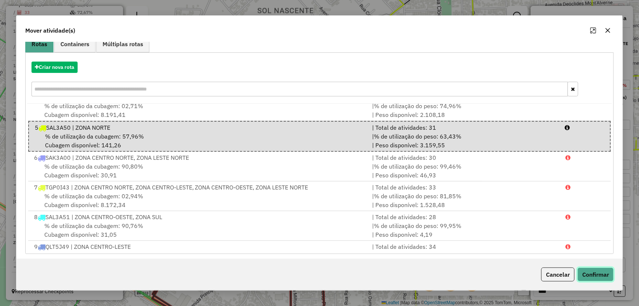
click at [607, 278] on button "Confirmar" at bounding box center [595, 274] width 36 height 14
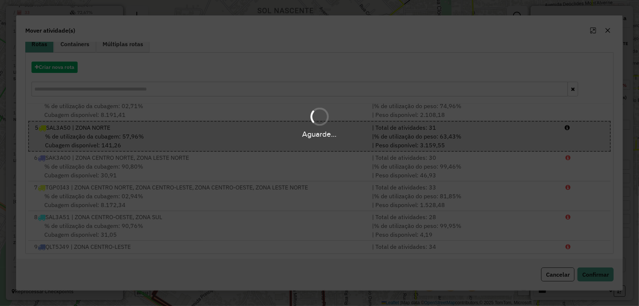
scroll to position [0, 0]
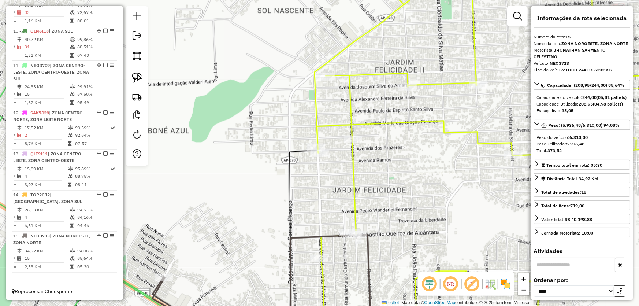
click at [423, 212] on div "Janela de atendimento Grade de atendimento Capacidade Transportadoras Veículos …" at bounding box center [319, 153] width 639 height 306
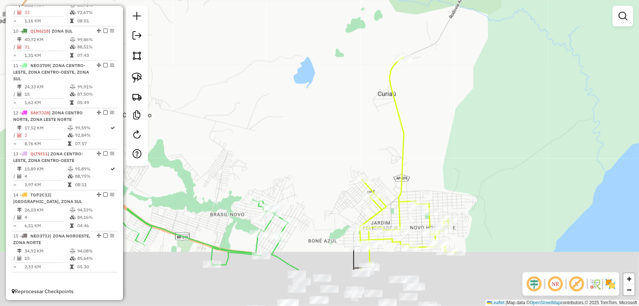
drag, startPoint x: 439, startPoint y: 206, endPoint x: 419, endPoint y: 71, distance: 136.6
click at [419, 71] on div "Janela de atendimento Grade de atendimento Capacidade Transportadoras Veículos …" at bounding box center [319, 153] width 639 height 306
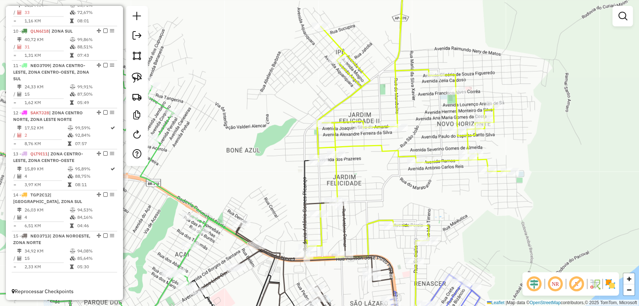
select select "*********"
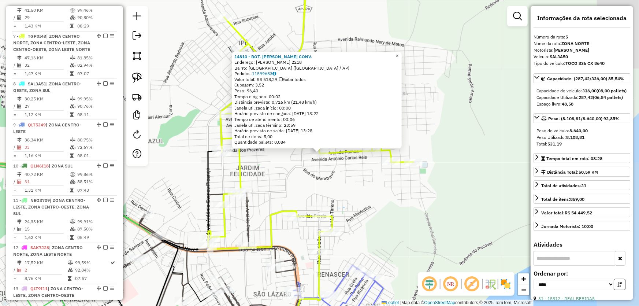
scroll to position [432, 0]
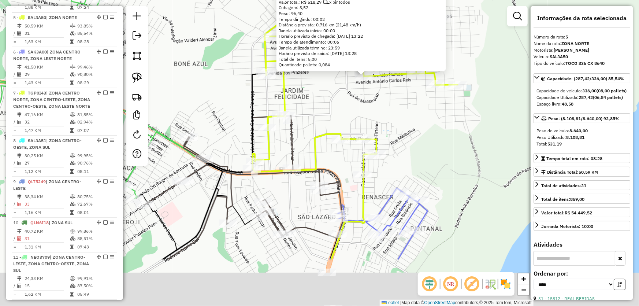
drag, startPoint x: 380, startPoint y: 216, endPoint x: 421, endPoint y: 138, distance: 88.3
click at [425, 138] on div "14810 - BOT. MARIELSON CONV. Endereço: MARIA SILVA XAVIER 2218 Bairro: NOVO HOR…" at bounding box center [319, 153] width 639 height 306
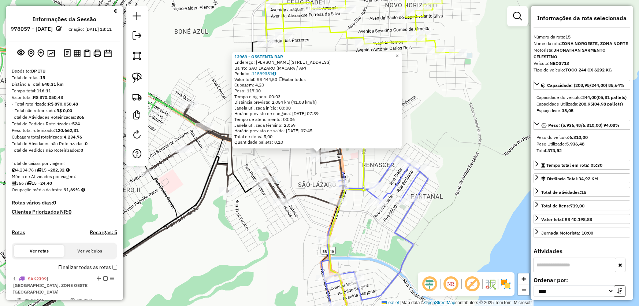
select select "*********"
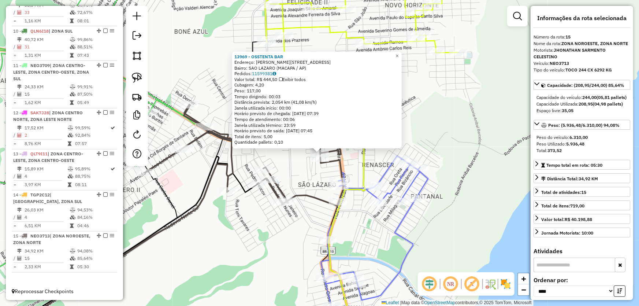
click at [297, 164] on div "13969 - OSSTENTA BAR Endereço: R [PERSON_NAME] 325 Bairro: SAO LAZARO (MACAPA /…" at bounding box center [319, 153] width 639 height 306
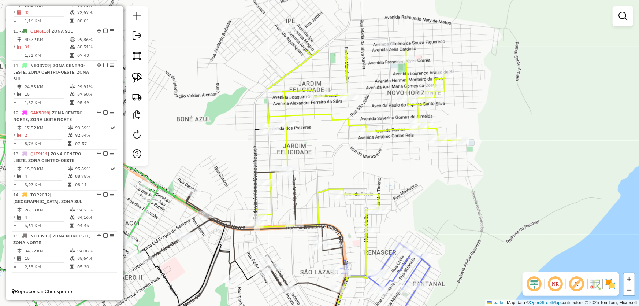
drag, startPoint x: 311, startPoint y: 88, endPoint x: 312, endPoint y: 173, distance: 85.3
click at [312, 173] on div "Janela de atendimento Grade de atendimento Capacidade Transportadoras Veículos …" at bounding box center [319, 153] width 639 height 306
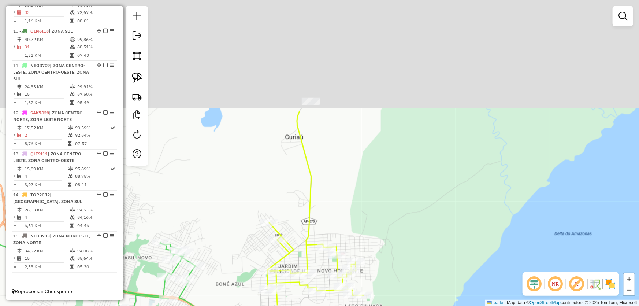
drag, startPoint x: 268, startPoint y: 84, endPoint x: 256, endPoint y: 230, distance: 145.8
click at [239, 253] on div "Janela de atendimento Grade de atendimento Capacidade Transportadoras Veículos …" at bounding box center [319, 153] width 639 height 306
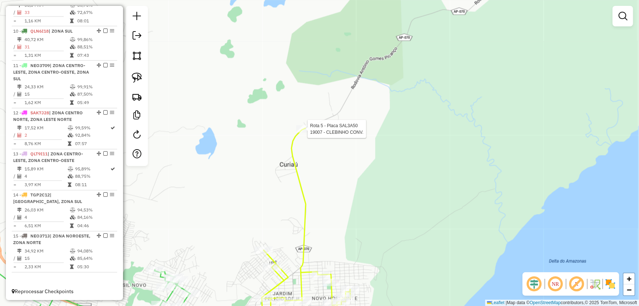
select select "*********"
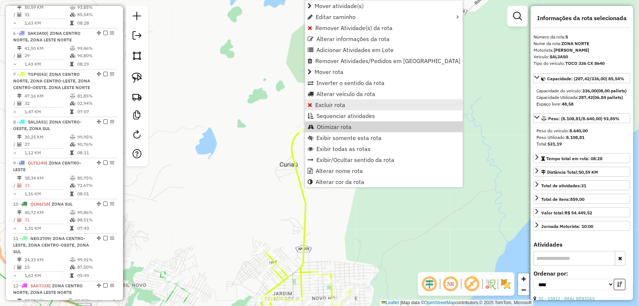
scroll to position [432, 0]
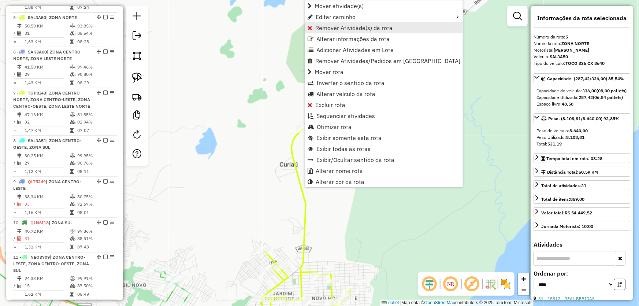
click at [335, 29] on span "Remover Atividade(s) da rota" at bounding box center [353, 28] width 77 height 6
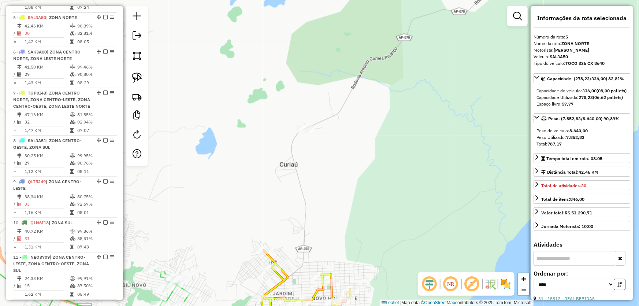
click at [386, 178] on div "Janela de atendimento Grade de atendimento Capacidade Transportadoras Veículos …" at bounding box center [319, 153] width 639 height 306
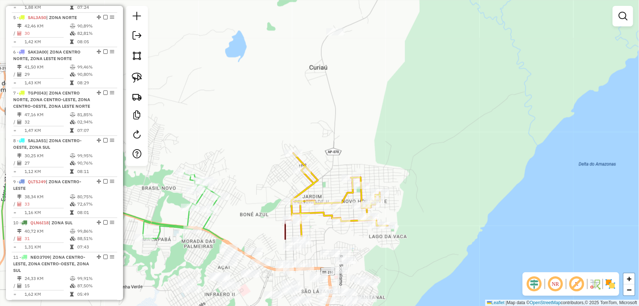
drag, startPoint x: 339, startPoint y: 196, endPoint x: 368, endPoint y: 97, distance: 103.5
click at [368, 97] on div "Janela de atendimento Grade de atendimento Capacidade Transportadoras Veículos …" at bounding box center [319, 153] width 639 height 306
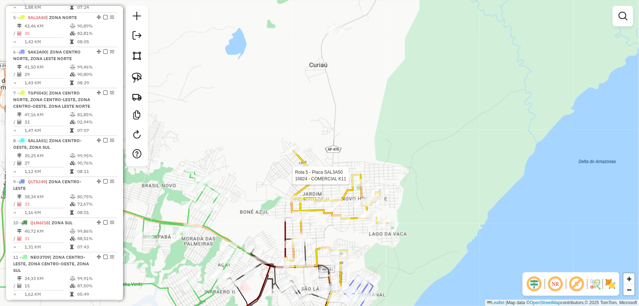
select select "*********"
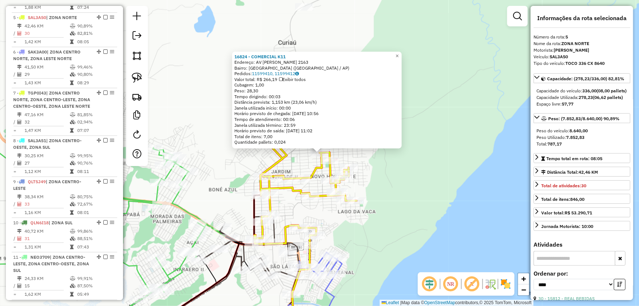
click at [394, 211] on div "16824 - COMERCIAL K11 Endereço: AV [PERSON_NAME] 2163 Bairro: [GEOGRAPHIC_DATA]…" at bounding box center [319, 153] width 639 height 306
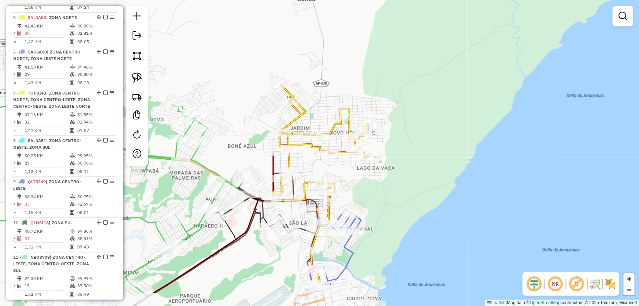
drag, startPoint x: 392, startPoint y: 161, endPoint x: 421, endPoint y: 85, distance: 81.3
click at [421, 85] on div "Janela de atendimento Grade de atendimento Capacidade Transportadoras Veículos …" at bounding box center [319, 153] width 639 height 306
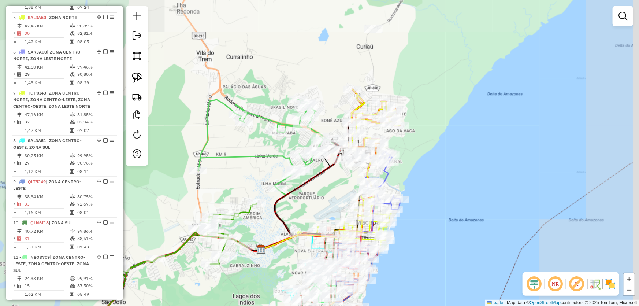
drag, startPoint x: 449, startPoint y: 68, endPoint x: 397, endPoint y: 179, distance: 123.0
click at [400, 181] on div "Janela de atendimento Grade de atendimento Capacidade Transportadoras Veículos …" at bounding box center [319, 153] width 639 height 306
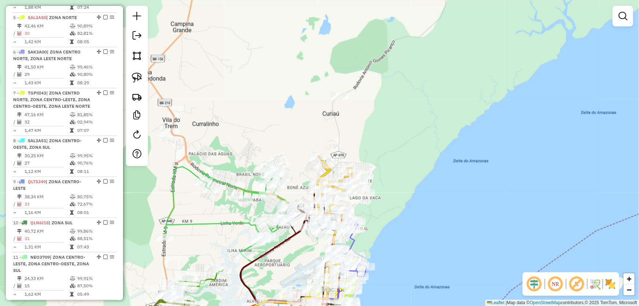
drag, startPoint x: 378, startPoint y: 150, endPoint x: 380, endPoint y: 94, distance: 55.7
click at [380, 93] on div "Janela de atendimento Grade de atendimento Capacidade Transportadoras Veículos …" at bounding box center [319, 153] width 639 height 306
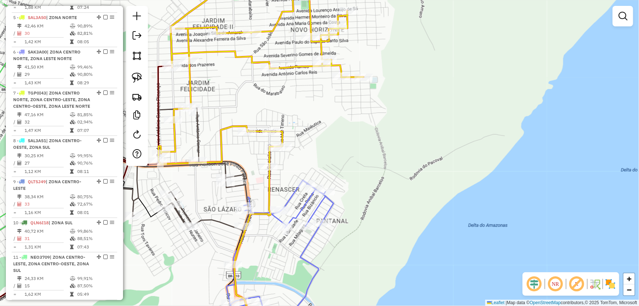
drag, startPoint x: 346, startPoint y: 159, endPoint x: 401, endPoint y: 167, distance: 55.6
click at [404, 167] on div "Janela de atendimento Grade de atendimento Capacidade Transportadoras Veículos …" at bounding box center [319, 153] width 639 height 306
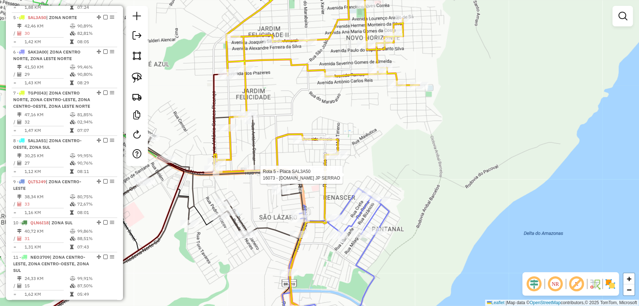
select select "*********"
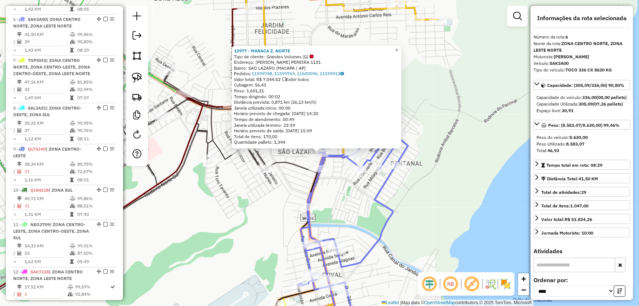
scroll to position [466, 0]
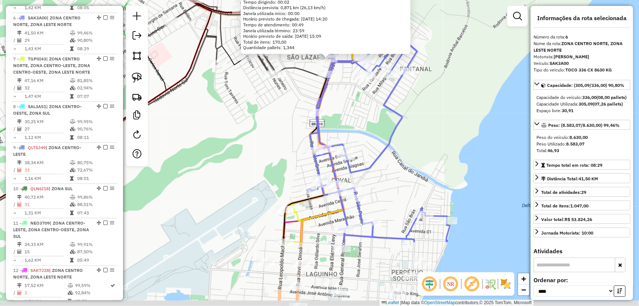
drag, startPoint x: 231, startPoint y: 250, endPoint x: 238, endPoint y: 153, distance: 97.7
click at [238, 153] on div "12977 - MARACA Z. NORTE Tipo de cliente: Grandes Volumes (G) Endereço: [PERSON_…" at bounding box center [319, 153] width 639 height 306
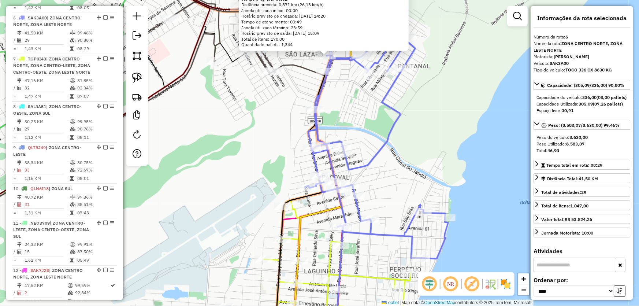
click at [254, 185] on div "12977 - MARACA Z. NORTE Tipo de cliente: Grandes Volumes (G) Endereço: [PERSON_…" at bounding box center [319, 153] width 639 height 306
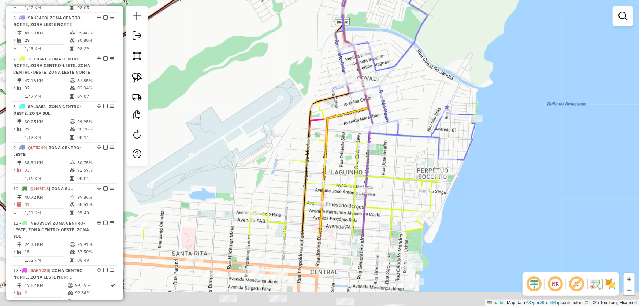
drag, startPoint x: 249, startPoint y: 205, endPoint x: 278, endPoint y: 91, distance: 117.9
click at [278, 91] on div "Janela de atendimento Grade de atendimento Capacidade Transportadoras Veículos …" at bounding box center [319, 153] width 639 height 306
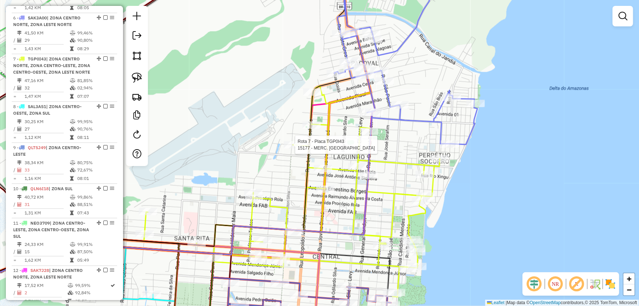
select select "*********"
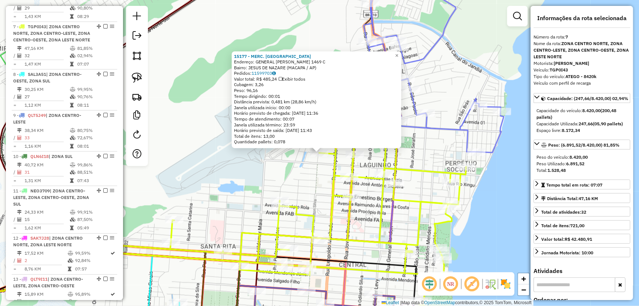
scroll to position [507, 0]
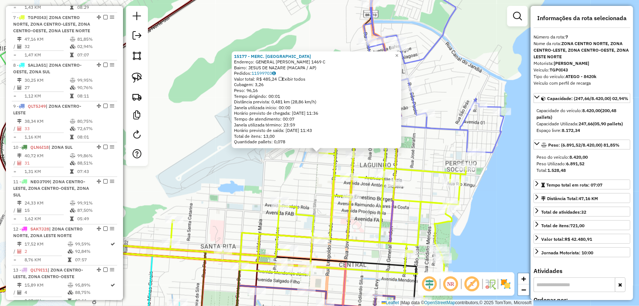
click at [493, 222] on div "15177 - MERC. ALIANCA Endereço: GENERAL OSORIO 1469 C Bairro: [PERSON_NAME] ([G…" at bounding box center [319, 153] width 639 height 306
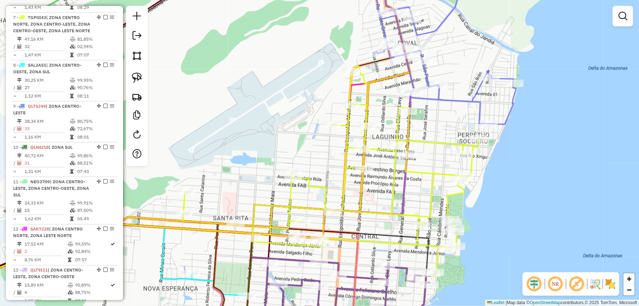
drag, startPoint x: 496, startPoint y: 232, endPoint x: 568, endPoint y: 67, distance: 180.2
click at [568, 69] on div "Janela de atendimento Grade de atendimento Capacidade Transportadoras Veículos …" at bounding box center [319, 153] width 639 height 306
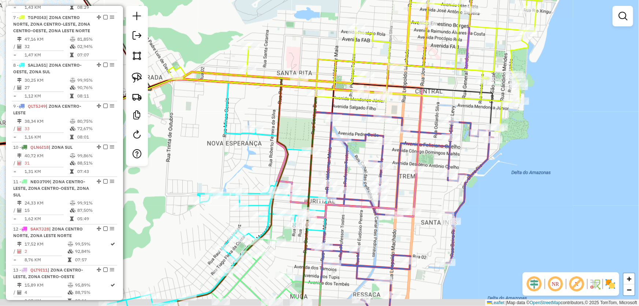
drag, startPoint x: 286, startPoint y: 123, endPoint x: 299, endPoint y: 67, distance: 57.6
click at [298, 68] on div "Janela de atendimento Grade de atendimento Capacidade Transportadoras Veículos …" at bounding box center [319, 153] width 639 height 306
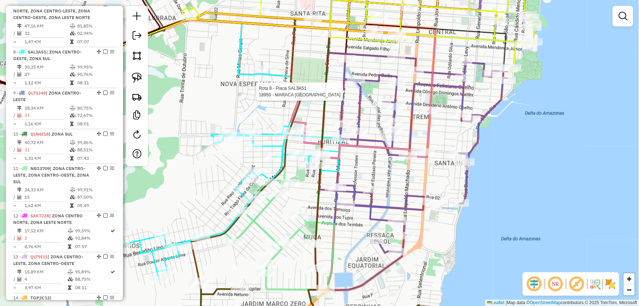
select select "*********"
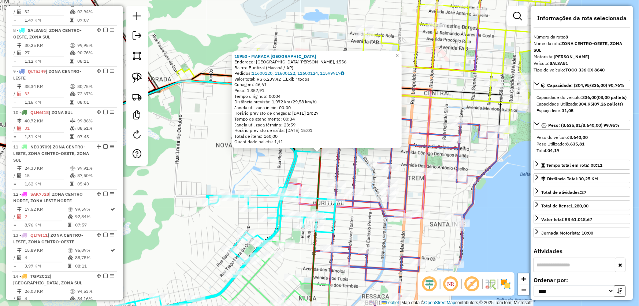
scroll to position [561, 0]
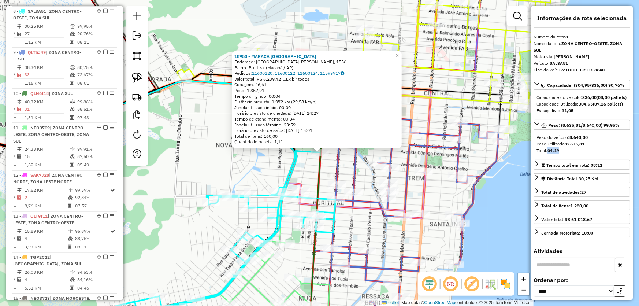
drag, startPoint x: 549, startPoint y: 171, endPoint x: 562, endPoint y: 170, distance: 13.7
click at [562, 154] on div "Total: 04,19" at bounding box center [581, 150] width 91 height 7
click at [486, 222] on div "18950 - MARACA [GEOGRAPHIC_DATA] Endereço: [GEOGRAPHIC_DATA][PERSON_NAME], 1556…" at bounding box center [319, 153] width 639 height 306
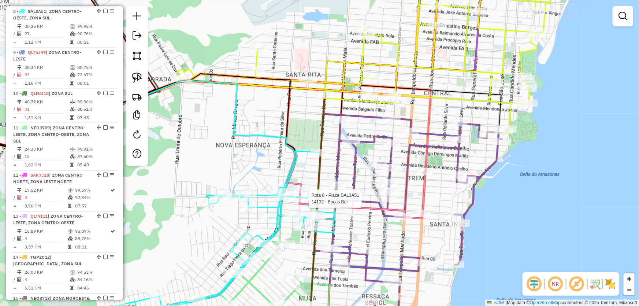
select select "*********"
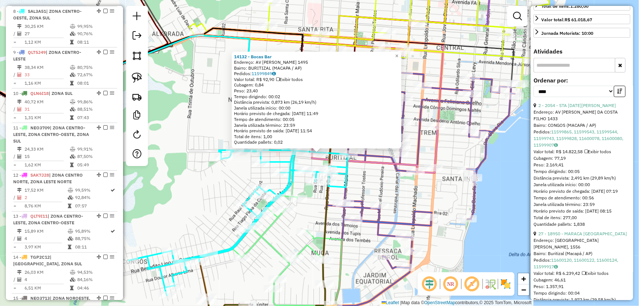
scroll to position [233, 0]
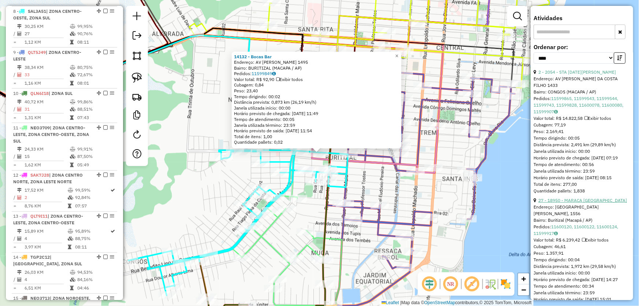
click at [563, 203] on link "27 - 18950 - MARACA [GEOGRAPHIC_DATA]" at bounding box center [582, 199] width 89 height 5
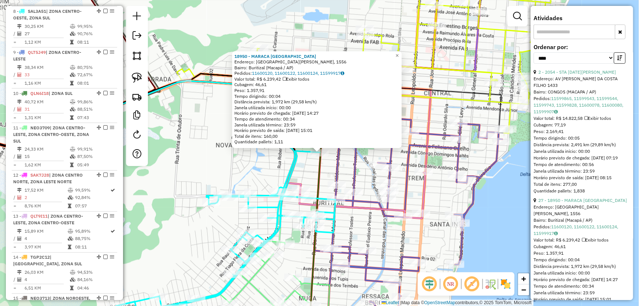
scroll to position [300, 0]
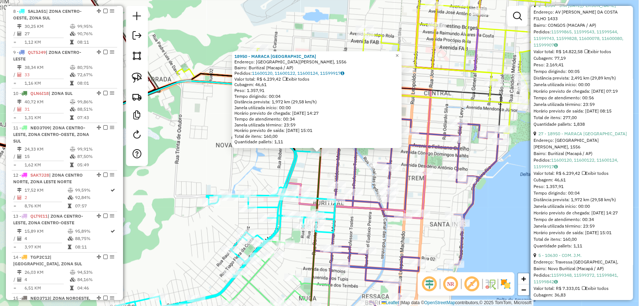
click at [520, 205] on div "18950 - MARACA [GEOGRAPHIC_DATA] Endereço: [GEOGRAPHIC_DATA][PERSON_NAME], 1556…" at bounding box center [319, 153] width 639 height 306
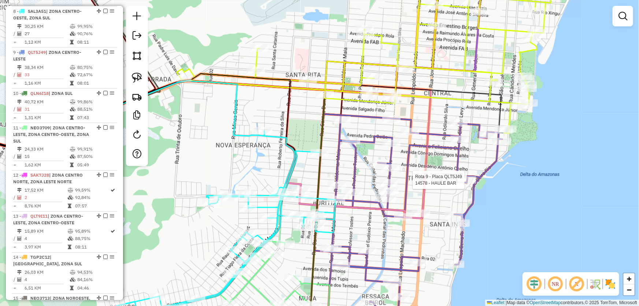
select select "*********"
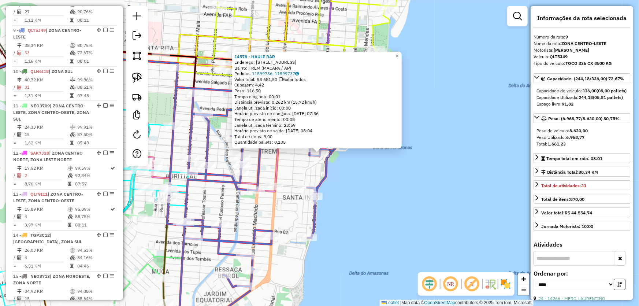
scroll to position [602, 0]
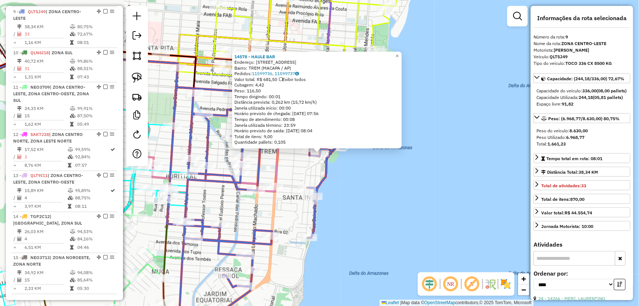
drag, startPoint x: 547, startPoint y: 157, endPoint x: 601, endPoint y: 157, distance: 53.8
click at [601, 147] on div "Total: 1.661,23" at bounding box center [581, 144] width 91 height 7
click at [373, 230] on div "14578 - HAULE BAR Endereço: R GENERAL RONDON 3017 Bairro: TREM (MACAPA / AP) Pe…" at bounding box center [319, 153] width 639 height 306
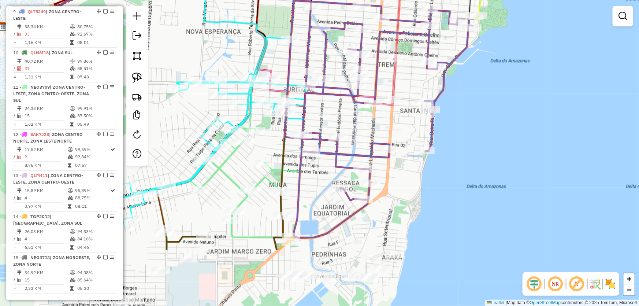
drag, startPoint x: 337, startPoint y: 242, endPoint x: 454, endPoint y: 155, distance: 146.1
click at [454, 155] on div "Janela de atendimento Grade de atendimento Capacidade Transportadoras Veículos …" at bounding box center [319, 153] width 639 height 306
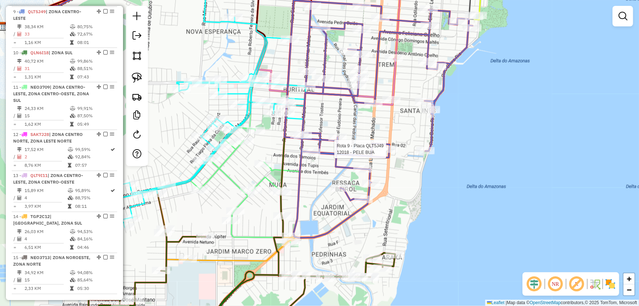
select select "*********"
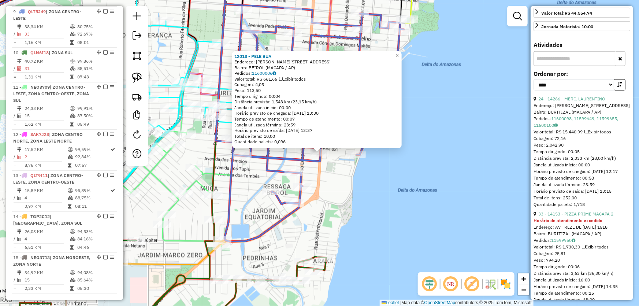
scroll to position [233, 0]
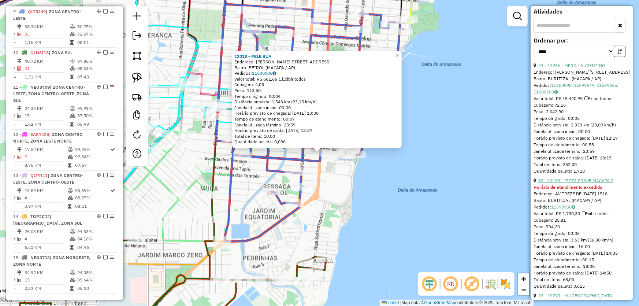
click at [571, 183] on link "33 - 14153 - PIZZA PRIME MACAPA 2" at bounding box center [575, 180] width 75 height 5
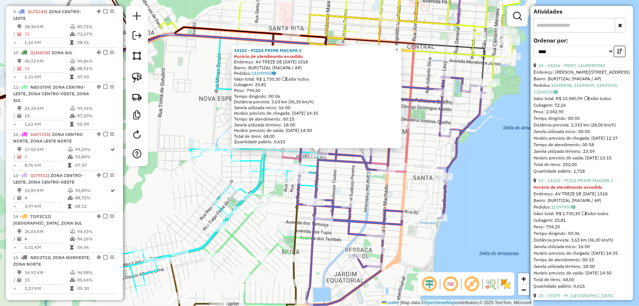
scroll to position [133, 0]
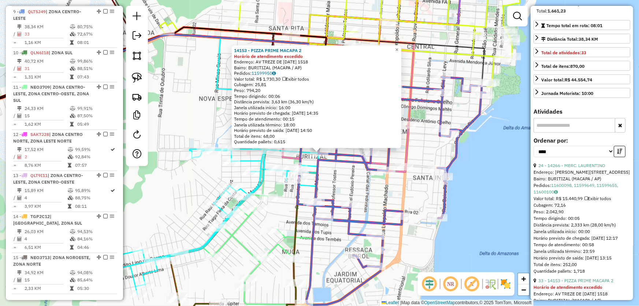
click at [491, 195] on div "14153 - PIZZA PRIME MACAPA 2 Horário de atendimento excedido Endereço: [STREET_…" at bounding box center [319, 153] width 639 height 306
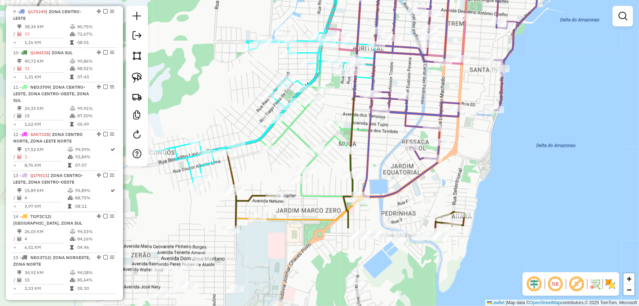
drag, startPoint x: 473, startPoint y: 216, endPoint x: 530, endPoint y: 108, distance: 122.0
click at [530, 108] on div "Janela de atendimento Grade de atendimento Capacidade Transportadoras Veículos …" at bounding box center [319, 153] width 639 height 306
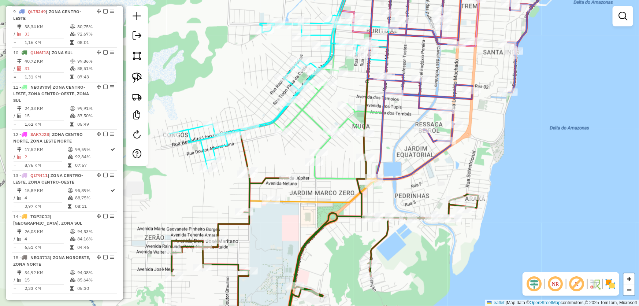
drag, startPoint x: 501, startPoint y: 171, endPoint x: 503, endPoint y: 165, distance: 6.1
click at [503, 165] on div "Janela de atendimento Grade de atendimento Capacidade Transportadoras Veículos …" at bounding box center [319, 153] width 639 height 306
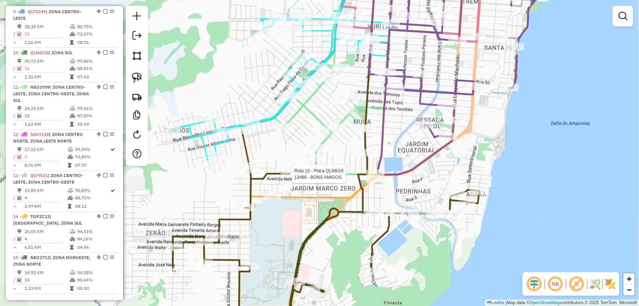
select select "*********"
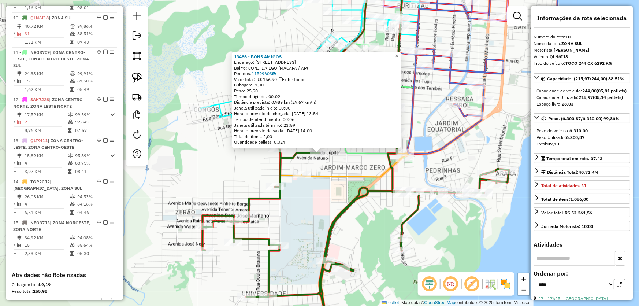
scroll to position [643, 0]
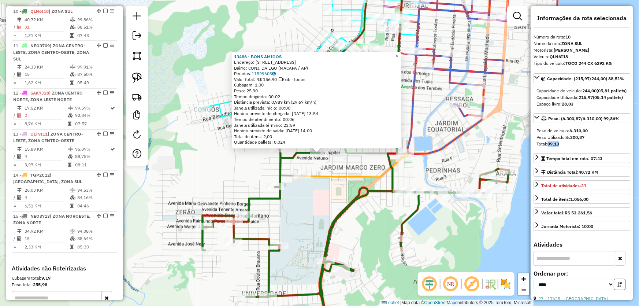
drag, startPoint x: 549, startPoint y: 159, endPoint x: 571, endPoint y: 156, distance: 22.4
click at [571, 147] on div "Total: 09,13" at bounding box center [581, 144] width 91 height 7
click at [469, 149] on div "13486 - BONS AMIGOS Endereço: AV JUPITER 860 Bairro: CONJ. DA EGO (MACAPA / AP)…" at bounding box center [319, 153] width 639 height 306
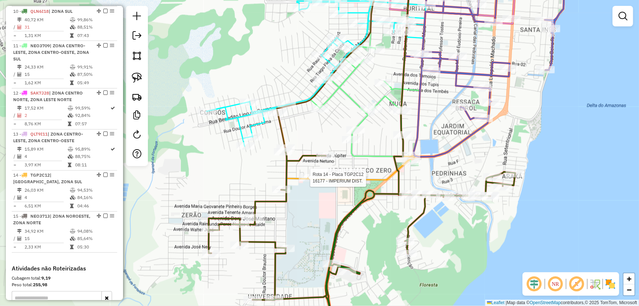
select select "*********"
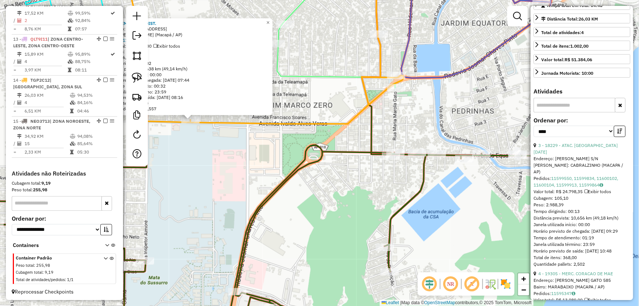
scroll to position [300, 0]
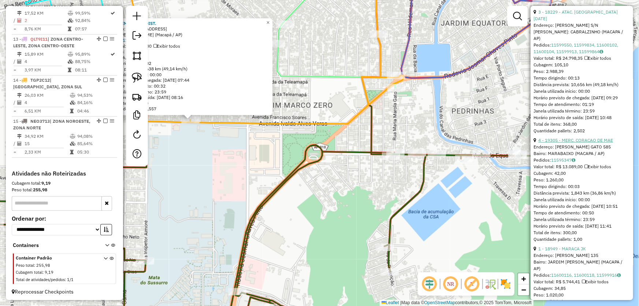
click at [557, 143] on link "4 - 19305 - MERC. CORACAO DE MAE" at bounding box center [575, 139] width 75 height 5
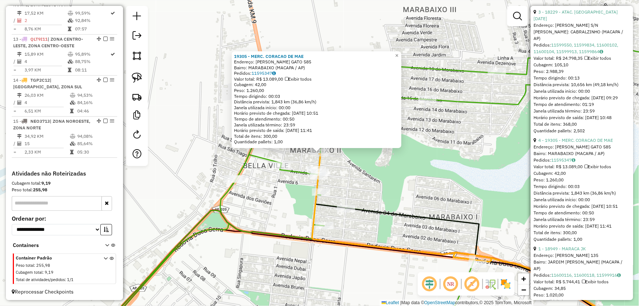
click at [381, 191] on div "19305 - MERC. CORACAO DE MAE Endereço: [PERSON_NAME] GATO 585 Bairro: [GEOGRAPH…" at bounding box center [319, 153] width 639 height 306
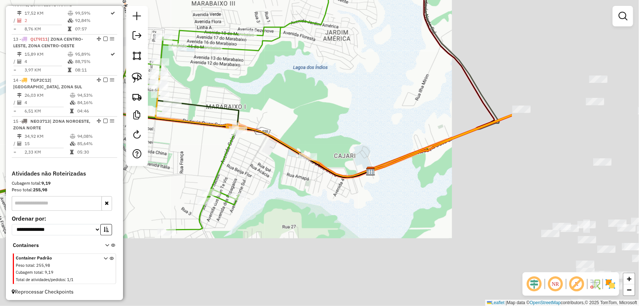
drag, startPoint x: 489, startPoint y: 201, endPoint x: 218, endPoint y: 59, distance: 305.8
click at [218, 59] on div "Janela de atendimento Grade de atendimento Capacidade Transportadoras Veículos …" at bounding box center [319, 153] width 639 height 306
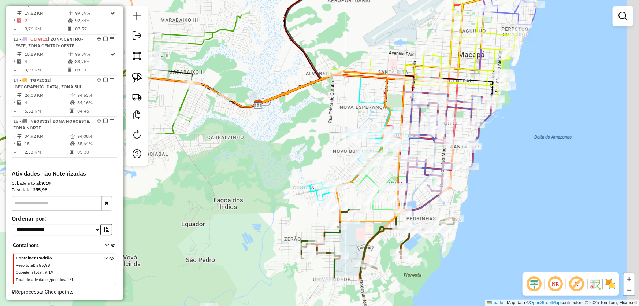
drag, startPoint x: 313, startPoint y: 180, endPoint x: 343, endPoint y: 206, distance: 39.8
click at [277, 136] on div "Janela de atendimento Grade de atendimento Capacidade Transportadoras Veículos …" at bounding box center [319, 153] width 639 height 306
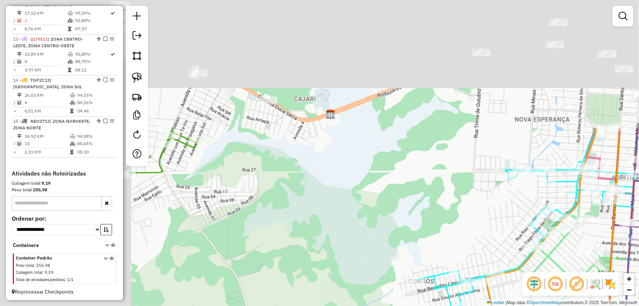
drag, startPoint x: 208, startPoint y: 78, endPoint x: 438, endPoint y: 272, distance: 301.2
click at [438, 272] on div "Janela de atendimento Grade de atendimento Capacidade Transportadoras Veículos …" at bounding box center [319, 153] width 639 height 306
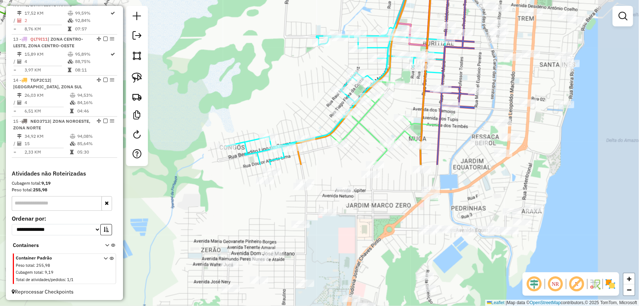
drag, startPoint x: 442, startPoint y: 238, endPoint x: 208, endPoint y: 60, distance: 293.8
click at [208, 58] on div "Janela de atendimento Grade de atendimento Capacidade Transportadoras Veículos …" at bounding box center [319, 153] width 639 height 306
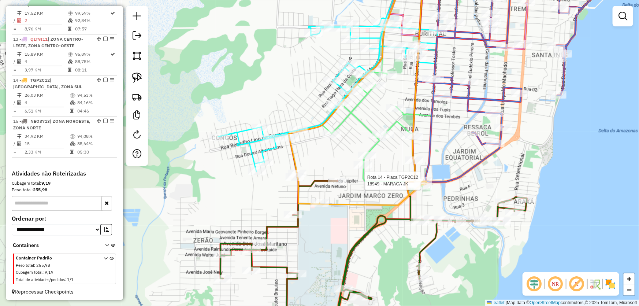
select select "*********"
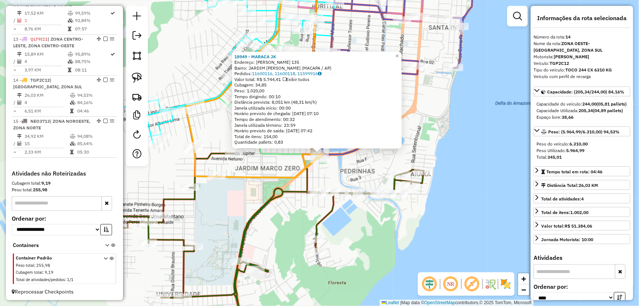
click at [501, 212] on div "18949 - MARACA JK Endereço: [PERSON_NAME] 135 Bairro: JARDIM [PERSON_NAME] (MAC…" at bounding box center [319, 153] width 639 height 306
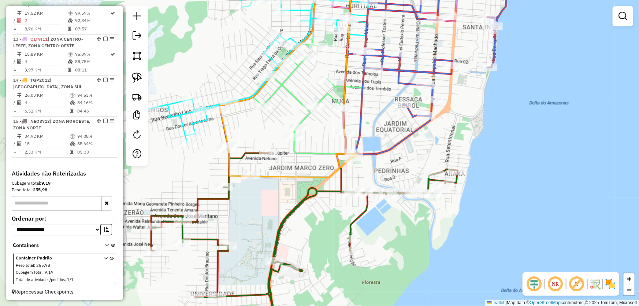
drag, startPoint x: 393, startPoint y: 228, endPoint x: 427, endPoint y: 227, distance: 34.1
click at [427, 227] on div "Janela de atendimento Grade de atendimento Capacidade Transportadoras Veículos …" at bounding box center [319, 153] width 639 height 306
select select "*********"
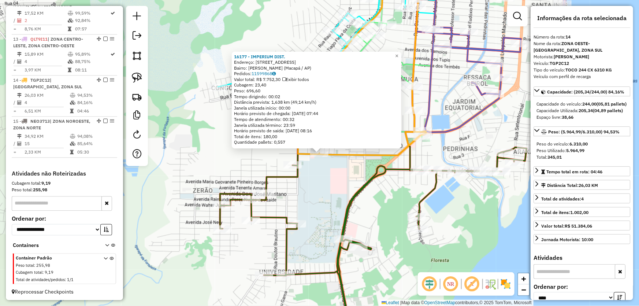
click at [336, 187] on div "16177 - IMPERIUM DIST. Endereço: [STREET_ADDRESS] Bairro: [PERSON_NAME] (Macapá…" at bounding box center [319, 153] width 639 height 306
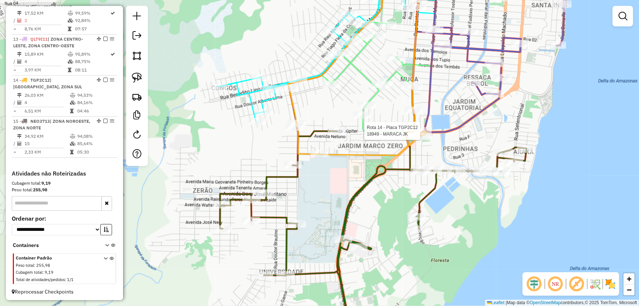
select select "*********"
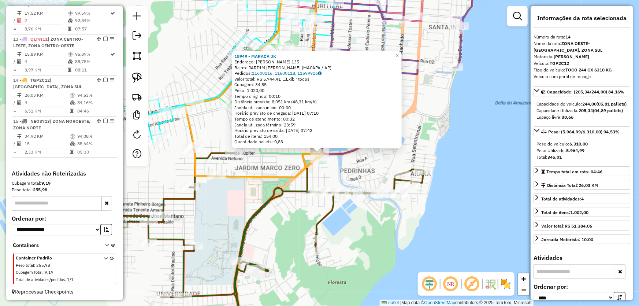
click at [354, 175] on div "18949 - MARACA JK Endereço: [PERSON_NAME] 135 Bairro: JARDIM [PERSON_NAME] (MAC…" at bounding box center [319, 153] width 639 height 306
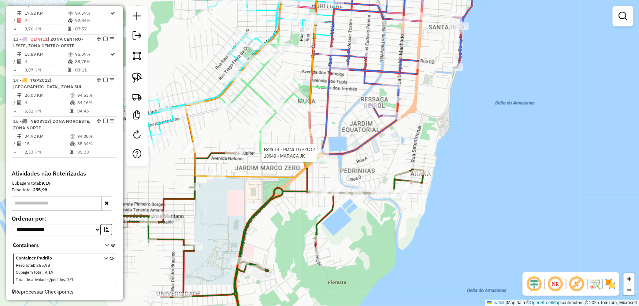
select select "*********"
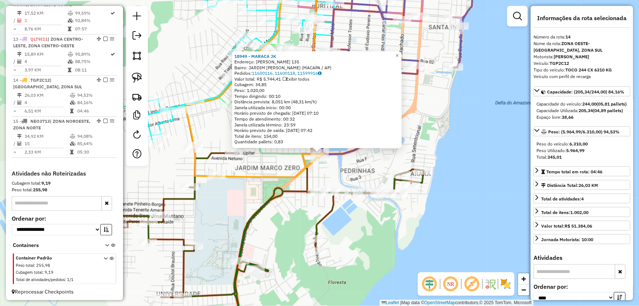
click at [374, 167] on div "18949 - MARACA JK Endereço: [PERSON_NAME] 135 Bairro: JARDIM [PERSON_NAME] (MAC…" at bounding box center [319, 153] width 639 height 306
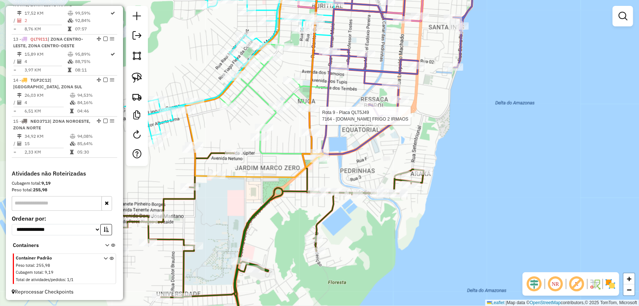
select select "*********"
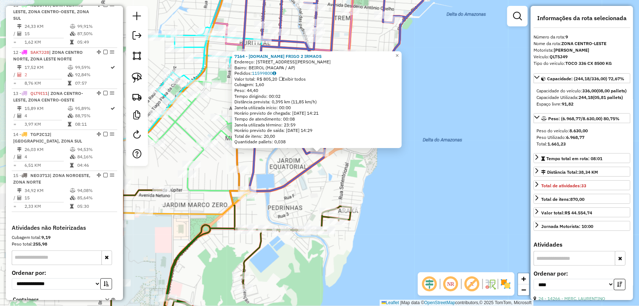
scroll to position [602, 0]
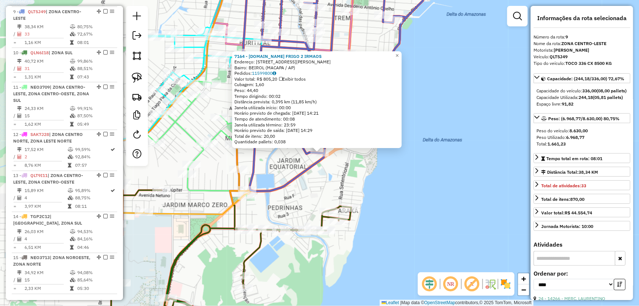
click at [337, 179] on div "7164 - [DOMAIN_NAME] FRIGO 2 IRMAOS Endereço: [STREET_ADDRESS][PERSON_NAME] Bai…" at bounding box center [319, 153] width 639 height 306
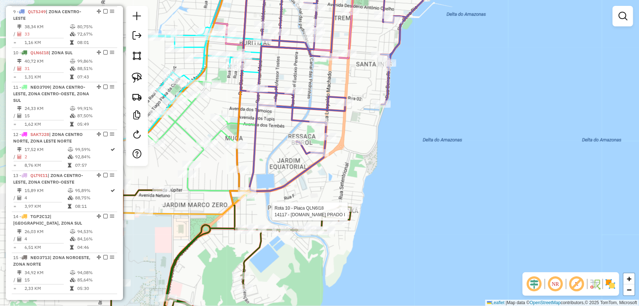
select select "*********"
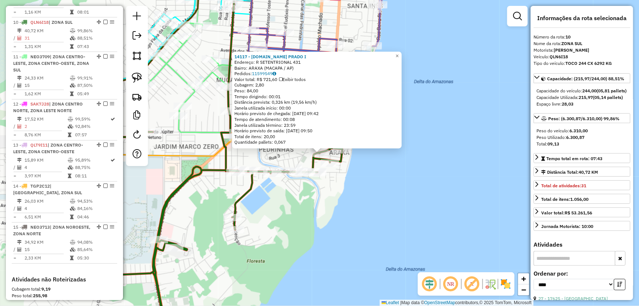
scroll to position [643, 0]
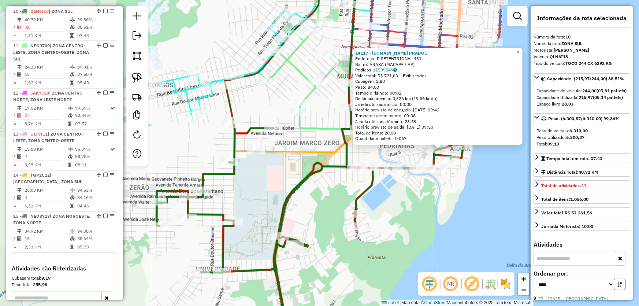
drag, startPoint x: 327, startPoint y: 194, endPoint x: 461, endPoint y: 188, distance: 133.8
click at [459, 189] on div "14117 - [DOMAIN_NAME] PRADO I Endereço: R SETENTRIONAL 431 Bairro: ARAXA (MACAP…" at bounding box center [319, 153] width 639 height 306
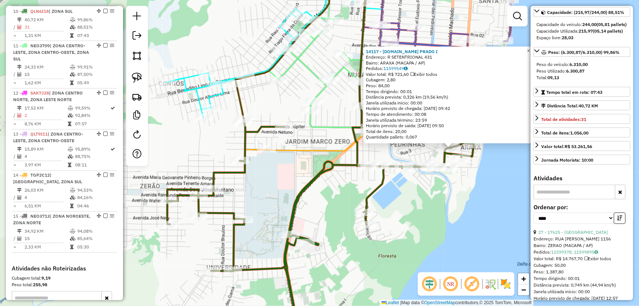
scroll to position [100, 0]
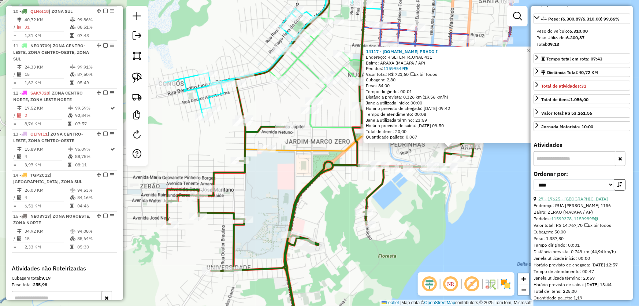
click at [573, 201] on link "27 - 17625 - [GEOGRAPHIC_DATA]" at bounding box center [573, 198] width 70 height 5
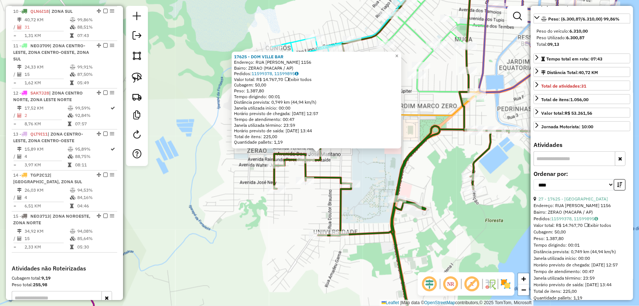
click at [368, 166] on div "17625 - DOM VILLE BAR Endereço: RUA ZECA SERRA 1156 Bairro: ZERAO (MACAPA / AP)…" at bounding box center [319, 153] width 639 height 306
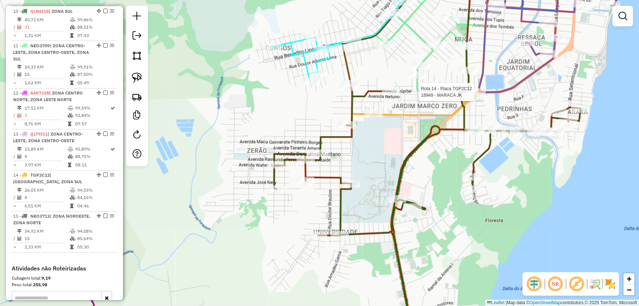
select select "*********"
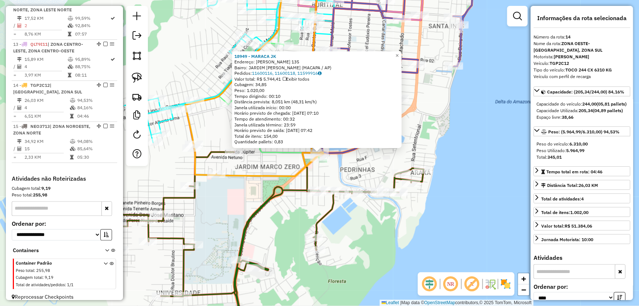
scroll to position [738, 0]
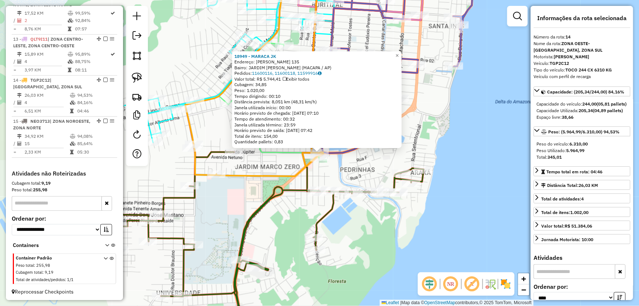
click at [237, 197] on div "18949 - MARACA JK Endereço: [PERSON_NAME] 135 Bairro: JARDIM [PERSON_NAME] (MAC…" at bounding box center [319, 153] width 639 height 306
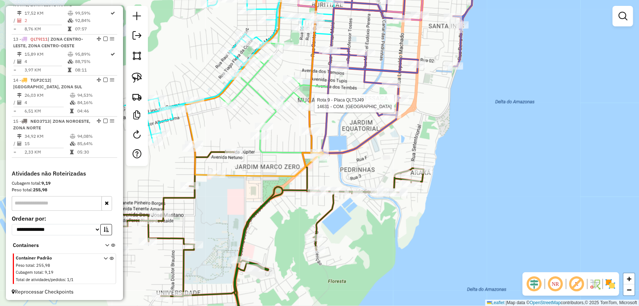
select select "*********"
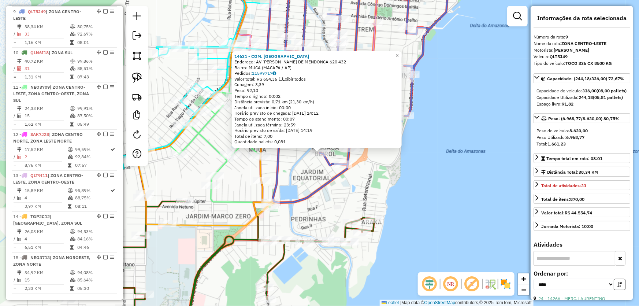
scroll to position [133, 0]
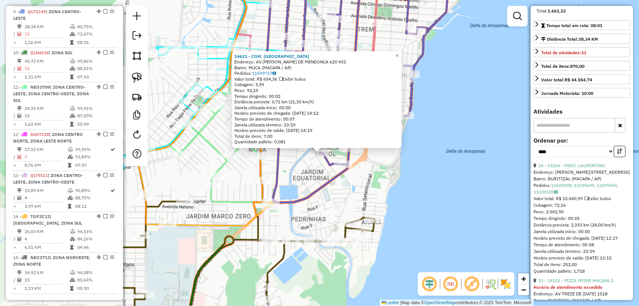
click at [455, 182] on div "14631 - COM. CAUA Endereço: AV [PERSON_NAME]. DE MENDONCA 620 432 Bairro: MUCA …" at bounding box center [319, 153] width 639 height 306
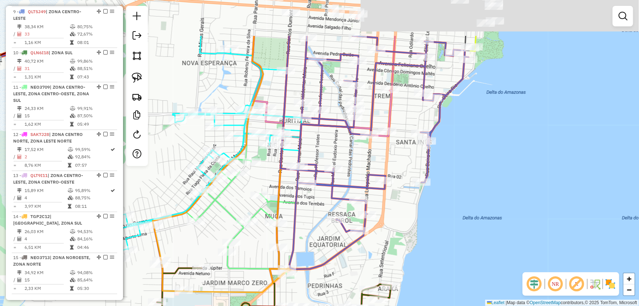
drag, startPoint x: 445, startPoint y: 134, endPoint x: 465, endPoint y: 230, distance: 98.3
click at [465, 230] on div "Janela de atendimento Grade de atendimento Capacidade Transportadoras Veículos …" at bounding box center [319, 153] width 639 height 306
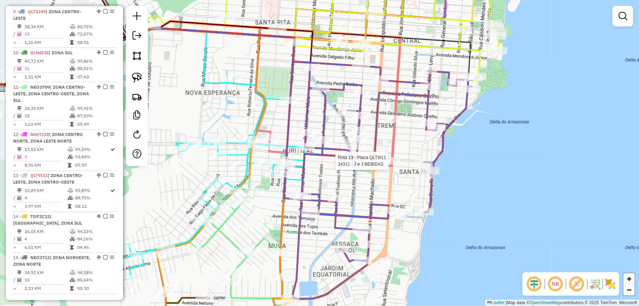
select select "*********"
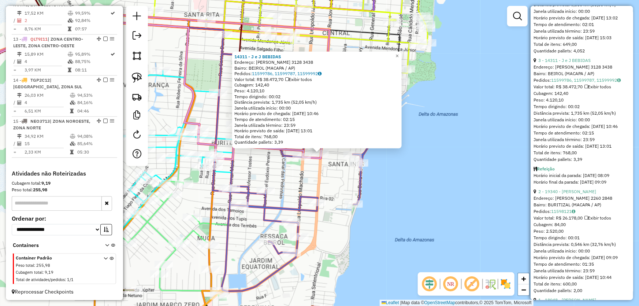
scroll to position [266, 0]
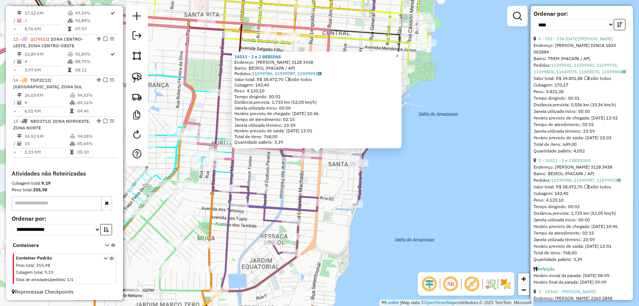
click at [447, 207] on div "14311 - J e J BEBIDAS Endereço: JOVINO DINOA 3128 3438 Bairro: BEIROL (MACAPA /…" at bounding box center [319, 153] width 639 height 306
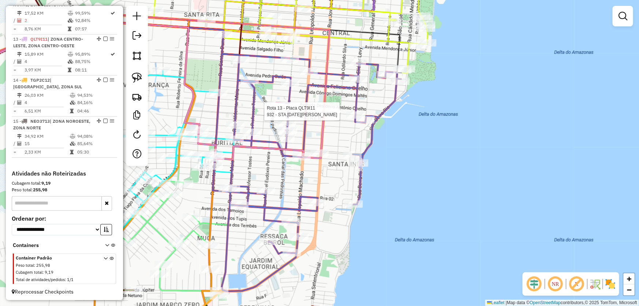
select select "*********"
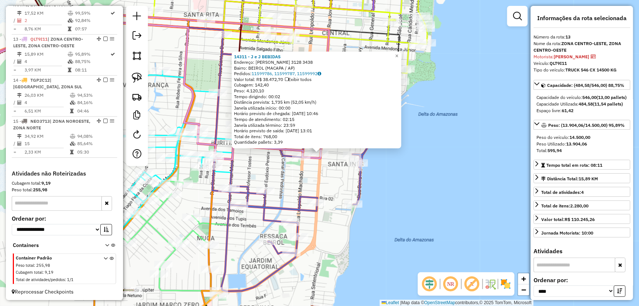
click at [326, 186] on div "14311 - J e J BEBIDAS Endereço: JOVINO DINOA 3128 3438 Bairro: BEIROL (MACAPA /…" at bounding box center [319, 153] width 639 height 306
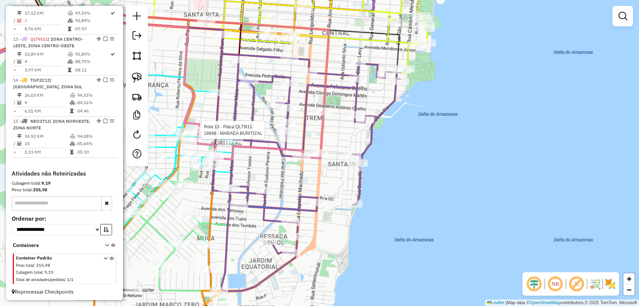
select select "*********"
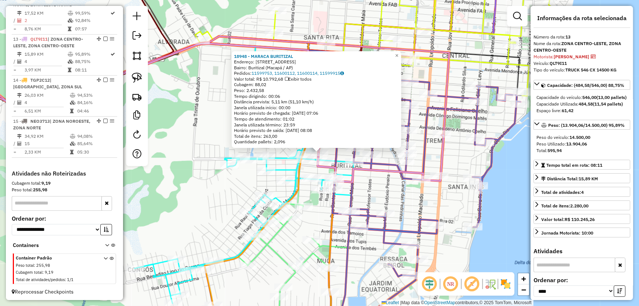
click at [459, 161] on div "18948 - MARACA BURITIZAL Endereço: [STREET_ADDRESS] Pedidos: 11599753, 11600112…" at bounding box center [319, 153] width 639 height 306
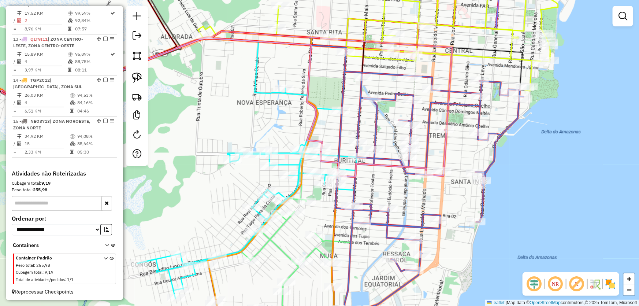
drag, startPoint x: 445, startPoint y: 198, endPoint x: 458, endPoint y: 127, distance: 71.9
click at [458, 128] on div "Janela de atendimento Grade de atendimento Capacidade Transportadoras Veículos …" at bounding box center [319, 153] width 639 height 306
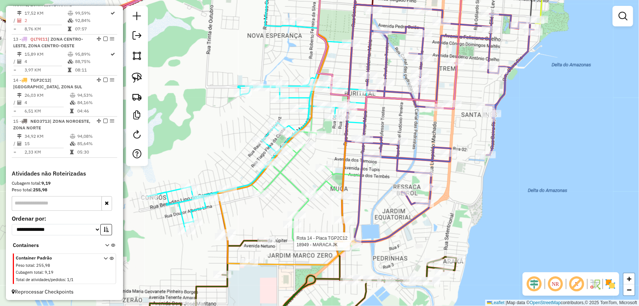
select select "*********"
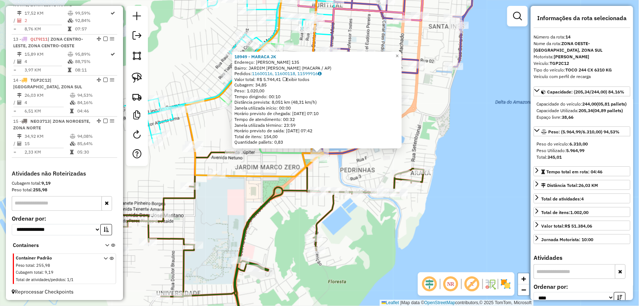
click at [449, 234] on div "18949 - MARACA JK Endereço: [PERSON_NAME] 135 Bairro: JARDIM [PERSON_NAME] (MAC…" at bounding box center [319, 153] width 639 height 306
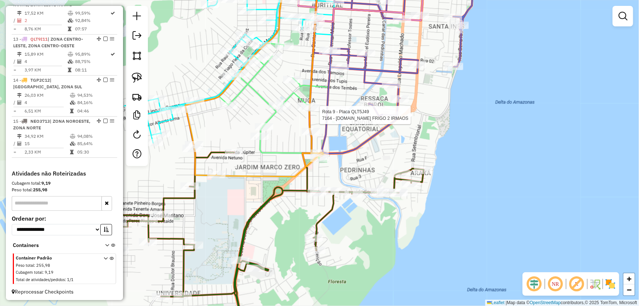
select select "*********"
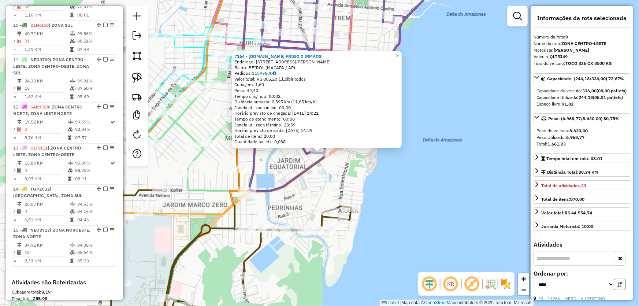
scroll to position [602, 0]
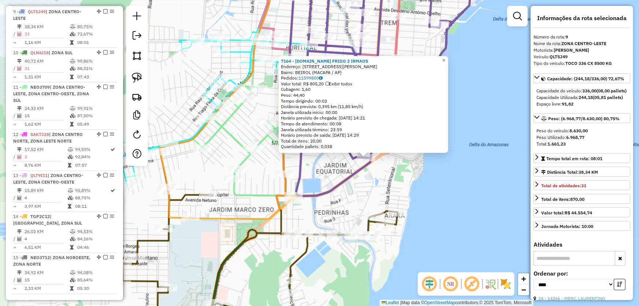
drag, startPoint x: 294, startPoint y: 190, endPoint x: 347, endPoint y: 193, distance: 52.8
click at [342, 194] on div "7164 - [DOMAIN_NAME] FRIGO 2 IRMAOS Endereço: [STREET_ADDRESS][PERSON_NAME] Bai…" at bounding box center [319, 153] width 639 height 306
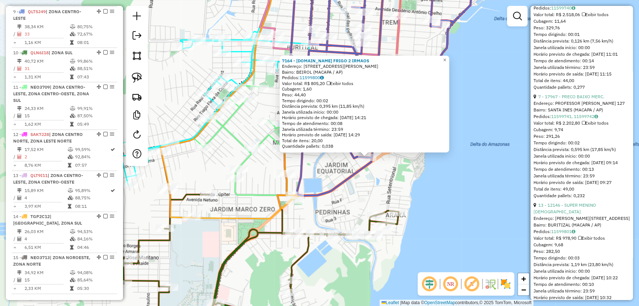
scroll to position [932, 0]
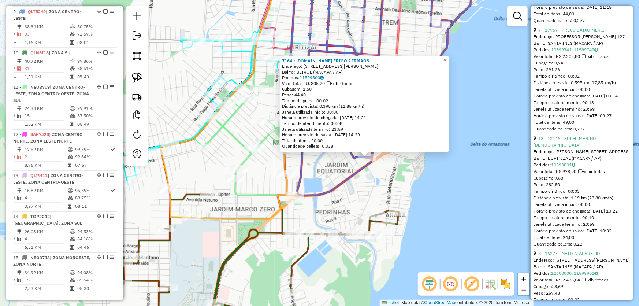
click at [465, 206] on div "7164 - [DOMAIN_NAME] FRIGO 2 IRMAOS Endereço: [STREET_ADDRESS][PERSON_NAME] Bai…" at bounding box center [319, 153] width 639 height 306
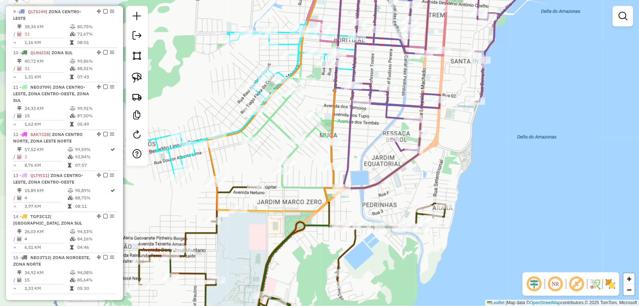
drag, startPoint x: 351, startPoint y: 195, endPoint x: 398, endPoint y: 188, distance: 47.8
click at [398, 188] on div "Janela de atendimento Grade de atendimento Capacidade Transportadoras Veículos …" at bounding box center [319, 153] width 639 height 306
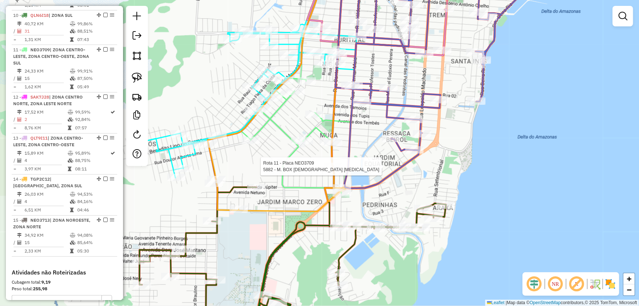
select select "*********"
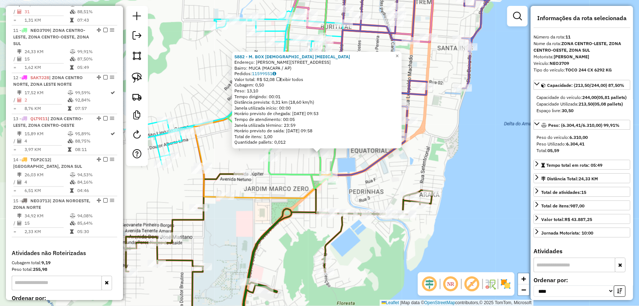
scroll to position [677, 0]
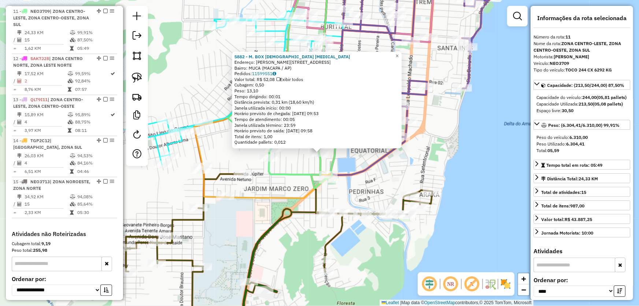
click at [381, 170] on div "5882 - M. BOX [DEMOGRAPHIC_DATA] [MEDICAL_DATA] Endereço: [PERSON_NAME] 3400 42…" at bounding box center [319, 153] width 639 height 306
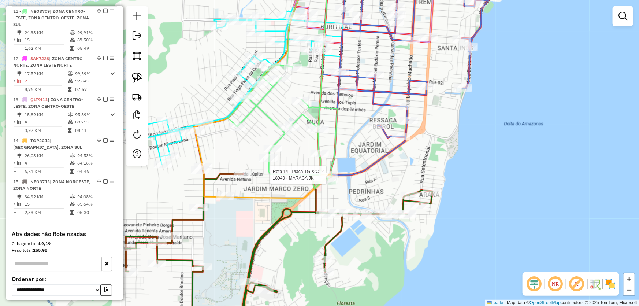
select select "*********"
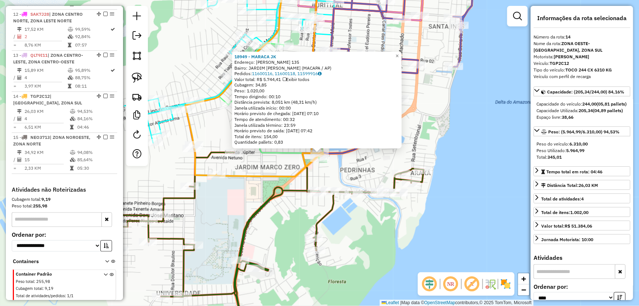
scroll to position [738, 0]
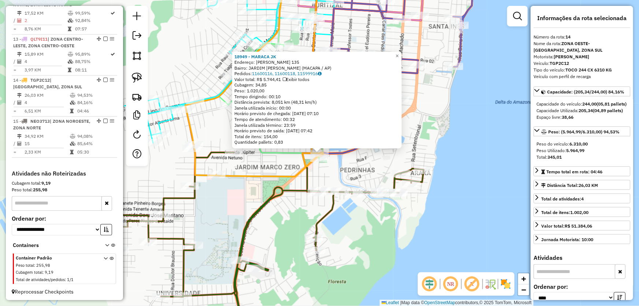
click at [475, 132] on div "18949 - MARACA JK Endereço: [PERSON_NAME] 135 Bairro: JARDIM [PERSON_NAME] (MAC…" at bounding box center [319, 153] width 639 height 306
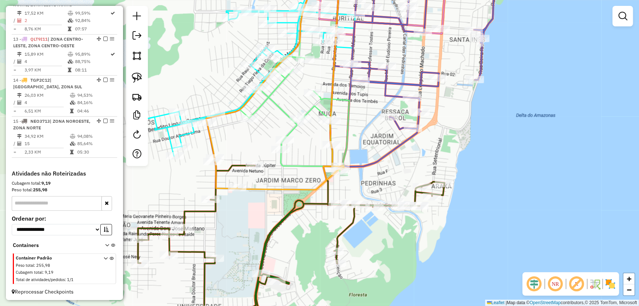
drag, startPoint x: 376, startPoint y: 144, endPoint x: 397, endPoint y: 157, distance: 24.7
click at [397, 157] on div "Janela de atendimento Grade de atendimento Capacidade Transportadoras Veículos …" at bounding box center [319, 153] width 639 height 306
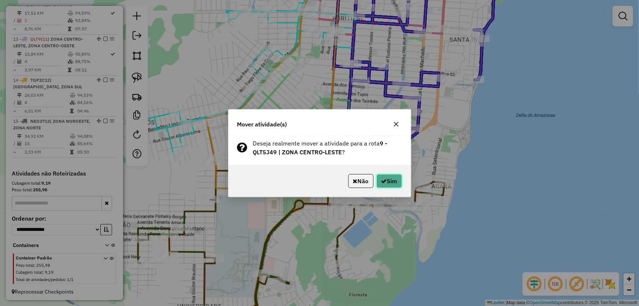
click at [391, 175] on button "Sim" at bounding box center [389, 181] width 26 height 14
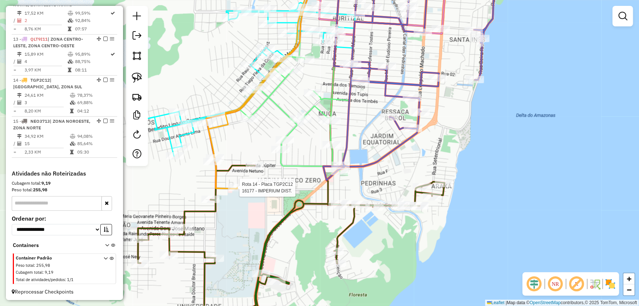
click at [235, 191] on div at bounding box center [237, 187] width 18 height 7
select select "*********"
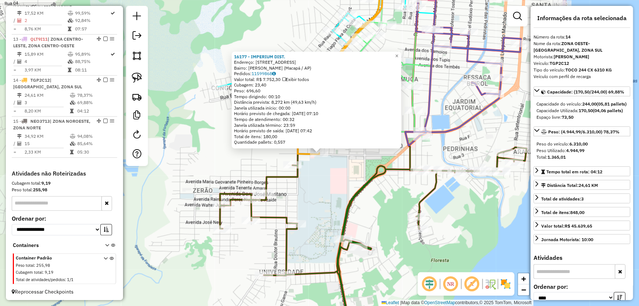
click at [336, 190] on div "16177 - IMPERIUM DIST. Endereço: [STREET_ADDRESS] Bairro: [PERSON_NAME] (Macapá…" at bounding box center [319, 153] width 639 height 306
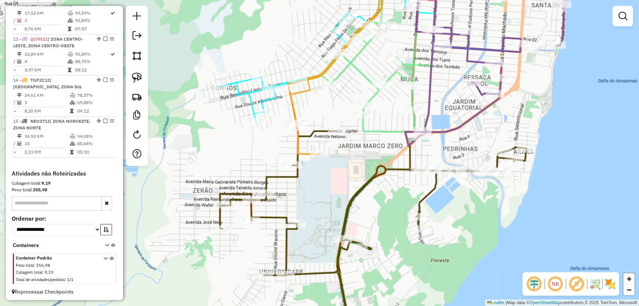
drag, startPoint x: 355, startPoint y: 172, endPoint x: 306, endPoint y: 234, distance: 78.8
click at [306, 234] on div "Janela de atendimento Grade de atendimento Capacidade Transportadoras Veículos …" at bounding box center [319, 153] width 639 height 306
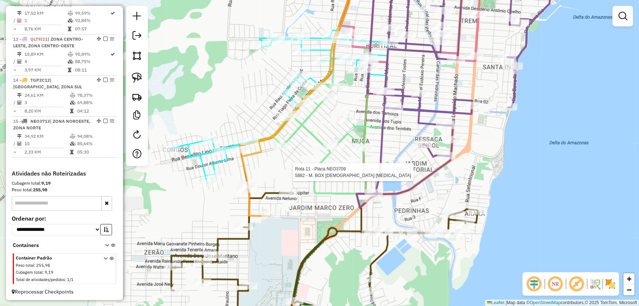
select select "*********"
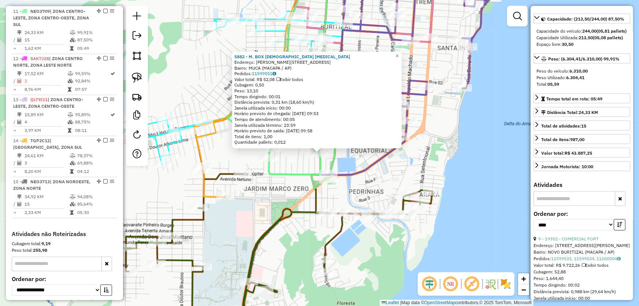
scroll to position [133, 0]
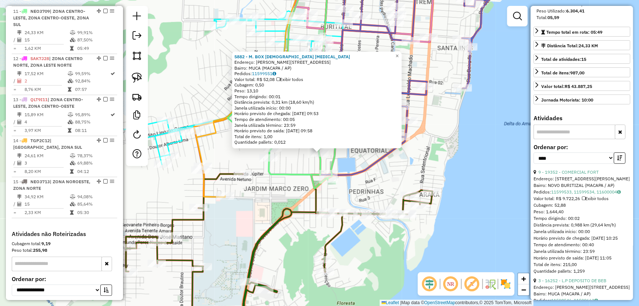
click at [378, 179] on div "5882 - M. BOX [DEMOGRAPHIC_DATA] [MEDICAL_DATA] Endereço: [PERSON_NAME] 3400 42…" at bounding box center [319, 153] width 639 height 306
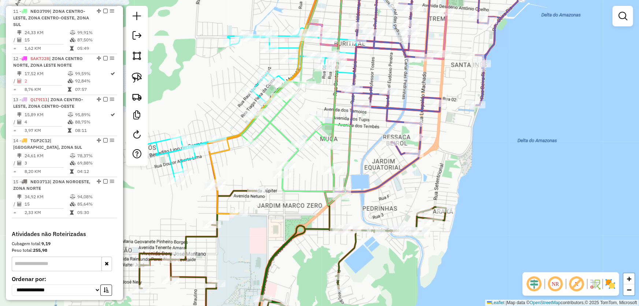
drag, startPoint x: 344, startPoint y: 152, endPoint x: 358, endPoint y: 168, distance: 21.6
click at [358, 168] on div "Janela de atendimento Grade de atendimento Capacidade Transportadoras Veículos …" at bounding box center [319, 153] width 639 height 306
select select "*********"
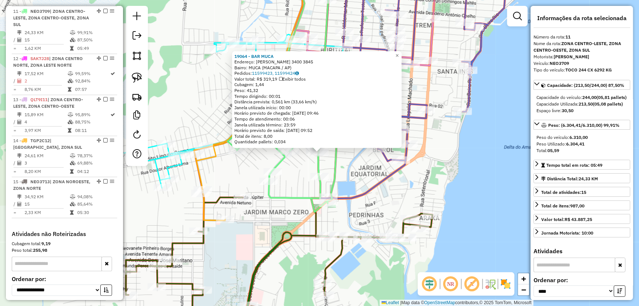
click at [354, 179] on div "19064 - BAR MUCA Endereço: [PERSON_NAME] 3400 3845 Bairro: MUCA (MACAPA / AP) P…" at bounding box center [319, 153] width 639 height 306
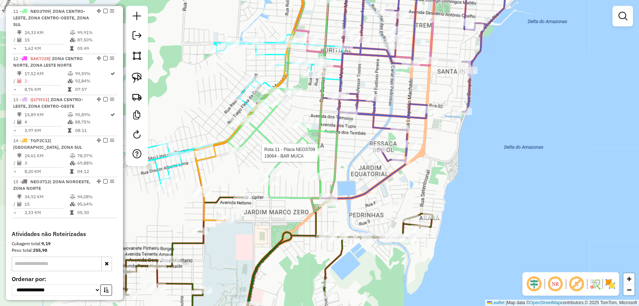
select select "*********"
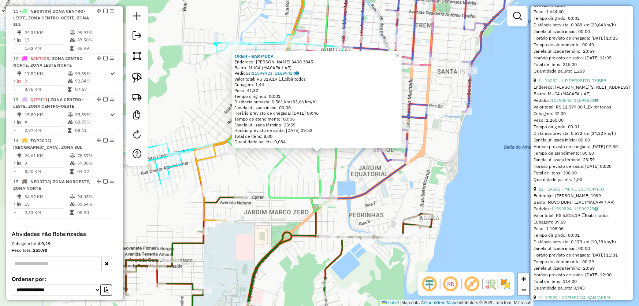
scroll to position [266, 0]
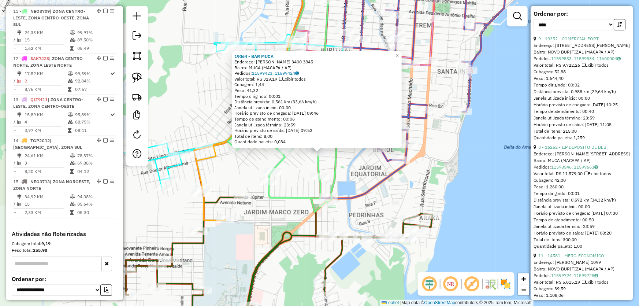
click at [445, 183] on div "19064 - BAR MUCA Endereço: [PERSON_NAME] 3400 3845 Bairro: MUCA (MACAPA / AP) P…" at bounding box center [319, 153] width 639 height 306
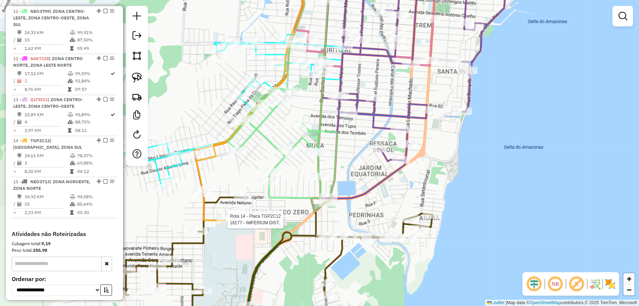
select select "*********"
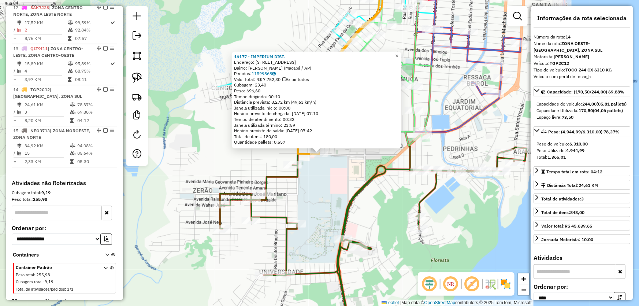
scroll to position [738, 0]
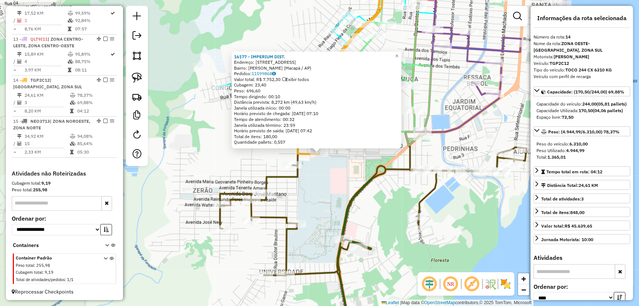
click at [339, 185] on div "16177 - IMPERIUM DIST. Endereço: [STREET_ADDRESS] Bairro: [PERSON_NAME] (Macapá…" at bounding box center [319, 153] width 639 height 306
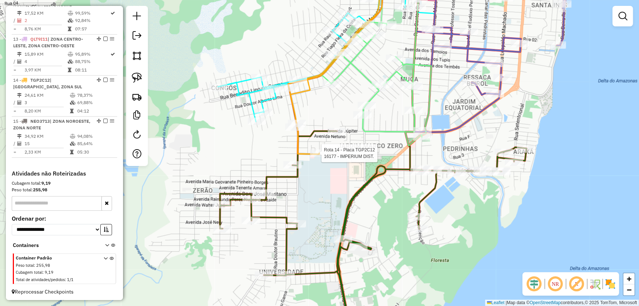
select select "*********"
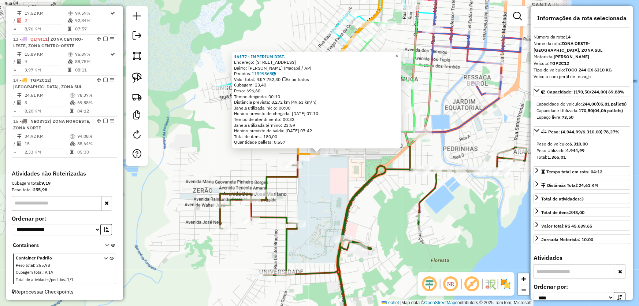
click at [471, 142] on div "16177 - IMPERIUM DIST. Endereço: [STREET_ADDRESS] Bairro: [PERSON_NAME] (Macapá…" at bounding box center [319, 153] width 639 height 306
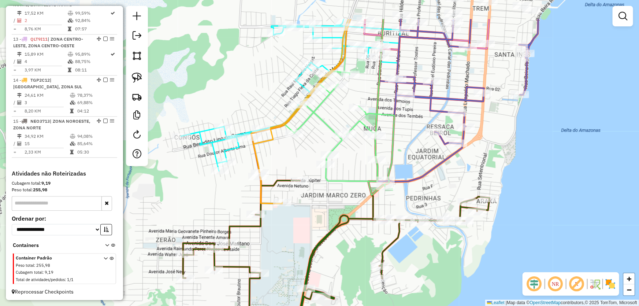
drag, startPoint x: 474, startPoint y: 141, endPoint x: 398, endPoint y: 223, distance: 112.0
click at [398, 223] on div "Janela de atendimento Grade de atendimento Capacidade Transportadoras Veículos …" at bounding box center [319, 153] width 639 height 306
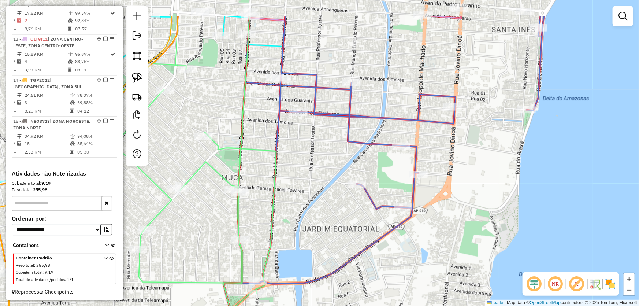
drag, startPoint x: 374, startPoint y: 185, endPoint x: 330, endPoint y: 230, distance: 63.7
click at [335, 231] on div "Janela de atendimento Grade de atendimento Capacidade Transportadoras Veículos …" at bounding box center [319, 153] width 639 height 306
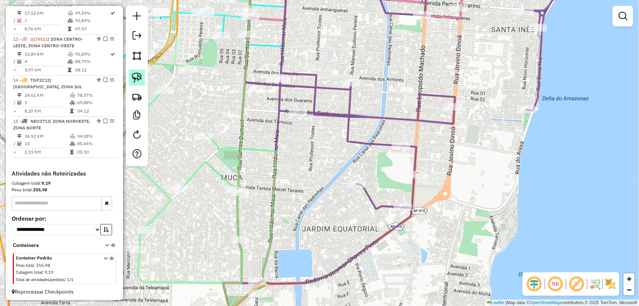
click at [141, 77] on img at bounding box center [137, 78] width 10 height 10
drag, startPoint x: 337, startPoint y: 140, endPoint x: 326, endPoint y: 154, distance: 17.7
click at [326, 154] on div "Janela de atendimento Grade de atendimento Capacidade Transportadoras Veículos …" at bounding box center [319, 153] width 639 height 306
select select "*********"
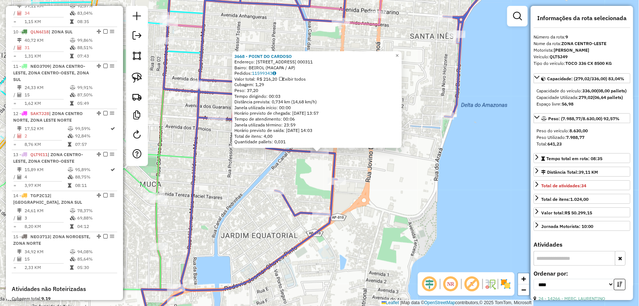
scroll to position [602, 0]
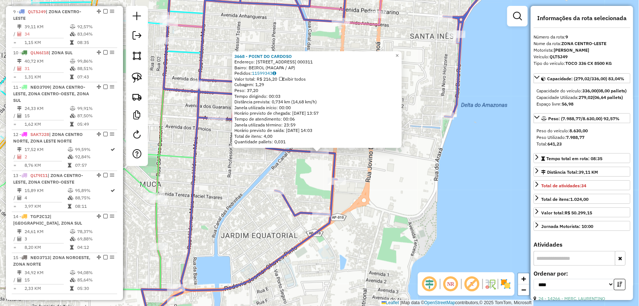
click at [410, 197] on div "3668 - POINT DO CARDOSO Endereço: AV DOS TUPIS 1 000311 Bairro: BEIROL (MACAPA …" at bounding box center [319, 153] width 639 height 306
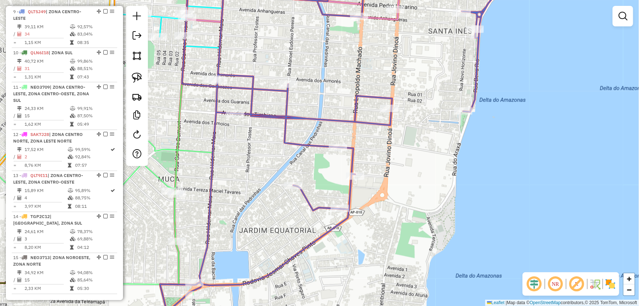
drag, startPoint x: 403, startPoint y: 201, endPoint x: 421, endPoint y: 196, distance: 19.0
click at [421, 196] on div "Janela de atendimento Grade de atendimento Capacidade Transportadoras Veículos …" at bounding box center [319, 153] width 639 height 306
click at [137, 79] on img at bounding box center [137, 78] width 10 height 10
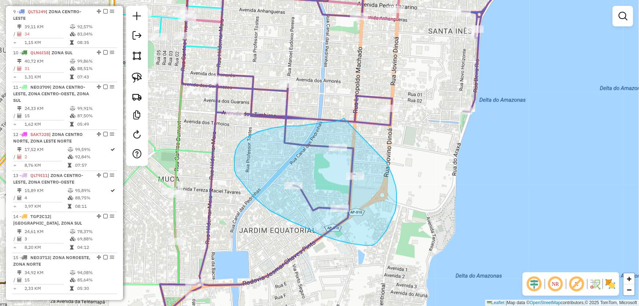
drag, startPoint x: 344, startPoint y: 118, endPoint x: 379, endPoint y: 149, distance: 47.2
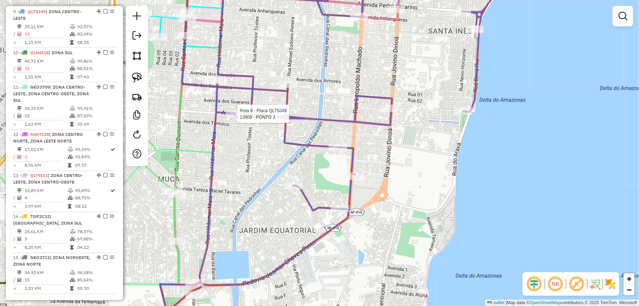
select select "*********"
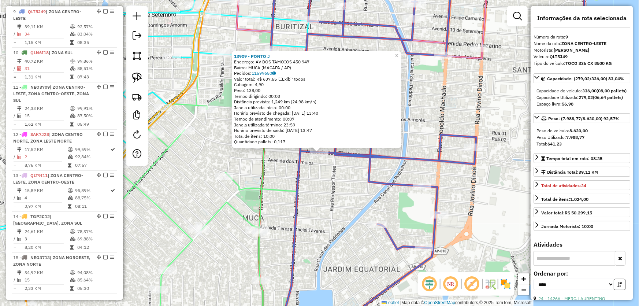
click at [344, 194] on div "13909 - PONTO J Endereço: AV DOS TAMOIOS 450 947 Bairro: MUCA (MACAPA / AP) Ped…" at bounding box center [319, 153] width 639 height 306
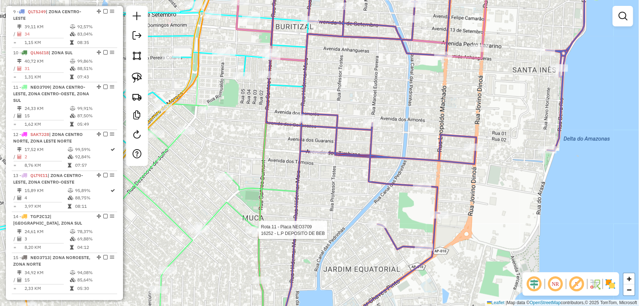
select select "*********"
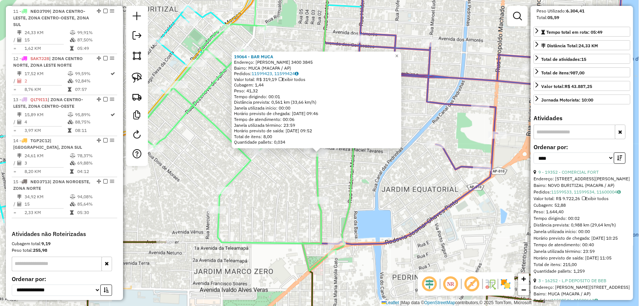
scroll to position [166, 0]
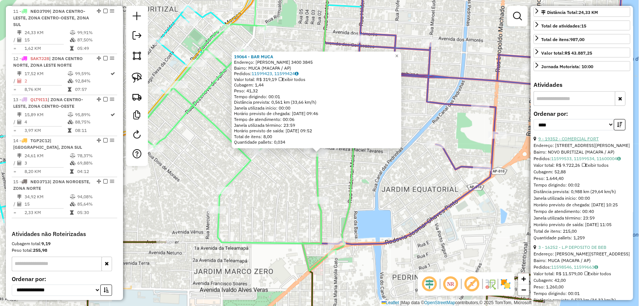
click at [566, 141] on link "9 - 19352 - COMERCIAL FORT" at bounding box center [568, 138] width 60 height 5
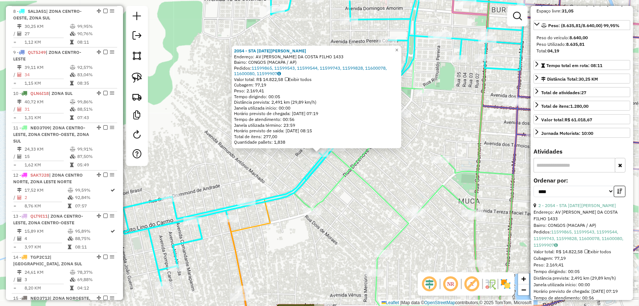
scroll to position [133, 0]
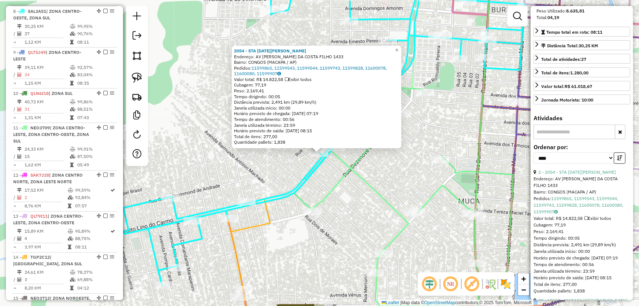
click at [354, 208] on div "2054 - STA [DATE][PERSON_NAME]: AV [PERSON_NAME] DA COSTA FILHO 1433 Bairro: CO…" at bounding box center [319, 153] width 639 height 306
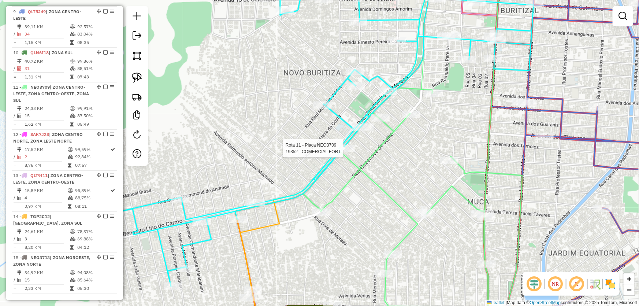
select select "*********"
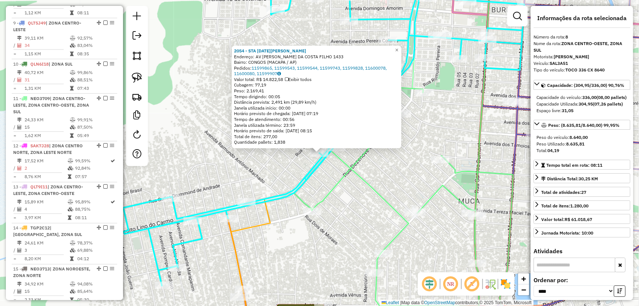
scroll to position [561, 0]
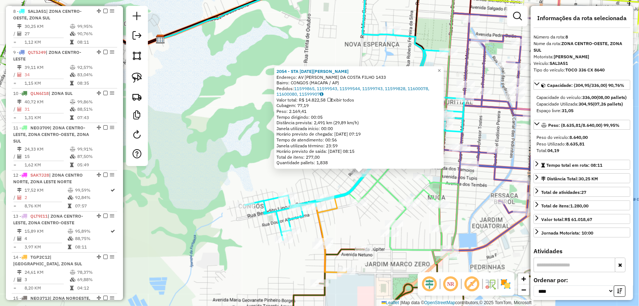
click at [395, 190] on div "2054 - STA [DATE][PERSON_NAME]: AV [PERSON_NAME] DA COSTA FILHO 1433 Bairro: CO…" at bounding box center [319, 153] width 639 height 306
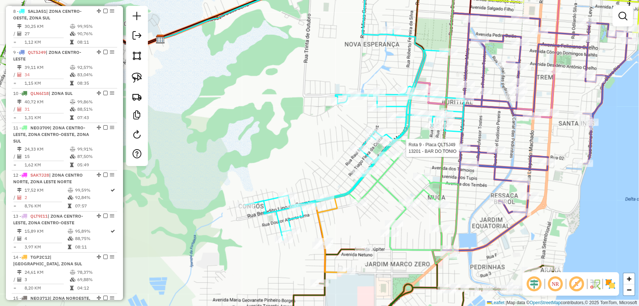
select select "*********"
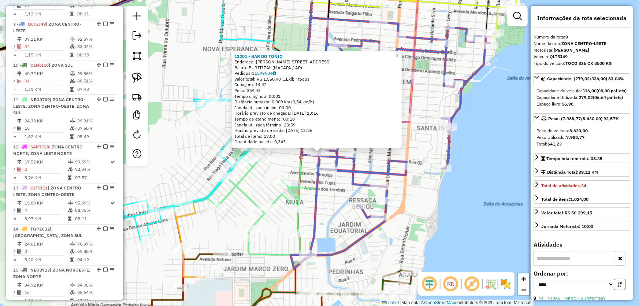
scroll to position [602, 0]
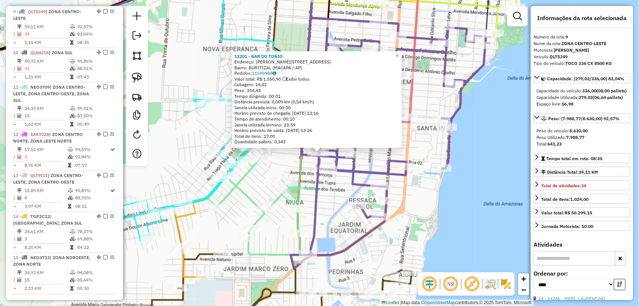
click at [281, 166] on div "13201 - BAR DO [PERSON_NAME]: R HILDEMAR MAIA 3347 Bairro: BURITIZAL (MACAPA / …" at bounding box center [319, 153] width 639 height 306
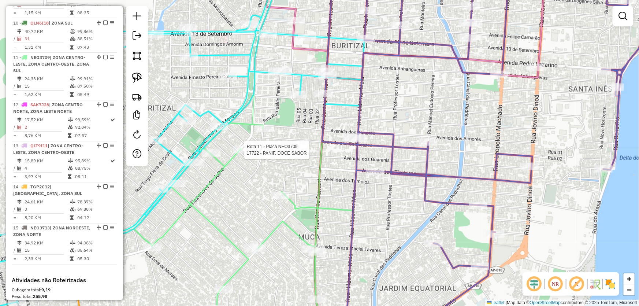
select select "*********"
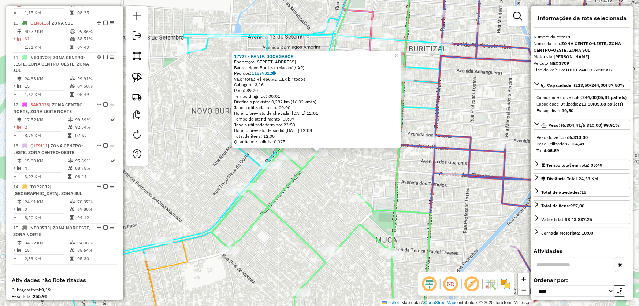
scroll to position [677, 0]
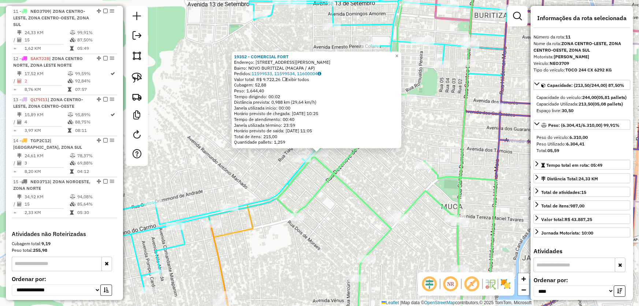
click at [374, 174] on div "19352 - COMERCIAL [GEOGRAPHIC_DATA]: [STREET_ADDRESS][PERSON_NAME] Bairro: NOVO…" at bounding box center [319, 153] width 639 height 306
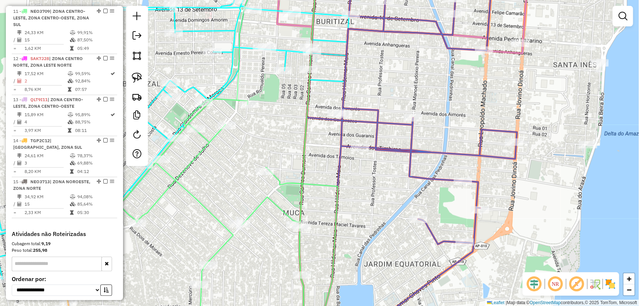
drag, startPoint x: 502, startPoint y: 181, endPoint x: 347, endPoint y: 186, distance: 155.0
click at [347, 186] on div "Janela de atendimento Grade de atendimento Capacidade Transportadoras Veículos …" at bounding box center [319, 153] width 639 height 306
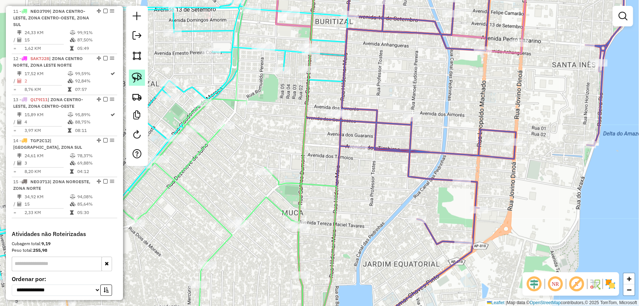
click at [134, 81] on img at bounding box center [137, 78] width 10 height 10
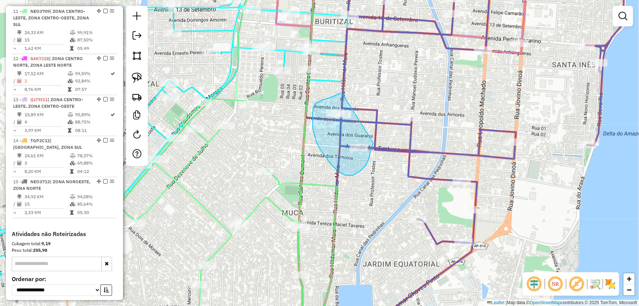
drag, startPoint x: 342, startPoint y: 94, endPoint x: 374, endPoint y: 130, distance: 48.0
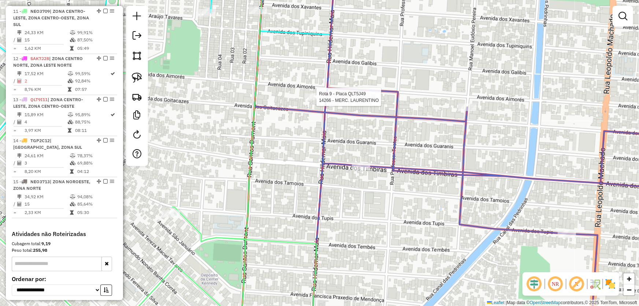
select select "*********"
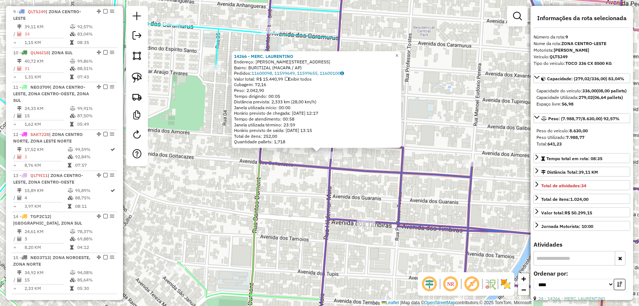
scroll to position [602, 0]
click at [370, 193] on div "14266 - MERC. [PERSON_NAME]: R [PERSON_NAME] 1639 3304 A [GEOGRAPHIC_DATA]: BUR…" at bounding box center [319, 153] width 639 height 306
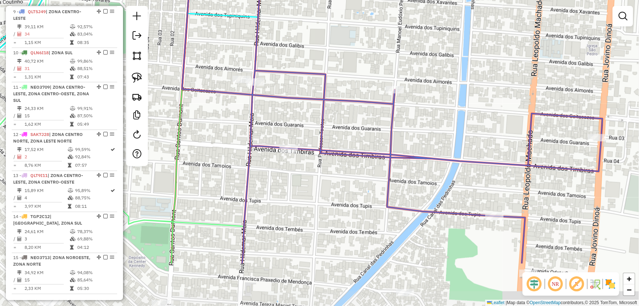
drag, startPoint x: 385, startPoint y: 195, endPoint x: 307, endPoint y: 122, distance: 106.7
click at [307, 122] on div "Janela de atendimento Grade de atendimento Capacidade Transportadoras Veículos …" at bounding box center [319, 153] width 639 height 306
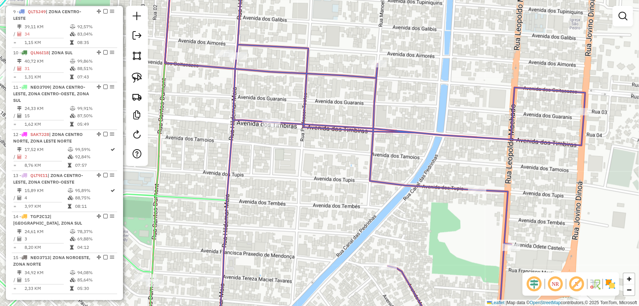
drag, startPoint x: 380, startPoint y: 196, endPoint x: 357, endPoint y: 151, distance: 50.8
click at [357, 151] on div "Janela de atendimento Grade de atendimento Capacidade Transportadoras Veículos …" at bounding box center [319, 153] width 639 height 306
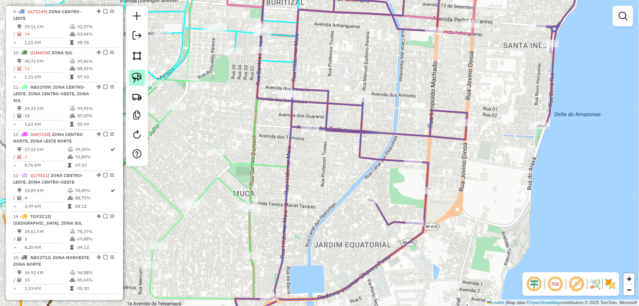
click at [137, 78] on img at bounding box center [137, 78] width 10 height 10
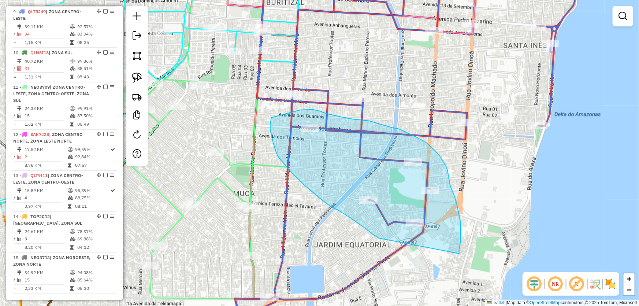
drag, startPoint x: 459, startPoint y: 251, endPoint x: 380, endPoint y: 238, distance: 80.1
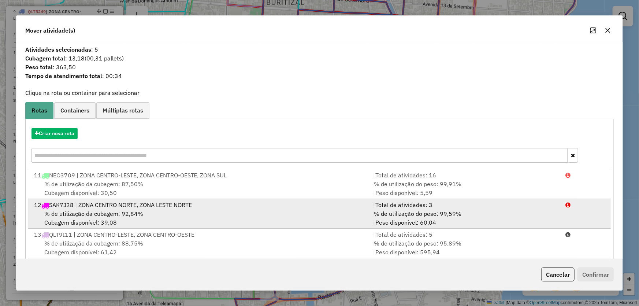
scroll to position [70, 0]
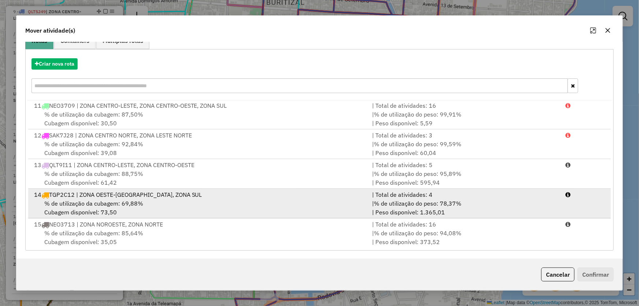
click at [74, 200] on span "% de utilização da cubagem: 69,88%" at bounding box center [93, 203] width 99 height 7
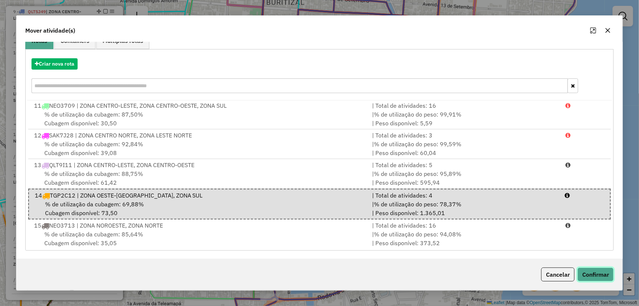
click at [593, 275] on button "Confirmar" at bounding box center [595, 274] width 36 height 14
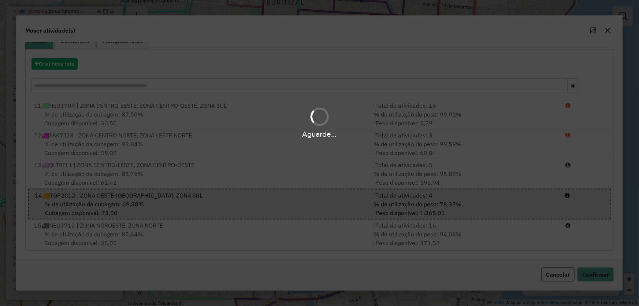
scroll to position [0, 0]
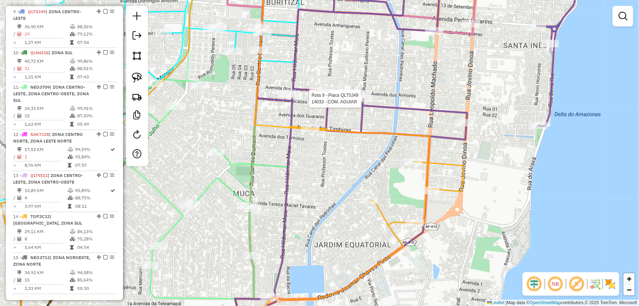
select select "*********"
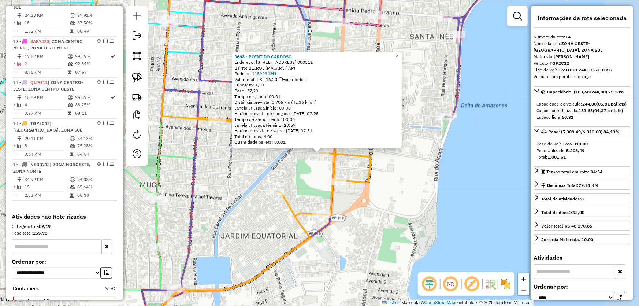
scroll to position [738, 0]
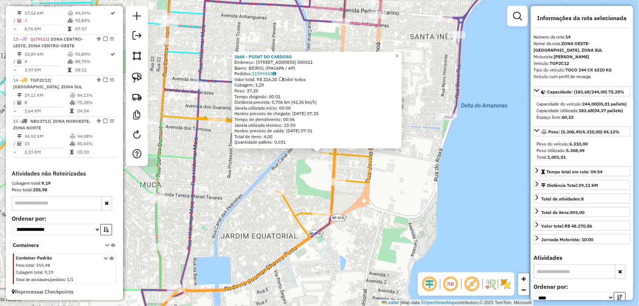
click at [385, 183] on div "3668 - POINT DO CARDOSO Endereço: AV DOS TUPIS 1 000311 Bairro: BEIROL (MACAPA …" at bounding box center [319, 153] width 639 height 306
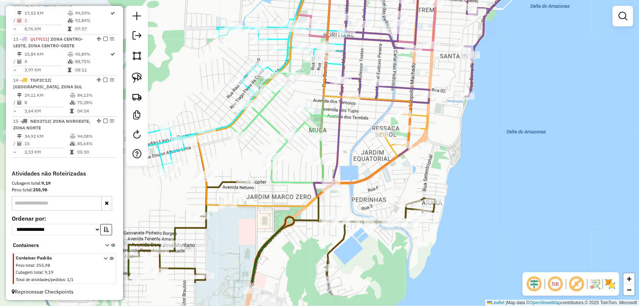
drag, startPoint x: 405, startPoint y: 189, endPoint x: 439, endPoint y: 149, distance: 52.5
click at [439, 149] on div "Janela de atendimento Grade de atendimento Capacidade Transportadoras Veículos …" at bounding box center [319, 153] width 639 height 306
select select "*********"
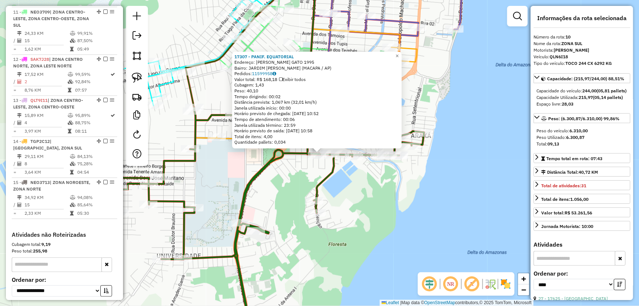
scroll to position [643, 0]
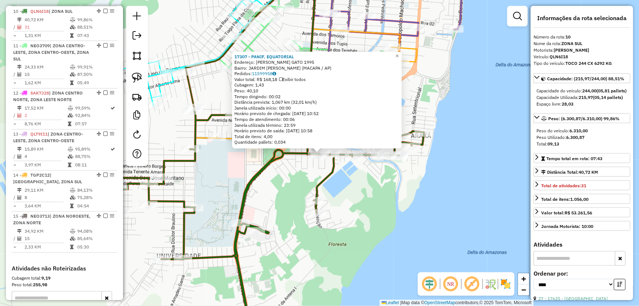
click at [264, 194] on div "17307 - PANIF. EQUATORIAL Endereço: [PERSON_NAME] GATO 1995 Bairro: JARDIM [PER…" at bounding box center [319, 153] width 639 height 306
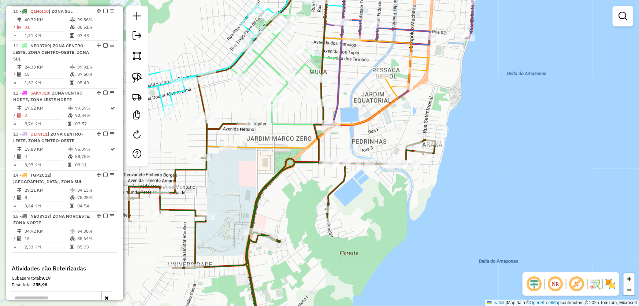
drag, startPoint x: 237, startPoint y: 154, endPoint x: 270, endPoint y: 190, distance: 49.3
click at [270, 190] on div "Janela de atendimento Grade de atendimento Capacidade Transportadoras Veículos …" at bounding box center [319, 153] width 639 height 306
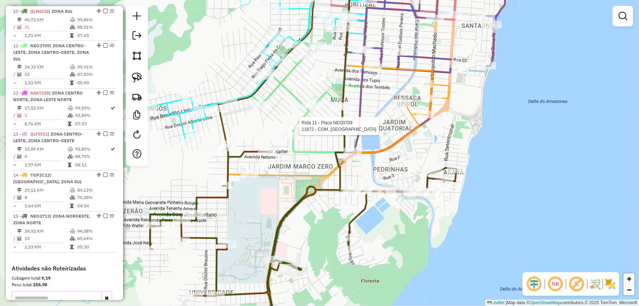
click at [290, 130] on div at bounding box center [297, 125] width 18 height 7
select select "*********"
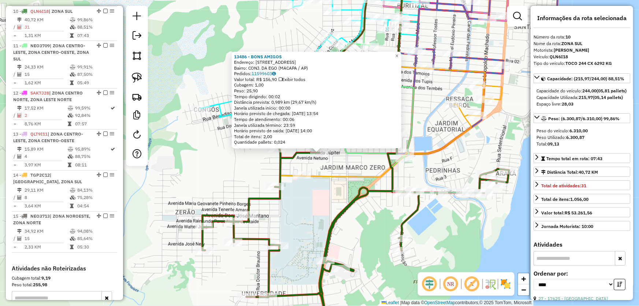
click at [327, 196] on div "13486 - BONS AMIGOS Endereço: AV JUPITER 860 Bairro: CONJ. DA EGO (MACAPA / AP)…" at bounding box center [319, 153] width 639 height 306
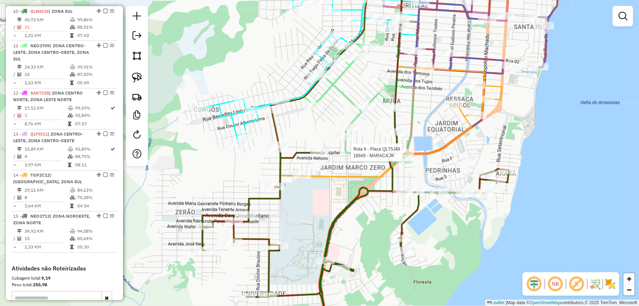
select select "*********"
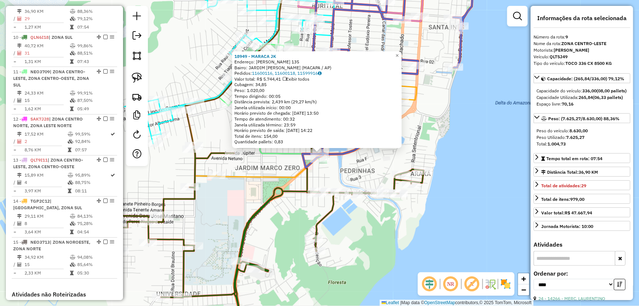
scroll to position [602, 0]
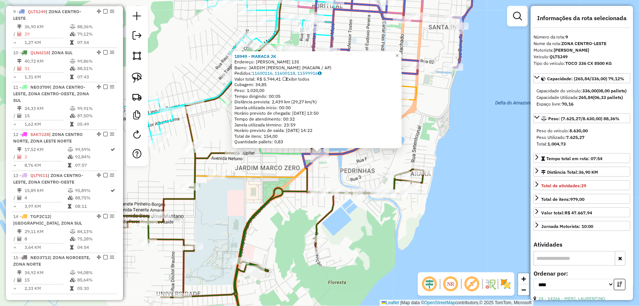
click at [338, 178] on div "18949 - MARACA JK Endereço: [PERSON_NAME] 135 Bairro: JARDIM [PERSON_NAME] (MAC…" at bounding box center [319, 153] width 639 height 306
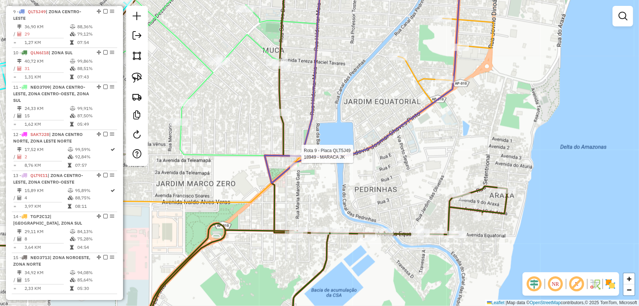
select select "*********"
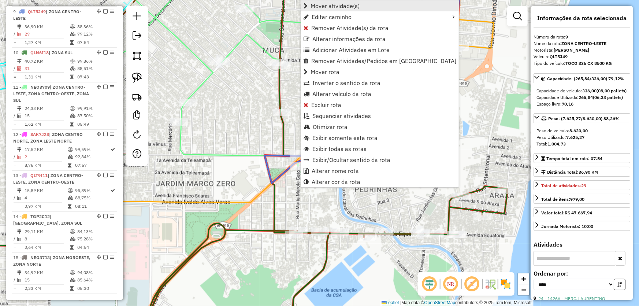
click at [334, 7] on span "Mover atividade(s)" at bounding box center [335, 6] width 49 height 6
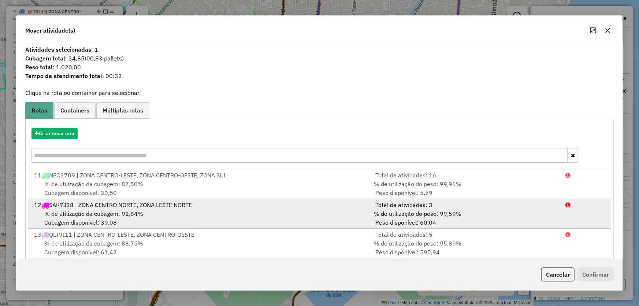
scroll to position [70, 0]
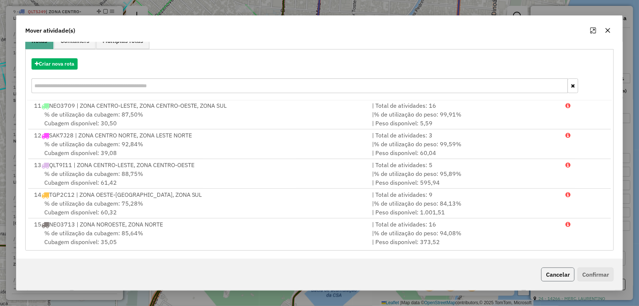
click at [550, 271] on button "Cancelar" at bounding box center [557, 274] width 33 height 14
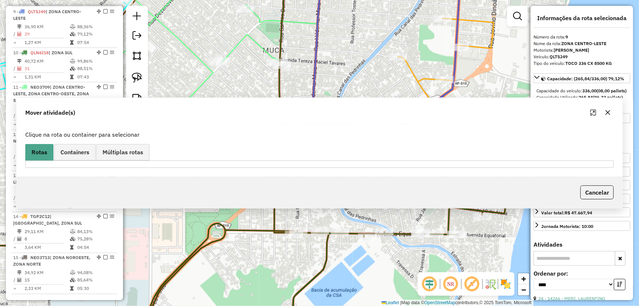
scroll to position [0, 0]
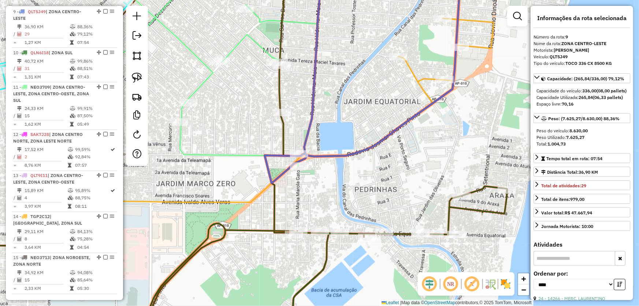
click at [374, 182] on div "Janela de atendimento Grade de atendimento Capacidade Transportadoras Veículos …" at bounding box center [319, 153] width 639 height 306
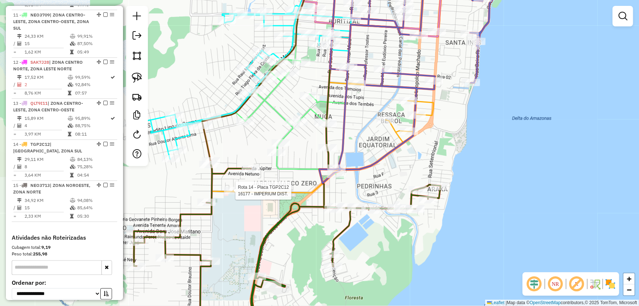
select select "*********"
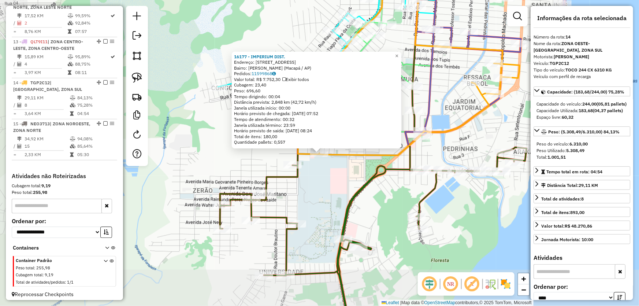
scroll to position [738, 0]
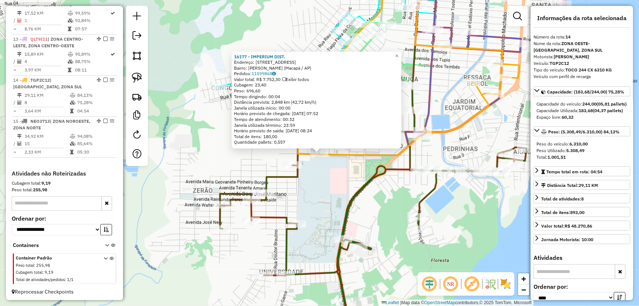
click at [326, 177] on div "16177 - IMPERIUM DIST. Endereço: [STREET_ADDRESS] Bairro: [PERSON_NAME] (Macapá…" at bounding box center [319, 153] width 639 height 306
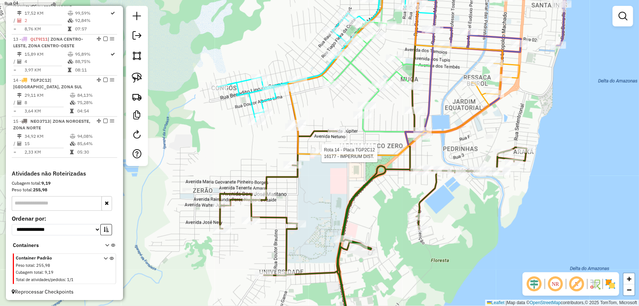
select select "*********"
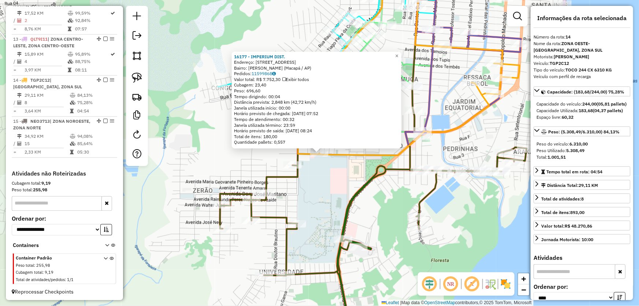
click at [333, 181] on div "16177 - IMPERIUM DIST. Endereço: [STREET_ADDRESS] Bairro: [PERSON_NAME] (Macapá…" at bounding box center [319, 153] width 639 height 306
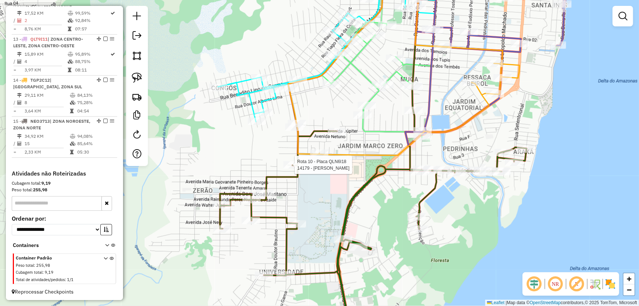
select select "*********"
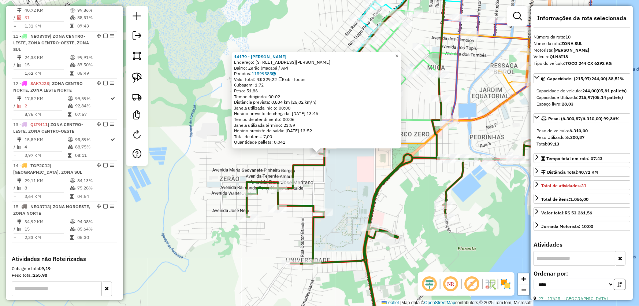
scroll to position [643, 0]
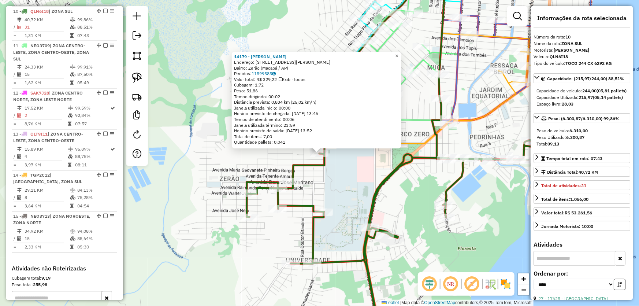
click at [355, 172] on div "14179 - [PERSON_NAME]: [STREET_ADDRESS][PERSON_NAME] ([GEOGRAPHIC_DATA] / AP) P…" at bounding box center [319, 153] width 639 height 306
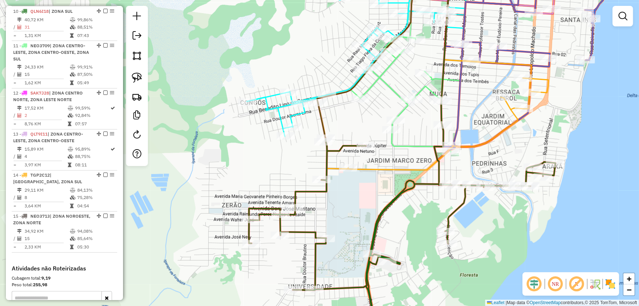
drag, startPoint x: 359, startPoint y: 172, endPoint x: 361, endPoint y: 198, distance: 26.5
click at [361, 198] on div "Janela de atendimento Grade de atendimento Capacidade Transportadoras Veículos …" at bounding box center [319, 153] width 639 height 306
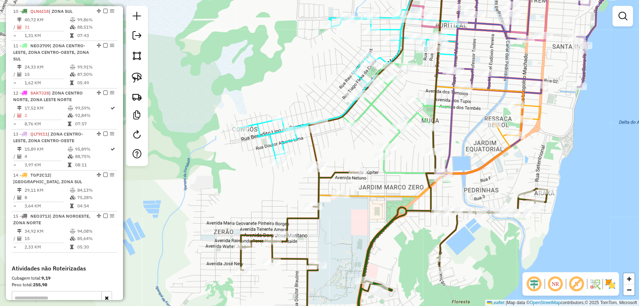
drag, startPoint x: 377, startPoint y: 172, endPoint x: 369, endPoint y: 200, distance: 28.7
click at [369, 197] on icon at bounding box center [424, 96] width 231 height 200
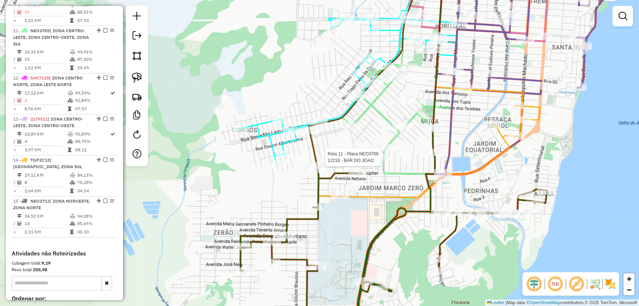
select select "*********"
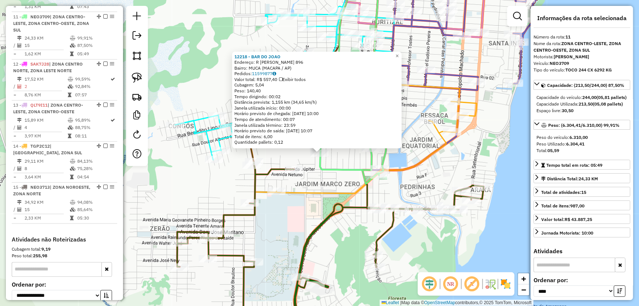
scroll to position [677, 0]
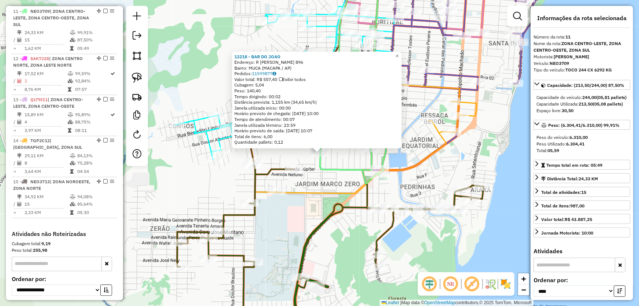
click at [309, 213] on div "12218 - BAR DO [PERSON_NAME]: R [PERSON_NAME] 896 Bairro: MUCA (MACAPA / AP) Pe…" at bounding box center [319, 153] width 639 height 306
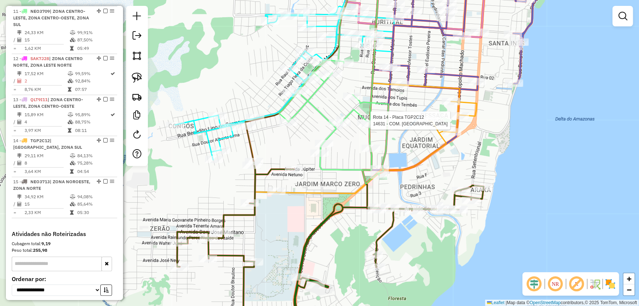
select select "*********"
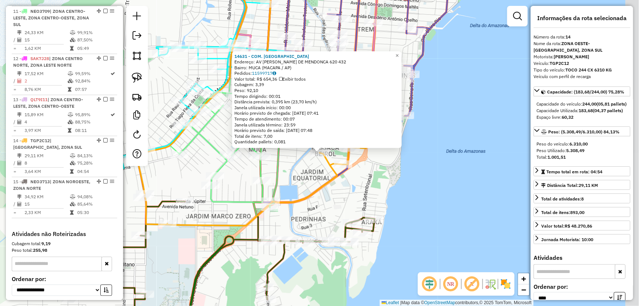
scroll to position [738, 0]
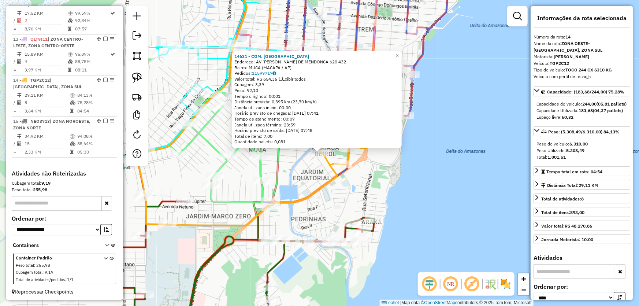
click at [410, 183] on div "14631 - COM. CAUA Endereço: AV [PERSON_NAME]. DE MENDONCA 620 432 Bairro: MUCA …" at bounding box center [319, 153] width 639 height 306
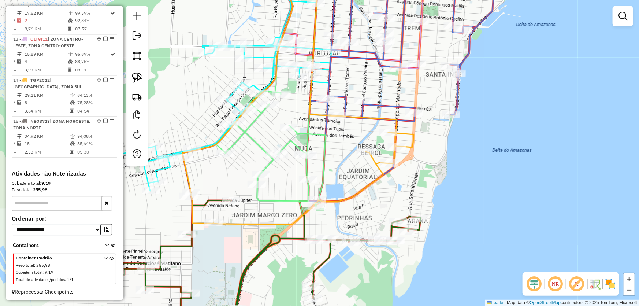
drag, startPoint x: 402, startPoint y: 186, endPoint x: 448, endPoint y: 185, distance: 46.2
click at [448, 185] on div "Janela de atendimento Grade de atendimento Capacidade Transportadoras Veículos …" at bounding box center [319, 153] width 639 height 306
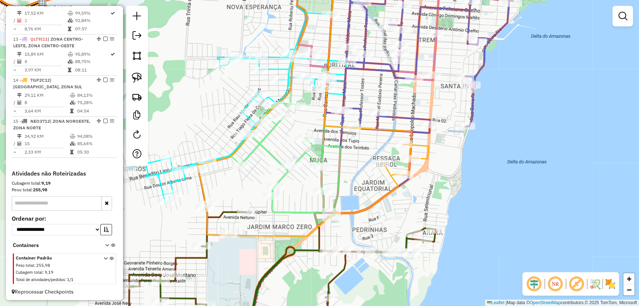
drag, startPoint x: 472, startPoint y: 178, endPoint x: 488, endPoint y: 189, distance: 19.3
click at [488, 189] on div "Janela de atendimento Grade de atendimento Capacidade Transportadoras Veículos …" at bounding box center [319, 153] width 639 height 306
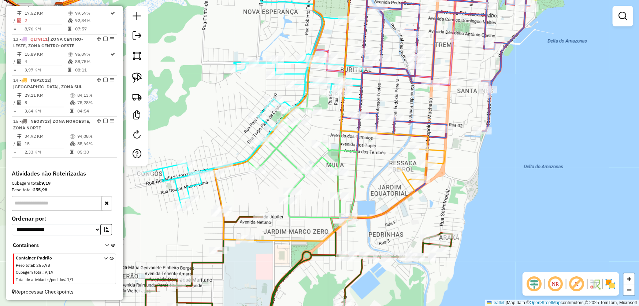
drag, startPoint x: 466, startPoint y: 161, endPoint x: 465, endPoint y: 191, distance: 30.0
click at [465, 191] on div "Janela de atendimento Grade de atendimento Capacidade Transportadoras Veículos …" at bounding box center [319, 153] width 639 height 306
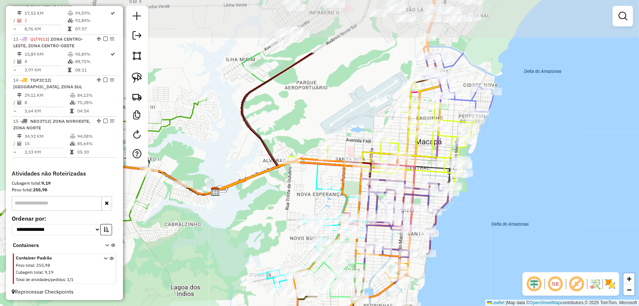
drag, startPoint x: 516, startPoint y: 144, endPoint x: 474, endPoint y: 227, distance: 92.9
click at [474, 227] on div "Janela de atendimento Grade de atendimento Capacidade Transportadoras Veículos …" at bounding box center [319, 153] width 639 height 306
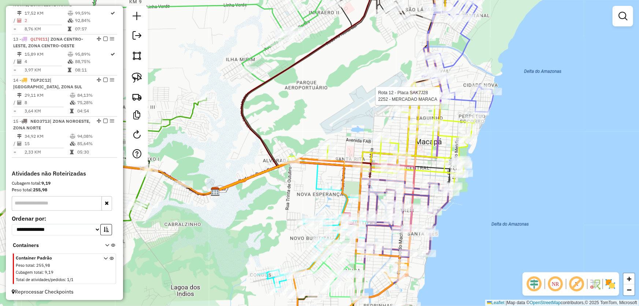
select select "*********"
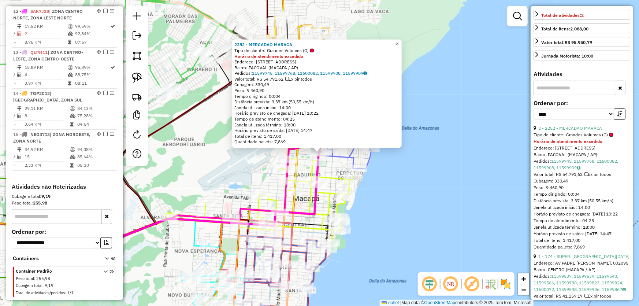
scroll to position [110, 0]
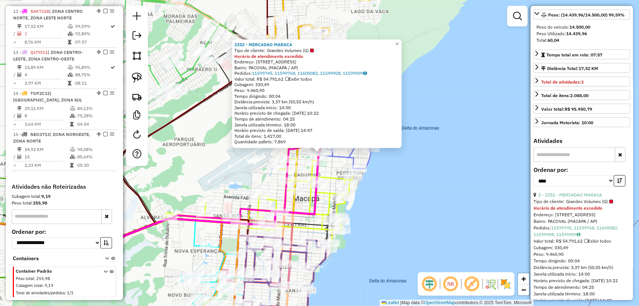
drag, startPoint x: 412, startPoint y: 205, endPoint x: 410, endPoint y: 219, distance: 14.0
click at [413, 205] on div "2252 - MERCADAO MARACA Tipo de cliente: Grandes Volumes (G) Horário de atendime…" at bounding box center [319, 153] width 639 height 306
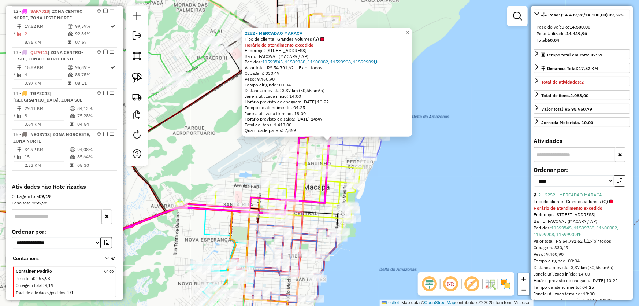
drag, startPoint x: 406, startPoint y: 222, endPoint x: 465, endPoint y: 148, distance: 94.6
click at [465, 148] on div "2252 - MERCADAO MARACA Tipo de cliente: Grandes Volumes (G) Horário de atendime…" at bounding box center [319, 153] width 639 height 306
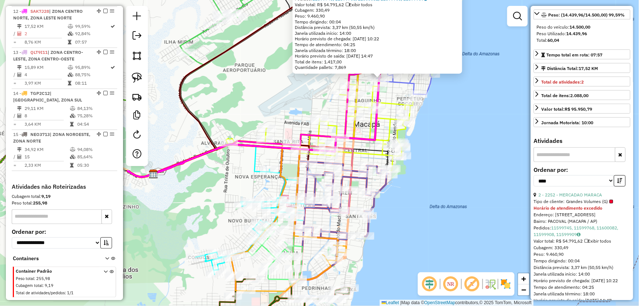
click at [447, 187] on div "2252 - MERCADAO MARACA Tipo de cliente: Grandes Volumes (G) Horário de atendime…" at bounding box center [319, 153] width 639 height 306
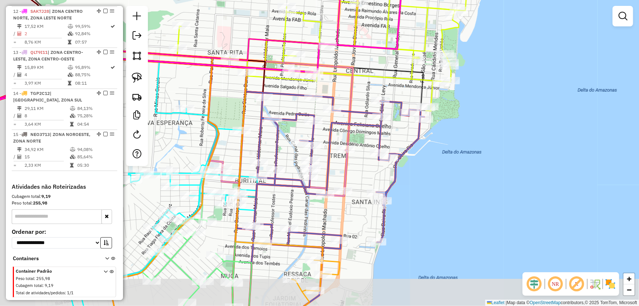
drag, startPoint x: 392, startPoint y: 214, endPoint x: 472, endPoint y: 159, distance: 97.7
click at [472, 159] on div "Janela de atendimento Grade de atendimento Capacidade Transportadoras Veículos …" at bounding box center [319, 153] width 639 height 306
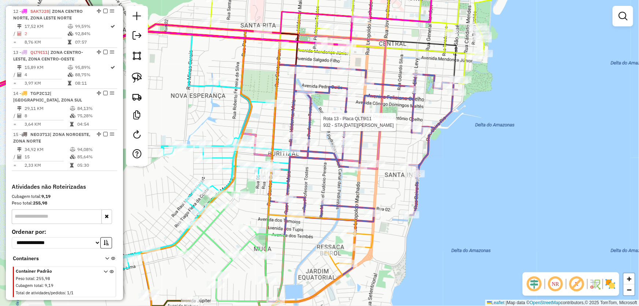
select select "*********"
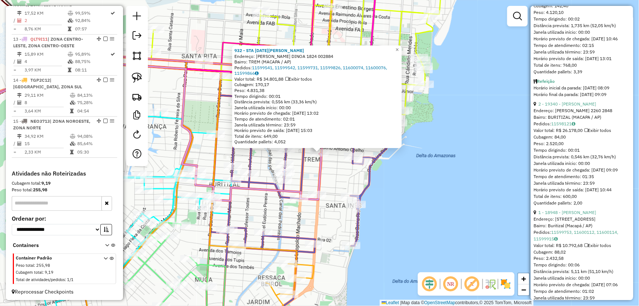
scroll to position [520, 0]
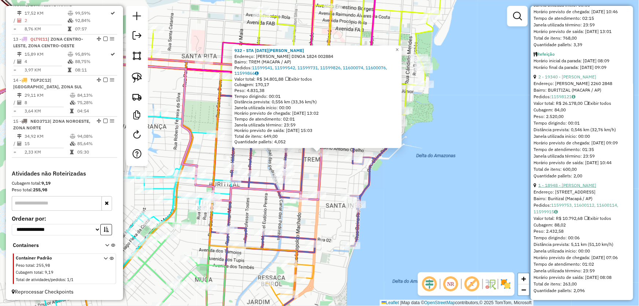
click at [562, 182] on link "1 - 18948 - [PERSON_NAME]" at bounding box center [567, 184] width 58 height 5
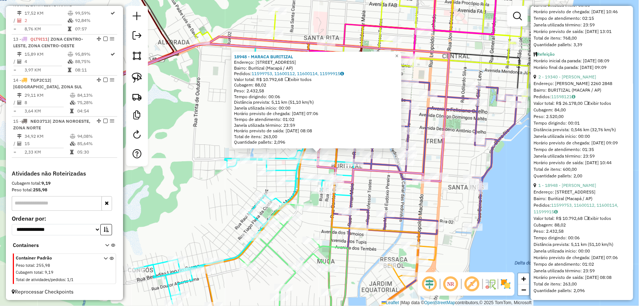
click at [377, 192] on div "18948 - MARACA BURITIZAL Endereço: [STREET_ADDRESS] Pedidos: 11599753, 11600112…" at bounding box center [319, 153] width 639 height 306
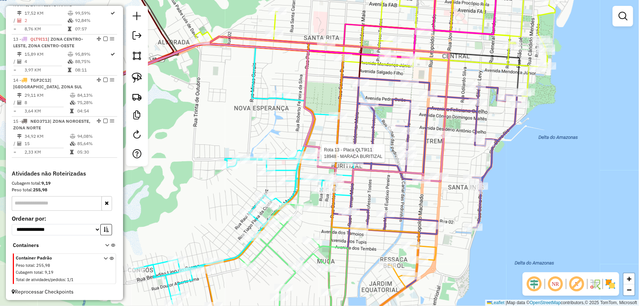
select select "*********"
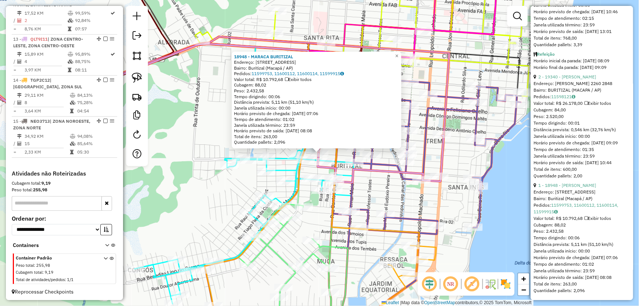
click at [388, 195] on div "18948 - MARACA BURITIZAL Endereço: [STREET_ADDRESS] Pedidos: 11599753, 11600112…" at bounding box center [319, 153] width 639 height 306
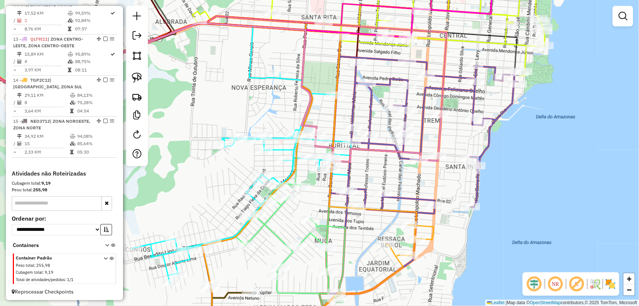
drag, startPoint x: 210, startPoint y: 111, endPoint x: 207, endPoint y: 91, distance: 20.7
click at [207, 91] on div "Janela de atendimento Grade de atendimento Capacidade Transportadoras Veículos …" at bounding box center [319, 153] width 639 height 306
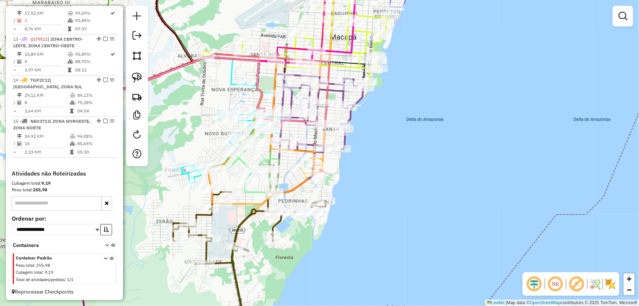
click at [104, 256] on icon at bounding box center [106, 269] width 4 height 27
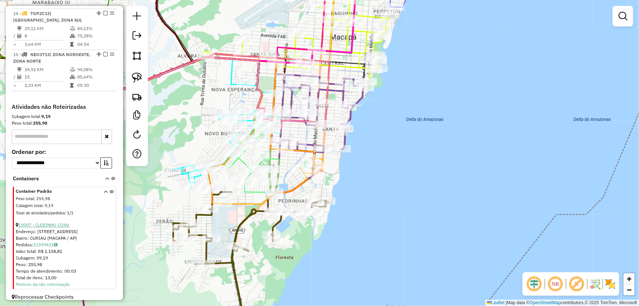
click at [39, 224] on link "19007 - CLEBINHO CONV." at bounding box center [43, 224] width 51 height 5
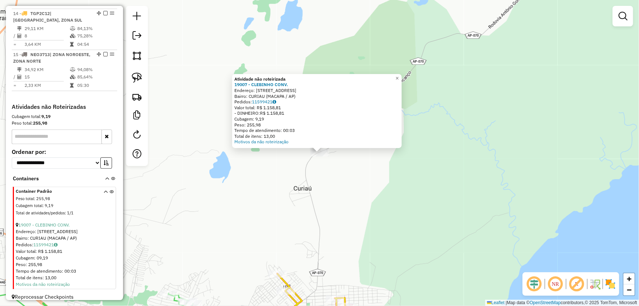
click at [304, 202] on div "Atividade não roteirizada 19007 - CLEBINHO CONV. Endereço: SANTO ANTONIO 871 Ba…" at bounding box center [319, 153] width 639 height 306
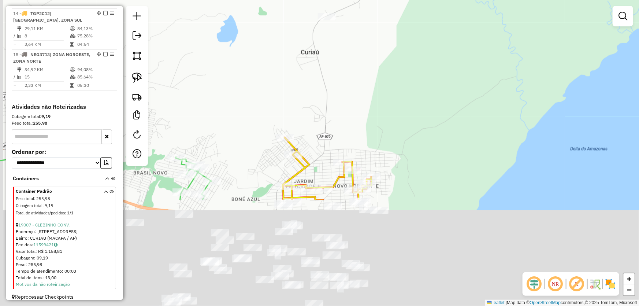
drag, startPoint x: 286, startPoint y: 222, endPoint x: 298, endPoint y: 34, distance: 187.9
click at [298, 34] on div "Janela de atendimento Grade de atendimento Capacidade Transportadoras Veículos …" at bounding box center [319, 153] width 639 height 306
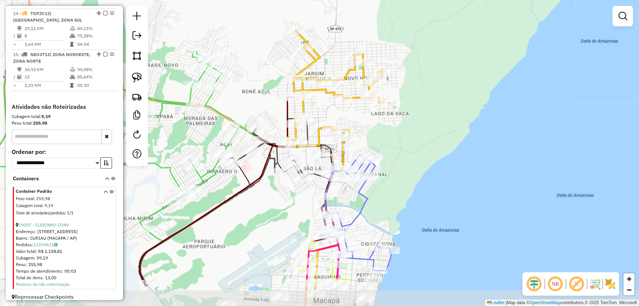
drag, startPoint x: 272, startPoint y: 239, endPoint x: 275, endPoint y: 206, distance: 33.4
click at [275, 209] on div "Janela de atendimento Grade de atendimento Capacidade Transportadoras Veículos …" at bounding box center [319, 153] width 639 height 306
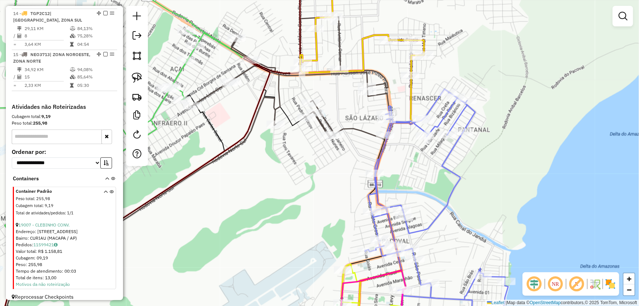
click at [286, 201] on div "Janela de atendimento Grade de atendimento Capacidade Transportadoras Veículos …" at bounding box center [319, 153] width 639 height 306
select select "*********"
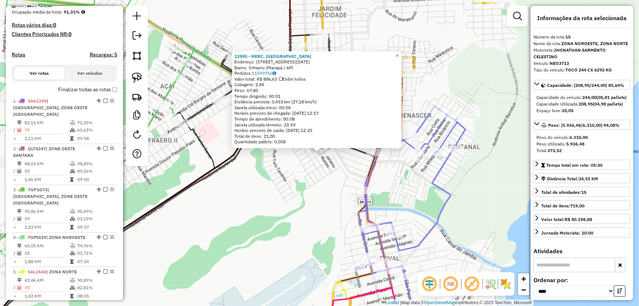
scroll to position [0, 0]
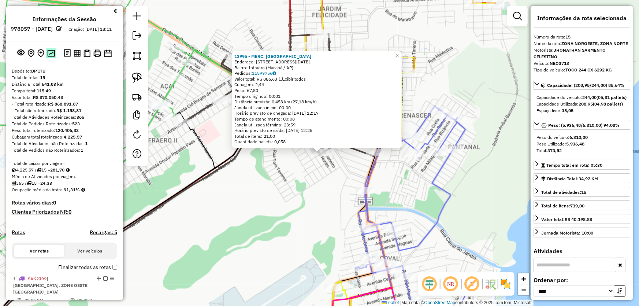
click at [53, 57] on img at bounding box center [51, 53] width 8 height 7
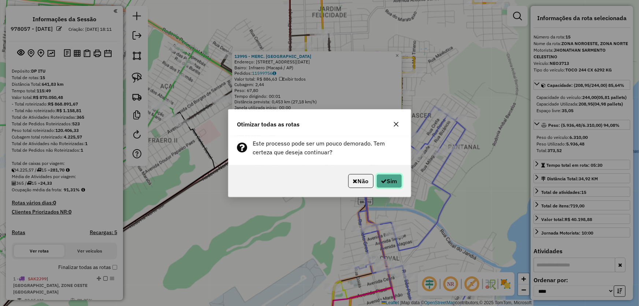
click at [390, 180] on button "Sim" at bounding box center [389, 181] width 26 height 14
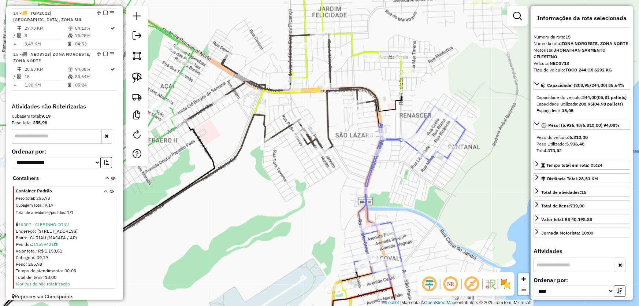
scroll to position [810, 0]
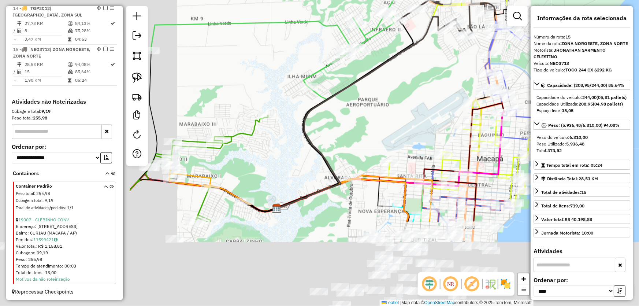
drag, startPoint x: 226, startPoint y: 192, endPoint x: 510, endPoint y: -4, distance: 345.2
click at [510, 0] on html "Aguarde... Pop-up bloqueado! Seu navegador bloqueou automáticamente a abertura …" at bounding box center [319, 153] width 639 height 306
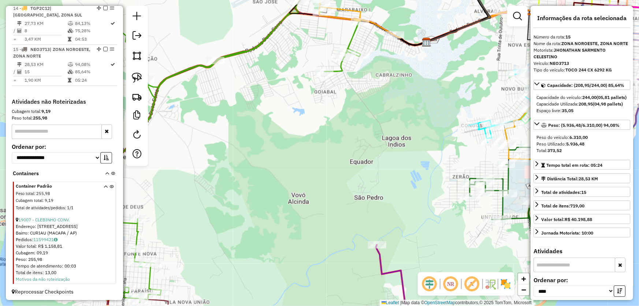
drag, startPoint x: 324, startPoint y: 200, endPoint x: 369, endPoint y: 103, distance: 106.6
click at [393, 92] on div "Janela de atendimento Grade de atendimento Capacidade Transportadoras Veículos …" at bounding box center [319, 153] width 639 height 306
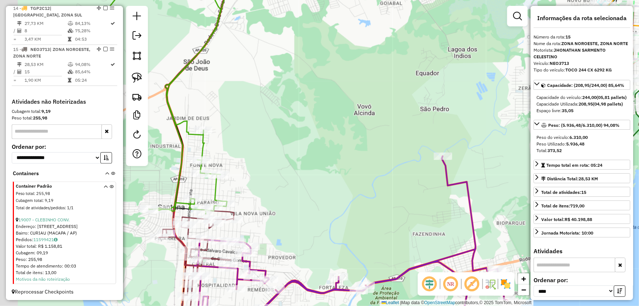
drag, startPoint x: 286, startPoint y: 149, endPoint x: 325, endPoint y: 124, distance: 46.3
click at [325, 124] on div "Janela de atendimento Grade de atendimento Capacidade Transportadoras Veículos …" at bounding box center [319, 153] width 639 height 306
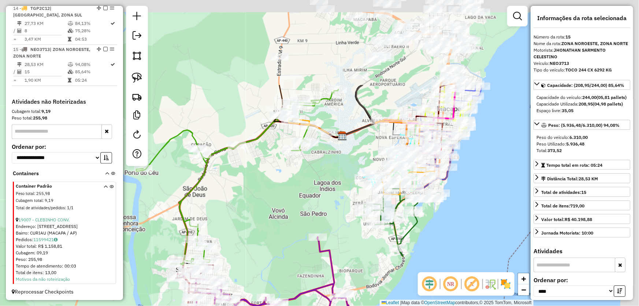
drag, startPoint x: 392, startPoint y: 77, endPoint x: 293, endPoint y: 198, distance: 156.4
click at [293, 198] on div "Janela de atendimento Grade de atendimento Capacidade Transportadoras Veículos …" at bounding box center [319, 153] width 639 height 306
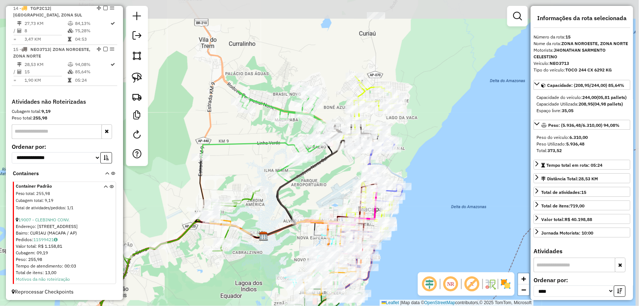
drag, startPoint x: 398, startPoint y: 75, endPoint x: 322, endPoint y: 172, distance: 123.0
click at [323, 171] on div "Janela de atendimento Grade de atendimento Capacidade Transportadoras Veículos …" at bounding box center [319, 153] width 639 height 306
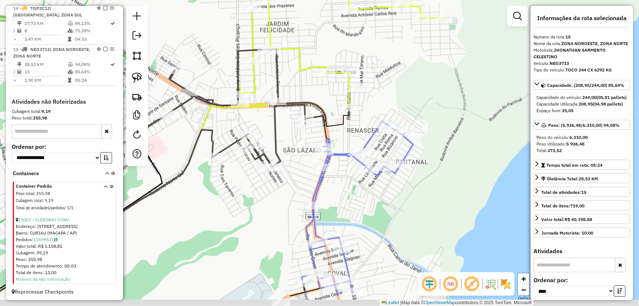
drag, startPoint x: 404, startPoint y: 132, endPoint x: 421, endPoint y: 91, distance: 44.4
click at [421, 91] on div "Janela de atendimento Grade de atendimento Capacidade Transportadoras Veículos …" at bounding box center [319, 153] width 639 height 306
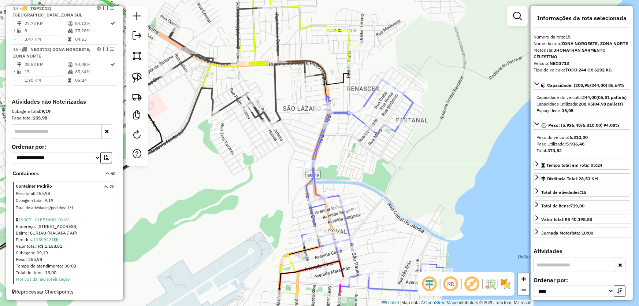
drag, startPoint x: 393, startPoint y: 238, endPoint x: 394, endPoint y: 78, distance: 160.4
click at [394, 79] on div "Janela de atendimento Grade de atendimento Capacidade Transportadoras Veículos …" at bounding box center [319, 153] width 639 height 306
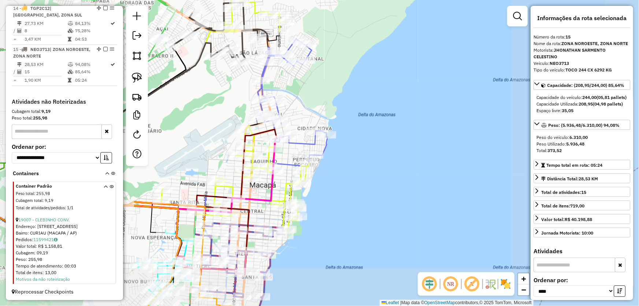
drag, startPoint x: 194, startPoint y: 149, endPoint x: 252, endPoint y: 84, distance: 87.4
click at [252, 84] on div "Janela de atendimento Grade de atendimento Capacidade Transportadoras Veículos …" at bounding box center [319, 153] width 639 height 306
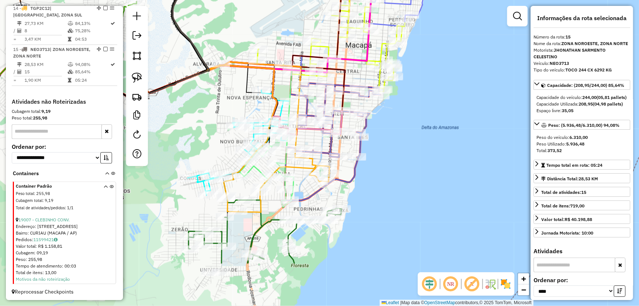
drag, startPoint x: 416, startPoint y: 209, endPoint x: 404, endPoint y: 163, distance: 47.9
click at [453, 135] on div "Janela de atendimento Grade de atendimento Capacidade Transportadoras Veículos …" at bounding box center [319, 153] width 639 height 306
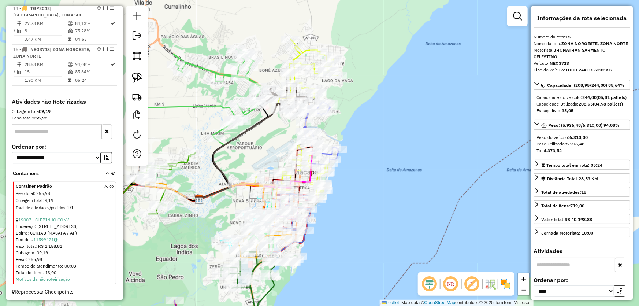
drag, startPoint x: 235, startPoint y: 179, endPoint x: 220, endPoint y: 222, distance: 45.5
click at [220, 222] on div "Janela de atendimento Grade de atendimento Capacidade Transportadoras Veículos …" at bounding box center [319, 153] width 639 height 306
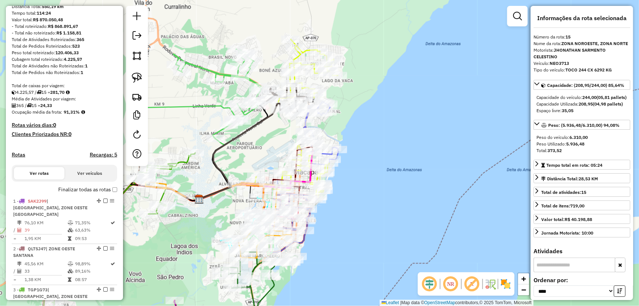
scroll to position [0, 0]
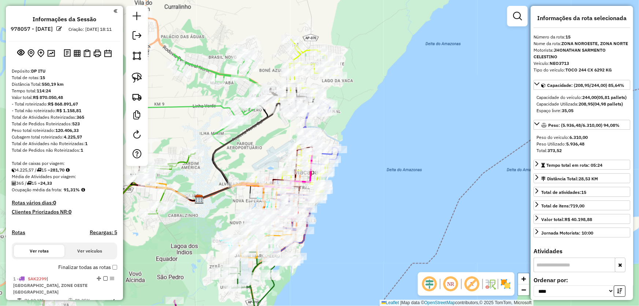
click at [136, 37] on em at bounding box center [137, 35] width 9 height 9
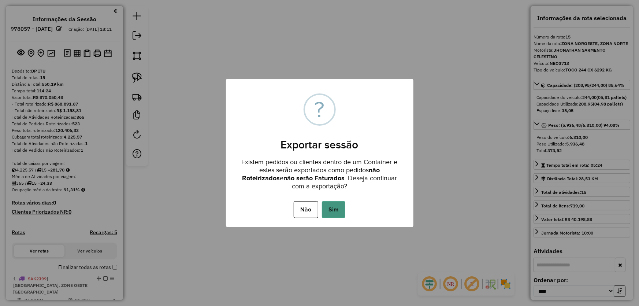
click at [334, 209] on button "Sim" at bounding box center [333, 209] width 23 height 17
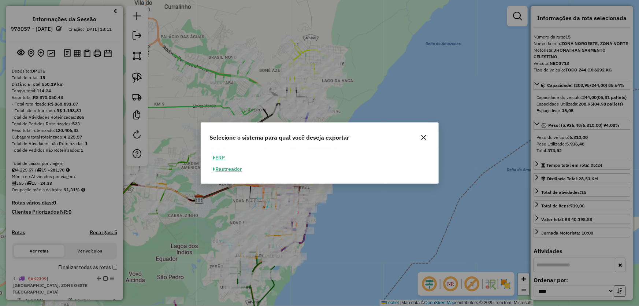
click at [221, 157] on button "ERP" at bounding box center [219, 157] width 19 height 11
select select "**"
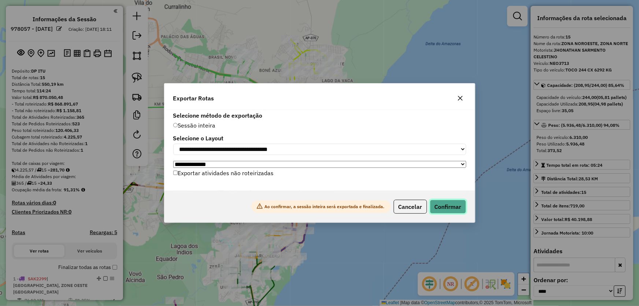
click at [446, 205] on button "Confirmar" at bounding box center [448, 207] width 36 height 14
